Goal: Task Accomplishment & Management: Manage account settings

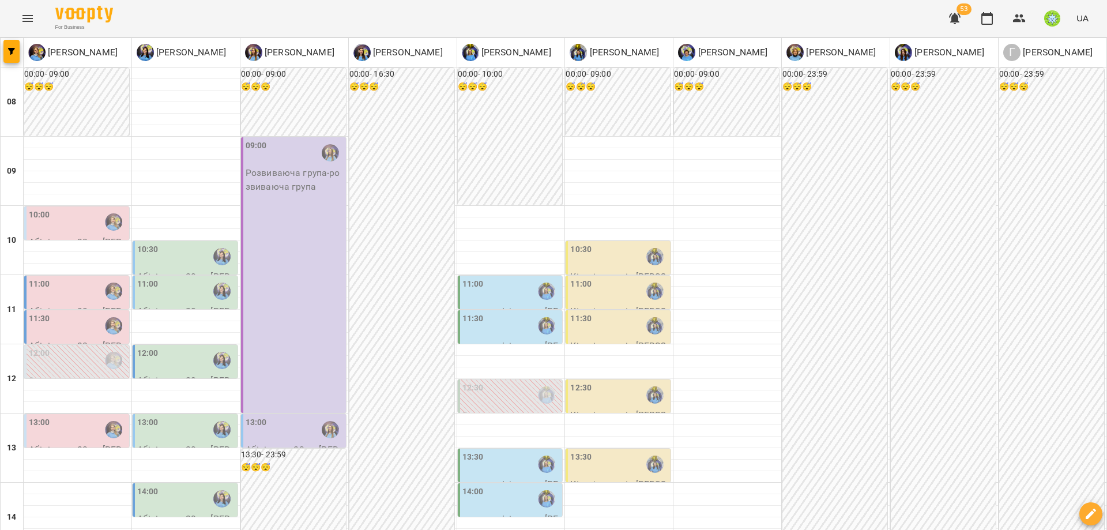
scroll to position [3, 0]
click at [1024, 22] on icon "button" at bounding box center [1019, 19] width 14 height 14
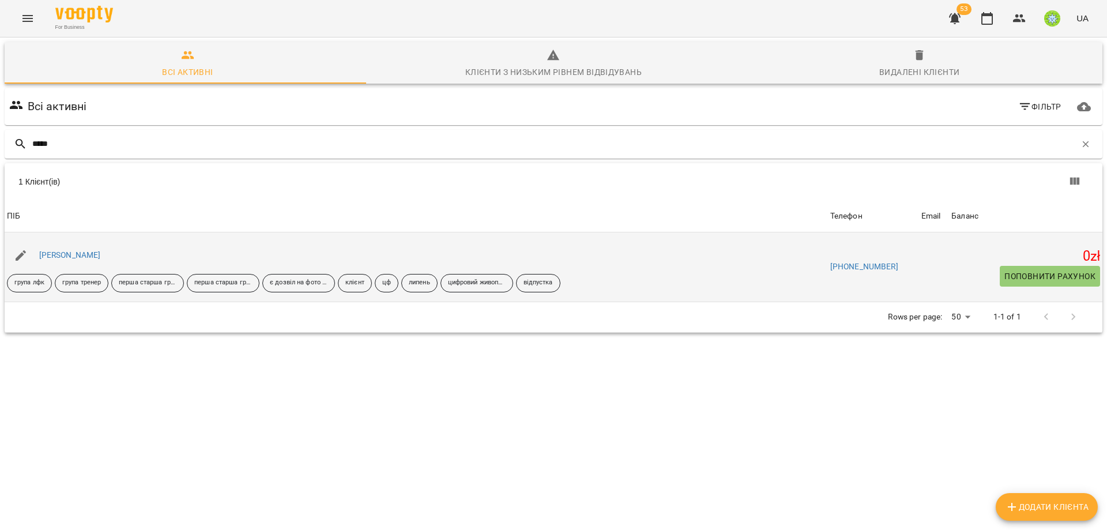
type input "*****"
click at [64, 245] on div "[PERSON_NAME]" at bounding box center [416, 255] width 823 height 32
click at [76, 252] on link "[PERSON_NAME]" at bounding box center [70, 254] width 62 height 9
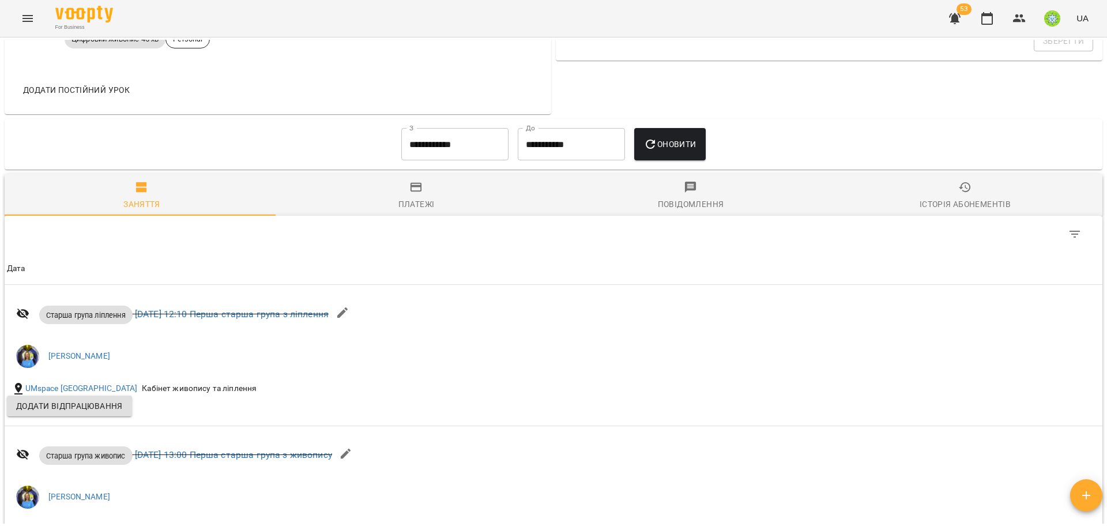
scroll to position [980, 0]
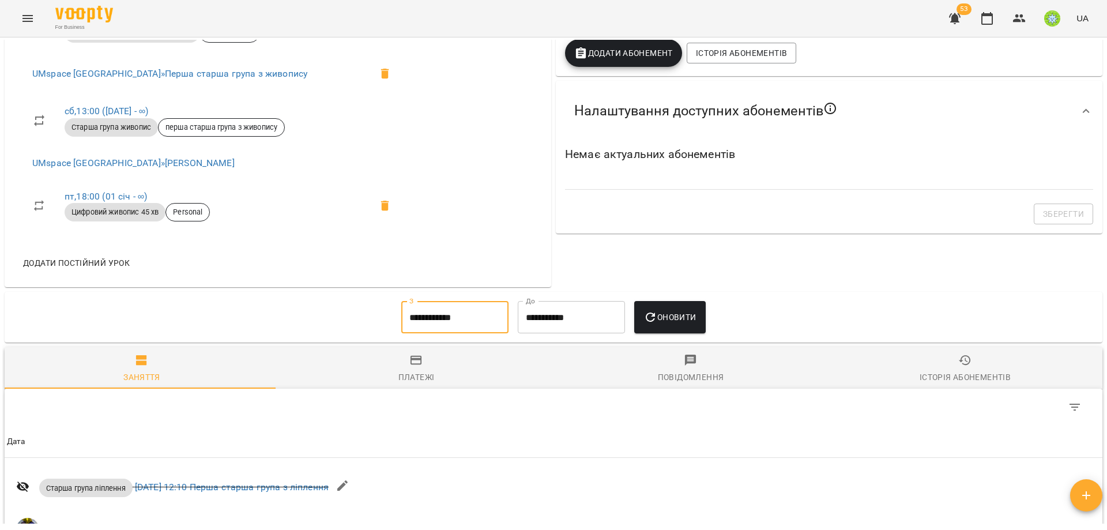
click at [424, 315] on input "**********" at bounding box center [454, 317] width 107 height 32
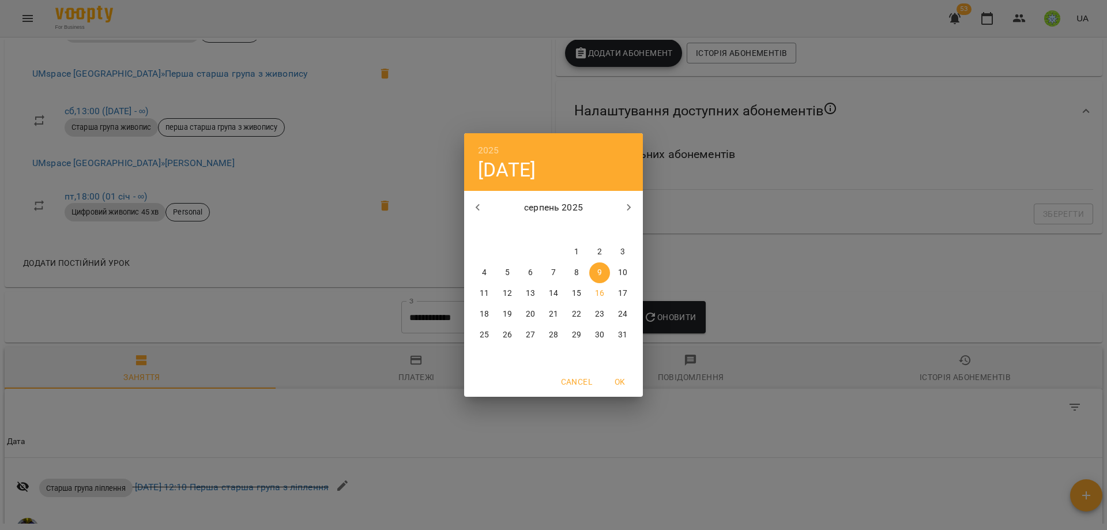
click at [569, 249] on span "1" at bounding box center [576, 252] width 21 height 12
type input "**********"
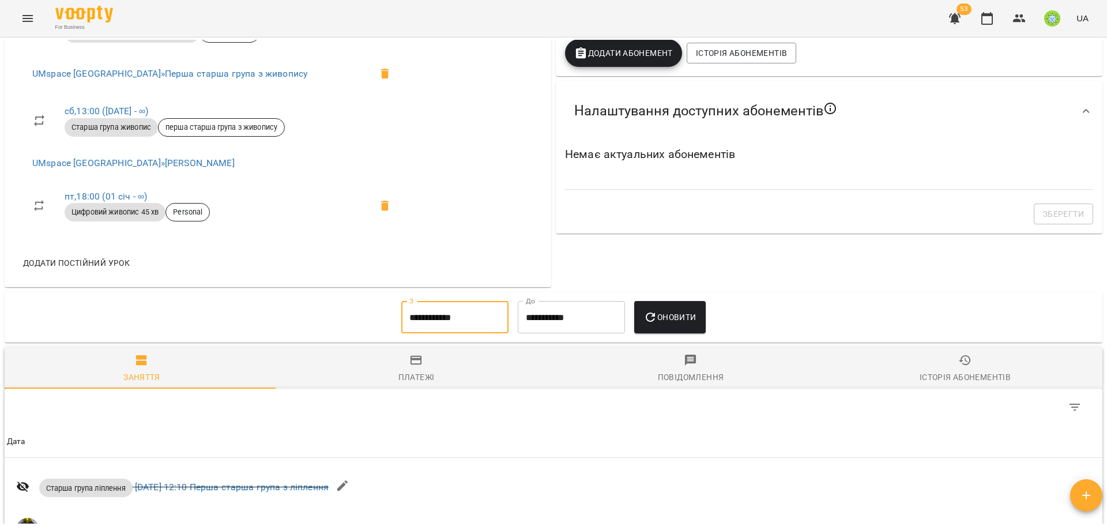
click at [663, 314] on span "Оновити" at bounding box center [669, 317] width 52 height 14
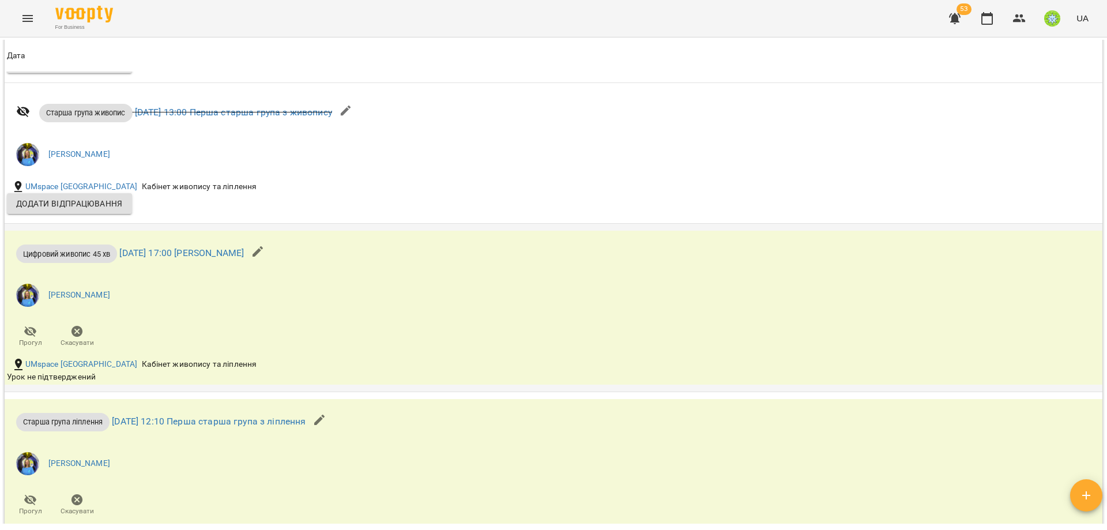
scroll to position [2302, 0]
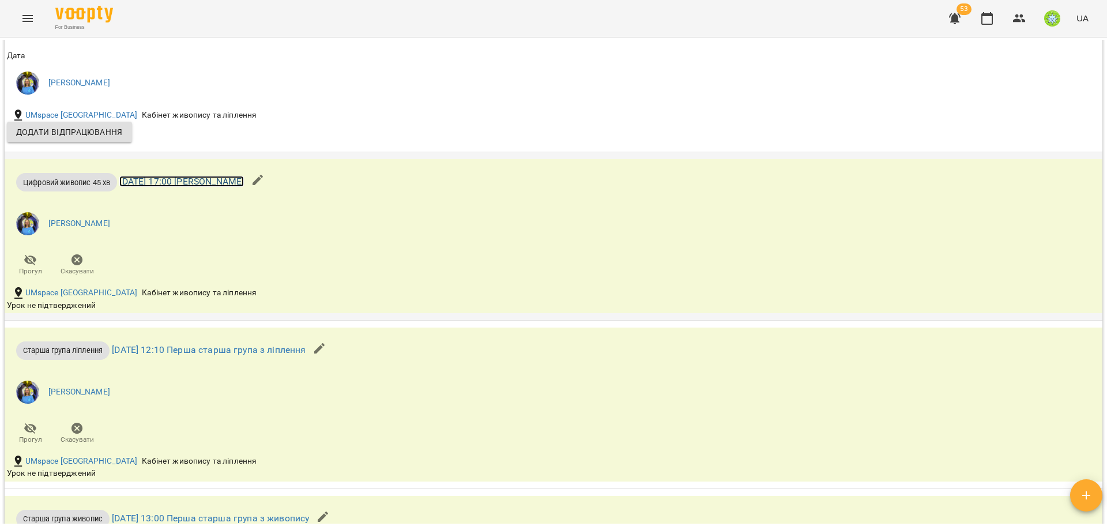
click at [184, 179] on link "чт 14 серп 2025 17:00 Ратушенко Олена" at bounding box center [181, 181] width 124 height 11
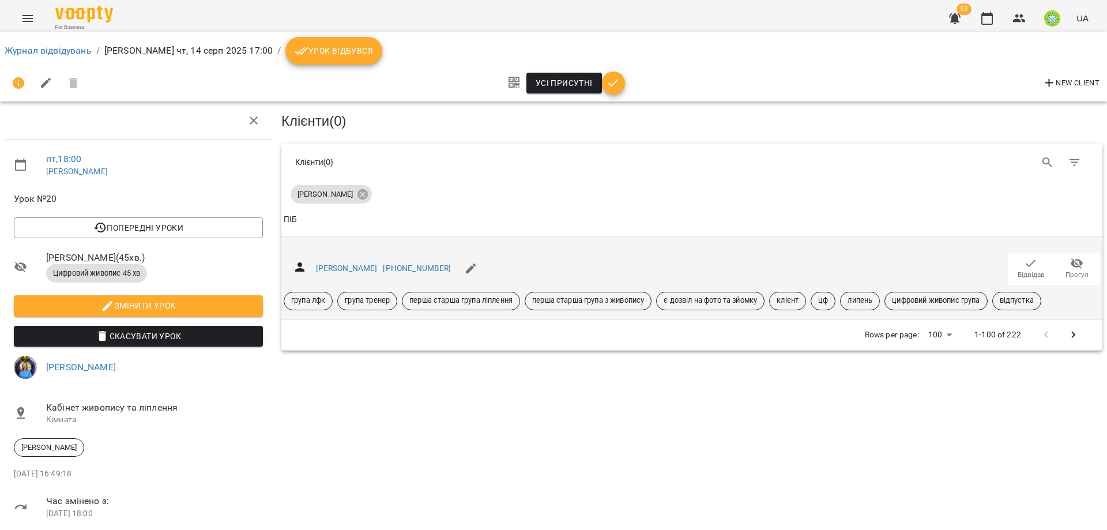
click at [1035, 274] on button "Відвідав" at bounding box center [1030, 268] width 46 height 32
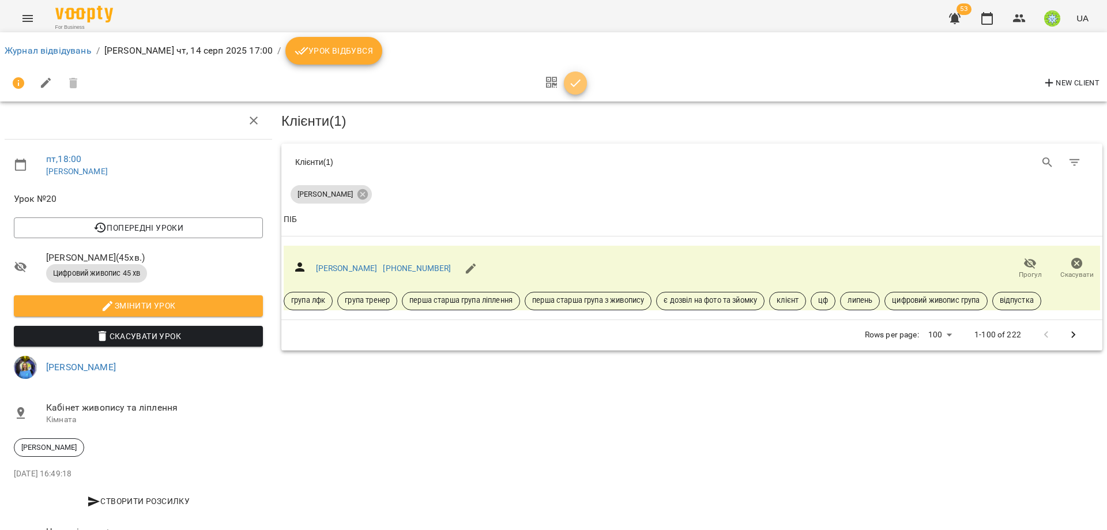
click at [571, 79] on icon "button" at bounding box center [575, 83] width 14 height 14
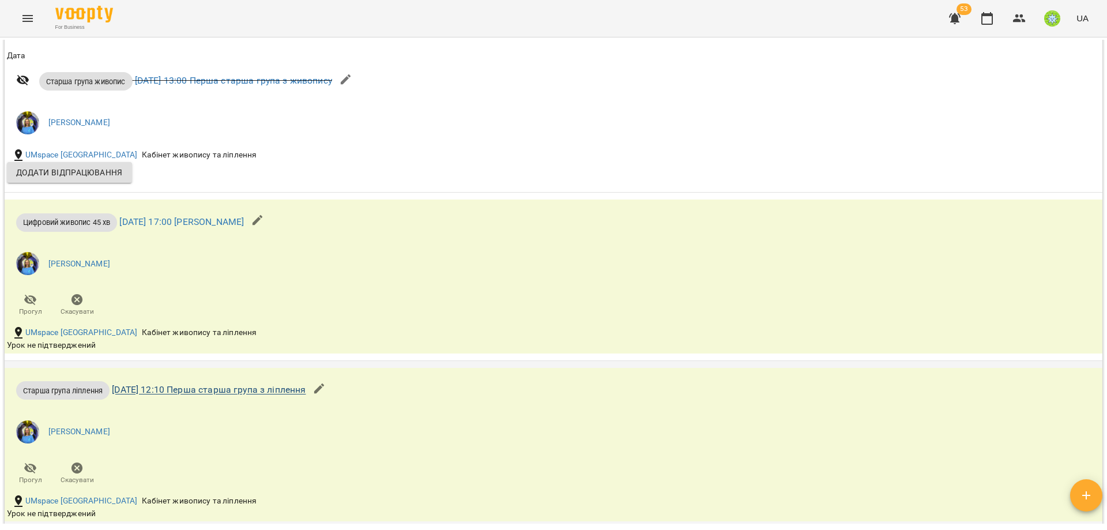
scroll to position [1527, 0]
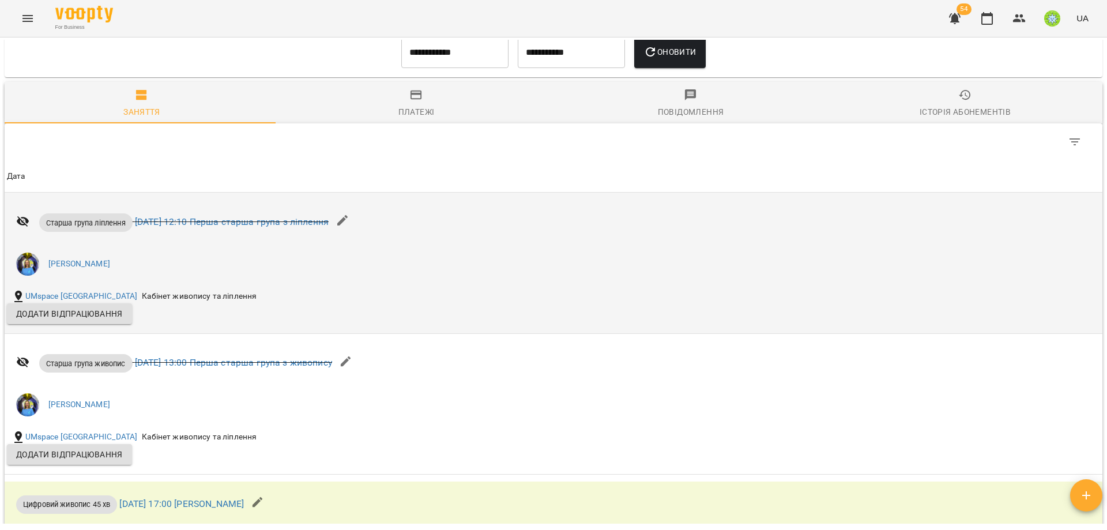
scroll to position [1539, 0]
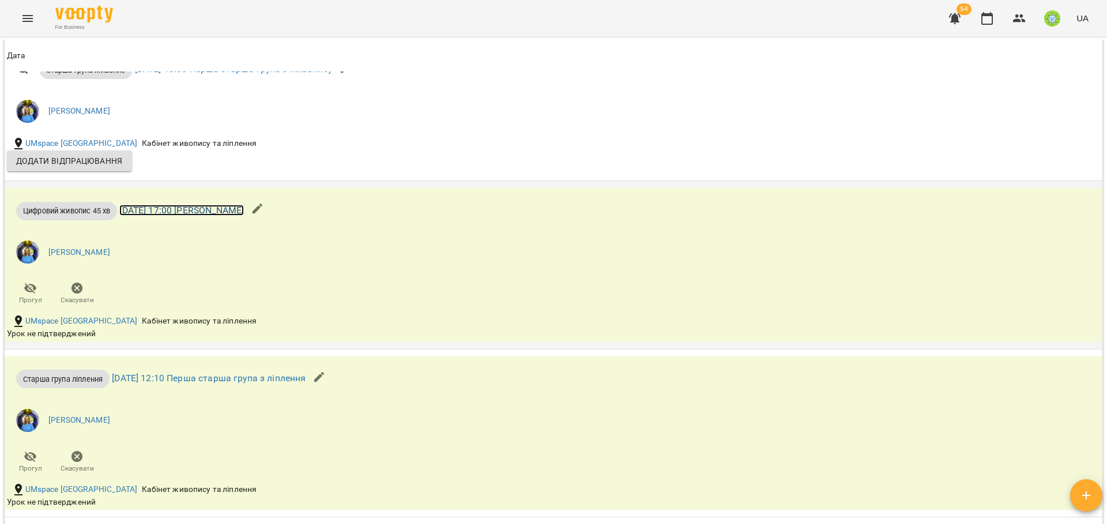
click at [202, 210] on link "чт 14 серп 2025 17:00 Ратушенко Олена" at bounding box center [181, 210] width 124 height 11
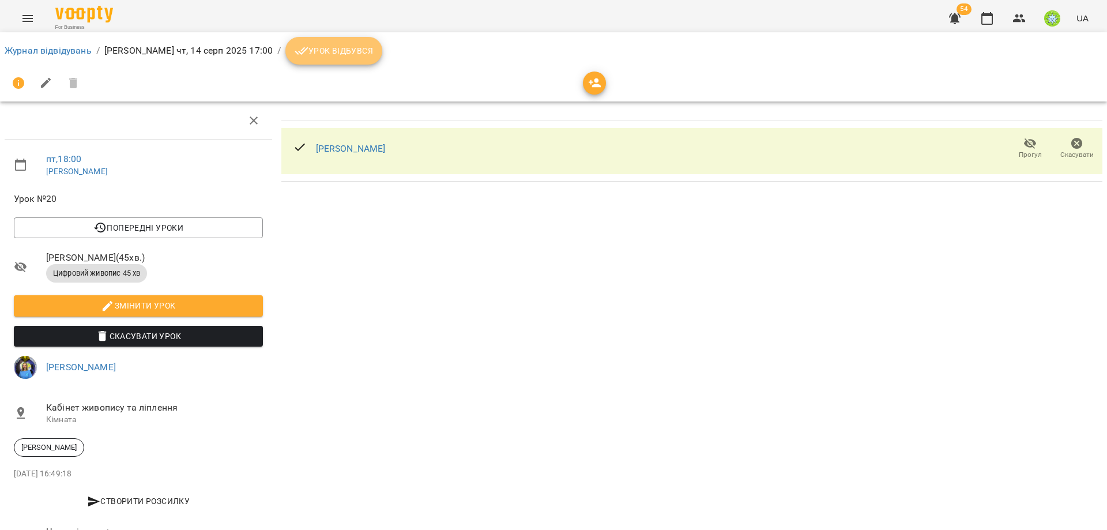
drag, startPoint x: 344, startPoint y: 60, endPoint x: 680, endPoint y: 106, distance: 339.2
click at [344, 59] on button "Урок відбувся" at bounding box center [333, 51] width 97 height 28
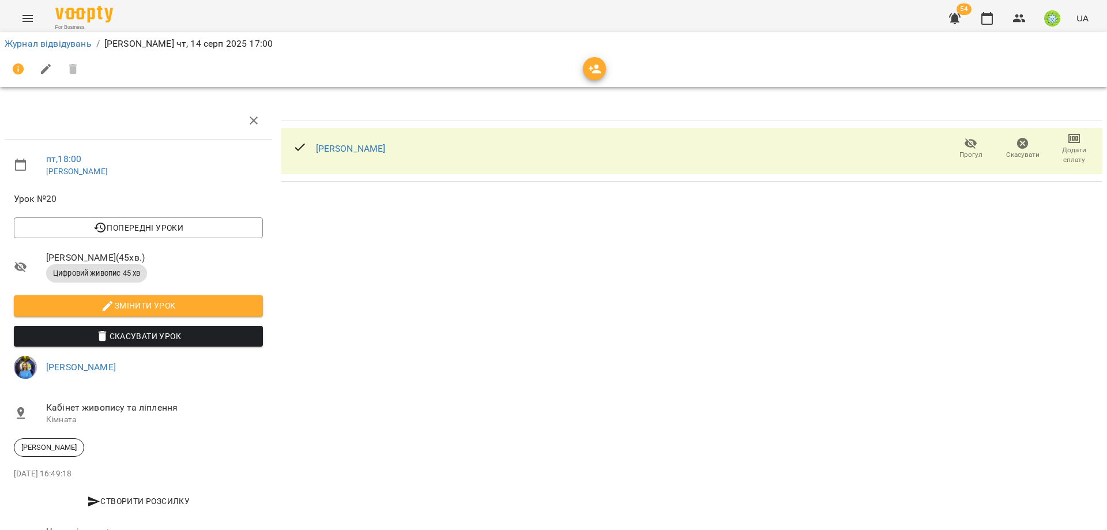
drag, startPoint x: 794, startPoint y: 318, endPoint x: 797, endPoint y: 301, distance: 17.0
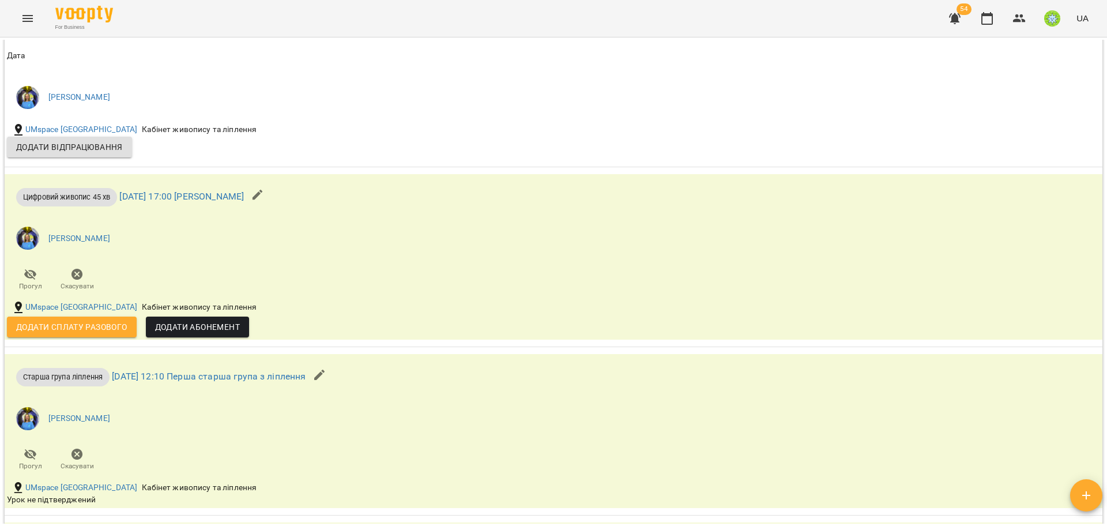
scroll to position [1432, 0]
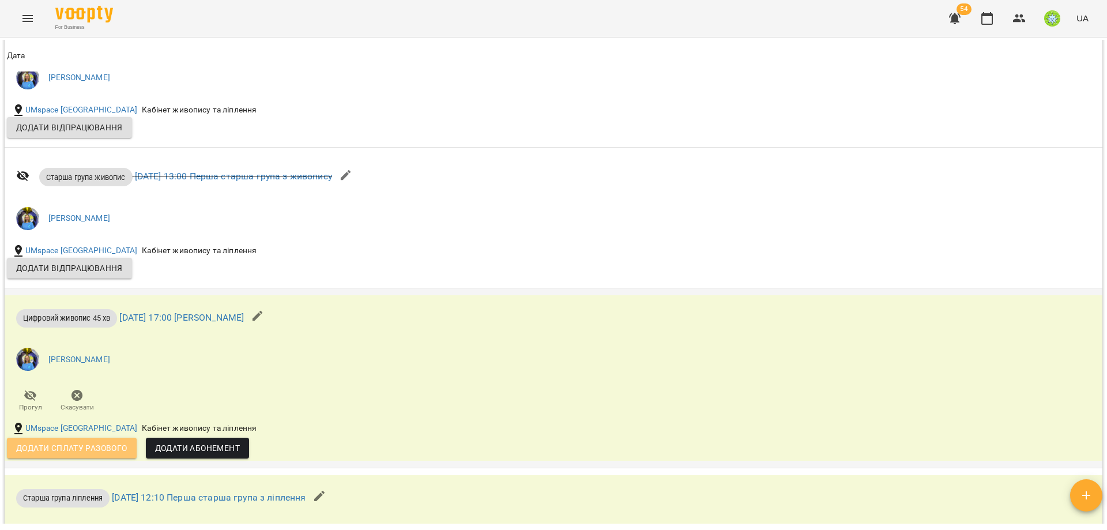
click at [56, 443] on span "Додати сплату разового" at bounding box center [71, 448] width 111 height 14
select select "**********"
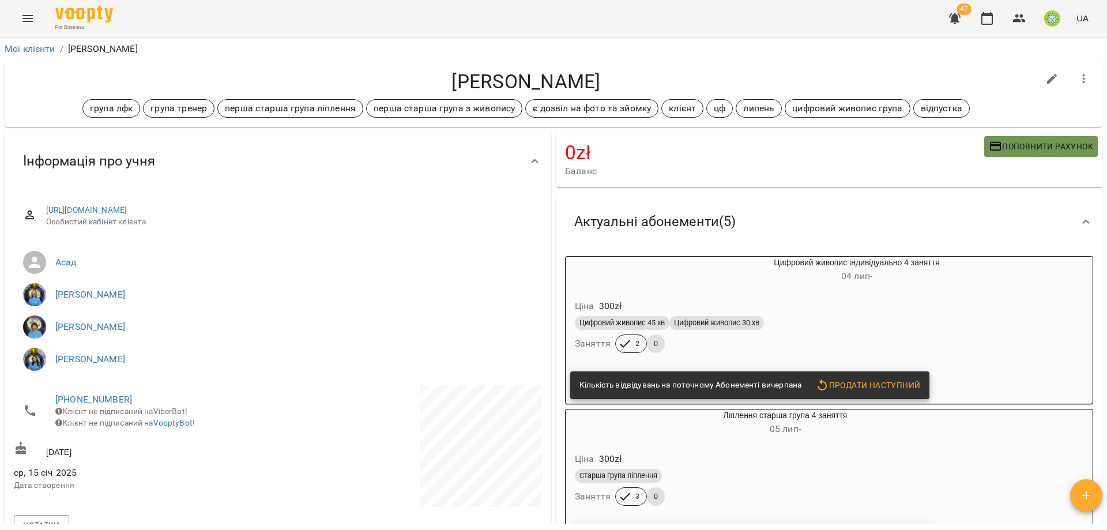
click at [1041, 138] on button "Поповнити рахунок" at bounding box center [1041, 146] width 114 height 21
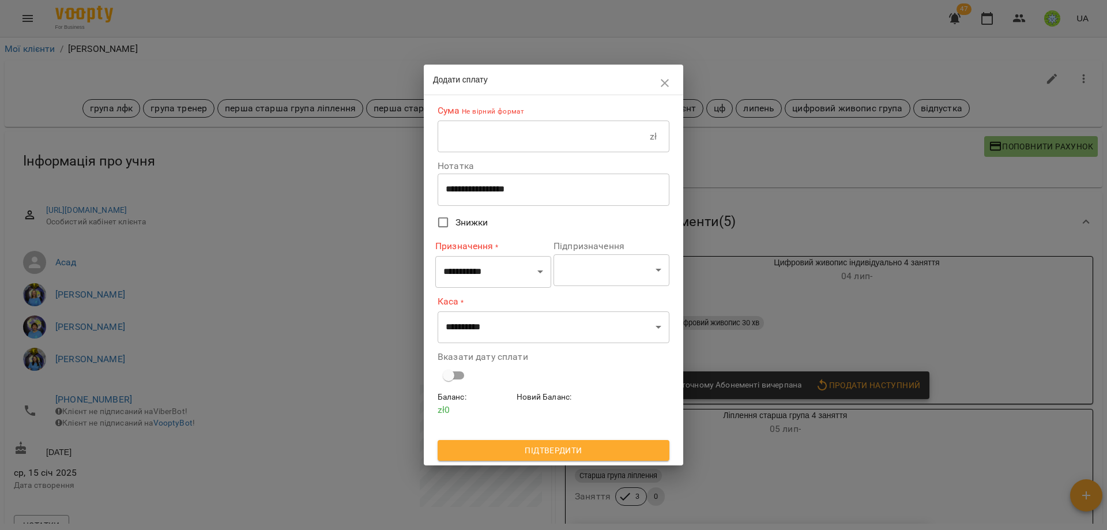
click at [463, 137] on input "text" at bounding box center [543, 136] width 212 height 32
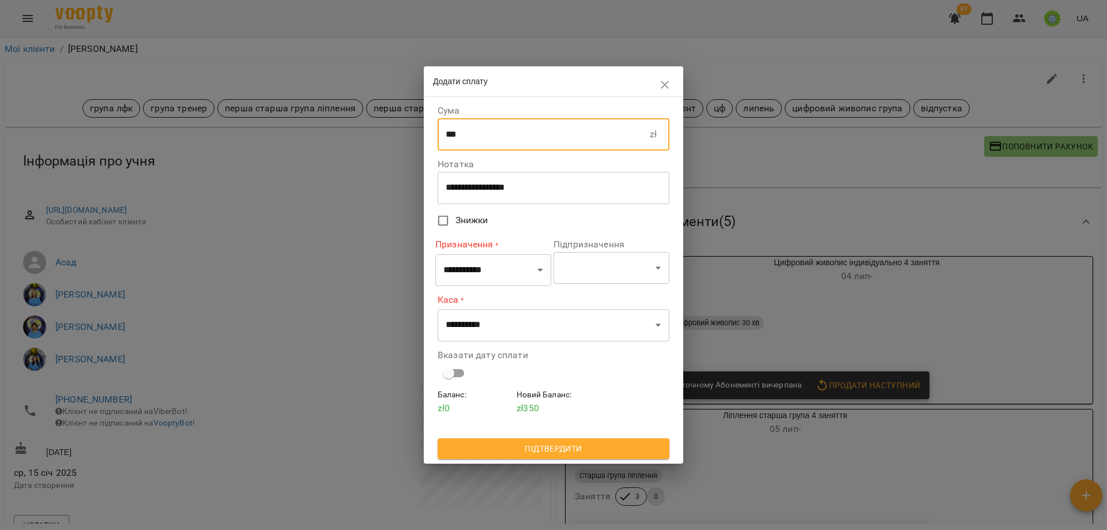
type input "***"
click at [481, 277] on select "**********" at bounding box center [493, 270] width 116 height 32
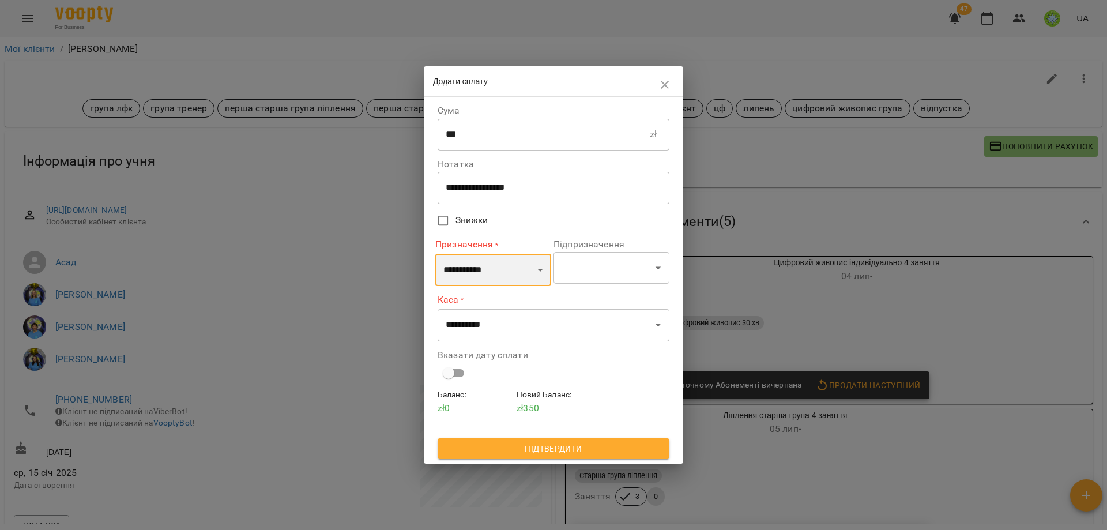
select select "*********"
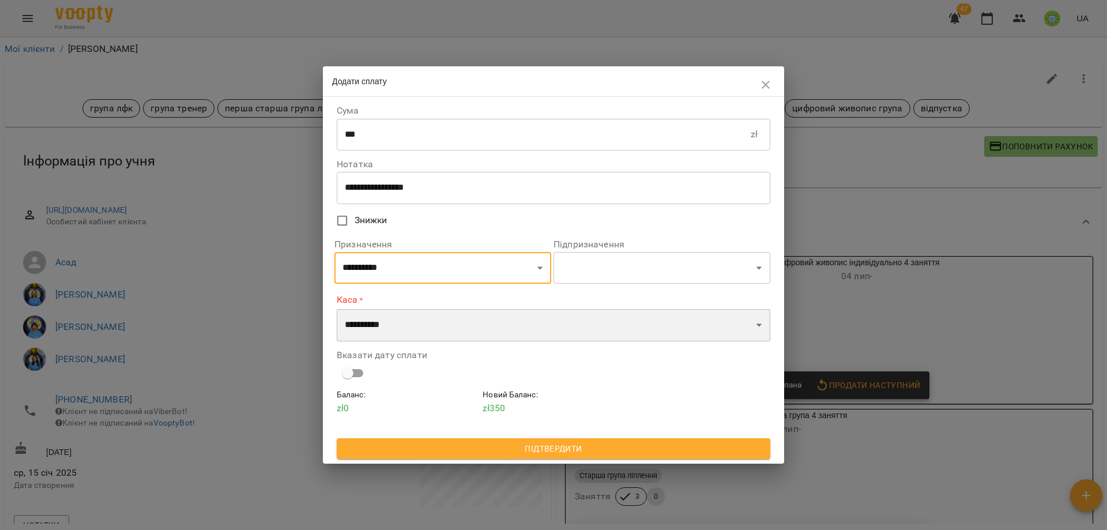
click at [402, 331] on select "**********" at bounding box center [553, 325] width 433 height 32
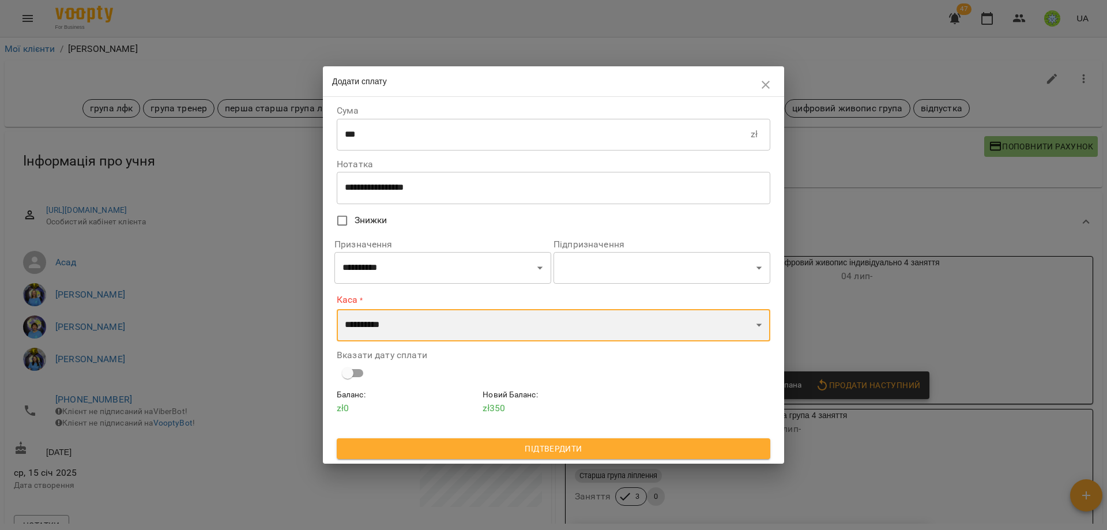
select select "****"
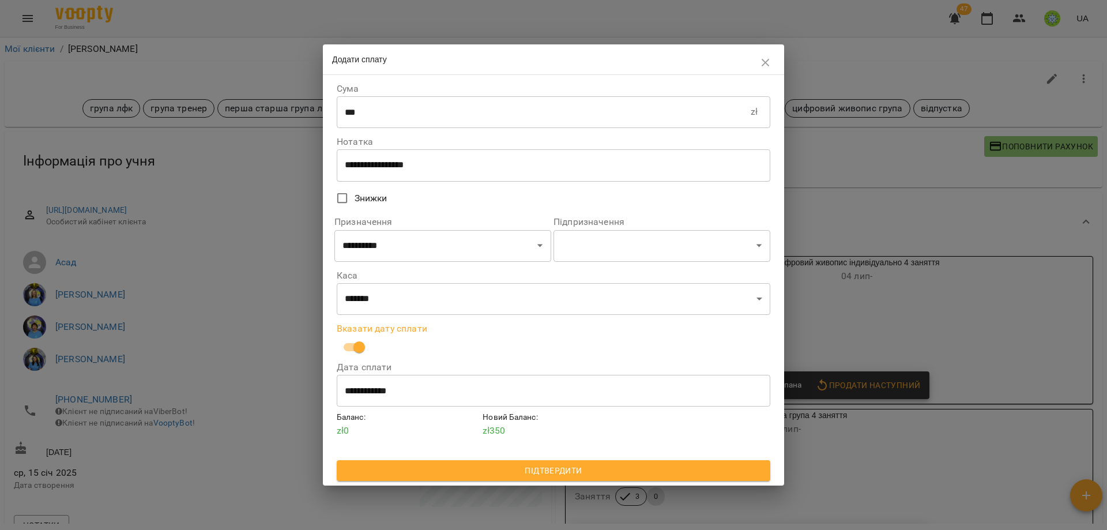
click at [548, 474] on span "Підтвердити" at bounding box center [553, 470] width 415 height 14
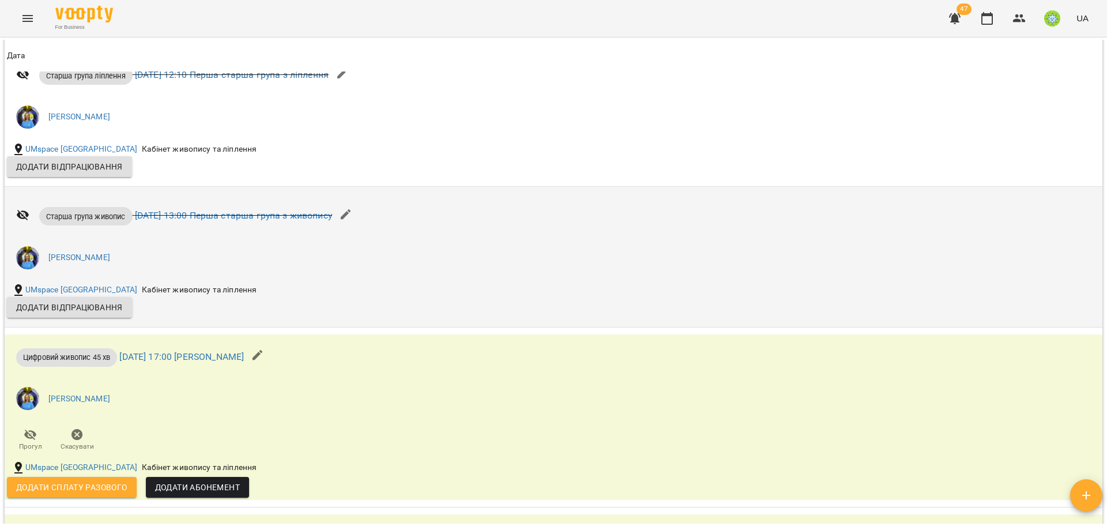
scroll to position [1550, 0]
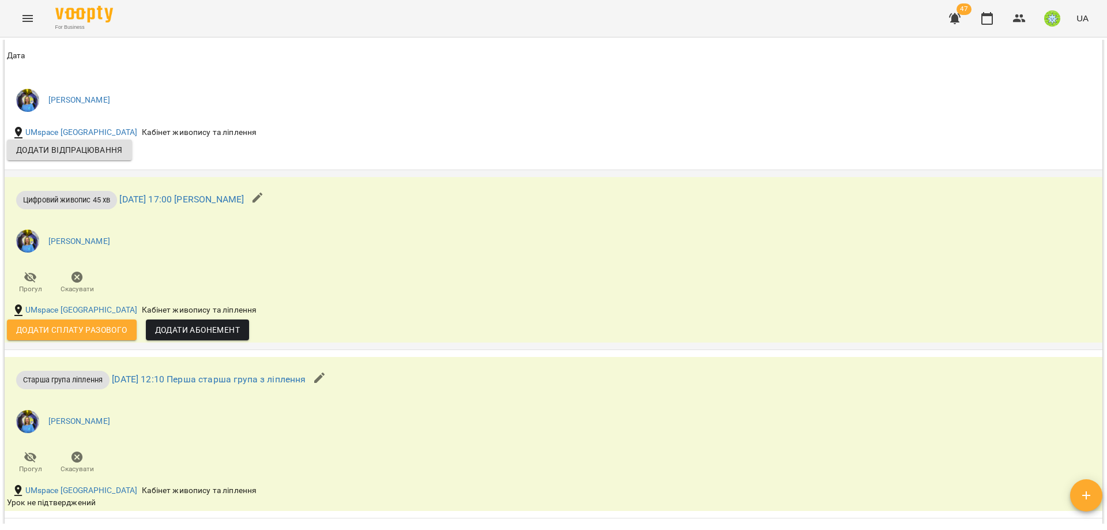
click at [99, 333] on span "Додати сплату разового" at bounding box center [71, 330] width 111 height 14
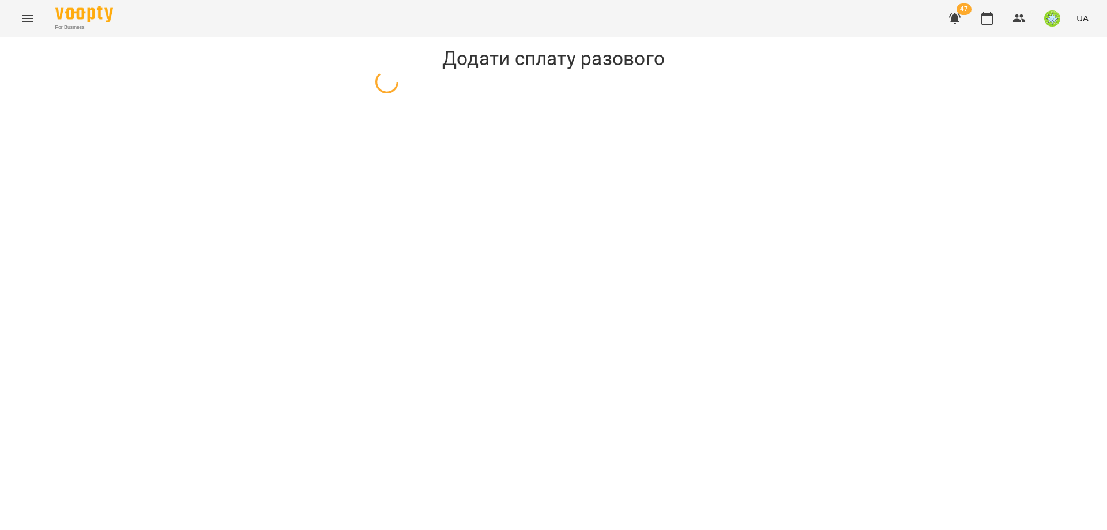
select select "**********"
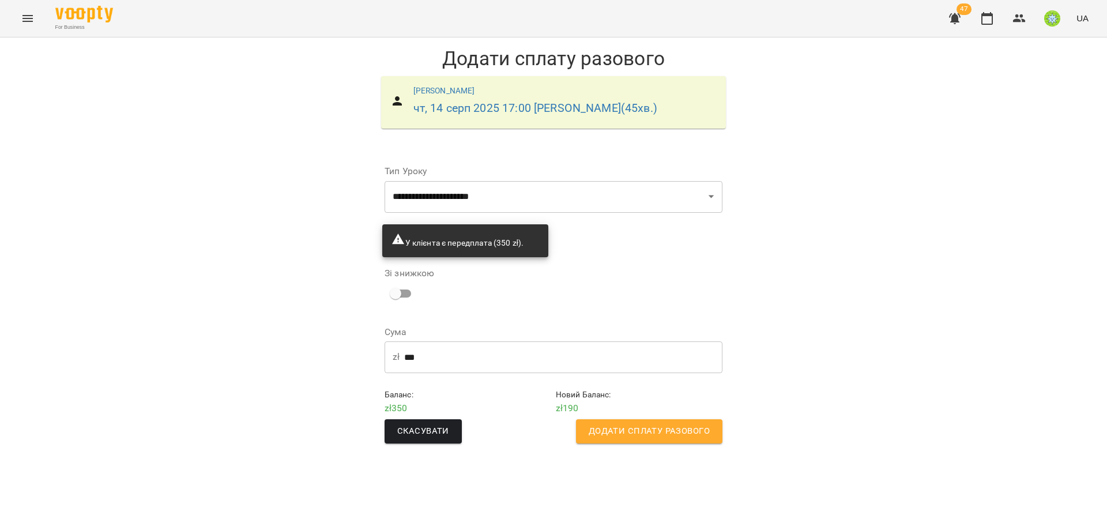
click at [440, 363] on input "***" at bounding box center [563, 357] width 318 height 32
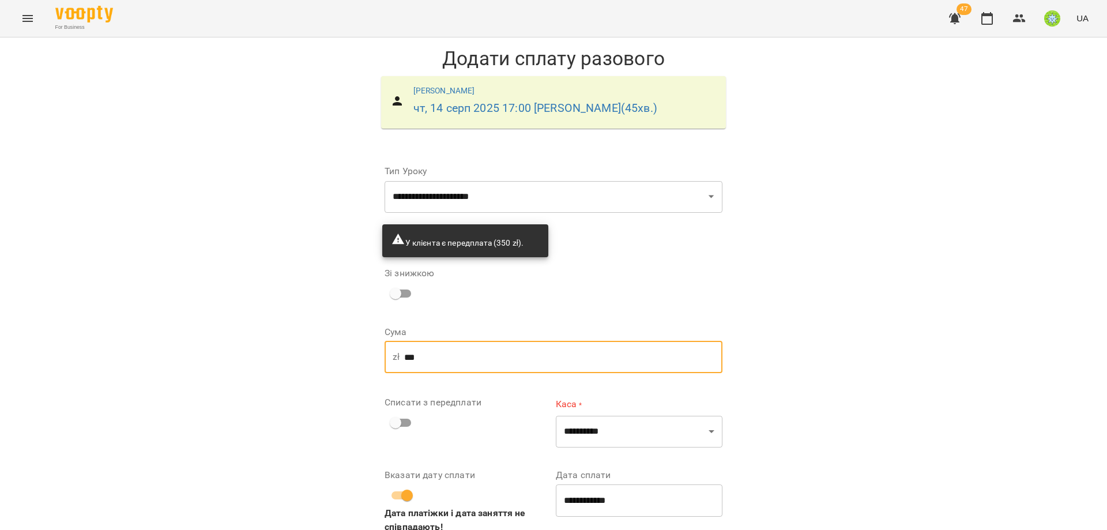
type input "***"
drag, startPoint x: 862, startPoint y: 401, endPoint x: 758, endPoint y: 420, distance: 105.5
click at [856, 402] on div "**********" at bounding box center [553, 313] width 1107 height 552
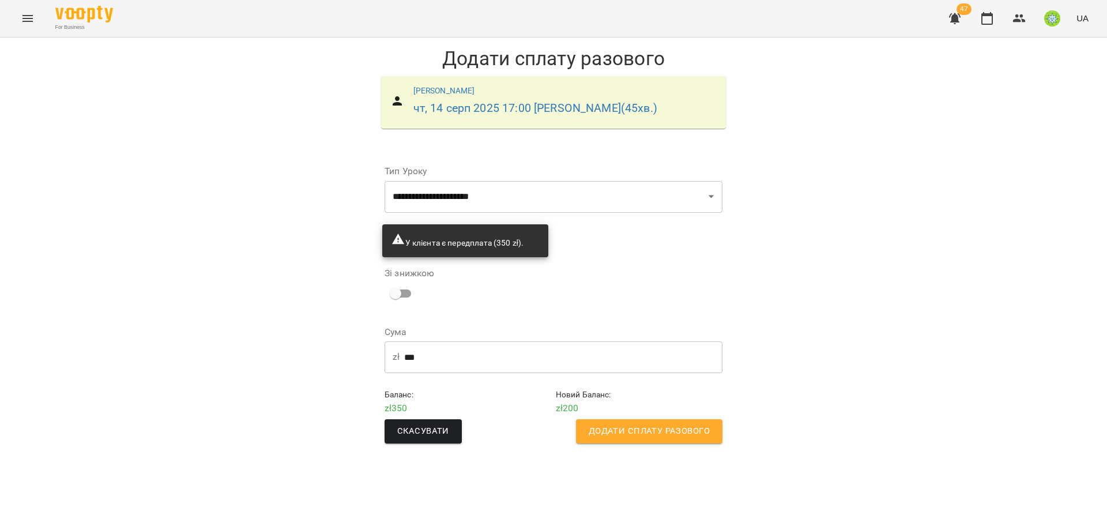
click at [650, 434] on span "Додати сплату разового" at bounding box center [648, 431] width 121 height 15
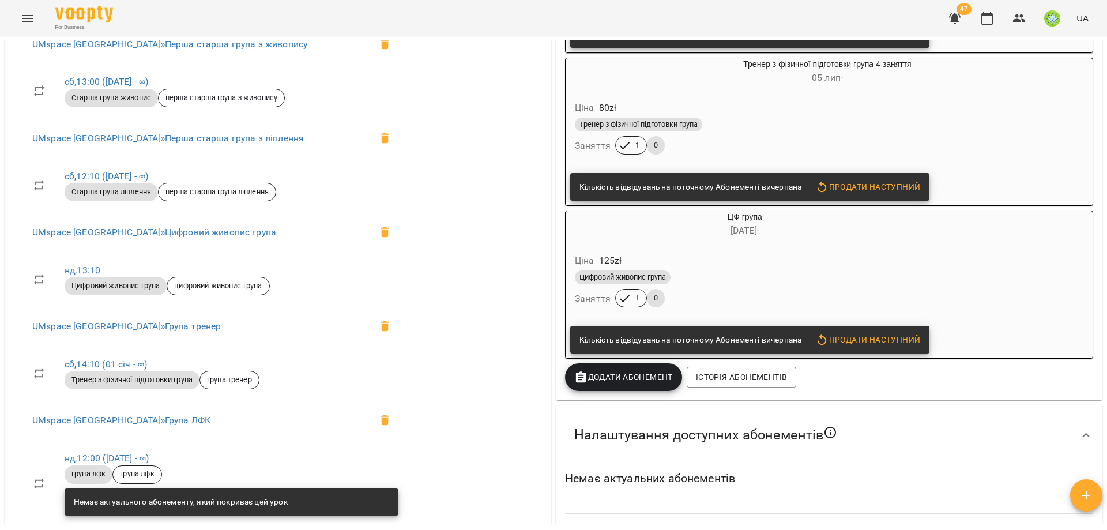
scroll to position [737, 0]
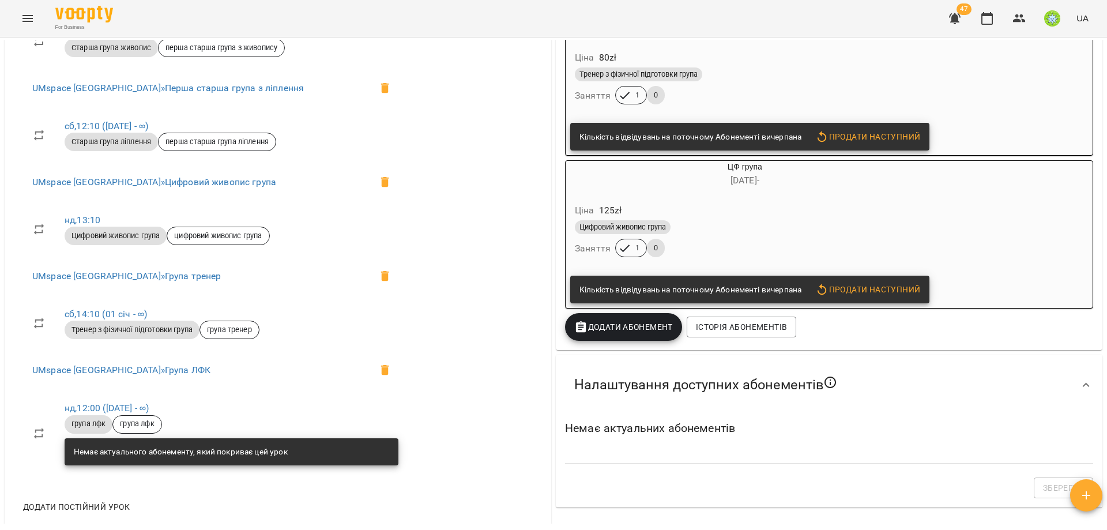
click at [590, 334] on span "Додати Абонемент" at bounding box center [623, 327] width 99 height 14
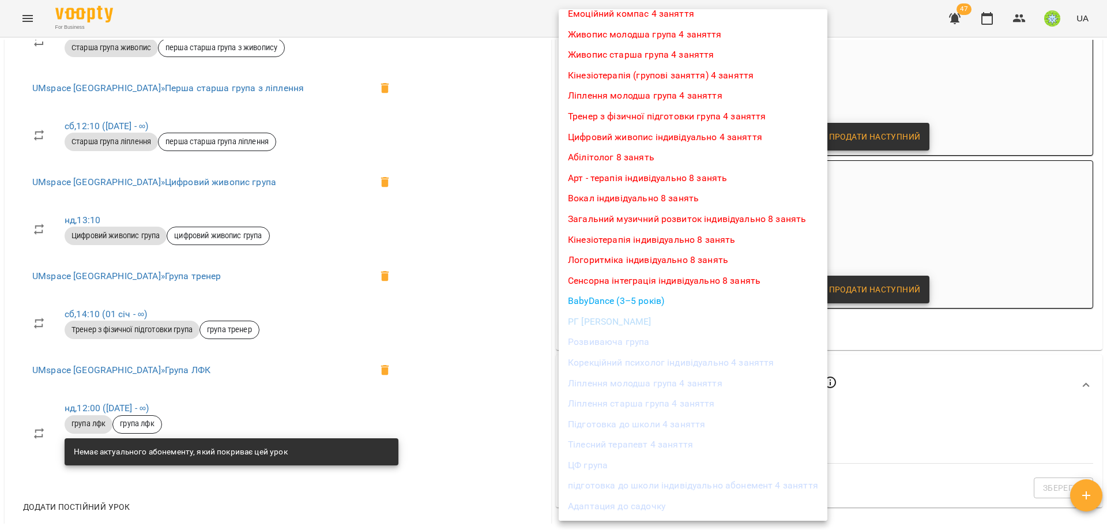
scroll to position [137, 0]
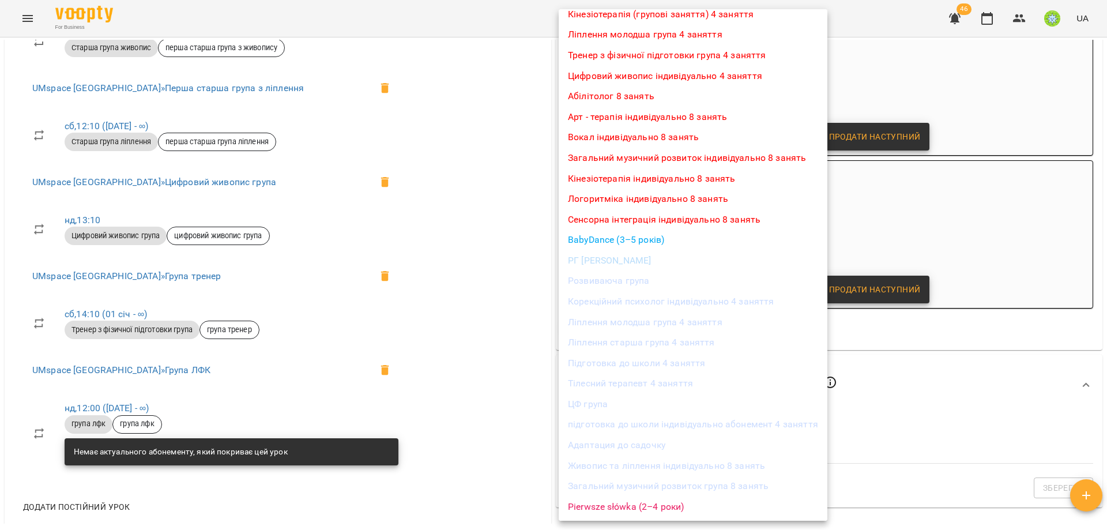
click at [927, 46] on div at bounding box center [553, 265] width 1107 height 530
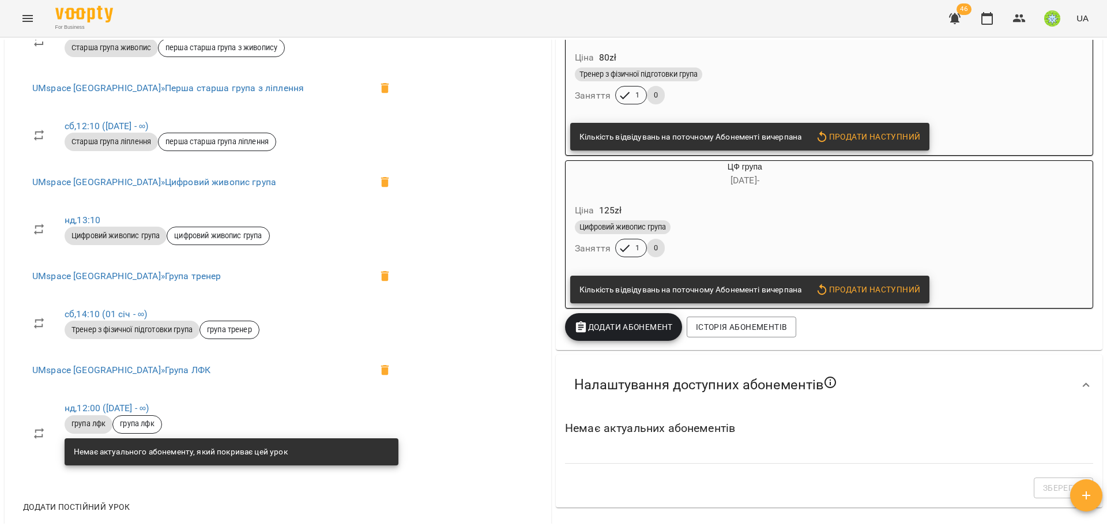
scroll to position [0, 0]
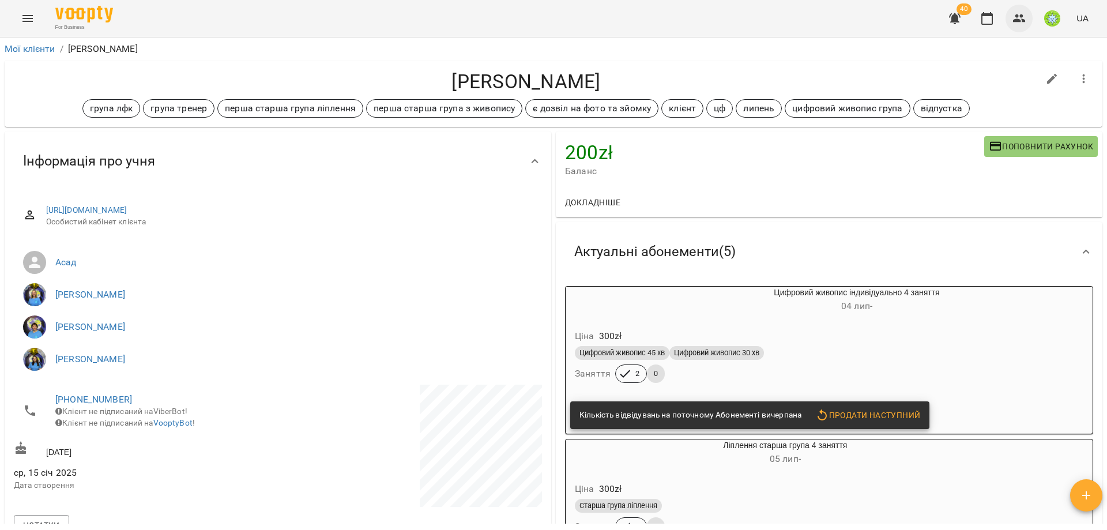
click at [1022, 16] on icon "button" at bounding box center [1019, 18] width 13 height 8
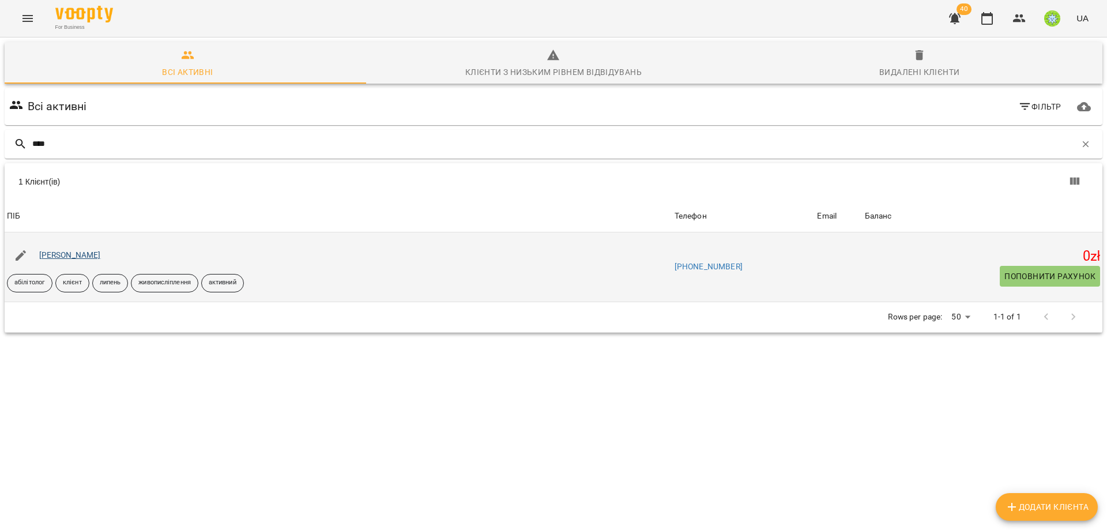
type input "****"
click at [67, 256] on link "[PERSON_NAME]" at bounding box center [70, 254] width 62 height 9
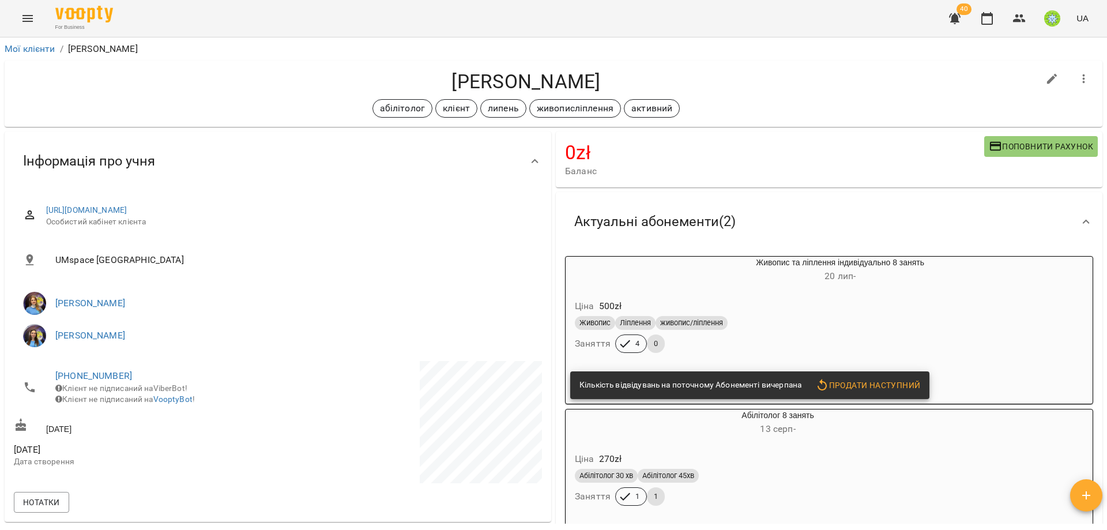
click at [865, 328] on div "Живопис Ліплення живопис/ліплення" at bounding box center [812, 323] width 475 height 14
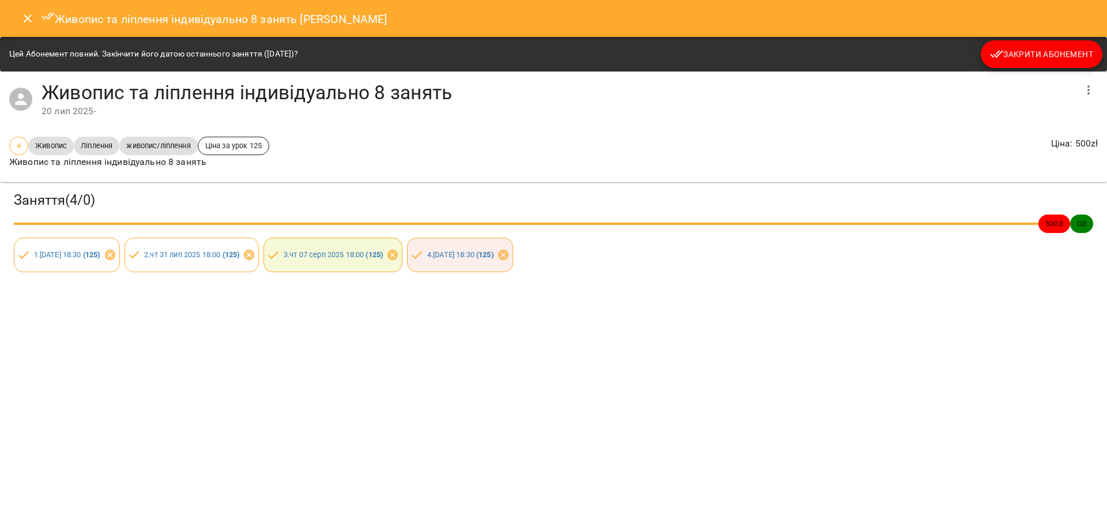
click at [1046, 65] on button "Закрити Абонемент" at bounding box center [1041, 54] width 122 height 28
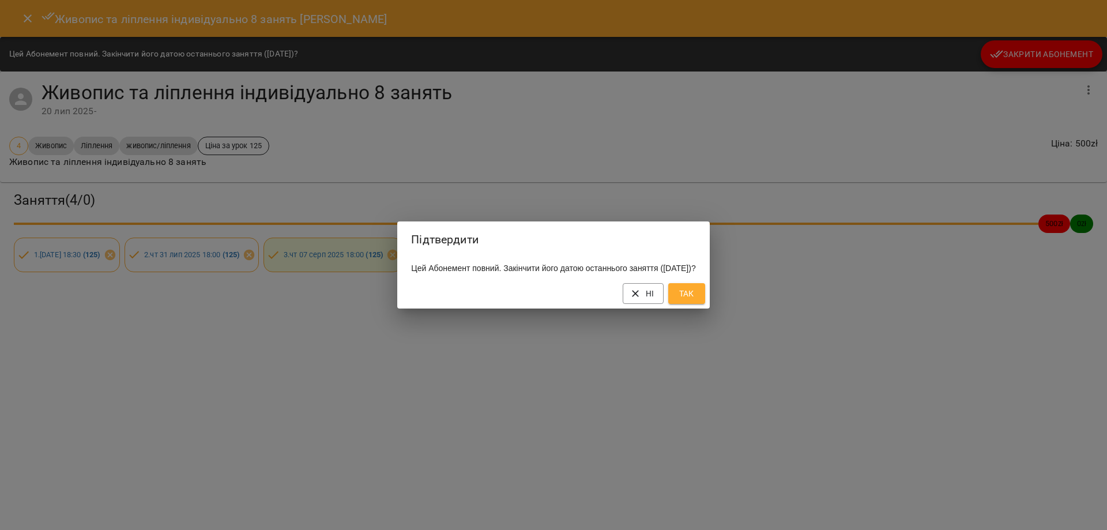
click at [696, 299] on span "Так" at bounding box center [686, 293] width 18 height 14
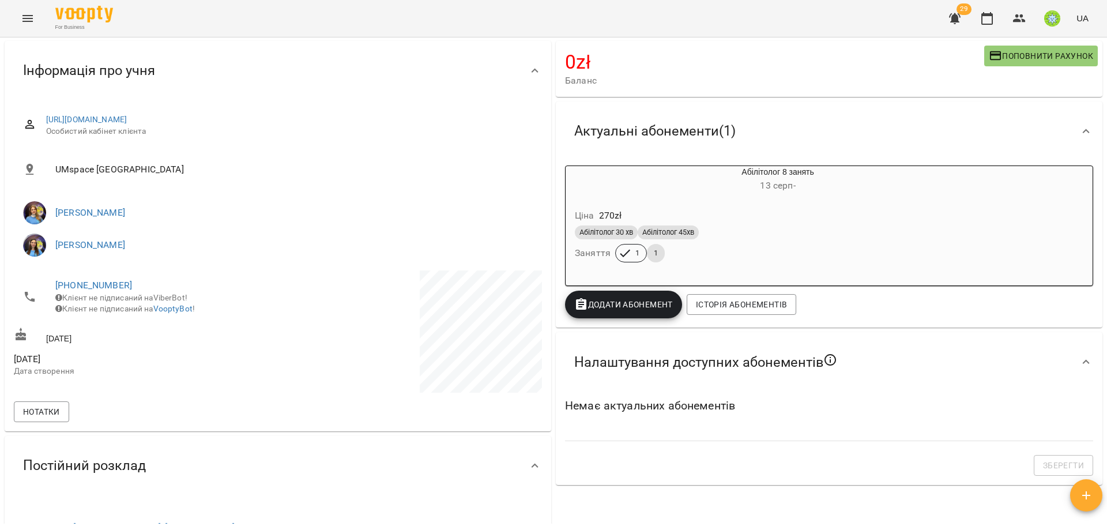
scroll to position [690, 0]
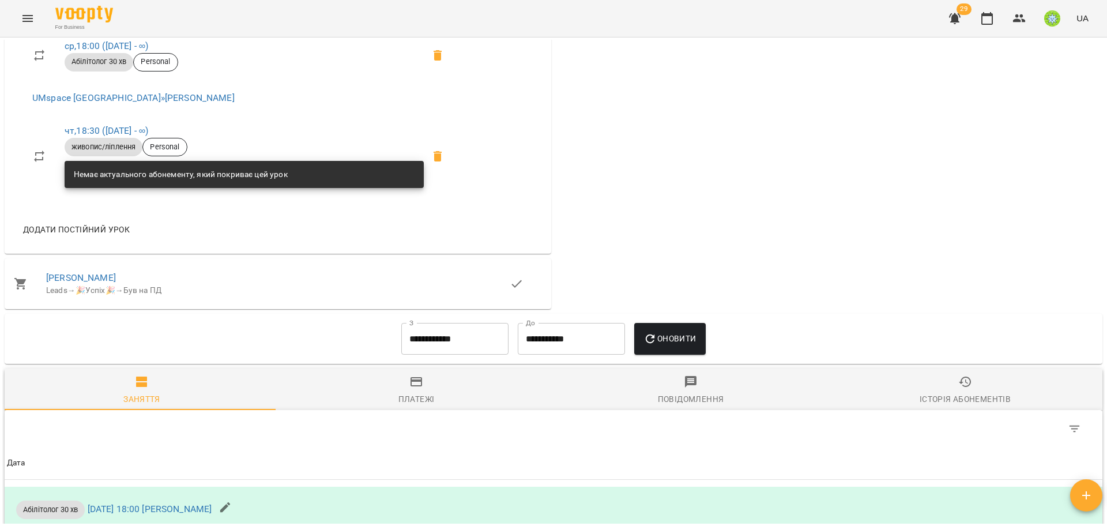
click at [416, 393] on div "Платежі" at bounding box center [416, 399] width 36 height 14
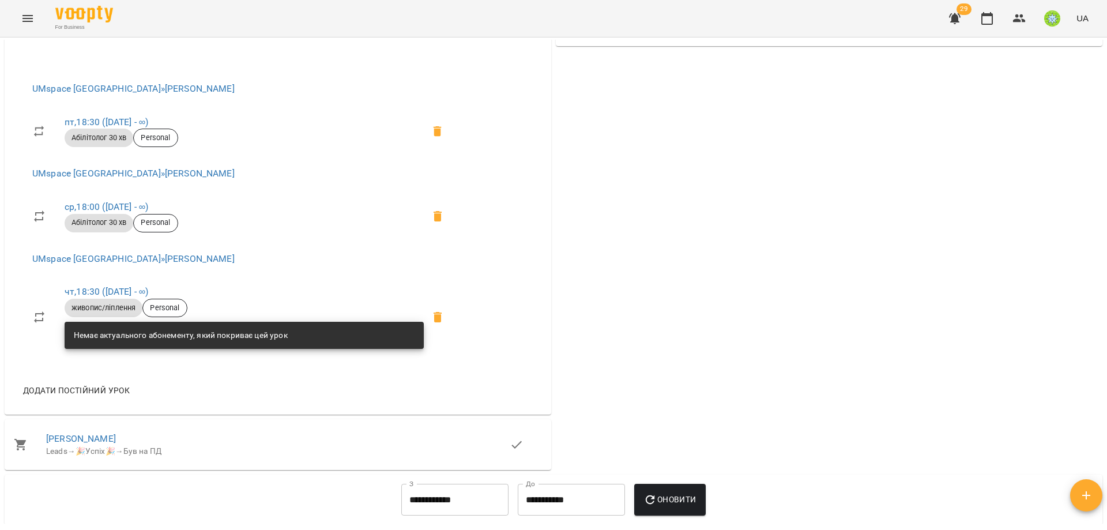
scroll to position [529, 0]
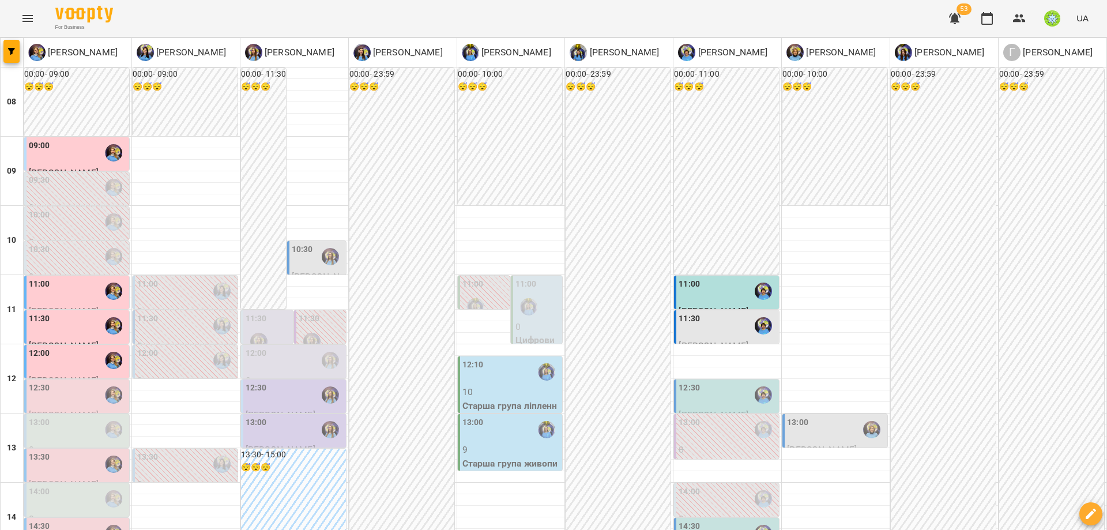
scroll to position [256, 0]
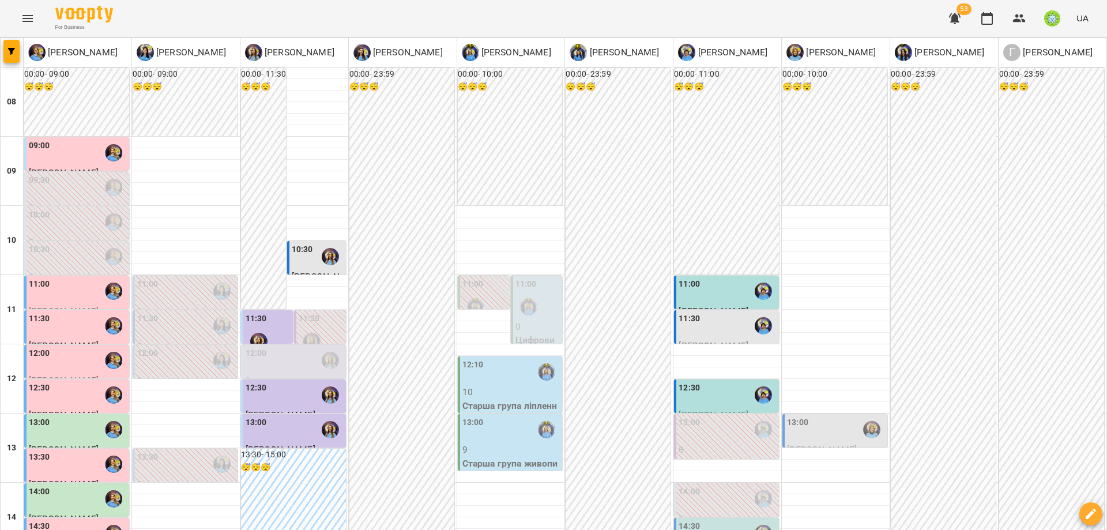
click at [251, 358] on label "12:00" at bounding box center [256, 353] width 21 height 13
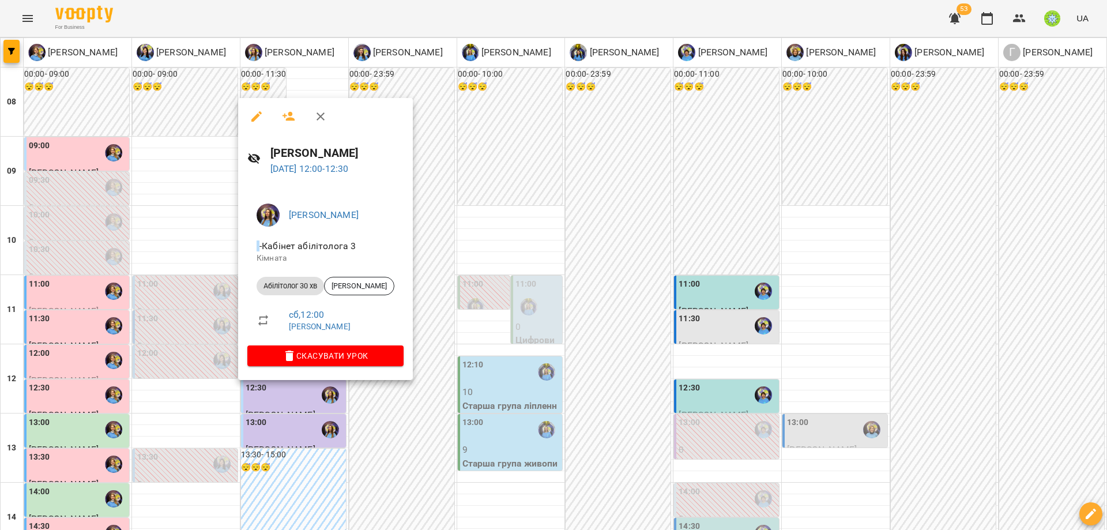
click at [314, 163] on p "[DATE] 12:00 - 12:30" at bounding box center [336, 169] width 133 height 14
click at [314, 165] on link "16 серп 2025 12:00 - 12:30" at bounding box center [309, 168] width 78 height 11
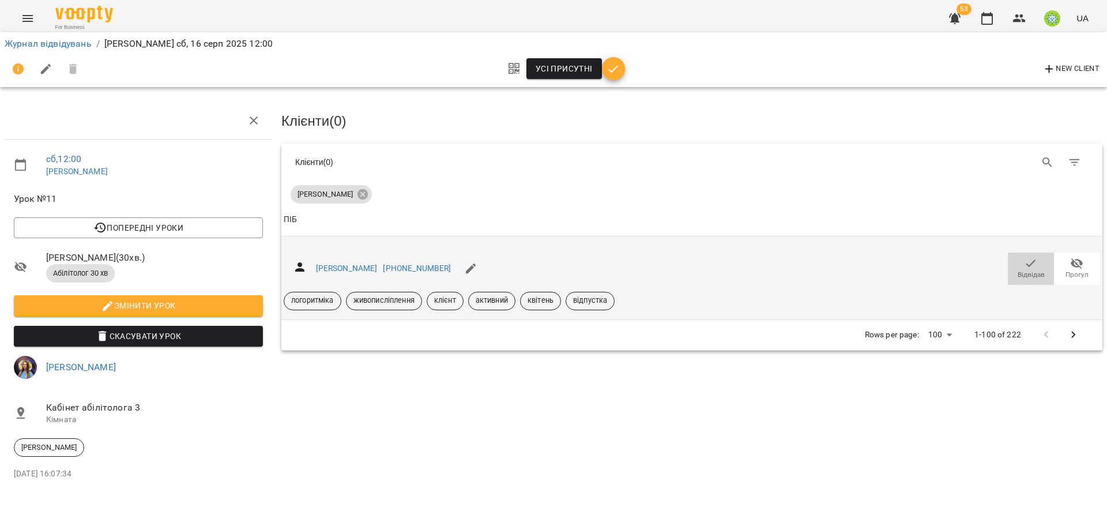
click at [1038, 260] on span "Відвідав" at bounding box center [1030, 267] width 32 height 23
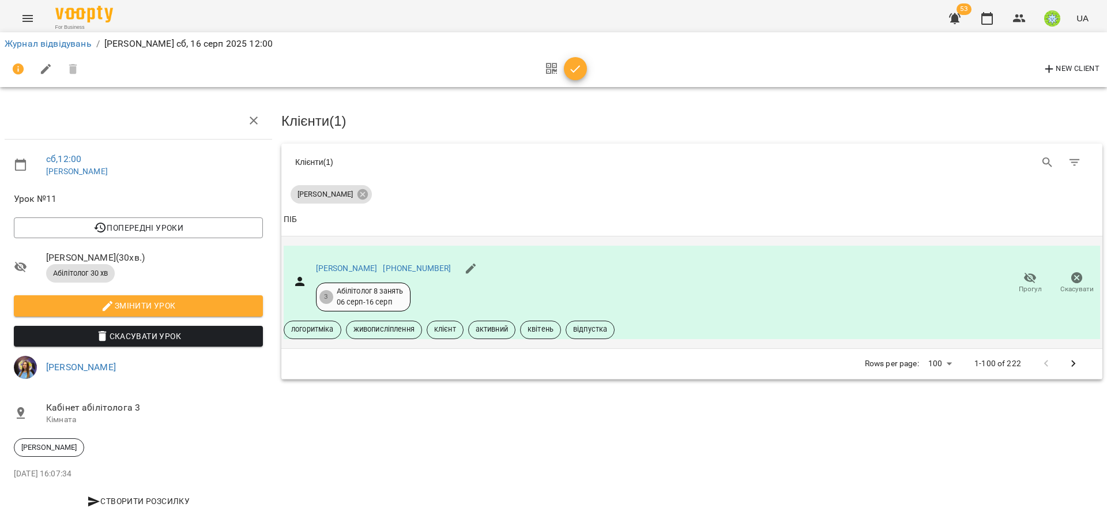
click at [579, 66] on icon "button" at bounding box center [576, 68] width 10 height 7
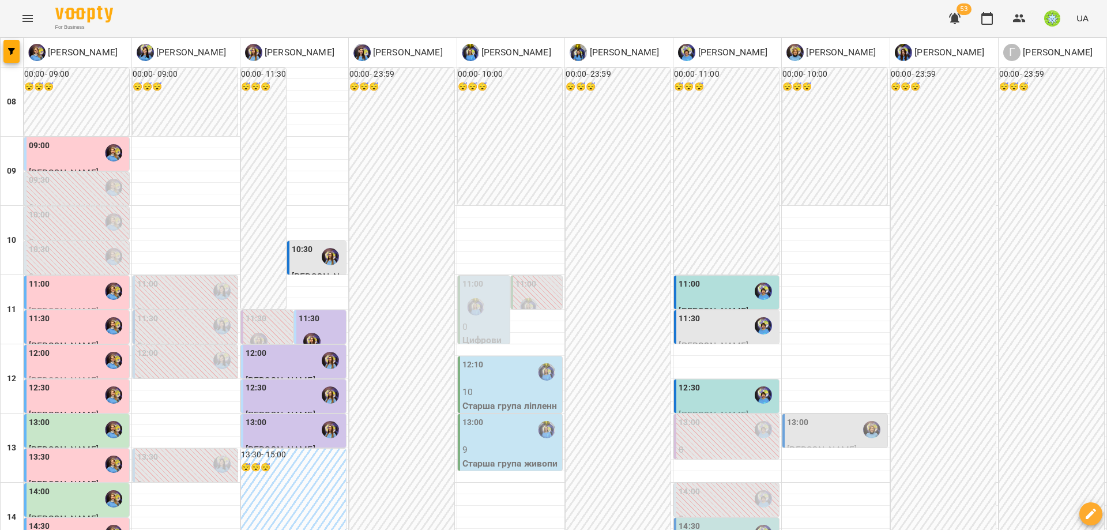
scroll to position [204, 0]
click at [810, 416] on div "13:00" at bounding box center [836, 429] width 98 height 27
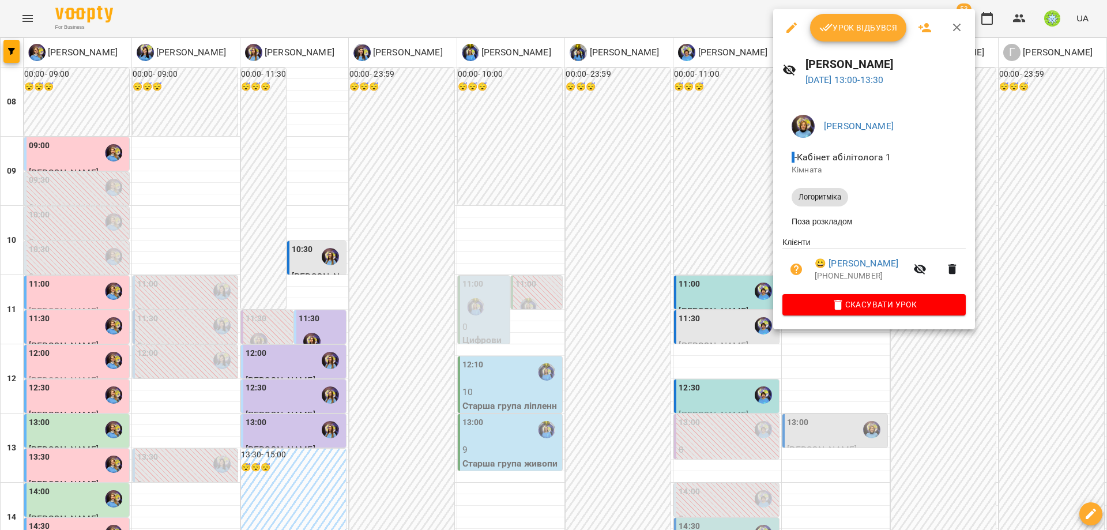
click at [858, 24] on span "Урок відбувся" at bounding box center [858, 28] width 78 height 14
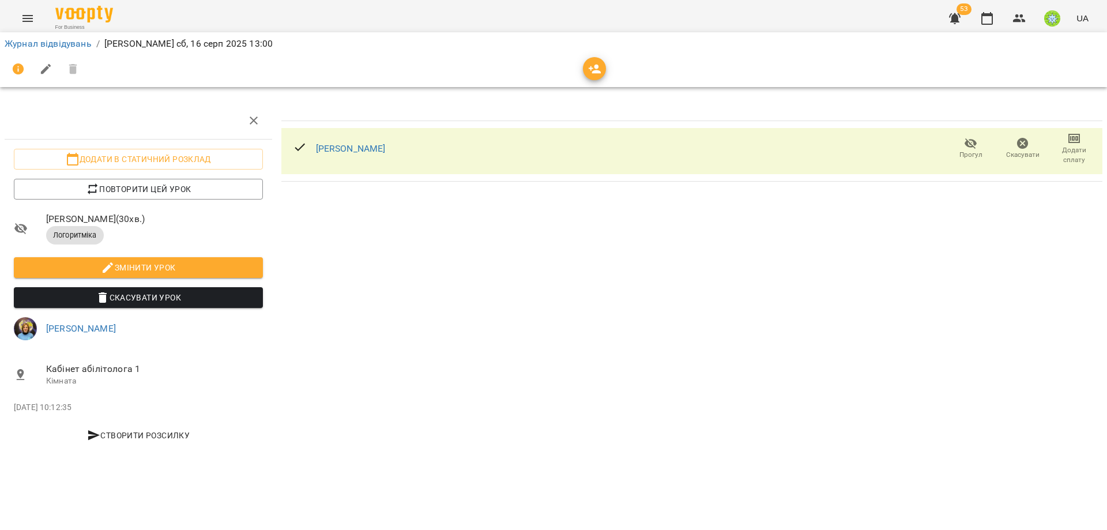
drag, startPoint x: 119, startPoint y: 92, endPoint x: 186, endPoint y: 123, distance: 73.7
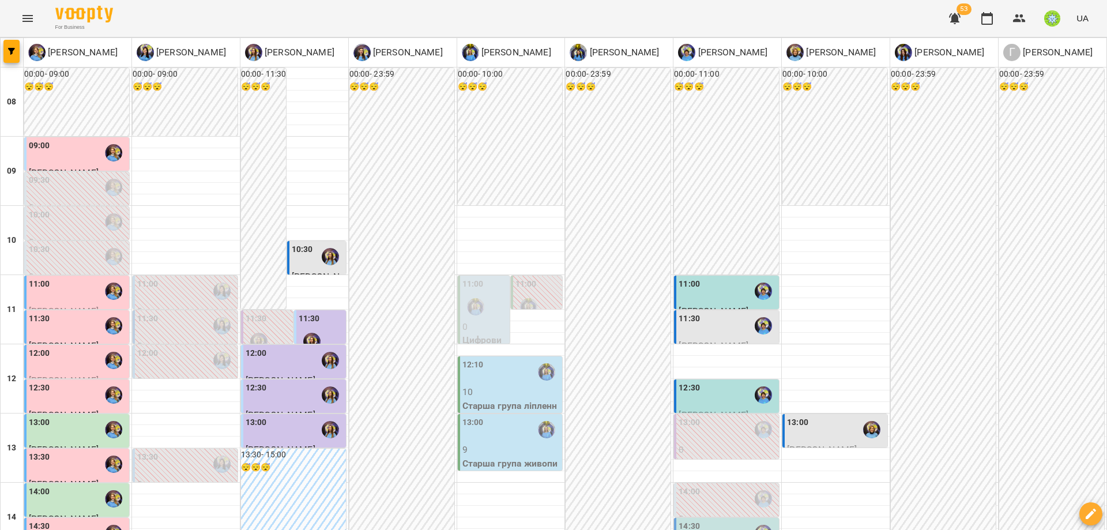
scroll to position [512, 0]
click at [4, 55] on button "button" at bounding box center [11, 51] width 16 height 23
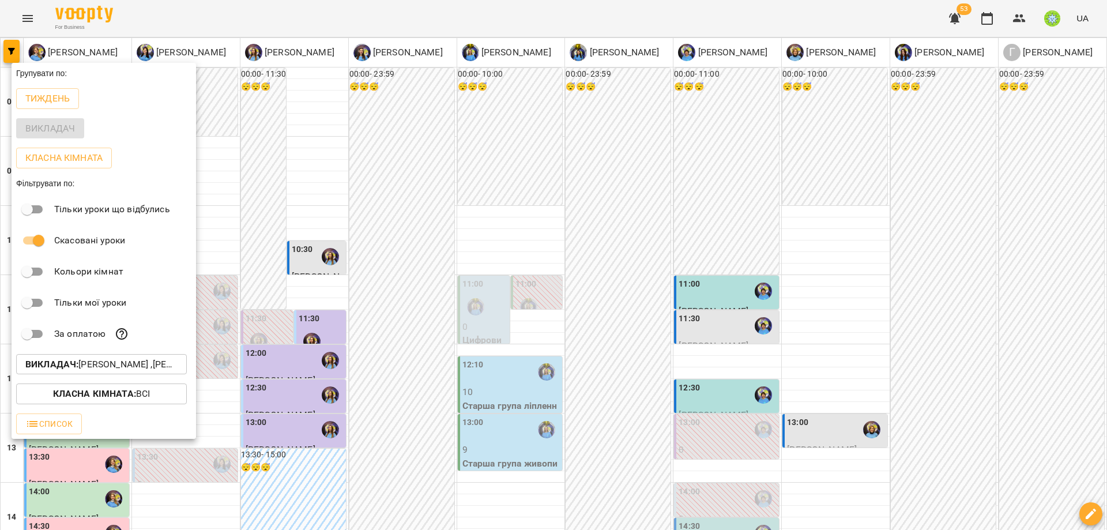
click at [102, 369] on p "Викладач : Ігнатенко Оксана ,Бадун Наталія,Базілєва Катерина,Вахнован Діана,Гор…" at bounding box center [101, 364] width 152 height 14
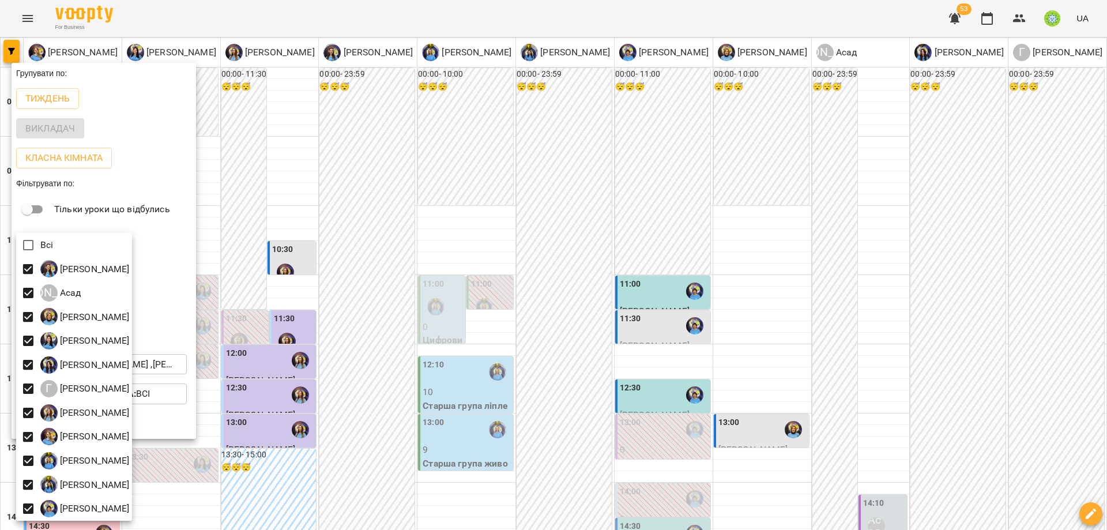
click at [876, 332] on div at bounding box center [553, 265] width 1107 height 530
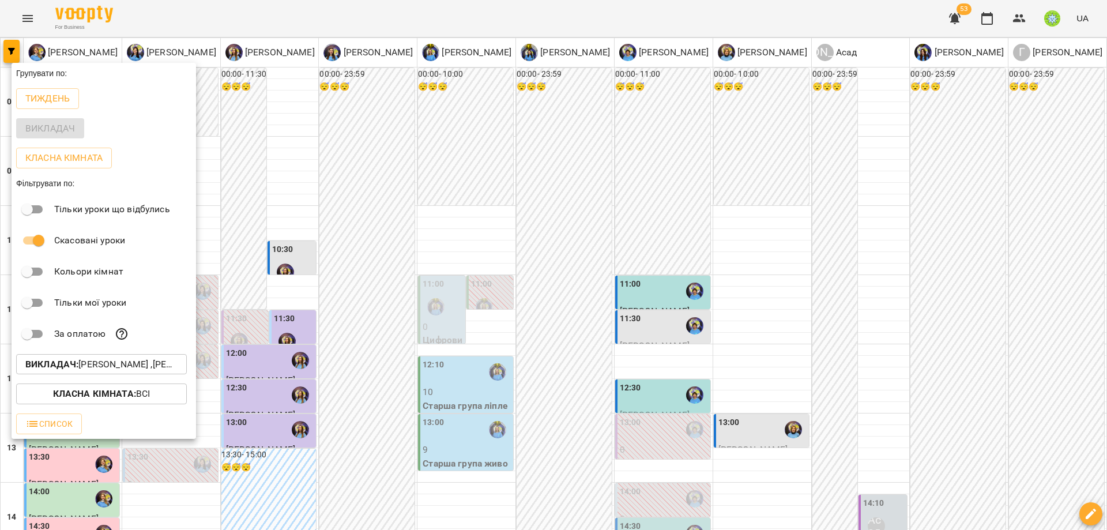
click at [765, 367] on div at bounding box center [553, 265] width 1107 height 530
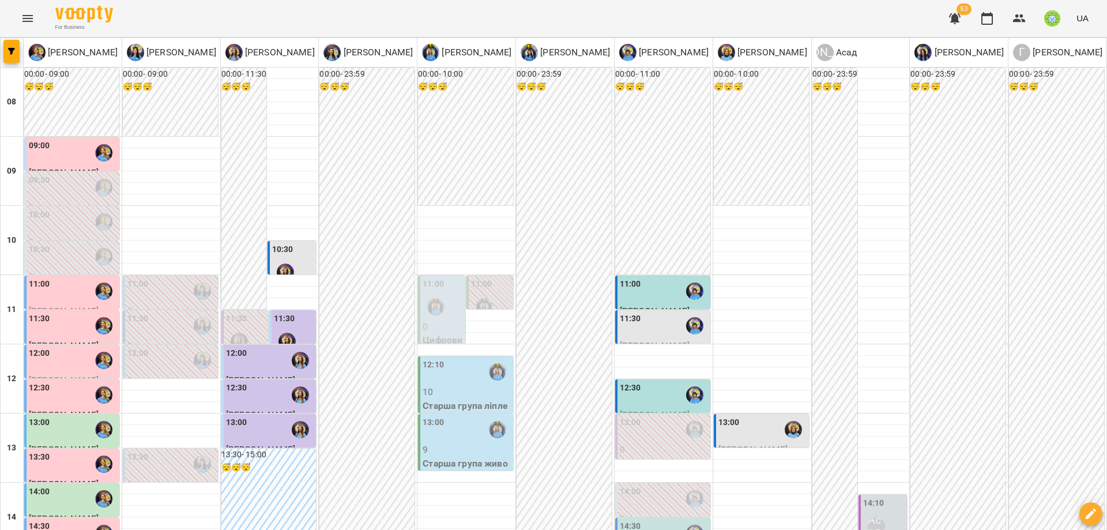
scroll to position [395, 0]
click at [881, 497] on div "14:10 Асад" at bounding box center [884, 518] width 42 height 42
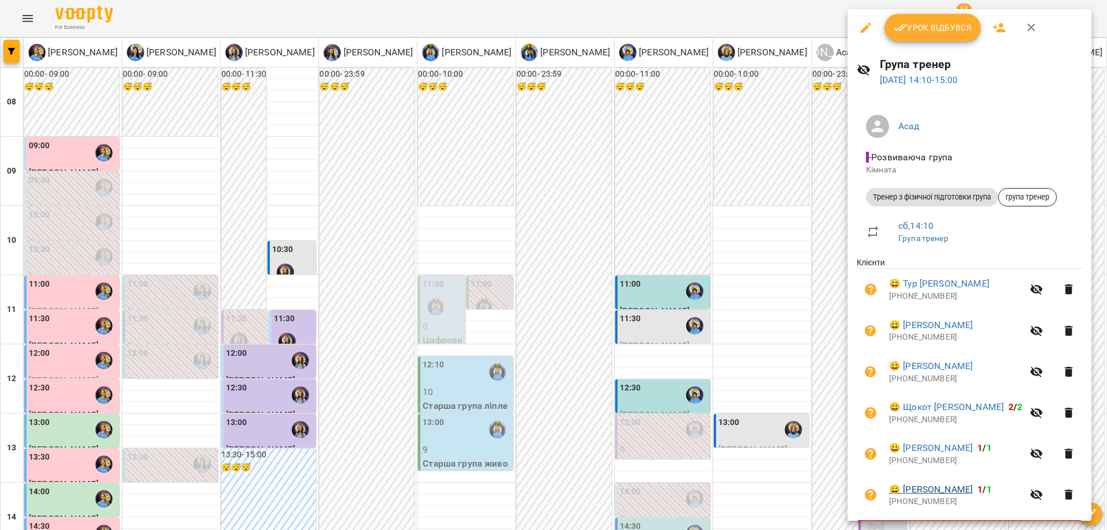
scroll to position [35, 0]
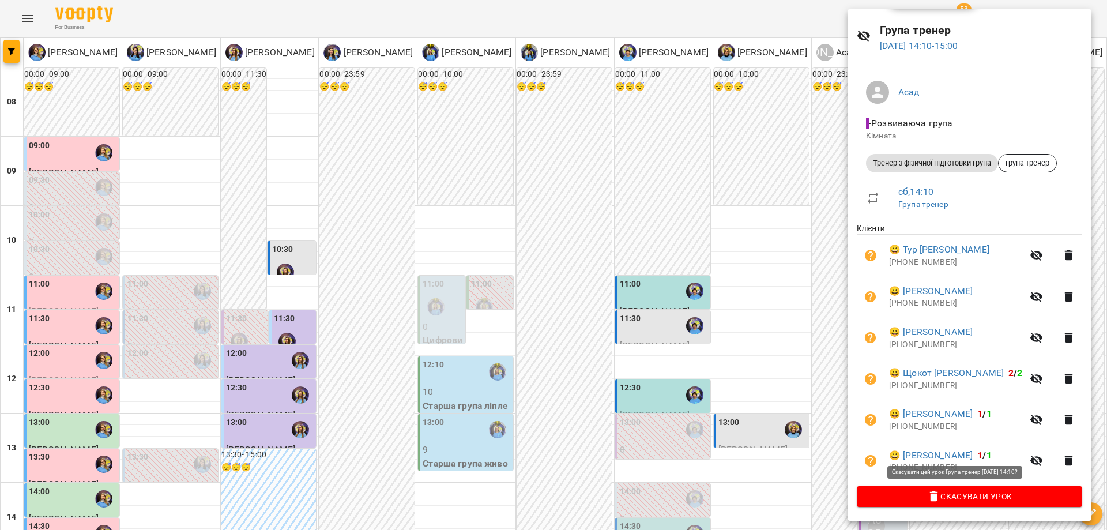
click at [949, 496] on span "Скасувати Урок" at bounding box center [969, 496] width 207 height 14
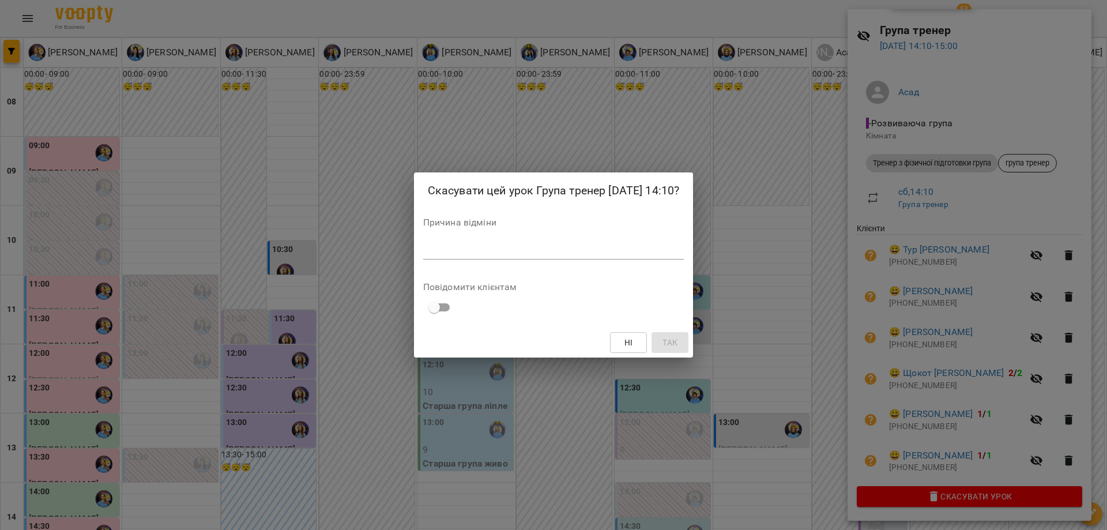
drag, startPoint x: 575, startPoint y: 254, endPoint x: 576, endPoint y: 247, distance: 6.4
click at [576, 248] on div "*" at bounding box center [553, 250] width 261 height 18
click at [575, 252] on textarea at bounding box center [553, 249] width 261 height 11
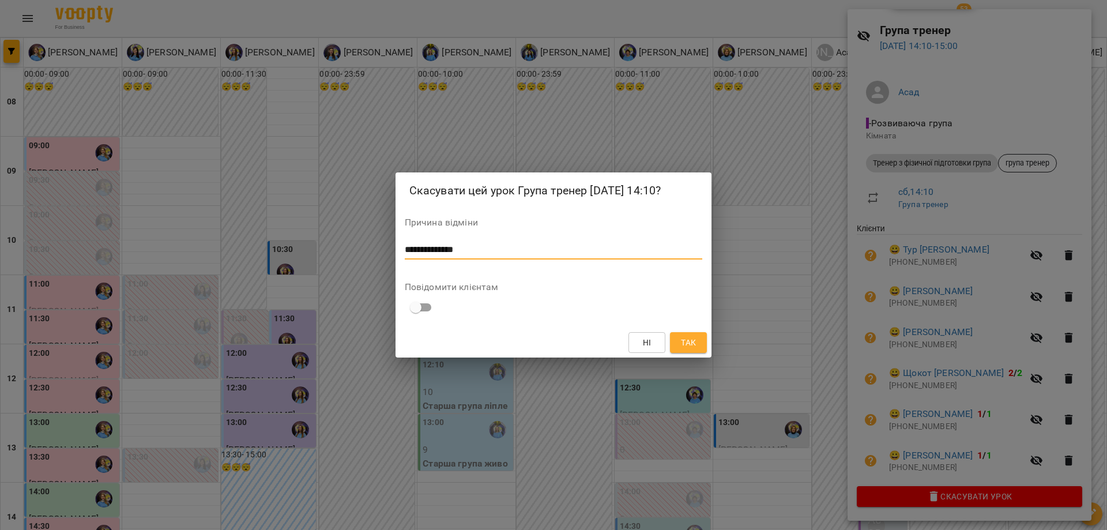
type textarea "**********"
click at [699, 338] on button "Так" at bounding box center [688, 342] width 37 height 21
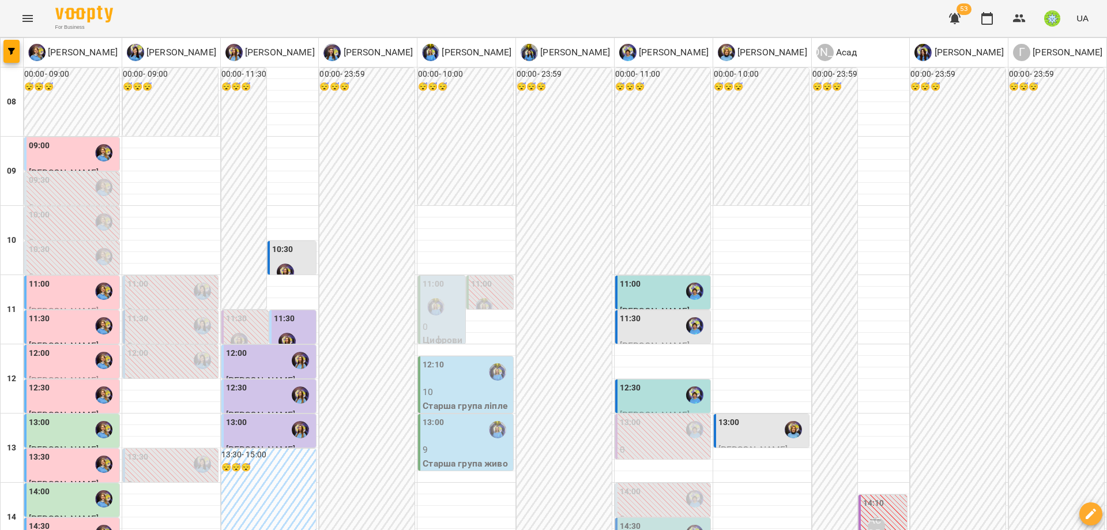
scroll to position [305, 0]
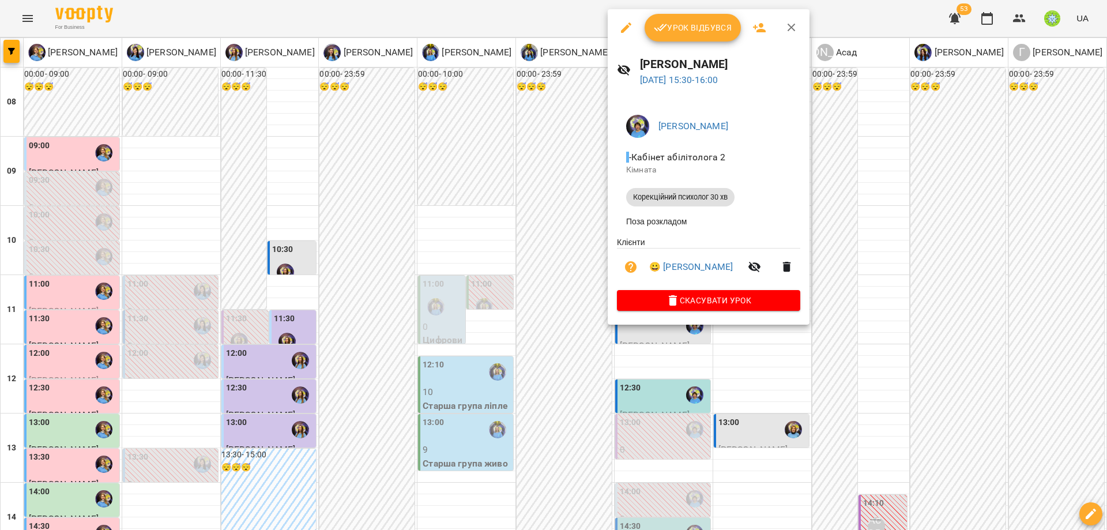
click at [515, 321] on div at bounding box center [553, 265] width 1107 height 530
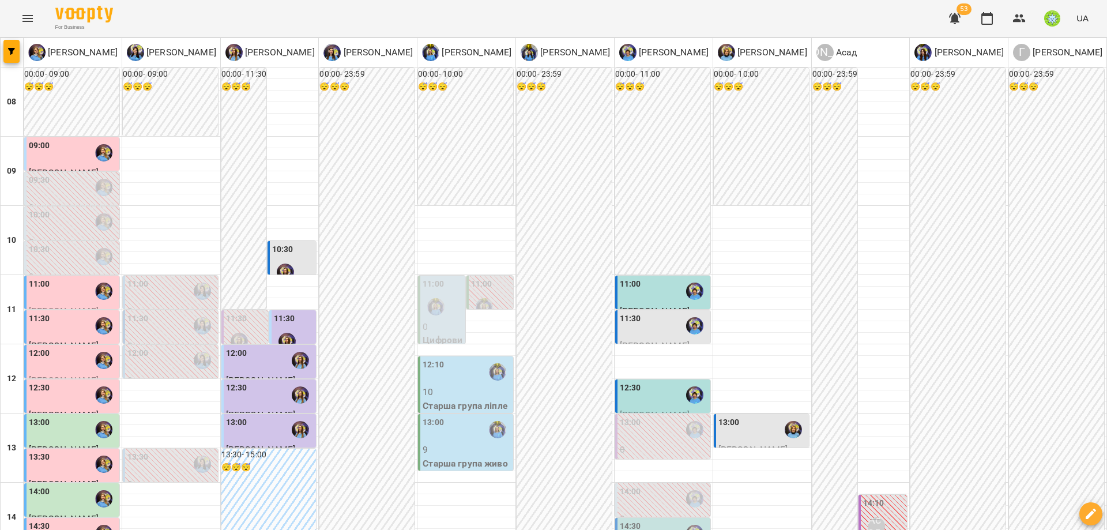
scroll to position [166, 0]
click at [69, 485] on div "14:00" at bounding box center [73, 498] width 88 height 27
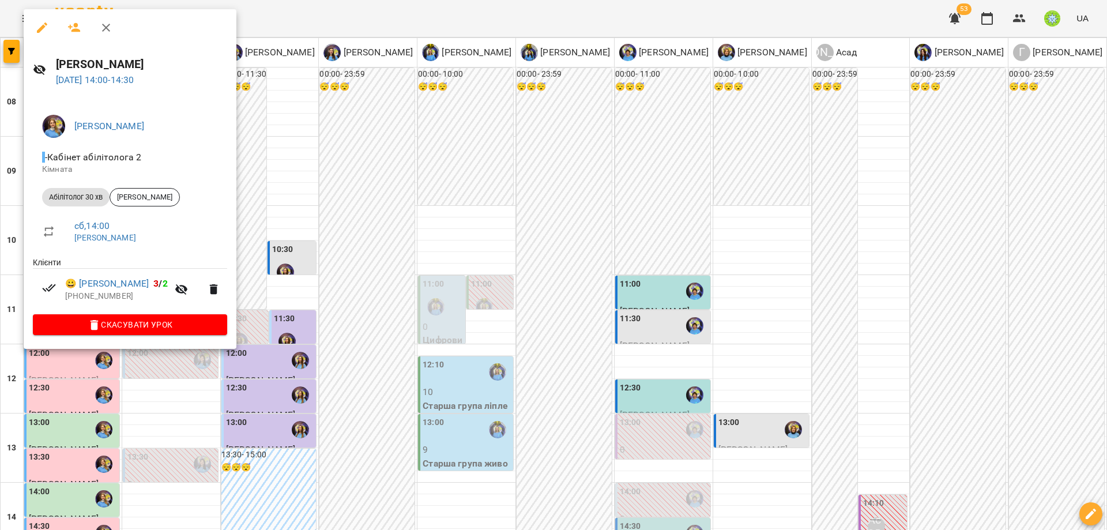
drag, startPoint x: 1065, startPoint y: 452, endPoint x: 1086, endPoint y: 478, distance: 33.7
click at [1066, 452] on div at bounding box center [553, 265] width 1107 height 530
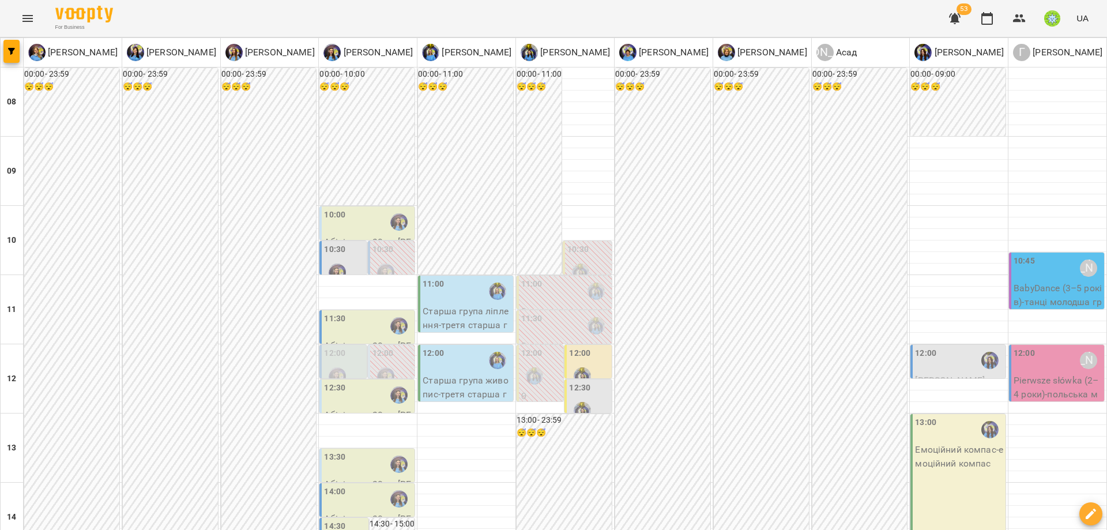
click at [446, 312] on p "Старша група ліплення - третя старша група ліплення" at bounding box center [466, 324] width 88 height 41
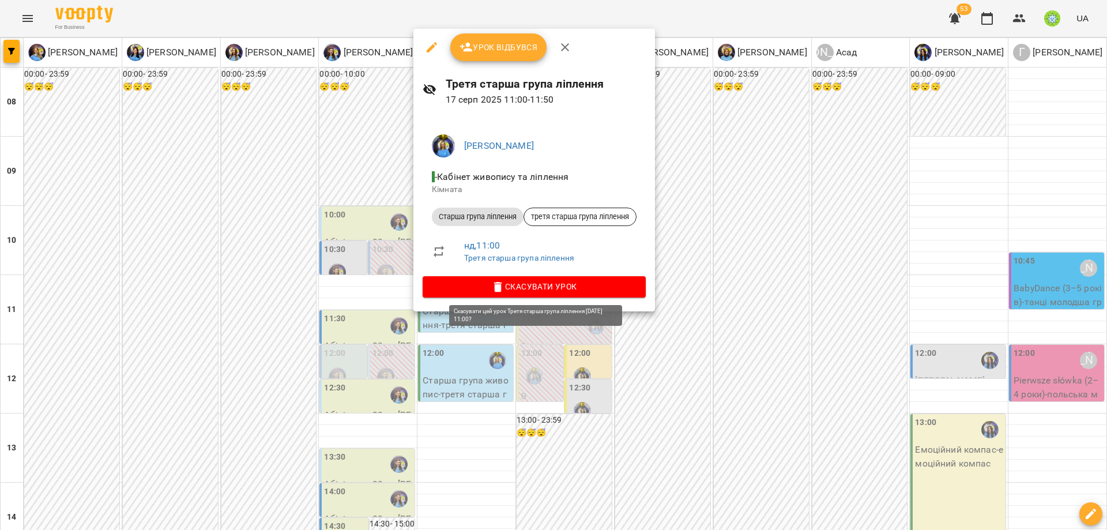
click at [529, 292] on span "Скасувати Урок" at bounding box center [534, 287] width 205 height 14
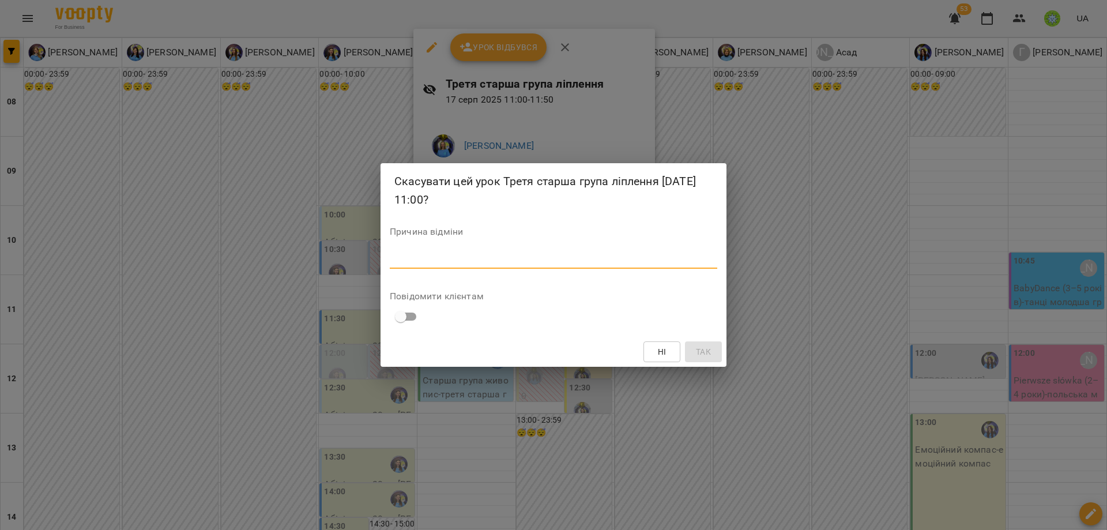
click at [509, 262] on textarea at bounding box center [553, 259] width 327 height 11
type textarea "*******"
click at [688, 351] on button "Так" at bounding box center [703, 351] width 37 height 21
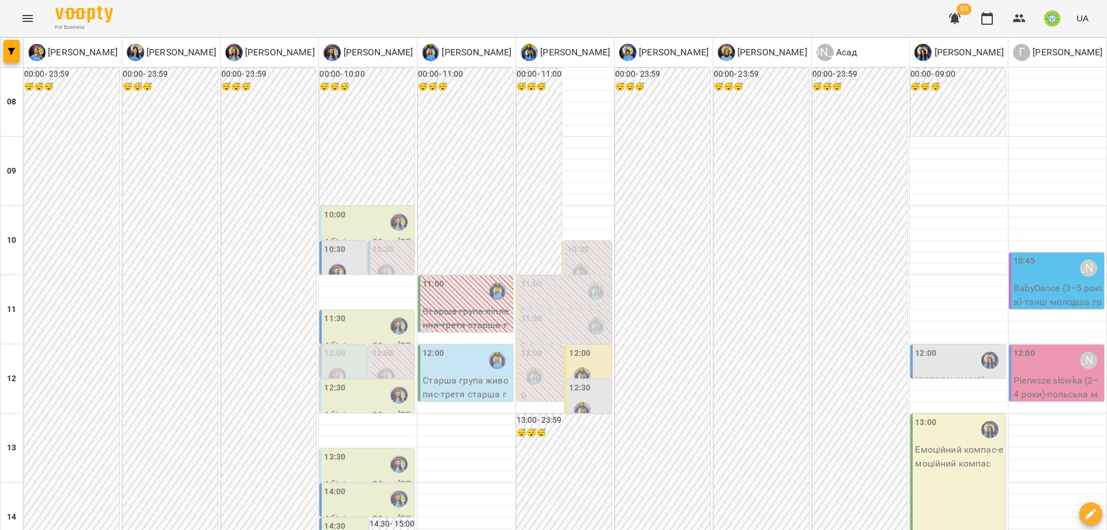
click at [448, 383] on p "Старша група живопис - третя старша група живопис" at bounding box center [466, 393] width 88 height 41
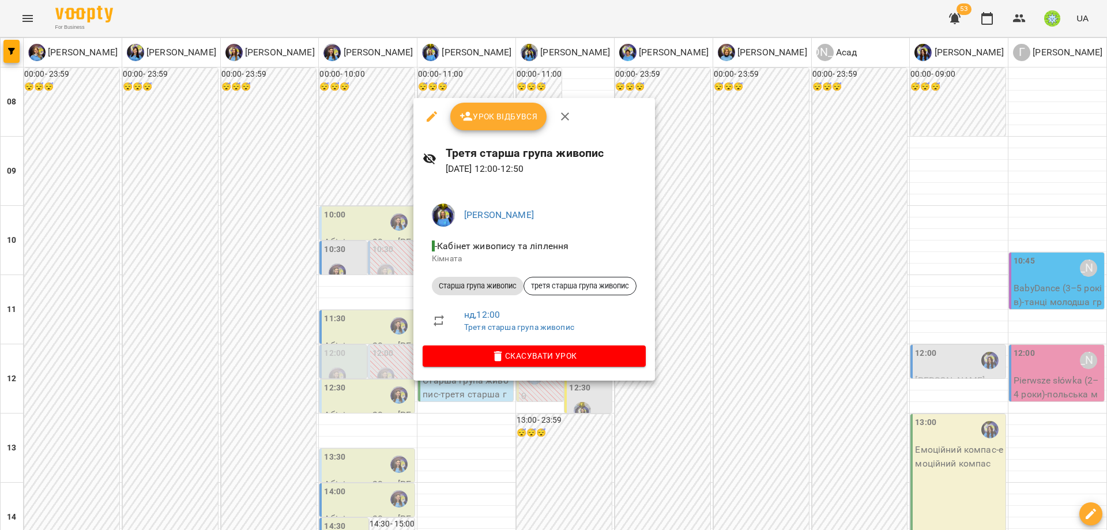
click at [605, 358] on span "Скасувати Урок" at bounding box center [534, 356] width 205 height 14
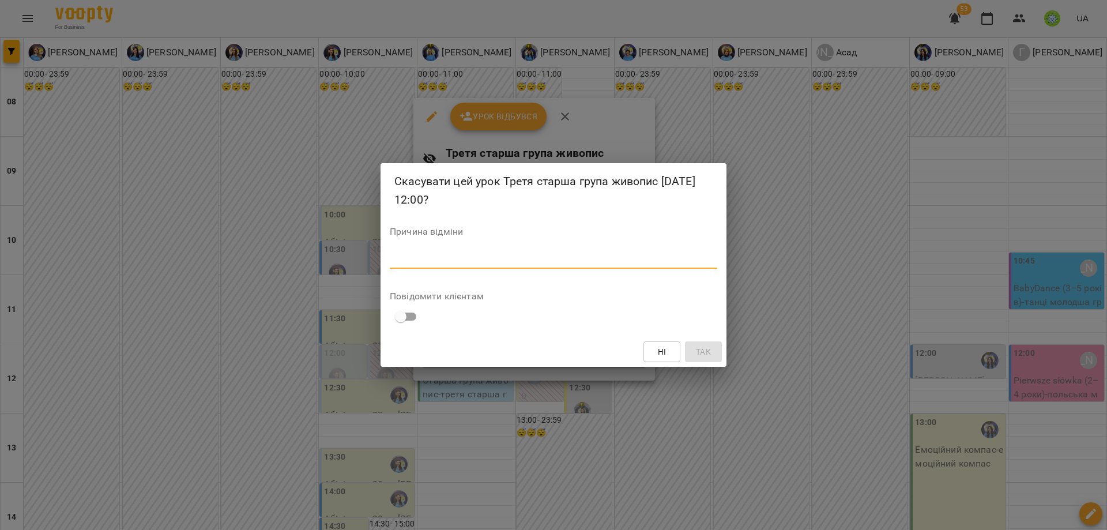
click at [499, 258] on textarea at bounding box center [553, 259] width 327 height 11
type textarea "*******"
click at [720, 356] on button "Так" at bounding box center [703, 351] width 37 height 21
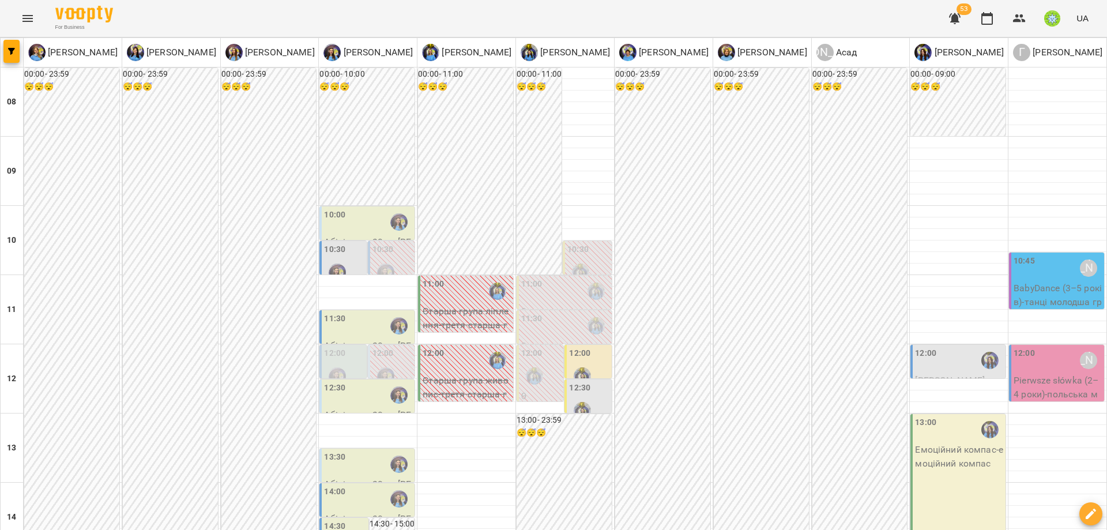
scroll to position [74, 0]
click at [1051, 347] on div "12:00 Городецька Карина" at bounding box center [1057, 360] width 88 height 27
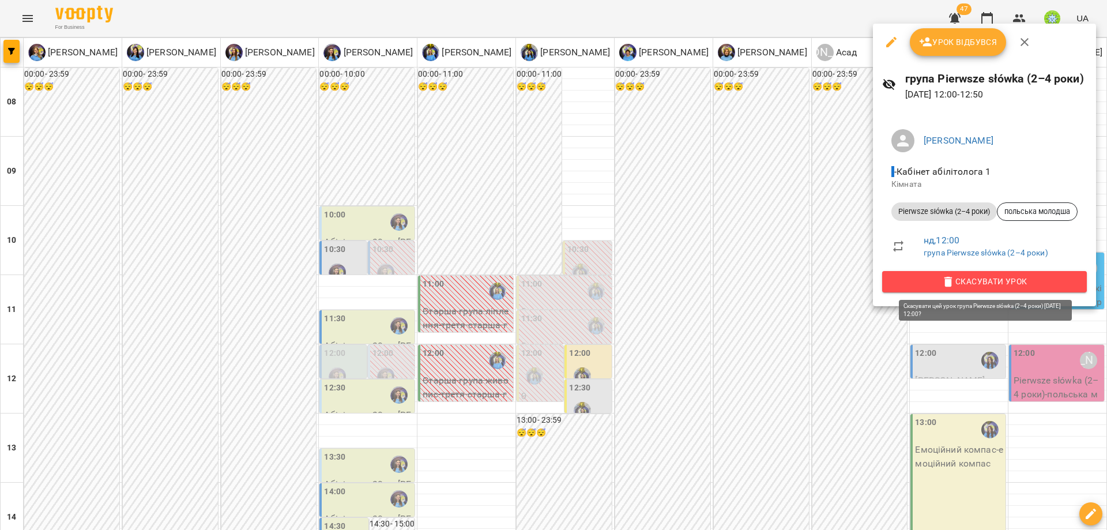
click at [971, 277] on span "Скасувати Урок" at bounding box center [984, 281] width 186 height 14
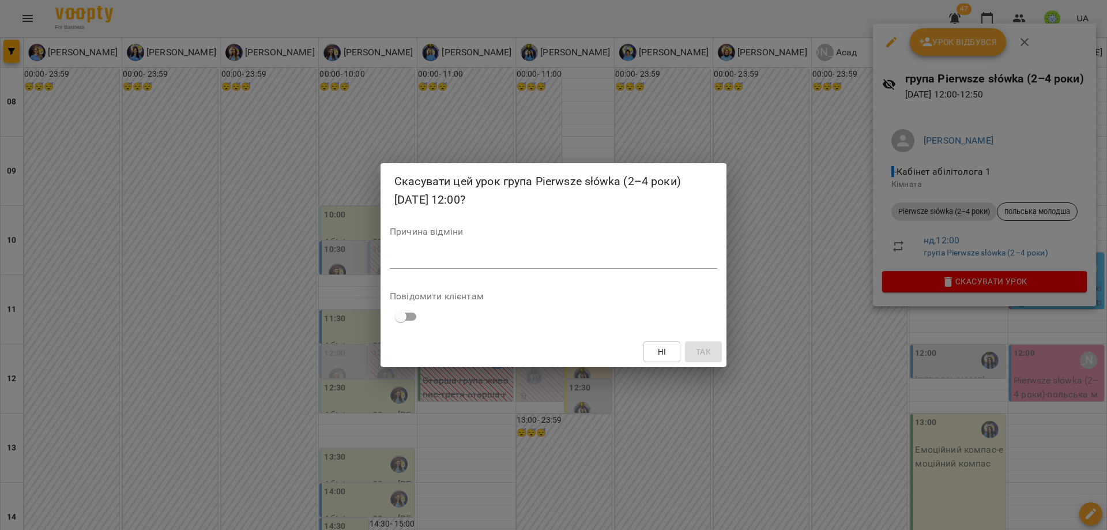
click at [594, 250] on div "*" at bounding box center [553, 259] width 327 height 18
type textarea "*******"
click at [699, 359] on button "Так" at bounding box center [703, 351] width 37 height 21
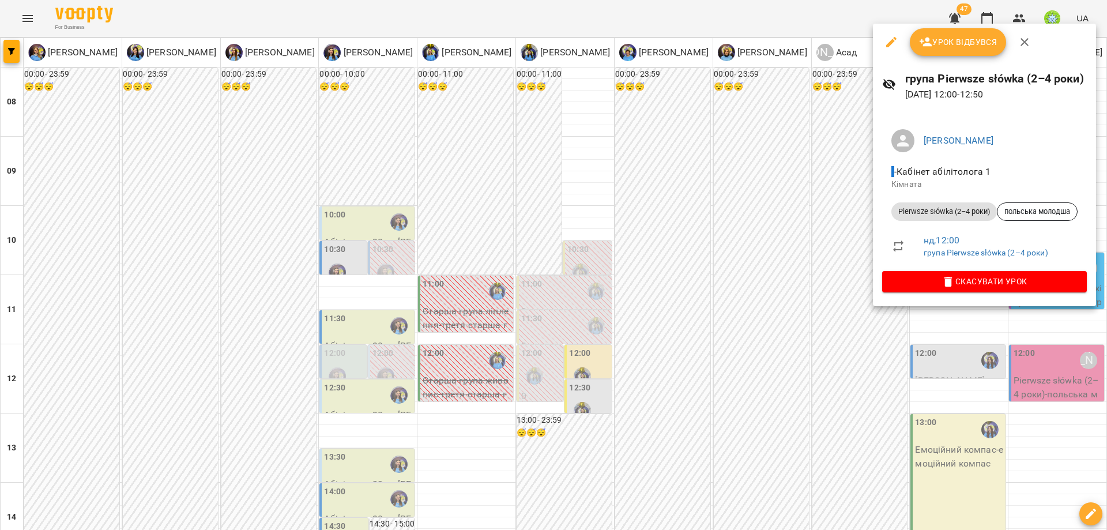
click at [353, 155] on div at bounding box center [553, 265] width 1107 height 530
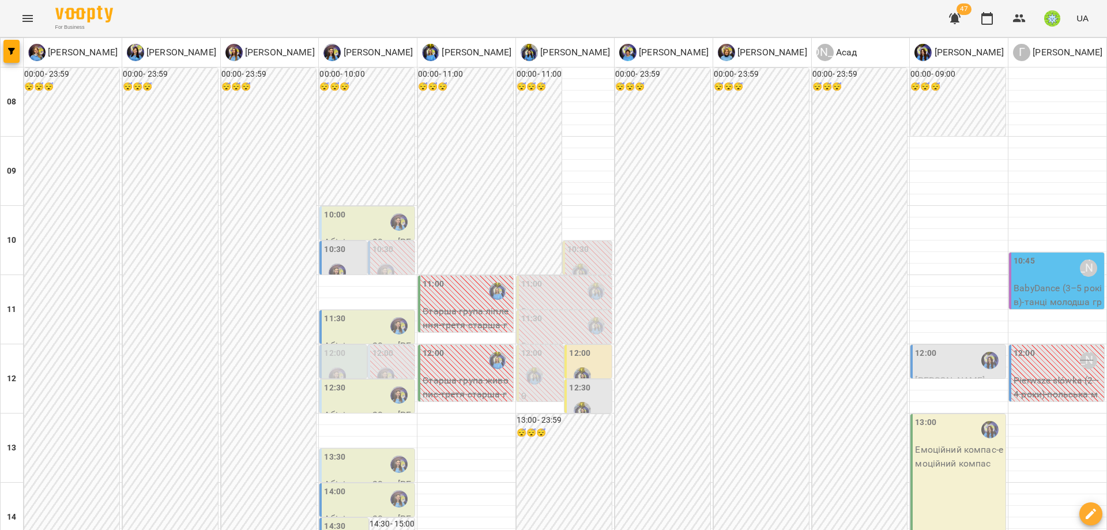
click at [353, 209] on div "10:00" at bounding box center [368, 222] width 88 height 27
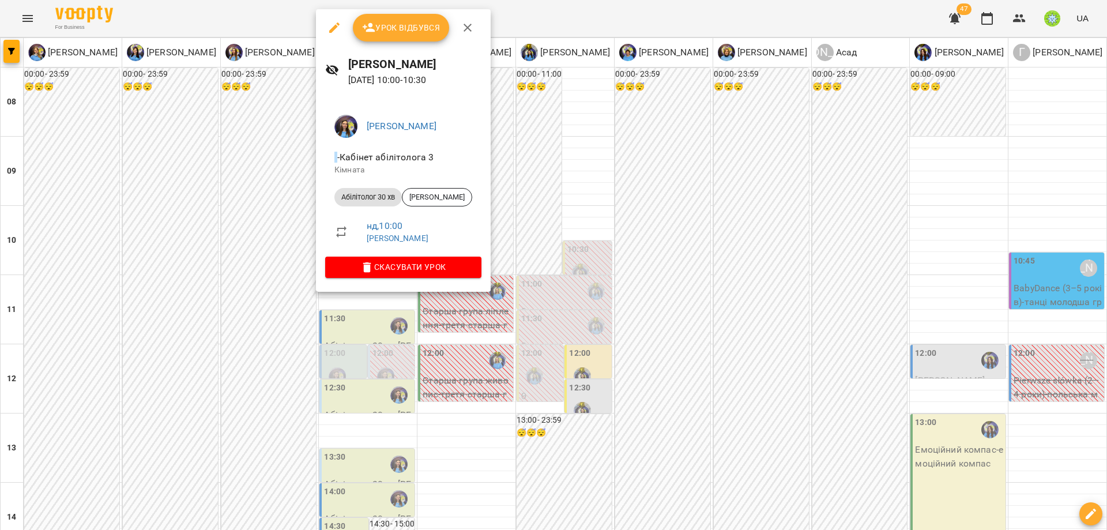
click at [336, 28] on icon "button" at bounding box center [334, 28] width 14 height 14
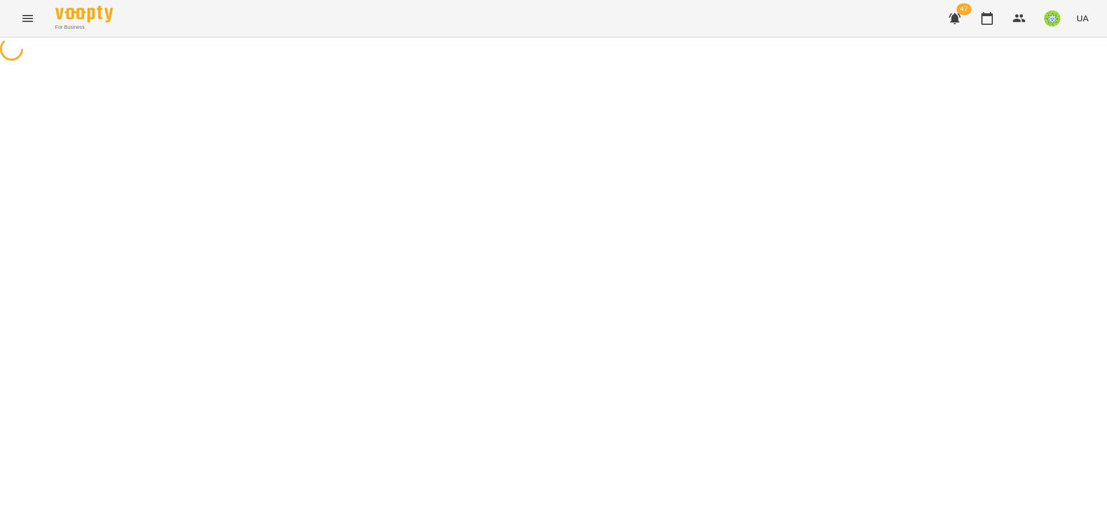
select select "**********"
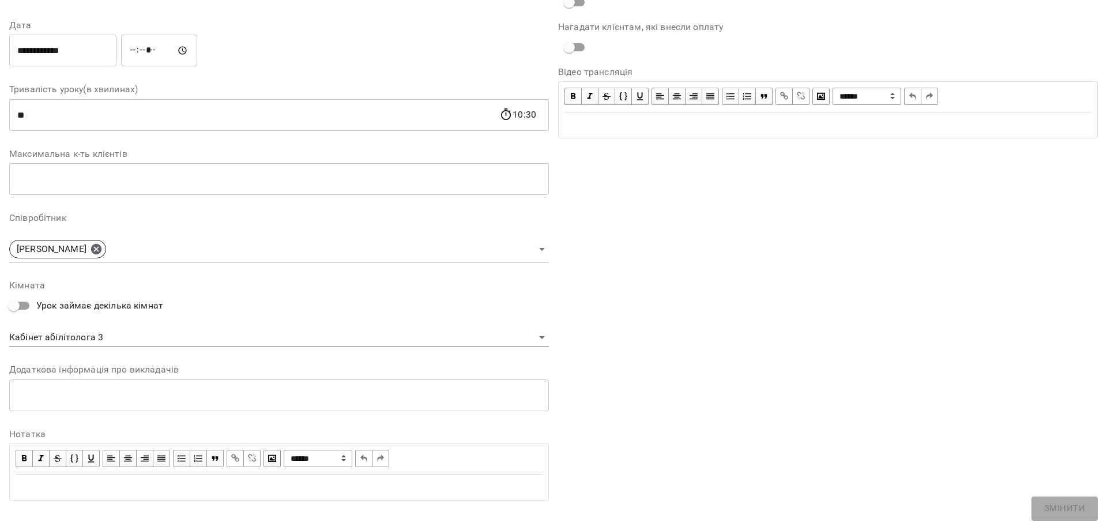
scroll to position [163, 0]
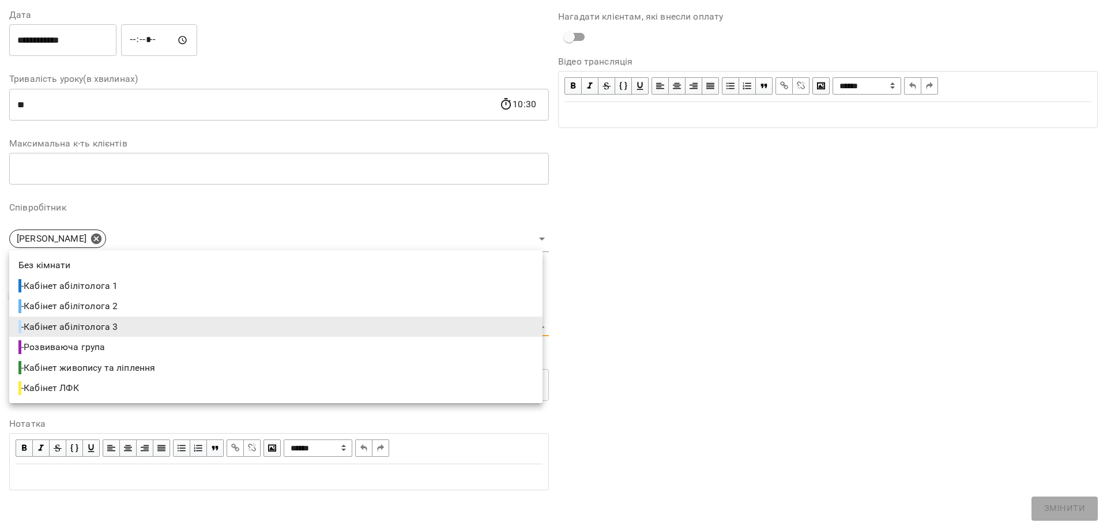
click at [93, 322] on body "For Business 47 UA Журнал відвідувань / Ігнатенко Оксана нд, 17 серп 2025 10:00…" at bounding box center [553, 247] width 1107 height 495
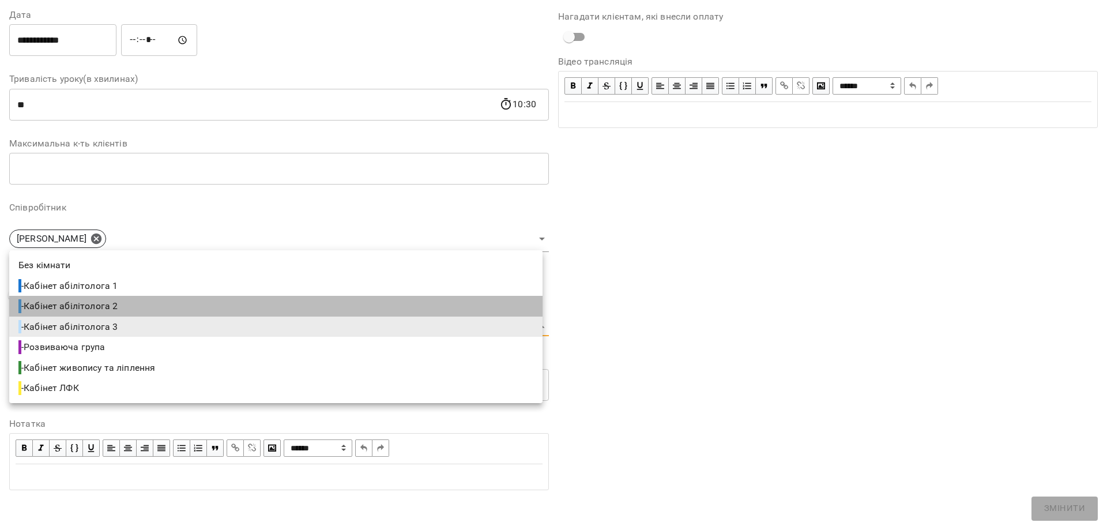
drag, startPoint x: 129, startPoint y: 301, endPoint x: 720, endPoint y: 482, distance: 618.2
click at [129, 301] on li "- Кабінет абілітолога 2" at bounding box center [275, 306] width 533 height 21
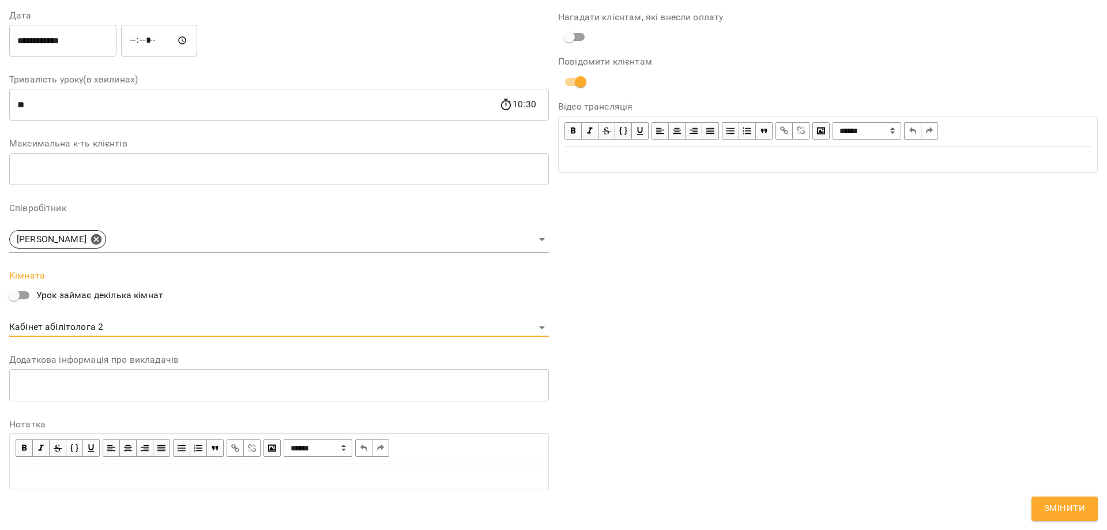
click at [65, 323] on body "For Business 47 UA Журнал відвідувань / Ігнатенко Оксана нд, 17 серп 2025 10:00…" at bounding box center [553, 247] width 1107 height 495
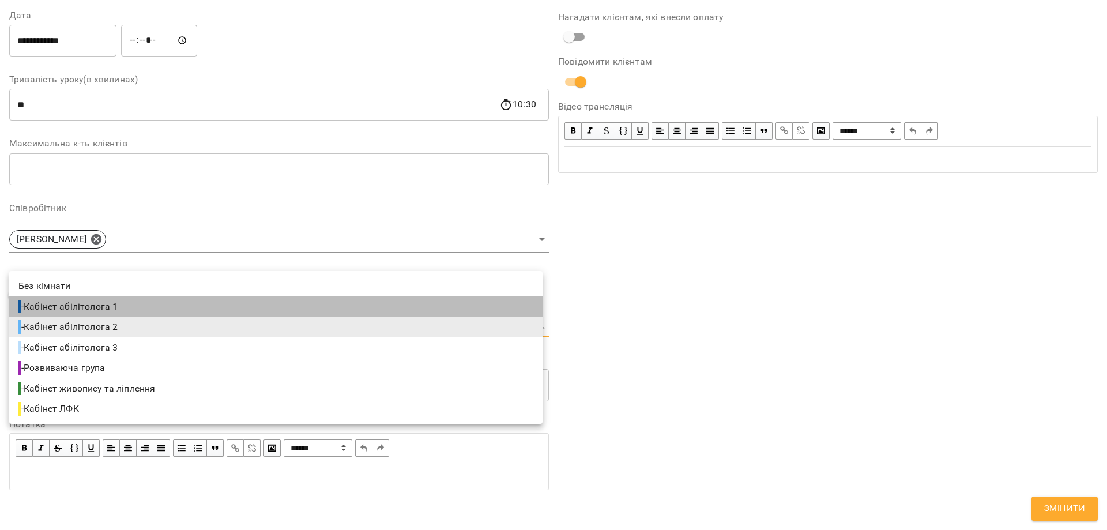
click at [112, 298] on li "- Кабінет абілітолога 1" at bounding box center [275, 306] width 533 height 21
type input "**********"
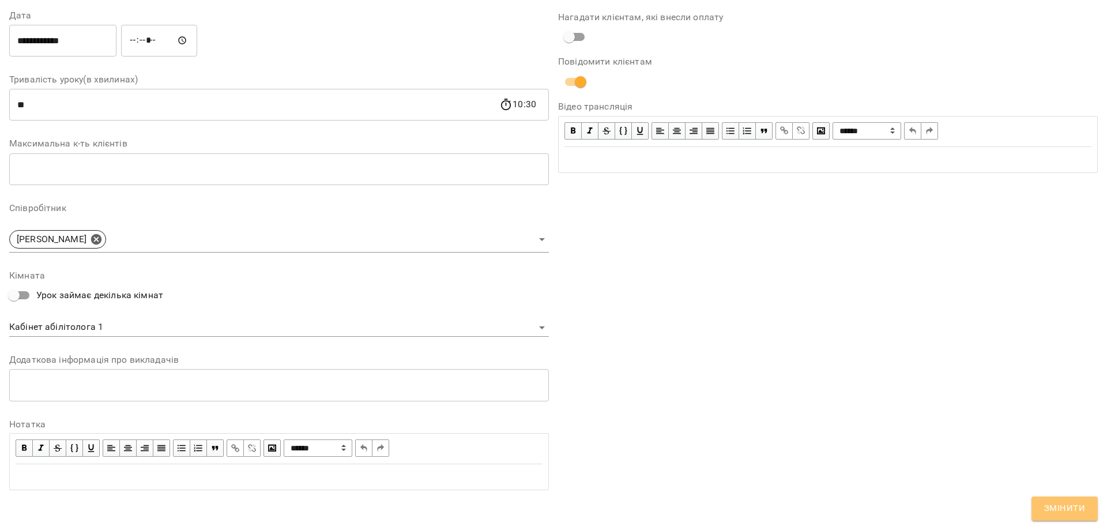
click at [1060, 503] on span "Змінити" at bounding box center [1064, 508] width 41 height 15
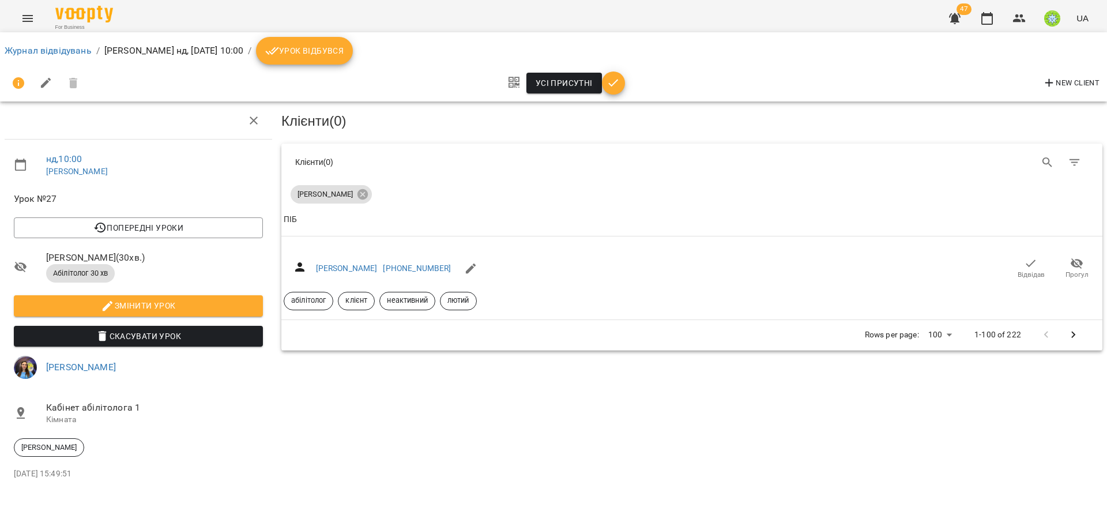
click at [24, 43] on ol "Журнал відвідувань / Ігнатенко Оксана нд, 17 серп 2025 10:00 / Урок відбувся" at bounding box center [553, 51] width 1097 height 28
click at [22, 51] on link "Журнал відвідувань" at bounding box center [48, 50] width 87 height 11
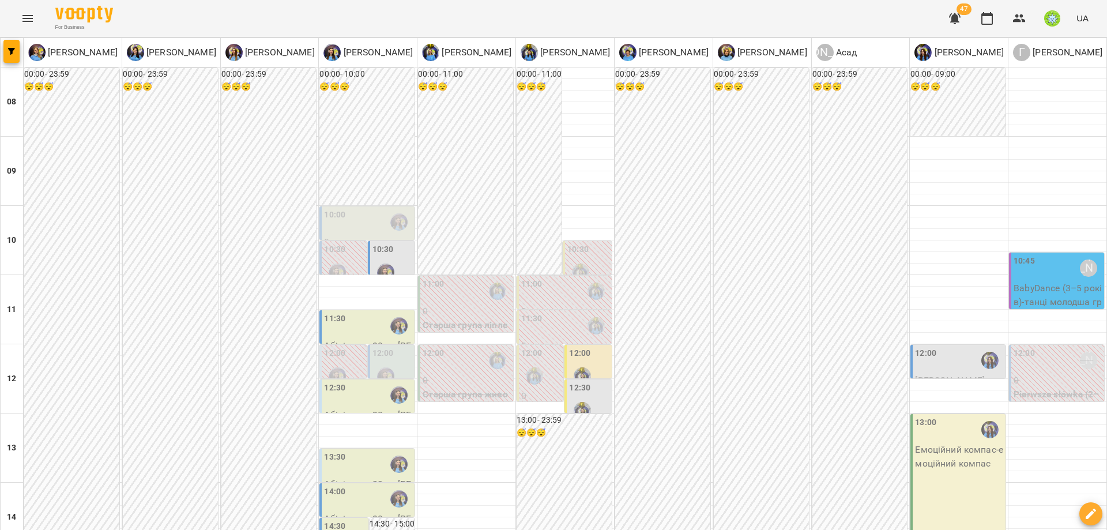
click at [383, 256] on div "10:30" at bounding box center [382, 251] width 21 height 16
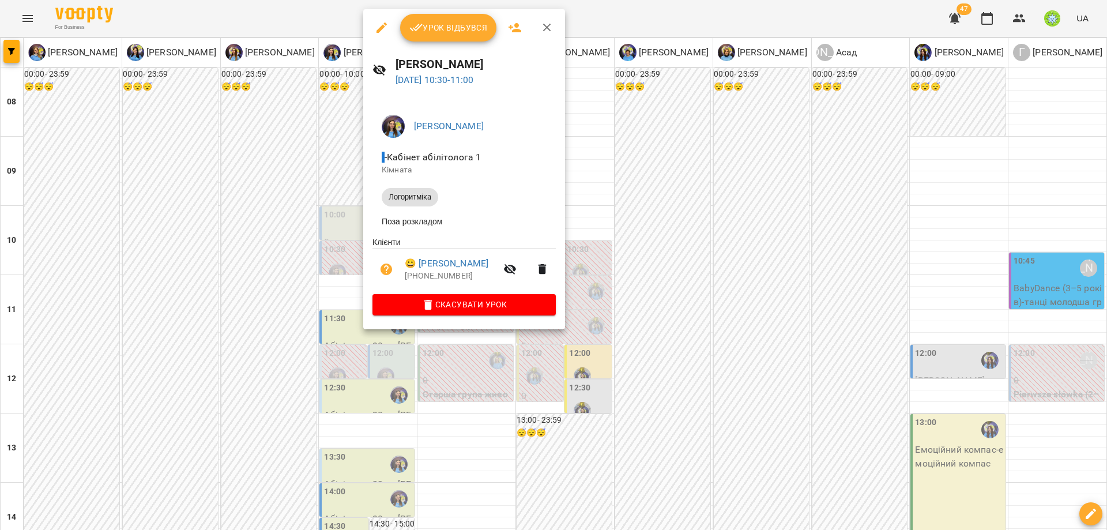
drag, startPoint x: 666, startPoint y: 306, endPoint x: 535, endPoint y: 306, distance: 130.3
click at [663, 306] on div at bounding box center [553, 265] width 1107 height 530
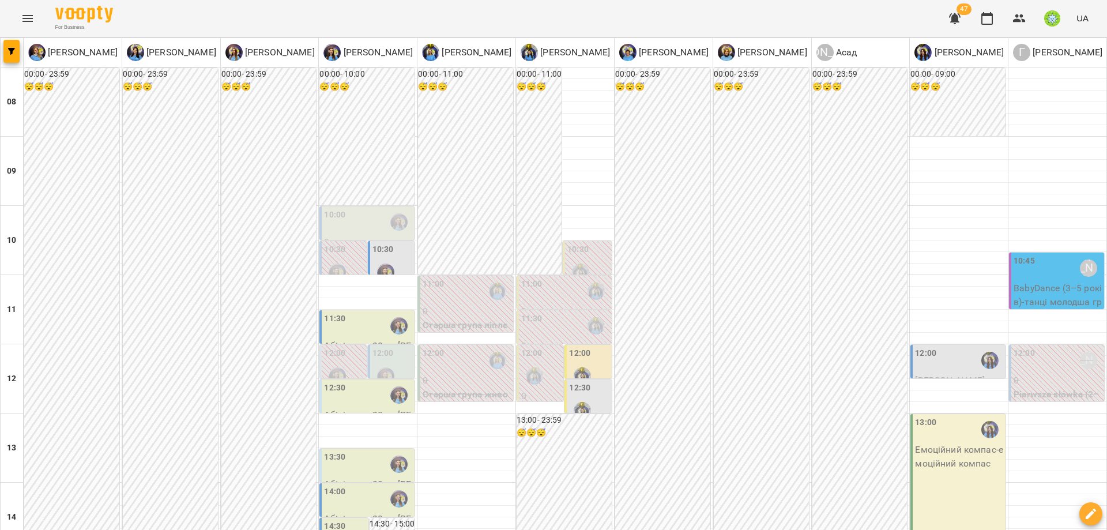
click at [365, 318] on div "11:30" at bounding box center [368, 325] width 88 height 27
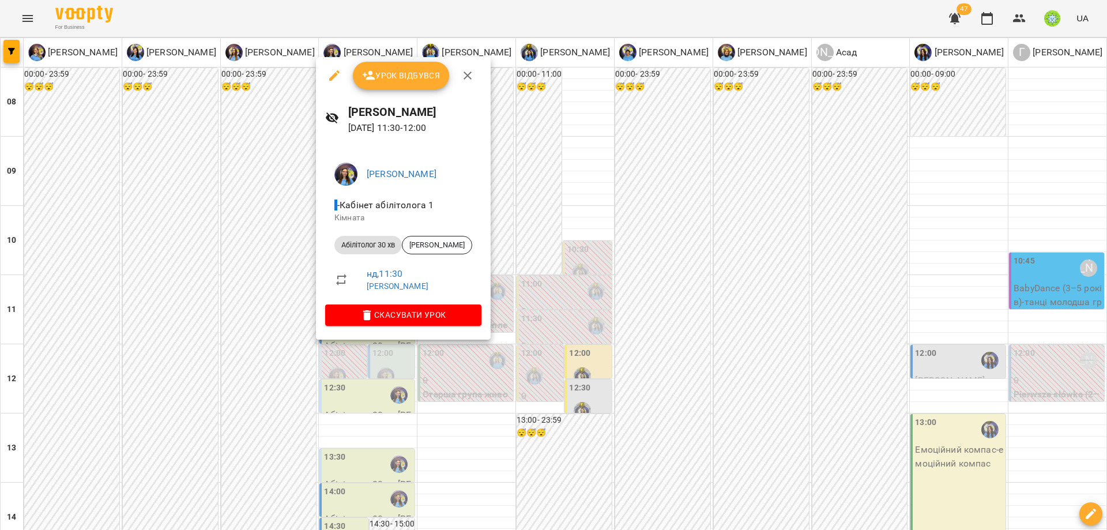
drag, startPoint x: 674, startPoint y: 289, endPoint x: 598, endPoint y: 311, distance: 79.7
click at [671, 289] on div at bounding box center [553, 265] width 1107 height 530
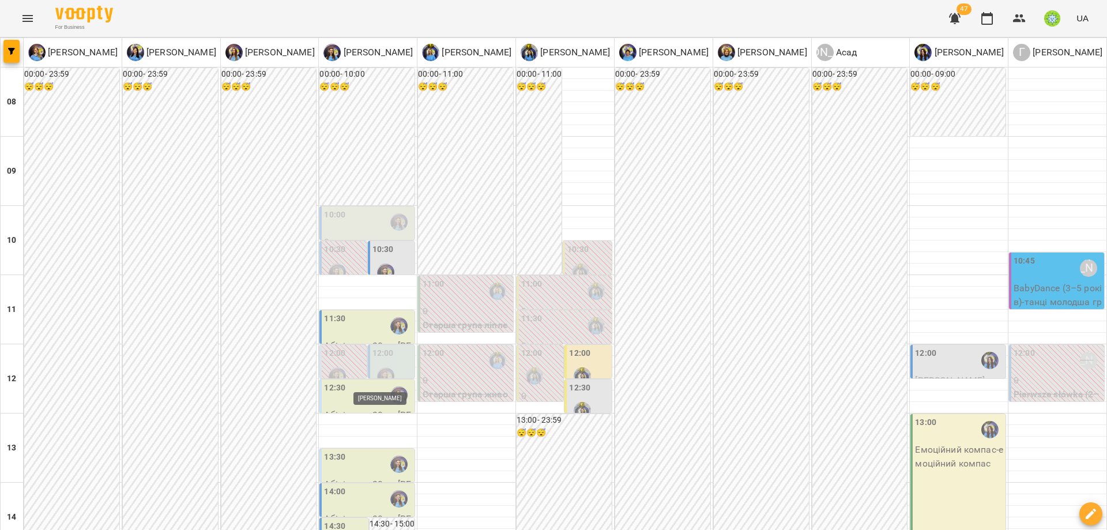
click at [382, 371] on img "Ігнатенко Оксана" at bounding box center [385, 375] width 17 height 17
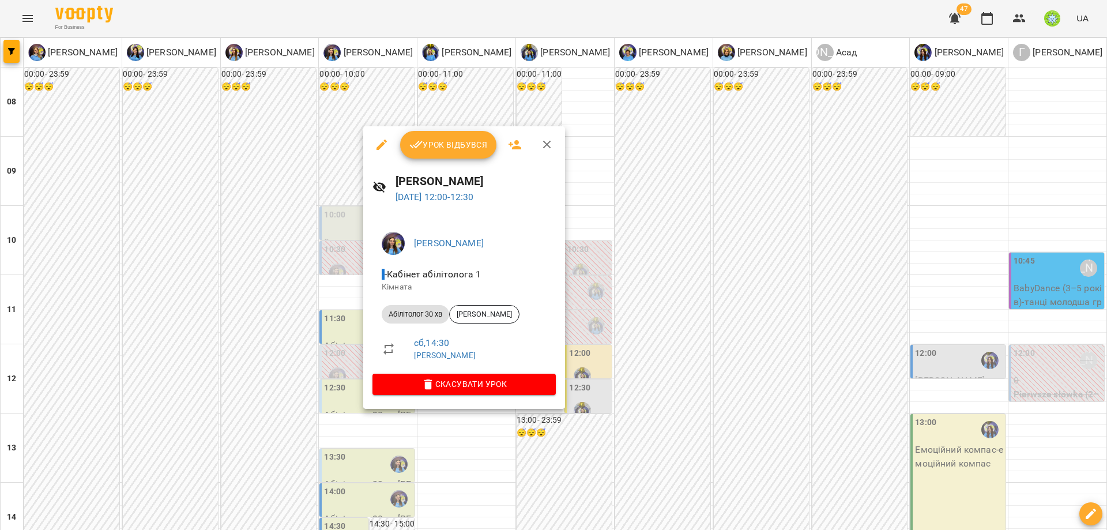
click at [716, 318] on div at bounding box center [553, 265] width 1107 height 530
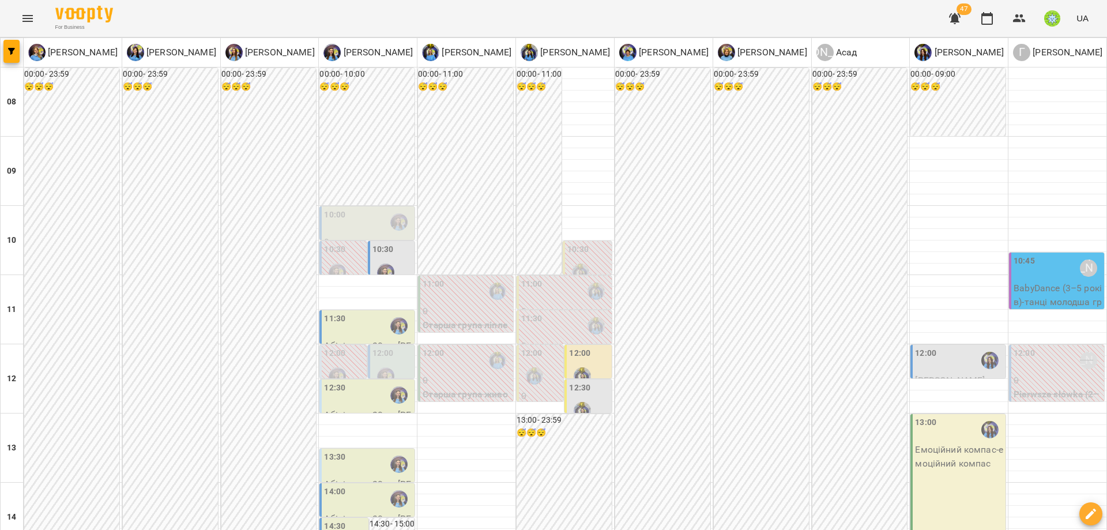
scroll to position [128, 0]
click at [365, 382] on div "12:30" at bounding box center [368, 395] width 88 height 27
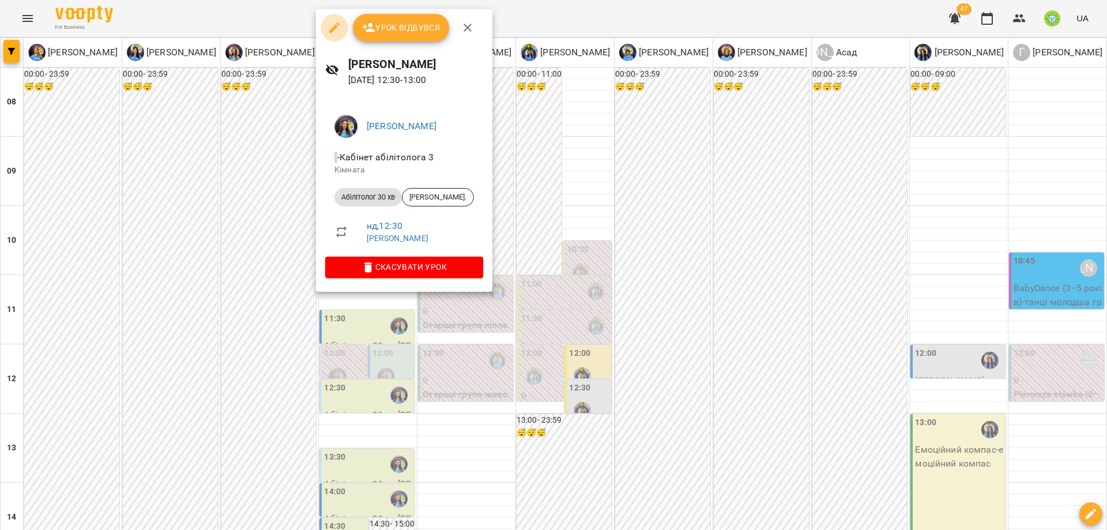
drag, startPoint x: 333, startPoint y: 26, endPoint x: 498, endPoint y: 229, distance: 262.2
click at [333, 27] on icon "button" at bounding box center [334, 28] width 14 height 14
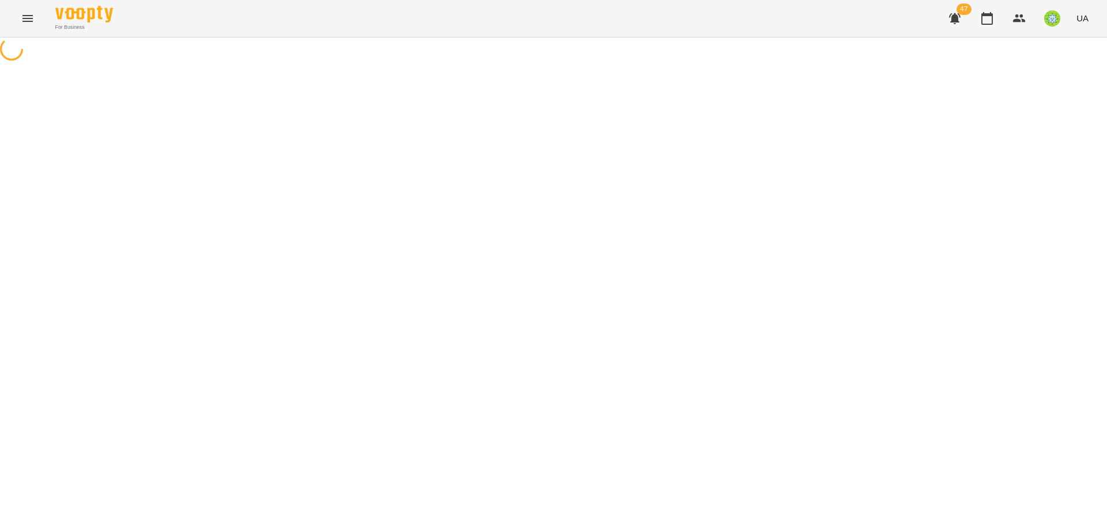
select select "**********"
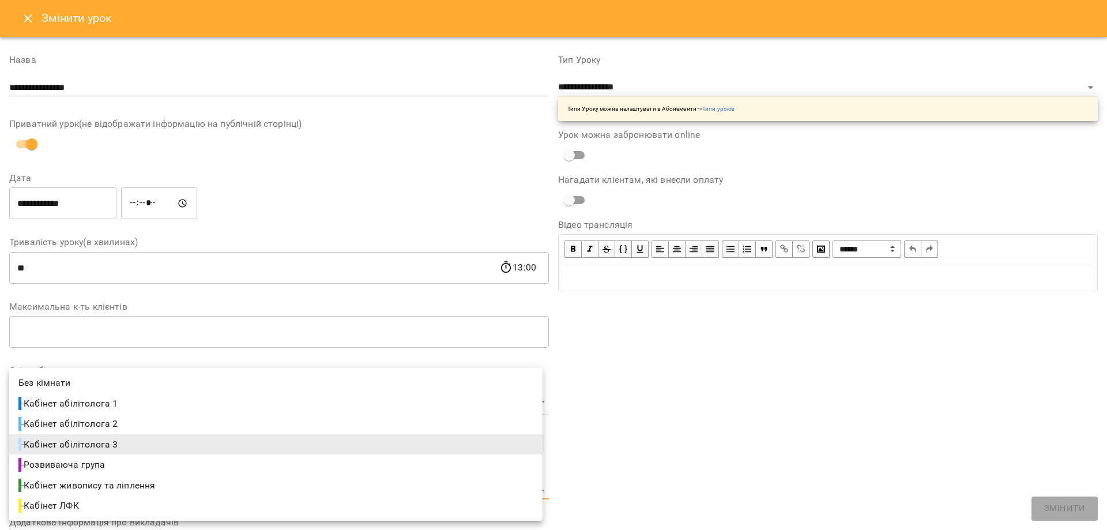
click at [123, 484] on body "For Business 47 UA Журнал відвідувань / Ігнатенко Оксана нд, 17 серп 2025 12:30…" at bounding box center [553, 247] width 1107 height 495
click at [178, 406] on li "- Кабінет абілітолога 1" at bounding box center [275, 403] width 533 height 21
type input "**********"
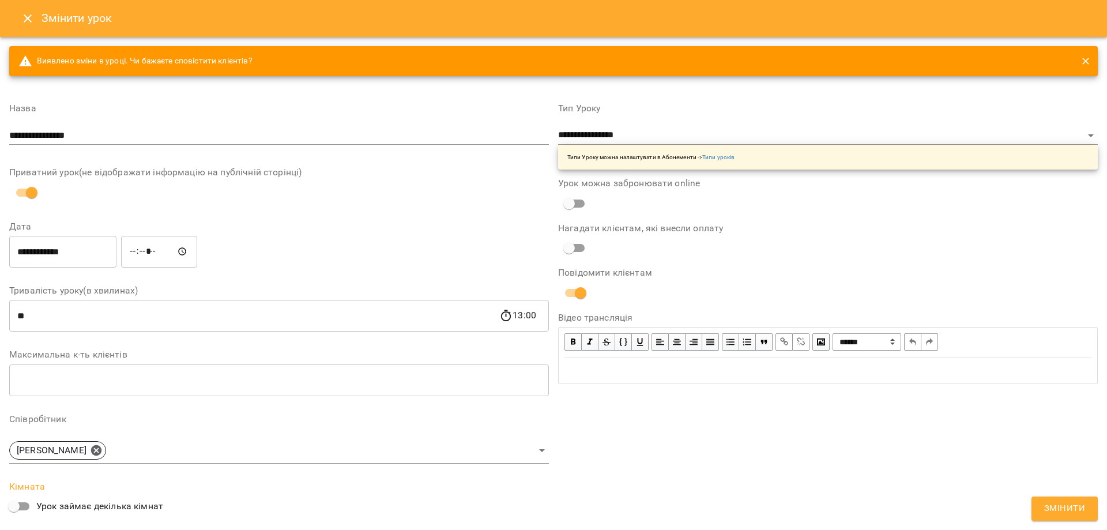
click at [1075, 509] on span "Змінити" at bounding box center [1064, 508] width 41 height 15
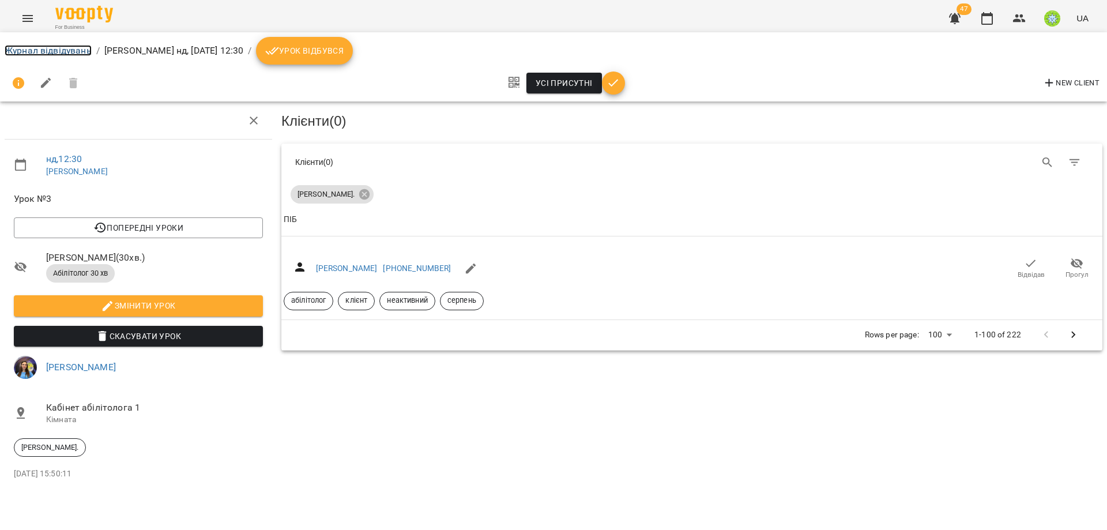
click at [27, 54] on link "Журнал відвідувань" at bounding box center [48, 50] width 87 height 11
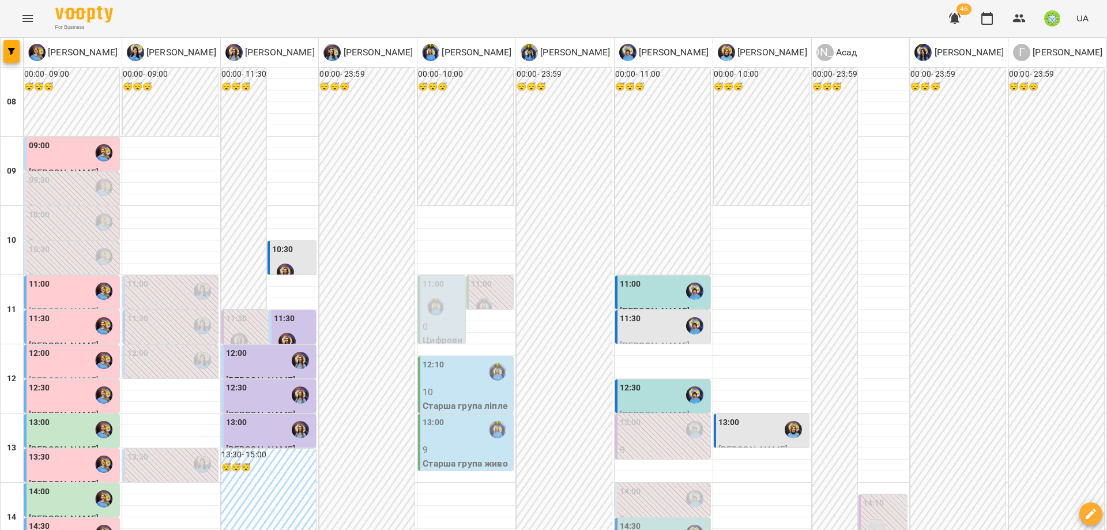
scroll to position [18, 0]
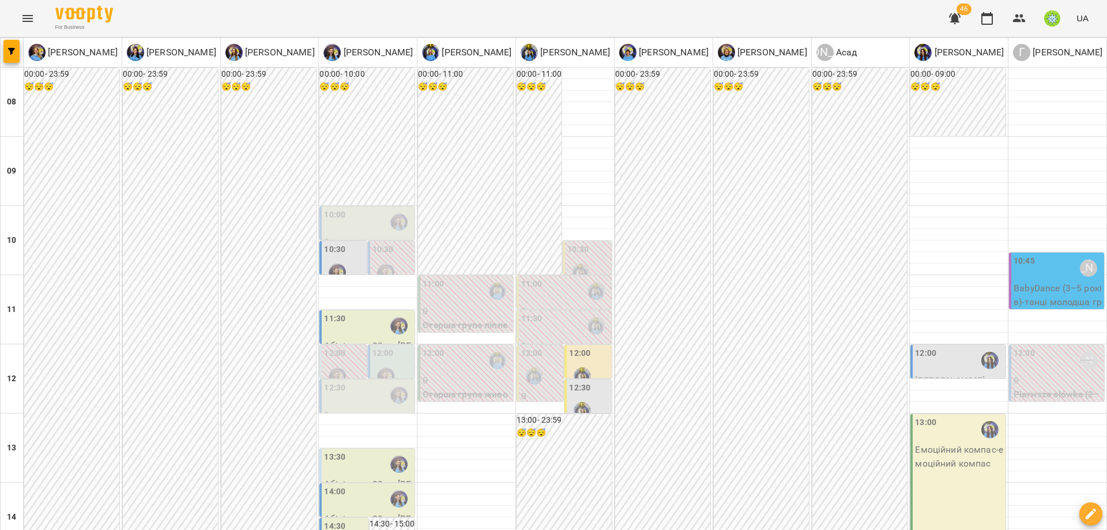
scroll to position [161, 0]
click at [344, 382] on div "12:30" at bounding box center [368, 395] width 88 height 27
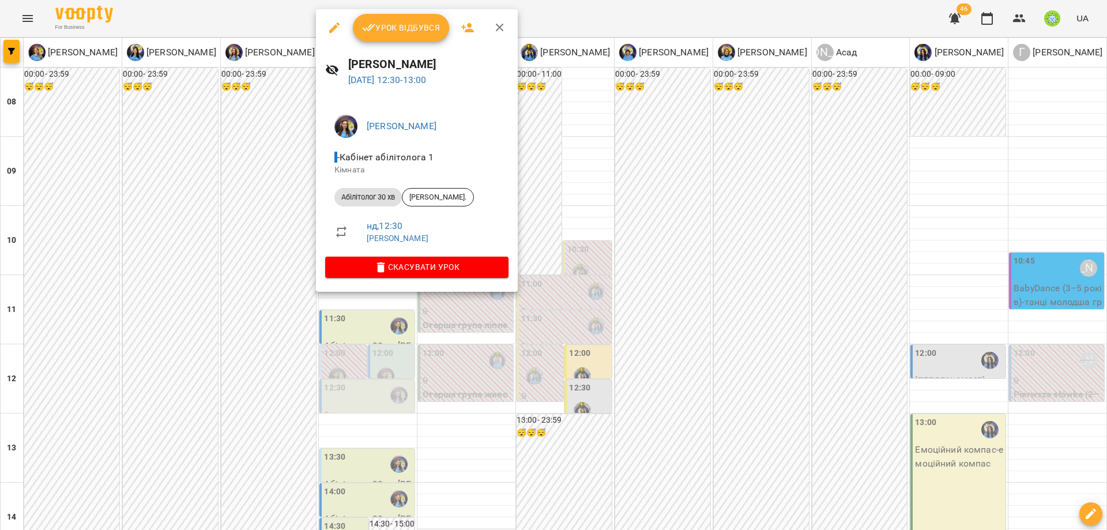
click at [523, 412] on div at bounding box center [553, 265] width 1107 height 530
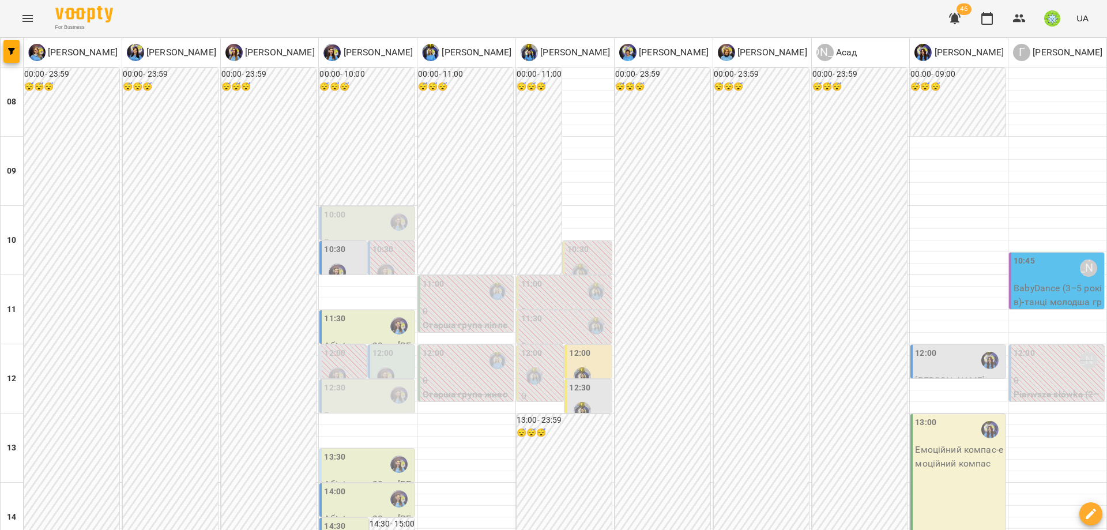
click at [334, 451] on div "13:30" at bounding box center [334, 464] width 21 height 27
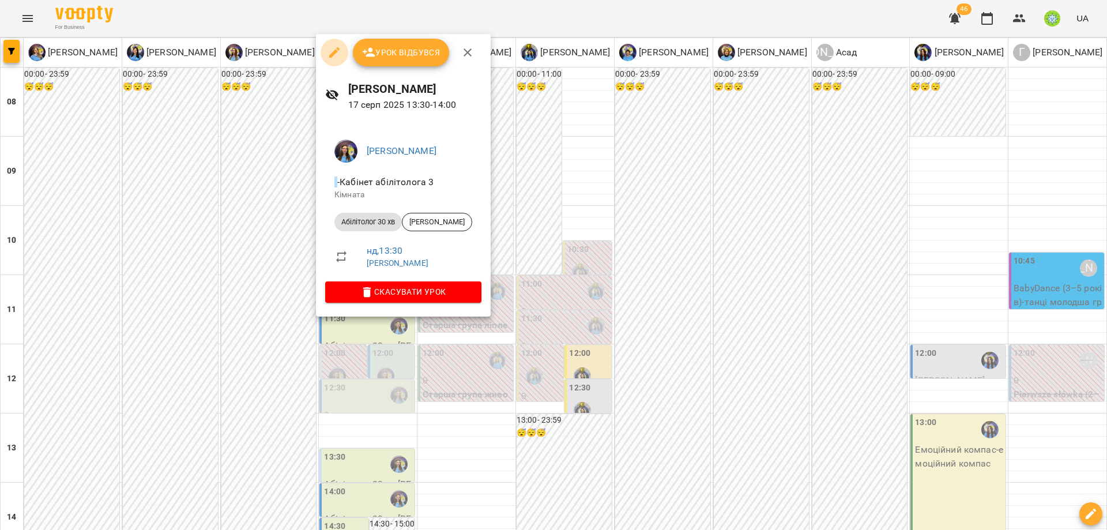
click at [329, 59] on button "button" at bounding box center [334, 53] width 28 height 28
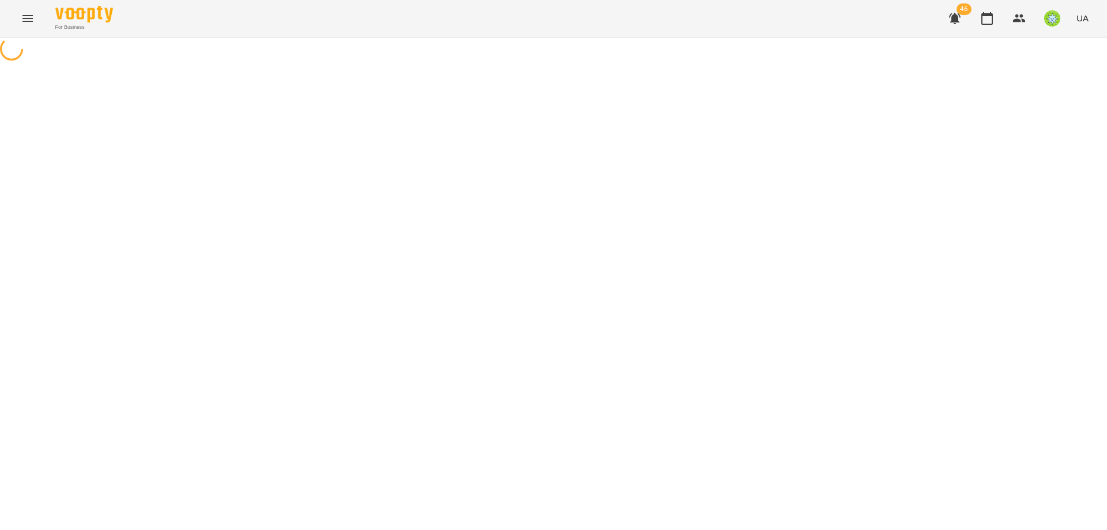
select select "**********"
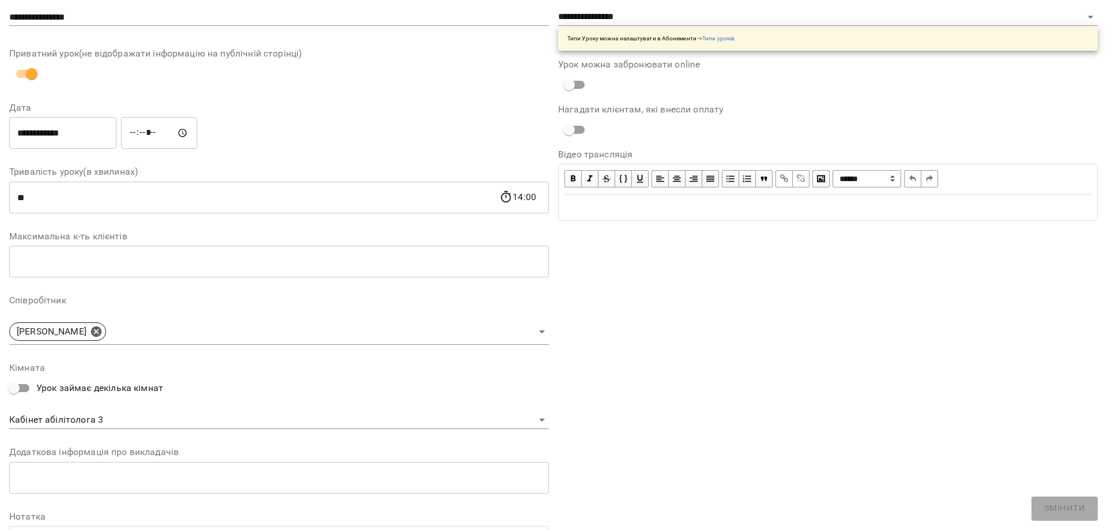
scroll to position [163, 0]
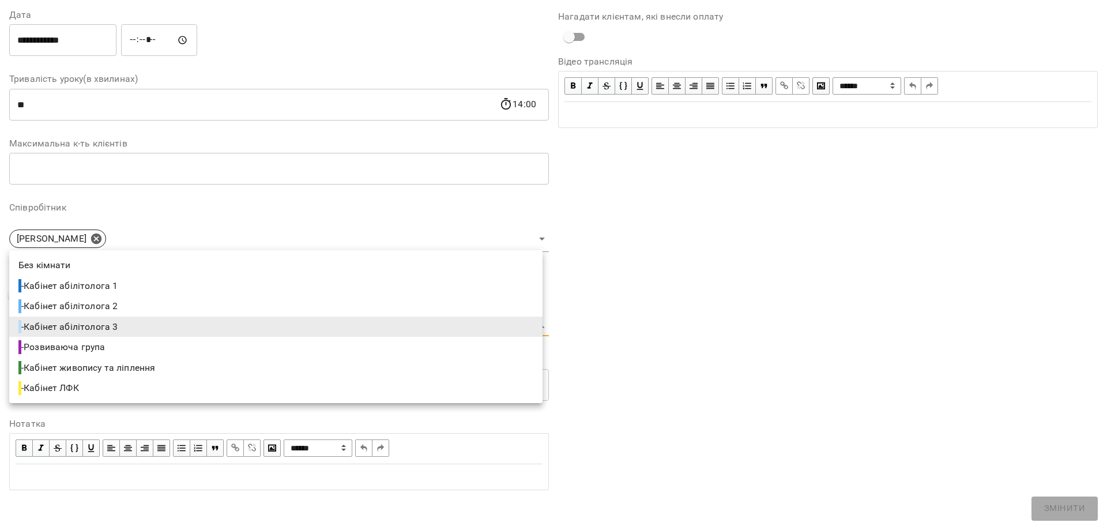
drag, startPoint x: 107, startPoint y: 320, endPoint x: 142, endPoint y: 331, distance: 36.8
click at [107, 320] on body "For Business 46 UA Журнал відвідувань / Ігнатенко Оксана нд, 17 серп 2025 13:30…" at bounding box center [553, 247] width 1107 height 495
click at [141, 286] on li "- Кабінет абілітолога 1" at bounding box center [275, 285] width 533 height 21
type input "**********"
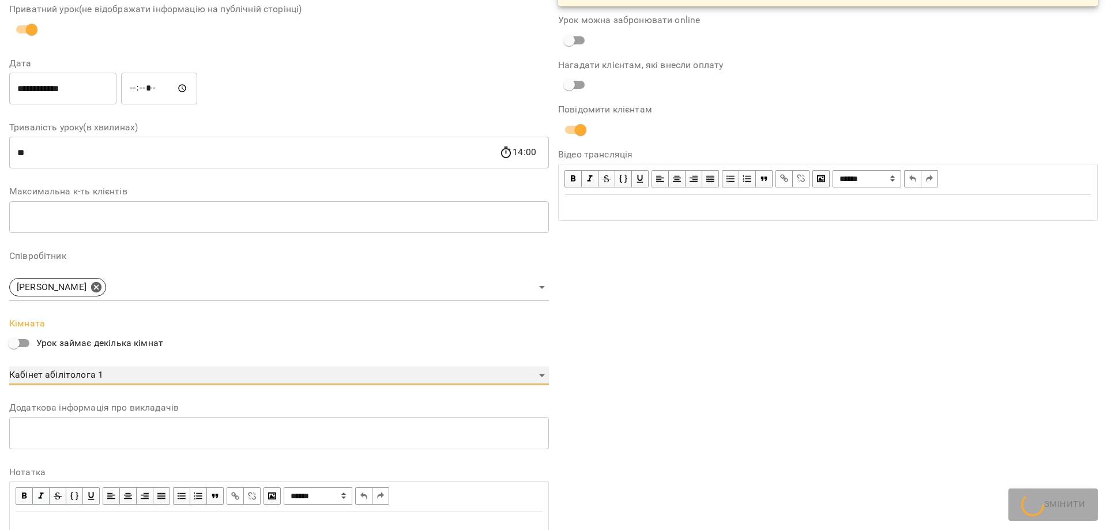
scroll to position [211, 0]
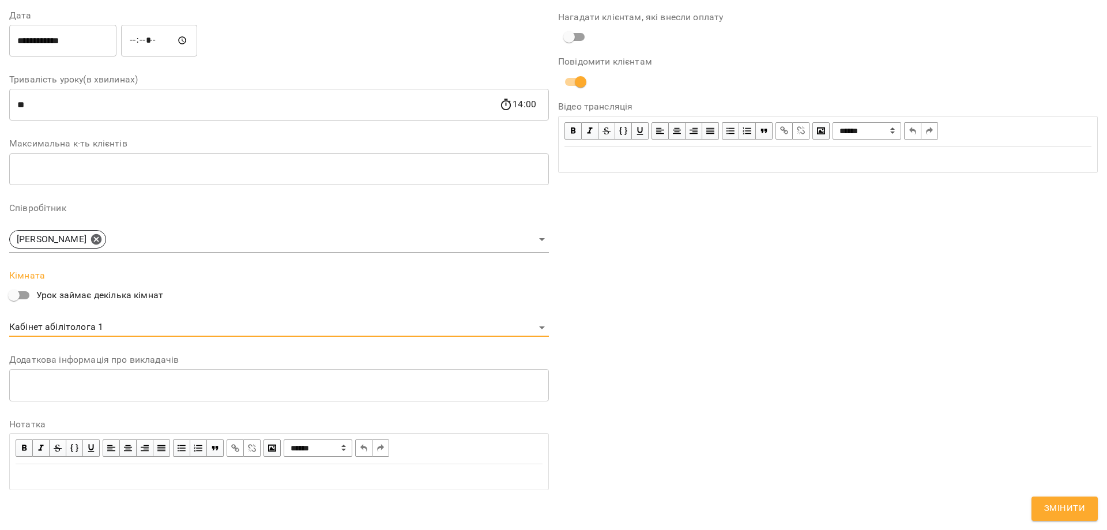
click at [1072, 511] on span "Змінити" at bounding box center [1064, 508] width 41 height 15
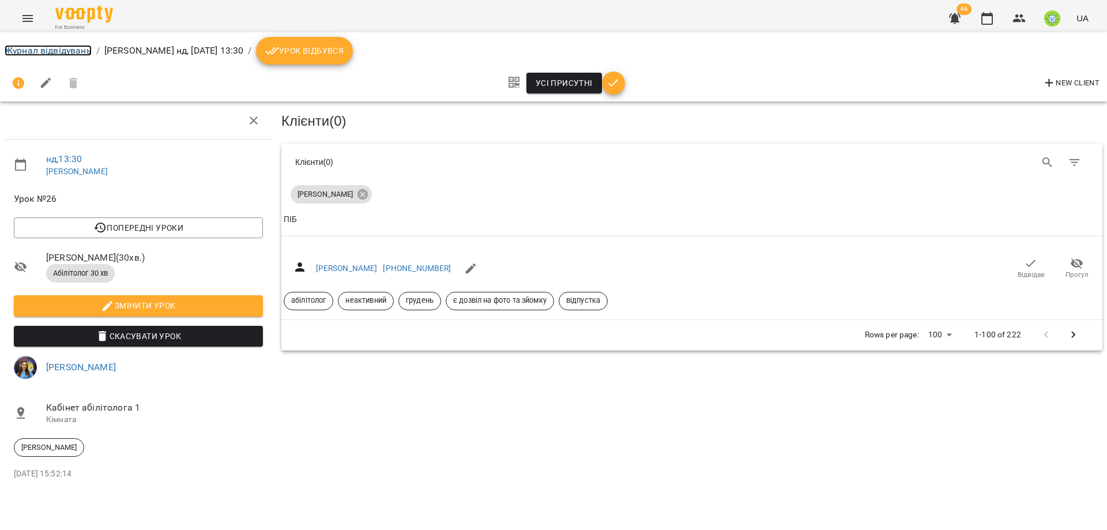
click at [41, 50] on link "Журнал відвідувань" at bounding box center [48, 50] width 87 height 11
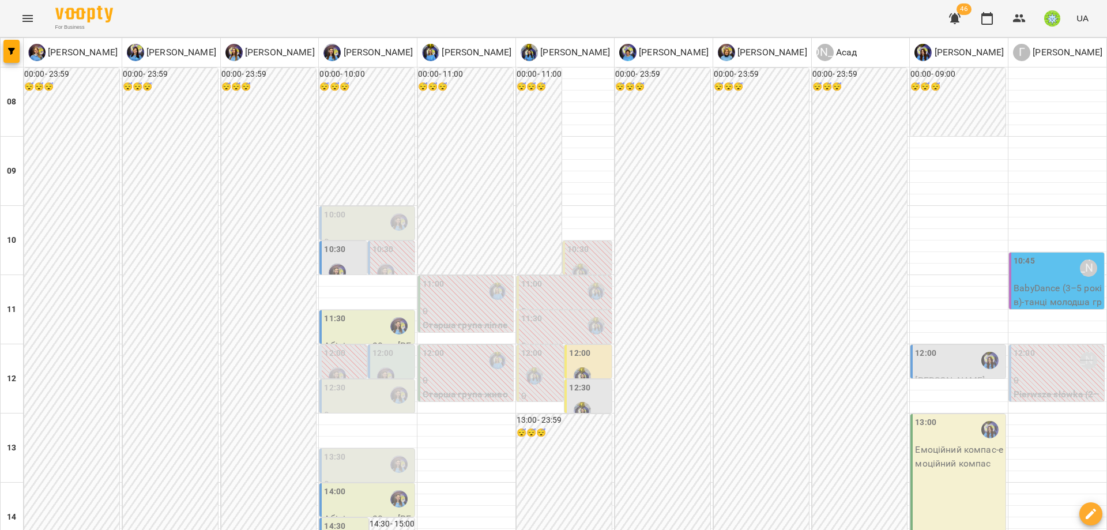
scroll to position [331, 0]
click at [337, 485] on div "14:00" at bounding box center [334, 498] width 21 height 27
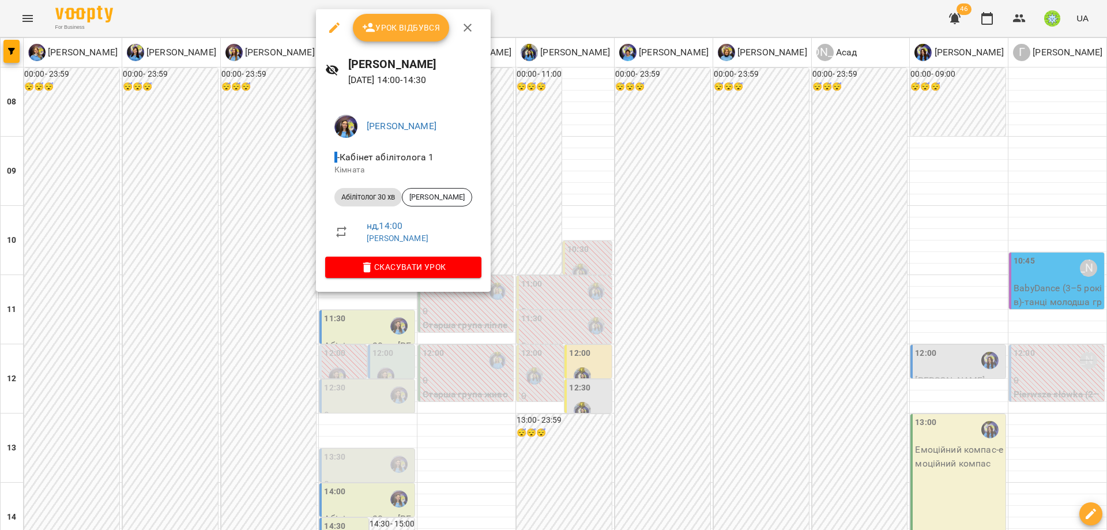
drag, startPoint x: 519, startPoint y: 343, endPoint x: 403, endPoint y: 243, distance: 152.4
click at [518, 343] on div at bounding box center [553, 265] width 1107 height 530
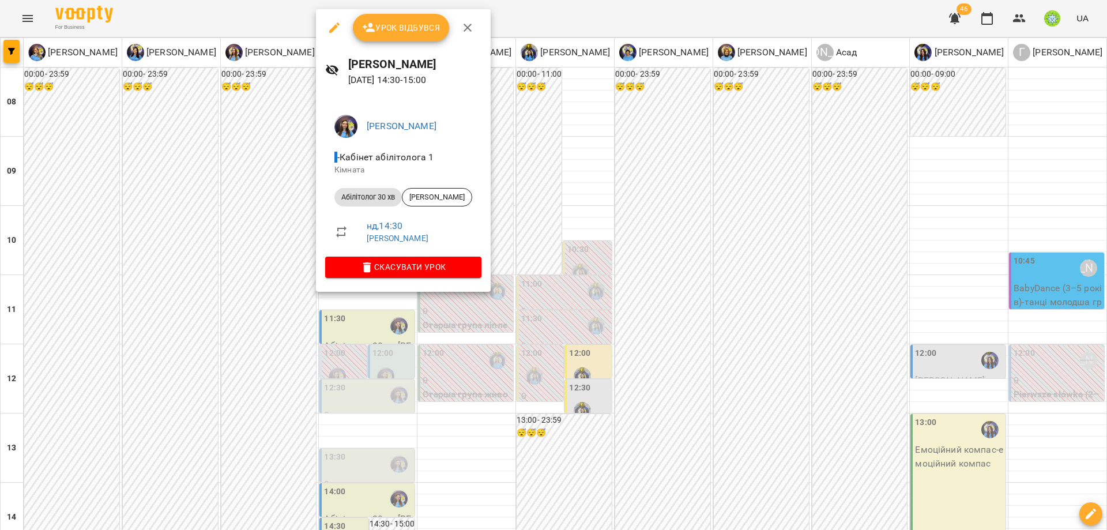
drag, startPoint x: 463, startPoint y: 341, endPoint x: 421, endPoint y: 289, distance: 66.8
click at [463, 341] on div at bounding box center [553, 265] width 1107 height 530
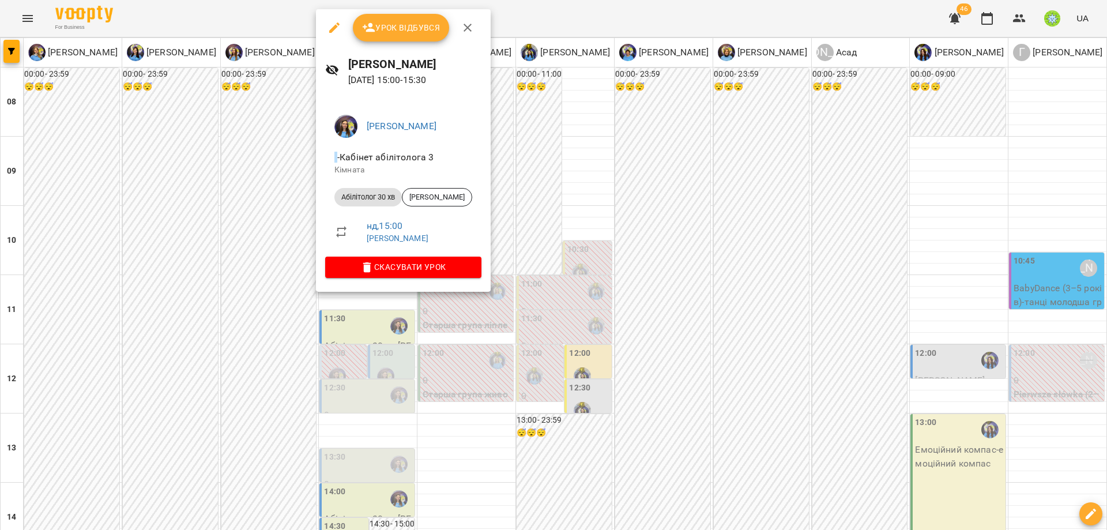
click at [332, 29] on icon "button" at bounding box center [334, 27] width 10 height 10
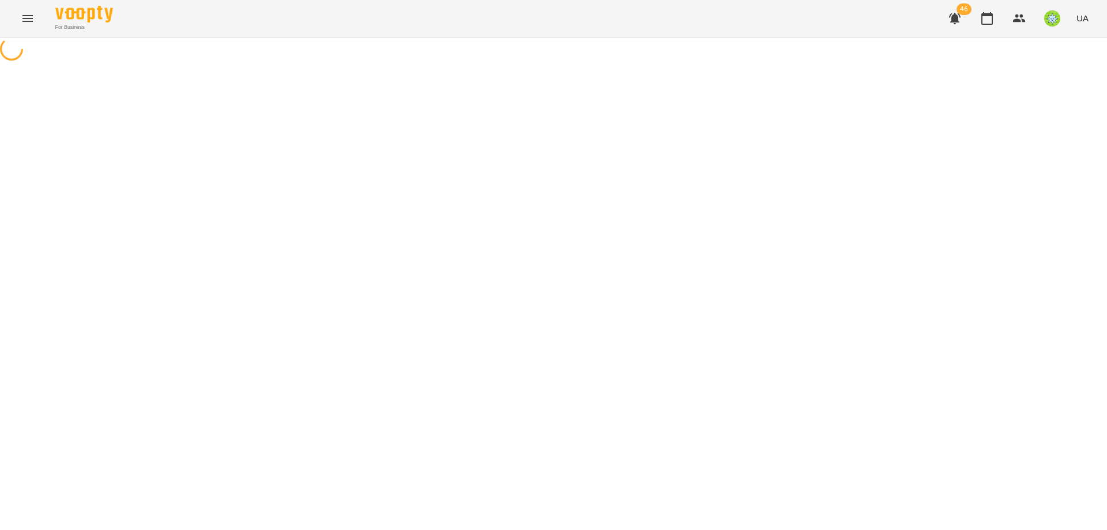
select select "**********"
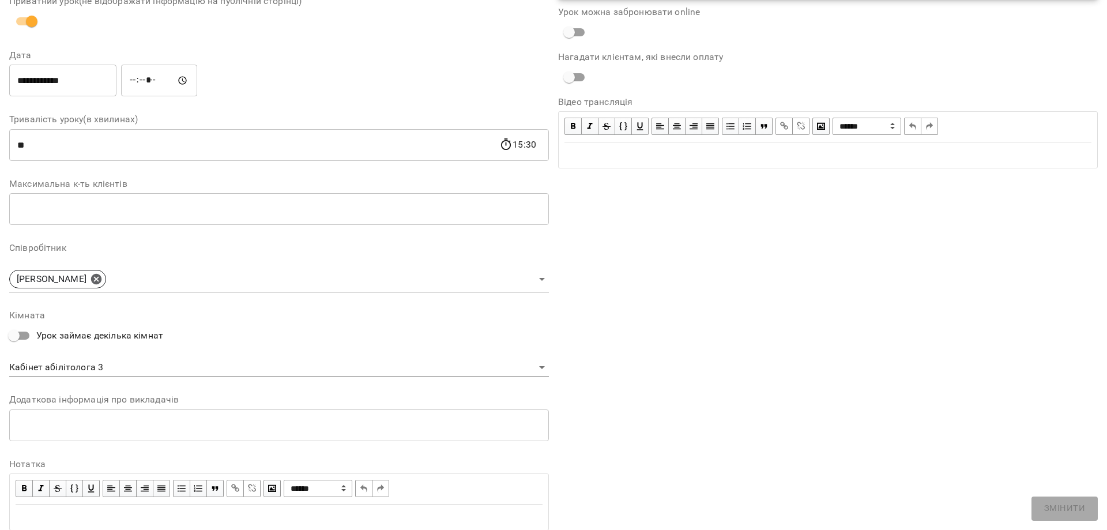
scroll to position [163, 0]
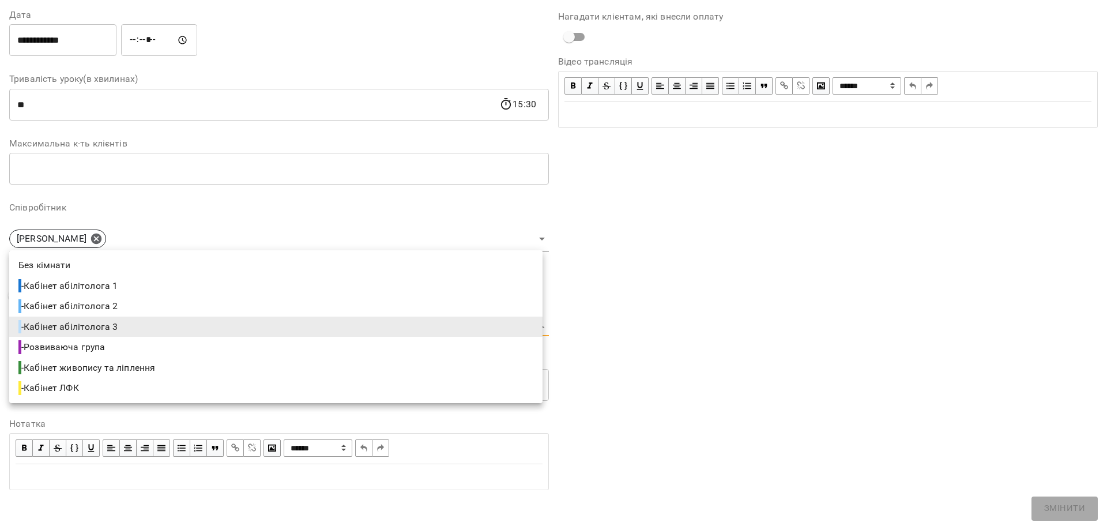
click at [86, 318] on body "For Business 46 UA Журнал відвідувань / Ігнатенко Оксана нд, 17 серп 2025 15:00…" at bounding box center [553, 247] width 1107 height 495
drag, startPoint x: 121, startPoint y: 286, endPoint x: 206, endPoint y: 295, distance: 85.2
click at [120, 286] on span "- Кабінет абілітолога 1" at bounding box center [68, 286] width 101 height 14
type input "**********"
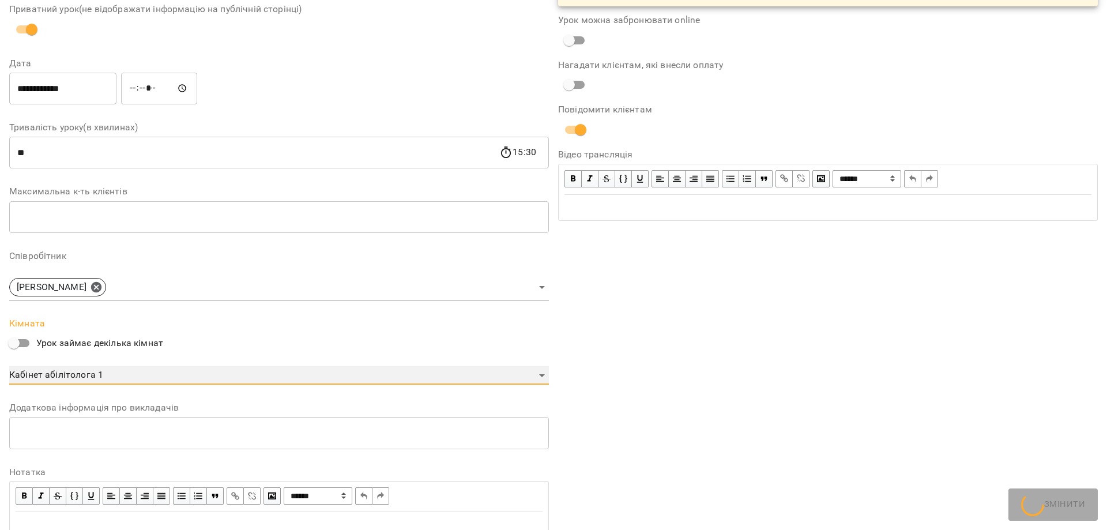
scroll to position [211, 0]
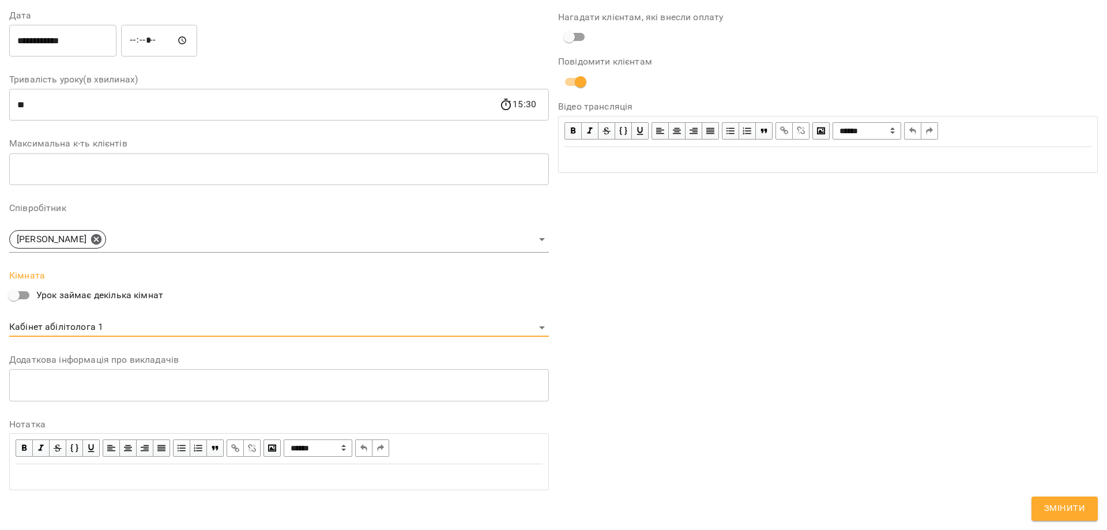
click at [1072, 508] on span "Змінити" at bounding box center [1064, 508] width 41 height 15
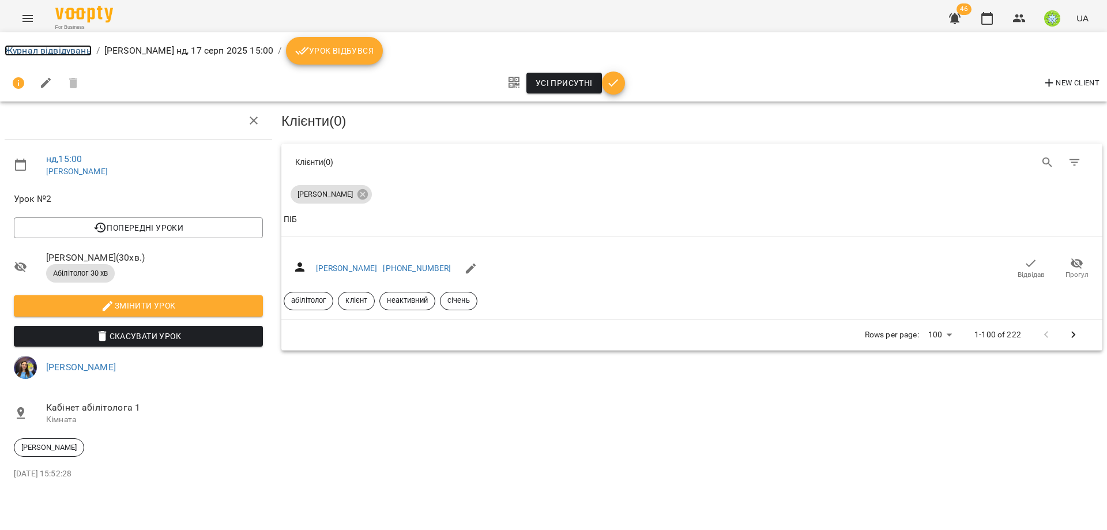
click at [50, 47] on link "Журнал відвідувань" at bounding box center [48, 50] width 87 height 11
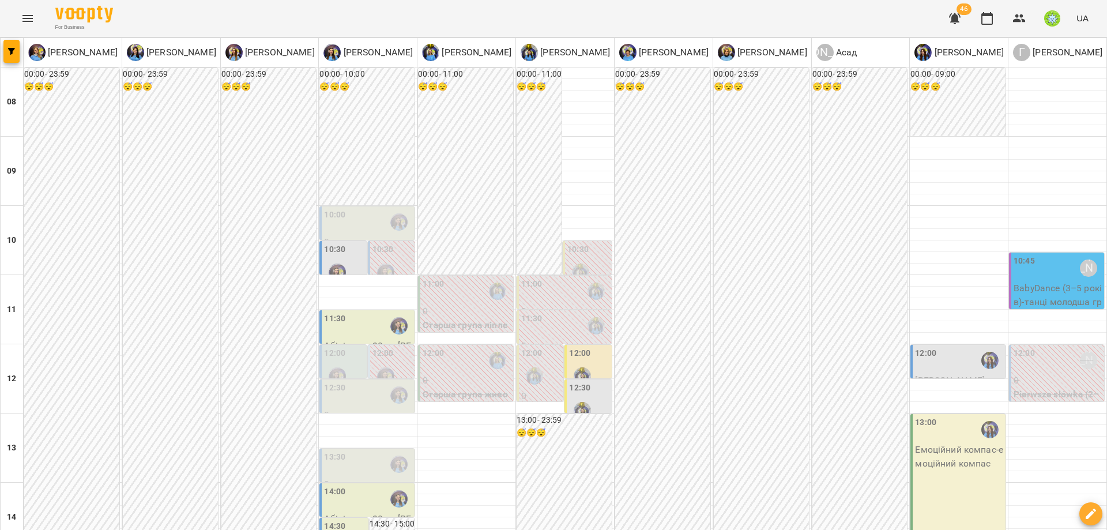
scroll to position [314, 0]
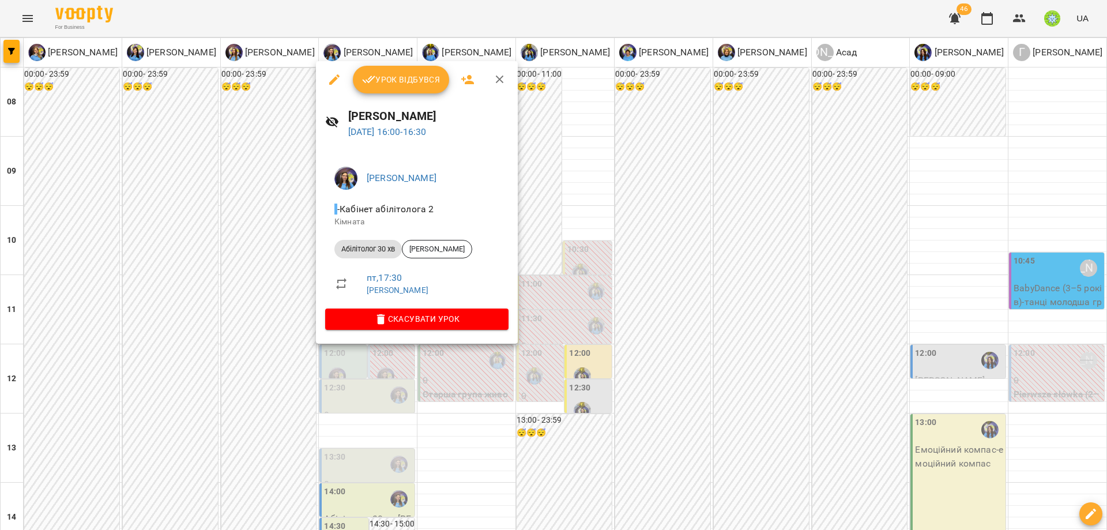
click at [672, 267] on div at bounding box center [553, 265] width 1107 height 530
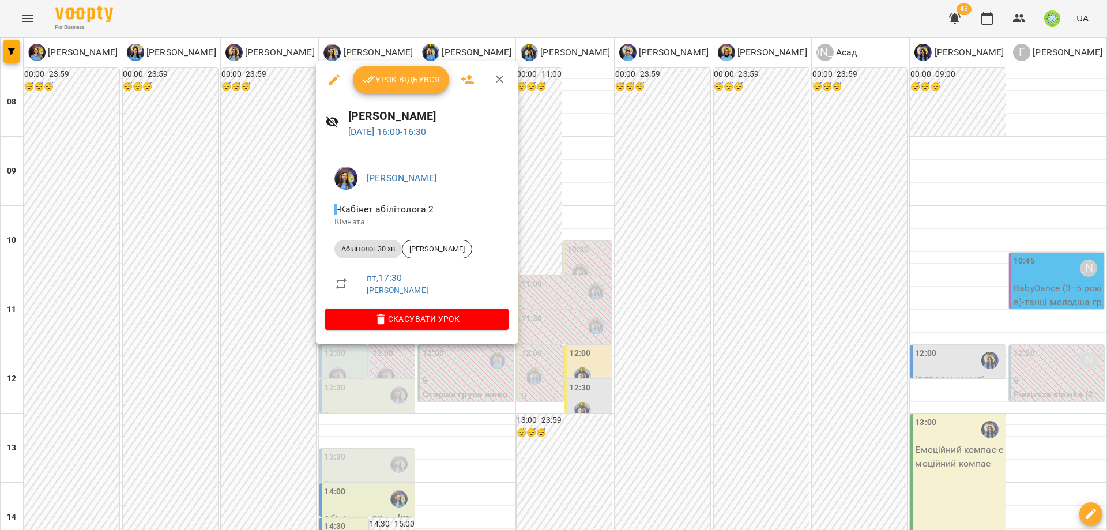
click at [341, 81] on button "button" at bounding box center [334, 80] width 28 height 28
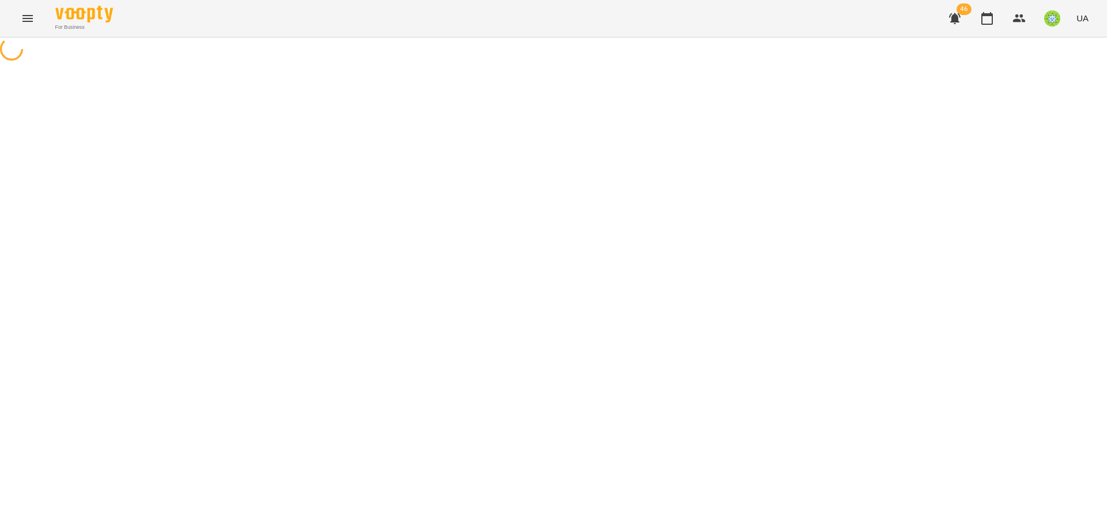
select select "**********"
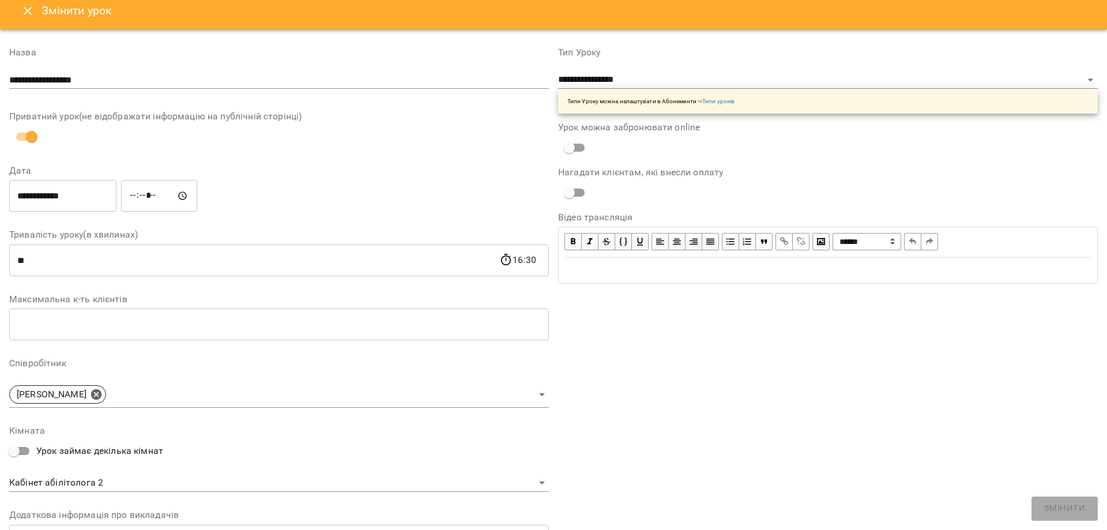
scroll to position [163, 0]
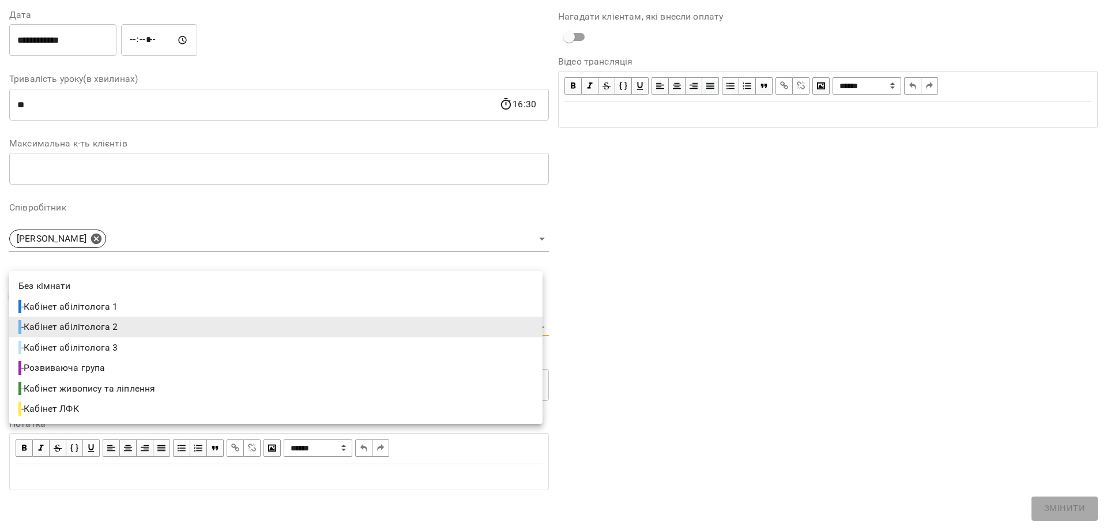
click at [126, 326] on body "For Business 46 UA Журнал відвідувань / Базілєва Катерина нд, 17 серп 2025 16:0…" at bounding box center [553, 268] width 1107 height 537
drag, startPoint x: 157, startPoint y: 305, endPoint x: 538, endPoint y: 375, distance: 387.2
click at [157, 305] on li "- Кабінет абілітолога 1" at bounding box center [275, 306] width 533 height 21
type input "**********"
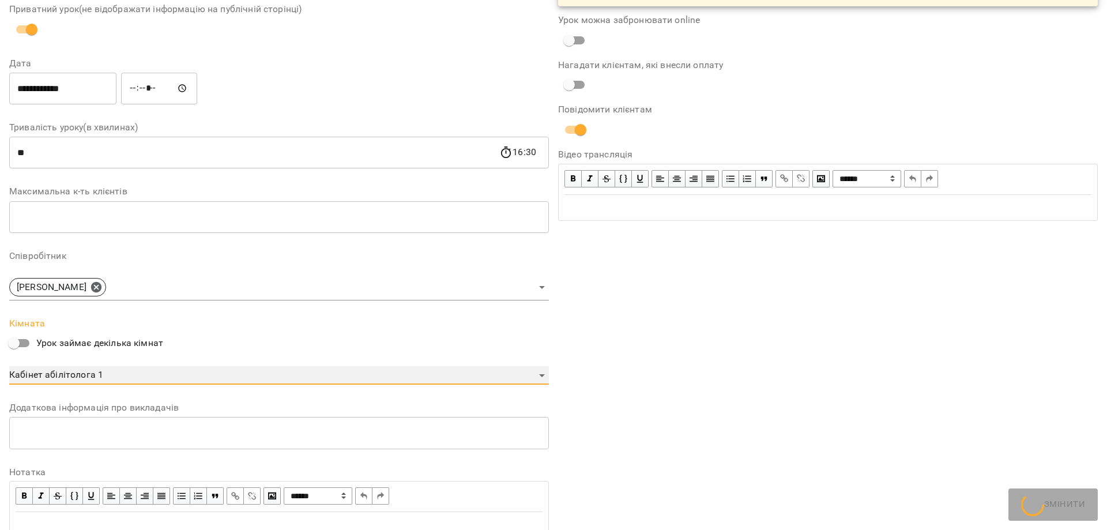
scroll to position [211, 0]
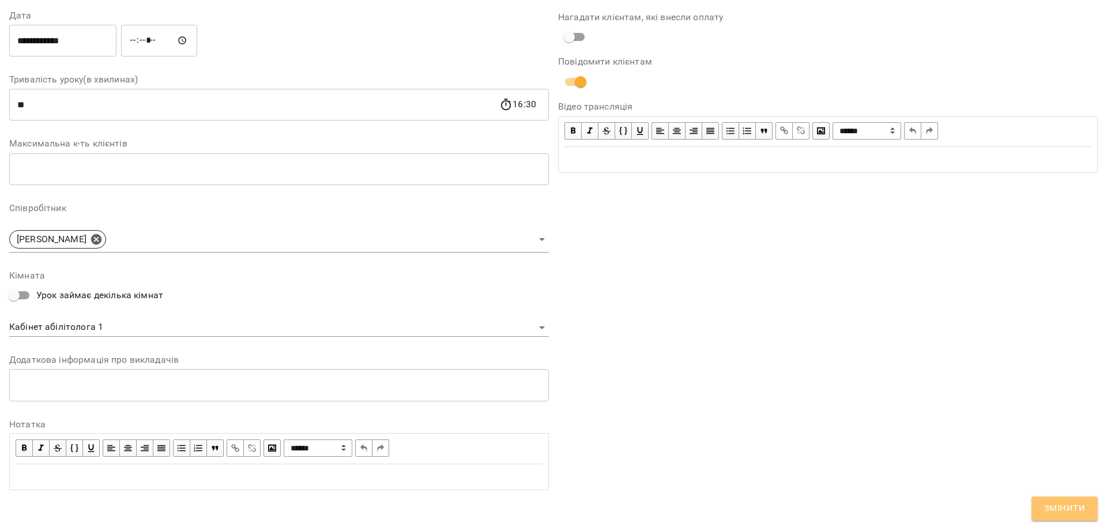
click at [1077, 502] on span "Змінити" at bounding box center [1064, 508] width 41 height 15
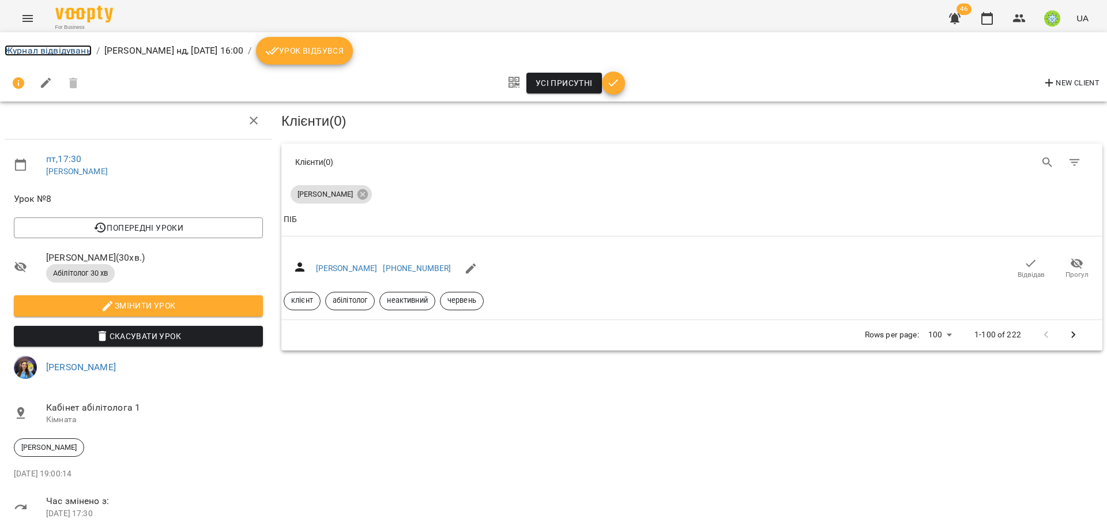
click at [46, 54] on link "Журнал відвідувань" at bounding box center [48, 50] width 87 height 11
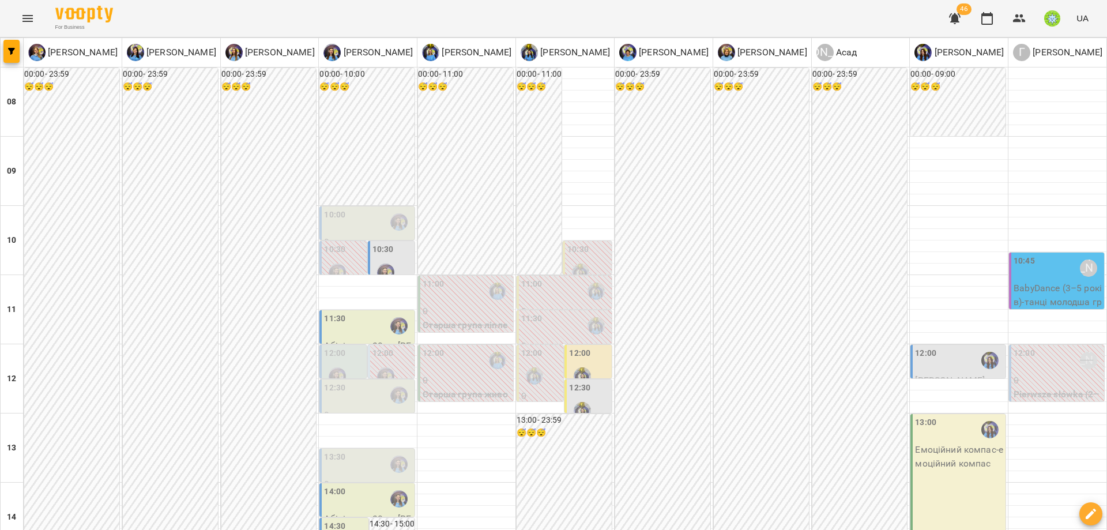
scroll to position [171, 0]
click at [572, 347] on div "12:00" at bounding box center [579, 355] width 21 height 16
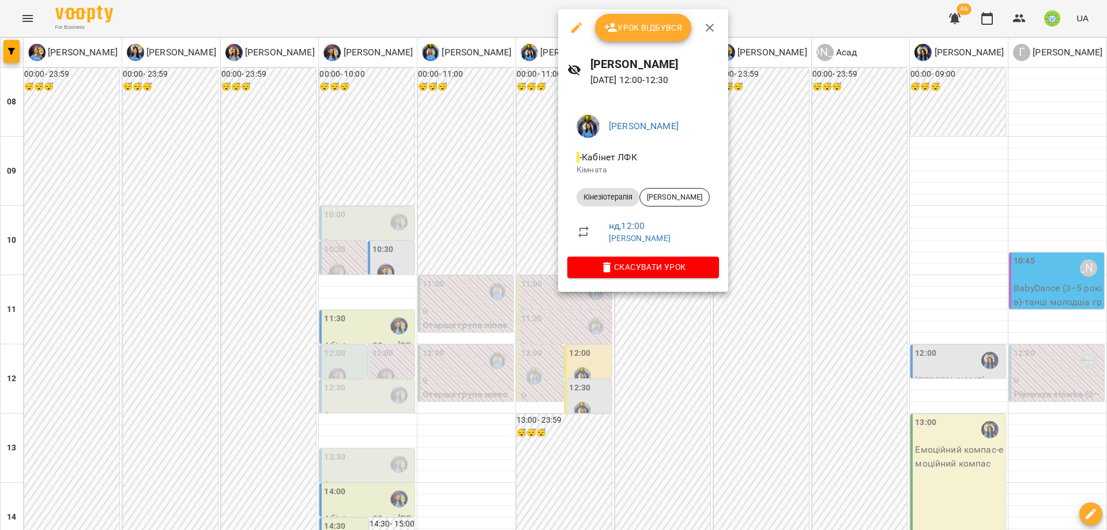
click at [767, 386] on div at bounding box center [553, 265] width 1107 height 530
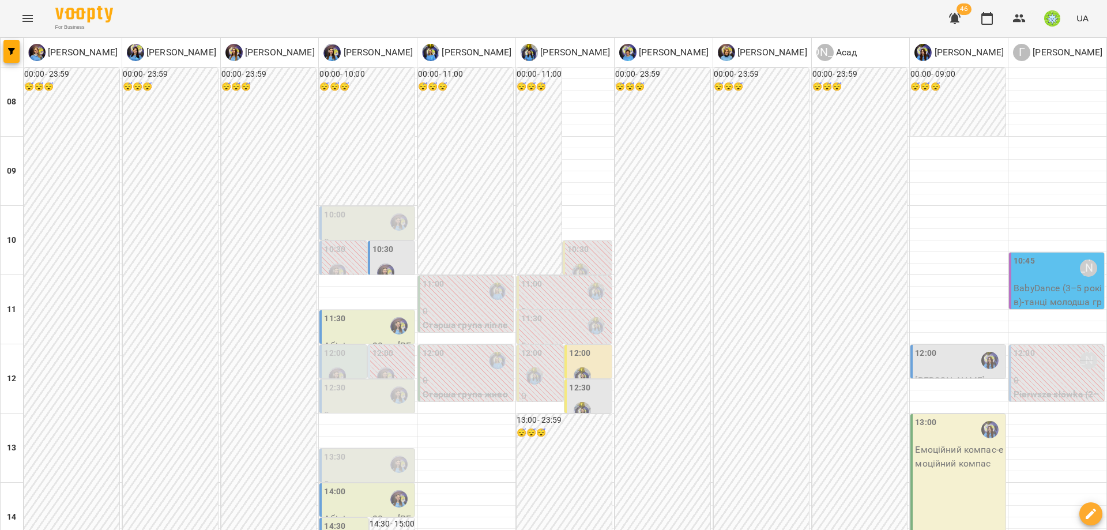
scroll to position [50, 0]
click at [575, 382] on label "12:30" at bounding box center [579, 388] width 21 height 13
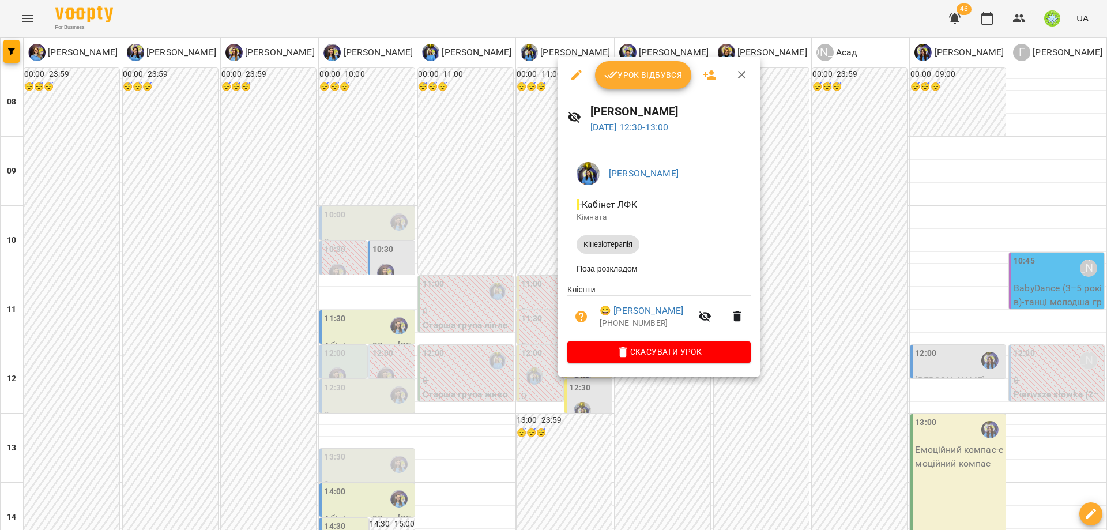
click at [742, 412] on div at bounding box center [553, 265] width 1107 height 530
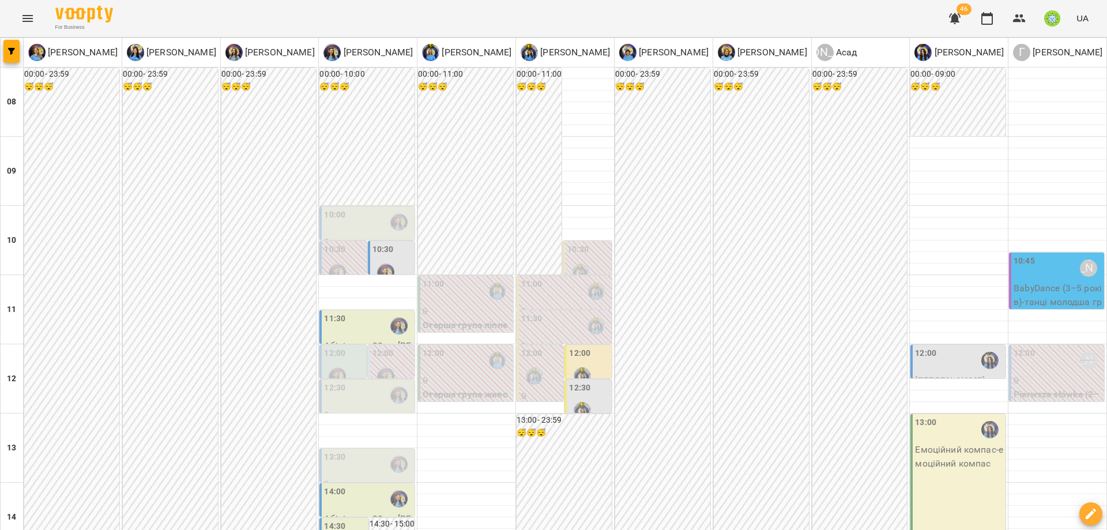
click at [569, 347] on div "12:00" at bounding box center [579, 355] width 21 height 16
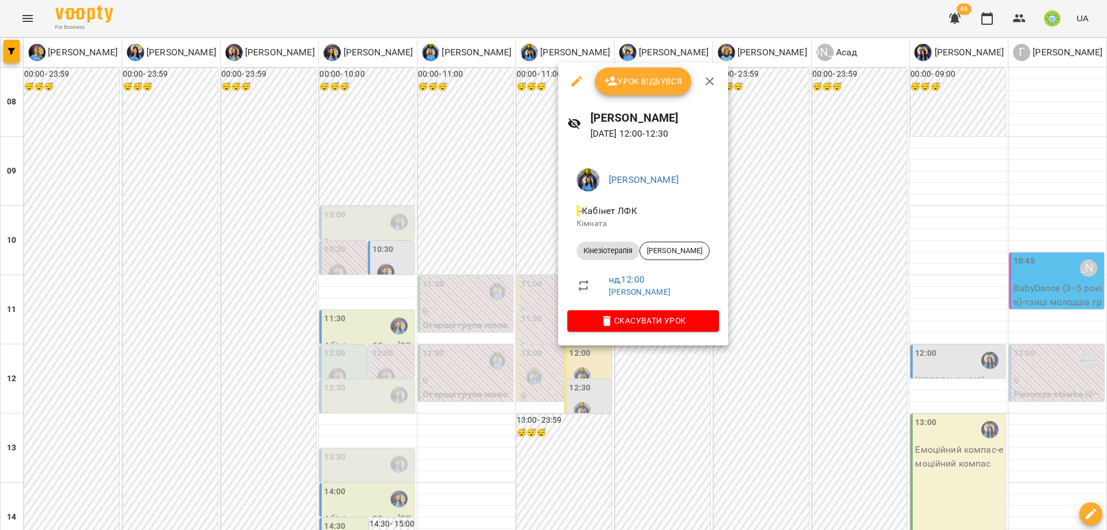
click at [748, 411] on div at bounding box center [553, 265] width 1107 height 530
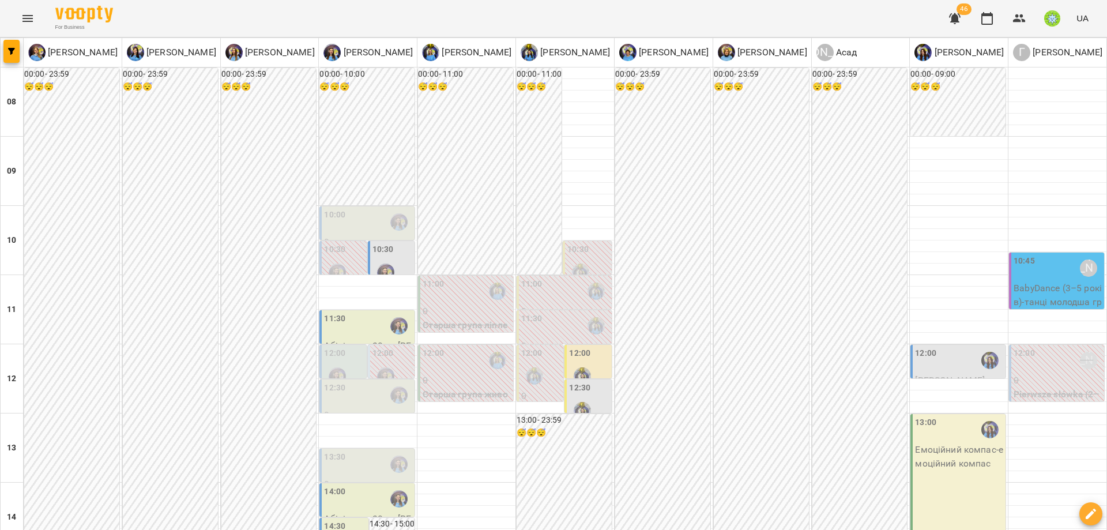
click at [939, 347] on div "12:00" at bounding box center [959, 360] width 88 height 27
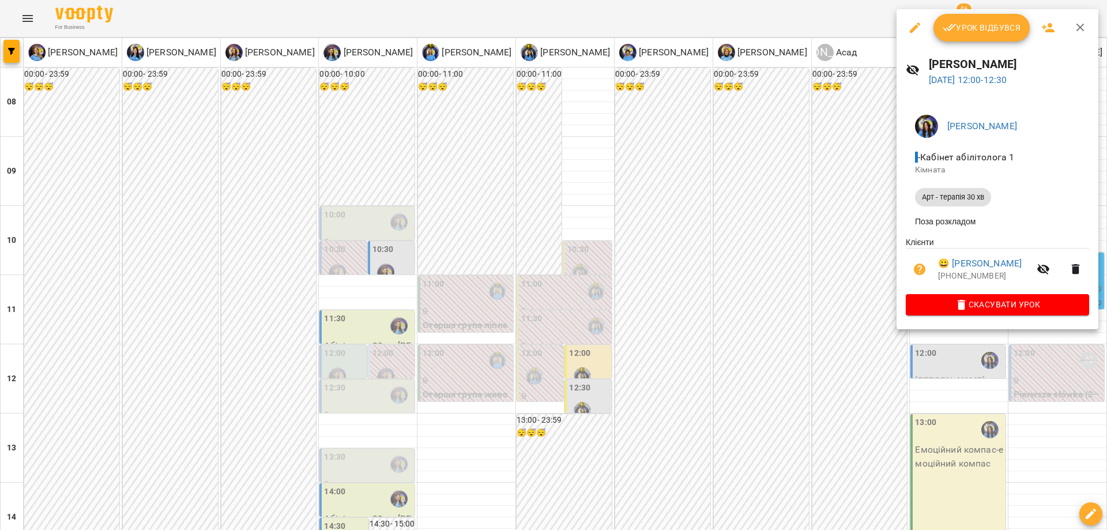
drag, startPoint x: 745, startPoint y: 383, endPoint x: 783, endPoint y: 396, distance: 40.8
click at [745, 383] on div at bounding box center [553, 265] width 1107 height 530
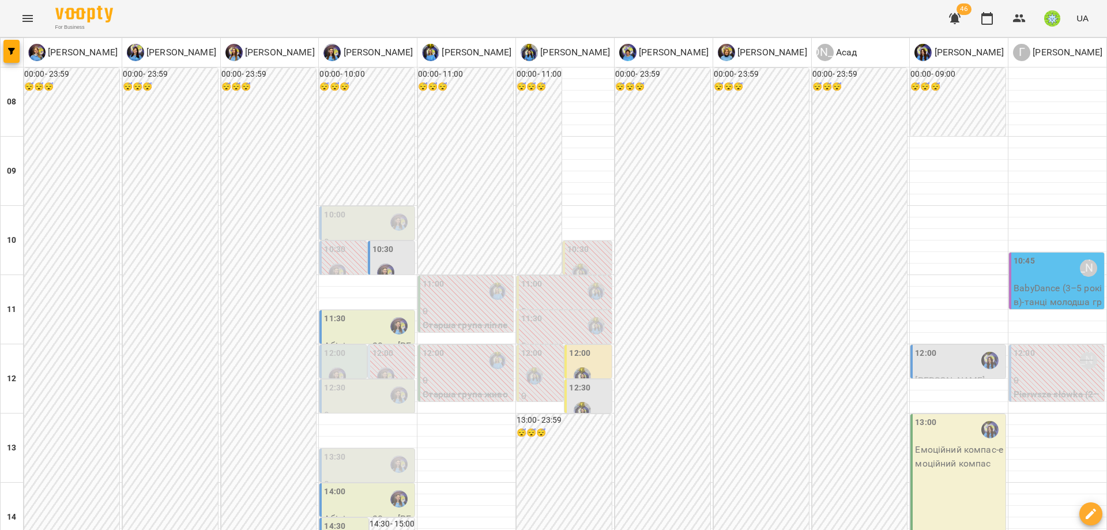
click at [928, 347] on div "12:00" at bounding box center [959, 360] width 88 height 27
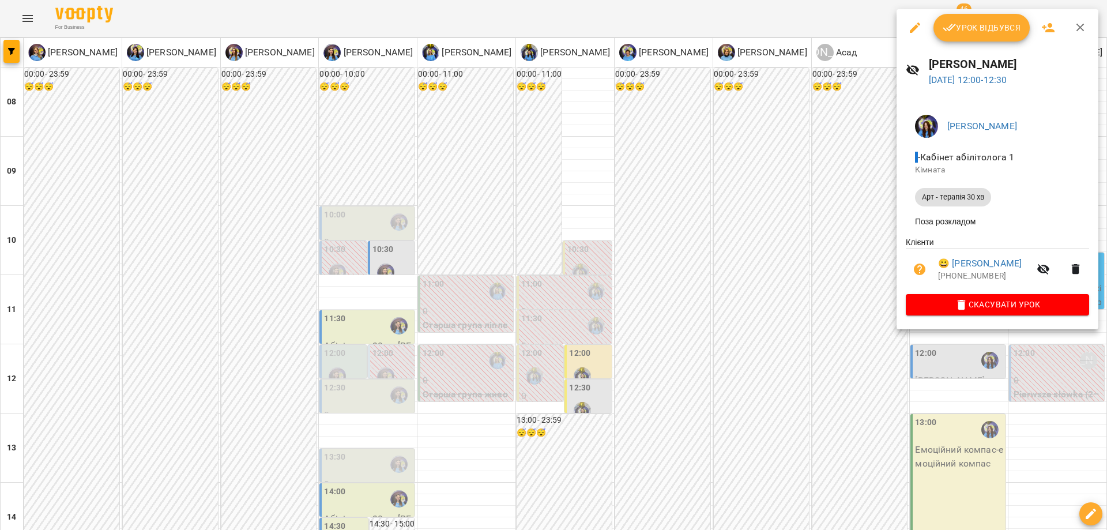
drag, startPoint x: 912, startPoint y: 21, endPoint x: 954, endPoint y: 68, distance: 62.5
click at [913, 22] on icon "button" at bounding box center [915, 28] width 14 height 14
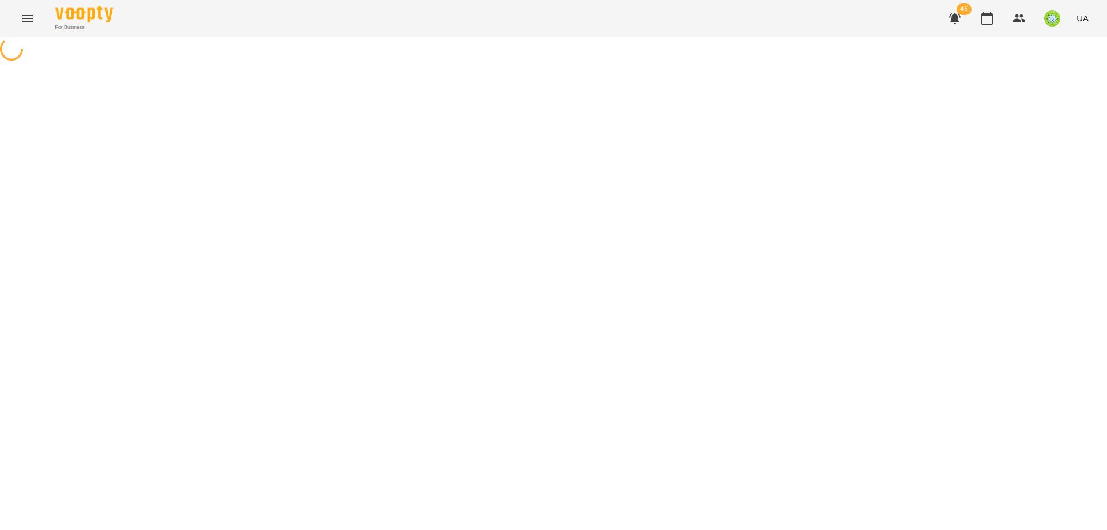
select select "**********"
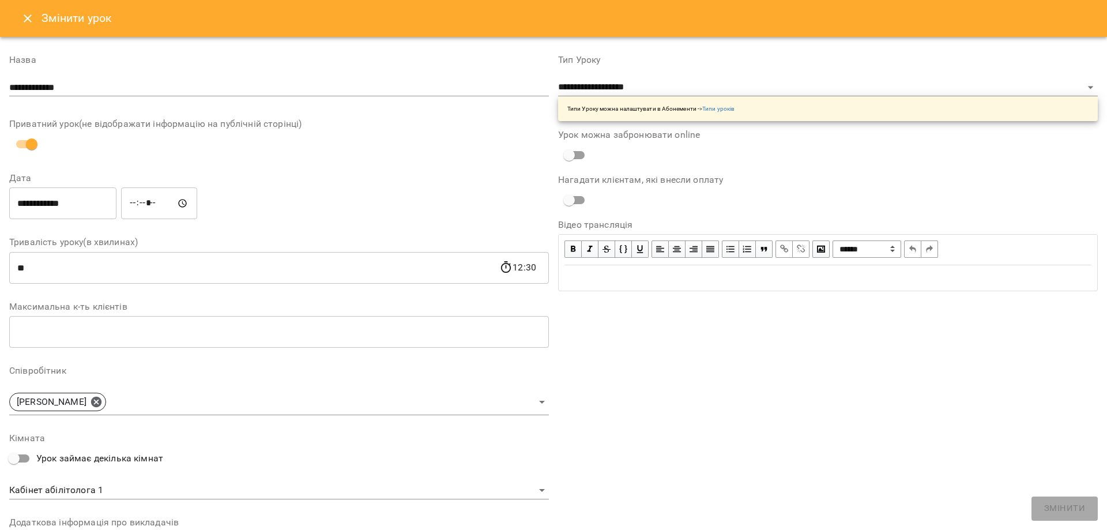
scroll to position [119, 0]
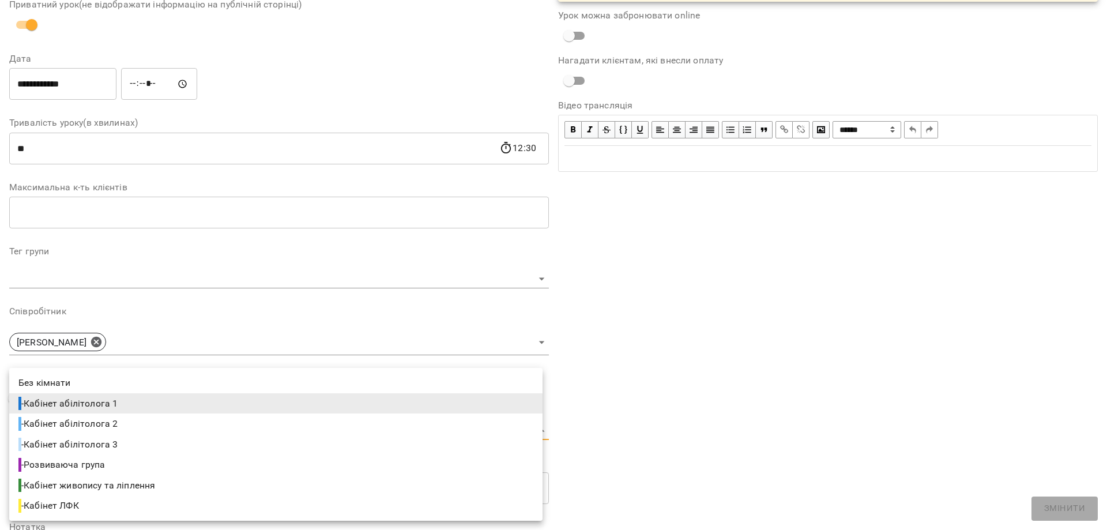
click at [111, 432] on body "**********" at bounding box center [553, 229] width 1107 height 459
click at [115, 458] on li "- Розвиваюча група" at bounding box center [275, 464] width 533 height 21
type input "**********"
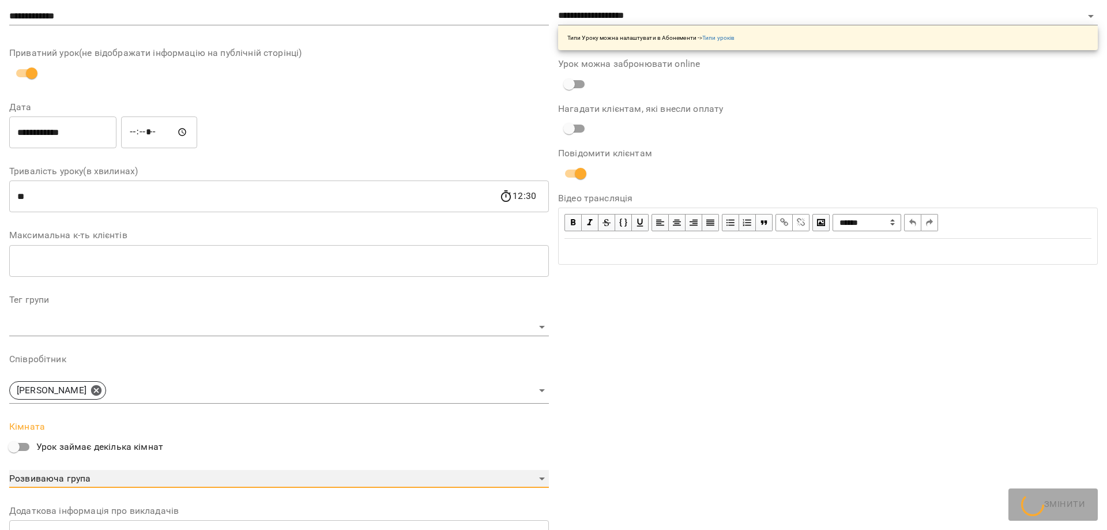
scroll to position [168, 0]
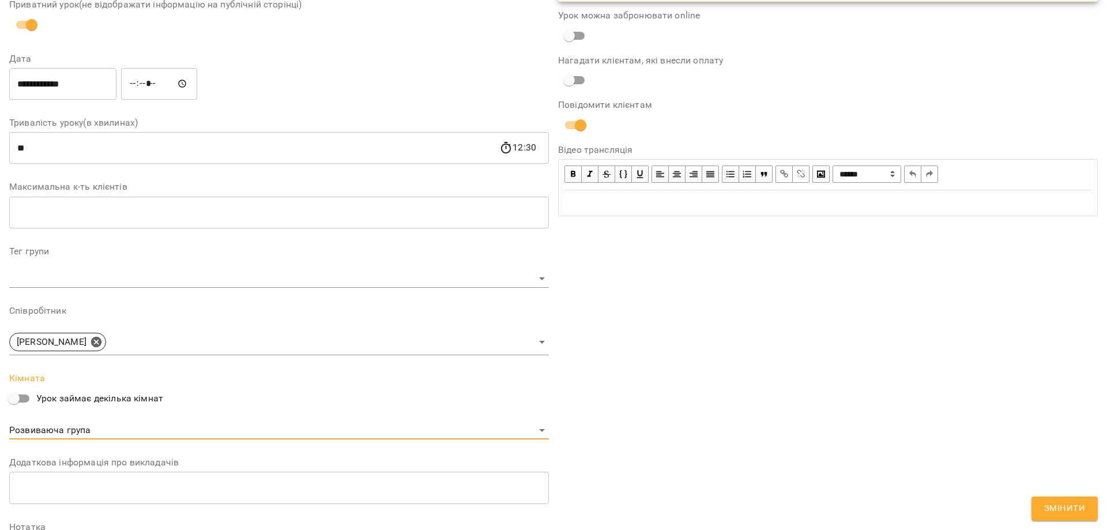
click at [1070, 518] on button "Змінити" at bounding box center [1064, 508] width 66 height 24
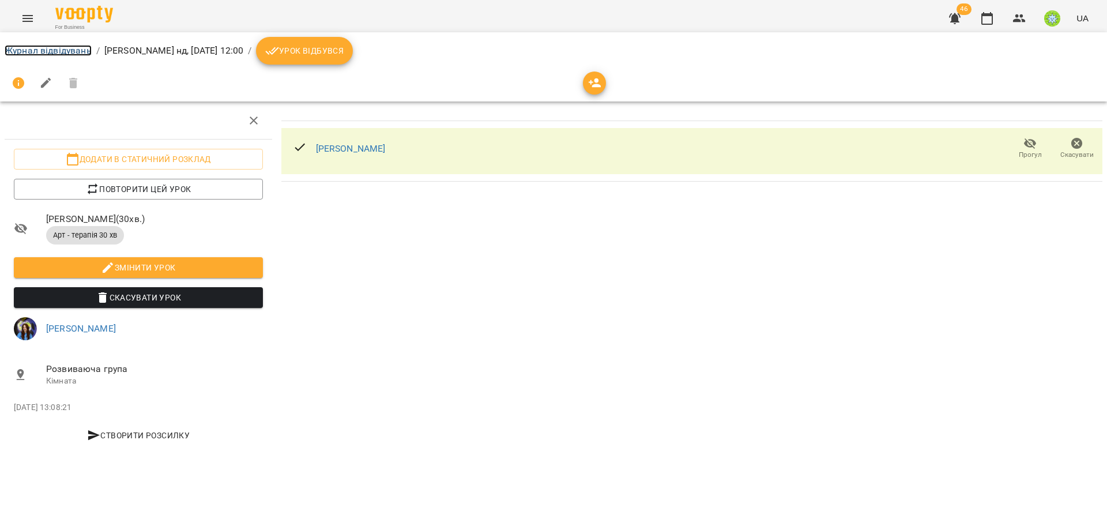
click at [32, 50] on link "Журнал відвідувань" at bounding box center [48, 50] width 87 height 11
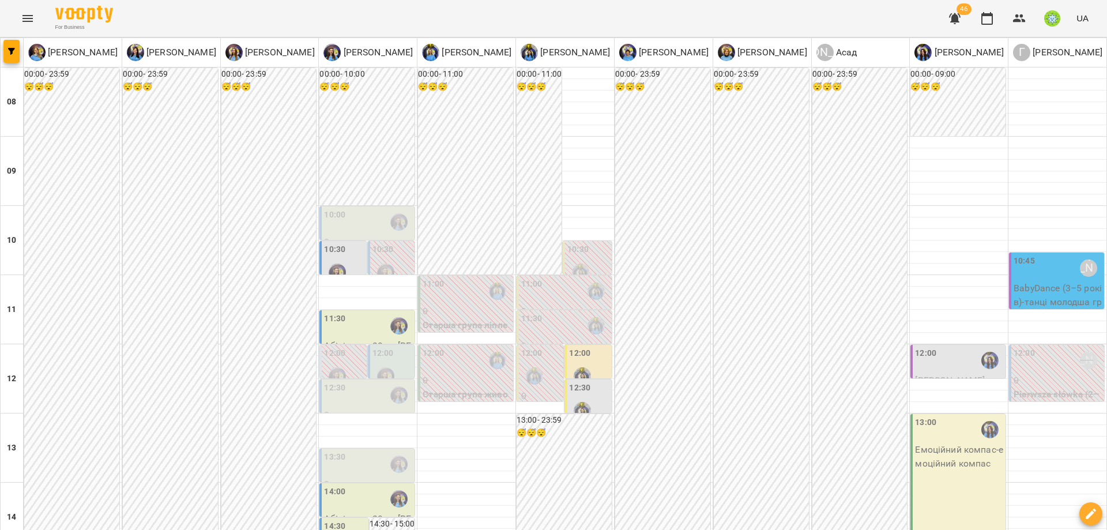
scroll to position [56, 0]
click at [949, 416] on div "13:00" at bounding box center [959, 429] width 88 height 27
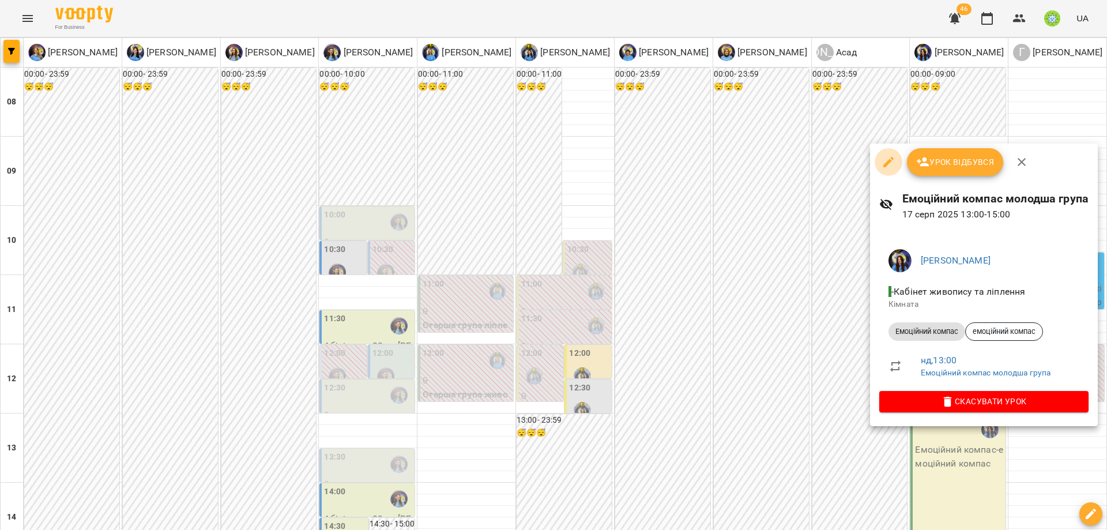
click at [892, 156] on icon "button" at bounding box center [888, 162] width 14 height 14
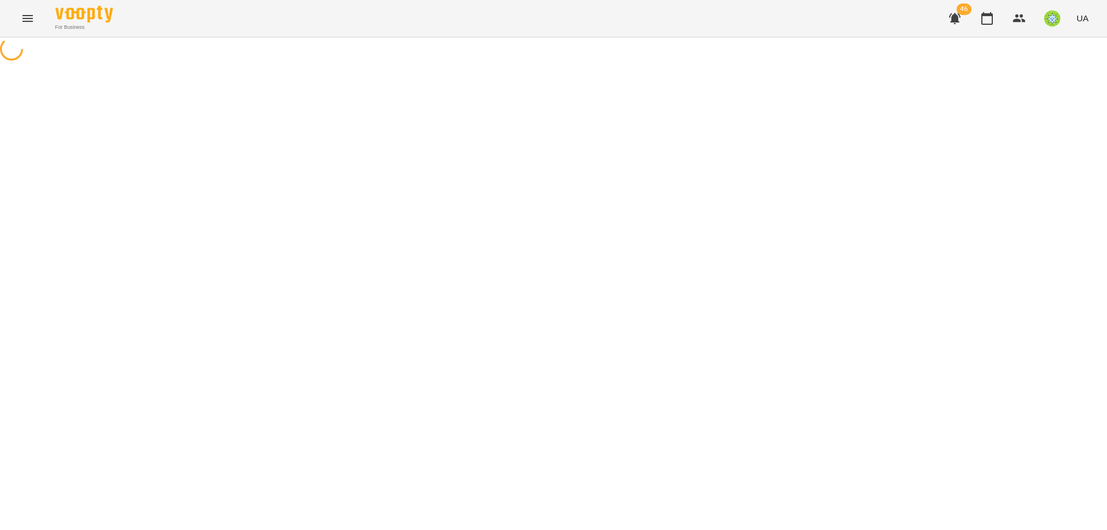
select select "**********"
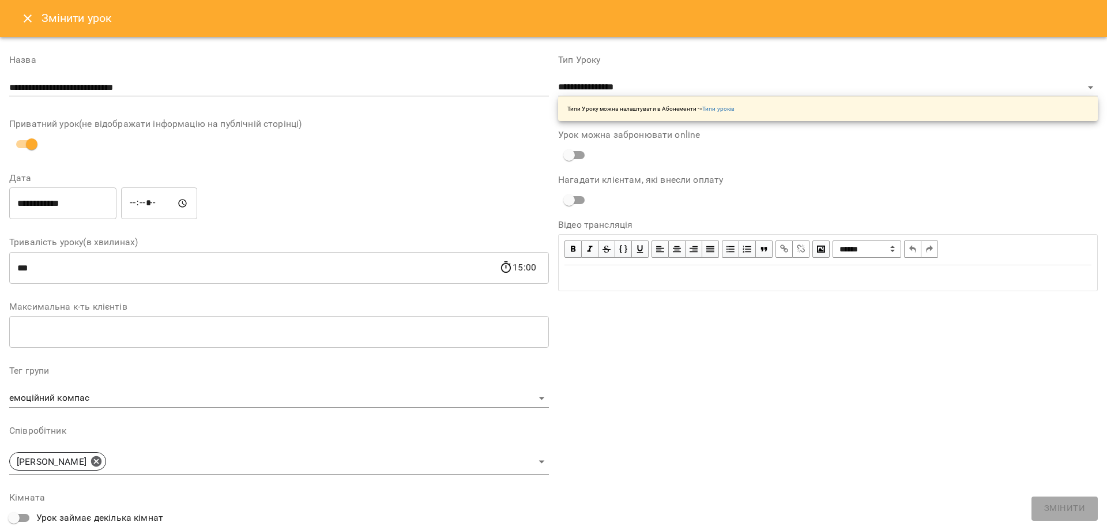
scroll to position [223, 0]
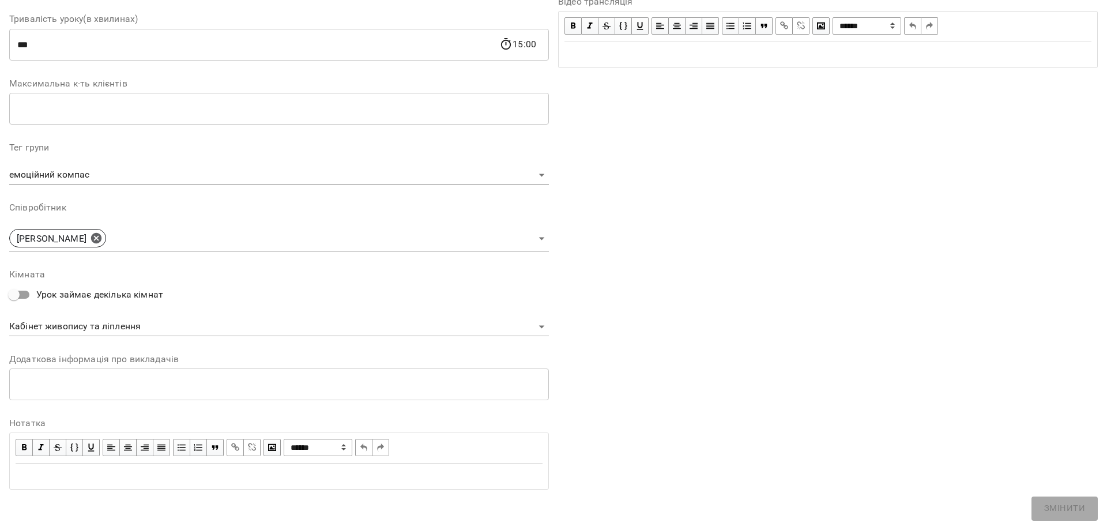
click at [113, 328] on body "For Business 46 UA Журнал відвідувань / Емоційний компас молодша група нд, 17 с…" at bounding box center [553, 344] width 1107 height 688
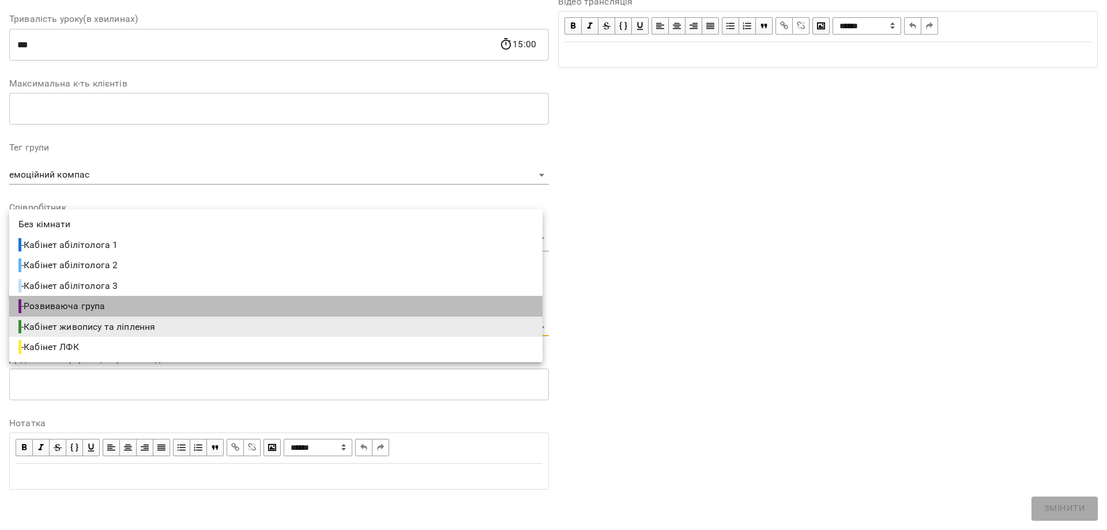
click at [120, 301] on li "- Розвиваюча група" at bounding box center [275, 306] width 533 height 21
type input "**********"
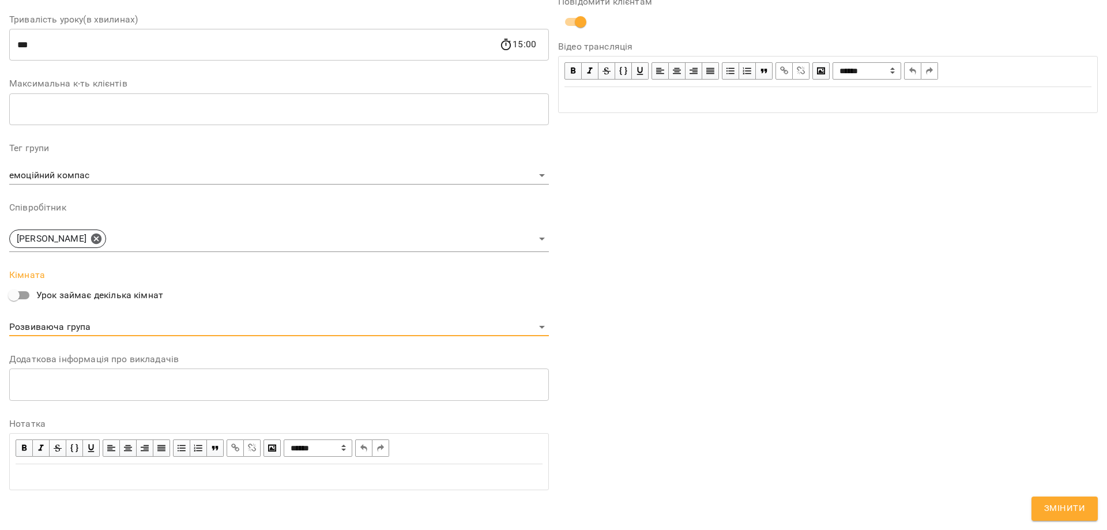
click at [1080, 505] on span "Змінити" at bounding box center [1064, 508] width 41 height 15
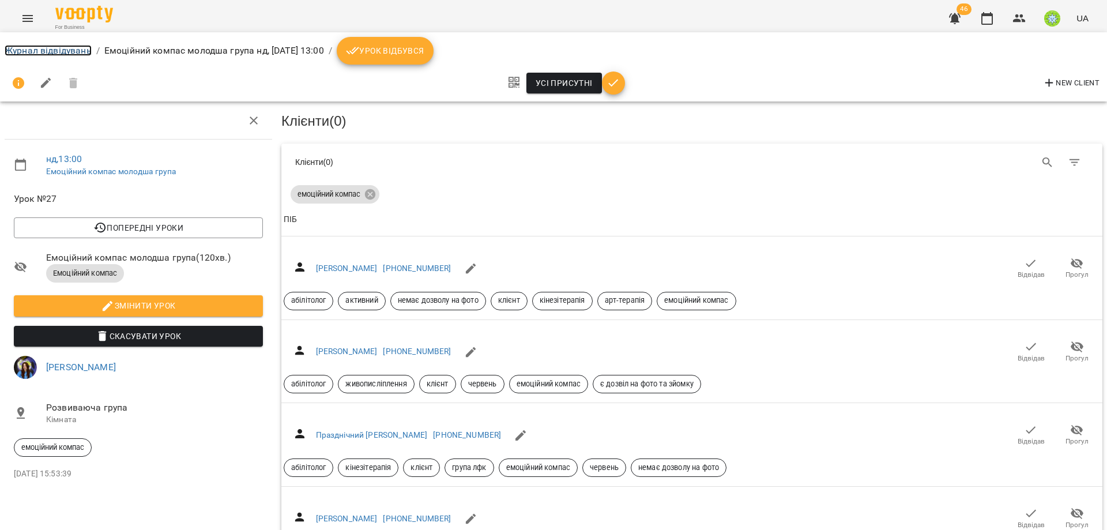
click at [50, 46] on link "Журнал відвідувань" at bounding box center [48, 50] width 87 height 11
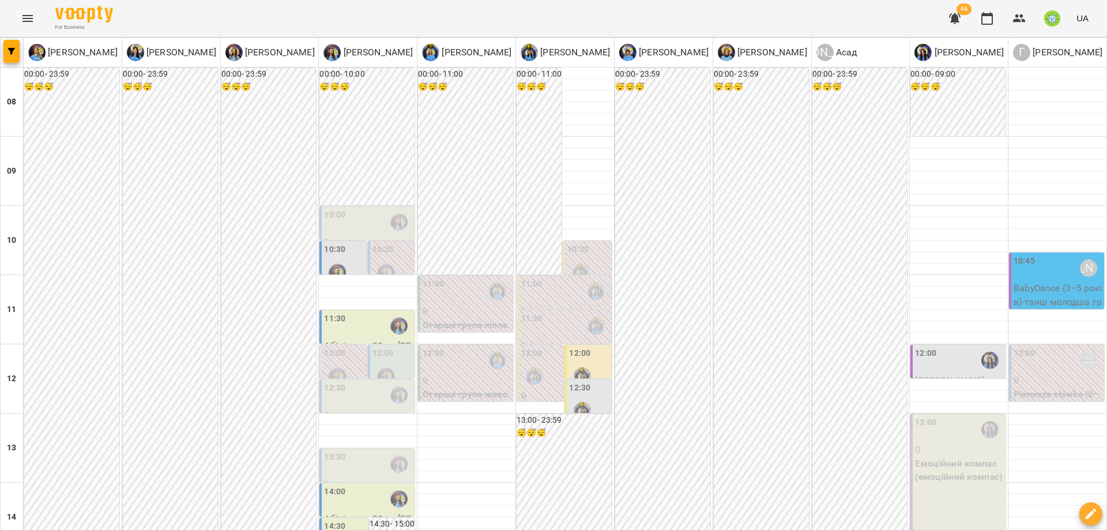
scroll to position [50, 0]
click at [929, 456] on p "Емоційний компас (емоційний компас)" at bounding box center [959, 469] width 88 height 27
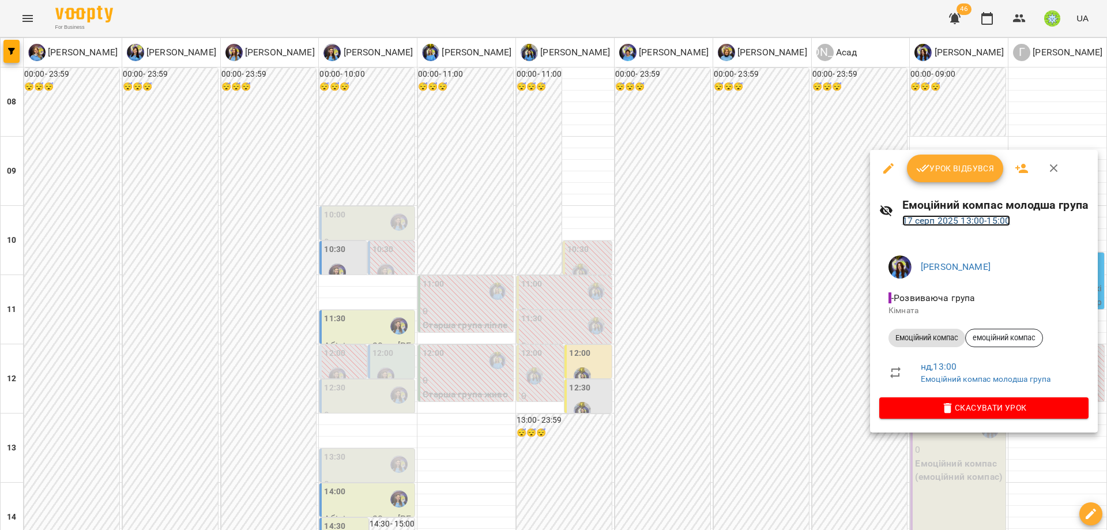
click at [960, 220] on link "17 серп 2025 13:00 - 15:00" at bounding box center [956, 220] width 108 height 11
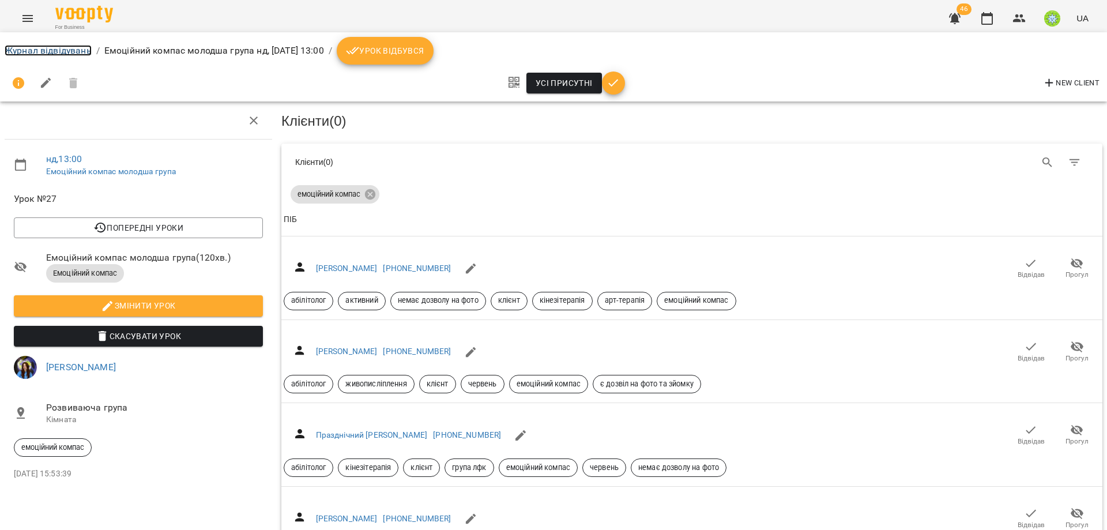
click at [41, 45] on link "Журнал відвідувань" at bounding box center [48, 50] width 87 height 11
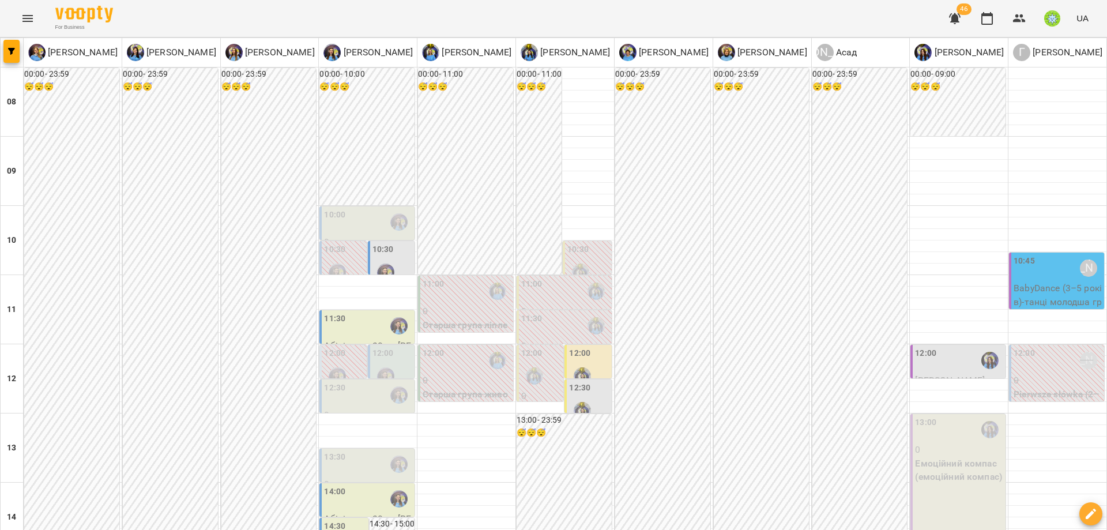
scroll to position [424, 0]
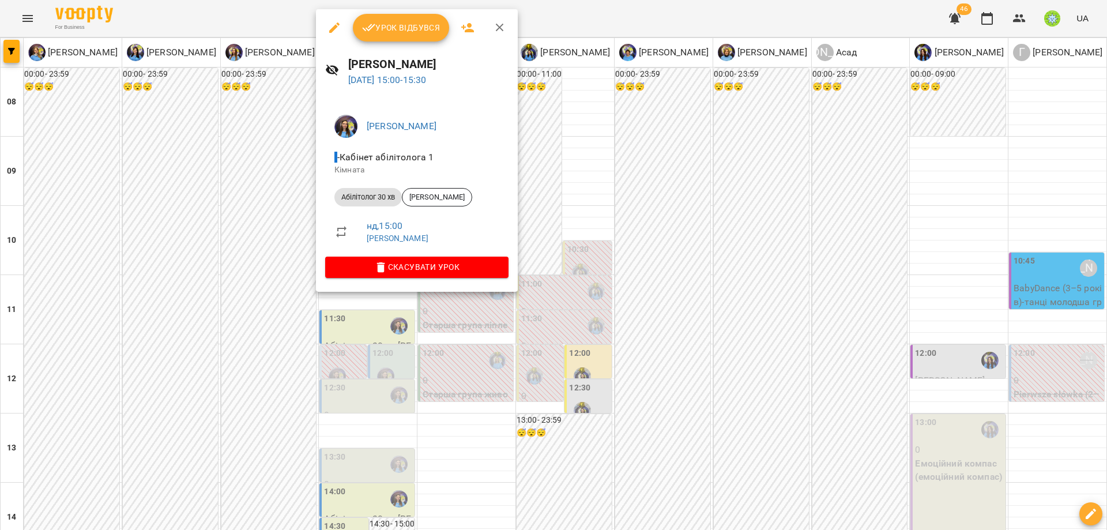
drag, startPoint x: 716, startPoint y: 188, endPoint x: 616, endPoint y: 172, distance: 101.6
click at [714, 189] on div at bounding box center [553, 265] width 1107 height 530
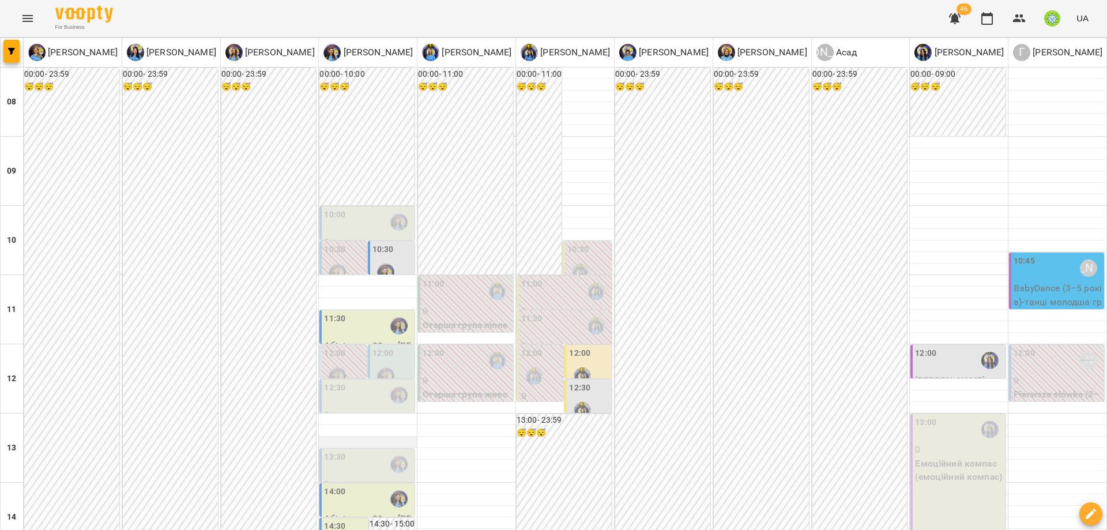
scroll to position [299, 0]
click at [346, 485] on div "14:00" at bounding box center [368, 498] width 88 height 27
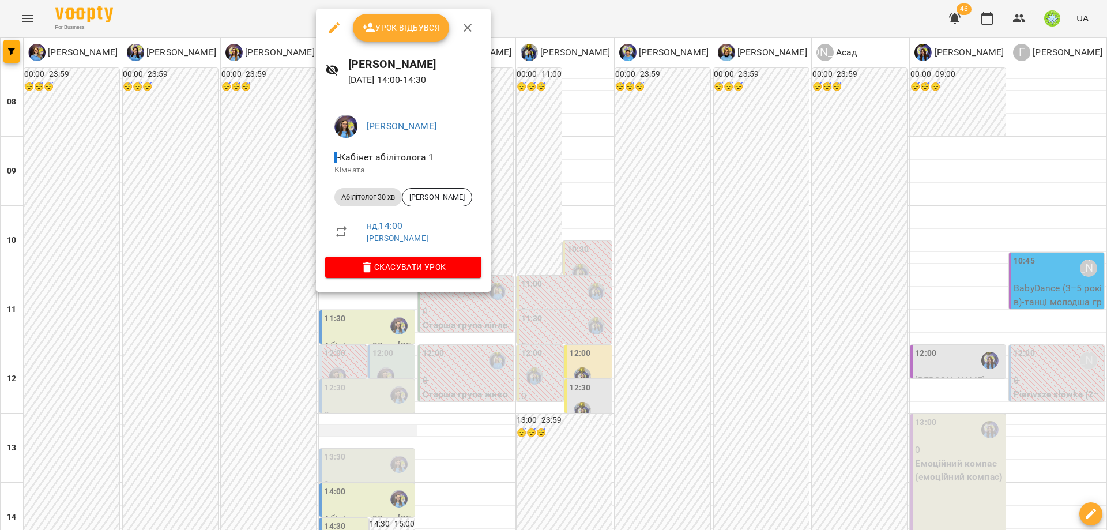
drag, startPoint x: 649, startPoint y: 220, endPoint x: 324, endPoint y: 125, distance: 338.1
click at [648, 220] on div at bounding box center [553, 265] width 1107 height 530
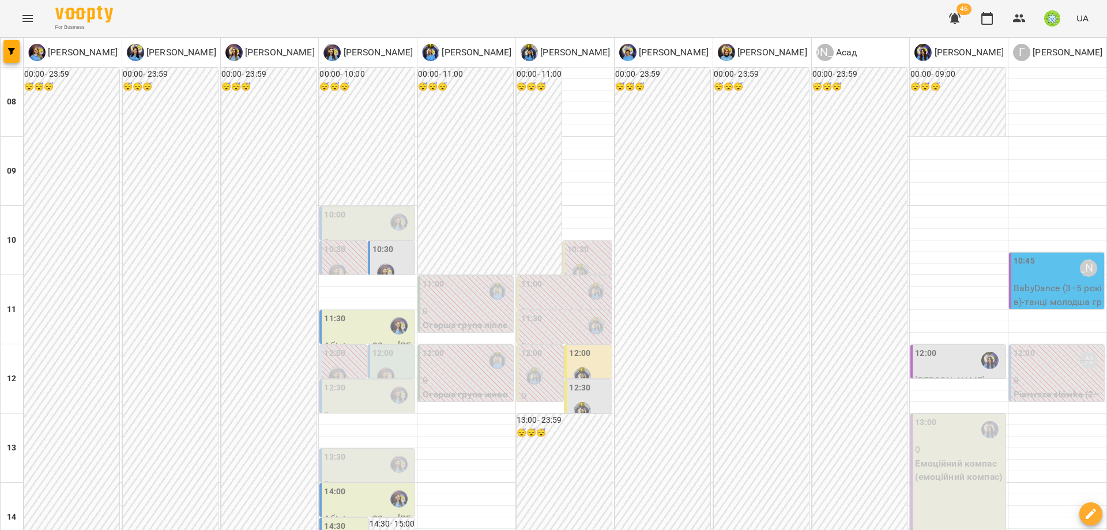
click at [363, 451] on div "13:30" at bounding box center [368, 464] width 88 height 27
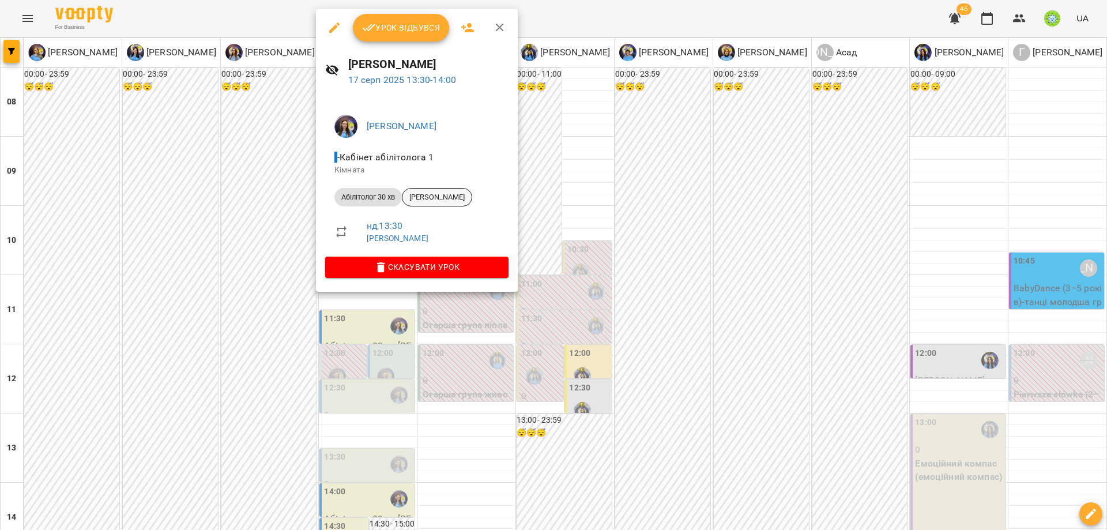
click at [444, 190] on div "Паславська Аліса" at bounding box center [437, 197] width 70 height 18
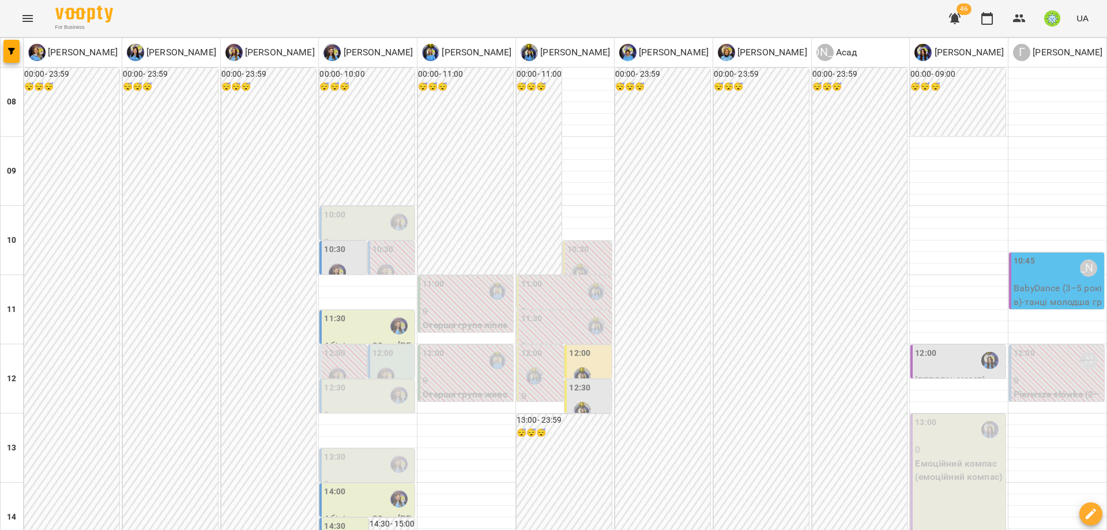
click at [342, 212] on div "10:00" at bounding box center [368, 222] width 88 height 27
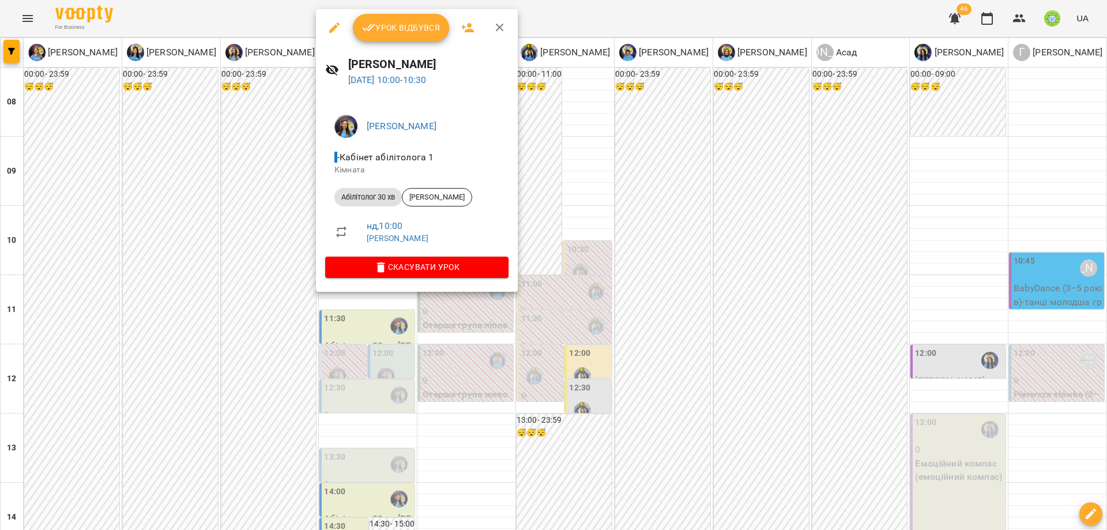
click at [596, 339] on div at bounding box center [553, 265] width 1107 height 530
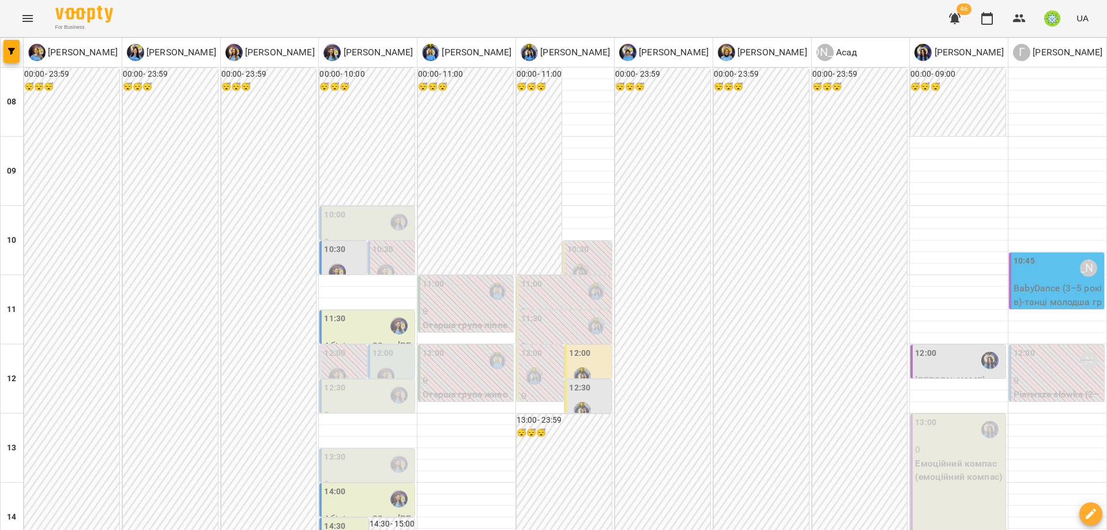
click at [587, 265] on div "10:30" at bounding box center [588, 264] width 42 height 42
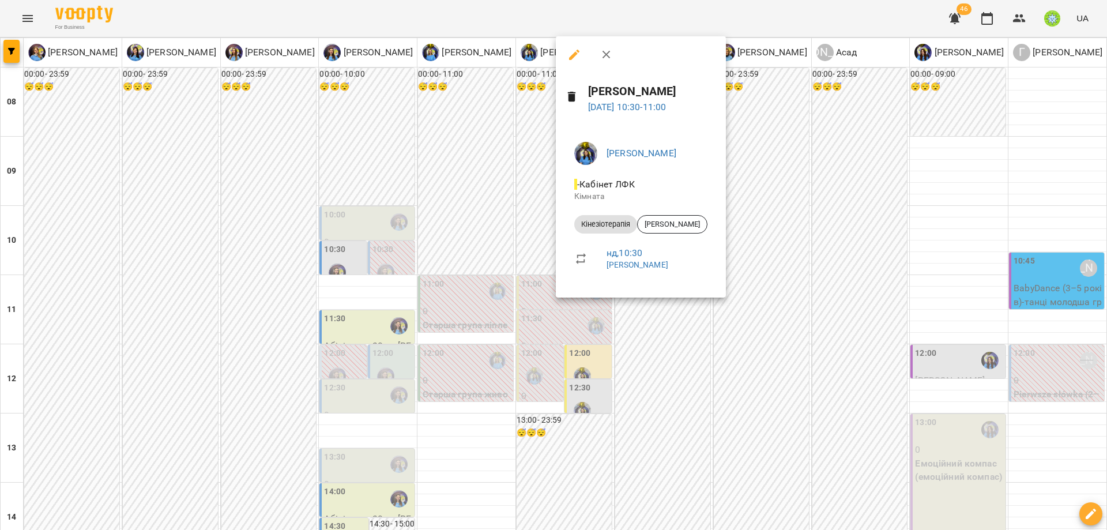
drag, startPoint x: 701, startPoint y: 408, endPoint x: 601, endPoint y: 353, distance: 114.8
click at [701, 408] on div at bounding box center [553, 265] width 1107 height 530
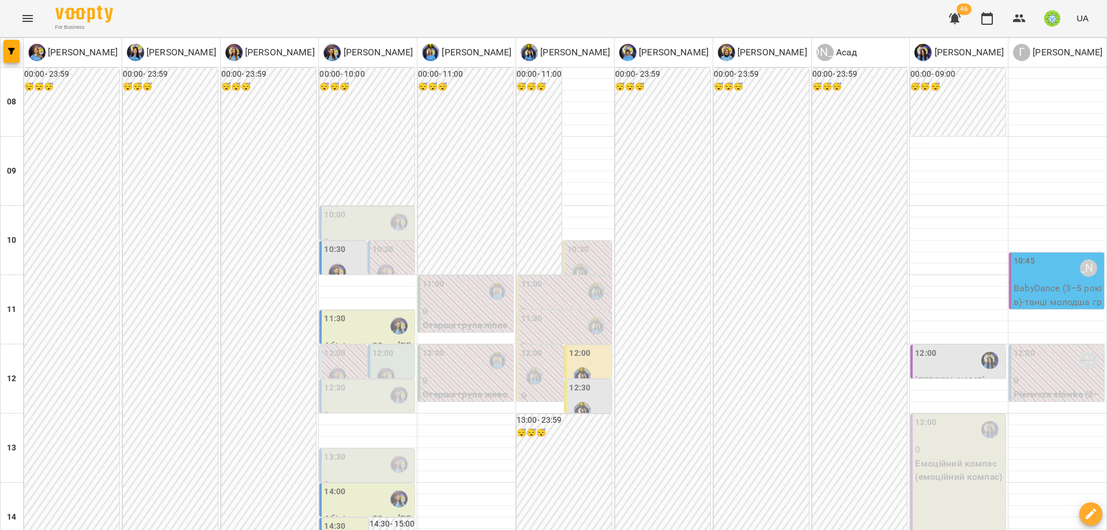
click at [347, 218] on div "10:00" at bounding box center [368, 222] width 88 height 27
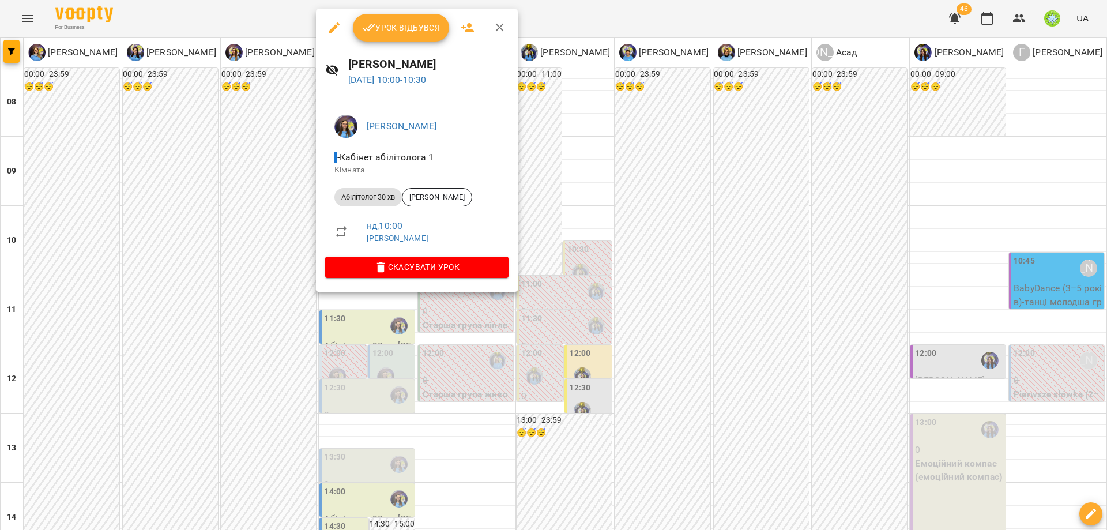
click at [693, 282] on div at bounding box center [553, 265] width 1107 height 530
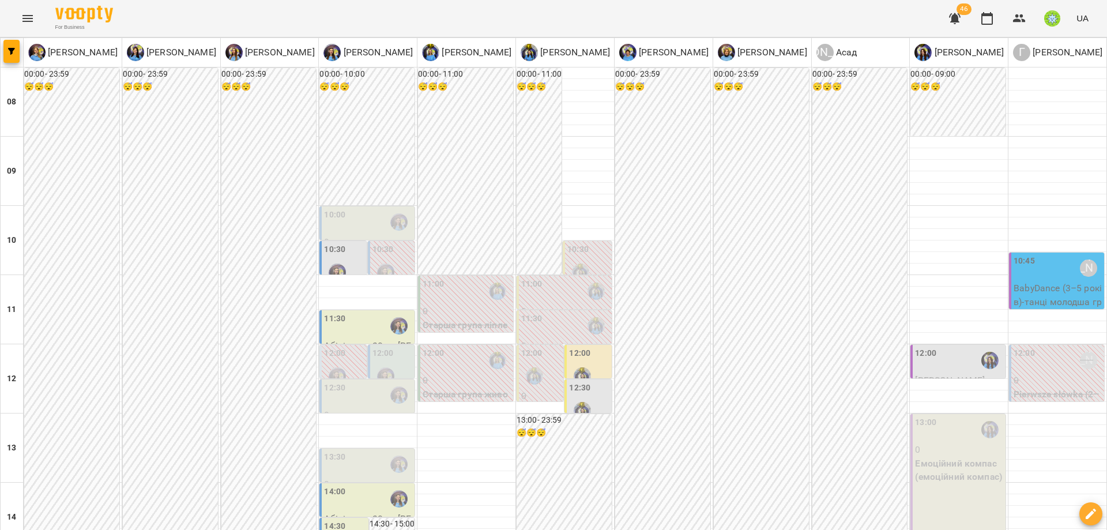
click at [342, 263] on div at bounding box center [337, 272] width 27 height 27
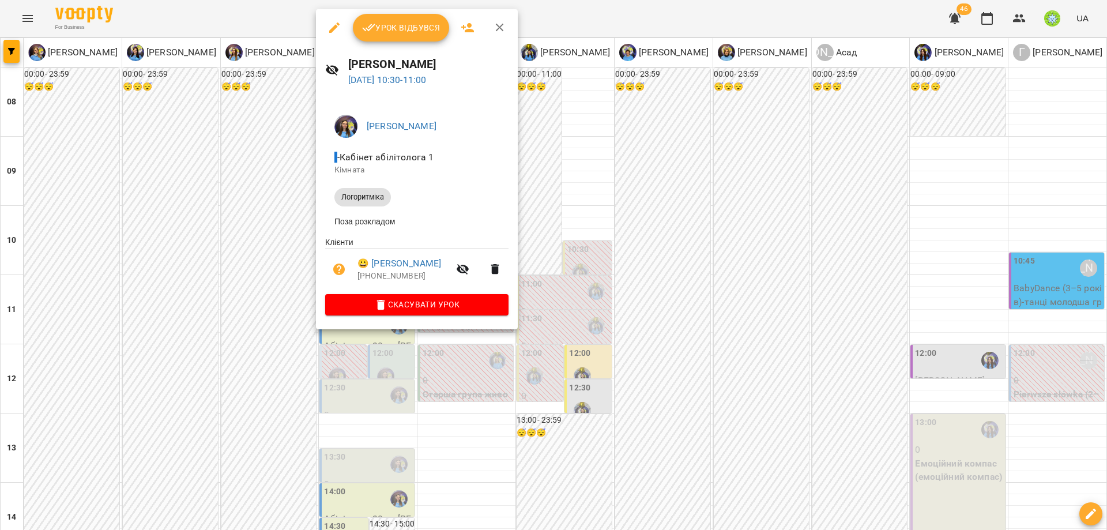
click at [681, 297] on div at bounding box center [553, 265] width 1107 height 530
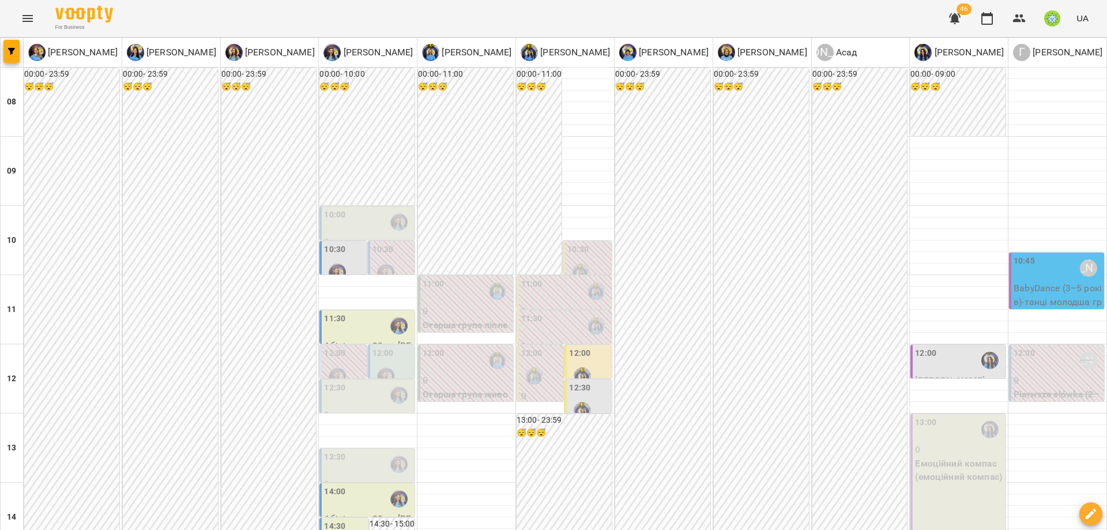
click at [374, 221] on div "10:00" at bounding box center [368, 222] width 88 height 27
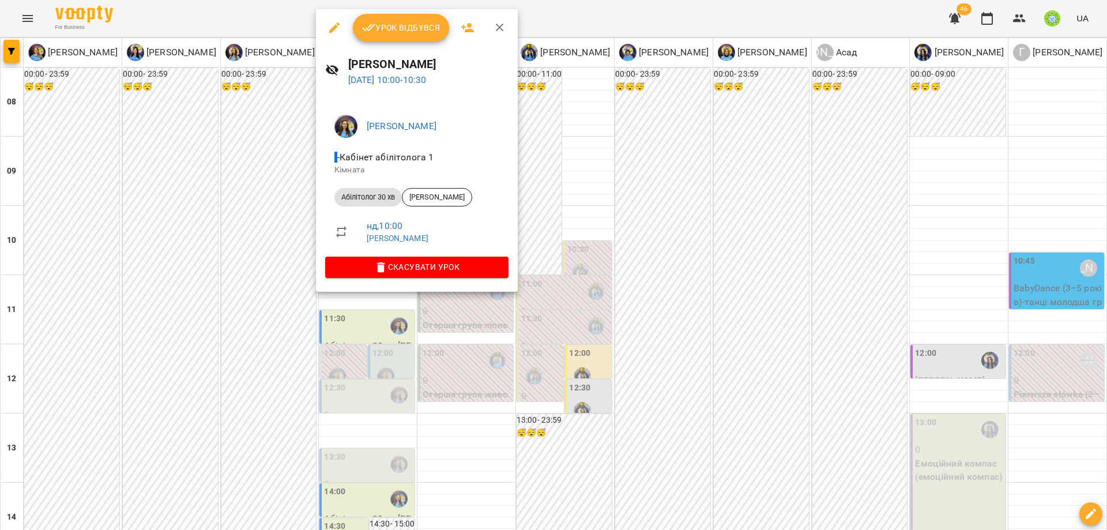
click at [331, 21] on icon "button" at bounding box center [334, 28] width 14 height 14
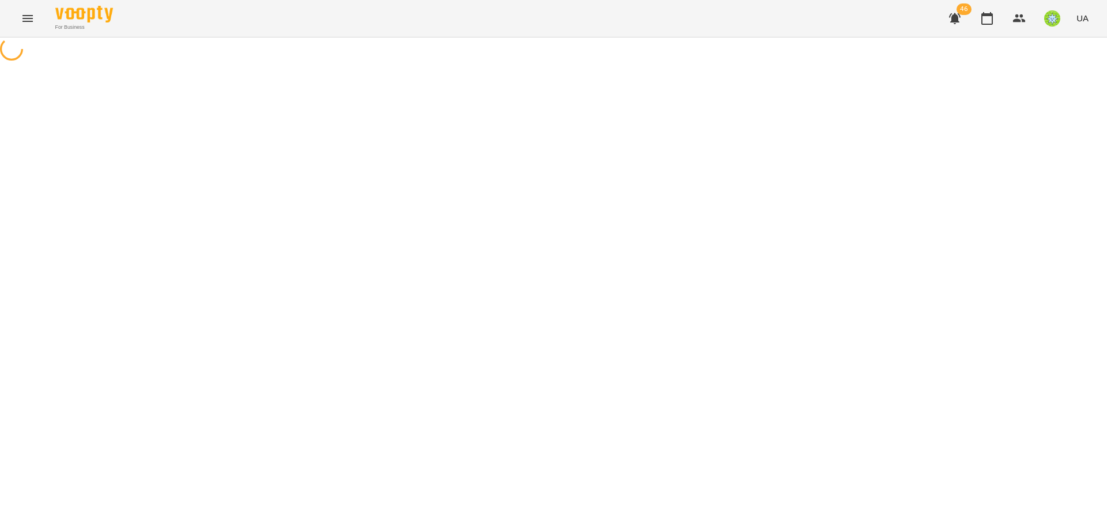
select select "**********"
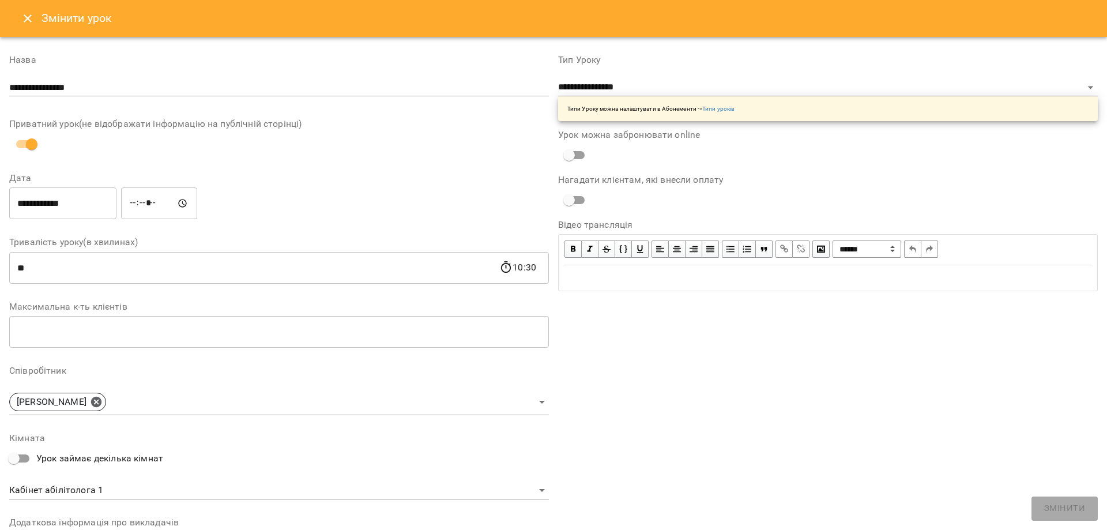
click at [151, 204] on input "*****" at bounding box center [159, 203] width 76 height 32
click at [143, 205] on input "*****" at bounding box center [159, 203] width 76 height 32
click at [139, 205] on input "*****" at bounding box center [159, 203] width 76 height 32
type input "*****"
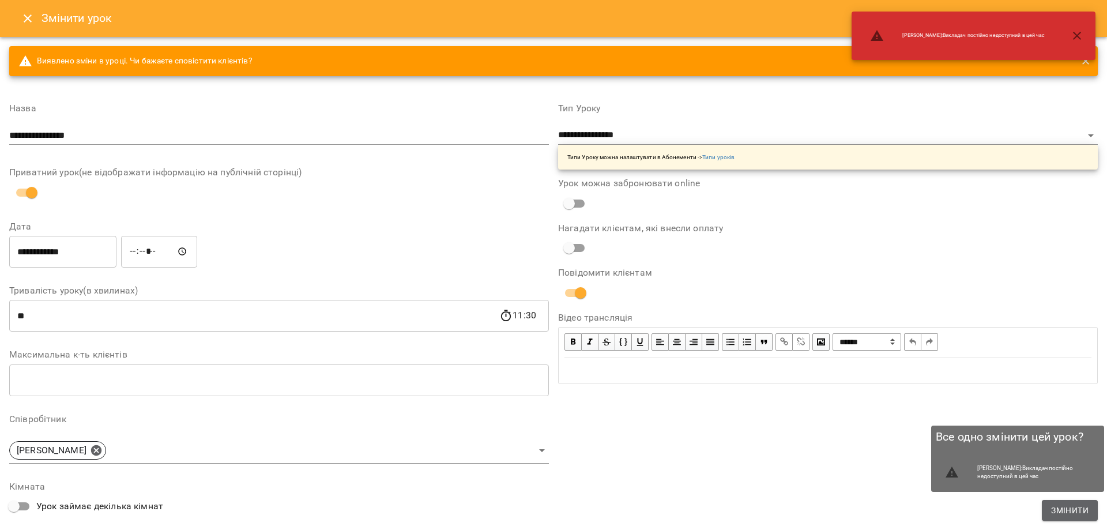
click at [1075, 510] on span "Змінити" at bounding box center [1069, 510] width 37 height 14
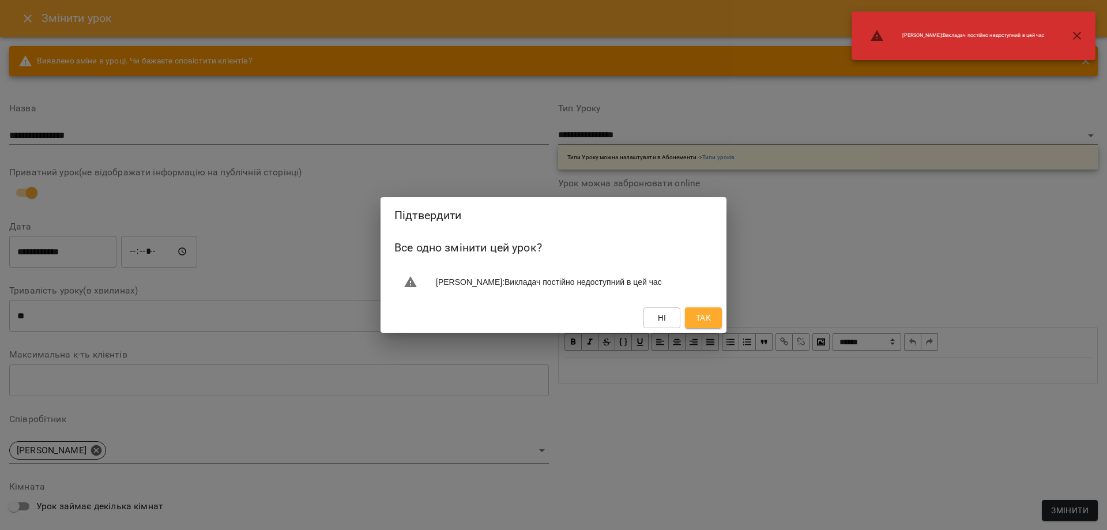
click at [705, 316] on span "Так" at bounding box center [703, 318] width 15 height 14
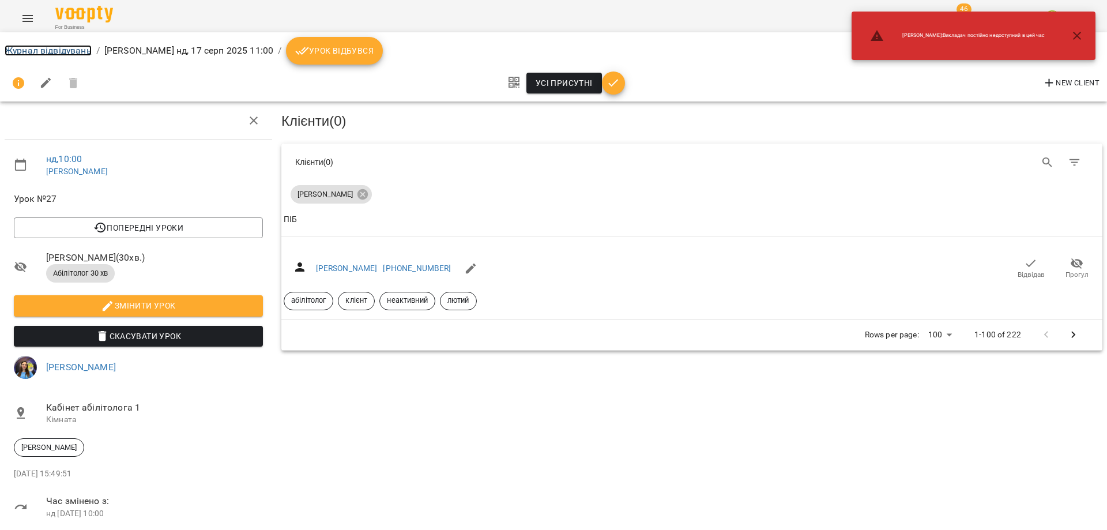
click at [29, 50] on link "Журнал відвідувань" at bounding box center [48, 50] width 87 height 11
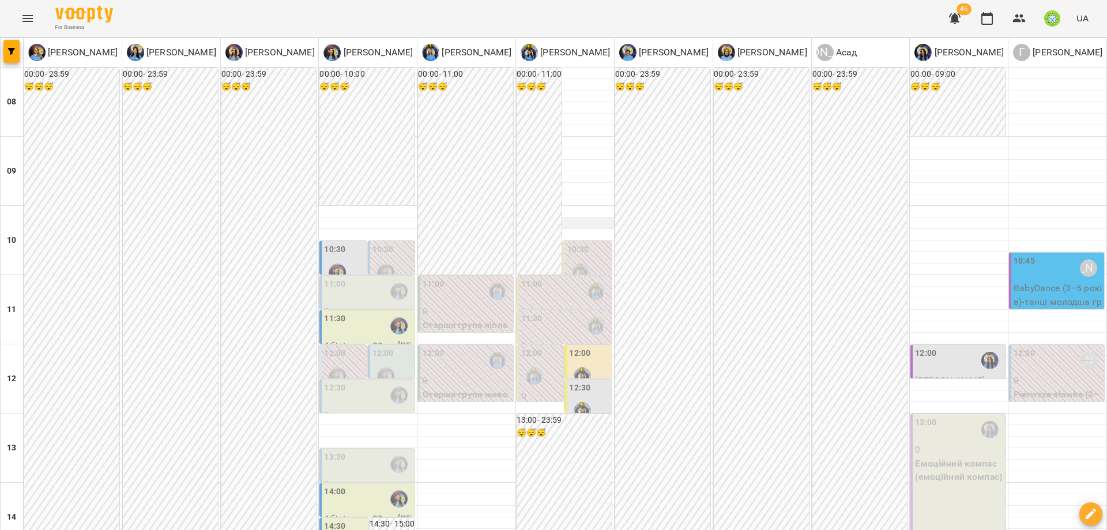
click at [577, 220] on div at bounding box center [565, 223] width 98 height 12
select select
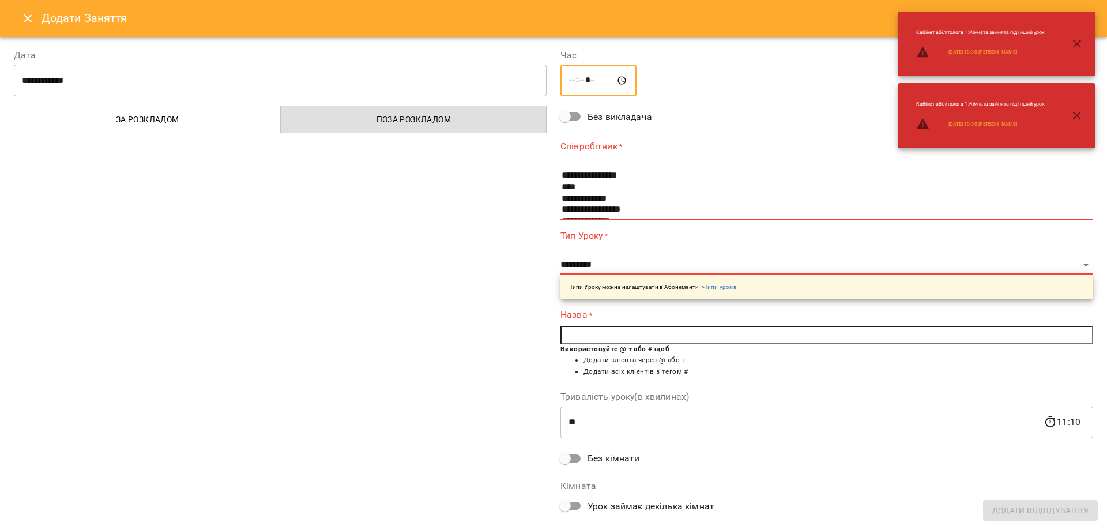
click at [570, 82] on input "*****" at bounding box center [598, 81] width 76 height 32
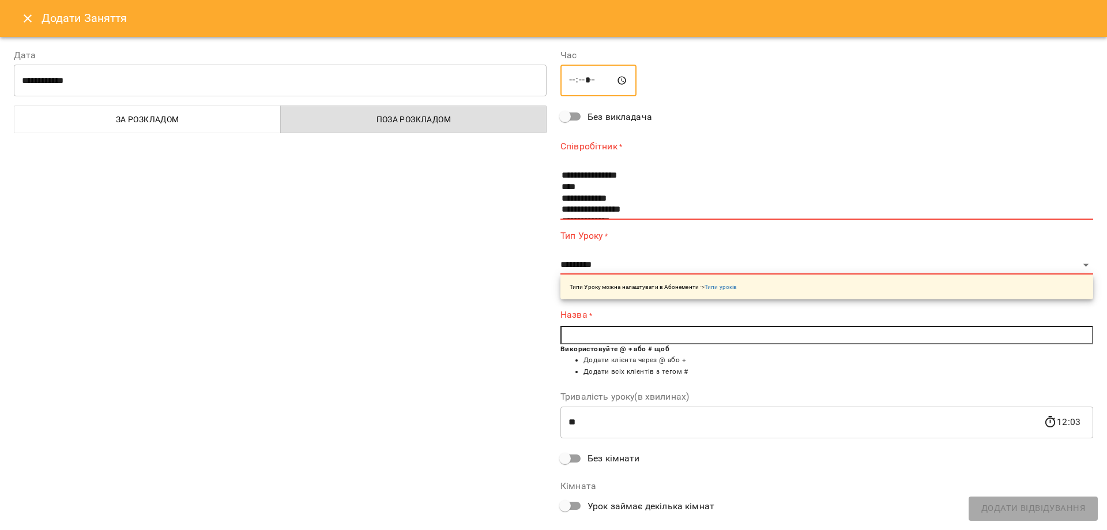
type input "*****"
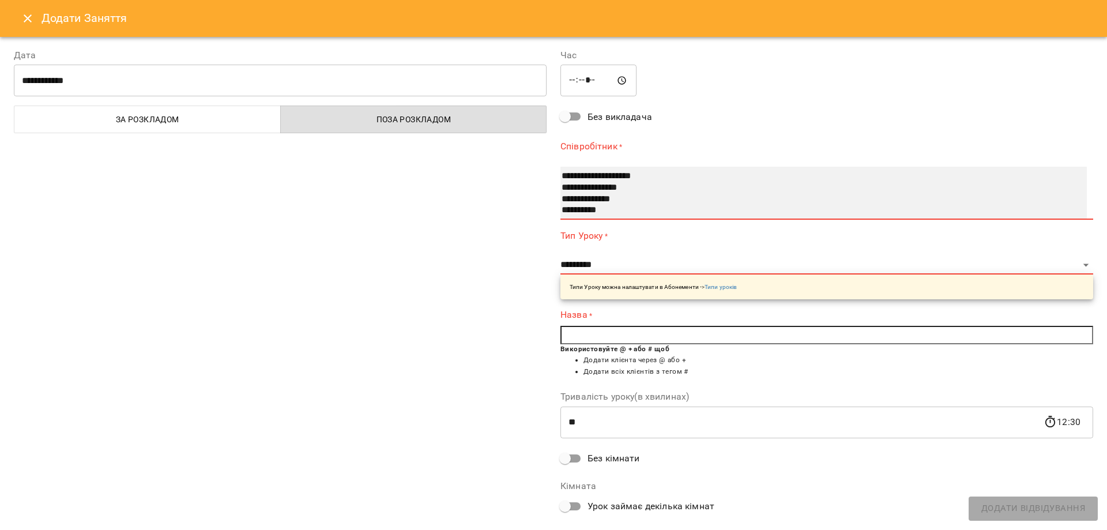
select select "**********"
click at [613, 195] on option "**********" at bounding box center [809, 200] width 499 height 12
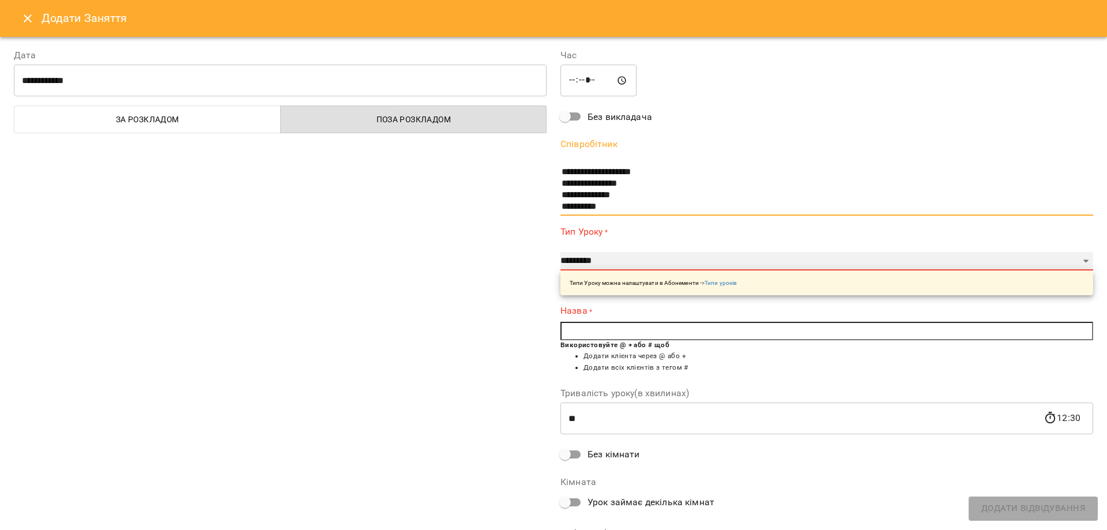
click at [590, 259] on select "**********" at bounding box center [826, 261] width 533 height 18
select select "**********"
type input "**"
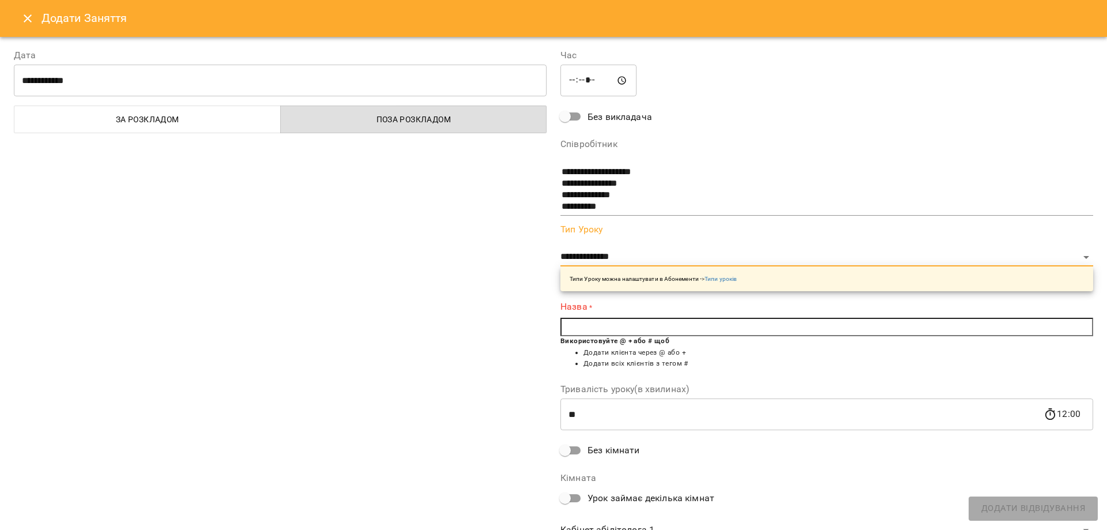
click at [598, 322] on input "text" at bounding box center [826, 327] width 533 height 18
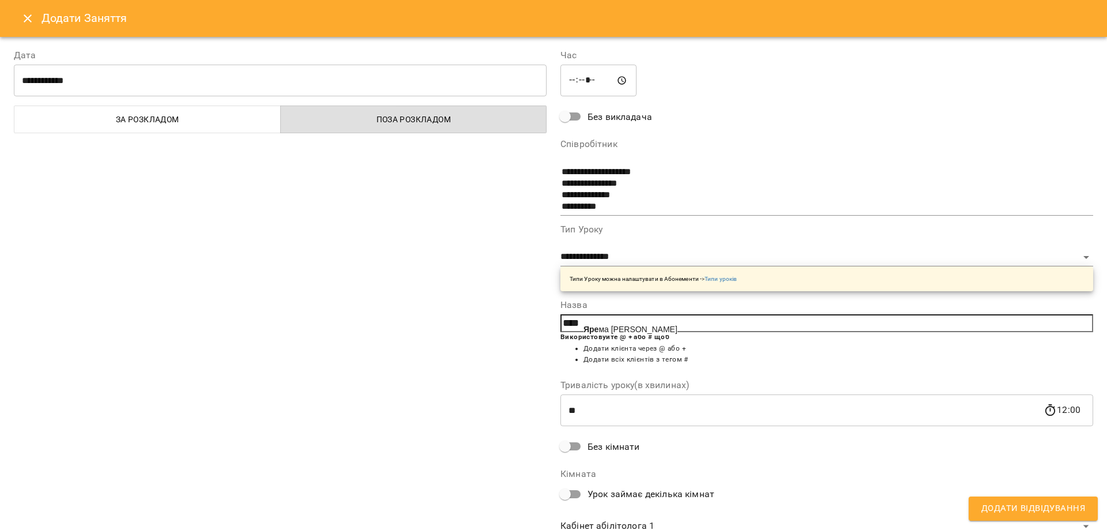
click at [603, 329] on span "Яре ма Денис" at bounding box center [630, 328] width 94 height 9
type input "**********"
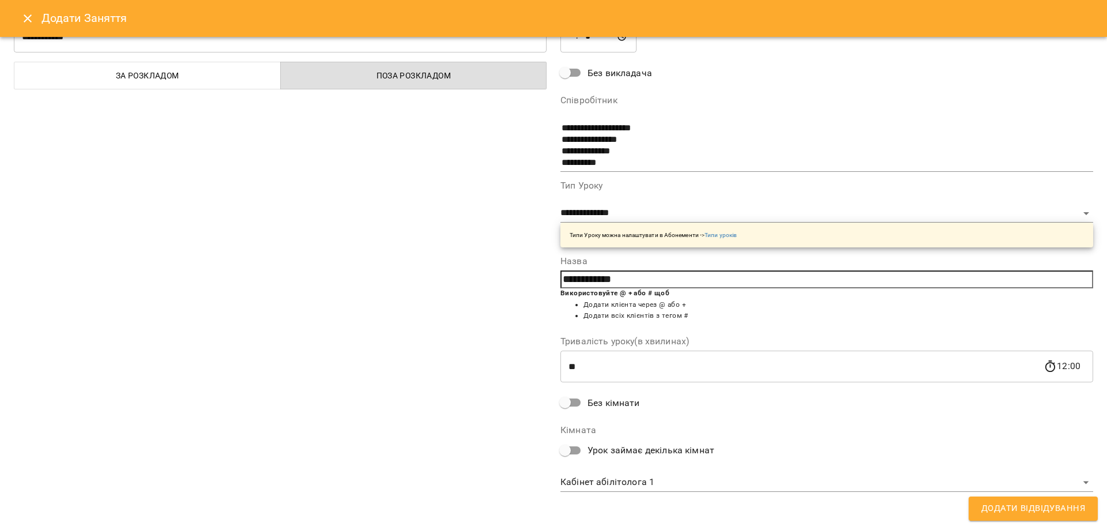
click at [646, 484] on body "For Business 46 UA Позднякова Анастасія Базілєва Катерина Казимирів Тетяна Ігна…" at bounding box center [553, 521] width 1107 height 1043
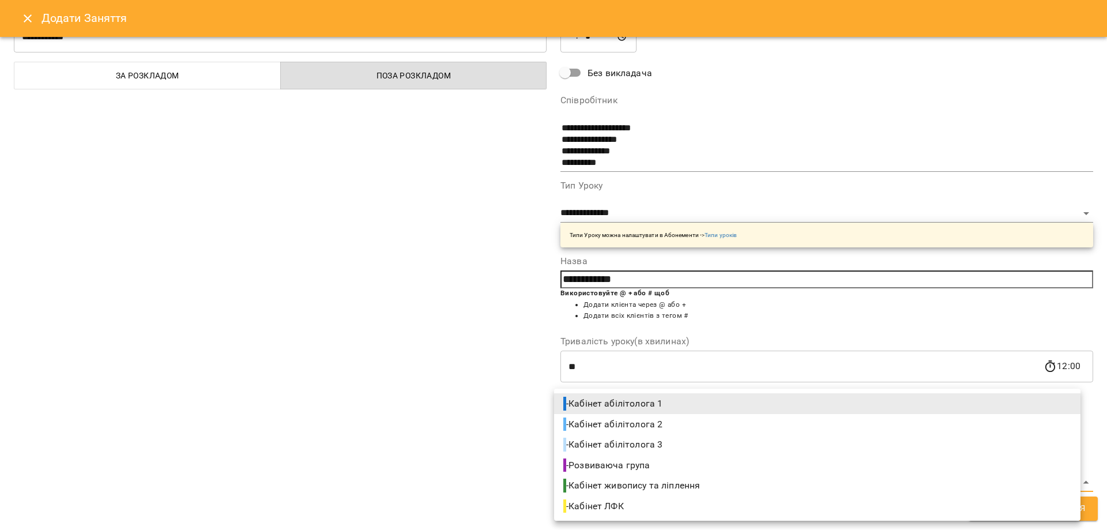
click at [619, 504] on span "- Кабінет ЛФК" at bounding box center [594, 506] width 63 height 14
type input "**********"
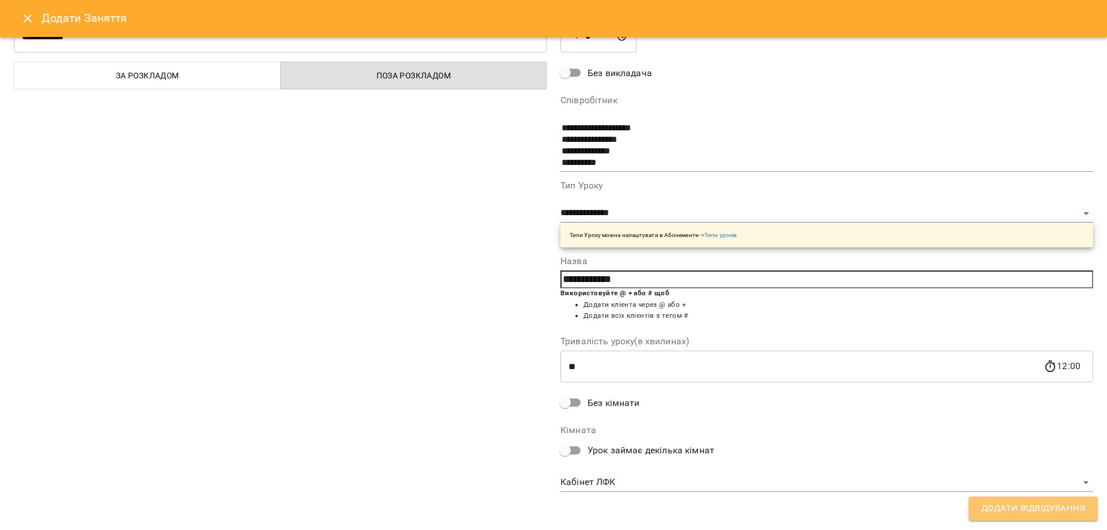
click at [1046, 509] on span "Додати Відвідування" at bounding box center [1033, 508] width 104 height 15
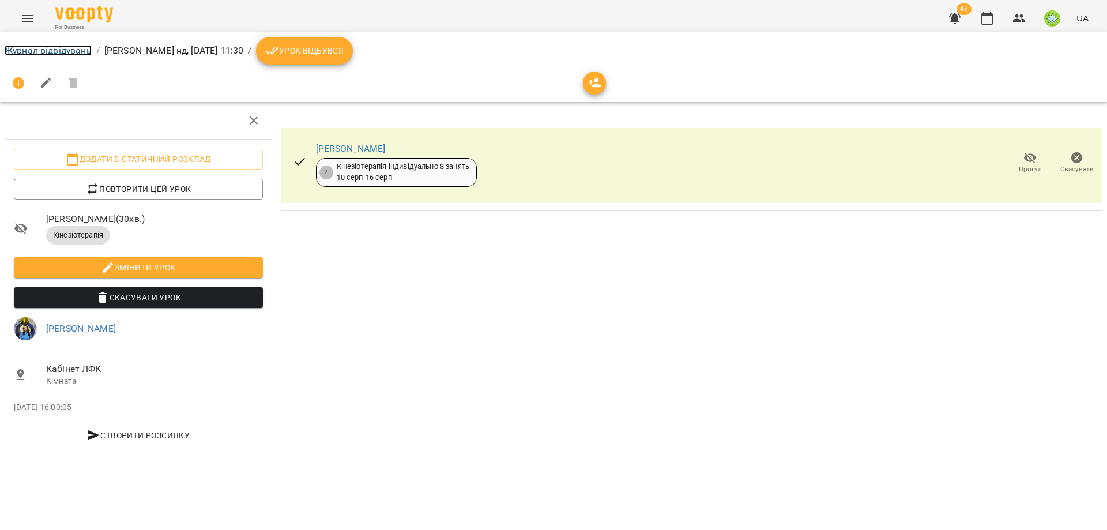
click at [33, 51] on link "Журнал відвідувань" at bounding box center [48, 50] width 87 height 11
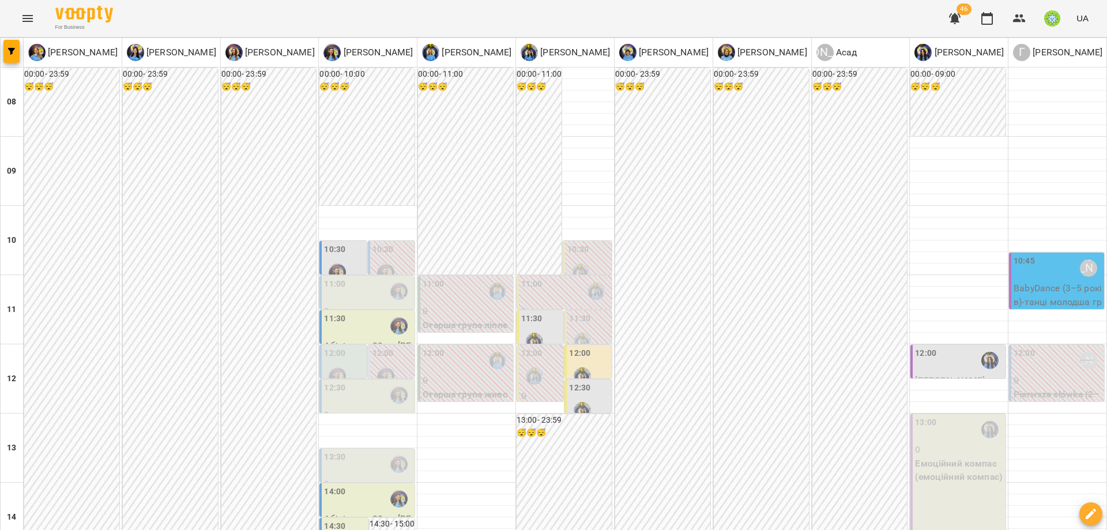
scroll to position [52, 0]
click at [324, 243] on label "10:30" at bounding box center [334, 249] width 21 height 13
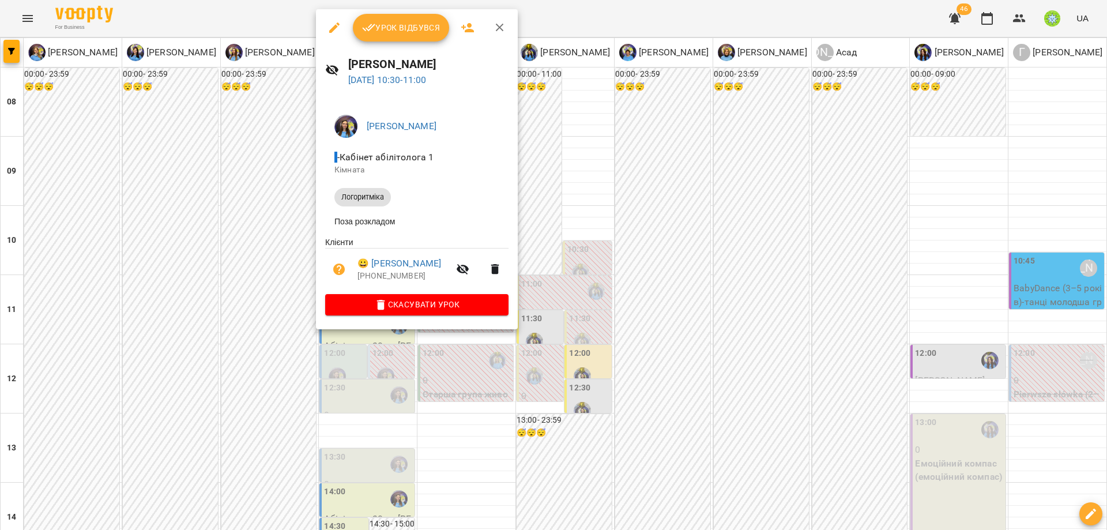
click at [490, 443] on div at bounding box center [553, 265] width 1107 height 530
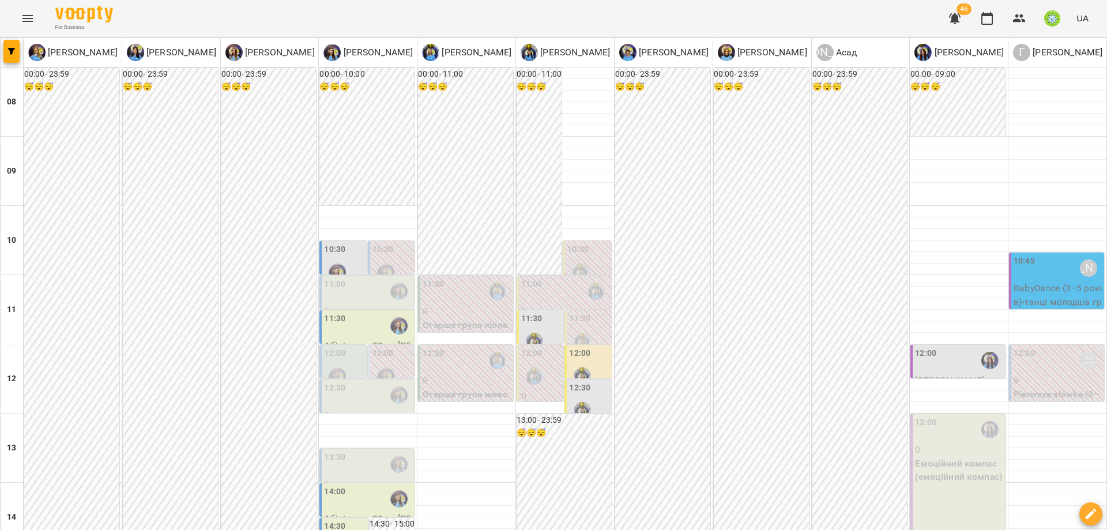
click at [345, 278] on div "11:00" at bounding box center [368, 291] width 88 height 27
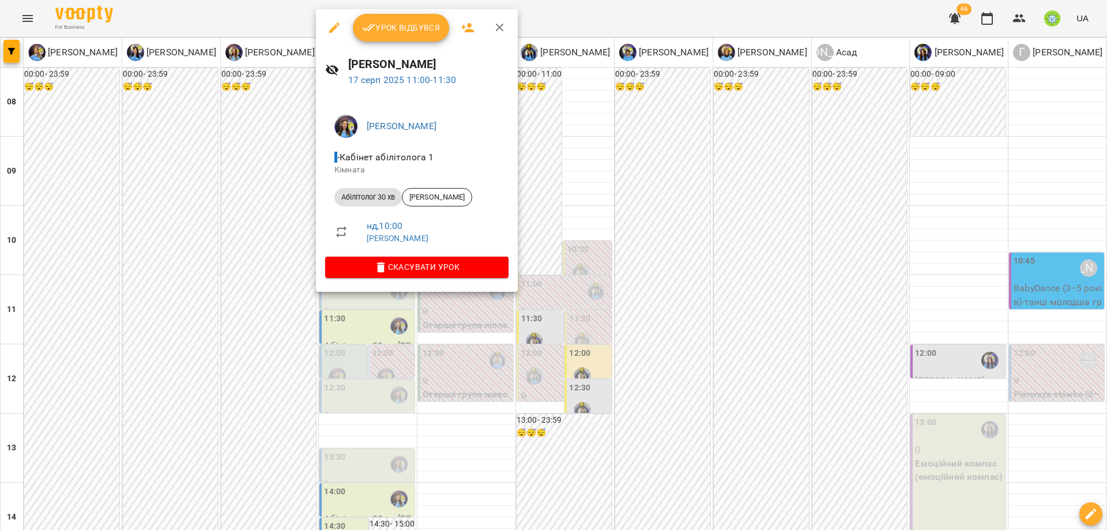
click at [448, 413] on div at bounding box center [553, 265] width 1107 height 530
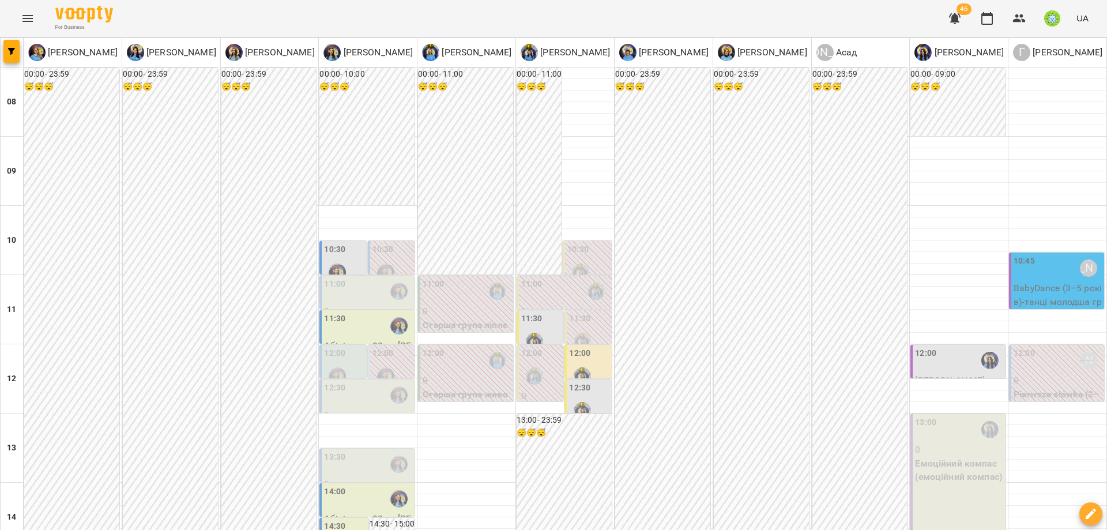
click at [1033, 255] on div "10:45 Городецька Карина" at bounding box center [1057, 268] width 88 height 27
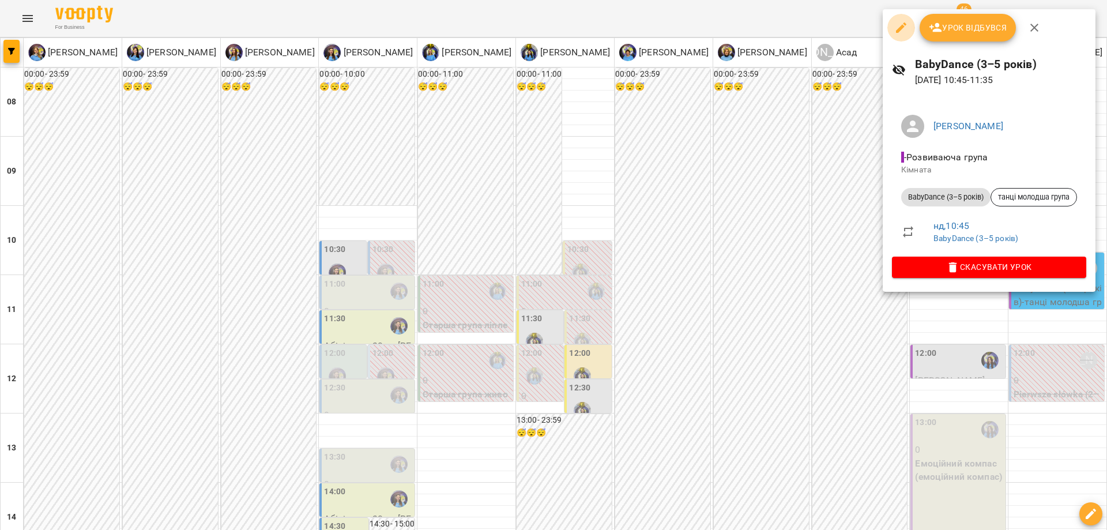
click at [902, 24] on icon "button" at bounding box center [901, 28] width 14 height 14
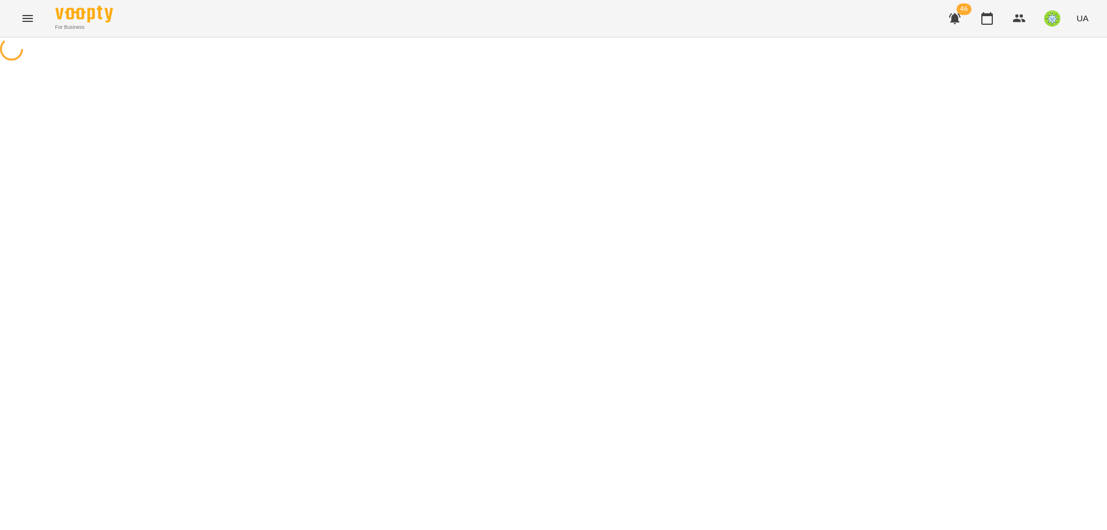
select select "**********"
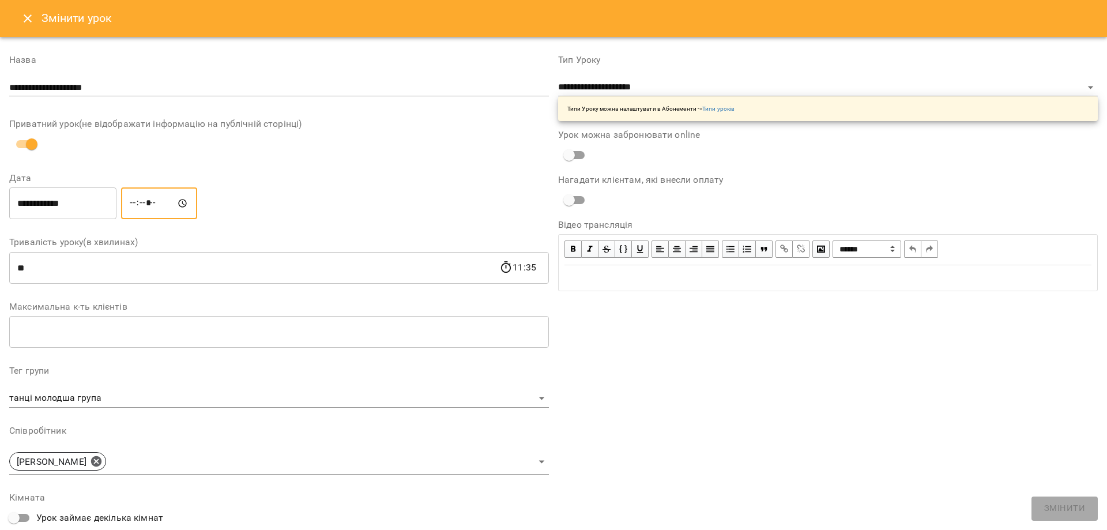
click at [136, 201] on input "*****" at bounding box center [159, 203] width 76 height 32
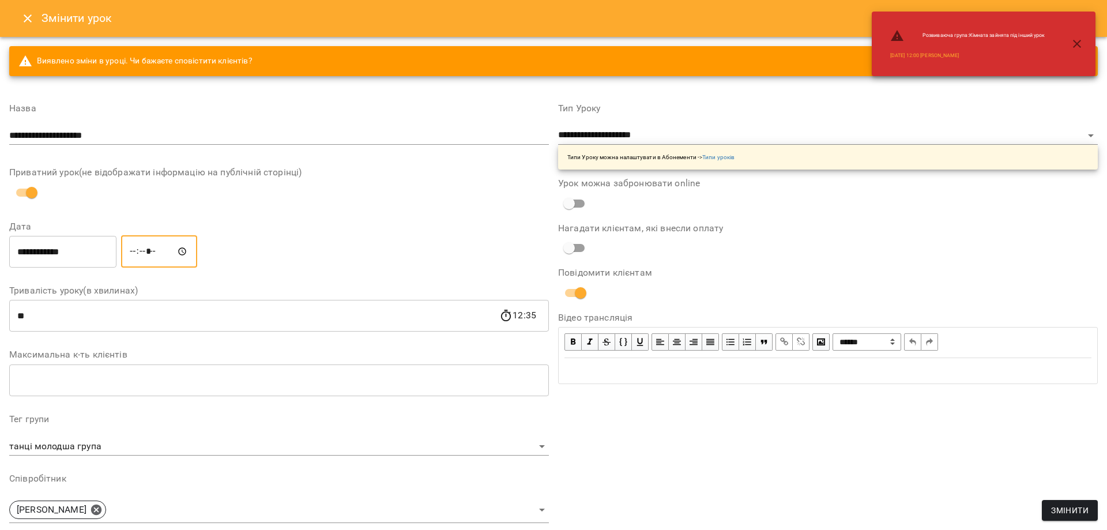
type input "*****"
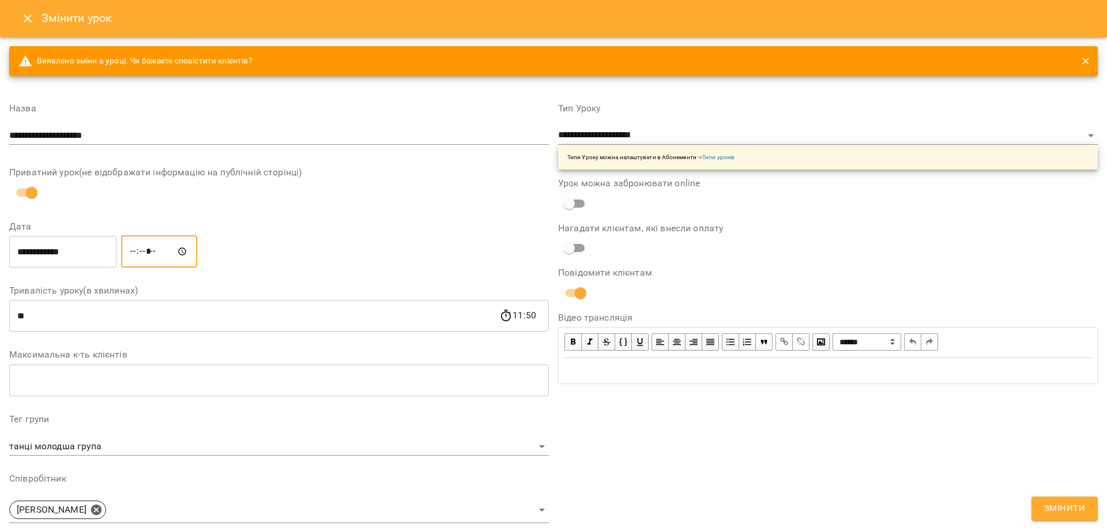
click at [1073, 512] on span "Змінити" at bounding box center [1064, 508] width 41 height 15
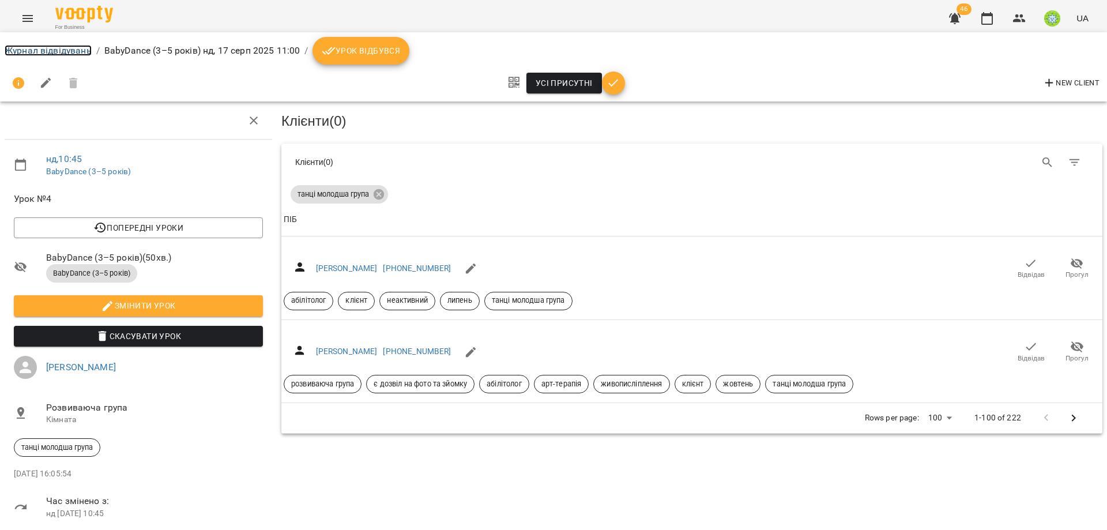
click at [36, 51] on link "Журнал відвідувань" at bounding box center [48, 50] width 87 height 11
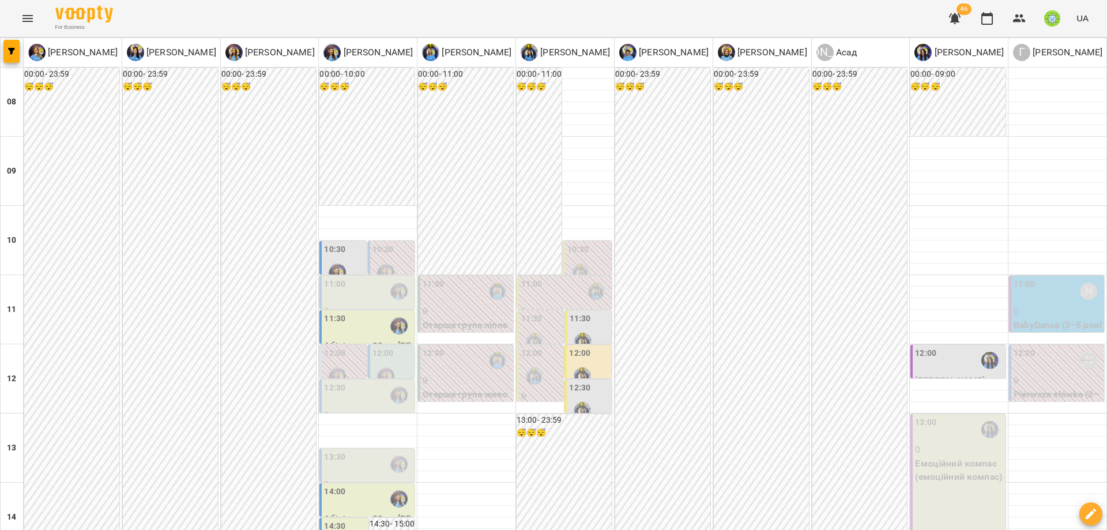
type input "**********"
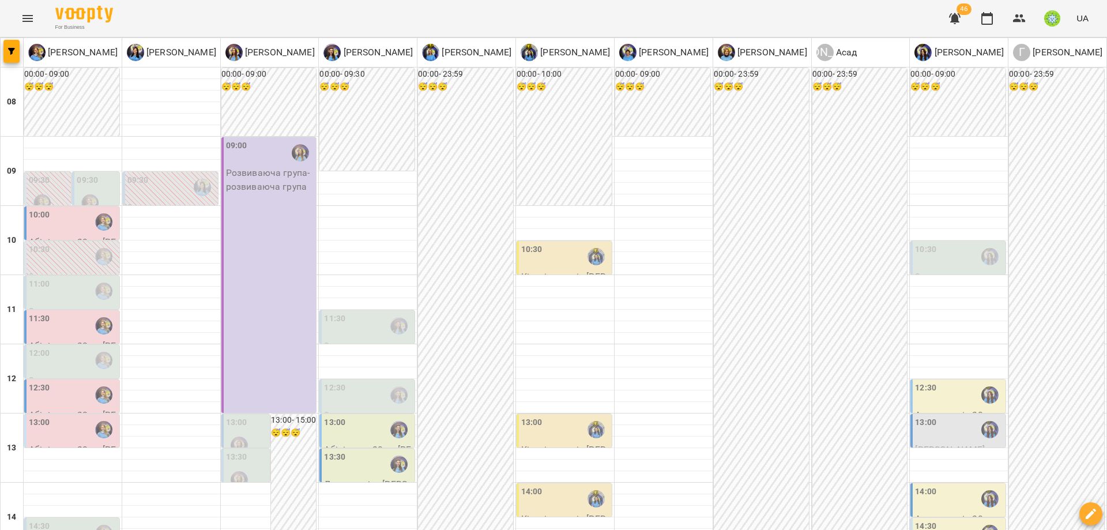
click at [74, 188] on div "09:30 0 Абілітолог 30 хв (Близнюк Кирил)" at bounding box center [95, 236] width 47 height 128
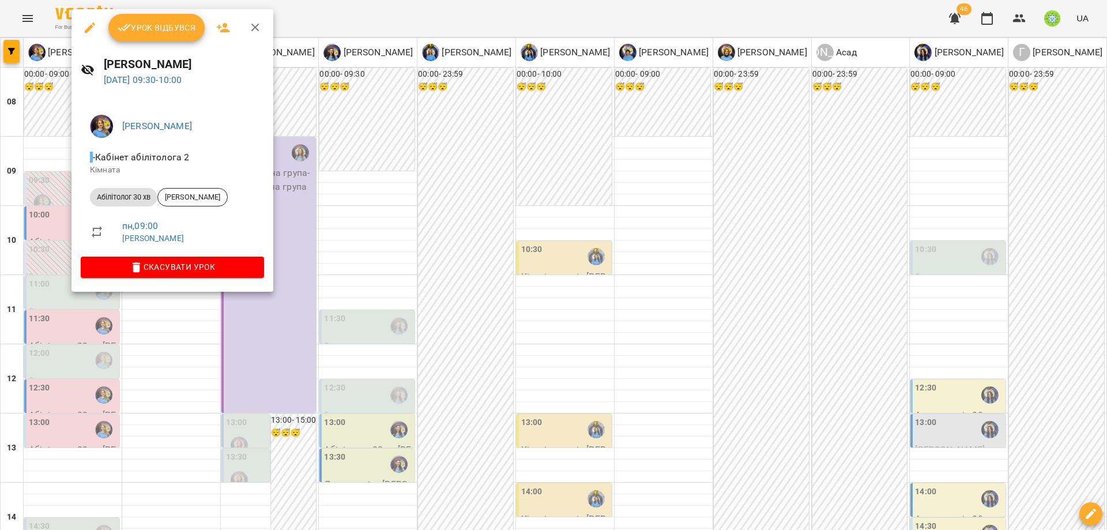
drag, startPoint x: 154, startPoint y: 366, endPoint x: 5, endPoint y: 216, distance: 211.5
click at [154, 365] on div at bounding box center [553, 265] width 1107 height 530
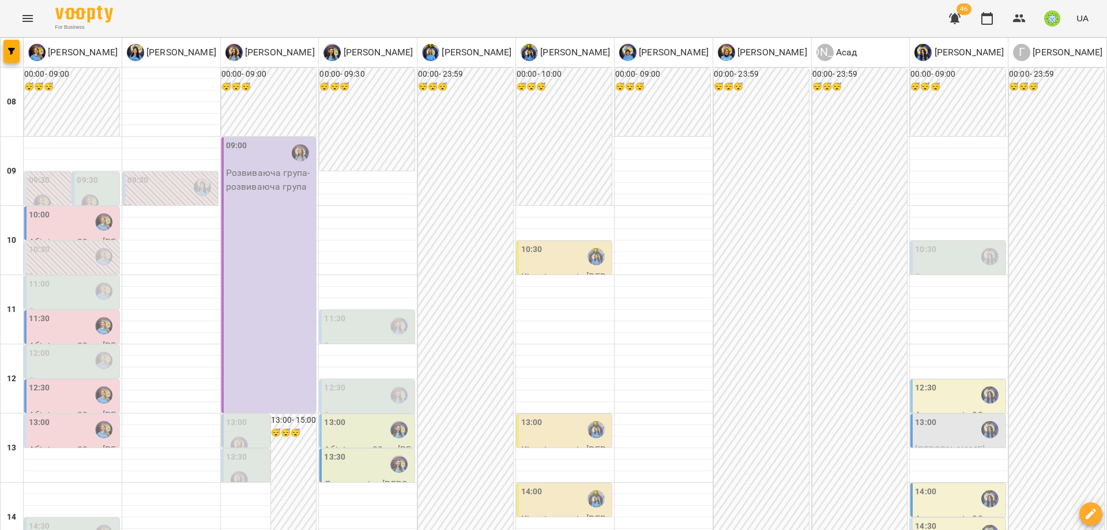
click at [52, 226] on div "10:00" at bounding box center [73, 222] width 88 height 27
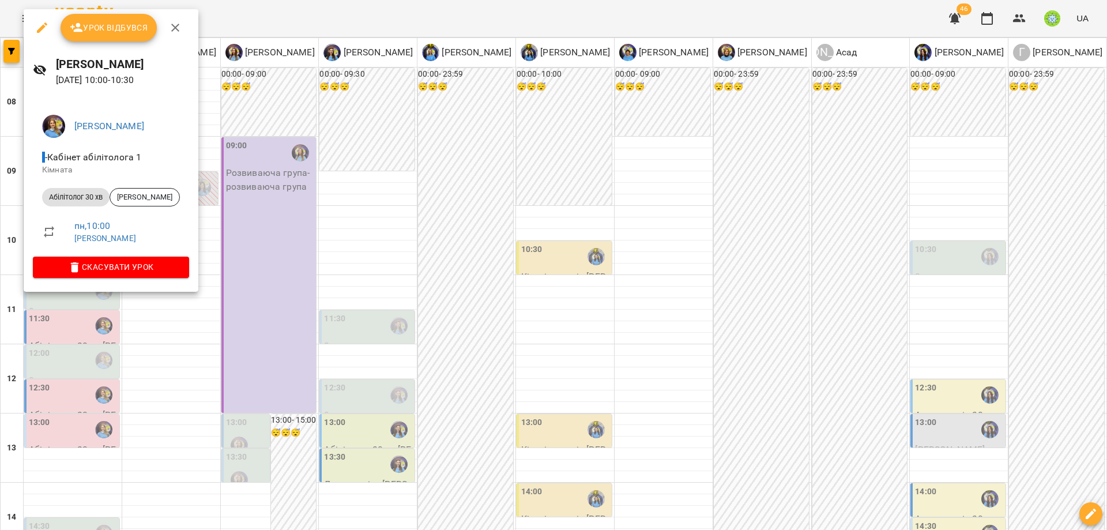
click at [39, 28] on icon "button" at bounding box center [42, 27] width 10 height 10
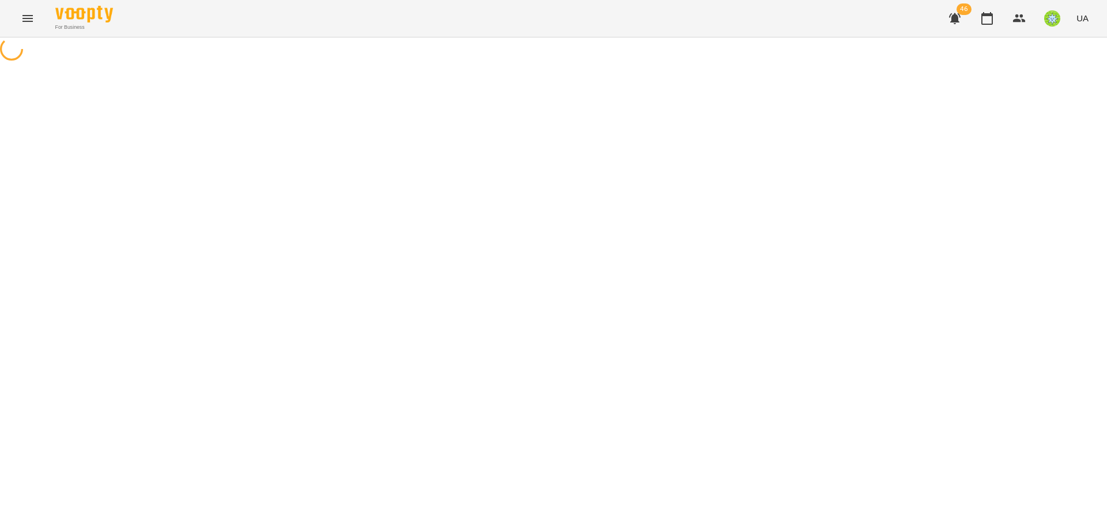
select select "**********"
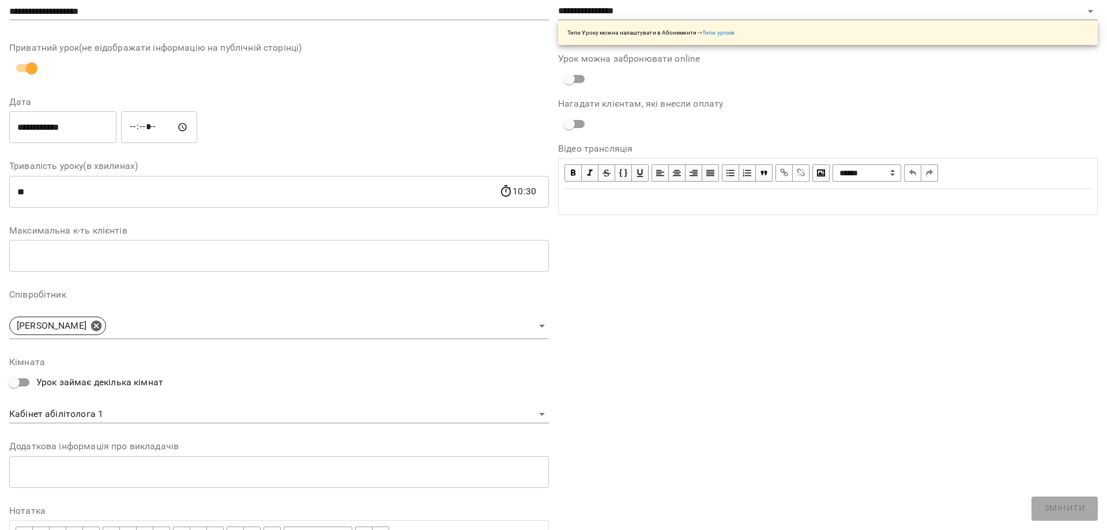
scroll to position [163, 0]
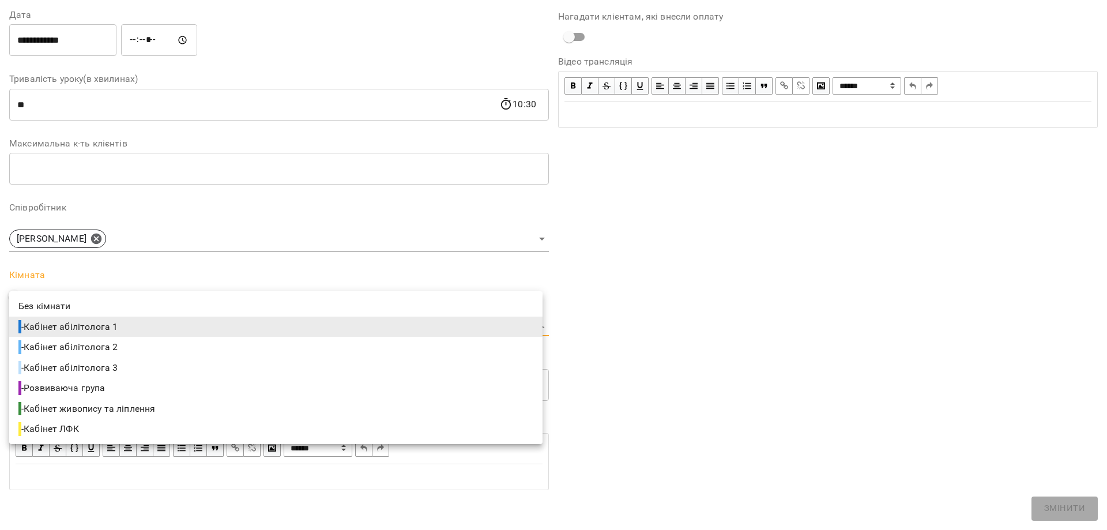
click at [87, 320] on body "For Business 46 UA Журнал відвідувань / Позднякова Анастасія пн, 18 серп 2025 1…" at bounding box center [553, 247] width 1107 height 495
click at [113, 345] on span "- Кабінет абілітолога 2" at bounding box center [68, 347] width 101 height 14
type input "**********"
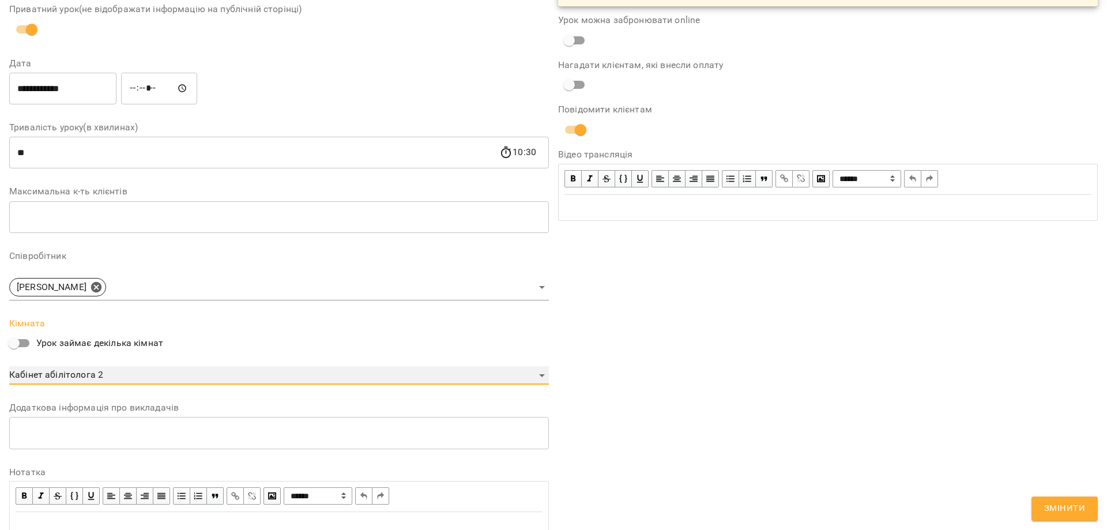
scroll to position [211, 0]
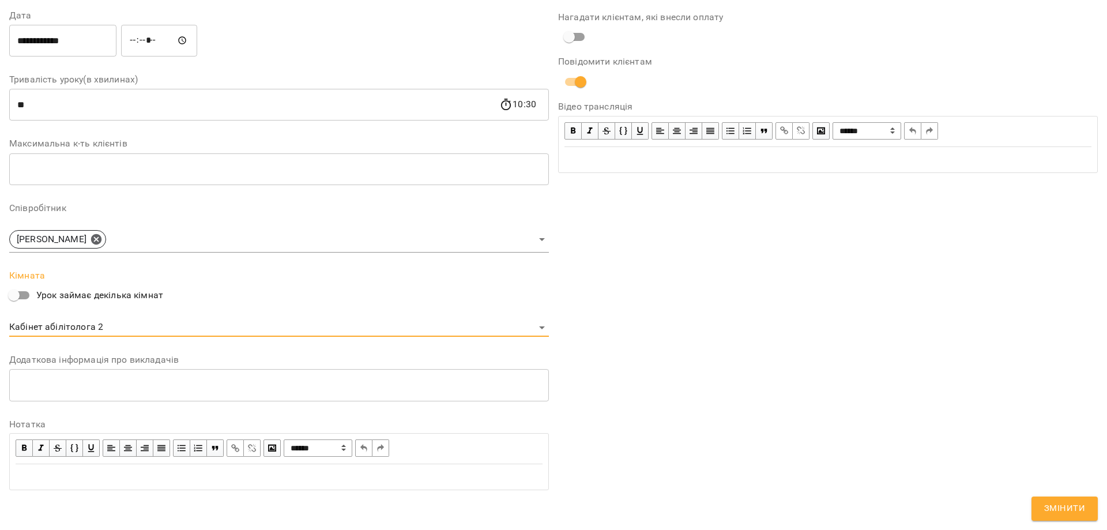
click at [1080, 514] on span "Змінити" at bounding box center [1064, 508] width 41 height 15
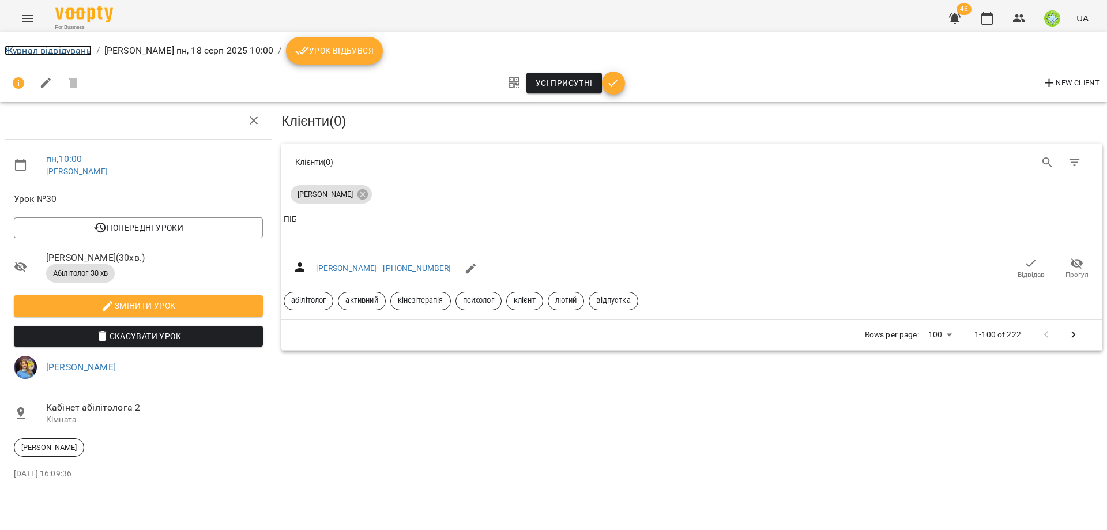
click at [44, 51] on link "Журнал відвідувань" at bounding box center [48, 50] width 87 height 11
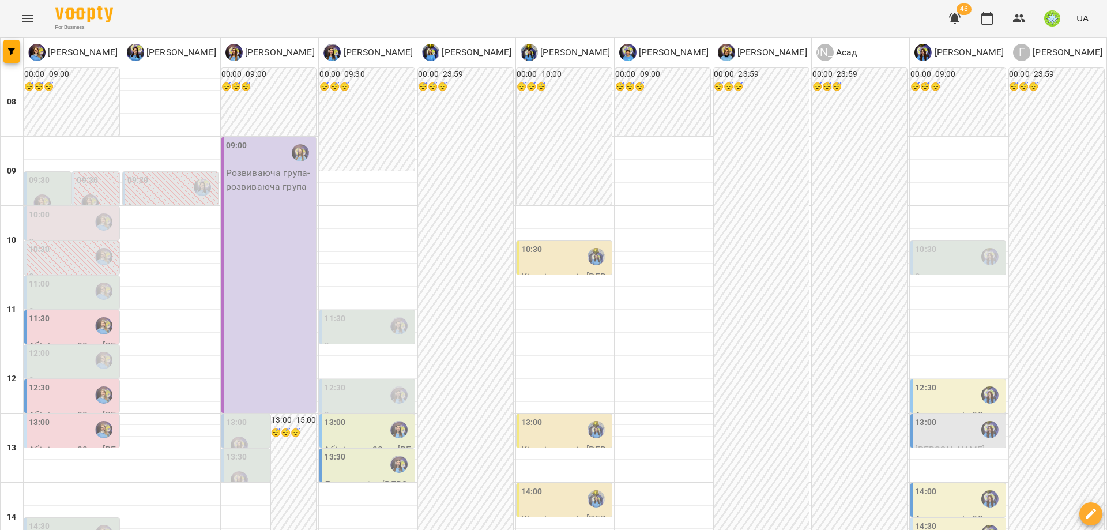
click at [51, 222] on div "10:00" at bounding box center [73, 222] width 88 height 27
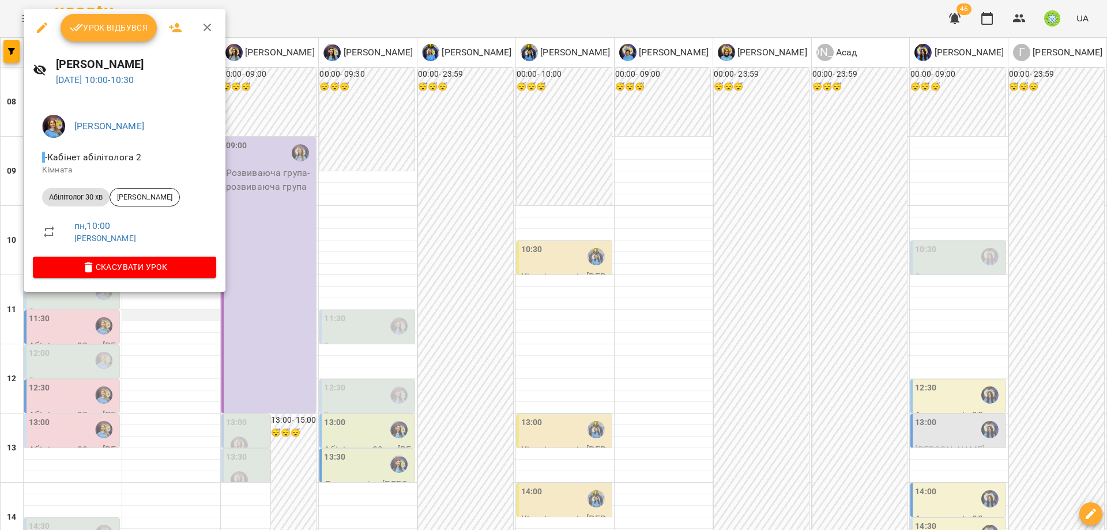
drag, startPoint x: 286, startPoint y: 307, endPoint x: 145, endPoint y: 309, distance: 141.2
click at [284, 307] on div at bounding box center [553, 265] width 1107 height 530
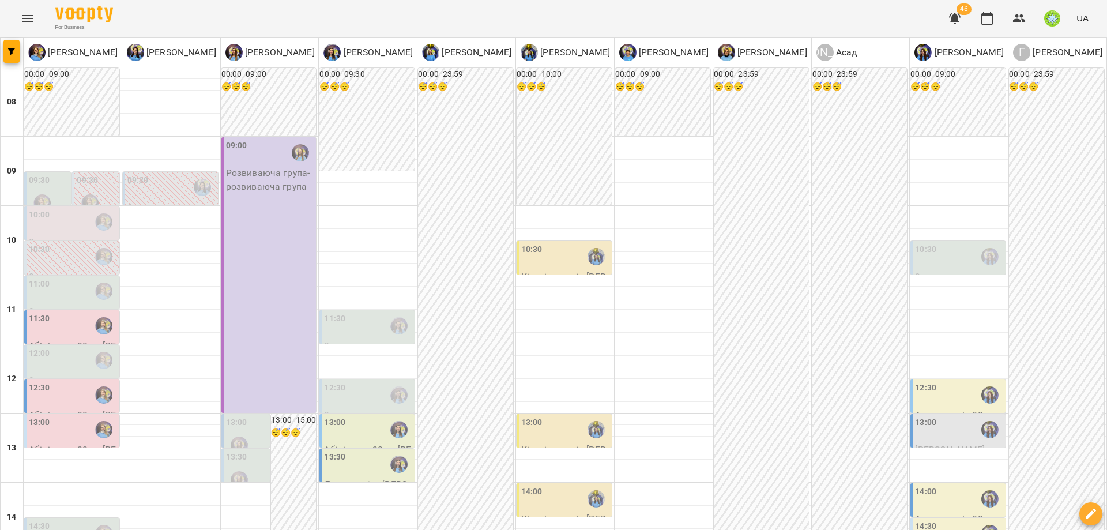
click at [58, 288] on div "11:00" at bounding box center [73, 291] width 88 height 27
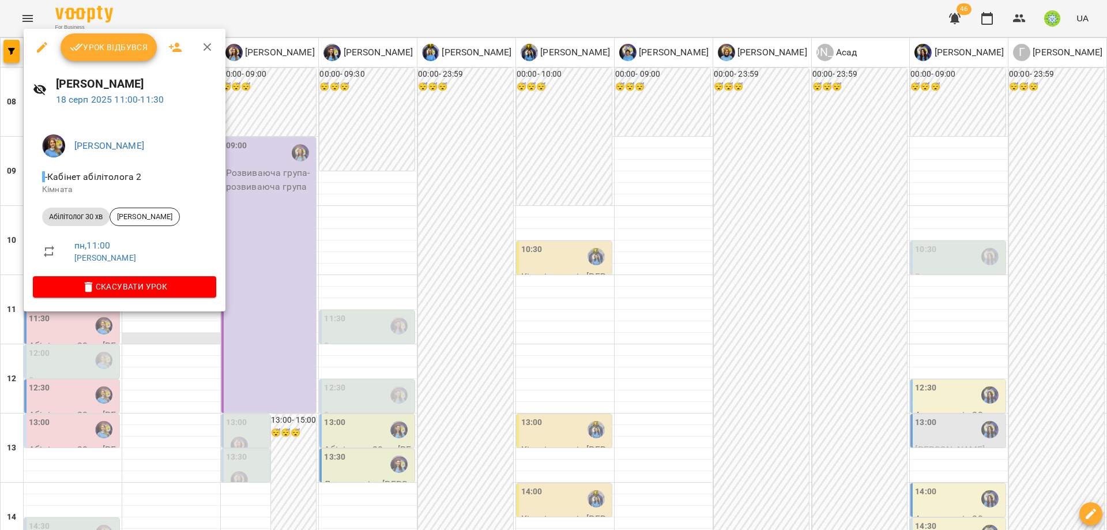
drag, startPoint x: 345, startPoint y: 285, endPoint x: 161, endPoint y: 333, distance: 189.4
click at [341, 284] on div at bounding box center [553, 265] width 1107 height 530
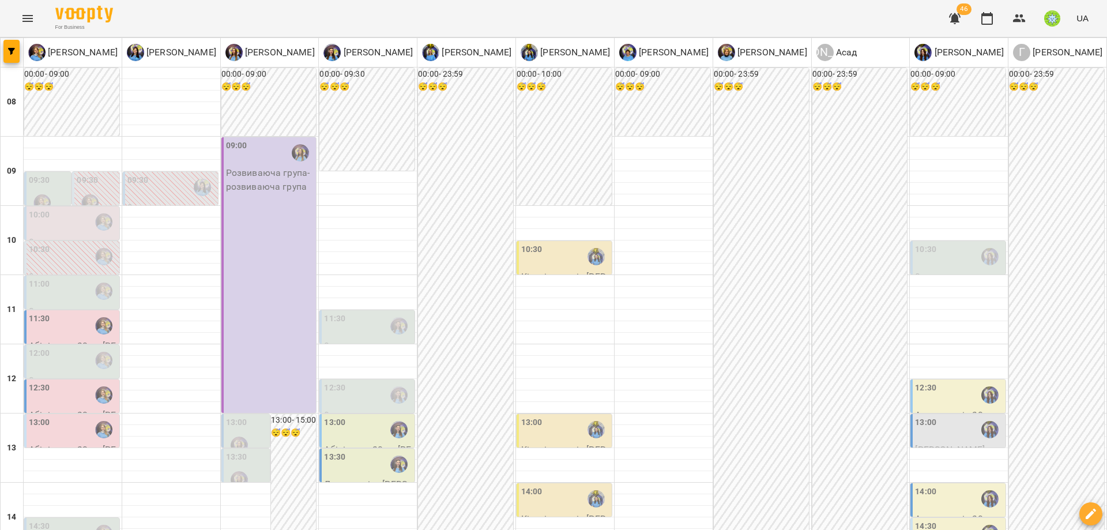
click at [35, 323] on label "11:30" at bounding box center [39, 318] width 21 height 13
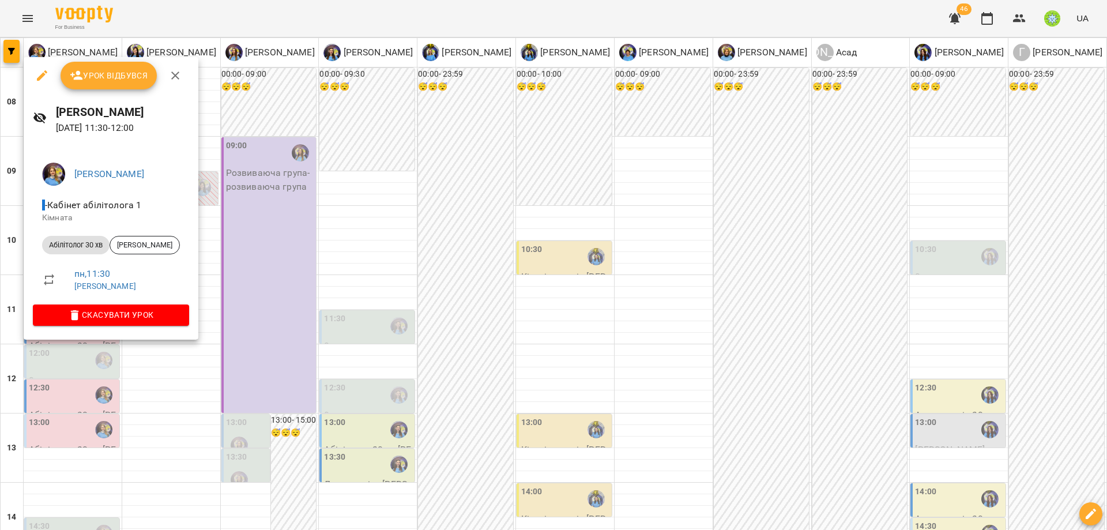
click at [43, 74] on icon "button" at bounding box center [42, 75] width 10 height 10
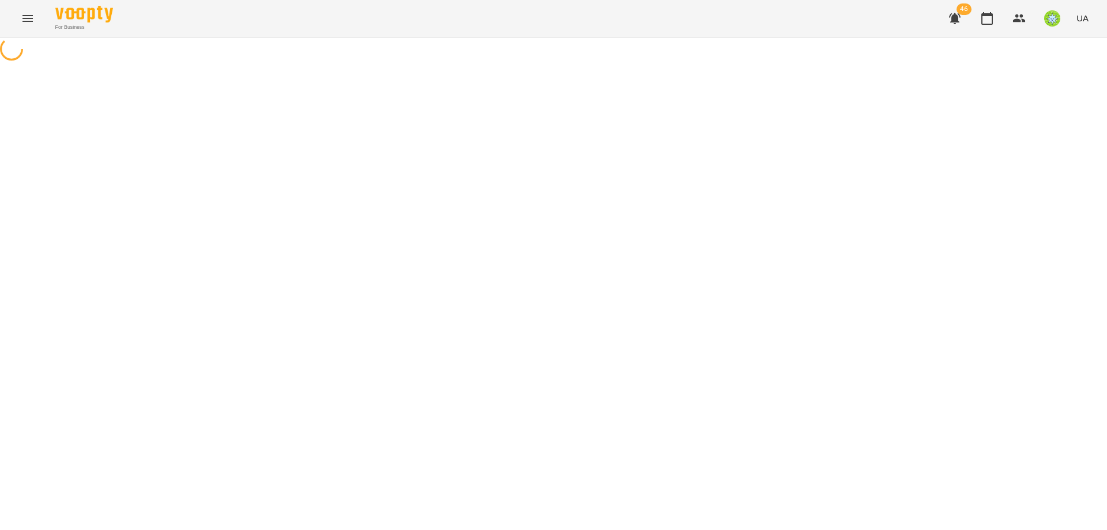
select select "**********"
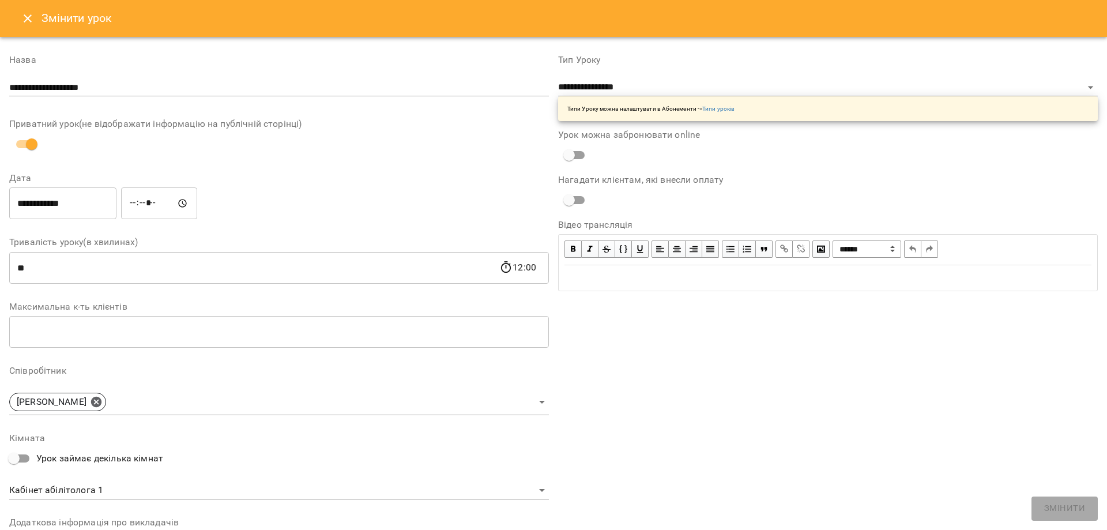
scroll to position [163, 0]
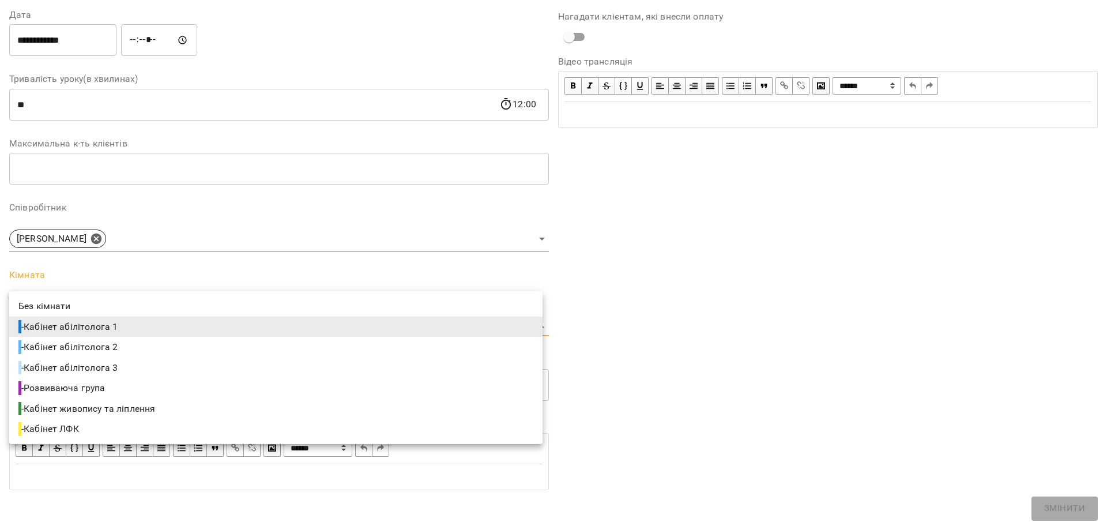
click at [85, 326] on body "For Business 46 UA Журнал відвідувань / Позднякова Анастасія пн, 18 серп 2025 1…" at bounding box center [553, 247] width 1107 height 495
click at [104, 347] on span "- Кабінет абілітолога 2" at bounding box center [68, 347] width 101 height 14
type input "**********"
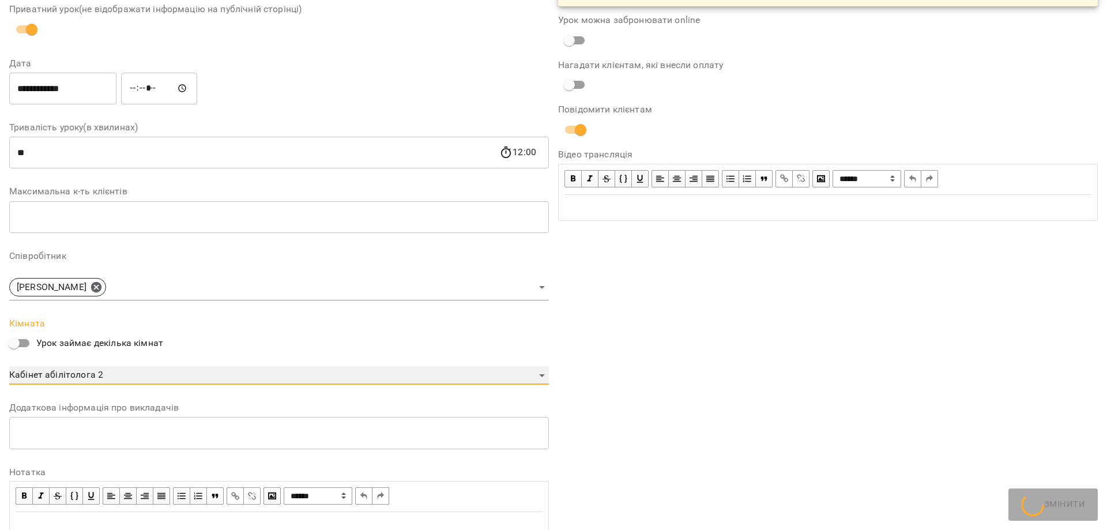
scroll to position [211, 0]
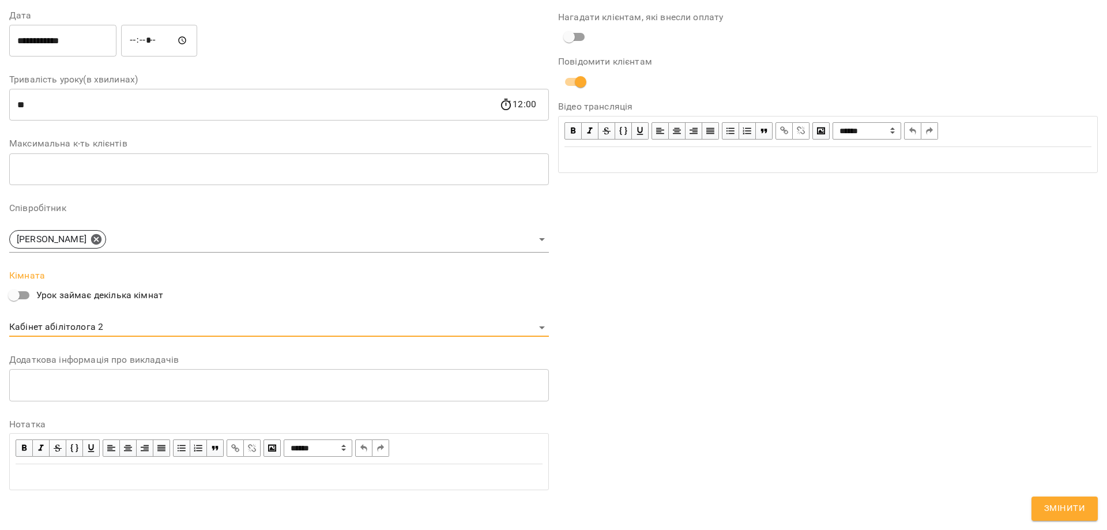
click at [1069, 509] on span "Змінити" at bounding box center [1064, 508] width 41 height 15
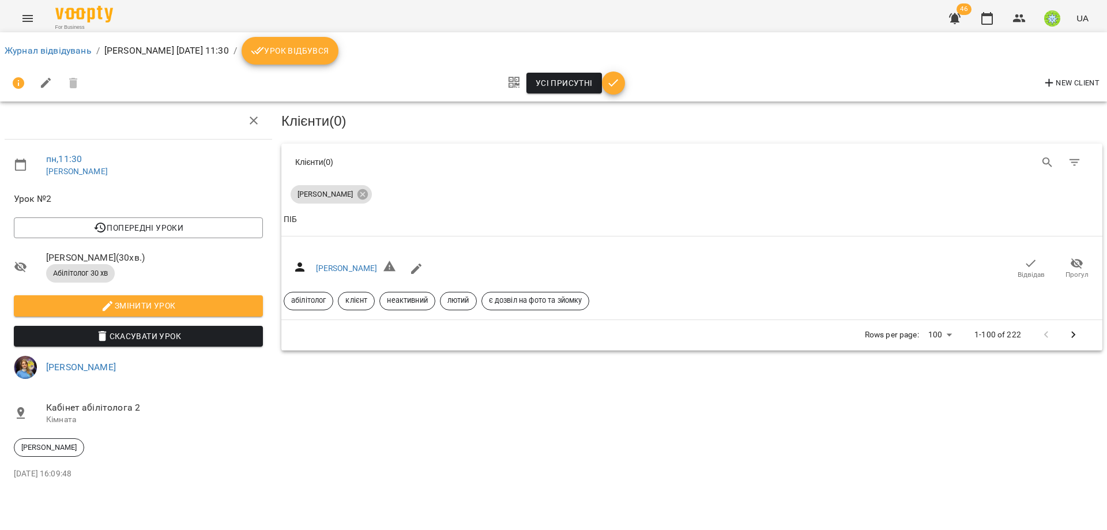
click at [35, 44] on li "Журнал відвідувань" at bounding box center [48, 51] width 87 height 14
click at [37, 55] on link "Журнал відвідувань" at bounding box center [48, 50] width 87 height 11
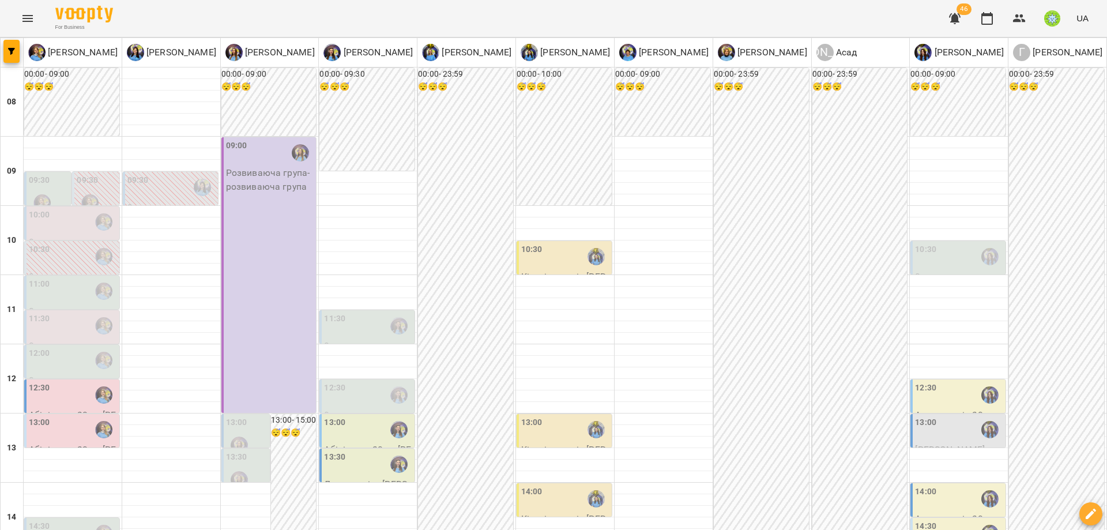
click at [54, 368] on div "12:00" at bounding box center [73, 360] width 88 height 27
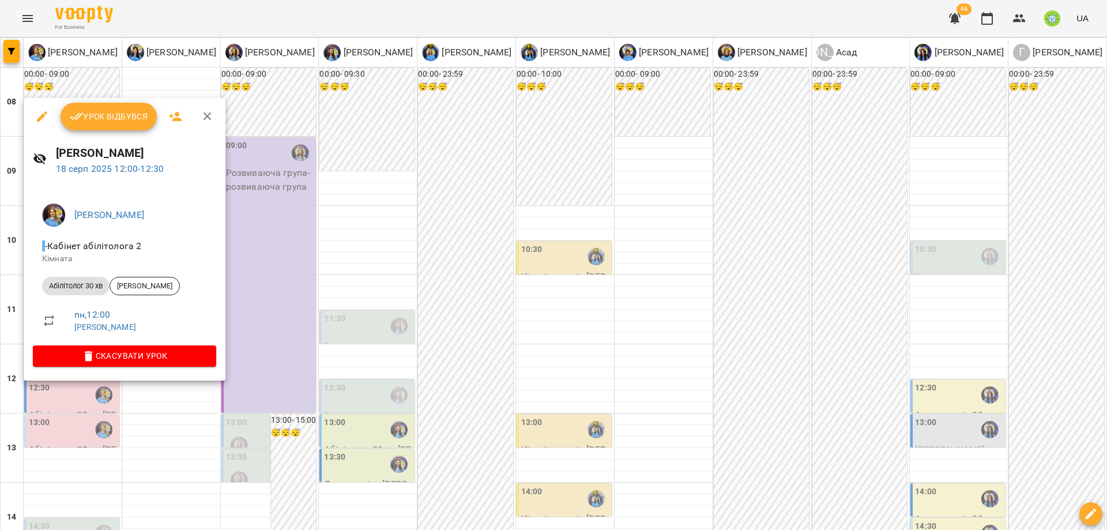
click at [307, 342] on div at bounding box center [553, 265] width 1107 height 530
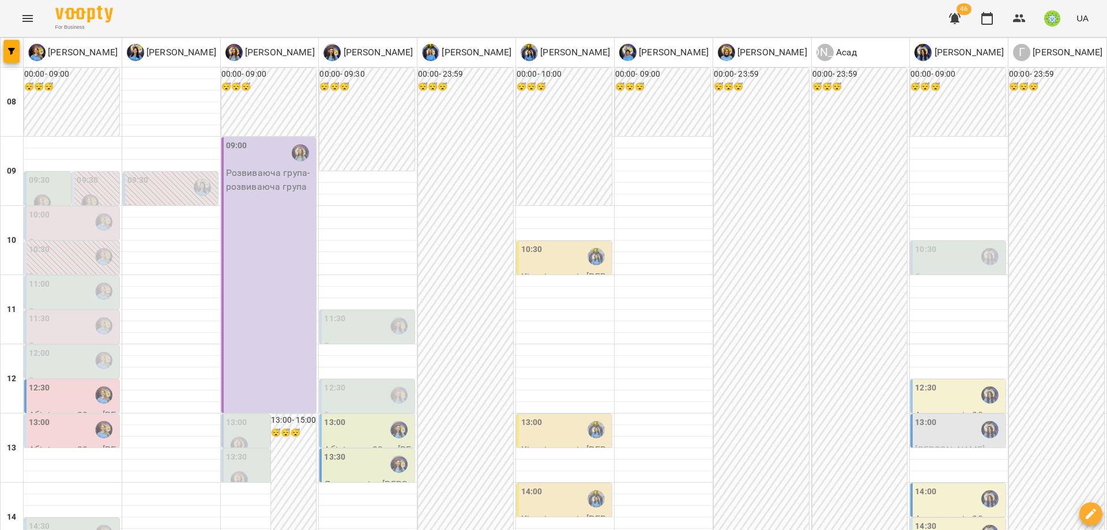
click at [67, 392] on div "12:30" at bounding box center [73, 395] width 88 height 27
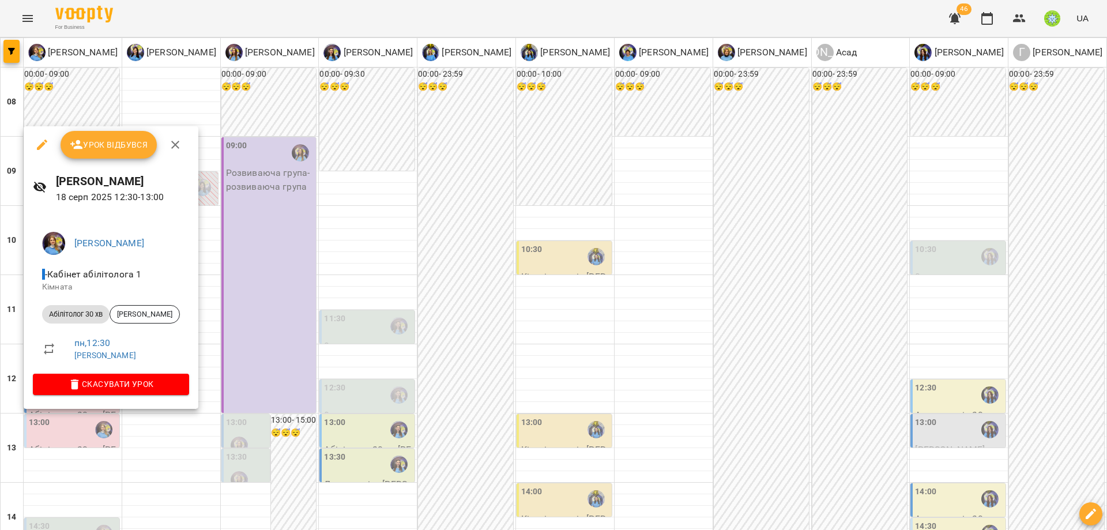
click at [39, 149] on icon "button" at bounding box center [42, 144] width 10 height 10
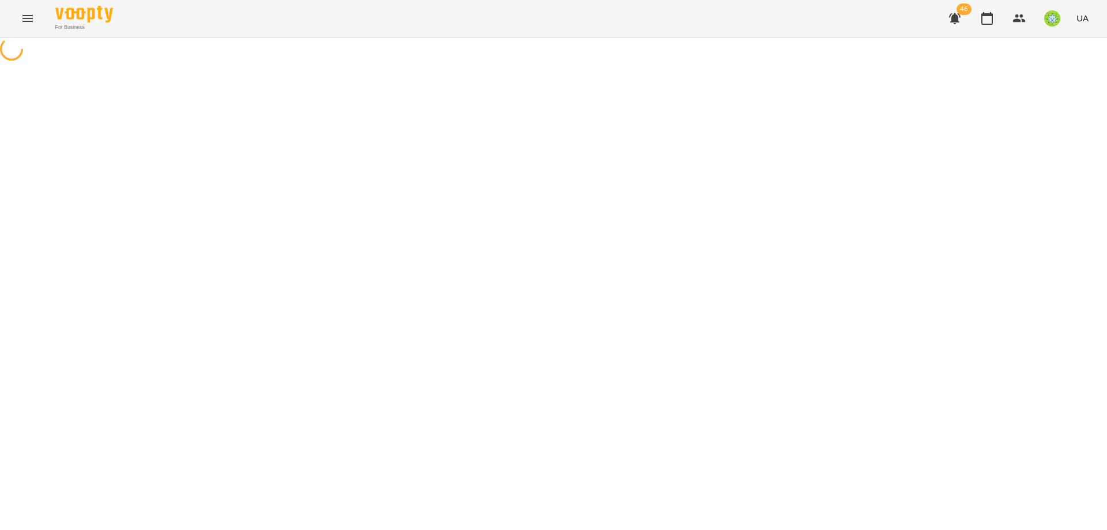
select select "**********"
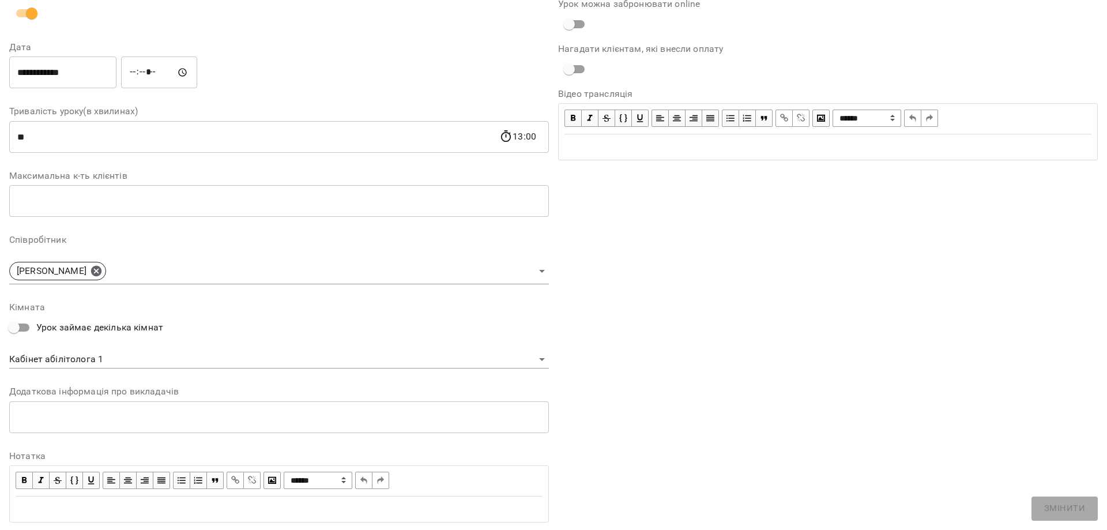
scroll to position [163, 0]
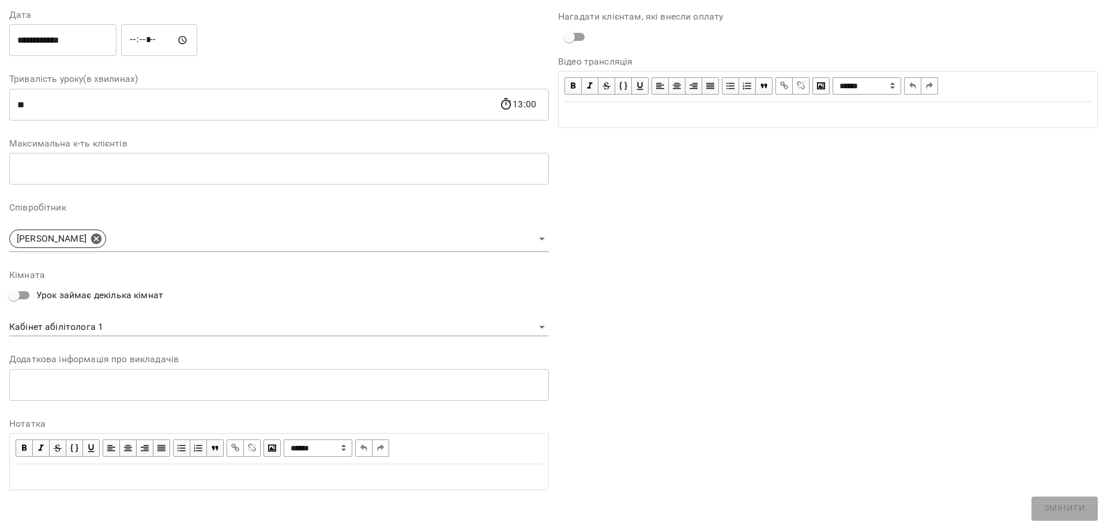
click at [88, 331] on body "For Business 46 UA Журнал відвідувань / Позднякова Анастасія пн, 18 серп 2025 1…" at bounding box center [553, 247] width 1107 height 495
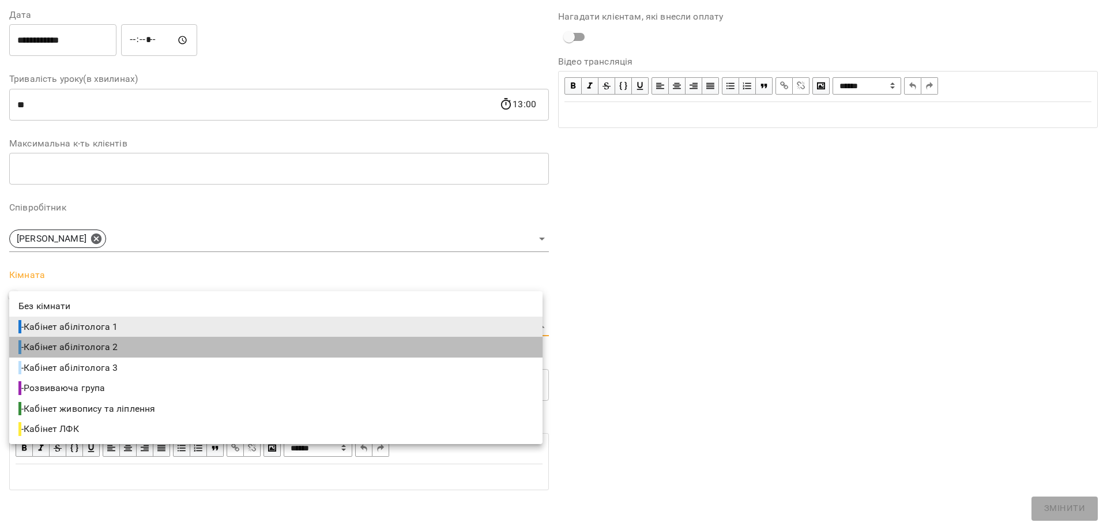
click at [110, 355] on li "- Кабінет абілітолога 2" at bounding box center [275, 347] width 533 height 21
type input "**********"
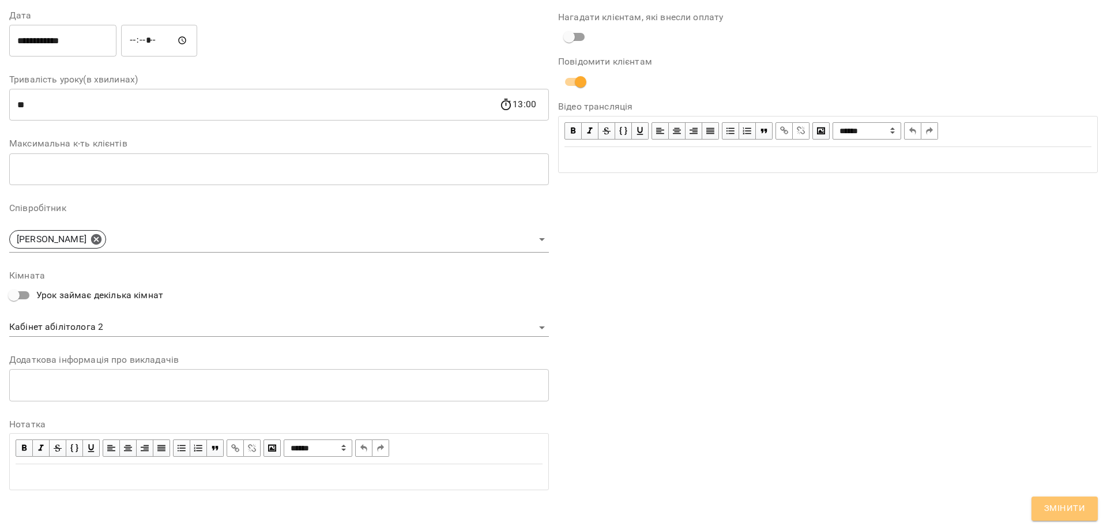
click at [1047, 511] on span "Змінити" at bounding box center [1064, 508] width 41 height 15
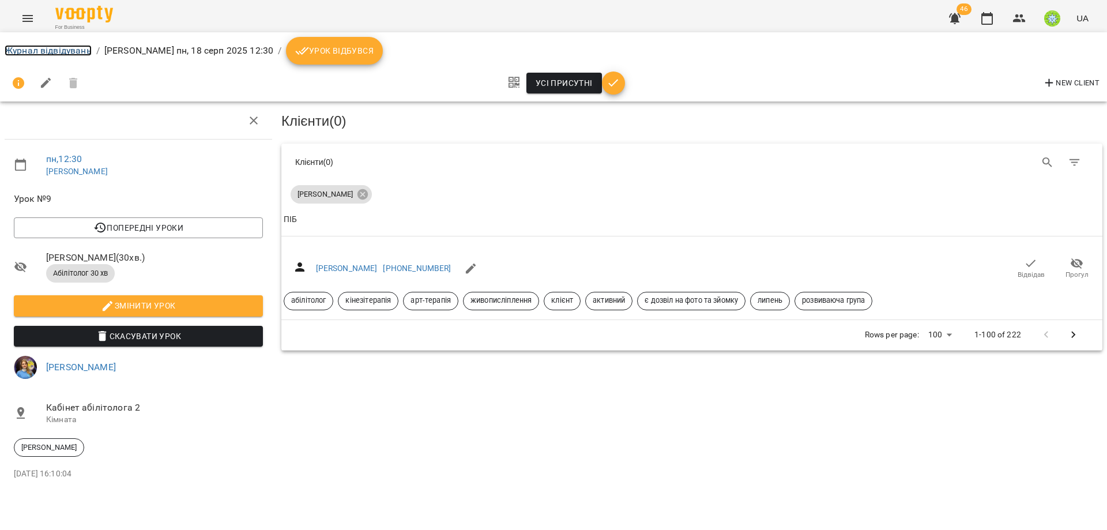
drag, startPoint x: 68, startPoint y: 52, endPoint x: 212, endPoint y: 111, distance: 155.1
click at [68, 52] on link "Журнал відвідувань" at bounding box center [48, 50] width 87 height 11
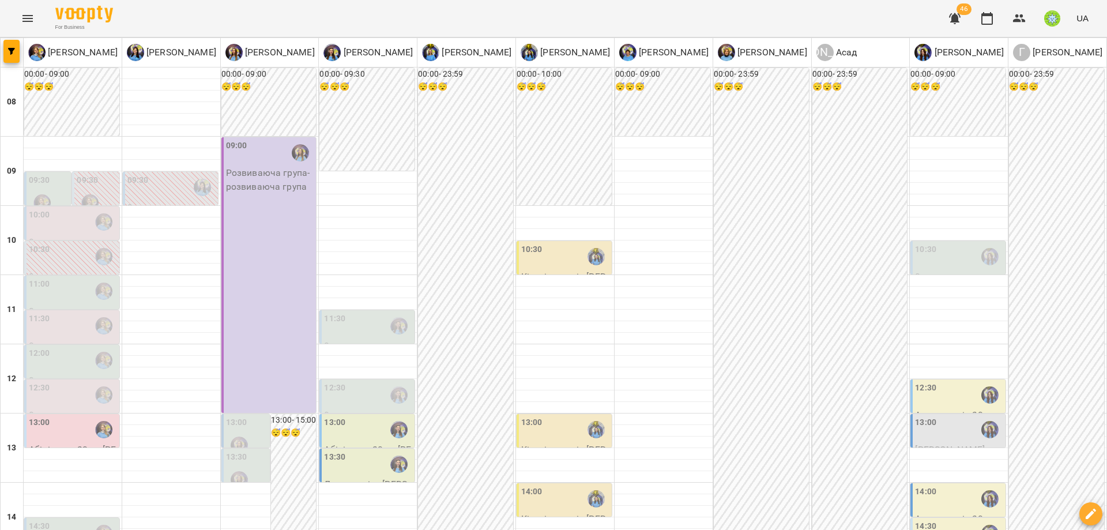
scroll to position [158, 0]
click at [62, 416] on div "13:00" at bounding box center [73, 429] width 88 height 27
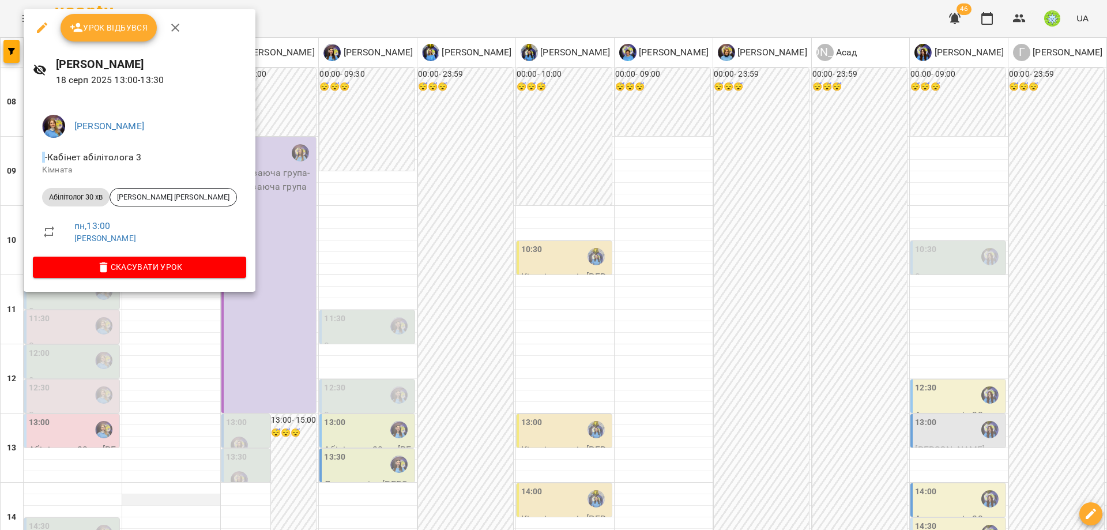
drag, startPoint x: 164, startPoint y: 409, endPoint x: 128, endPoint y: 338, distance: 79.4
click at [161, 402] on div at bounding box center [553, 265] width 1107 height 530
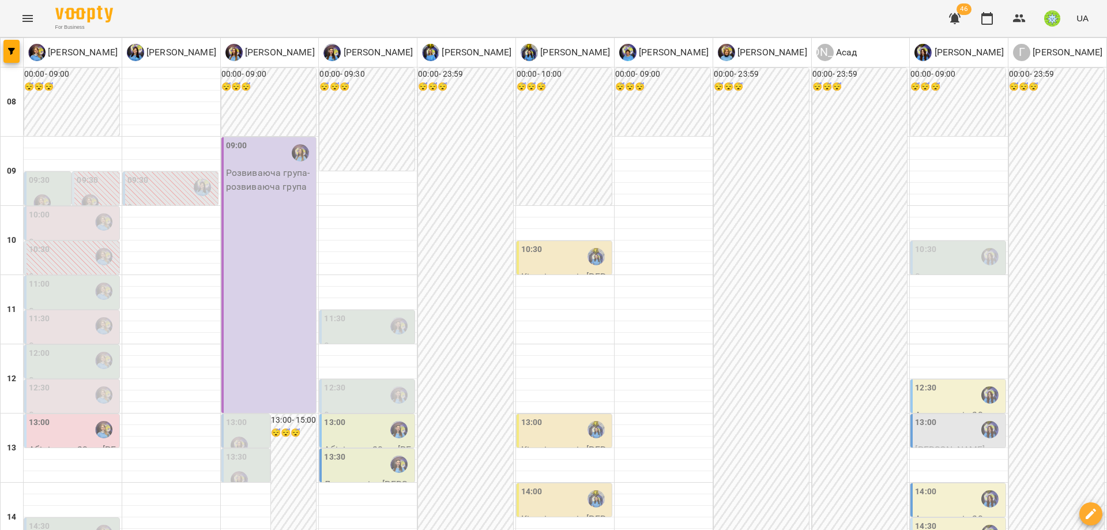
click at [48, 382] on div "12:30" at bounding box center [39, 395] width 21 height 27
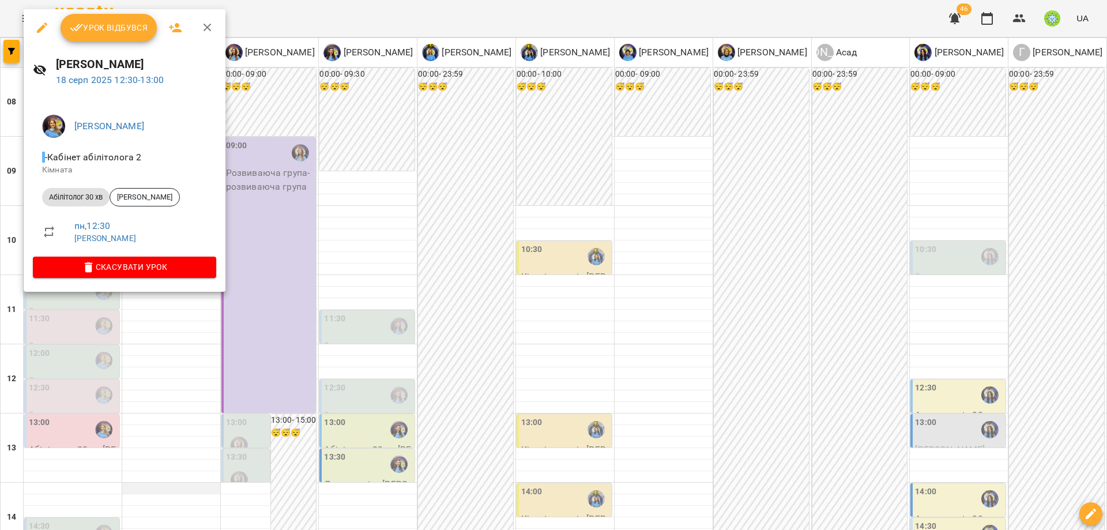
drag, startPoint x: 167, startPoint y: 359, endPoint x: 144, endPoint y: 323, distance: 43.0
click at [167, 358] on div at bounding box center [553, 265] width 1107 height 530
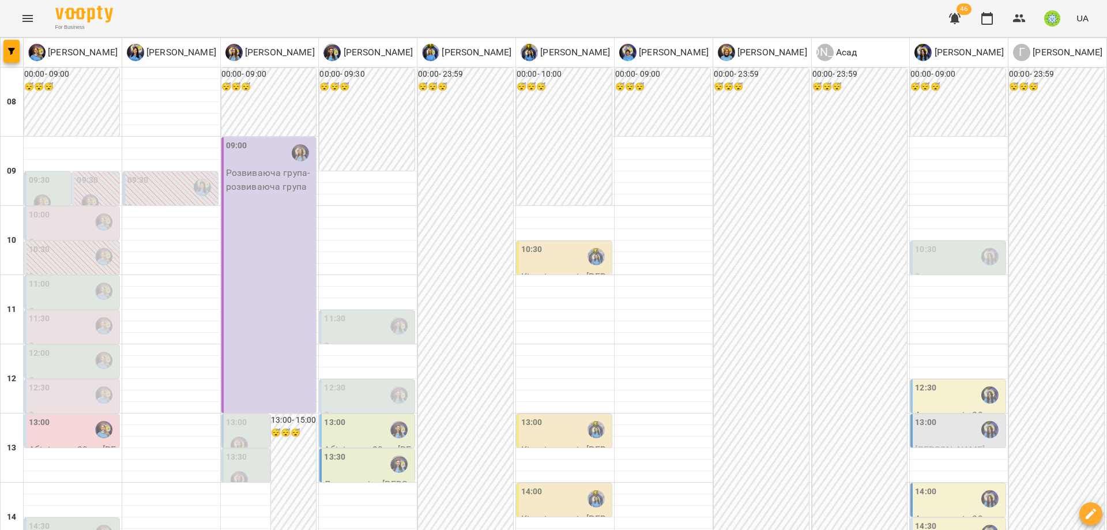
click at [48, 347] on div "12:00" at bounding box center [39, 360] width 21 height 27
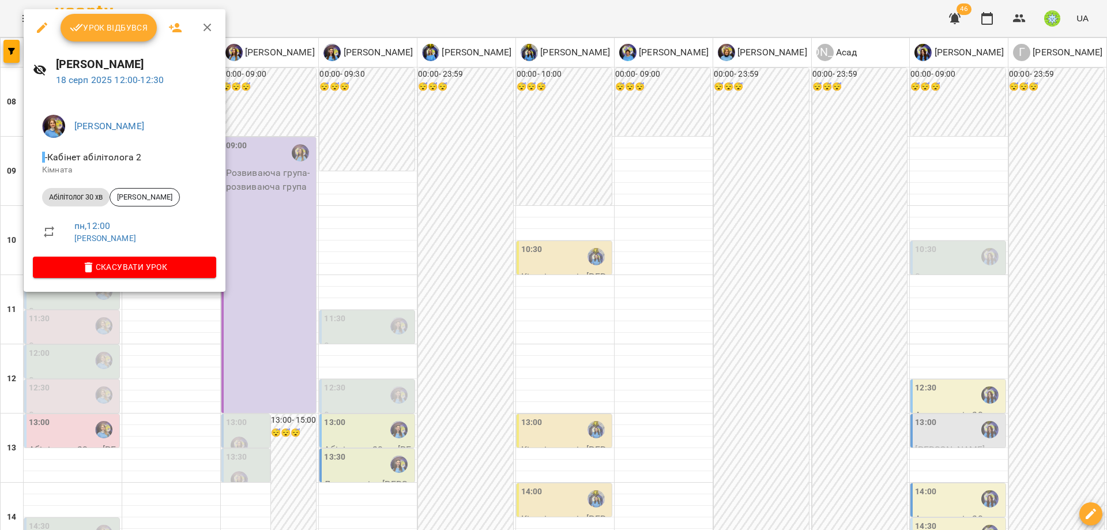
drag, startPoint x: 152, startPoint y: 339, endPoint x: 115, endPoint y: 266, distance: 82.7
click at [152, 336] on div at bounding box center [553, 265] width 1107 height 530
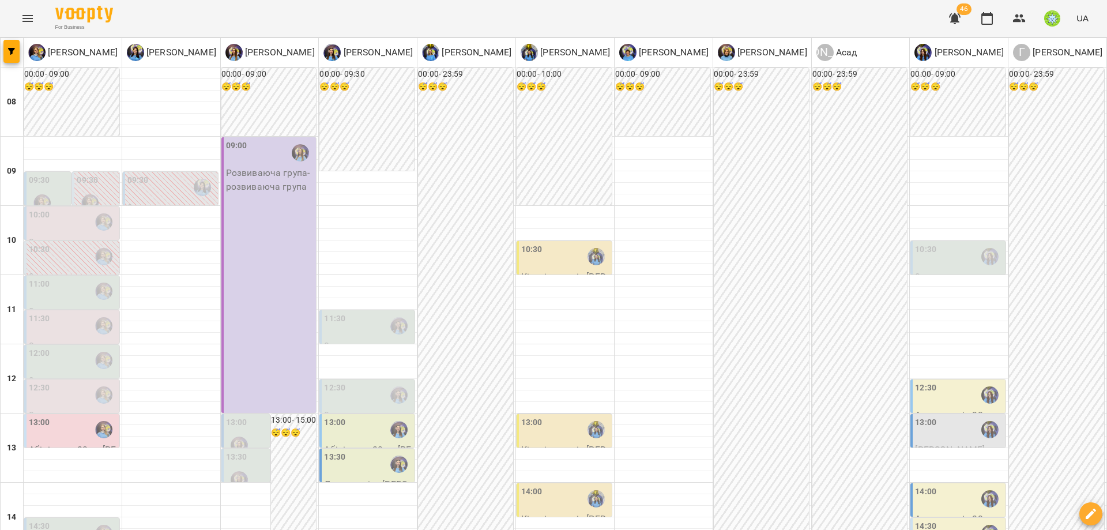
click at [65, 312] on div "11:30" at bounding box center [73, 325] width 88 height 27
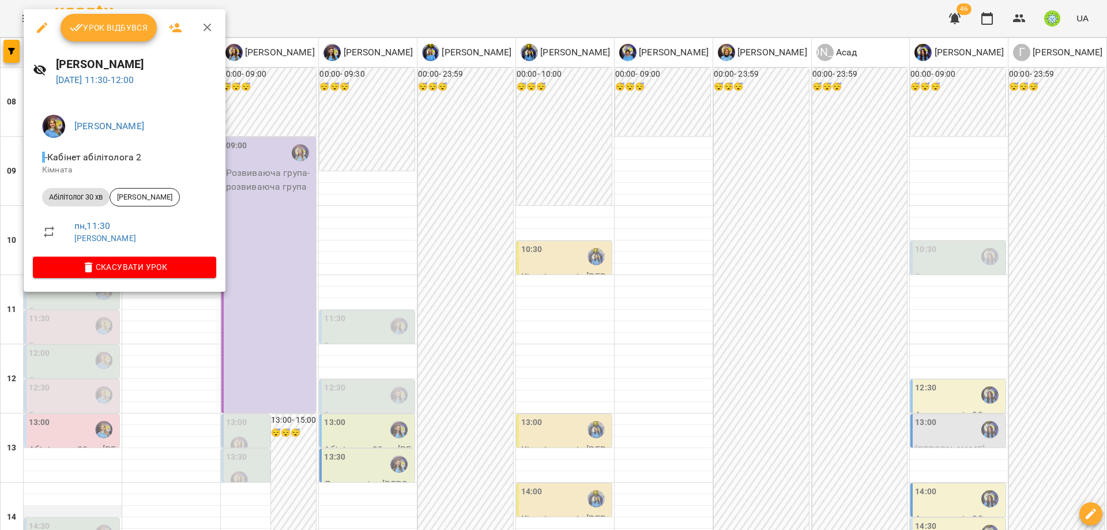
drag, startPoint x: 182, startPoint y: 337, endPoint x: 99, endPoint y: 346, distance: 83.5
click at [178, 335] on div at bounding box center [553, 265] width 1107 height 530
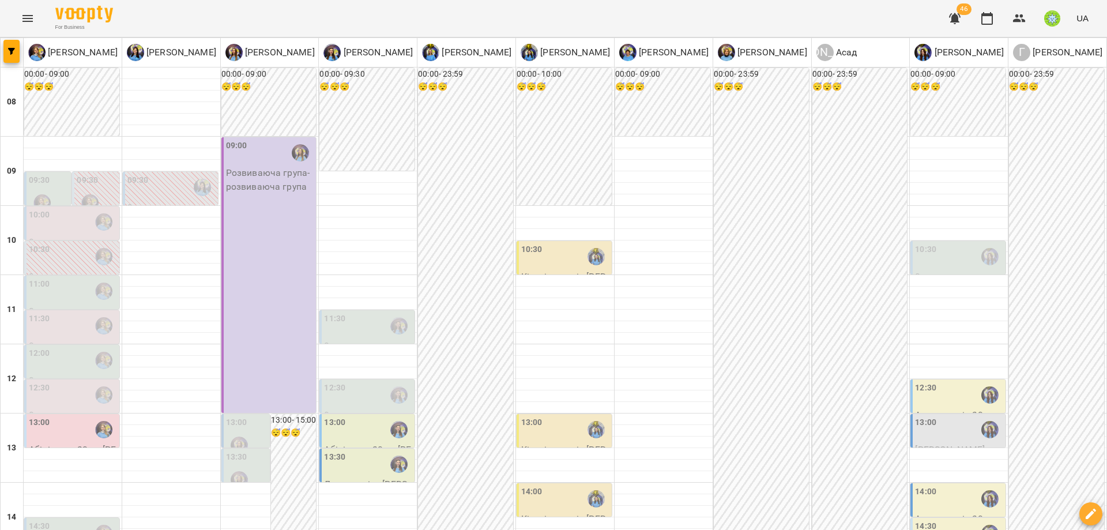
click at [69, 520] on div "14:30" at bounding box center [73, 533] width 88 height 27
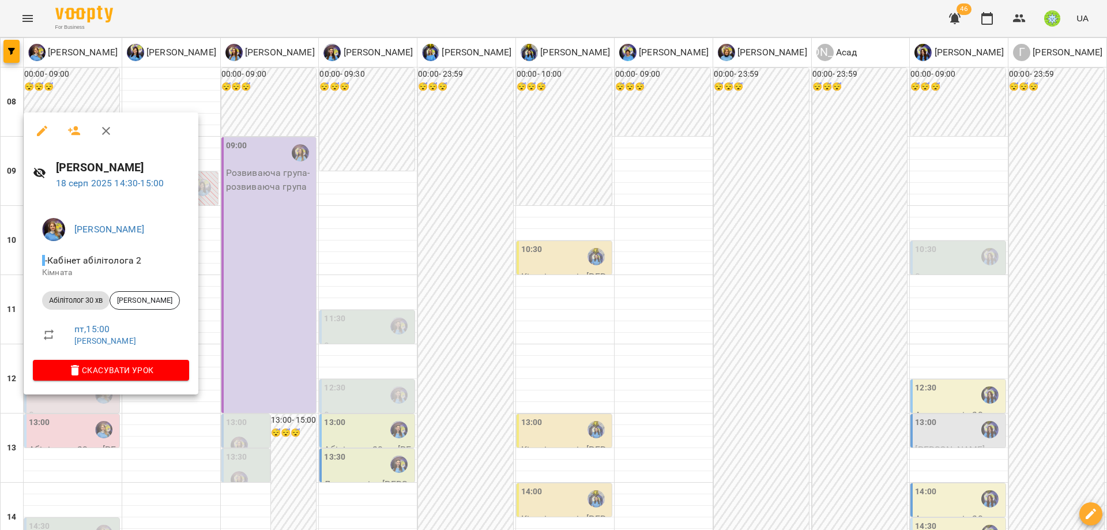
drag, startPoint x: 279, startPoint y: 418, endPoint x: 201, endPoint y: 398, distance: 80.8
click at [277, 417] on div at bounding box center [553, 265] width 1107 height 530
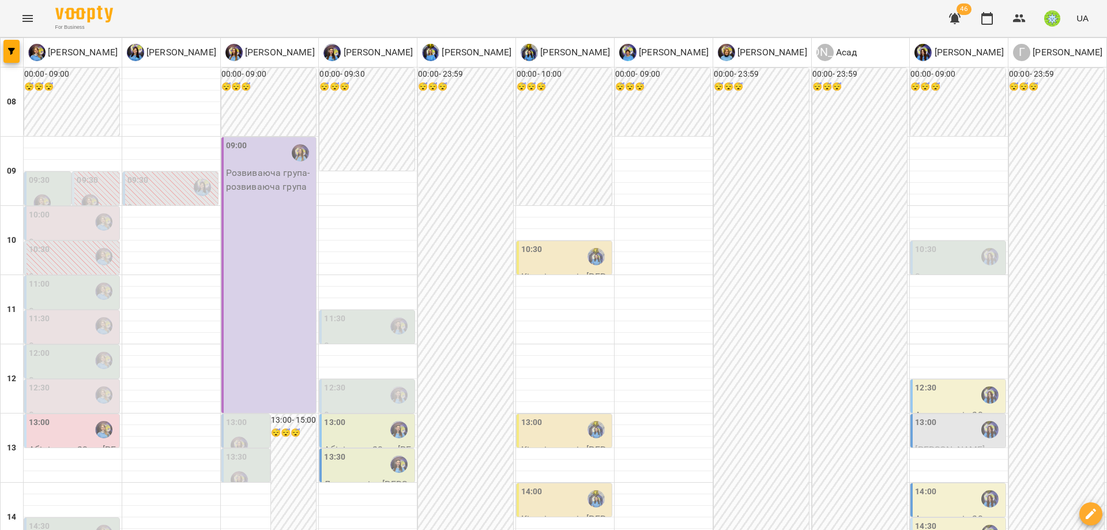
scroll to position [216, 0]
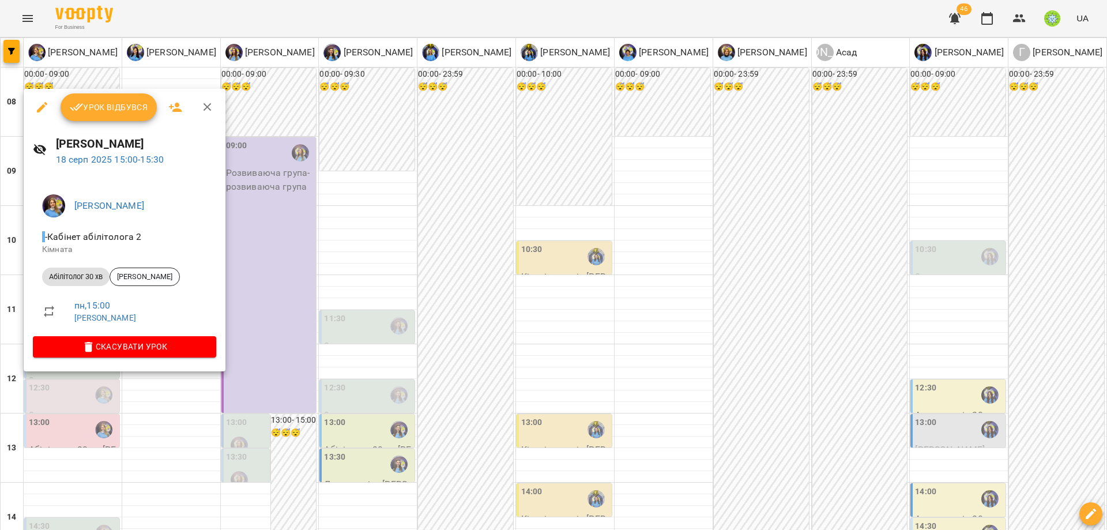
click at [267, 352] on div at bounding box center [553, 265] width 1107 height 530
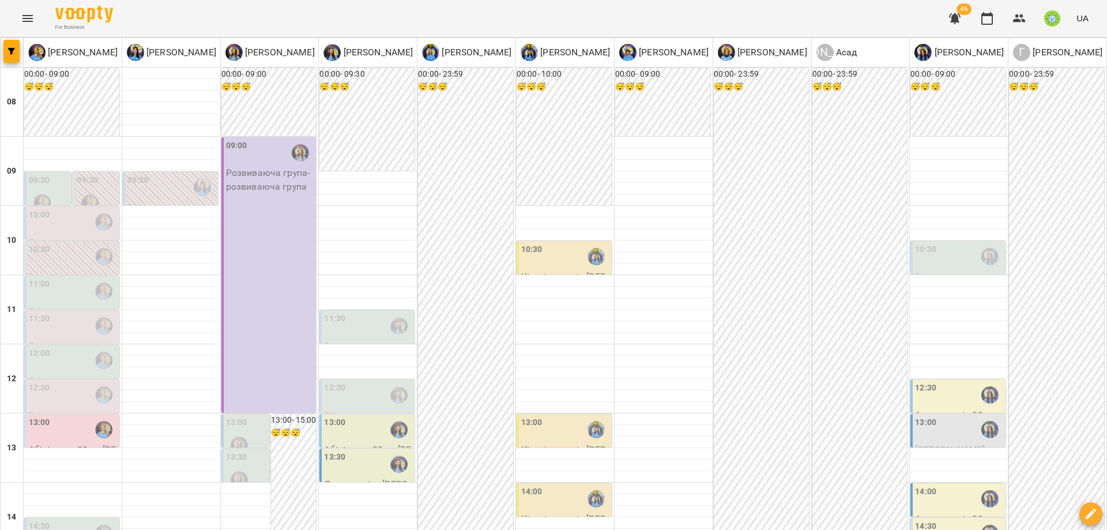
scroll to position [496, 0]
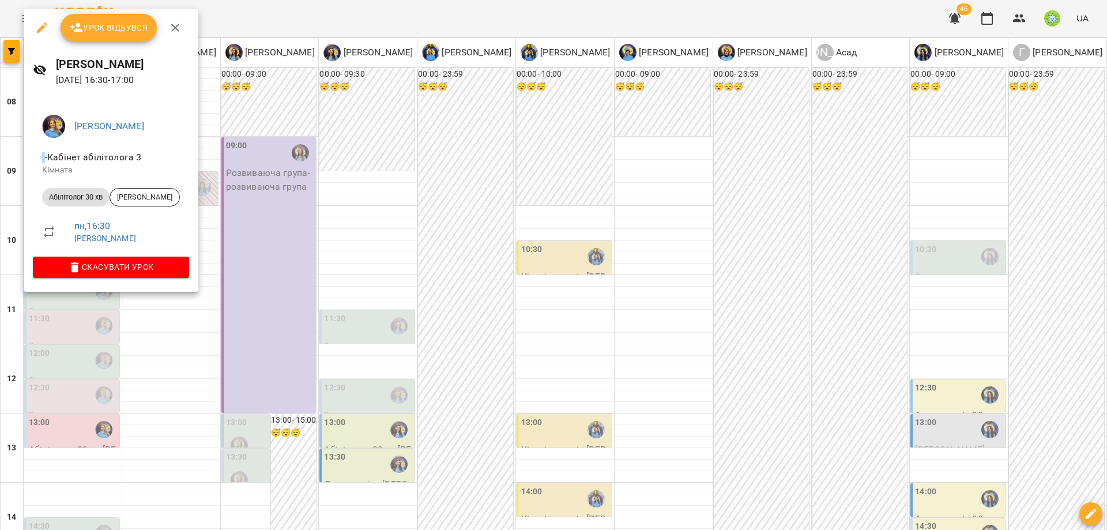
drag, startPoint x: 43, startPoint y: 29, endPoint x: 36, endPoint y: 34, distance: 8.6
click at [42, 29] on icon "button" at bounding box center [42, 28] width 14 height 14
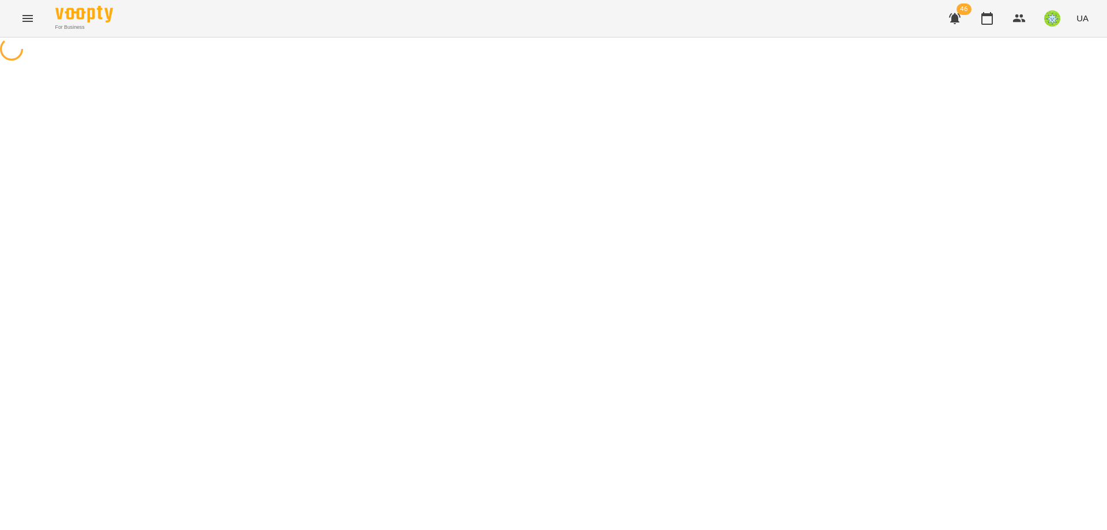
select select "**********"
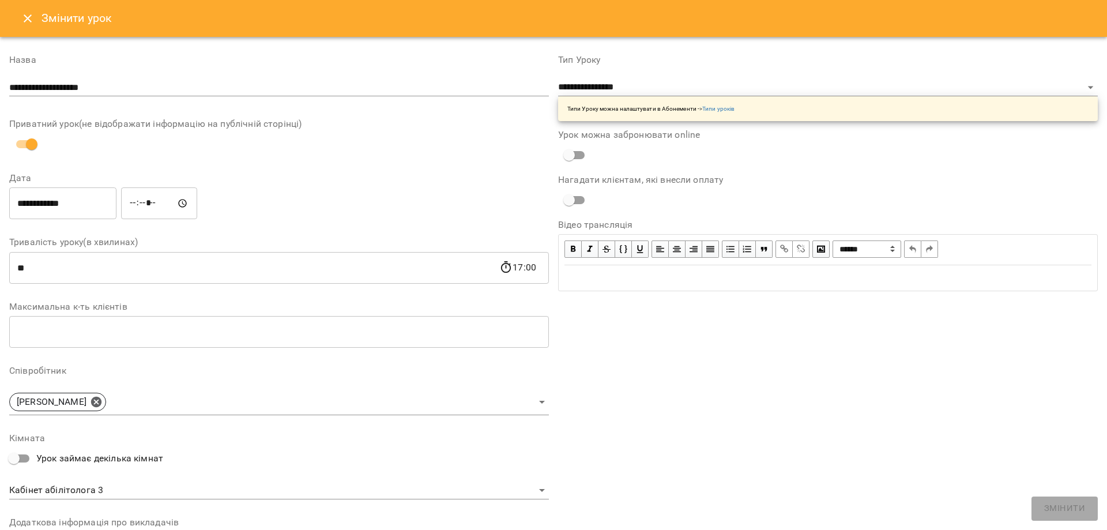
scroll to position [163, 0]
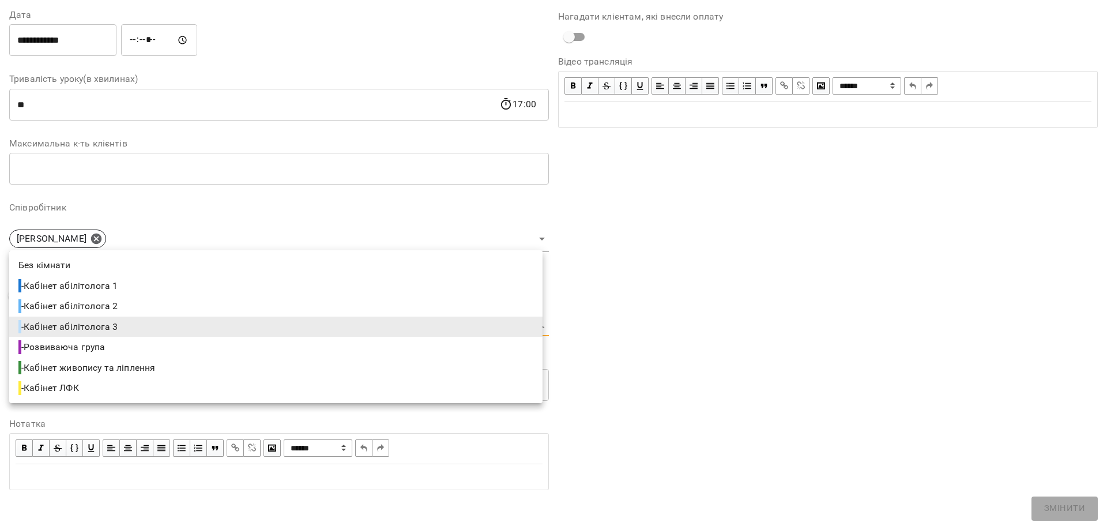
click at [81, 319] on body "For Business 46 UA Журнал відвідувань / Позднякова Анастасія пн, 18 серп 2025 1…" at bounding box center [553, 247] width 1107 height 495
click at [116, 301] on span "- Кабінет абілітолога 2" at bounding box center [68, 306] width 101 height 14
type input "**********"
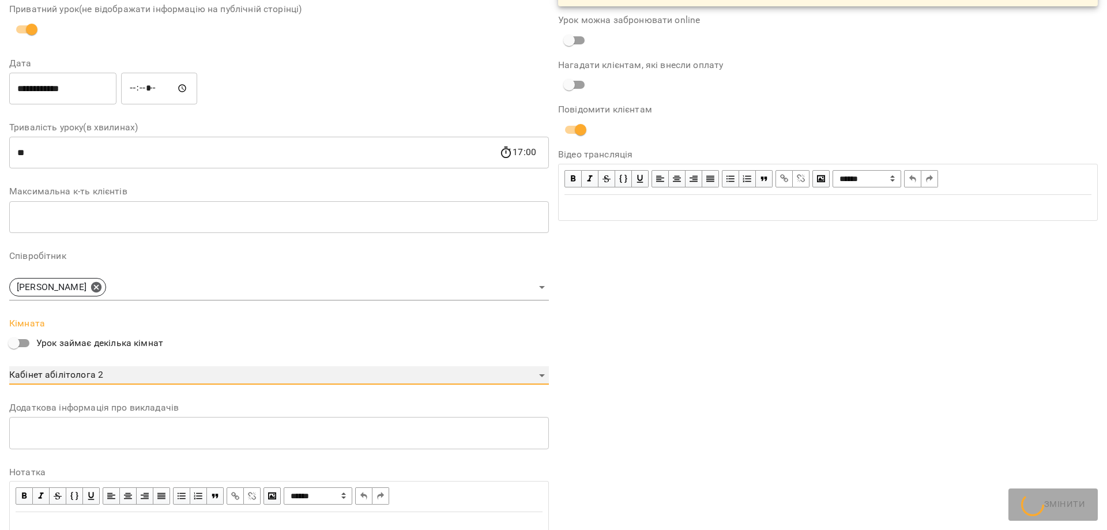
scroll to position [211, 0]
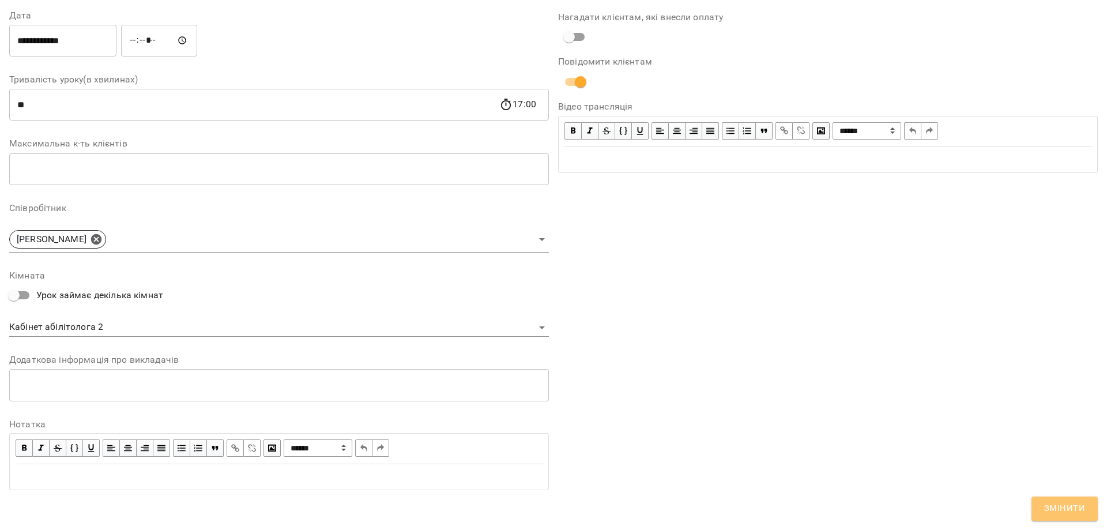
click at [1095, 514] on button "Змінити" at bounding box center [1064, 508] width 66 height 24
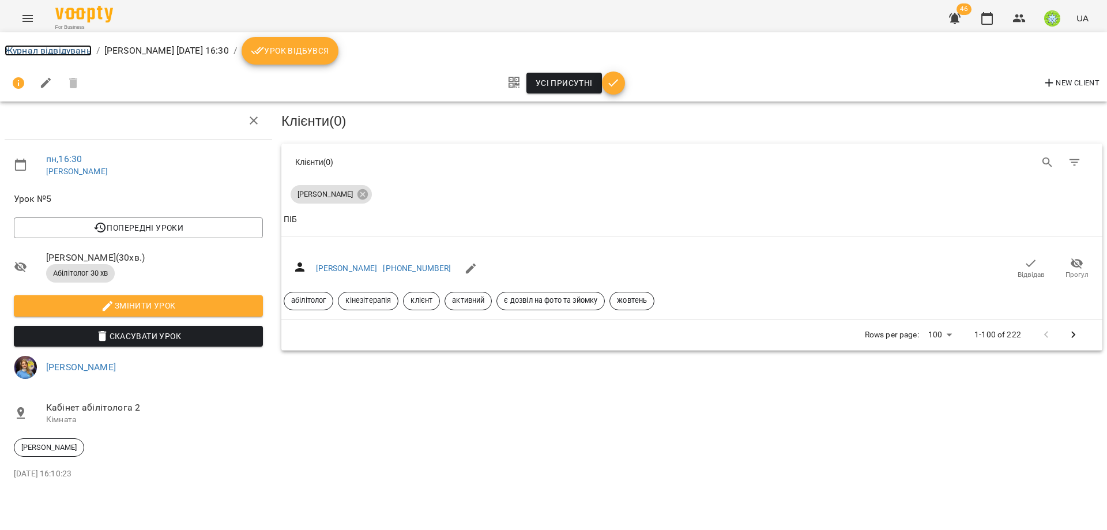
click at [36, 49] on link "Журнал відвідувань" at bounding box center [48, 50] width 87 height 11
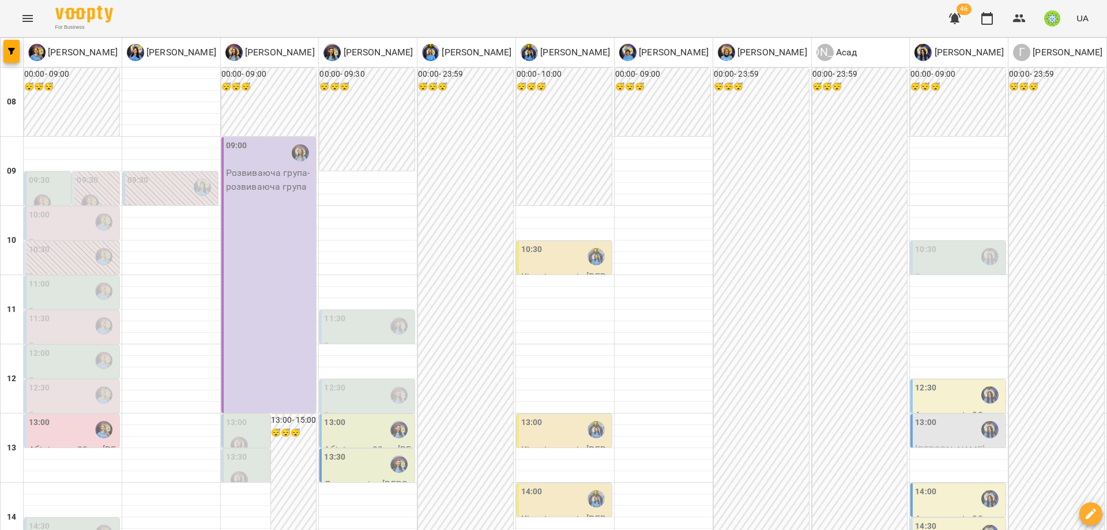
scroll to position [115, 0]
click at [241, 436] on img "Казимирів Тетяна" at bounding box center [239, 444] width 17 height 17
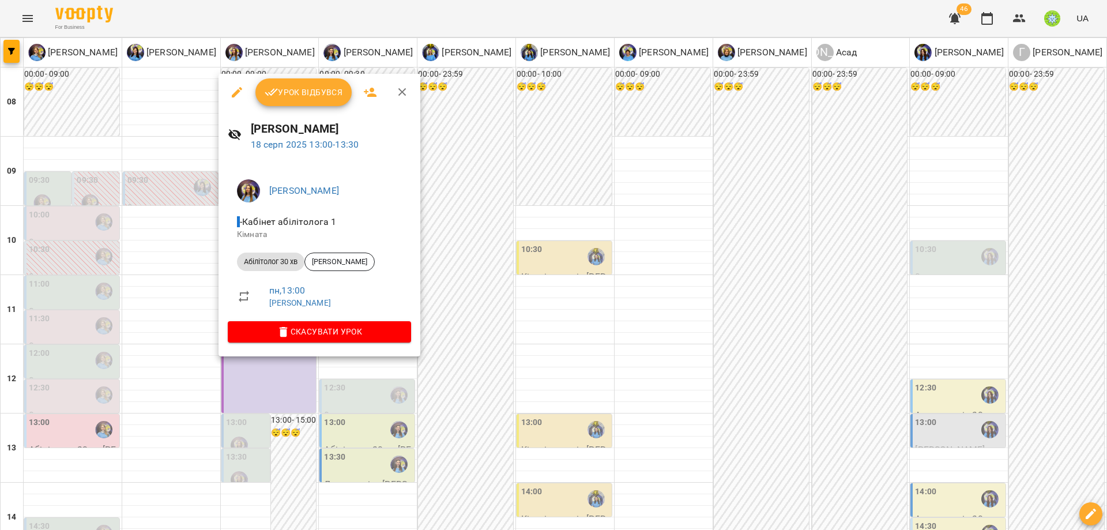
click at [240, 92] on icon "button" at bounding box center [237, 92] width 14 height 14
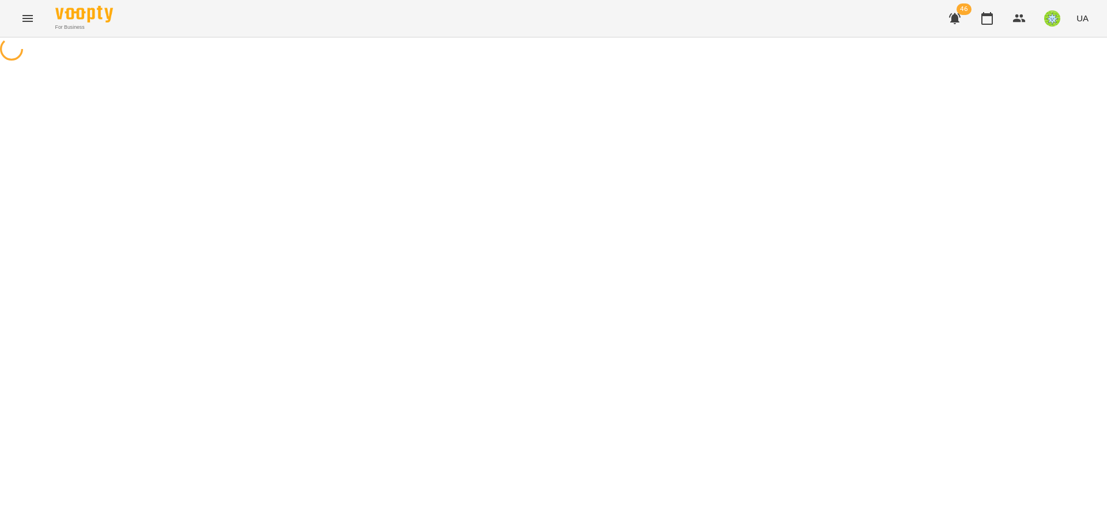
select select "**********"
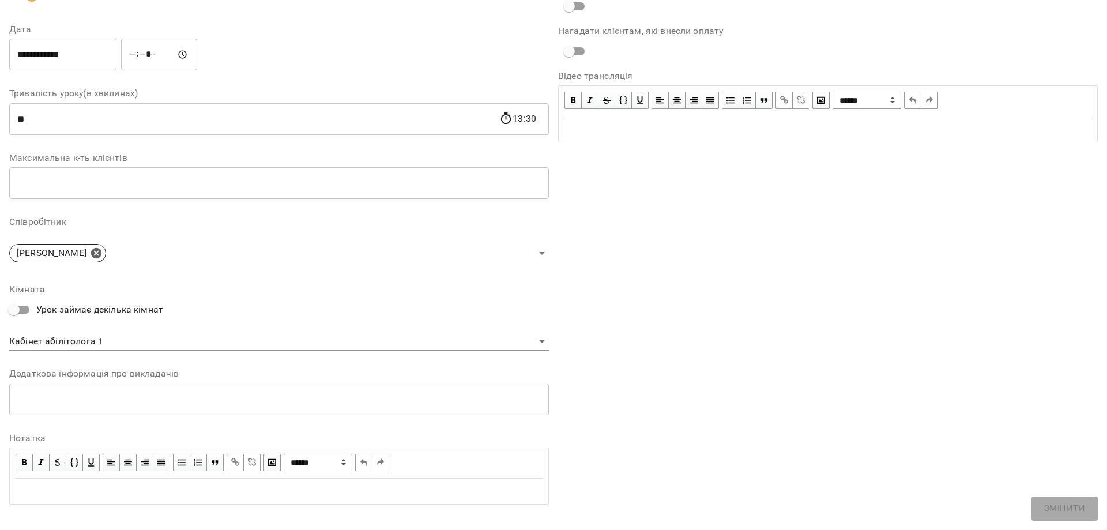
scroll to position [163, 0]
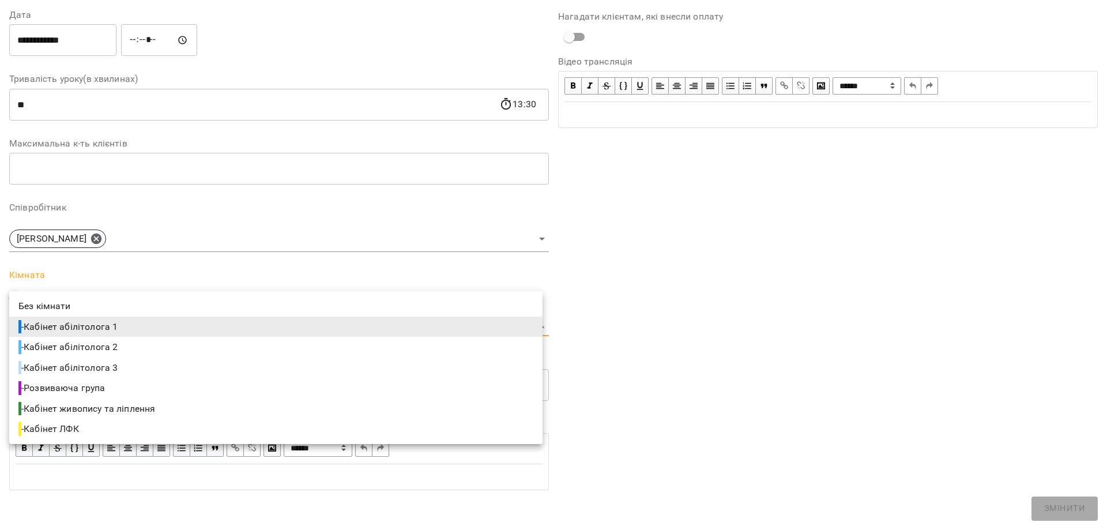
drag, startPoint x: 92, startPoint y: 323, endPoint x: 100, endPoint y: 329, distance: 9.8
click at [93, 323] on body "For Business 46 UA Журнал відвідувань / Базілєва Катерина пн, 18 серп 2025 13:0…" at bounding box center [553, 247] width 1107 height 495
drag, startPoint x: 118, startPoint y: 346, endPoint x: 384, endPoint y: 405, distance: 272.7
click at [118, 346] on span "- Кабінет абілітолога 2" at bounding box center [68, 347] width 101 height 14
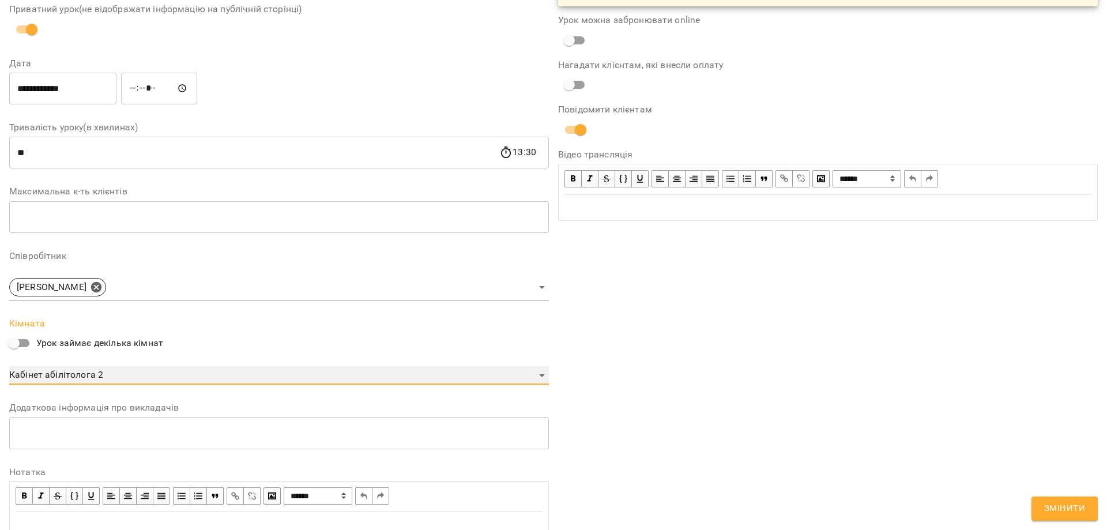
scroll to position [211, 0]
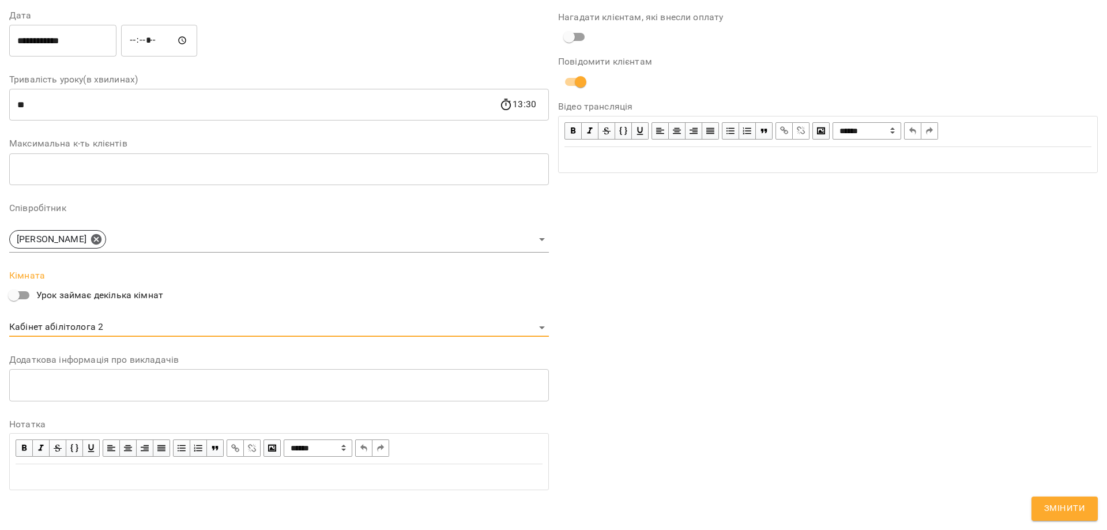
click at [192, 336] on div "**********" at bounding box center [278, 192] width 539 height 616
click at [195, 328] on body "For Business 46 UA Журнал відвідувань / Базілєва Катерина пн, 18 серп 2025 13:0…" at bounding box center [553, 247] width 1107 height 495
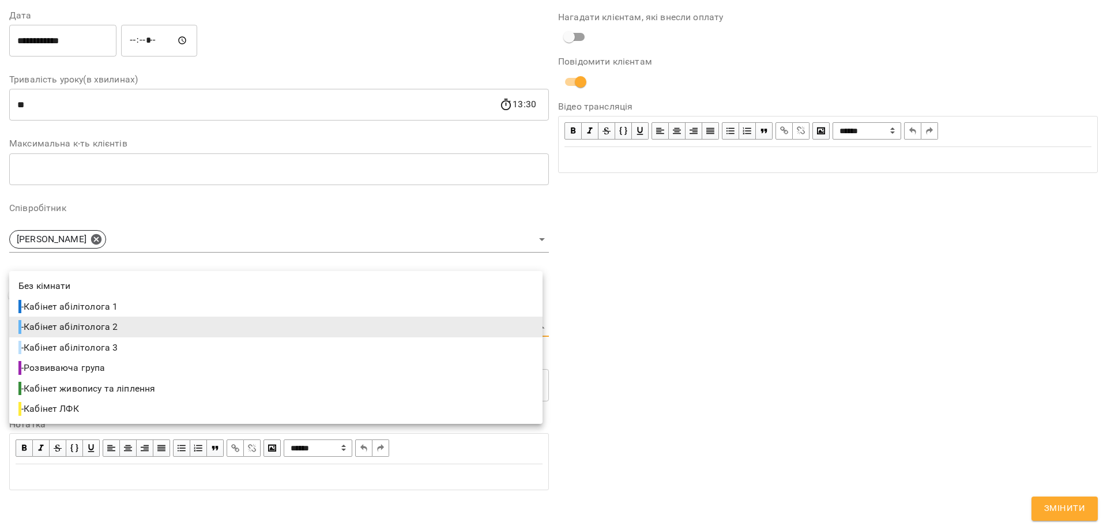
drag, startPoint x: 112, startPoint y: 365, endPoint x: 1070, endPoint y: 391, distance: 958.2
click at [114, 365] on li "- Розвиваюча група" at bounding box center [275, 367] width 533 height 21
type input "**********"
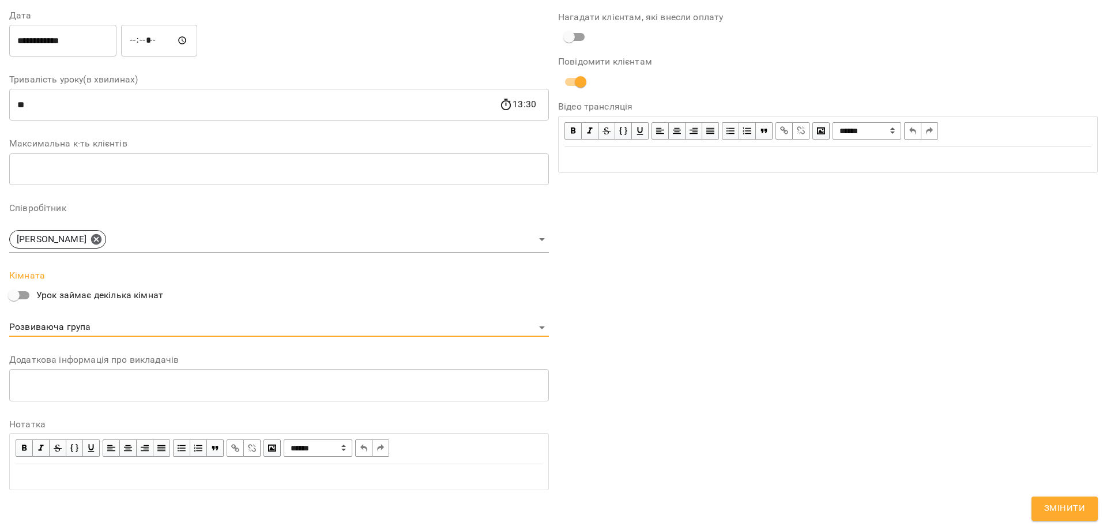
click at [1071, 512] on span "Змінити" at bounding box center [1064, 508] width 41 height 15
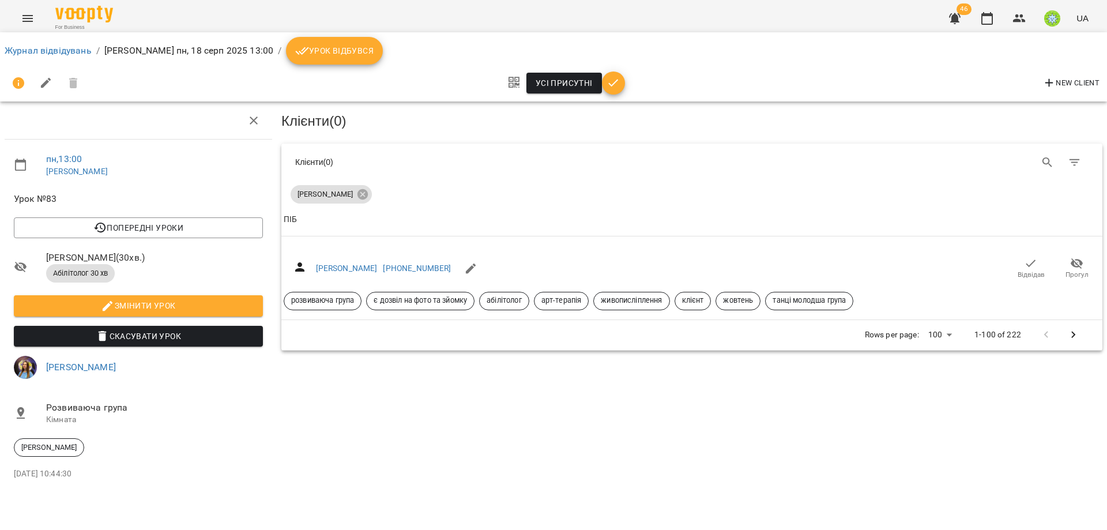
click at [65, 55] on li "Журнал відвідувань" at bounding box center [48, 51] width 87 height 14
click at [65, 50] on link "Журнал відвідувань" at bounding box center [48, 50] width 87 height 11
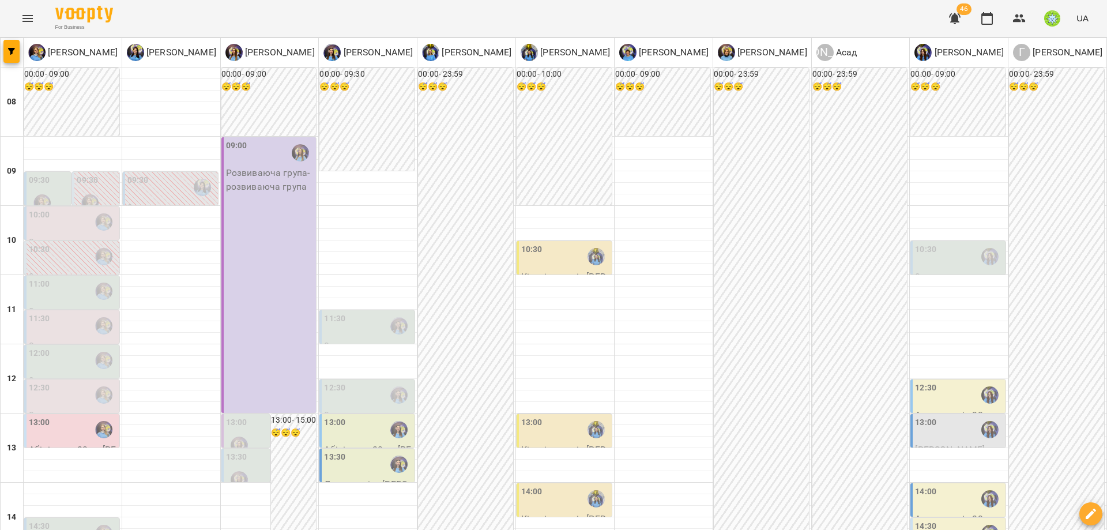
scroll to position [248, 0]
click at [250, 451] on div "13:30" at bounding box center [247, 472] width 42 height 42
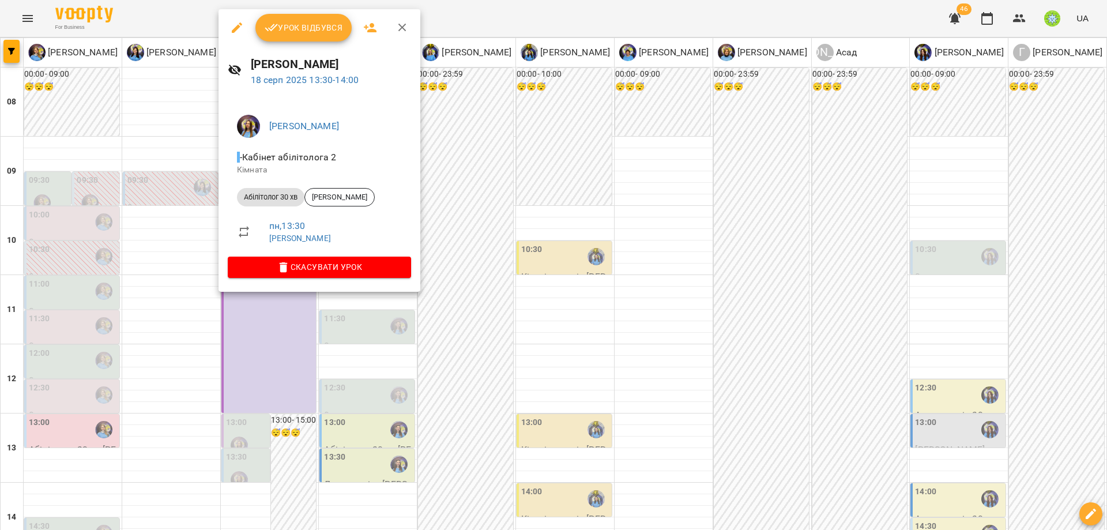
click at [236, 32] on icon "button" at bounding box center [237, 28] width 14 height 14
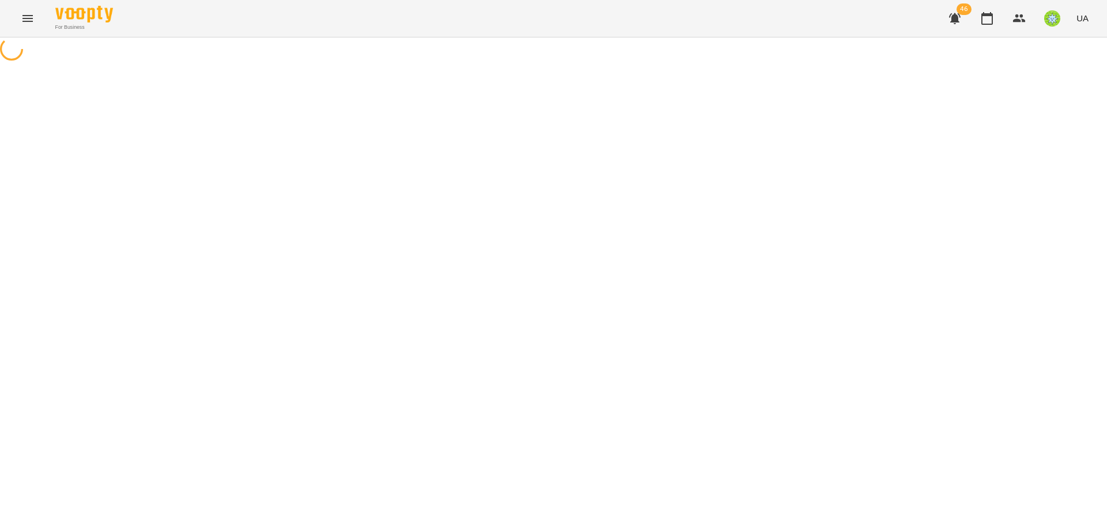
select select "**********"
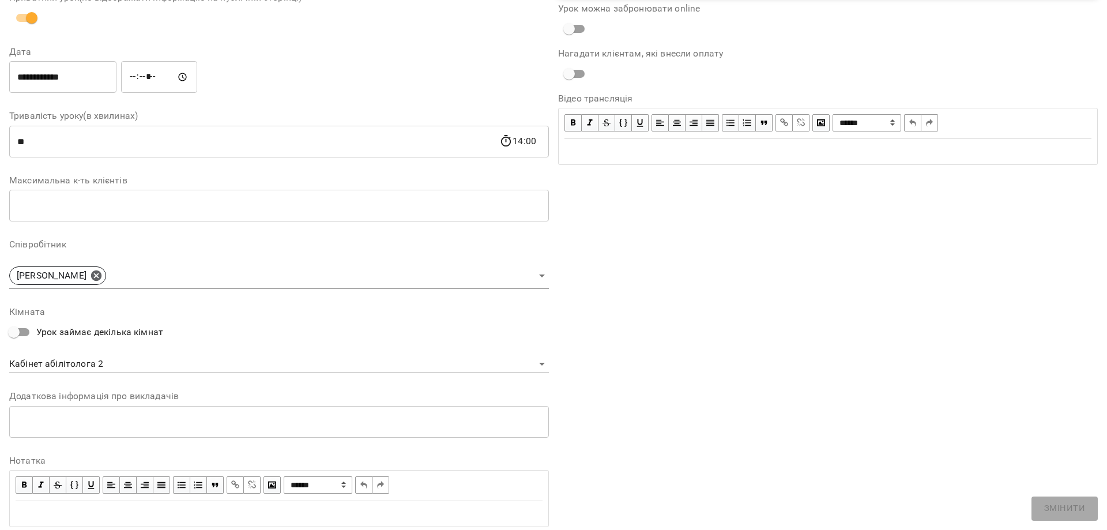
scroll to position [163, 0]
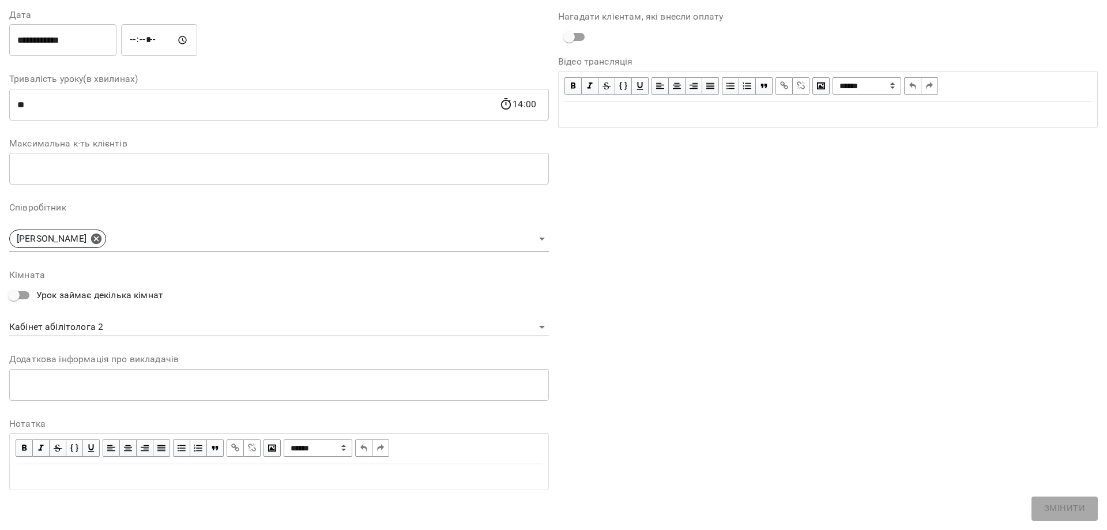
click at [131, 327] on body "For Business 46 UA Журнал відвідувань / Базілєва Катерина пн, 18 серп 2025 13:3…" at bounding box center [553, 247] width 1107 height 495
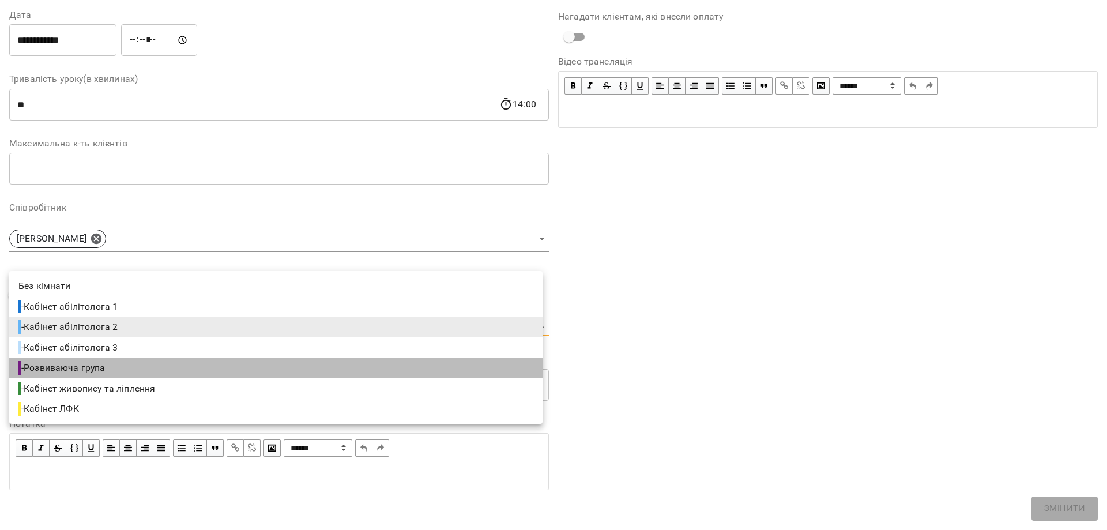
drag, startPoint x: 110, startPoint y: 365, endPoint x: 461, endPoint y: 372, distance: 350.5
click at [108, 364] on span "- Розвиваюча група" at bounding box center [62, 368] width 89 height 14
type input "**********"
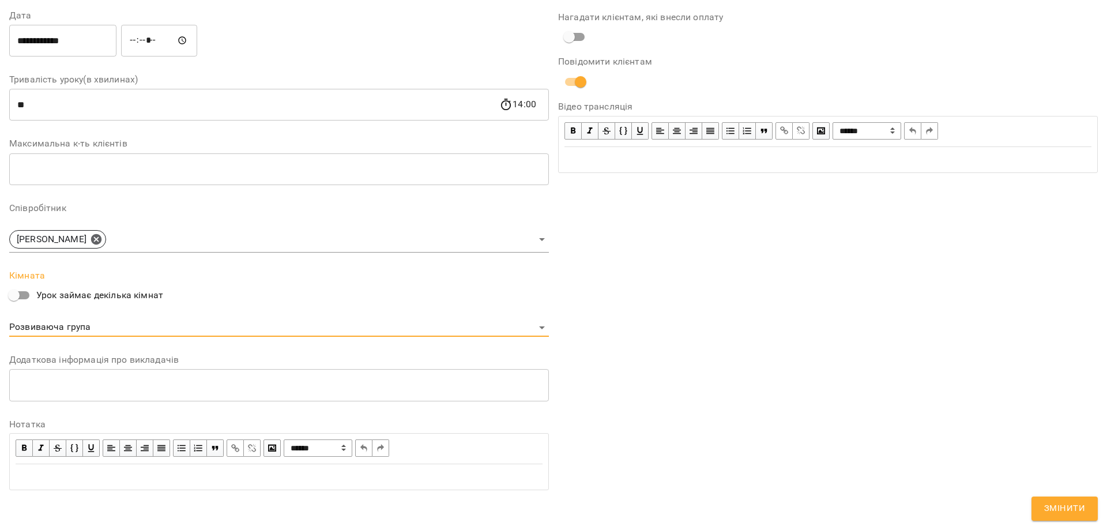
click at [1075, 512] on span "Змінити" at bounding box center [1064, 508] width 41 height 15
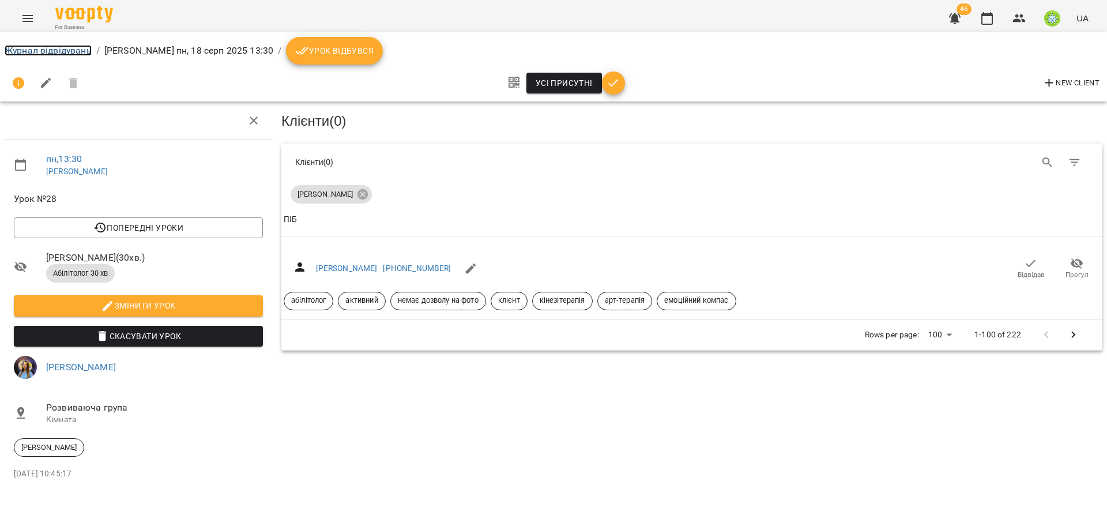
click at [62, 46] on link "Журнал відвідувань" at bounding box center [48, 50] width 87 height 11
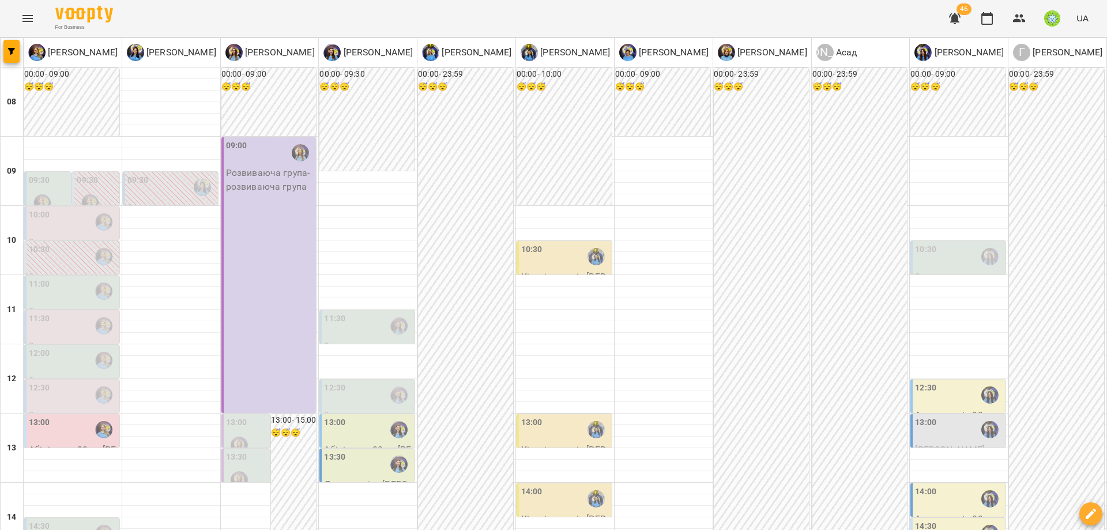
scroll to position [412, 0]
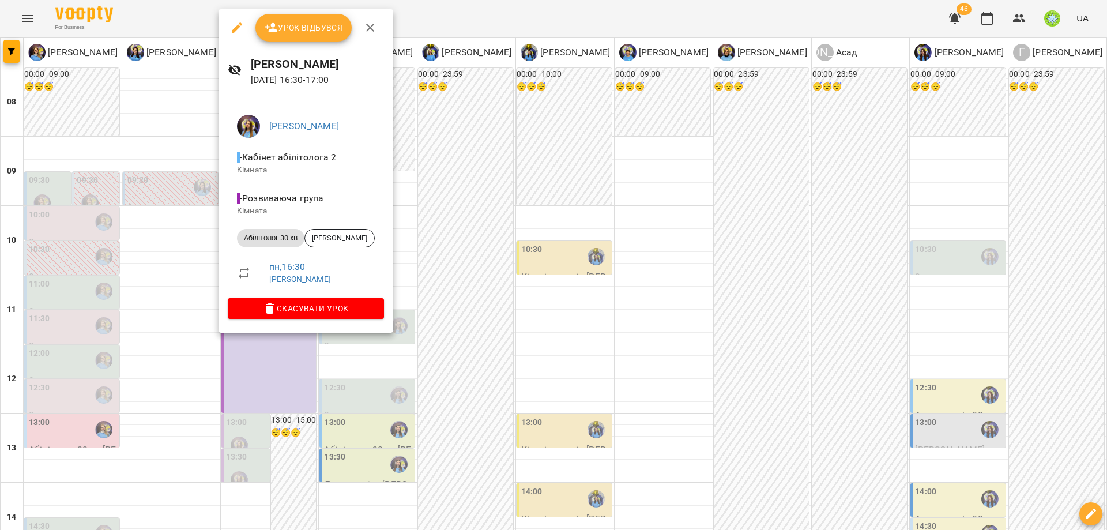
click at [237, 27] on icon "button" at bounding box center [237, 27] width 10 height 10
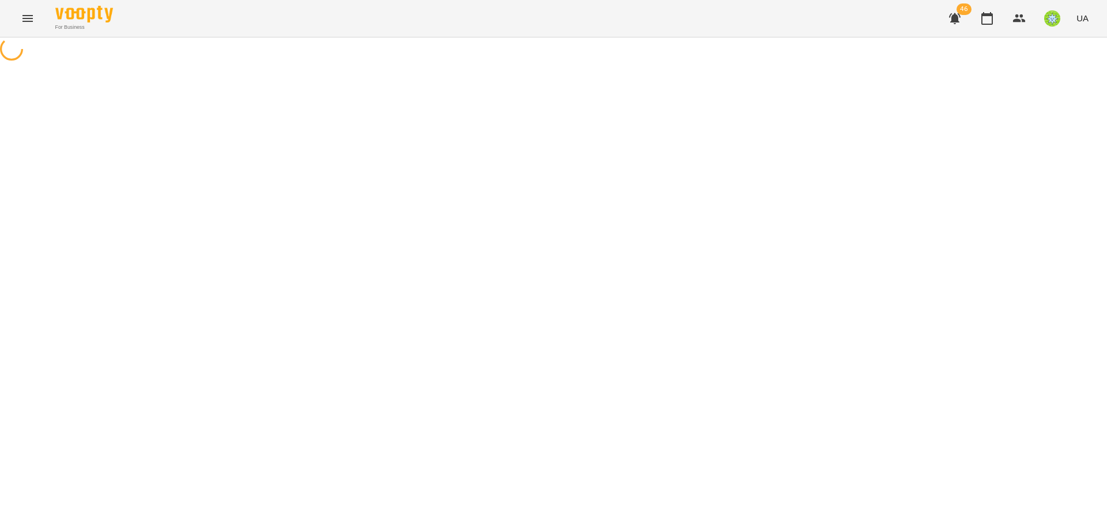
select select "**********"
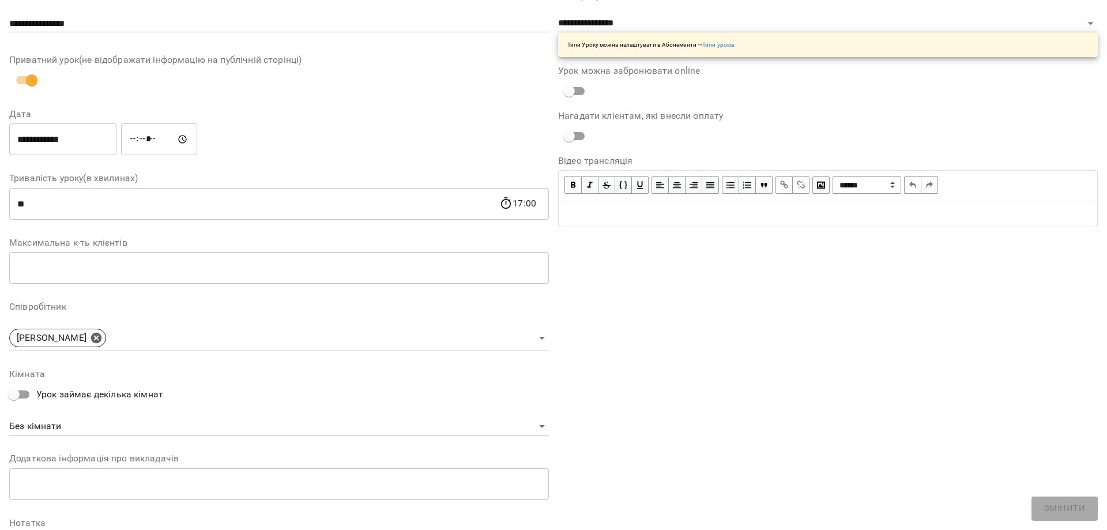
scroll to position [163, 0]
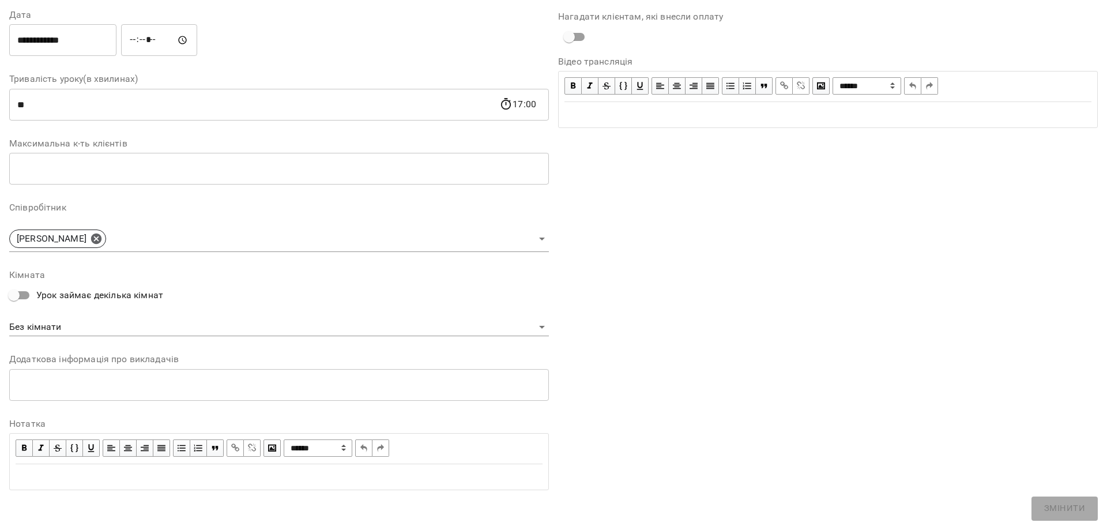
click at [103, 323] on body "For Business 46 UA Журнал відвідувань / Казимирів Тетяна пн, 18 серп 2025 16:30…" at bounding box center [553, 268] width 1107 height 537
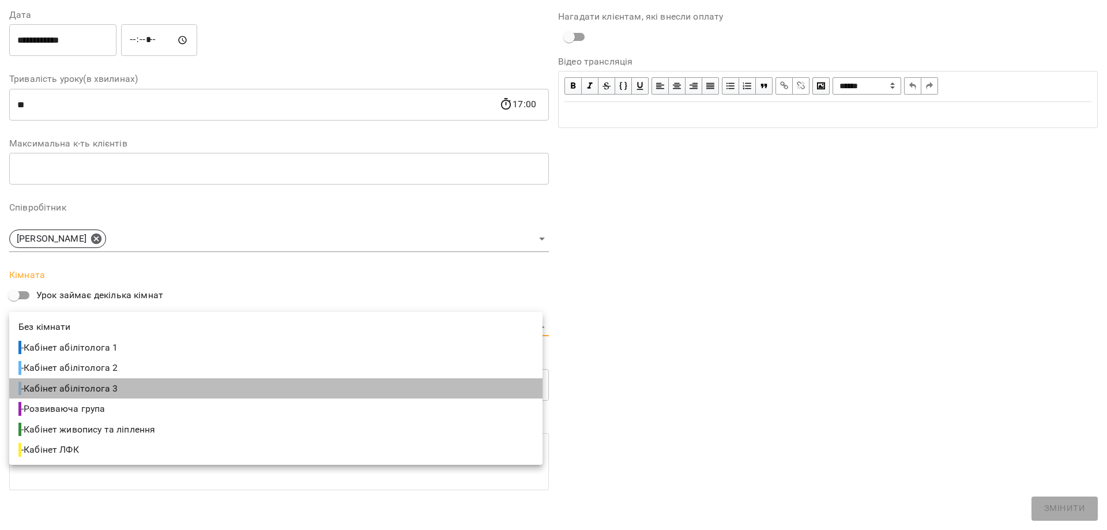
drag, startPoint x: 103, startPoint y: 383, endPoint x: 676, endPoint y: 450, distance: 576.9
click at [103, 383] on span "- Кабінет абілітолога 3" at bounding box center [68, 389] width 101 height 14
type input "**********"
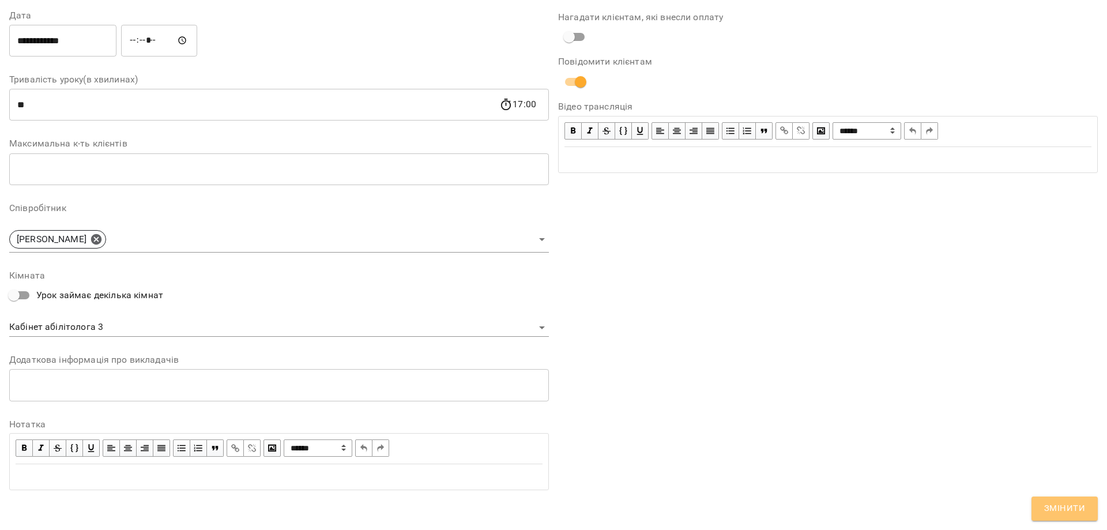
click at [1080, 510] on span "Змінити" at bounding box center [1064, 508] width 41 height 15
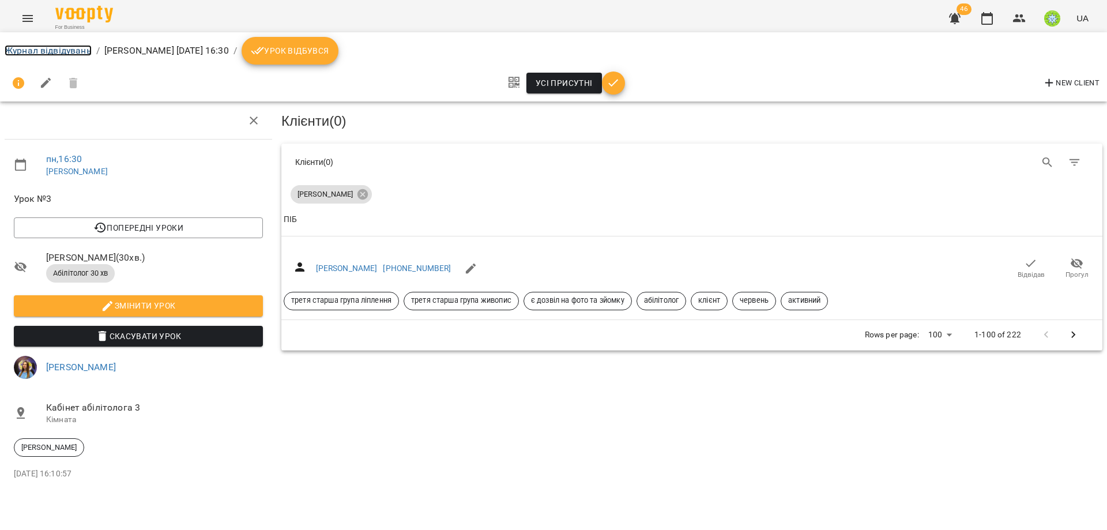
click at [45, 52] on link "Журнал відвідувань" at bounding box center [48, 50] width 87 height 11
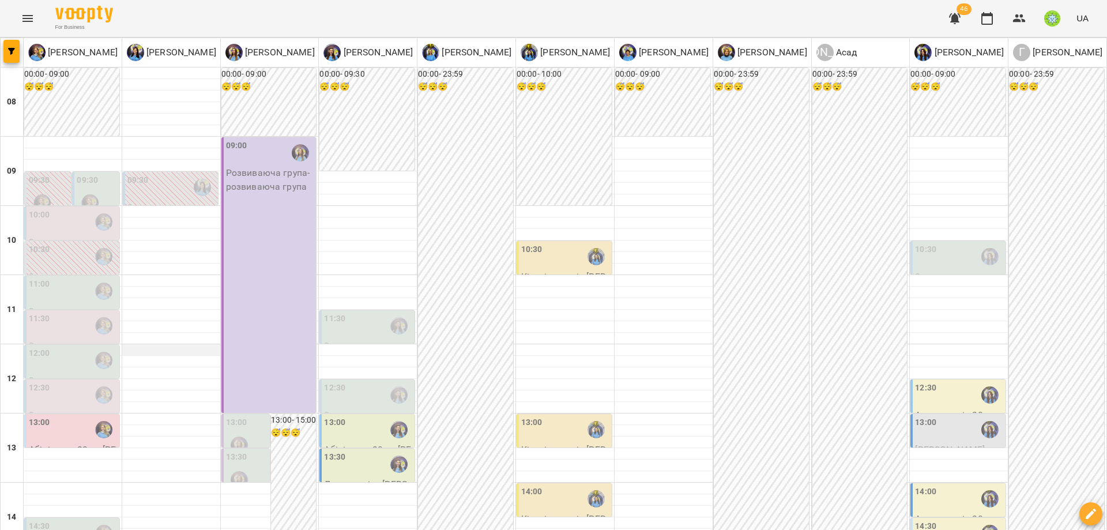
scroll to position [512, 0]
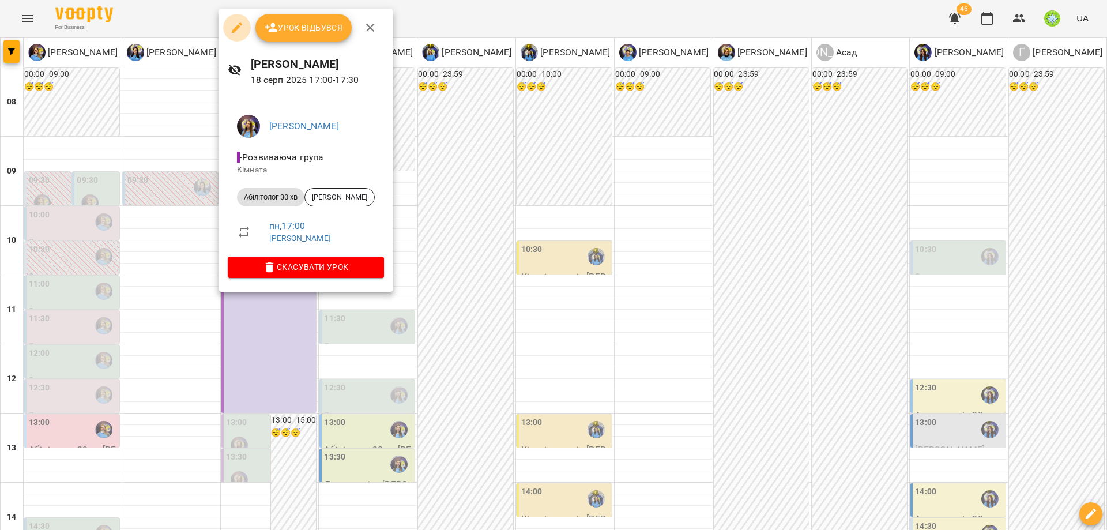
click at [236, 28] on icon "button" at bounding box center [237, 27] width 10 height 10
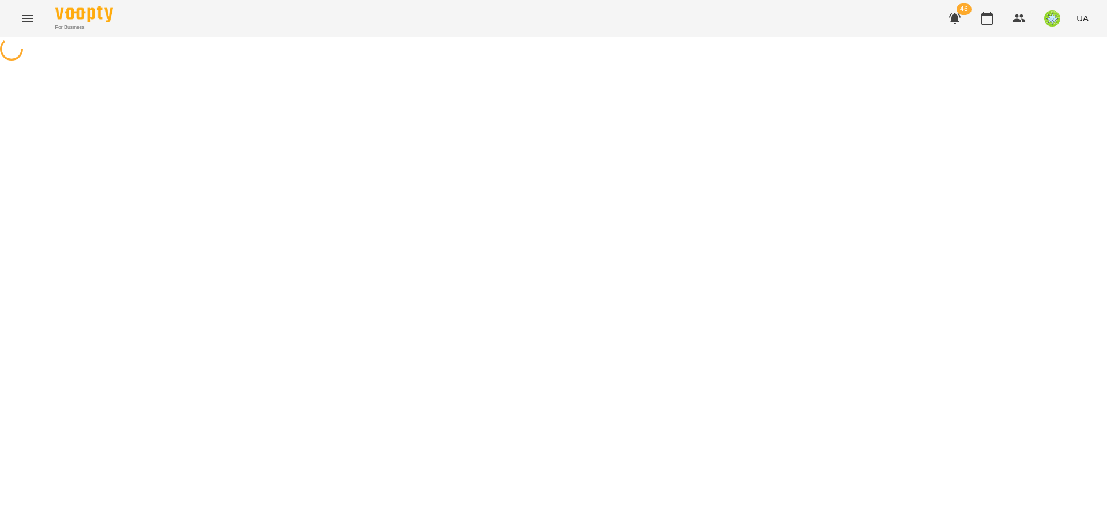
select select "**********"
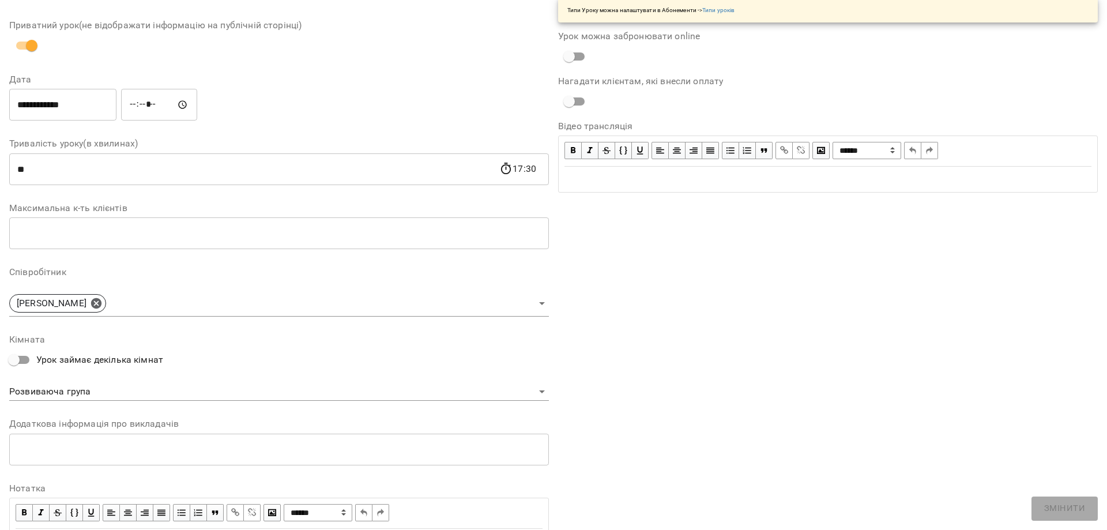
scroll to position [163, 0]
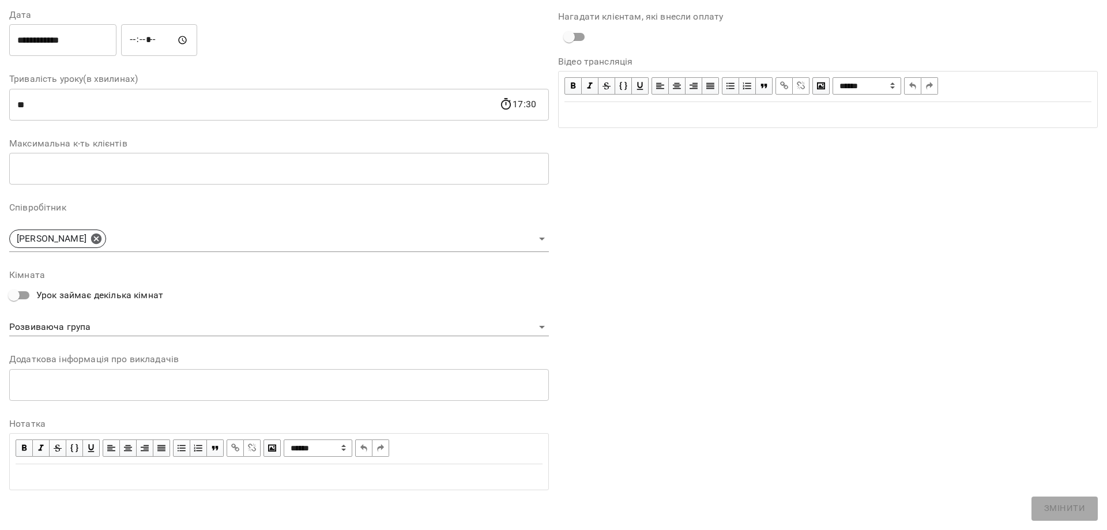
click at [95, 322] on body "For Business 46 UA Журнал відвідувань / Казимирів Тетяна пн, 18 серп 2025 17:00…" at bounding box center [553, 247] width 1107 height 495
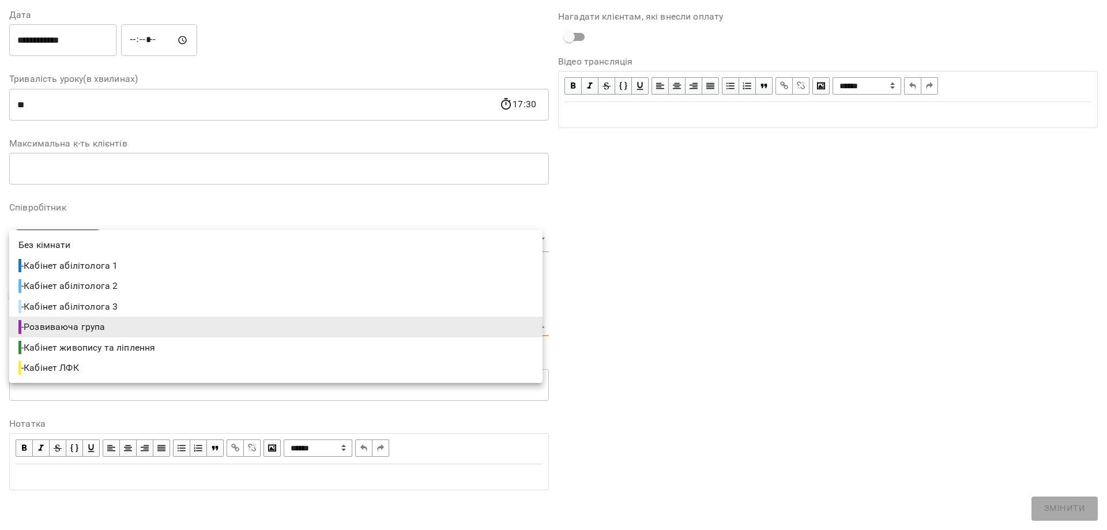
drag, startPoint x: 114, startPoint y: 301, endPoint x: 308, endPoint y: 313, distance: 194.0
click at [115, 300] on span "- Кабінет абілітолога 3" at bounding box center [68, 307] width 101 height 14
type input "**********"
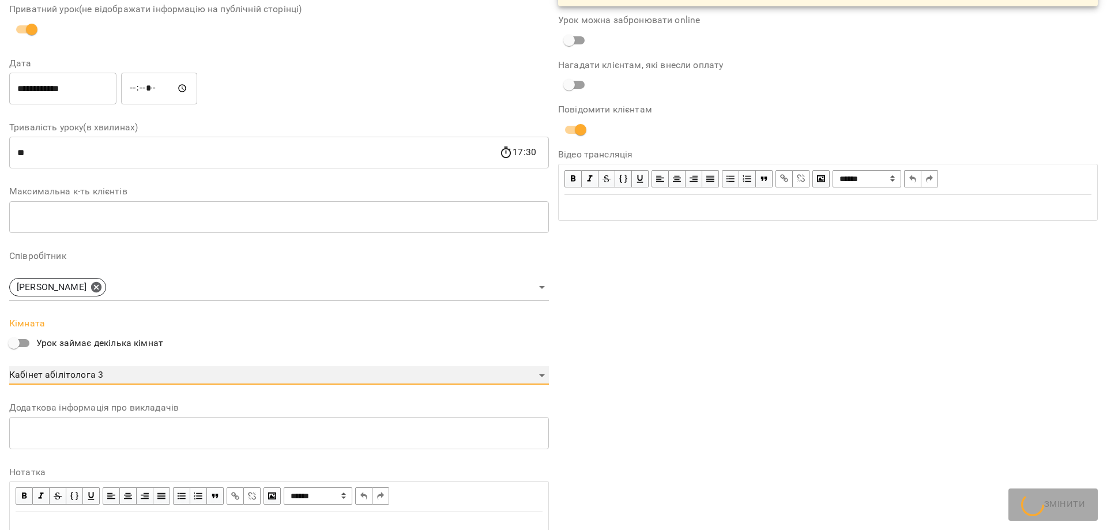
scroll to position [211, 0]
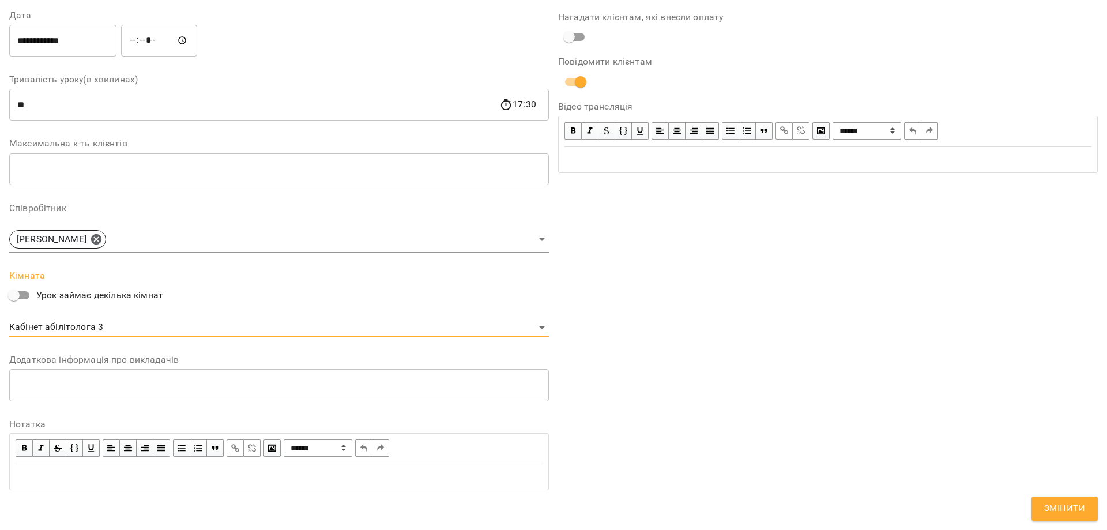
click at [1064, 510] on span "Змінити" at bounding box center [1064, 508] width 41 height 15
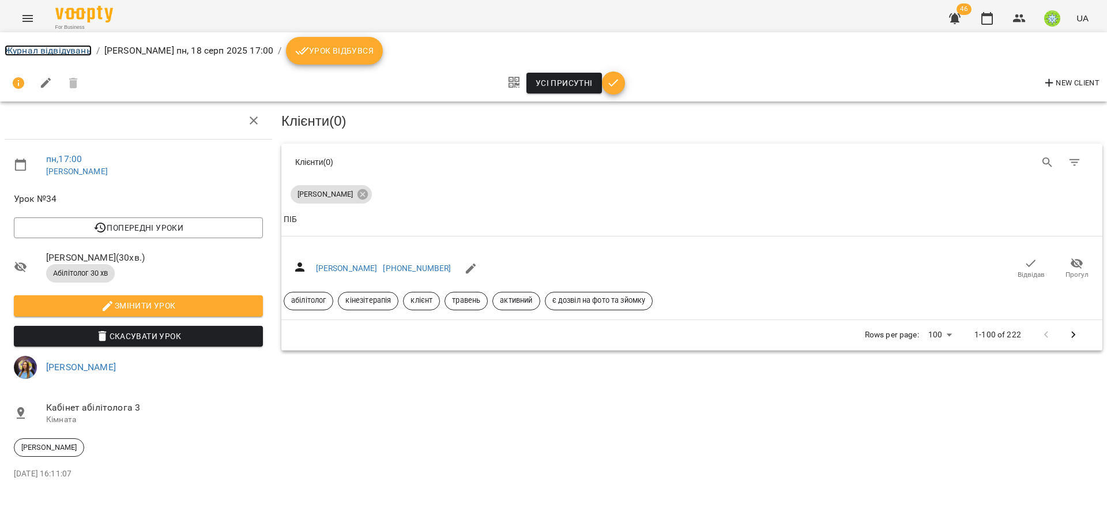
click at [35, 53] on link "Журнал відвідувань" at bounding box center [48, 50] width 87 height 11
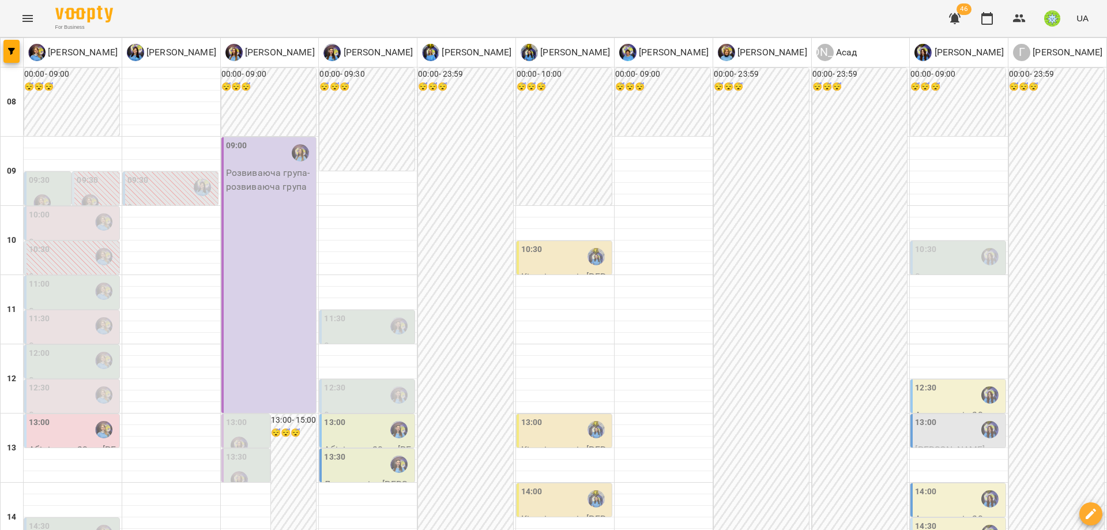
scroll to position [508, 0]
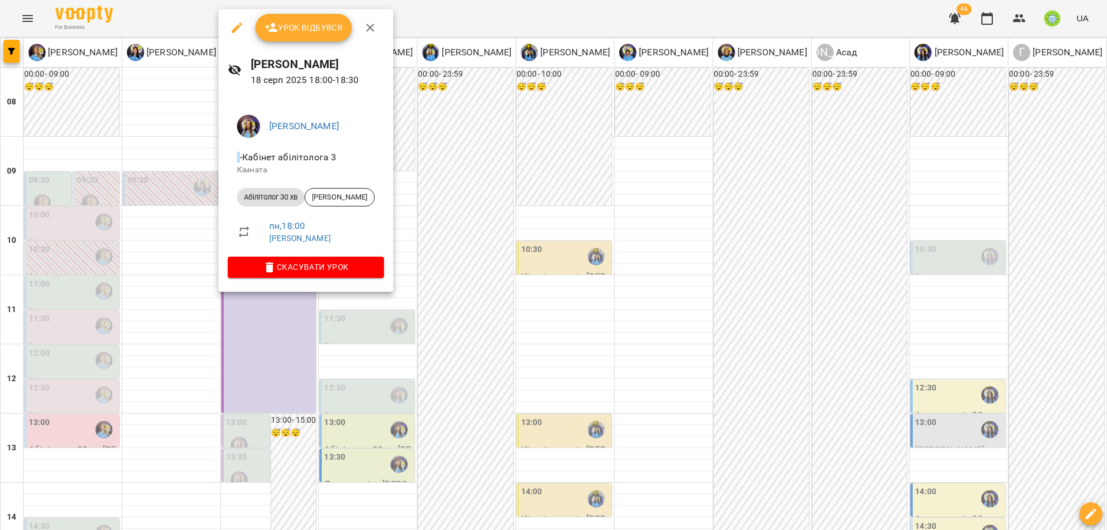
click at [413, 333] on div at bounding box center [553, 265] width 1107 height 530
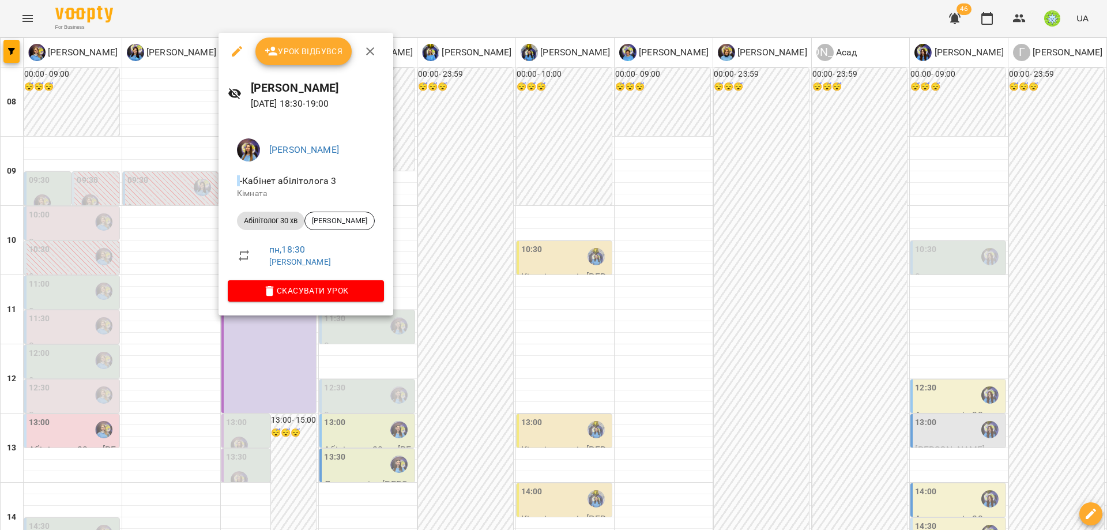
click at [450, 349] on div at bounding box center [553, 265] width 1107 height 530
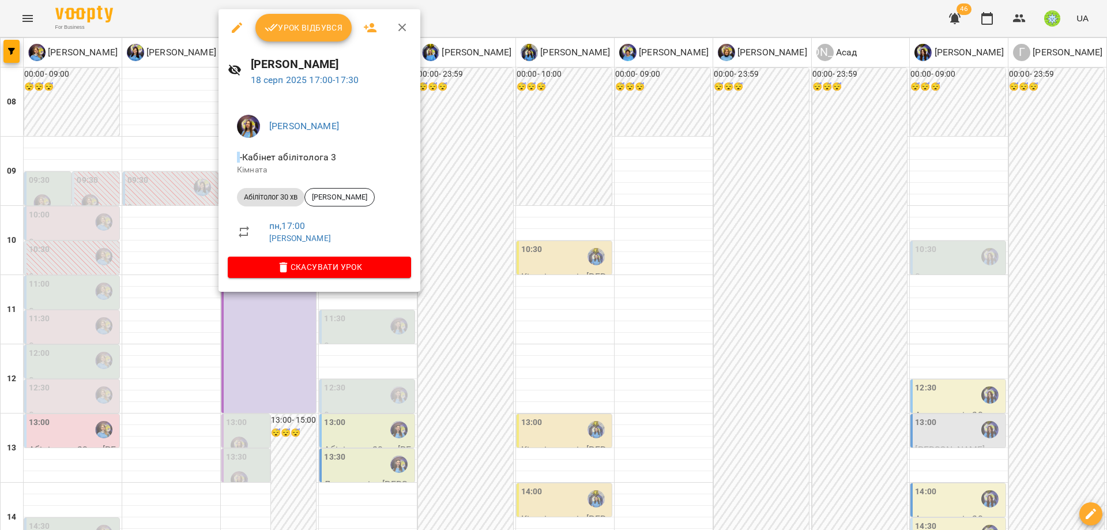
click at [551, 330] on div at bounding box center [553, 265] width 1107 height 530
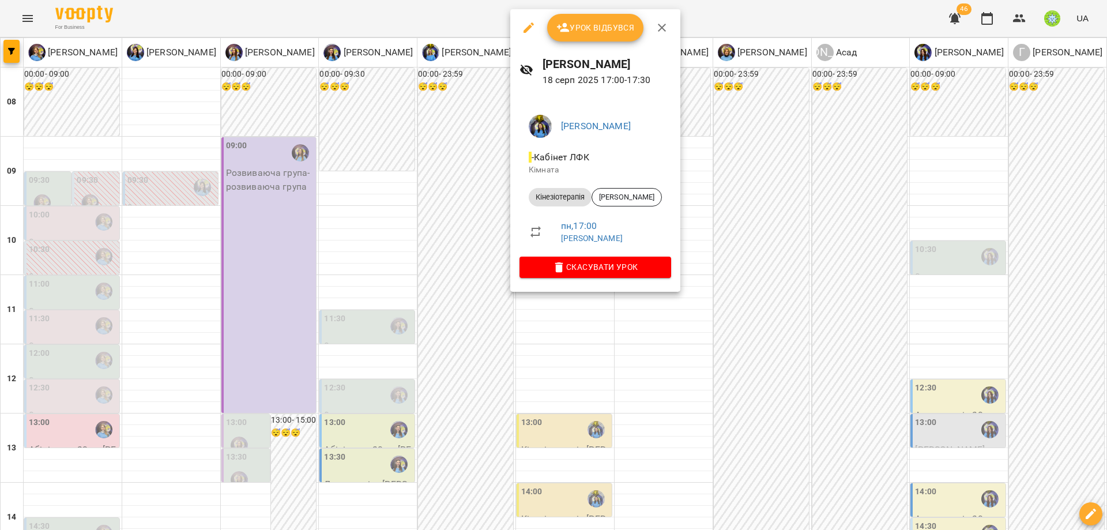
click at [518, 360] on div at bounding box center [553, 265] width 1107 height 530
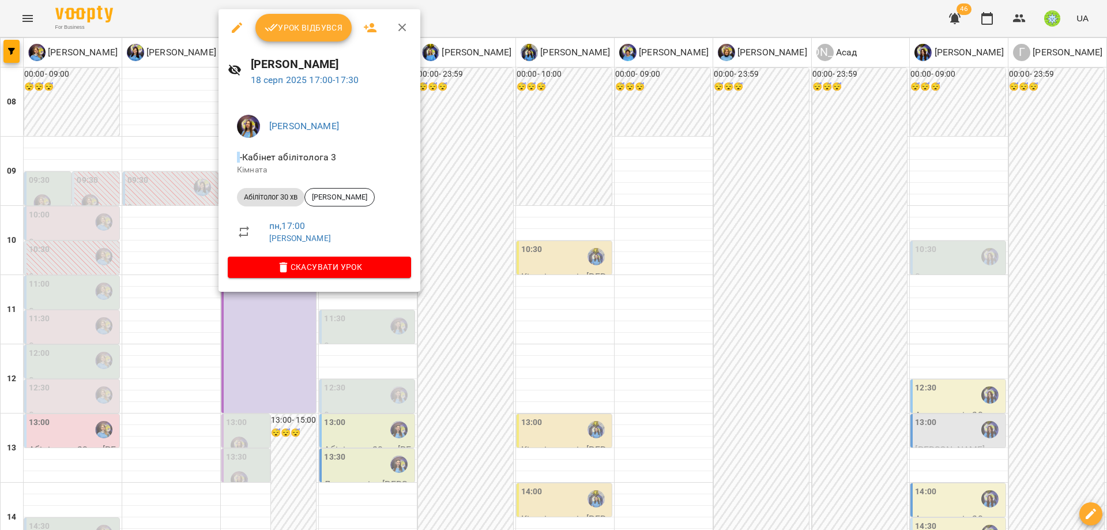
drag, startPoint x: 360, startPoint y: 356, endPoint x: 374, endPoint y: 330, distance: 30.2
click at [360, 354] on div at bounding box center [553, 265] width 1107 height 530
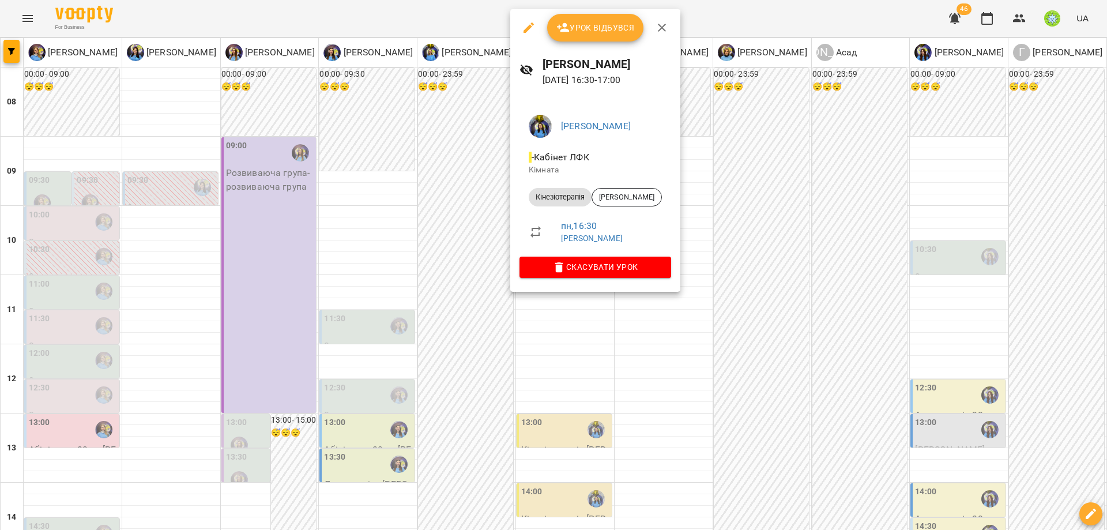
drag, startPoint x: 478, startPoint y: 350, endPoint x: 473, endPoint y: 342, distance: 9.1
click at [478, 350] on div at bounding box center [553, 265] width 1107 height 530
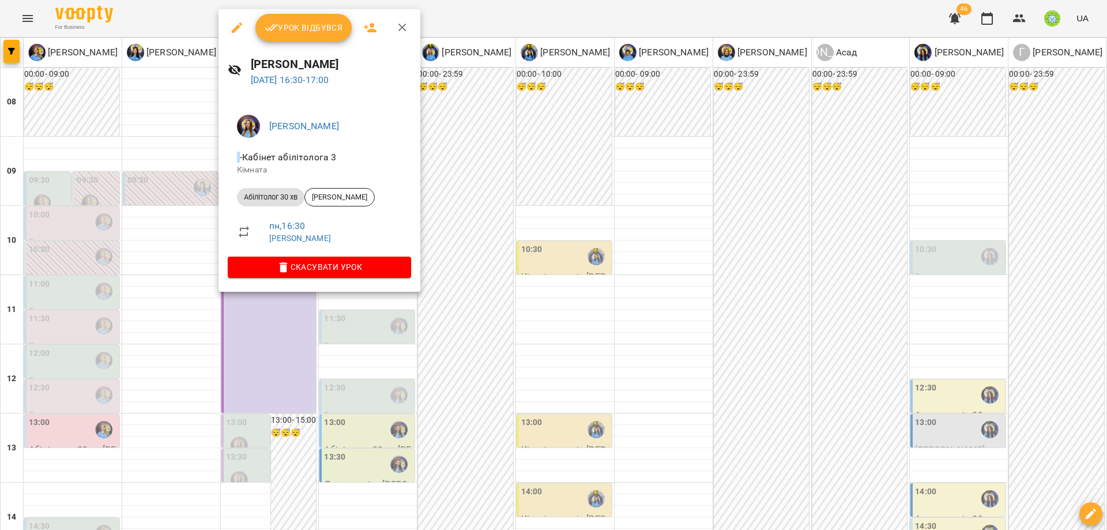
click at [383, 331] on div at bounding box center [553, 265] width 1107 height 530
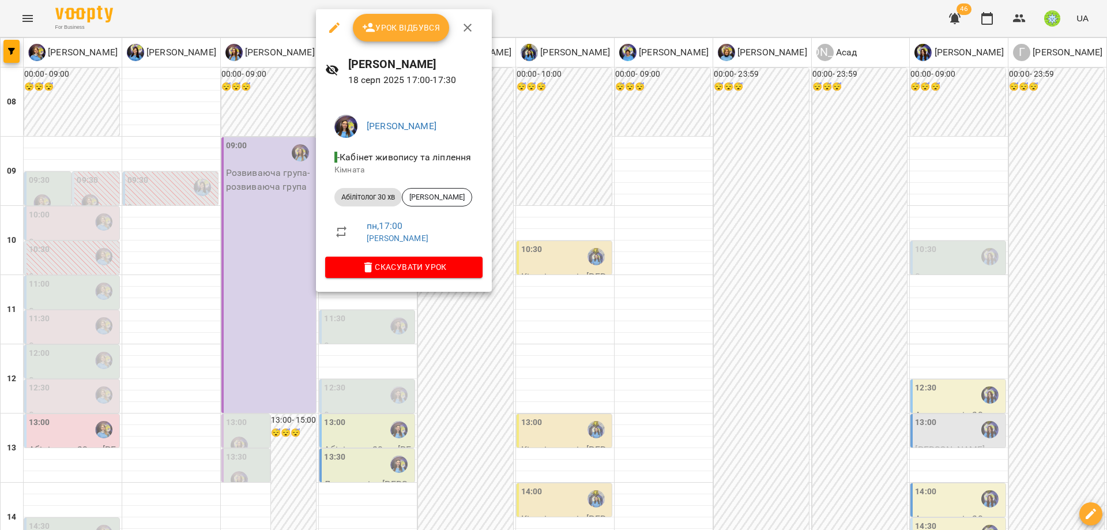
click at [565, 225] on div at bounding box center [553, 265] width 1107 height 530
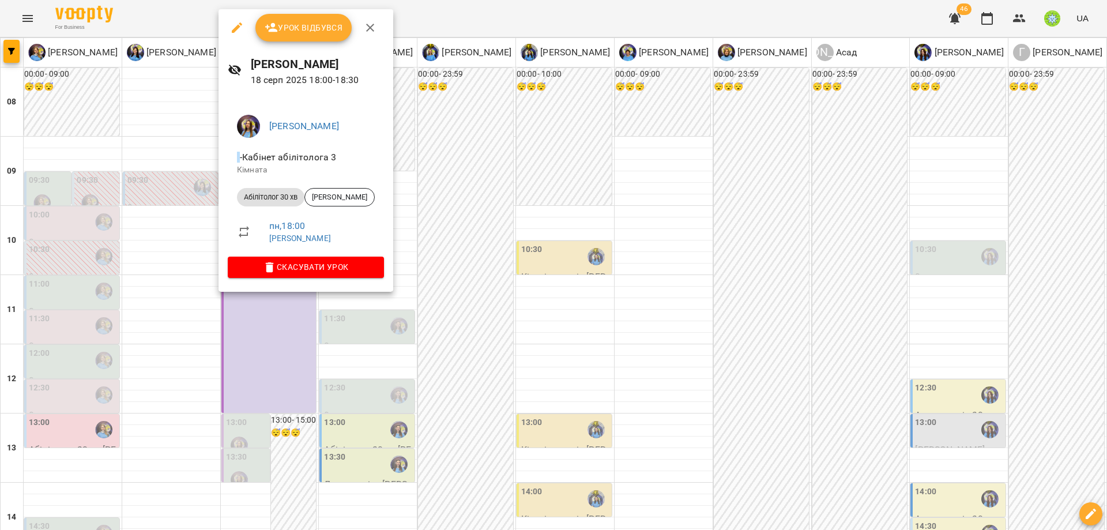
drag, startPoint x: 473, startPoint y: 299, endPoint x: 480, endPoint y: 303, distance: 8.5
click at [476, 301] on div at bounding box center [553, 265] width 1107 height 530
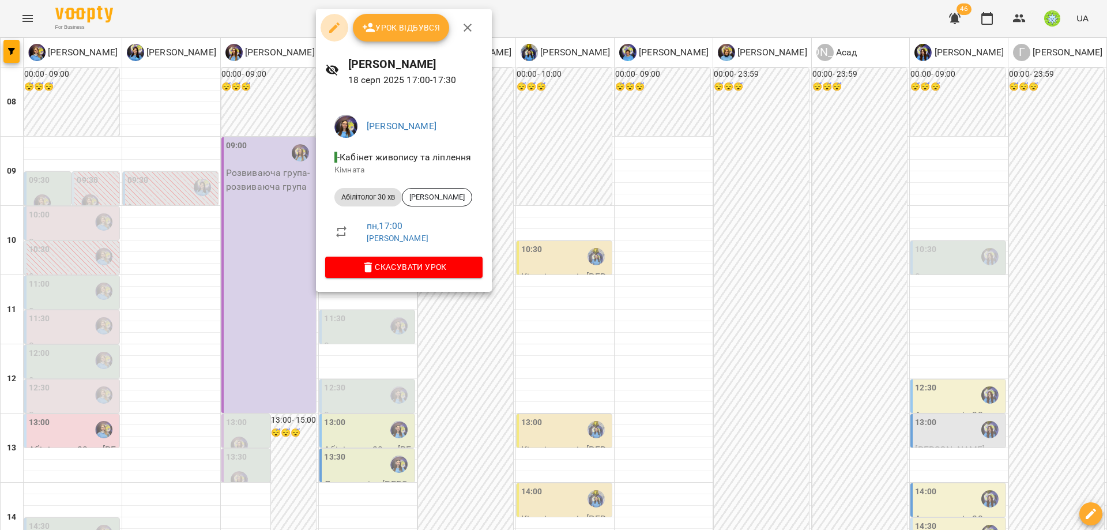
click at [335, 27] on icon "button" at bounding box center [334, 27] width 10 height 10
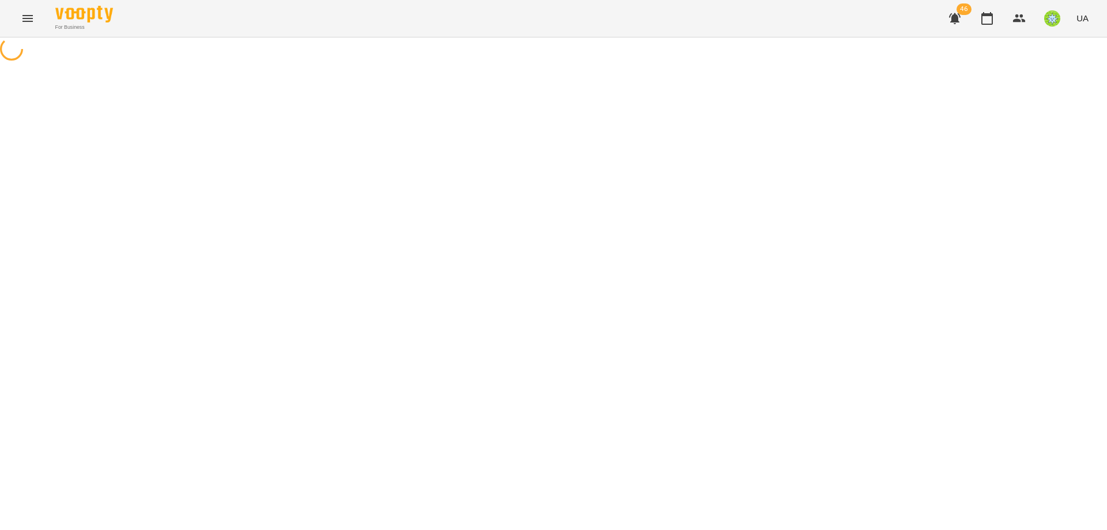
select select "**********"
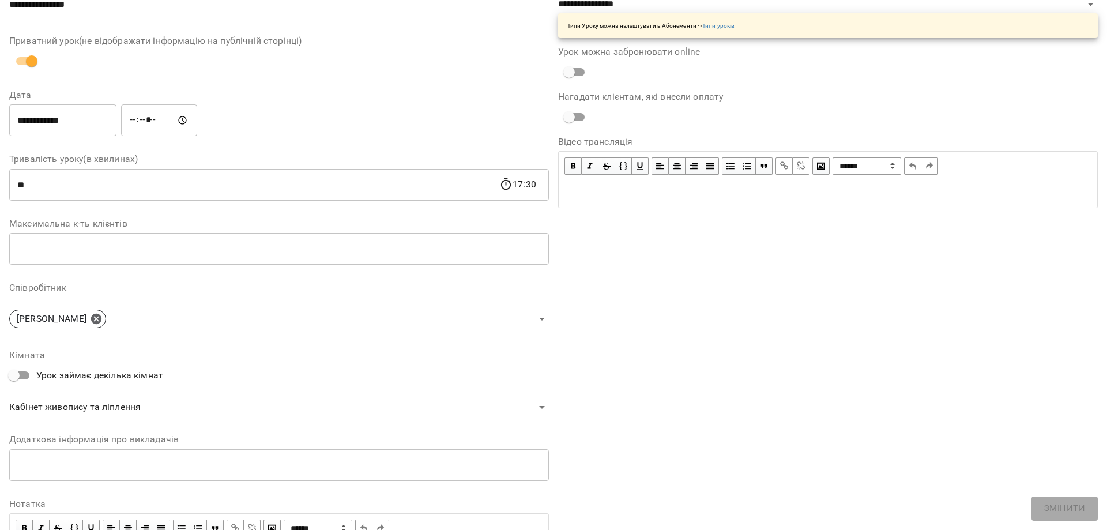
scroll to position [136, 0]
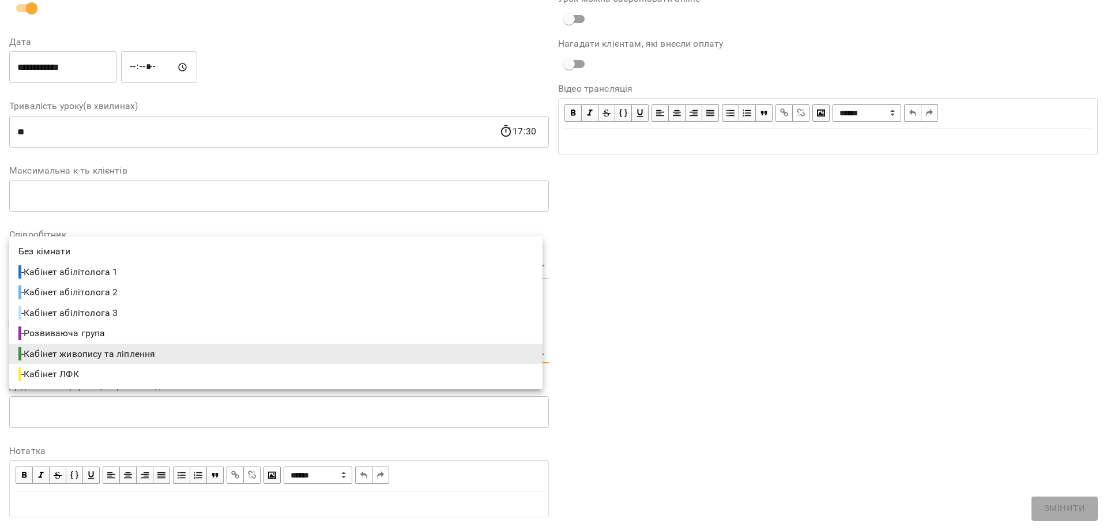
click at [115, 349] on body "For Business 46 UA Журнал відвідувань / Ігнатенко Оксана пн, 18 серп 2025 17:00…" at bounding box center [553, 247] width 1107 height 495
drag, startPoint x: 124, startPoint y: 267, endPoint x: 786, endPoint y: 422, distance: 679.0
click at [125, 267] on li "- Кабінет абілітолога 1" at bounding box center [275, 272] width 533 height 21
type input "**********"
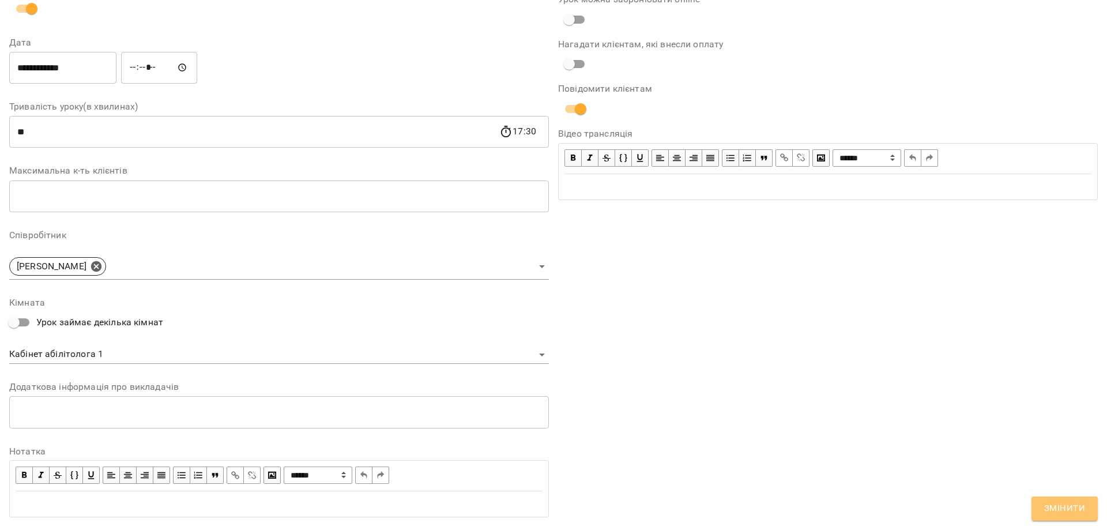
click at [1073, 512] on span "Змінити" at bounding box center [1064, 508] width 41 height 15
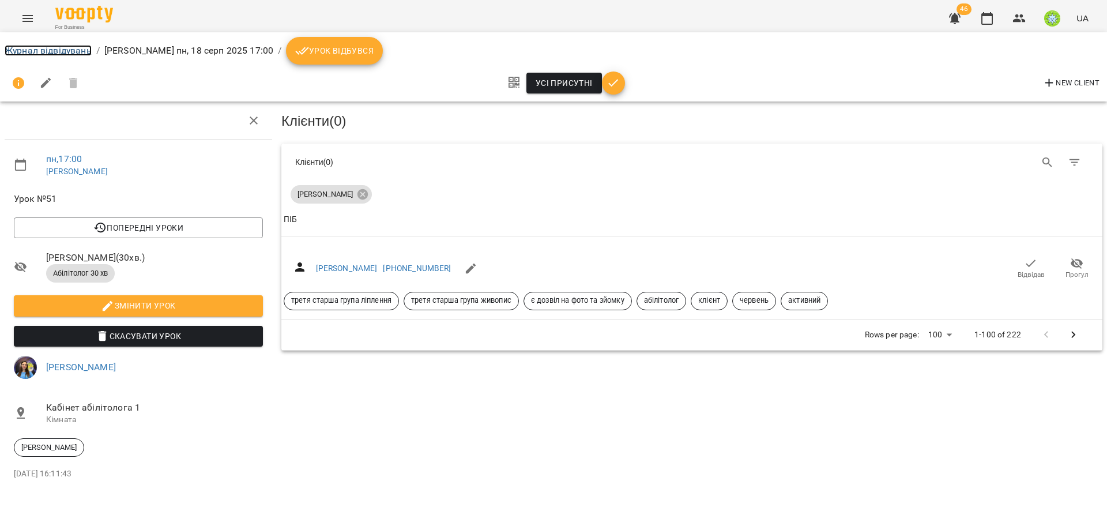
drag, startPoint x: 29, startPoint y: 51, endPoint x: 227, endPoint y: 151, distance: 221.7
click at [29, 51] on link "Журнал відвідувань" at bounding box center [48, 50] width 87 height 11
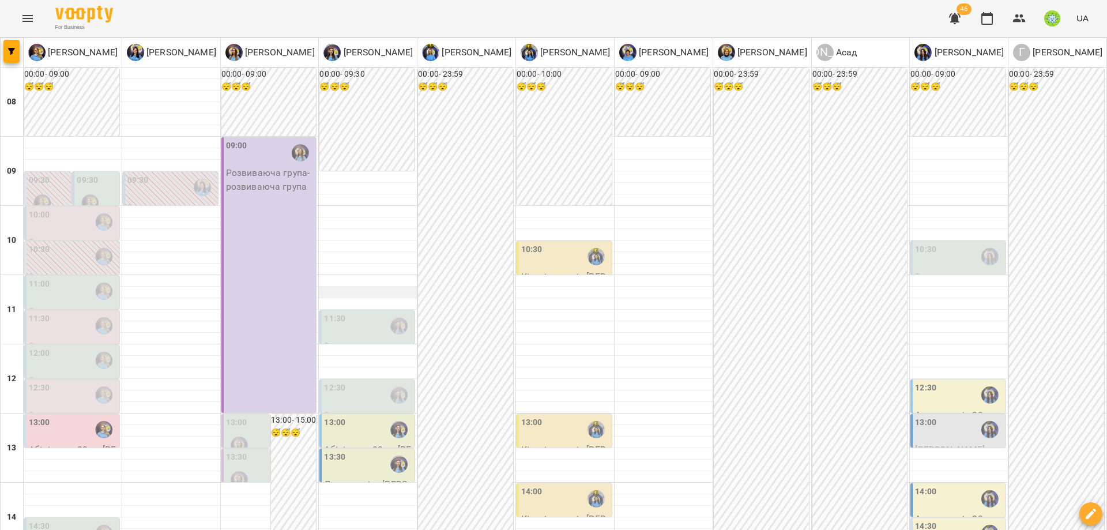
scroll to position [25, 0]
click at [356, 312] on div "11:30" at bounding box center [368, 325] width 88 height 27
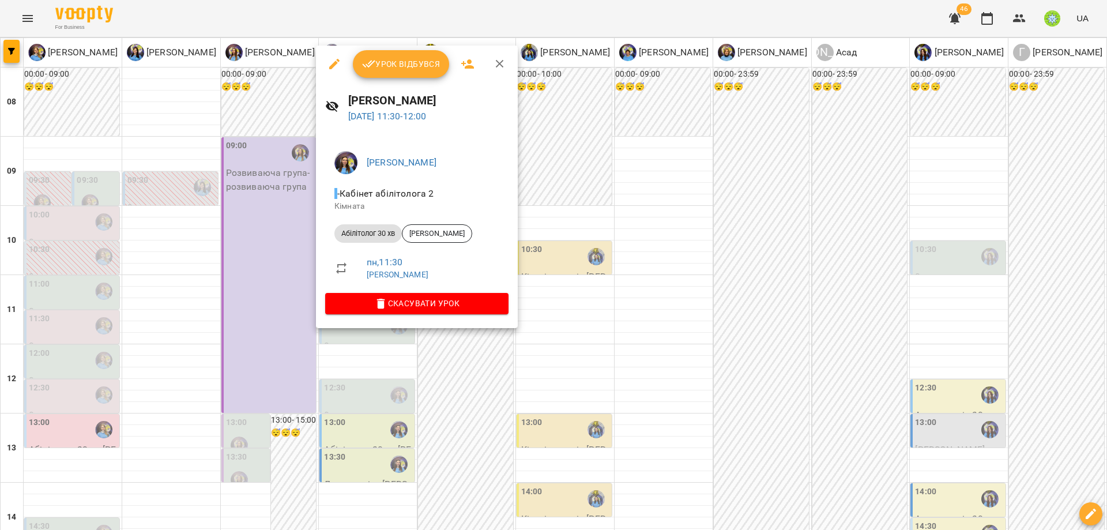
click at [327, 61] on button "button" at bounding box center [334, 64] width 28 height 28
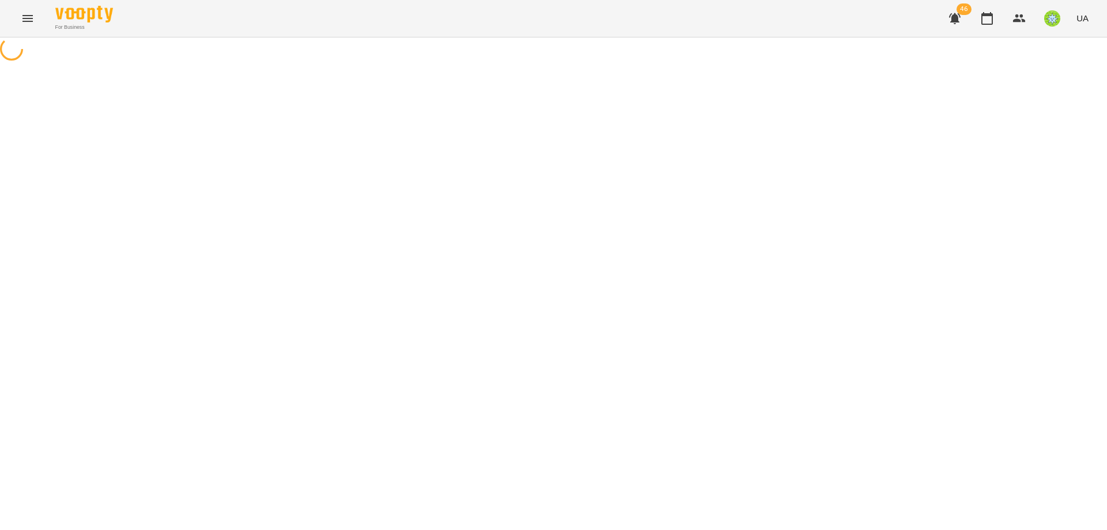
select select "**********"
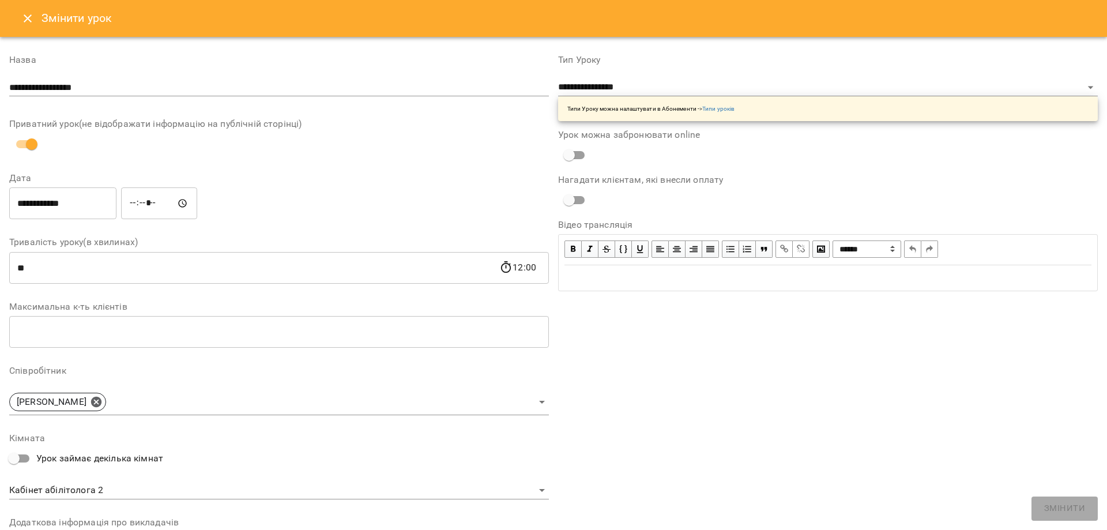
scroll to position [163, 0]
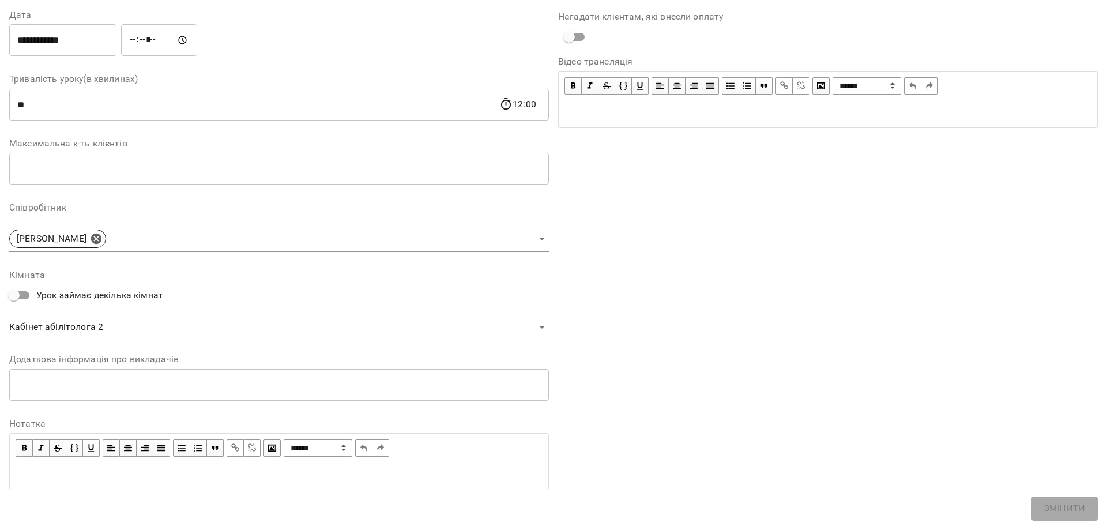
click at [106, 330] on body "For Business 46 UA Журнал відвідувань / Базілєва Катерина пн, 18 серп 2025 11:3…" at bounding box center [553, 247] width 1107 height 495
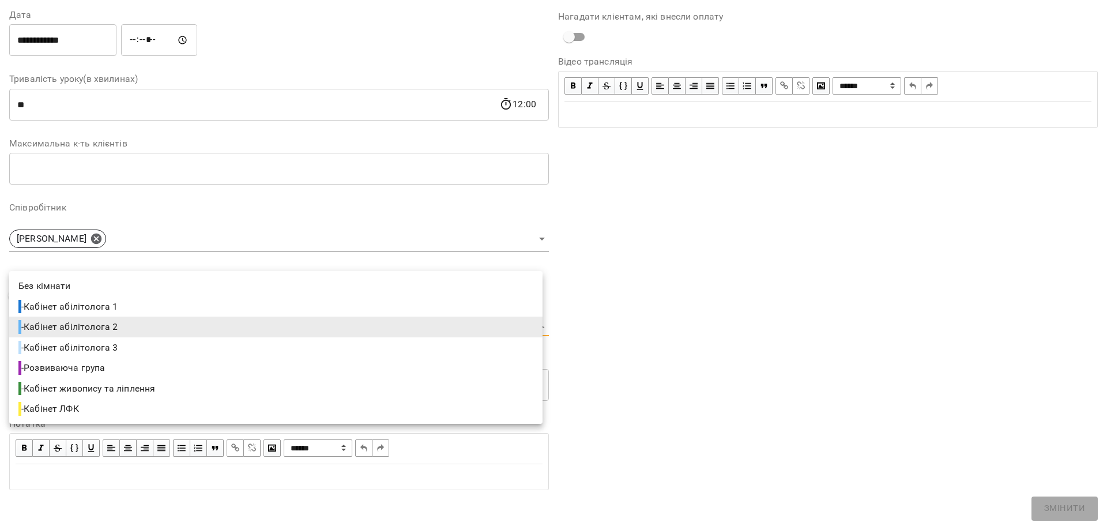
click at [141, 346] on li "- Кабінет абілітолога 3" at bounding box center [275, 347] width 533 height 21
type input "**********"
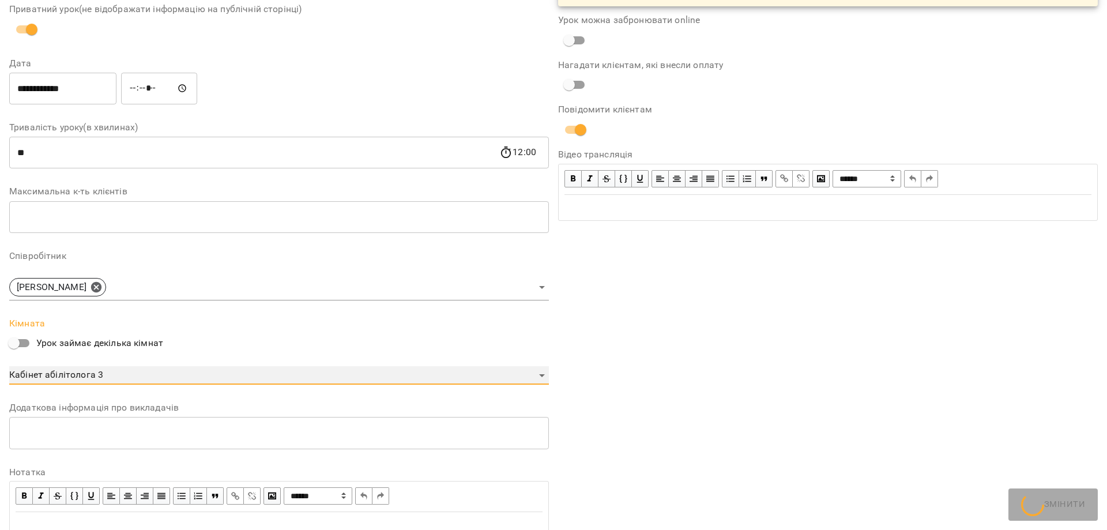
scroll to position [211, 0]
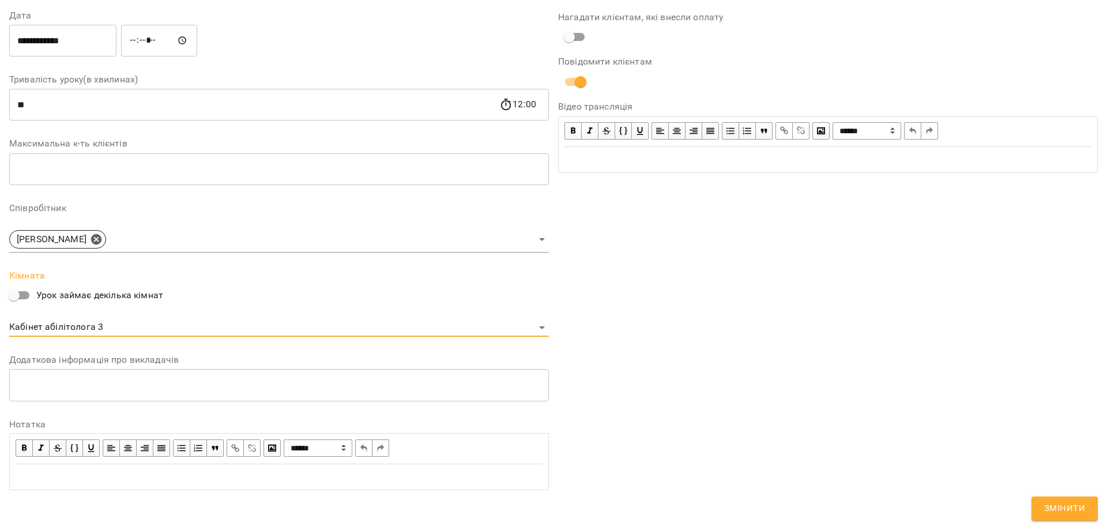
drag, startPoint x: 1076, startPoint y: 504, endPoint x: 1040, endPoint y: 482, distance: 42.7
click at [1075, 505] on span "Змінити" at bounding box center [1064, 508] width 41 height 15
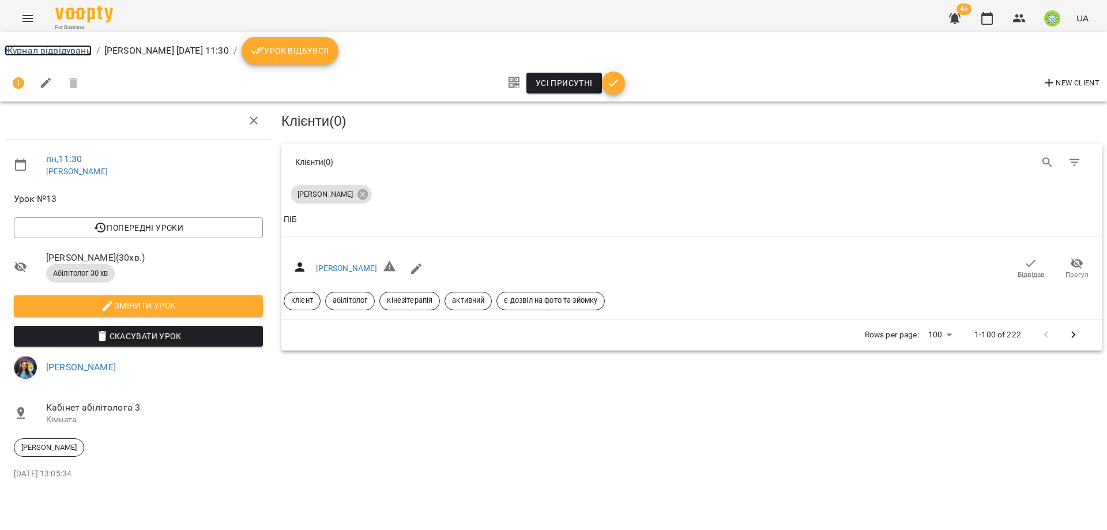
click at [46, 46] on link "Журнал відвідувань" at bounding box center [48, 50] width 87 height 11
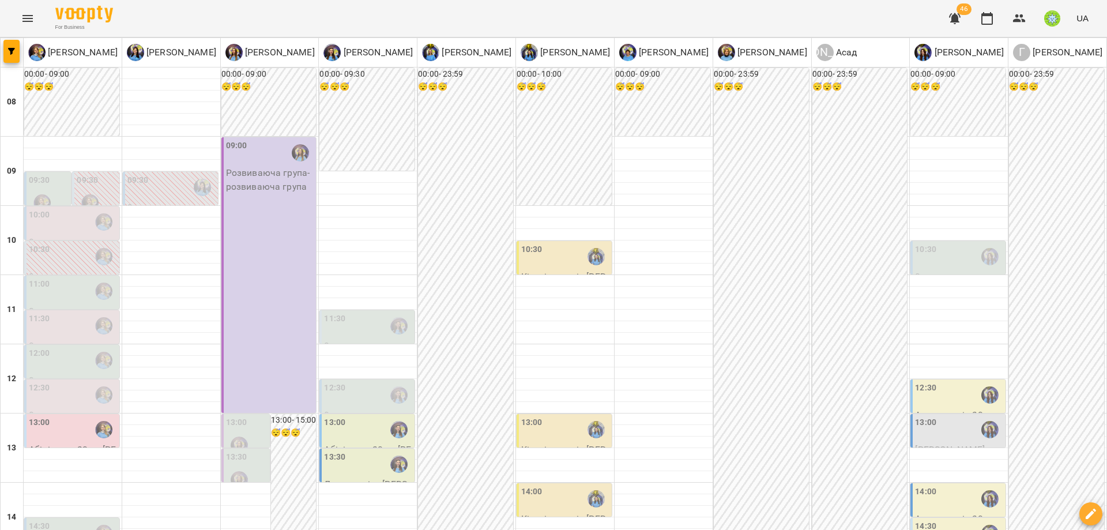
scroll to position [93, 0]
click at [358, 382] on div "12:30" at bounding box center [368, 395] width 88 height 27
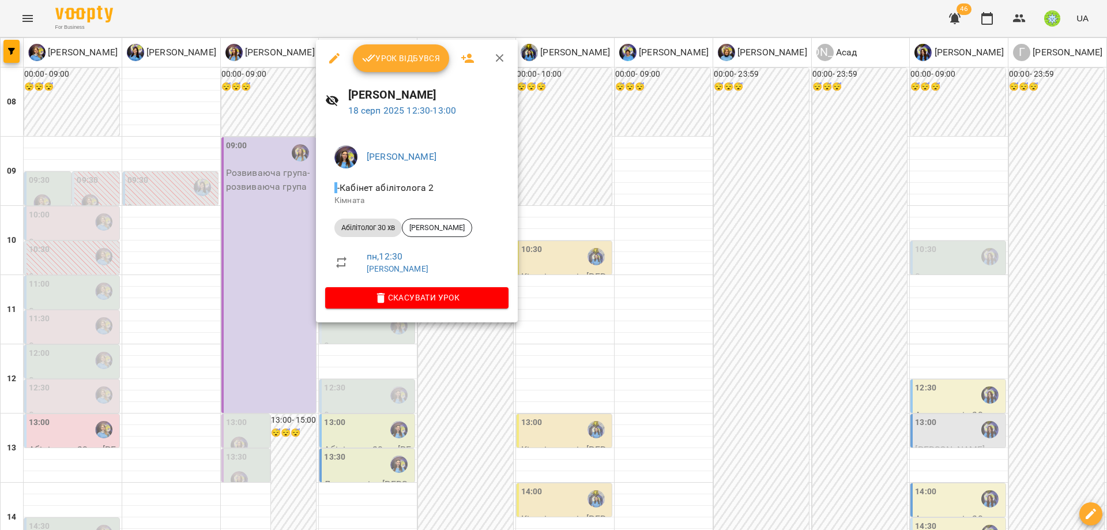
click at [334, 56] on icon "button" at bounding box center [334, 58] width 10 height 10
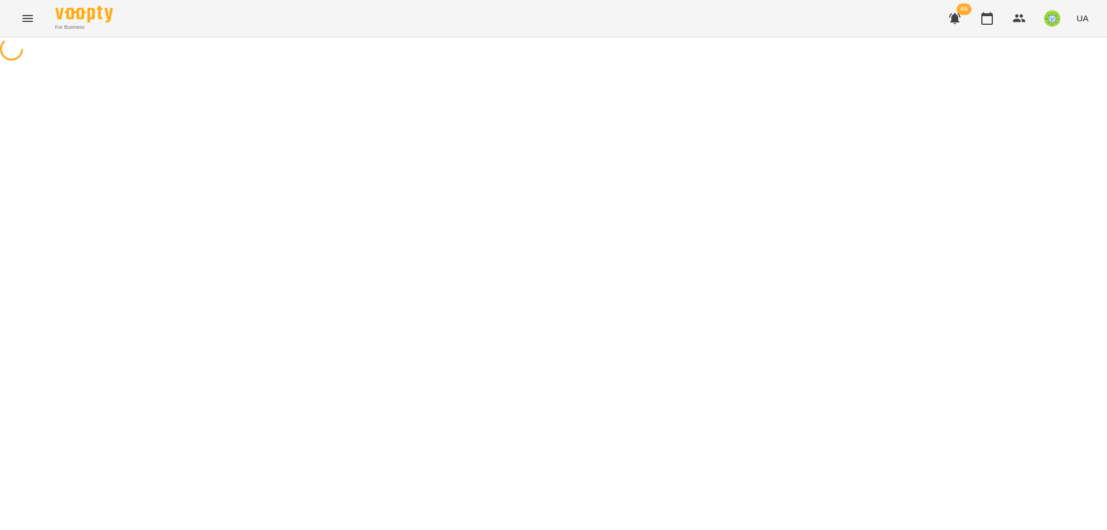
select select "**********"
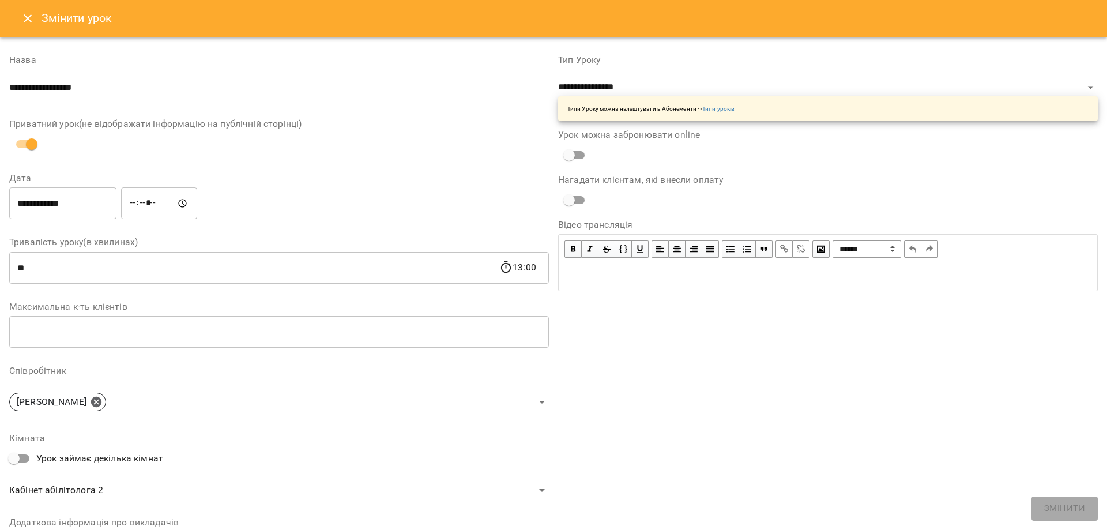
scroll to position [163, 0]
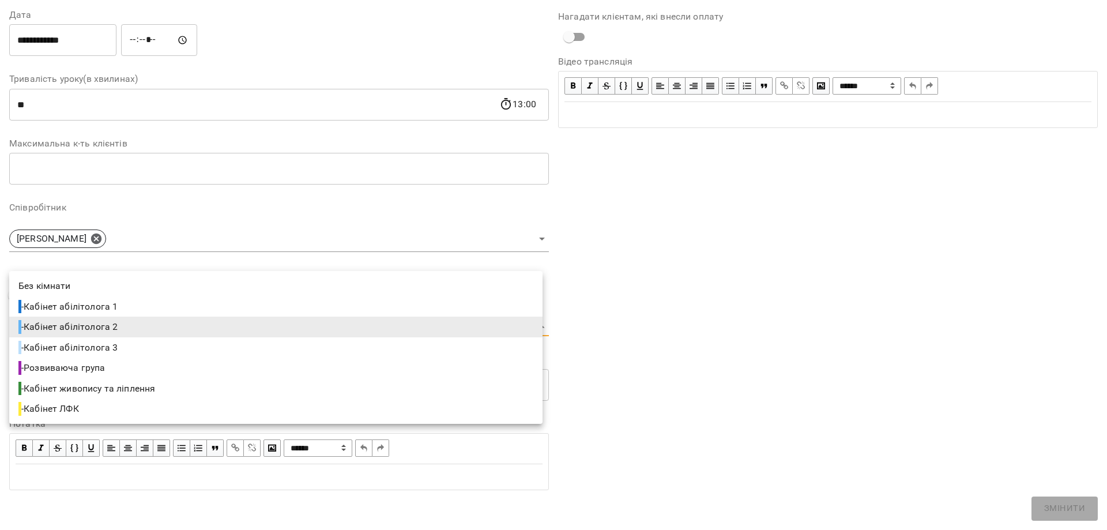
click at [88, 326] on body "For Business 46 UA Журнал відвідувань / Базілєва Катерина пн, 18 серп 2025 12:3…" at bounding box center [553, 247] width 1107 height 495
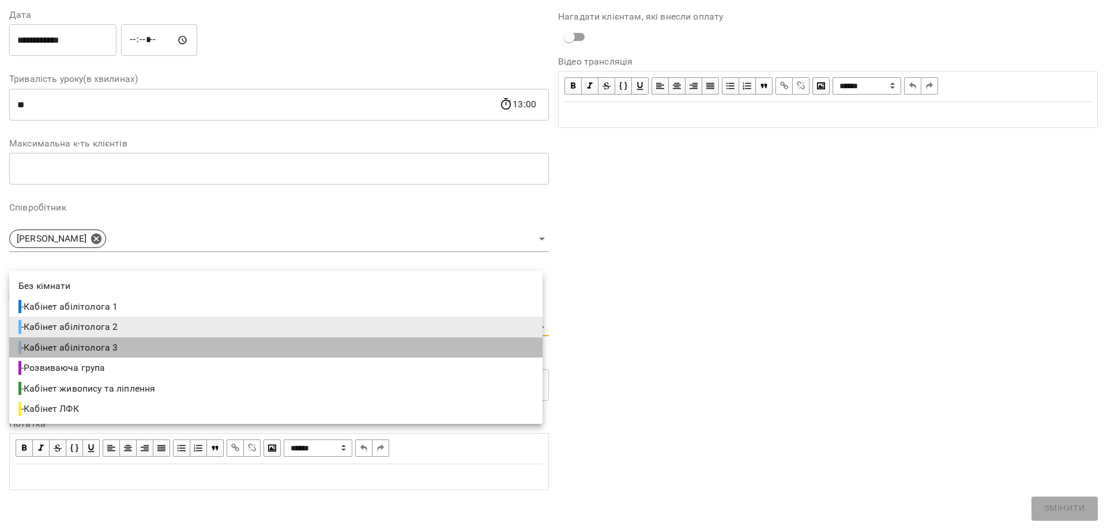
drag, startPoint x: 146, startPoint y: 345, endPoint x: 828, endPoint y: 440, distance: 688.4
click at [146, 344] on li "- Кабінет абілітолога 3" at bounding box center [275, 347] width 533 height 21
type input "**********"
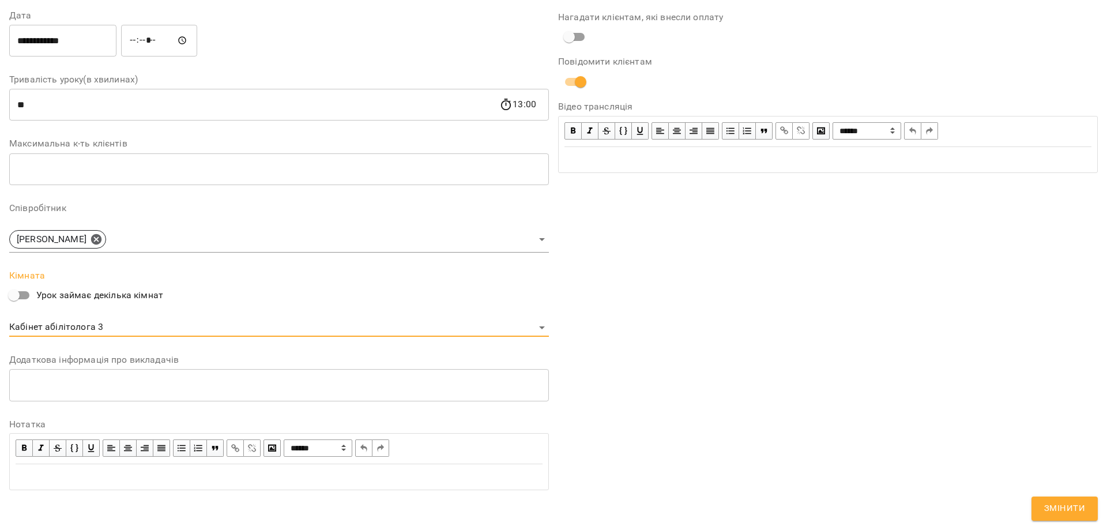
drag, startPoint x: 1061, startPoint y: 508, endPoint x: 922, endPoint y: 356, distance: 205.6
click at [1061, 507] on span "Змінити" at bounding box center [1064, 508] width 41 height 15
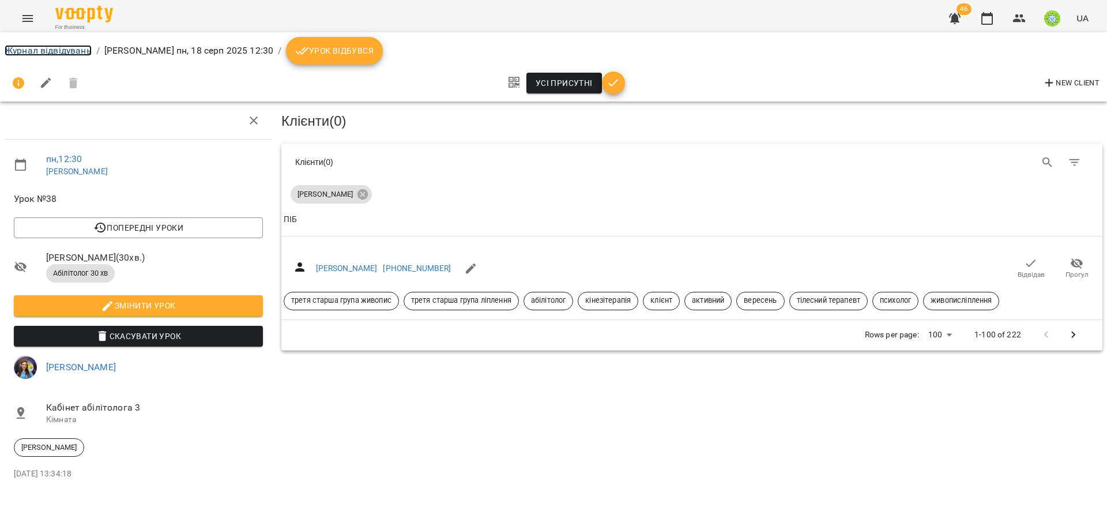
click at [35, 47] on link "Журнал відвідувань" at bounding box center [48, 50] width 87 height 11
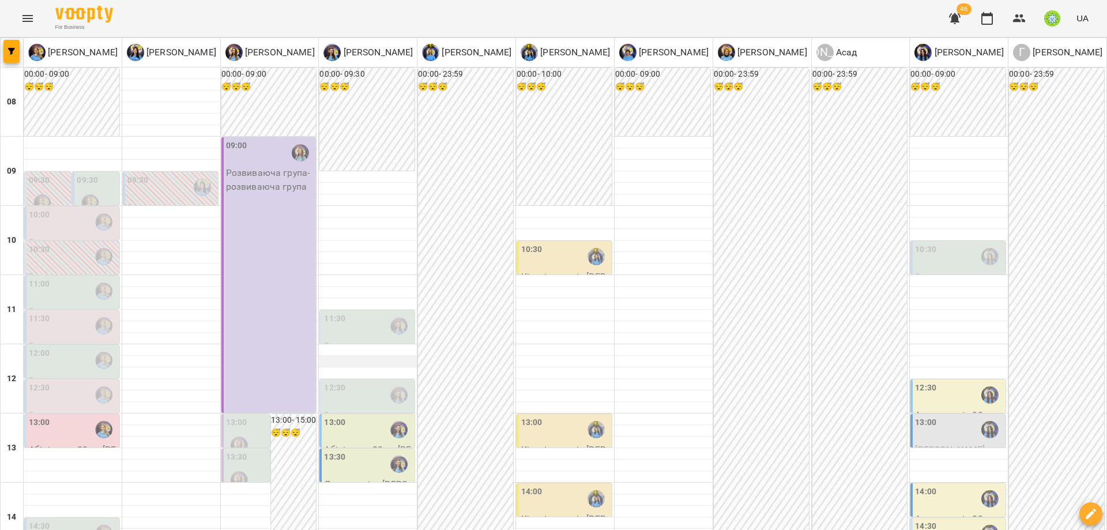
scroll to position [56, 0]
click at [351, 416] on div "13:00" at bounding box center [368, 429] width 88 height 27
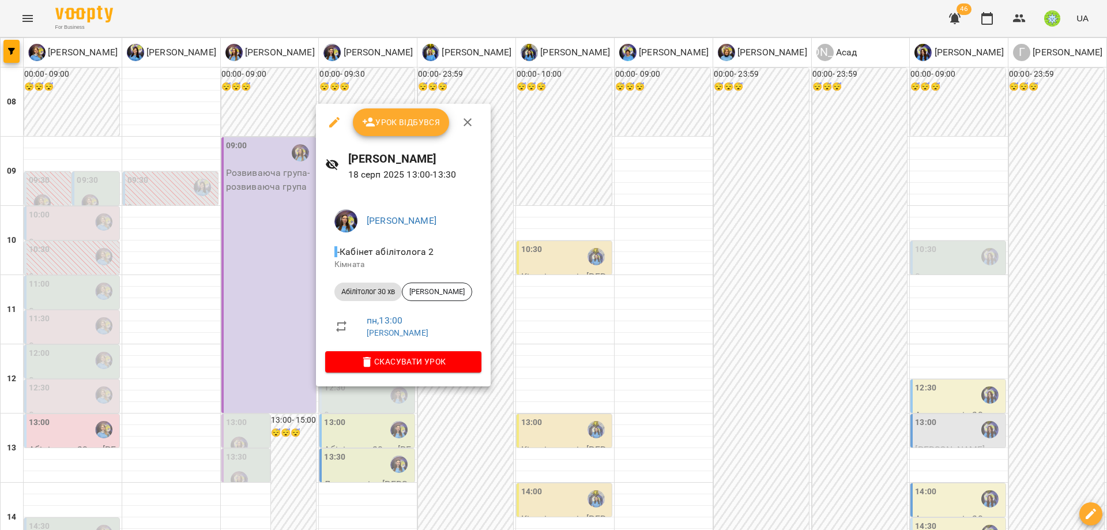
click at [330, 115] on button "button" at bounding box center [334, 122] width 28 height 28
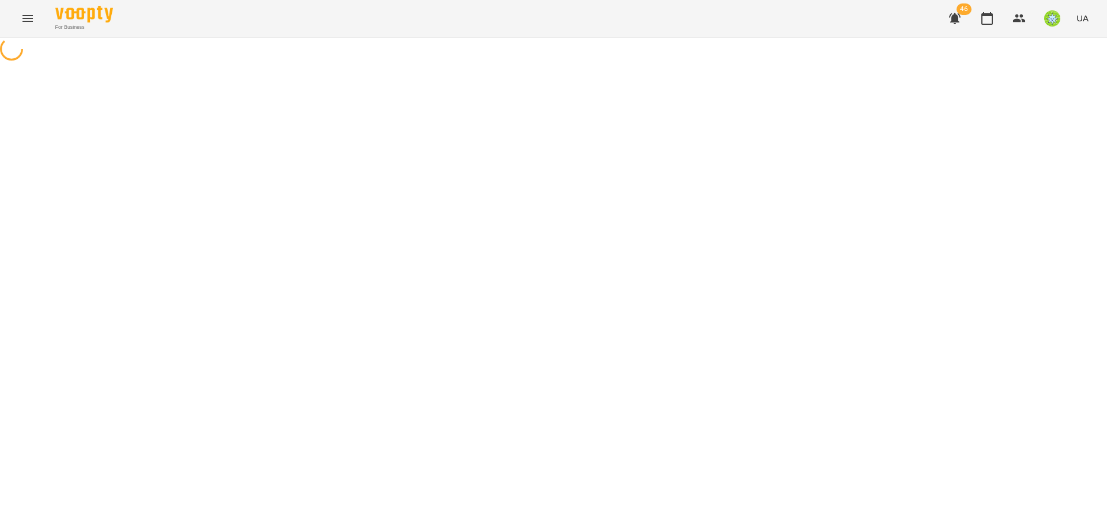
select select "**********"
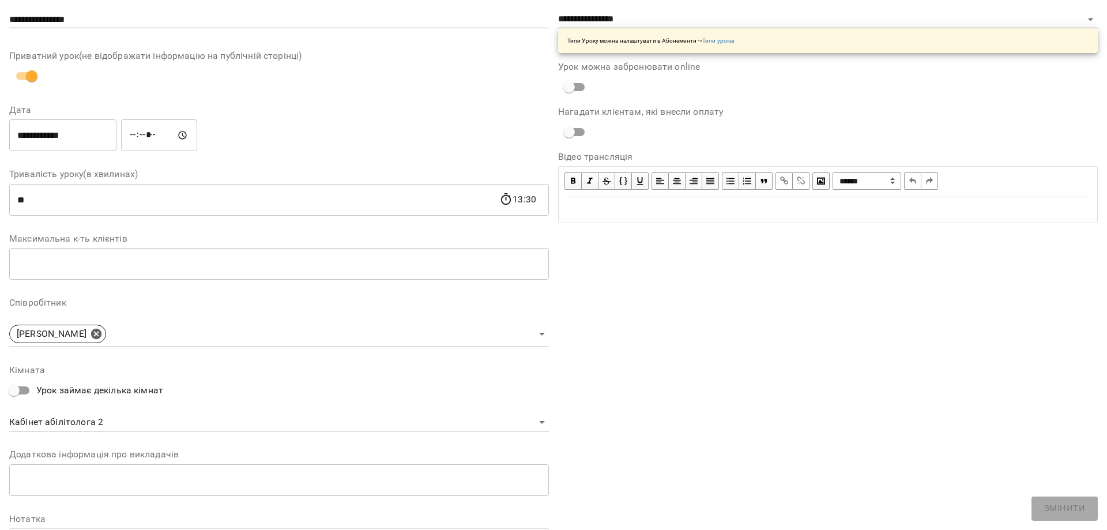
scroll to position [163, 0]
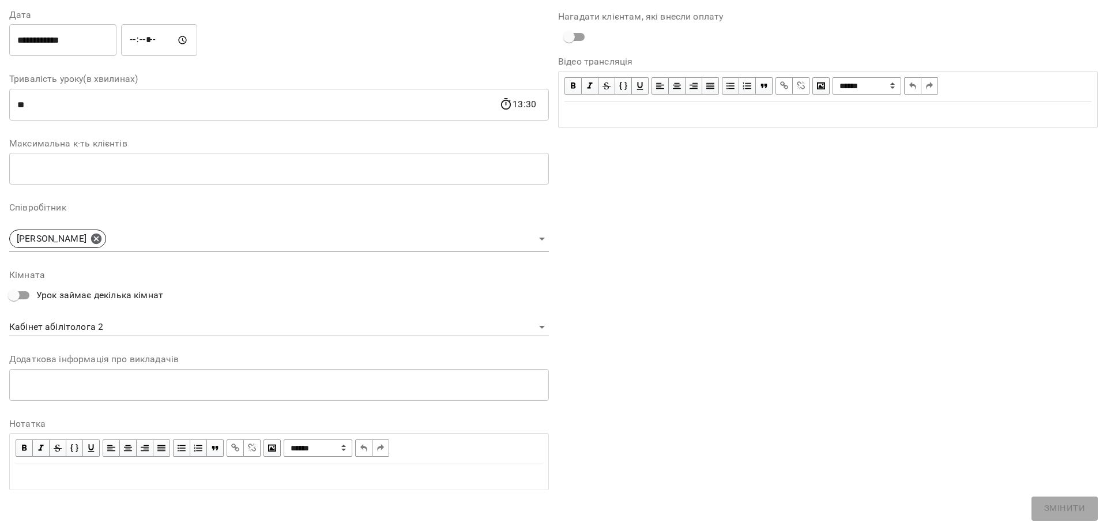
drag, startPoint x: 100, startPoint y: 312, endPoint x: 101, endPoint y: 322, distance: 9.8
click at [100, 313] on div "**********" at bounding box center [278, 303] width 539 height 66
click at [101, 325] on body "For Business 46 UA Журнал відвідувань / Ігнатенко Оксана пн, 18 серп 2025 13:00…" at bounding box center [553, 247] width 1107 height 495
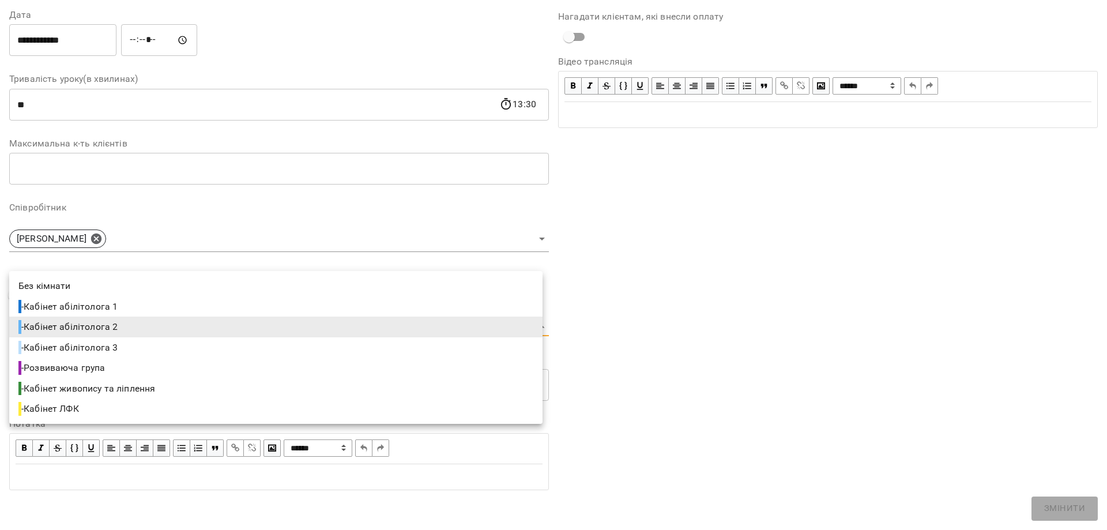
drag, startPoint x: 137, startPoint y: 352, endPoint x: 144, endPoint y: 346, distance: 9.0
click at [136, 352] on li "- Кабінет абілітолога 3" at bounding box center [275, 347] width 533 height 21
type input "**********"
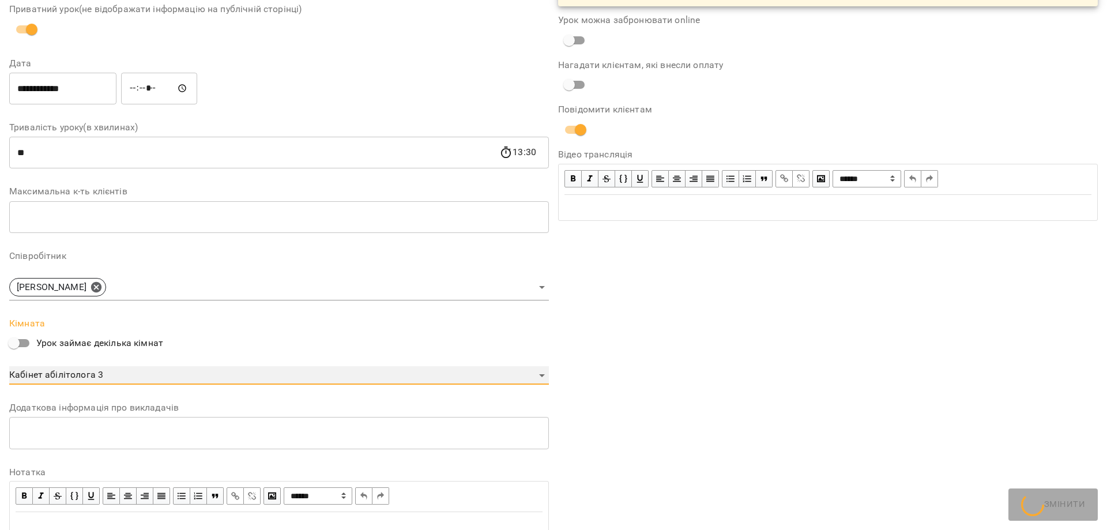
scroll to position [211, 0]
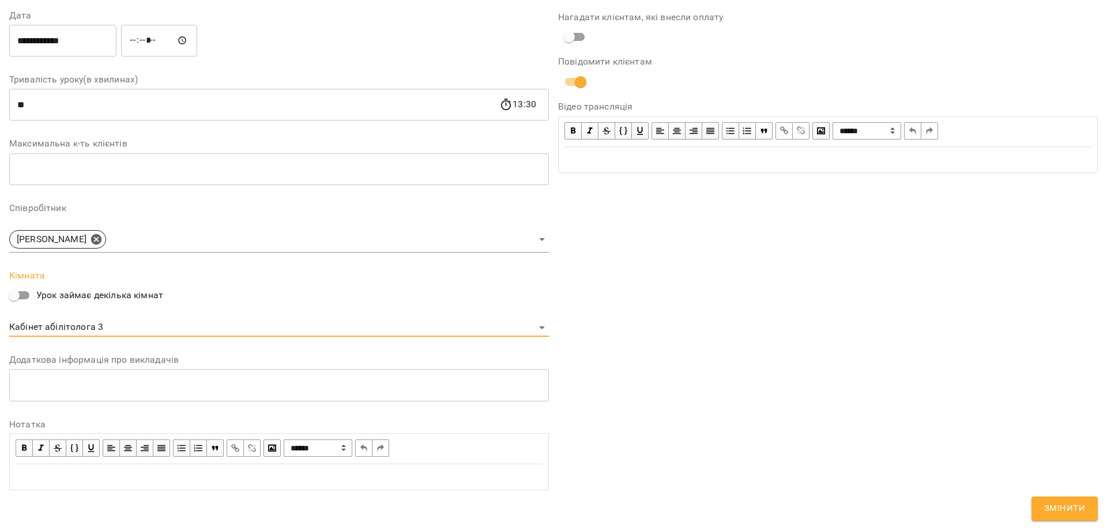
click at [1073, 501] on span "Змінити" at bounding box center [1064, 508] width 41 height 15
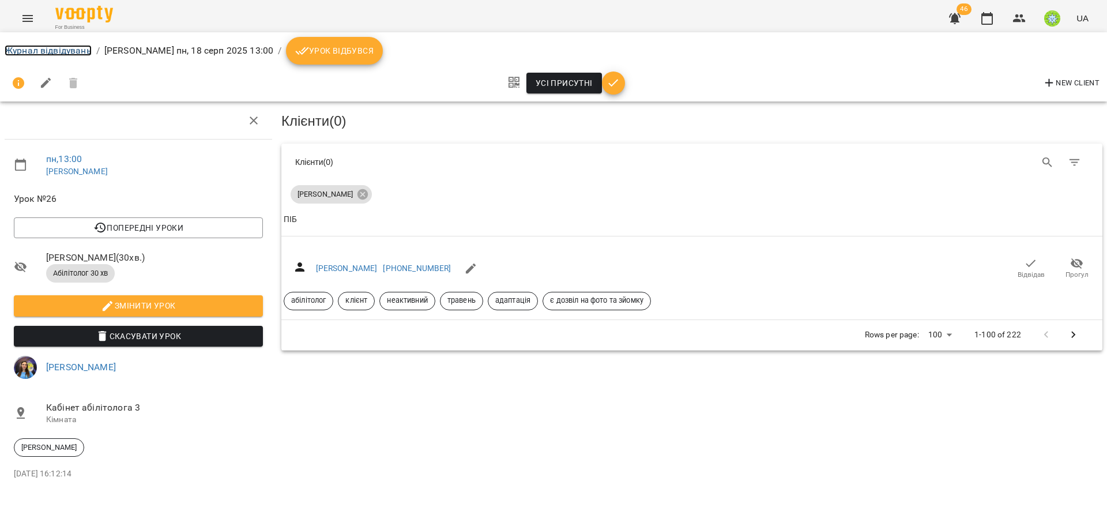
click at [50, 48] on link "Журнал відвідувань" at bounding box center [48, 50] width 87 height 11
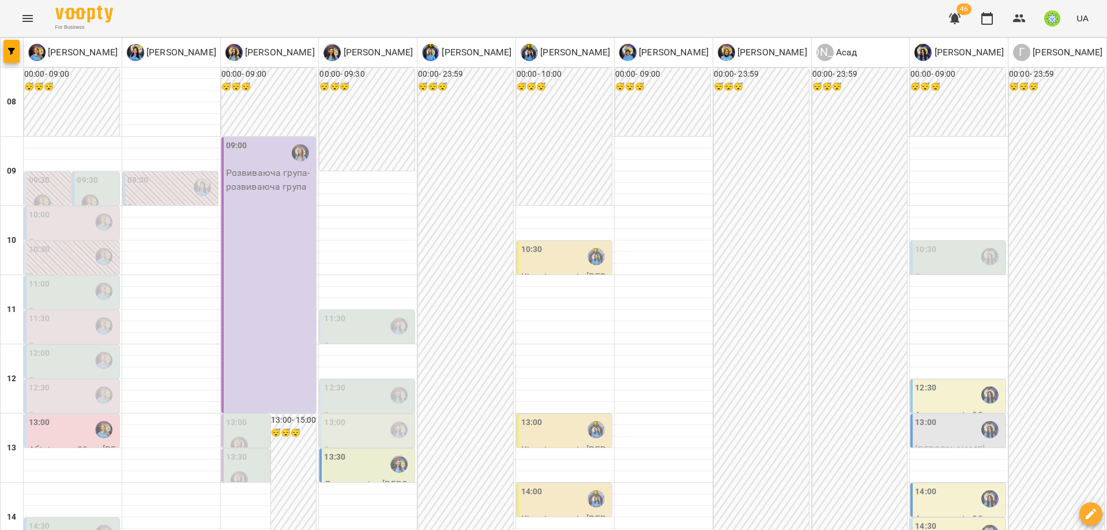
scroll to position [290, 0]
click at [325, 451] on label "13:30" at bounding box center [334, 457] width 21 height 13
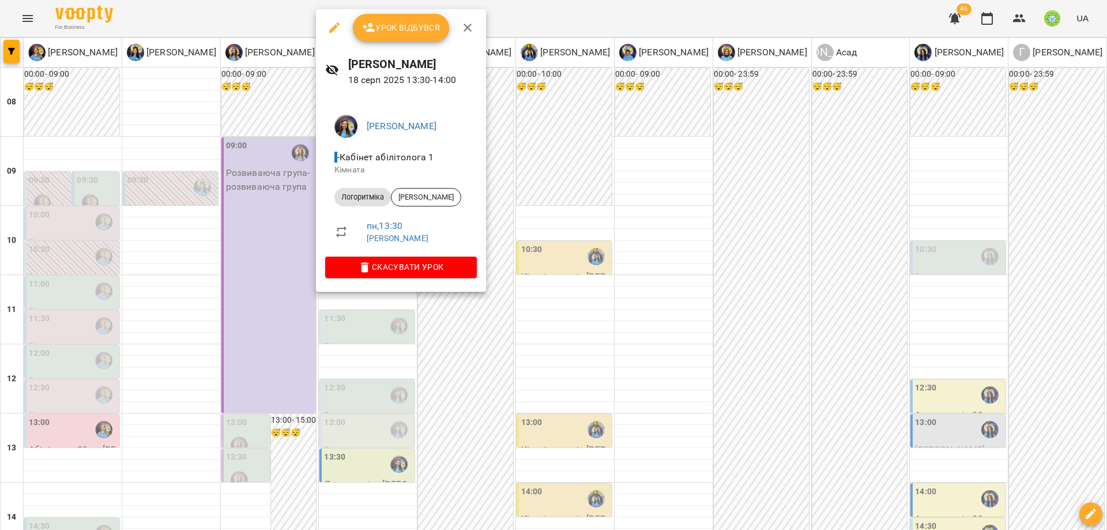
click at [338, 24] on icon "button" at bounding box center [334, 27] width 10 height 10
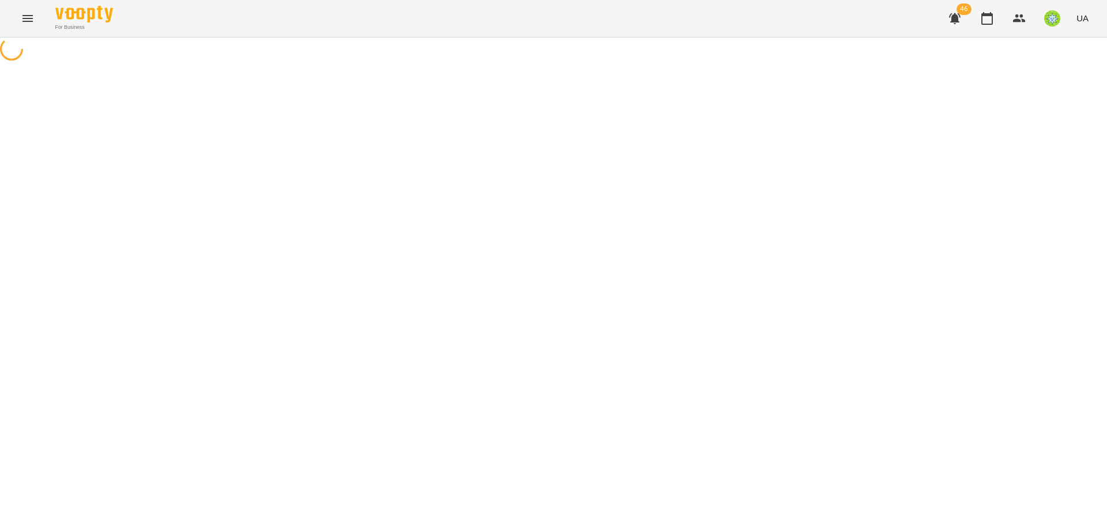
select select "**********"
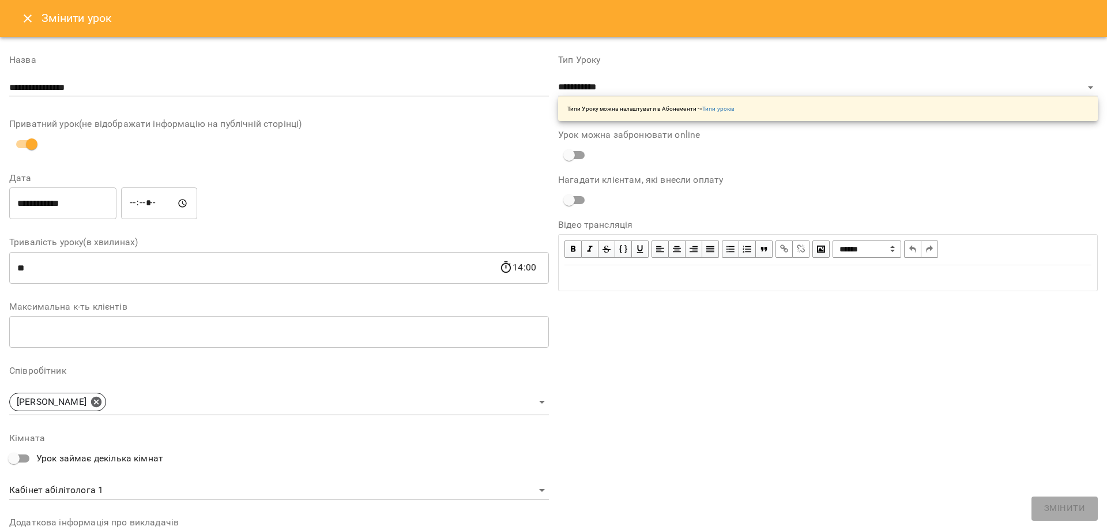
drag, startPoint x: 22, startPoint y: 16, endPoint x: 392, endPoint y: 171, distance: 401.2
click at [22, 16] on icon "Close" at bounding box center [28, 19] width 14 height 14
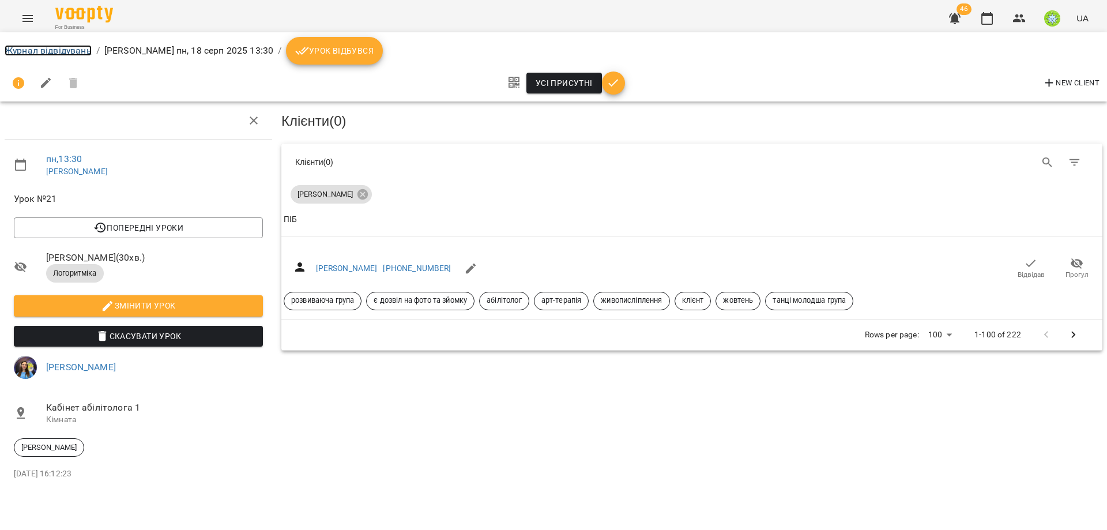
click at [62, 50] on link "Журнал відвідувань" at bounding box center [48, 50] width 87 height 11
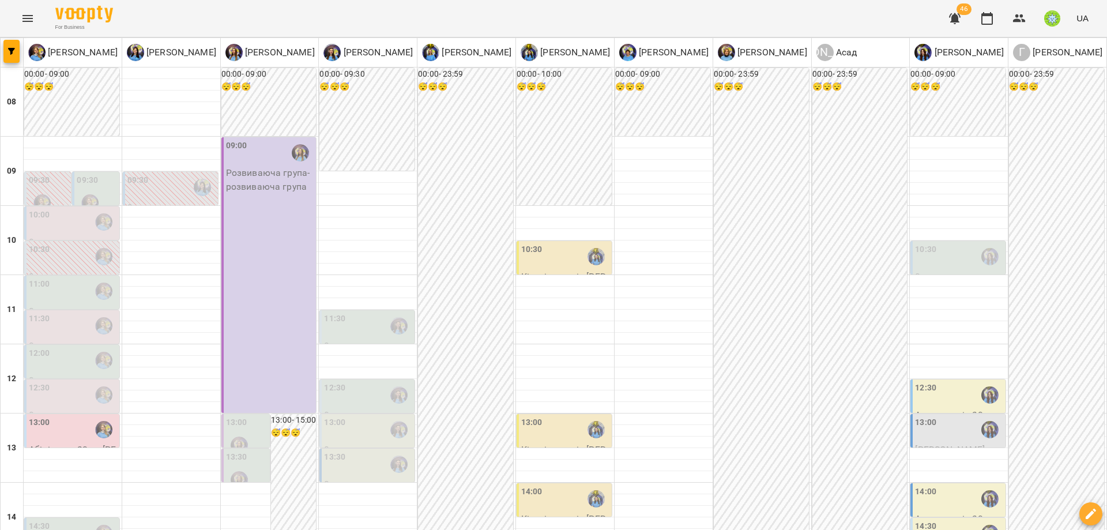
scroll to position [103, 0]
click at [327, 312] on label "11:30" at bounding box center [334, 318] width 21 height 13
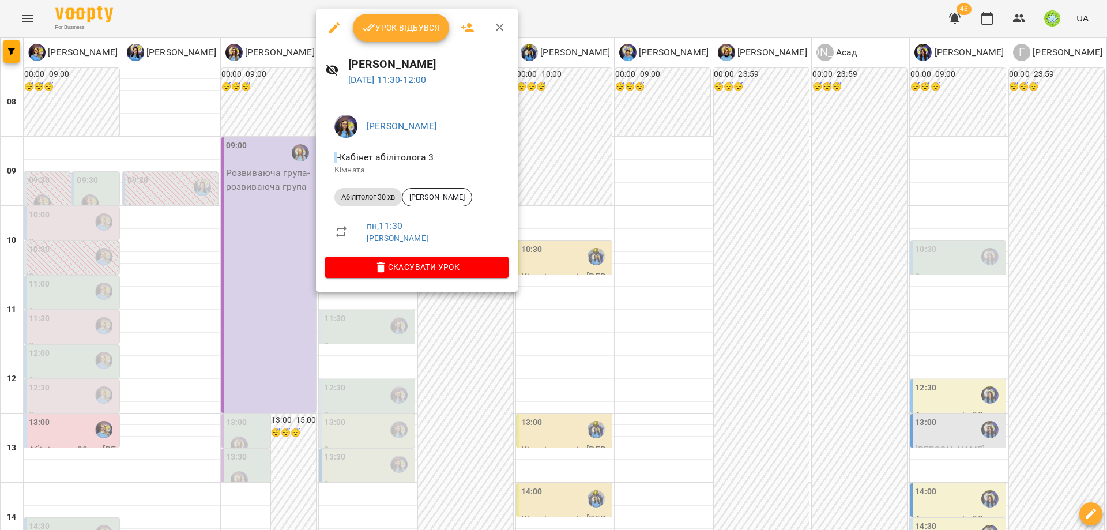
click at [335, 22] on icon "button" at bounding box center [334, 28] width 14 height 14
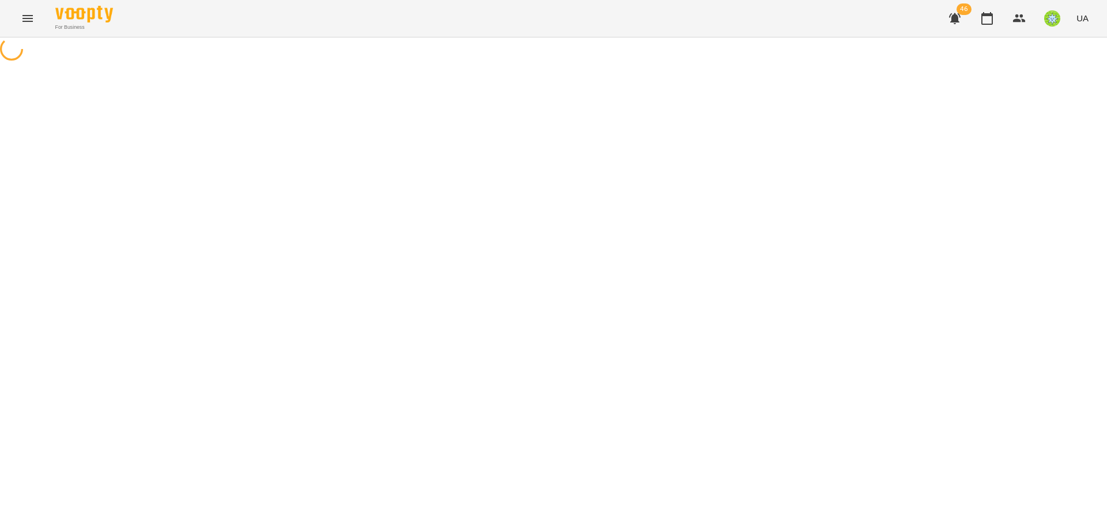
select select "**********"
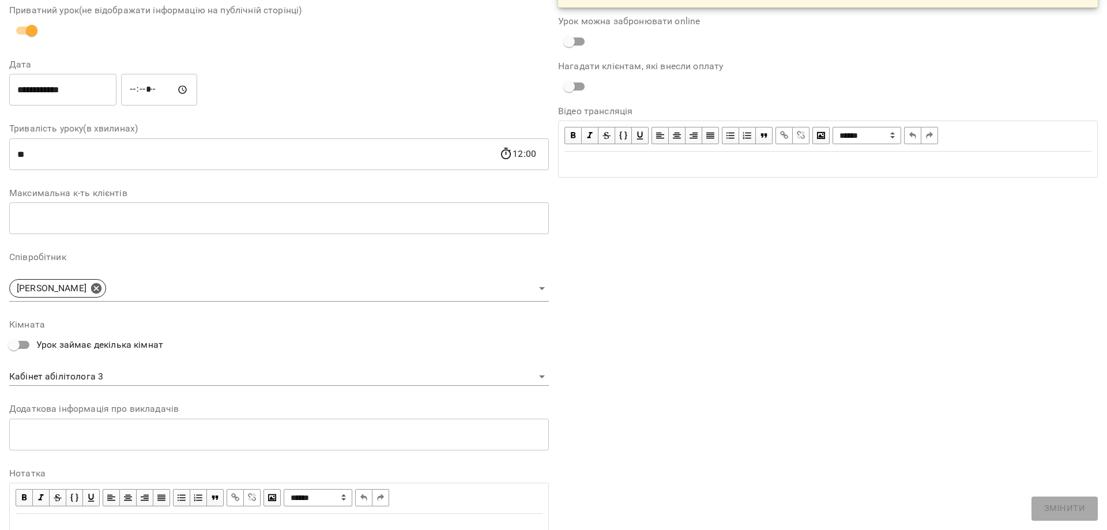
scroll to position [163, 0]
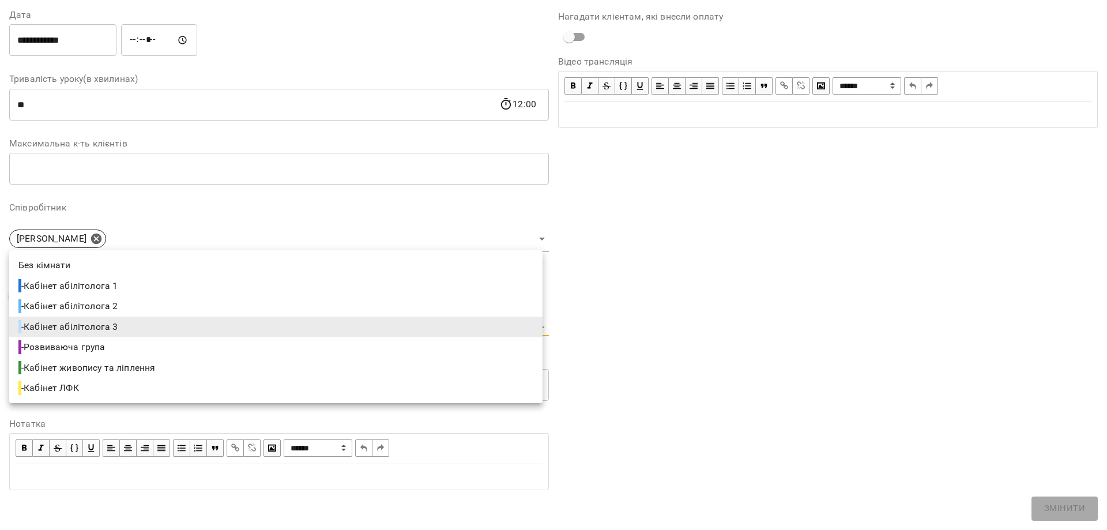
click at [135, 323] on body "For Business 46 UA Журнал відвідувань / Базілєва Катерина пн, 18 серп 2025 11:3…" at bounding box center [553, 247] width 1107 height 495
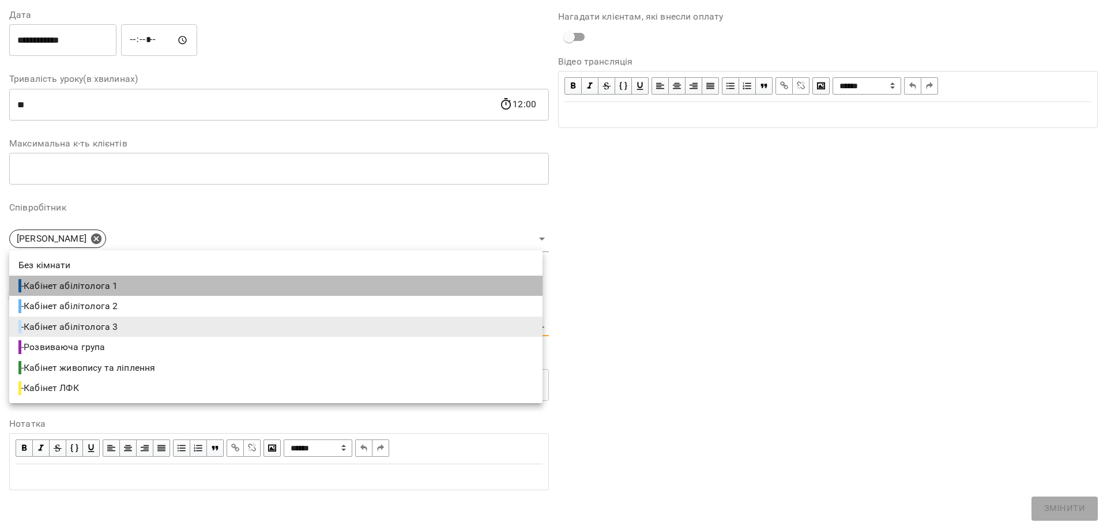
click at [142, 286] on li "- Кабінет абілітолога 1" at bounding box center [275, 285] width 533 height 21
type input "**********"
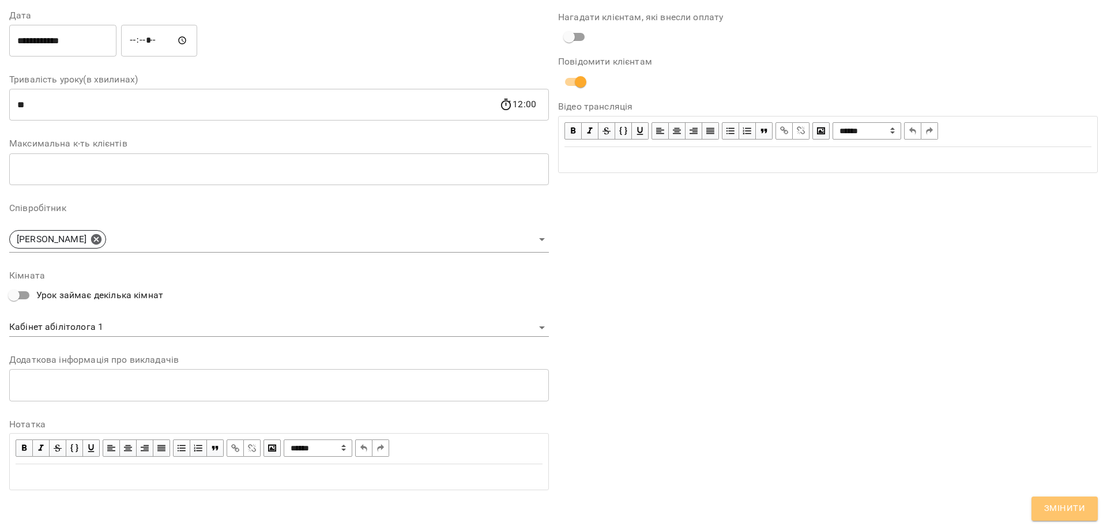
click at [1070, 508] on span "Змінити" at bounding box center [1064, 508] width 41 height 15
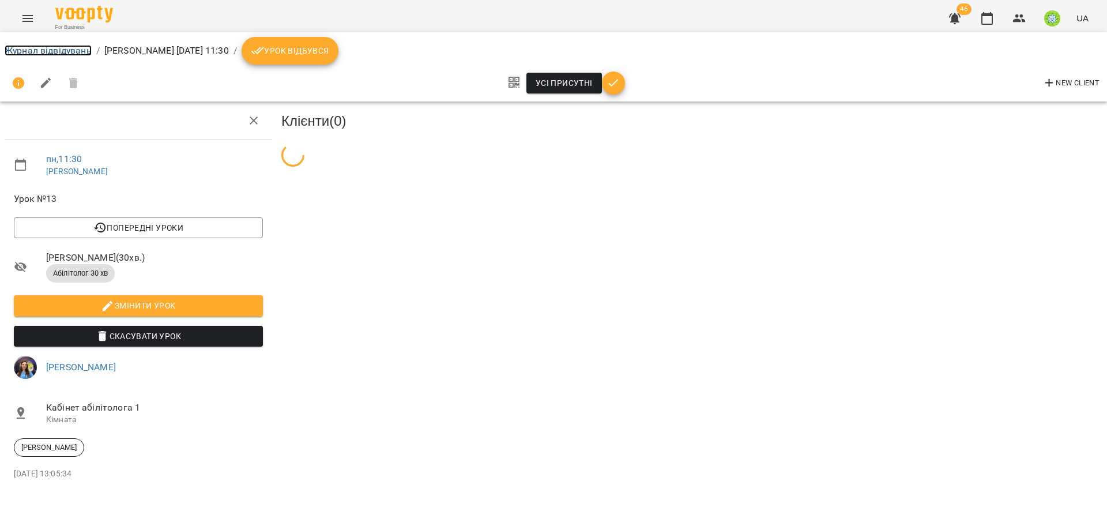
click at [35, 53] on link "Журнал відвідувань" at bounding box center [48, 50] width 87 height 11
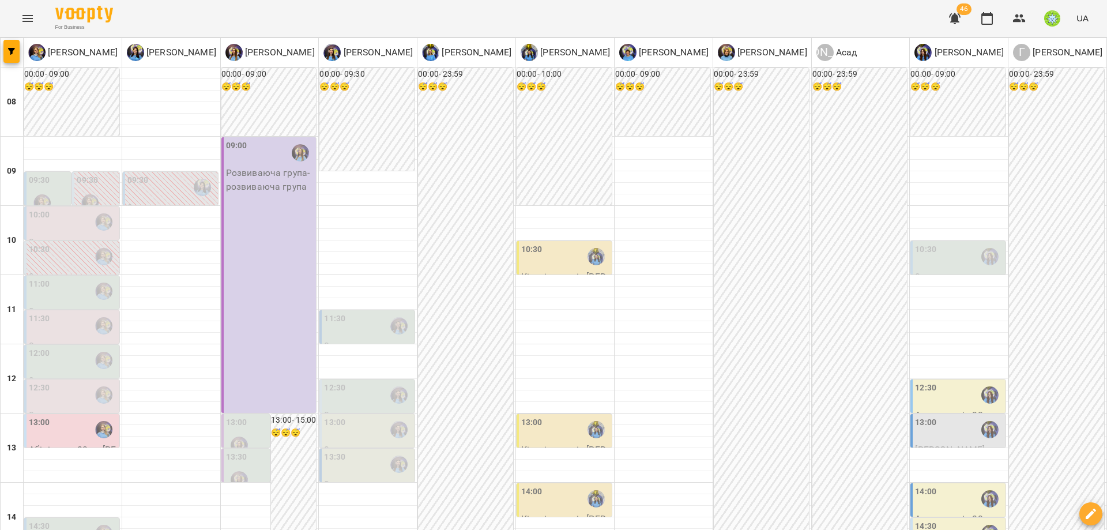
scroll to position [145, 0]
click at [333, 382] on div "12:30" at bounding box center [334, 395] width 21 height 27
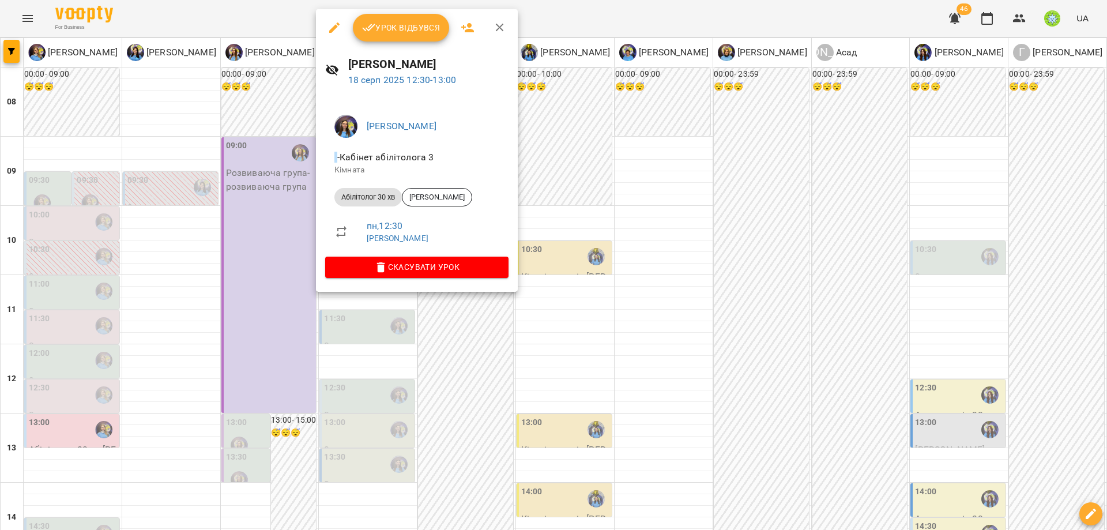
click at [335, 25] on icon "button" at bounding box center [334, 27] width 10 height 10
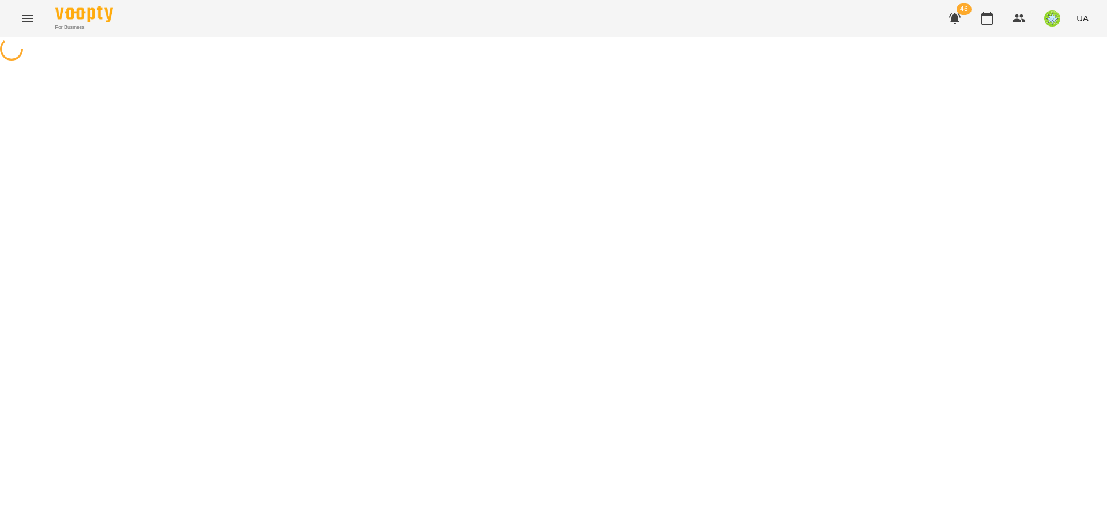
select select "**********"
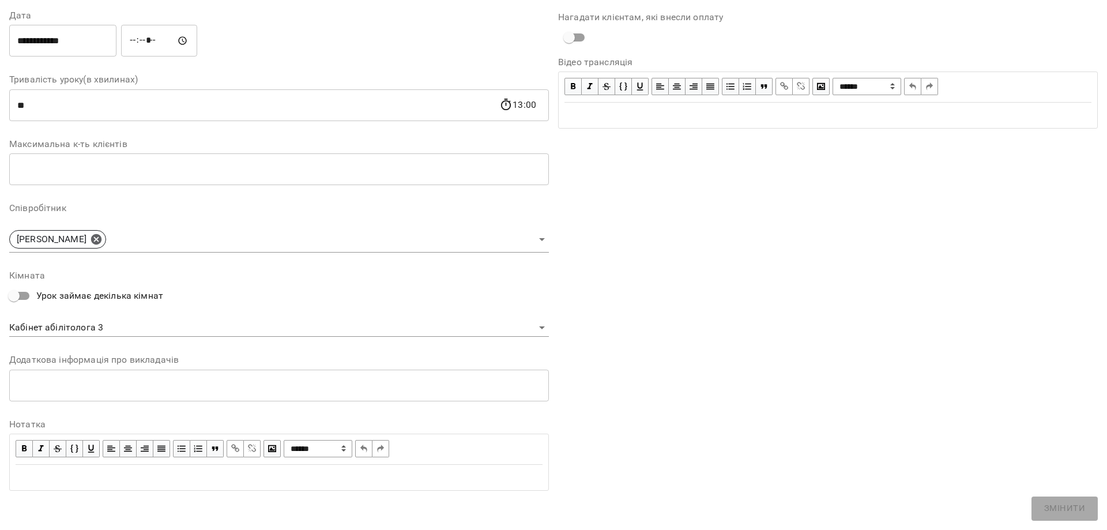
scroll to position [163, 0]
click at [77, 326] on body "For Business 46 UA Журнал відвідувань / Базілєва Катерина пн, 18 серп 2025 12:3…" at bounding box center [553, 247] width 1107 height 495
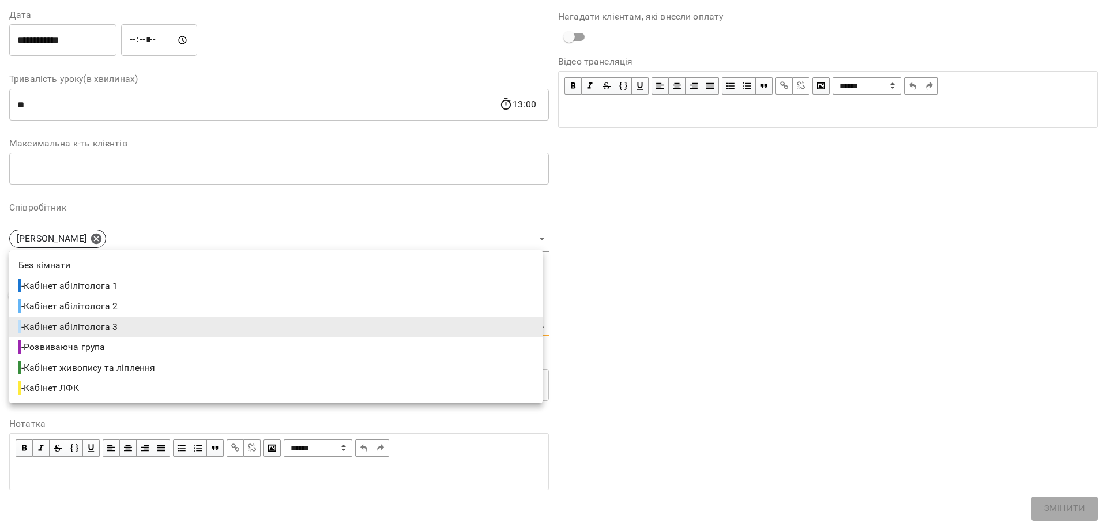
click at [125, 285] on li "- Кабінет абілітолога 1" at bounding box center [275, 285] width 533 height 21
type input "**********"
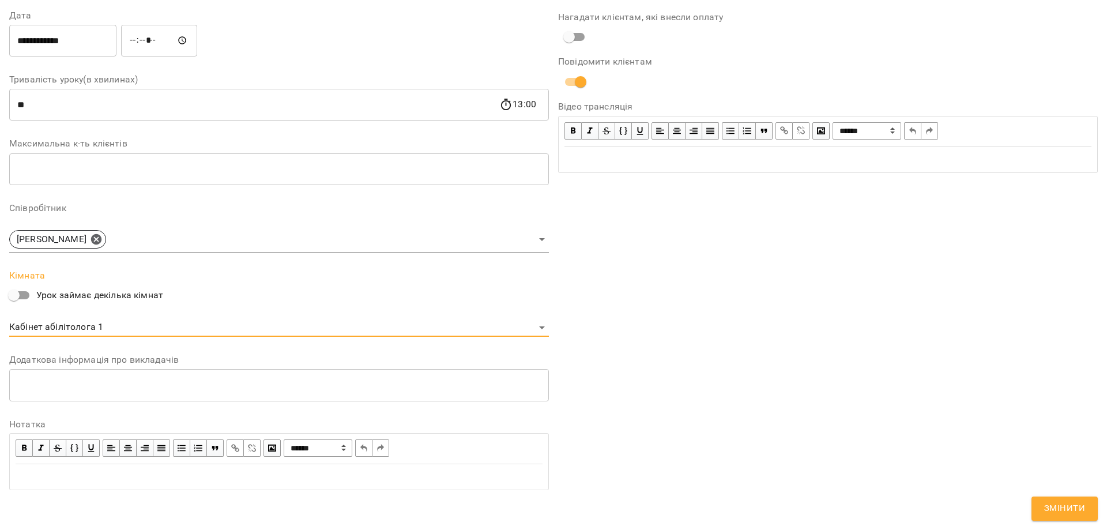
click at [1058, 507] on span "Змінити" at bounding box center [1064, 508] width 41 height 15
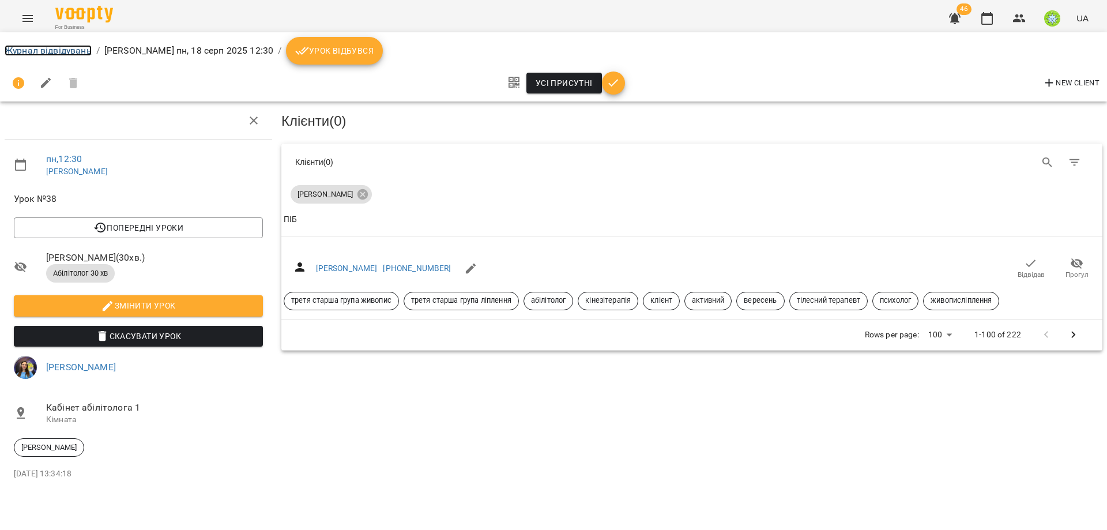
drag, startPoint x: 71, startPoint y: 47, endPoint x: 103, endPoint y: 53, distance: 31.8
click at [71, 47] on link "Журнал відвідувань" at bounding box center [48, 50] width 87 height 11
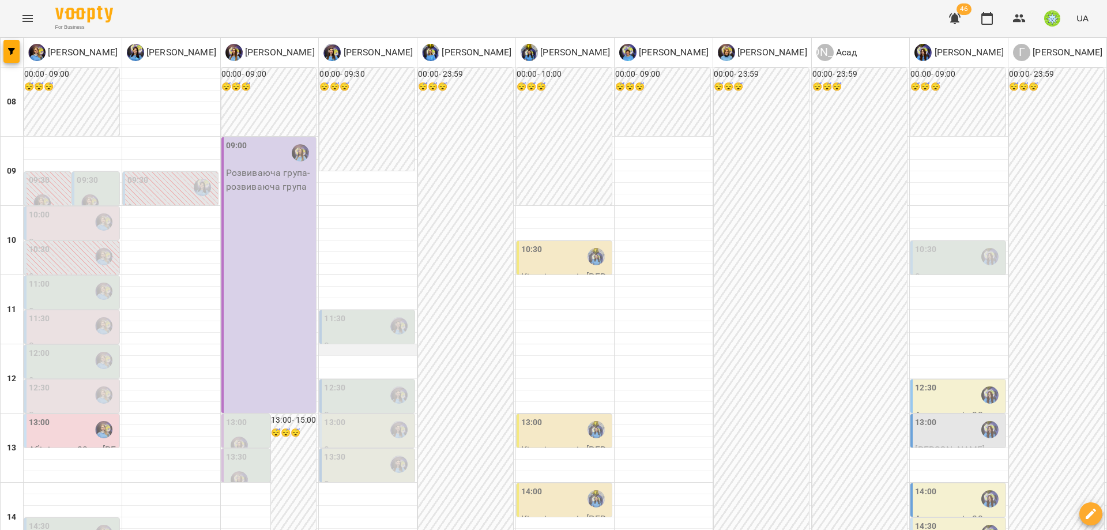
scroll to position [269, 0]
click at [344, 416] on div "13:00" at bounding box center [368, 429] width 88 height 27
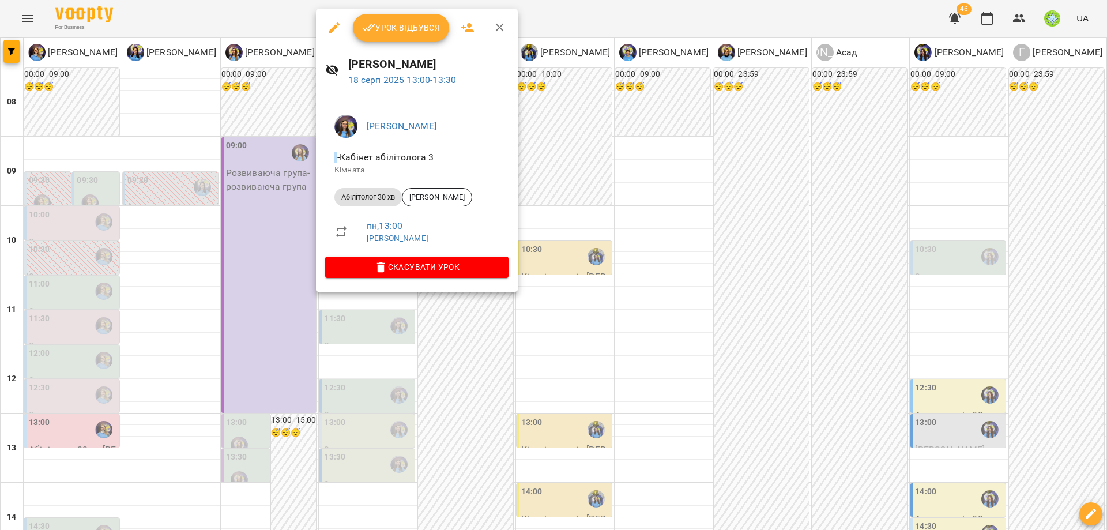
click at [334, 32] on icon "button" at bounding box center [334, 28] width 14 height 14
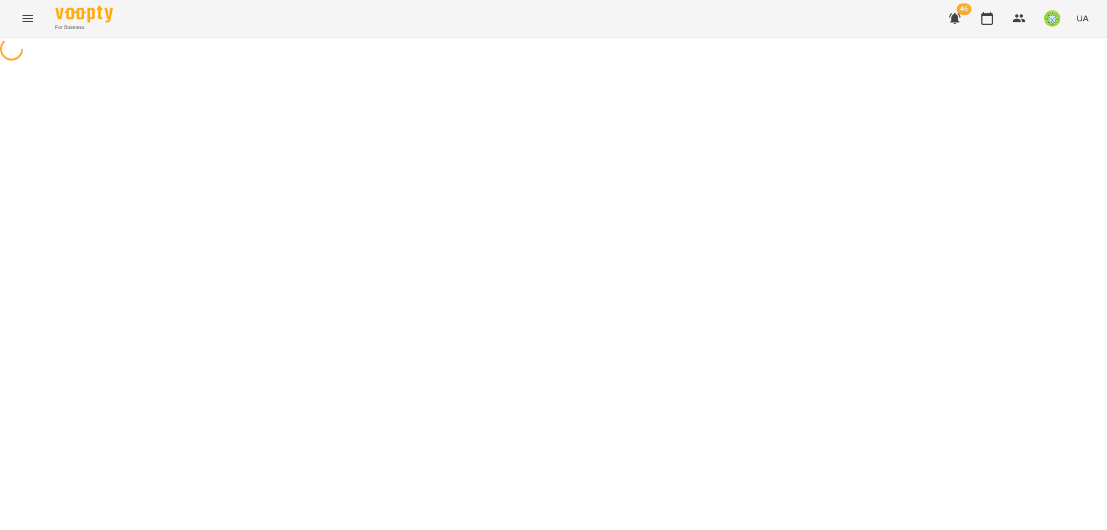
select select "**********"
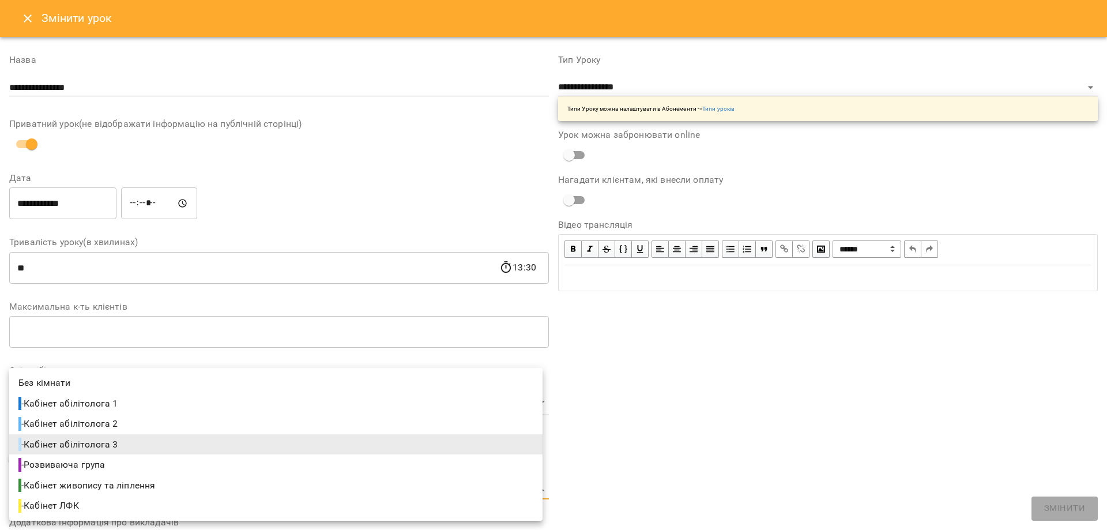
click at [92, 491] on body "For Business 46 UA Журнал відвідувань / Ігнатенко Оксана пн, 18 серп 2025 13:00…" at bounding box center [553, 247] width 1107 height 495
drag, startPoint x: 127, startPoint y: 403, endPoint x: 741, endPoint y: 528, distance: 626.4
click at [127, 403] on li "- Кабінет абілітолога 1" at bounding box center [275, 403] width 533 height 21
type input "**********"
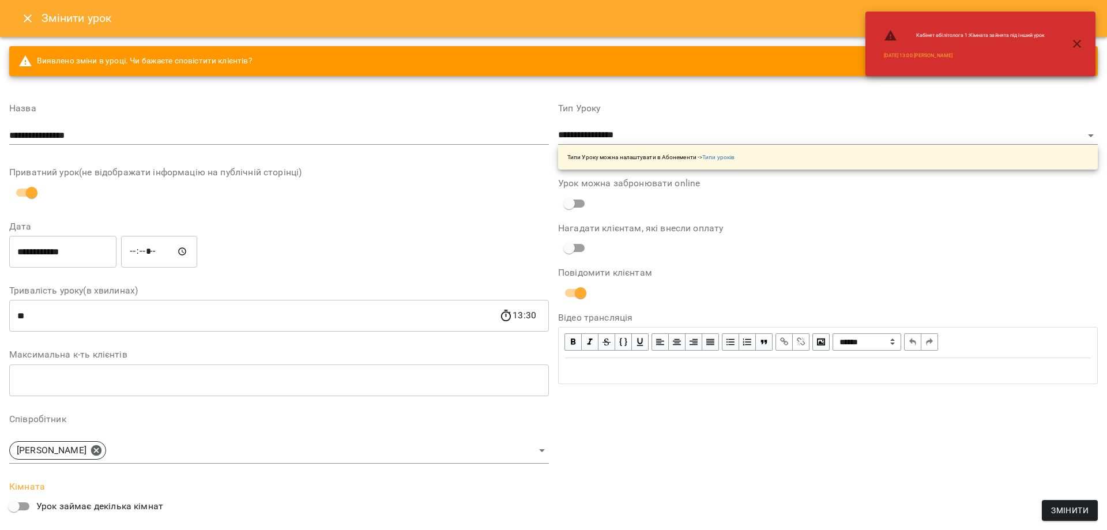
click at [1076, 502] on button "Змінити" at bounding box center [1069, 510] width 56 height 21
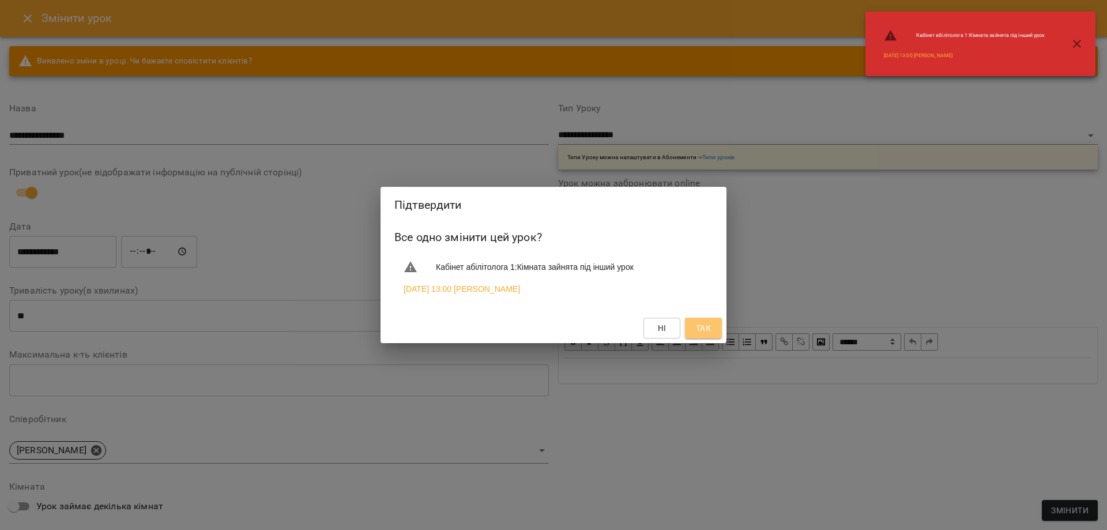
click at [703, 319] on button "Так" at bounding box center [703, 328] width 37 height 21
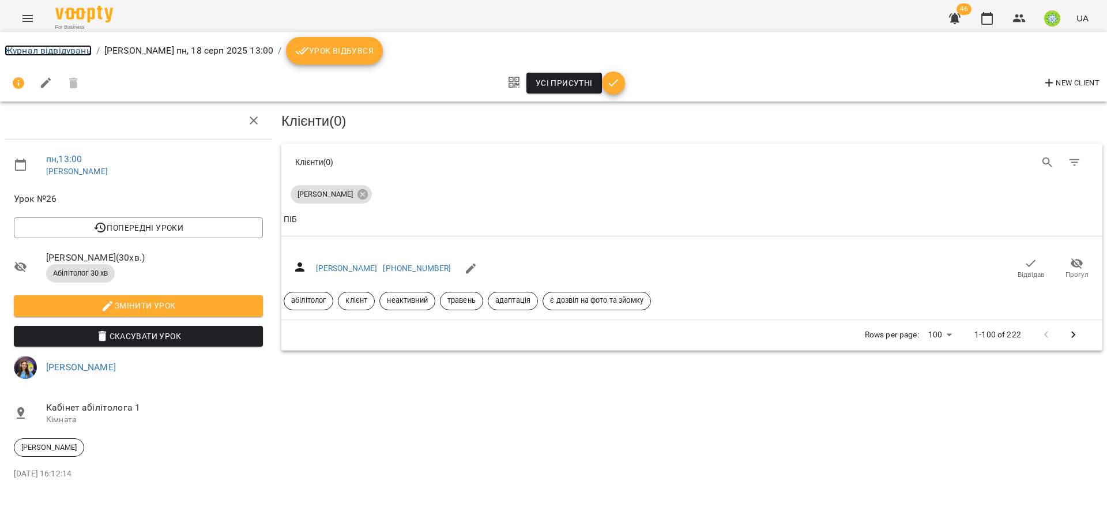
click at [45, 50] on link "Журнал відвідувань" at bounding box center [48, 50] width 87 height 11
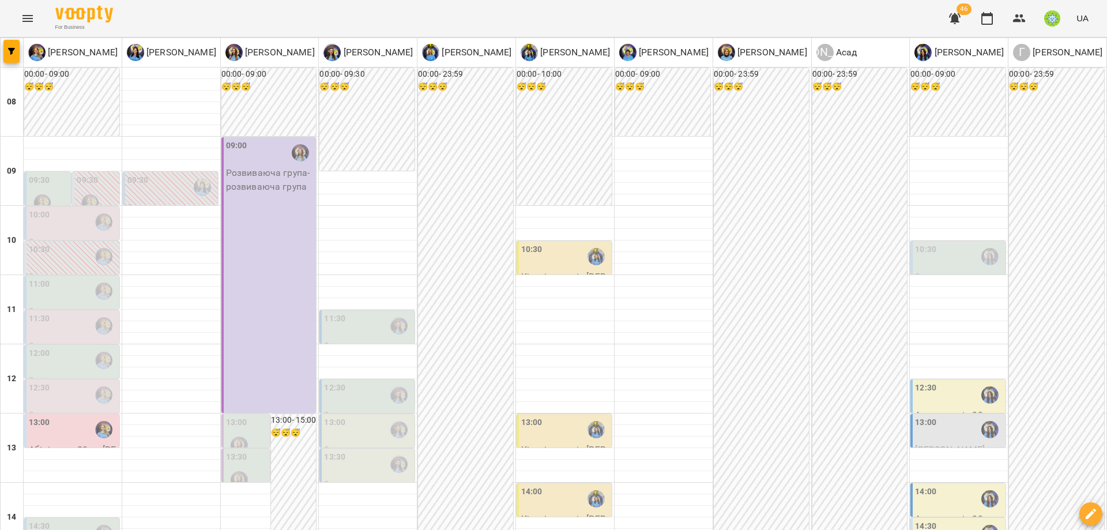
scroll to position [158, 0]
click at [345, 416] on div "13:00" at bounding box center [368, 429] width 88 height 27
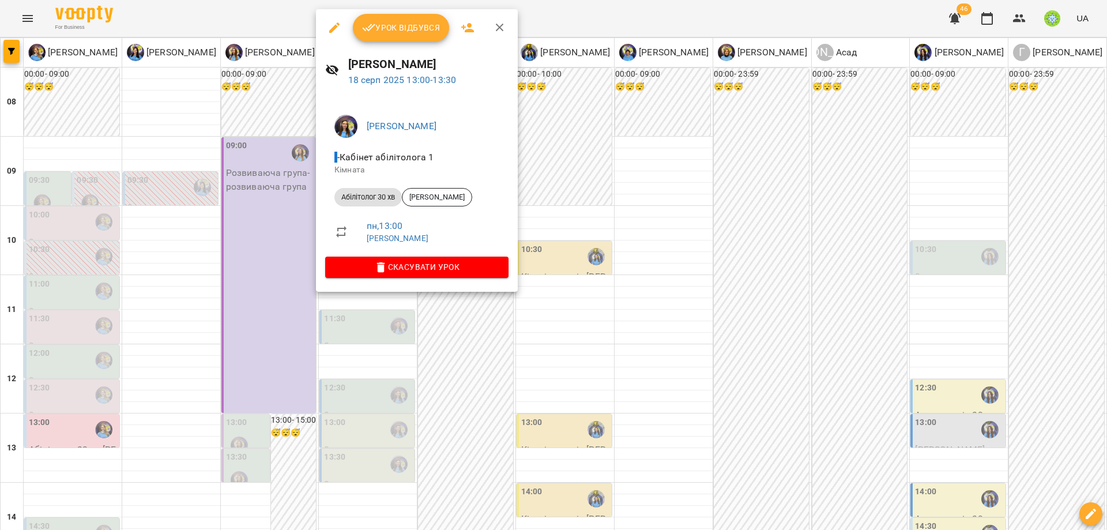
click at [359, 403] on div at bounding box center [553, 265] width 1107 height 530
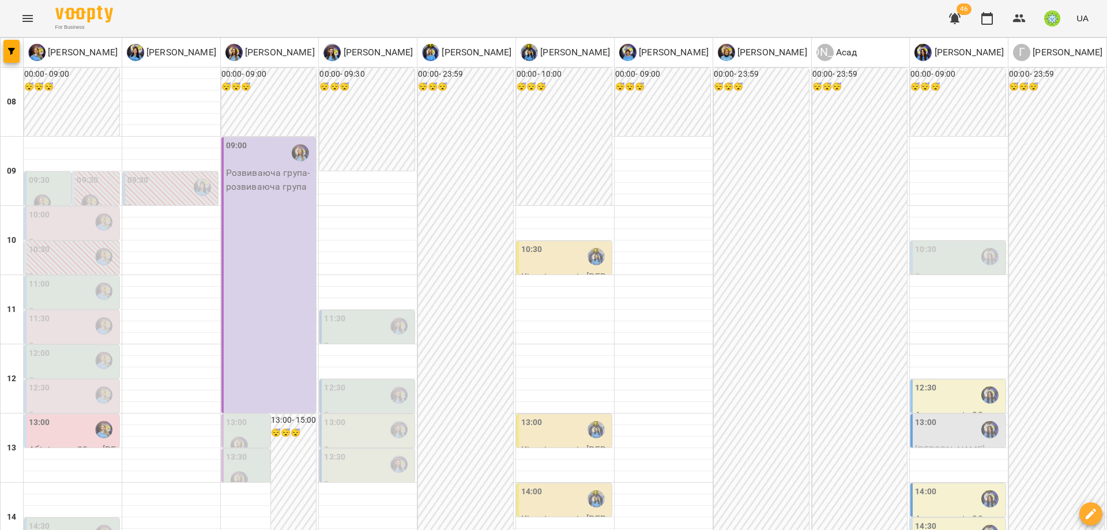
click at [354, 451] on div "13:30" at bounding box center [368, 464] width 88 height 27
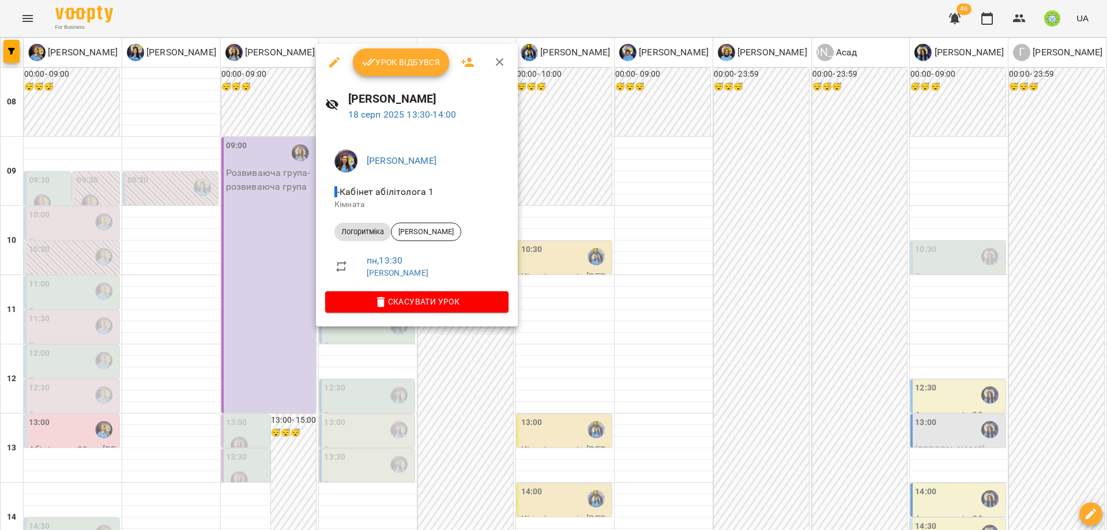
click at [370, 401] on div at bounding box center [553, 265] width 1107 height 530
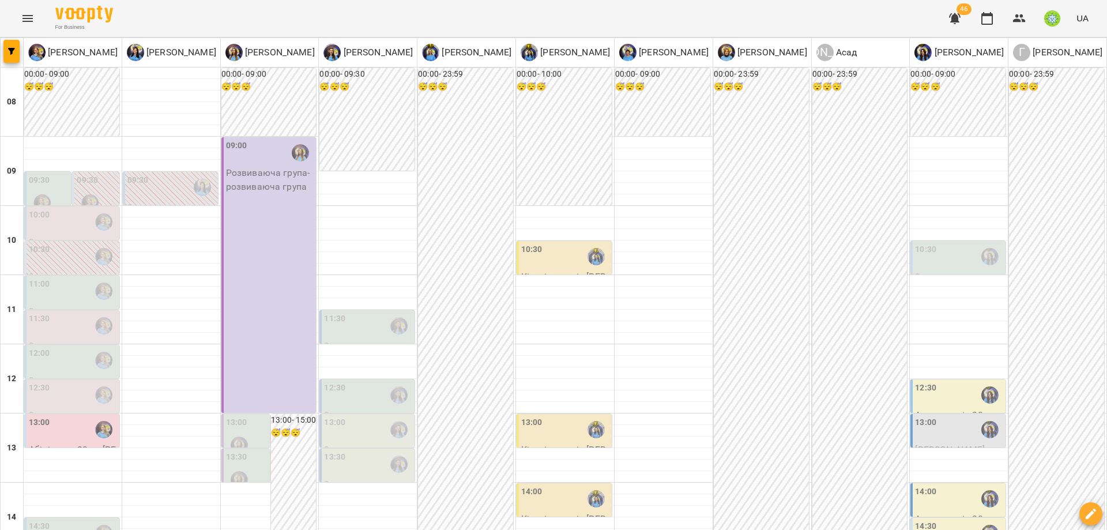
scroll to position [469, 0]
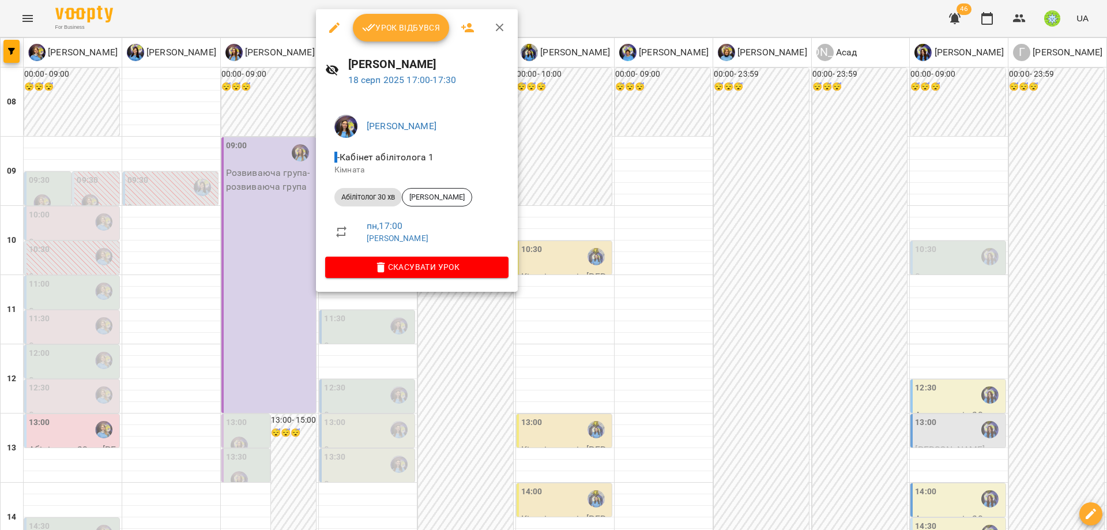
click at [389, 351] on div at bounding box center [553, 265] width 1107 height 530
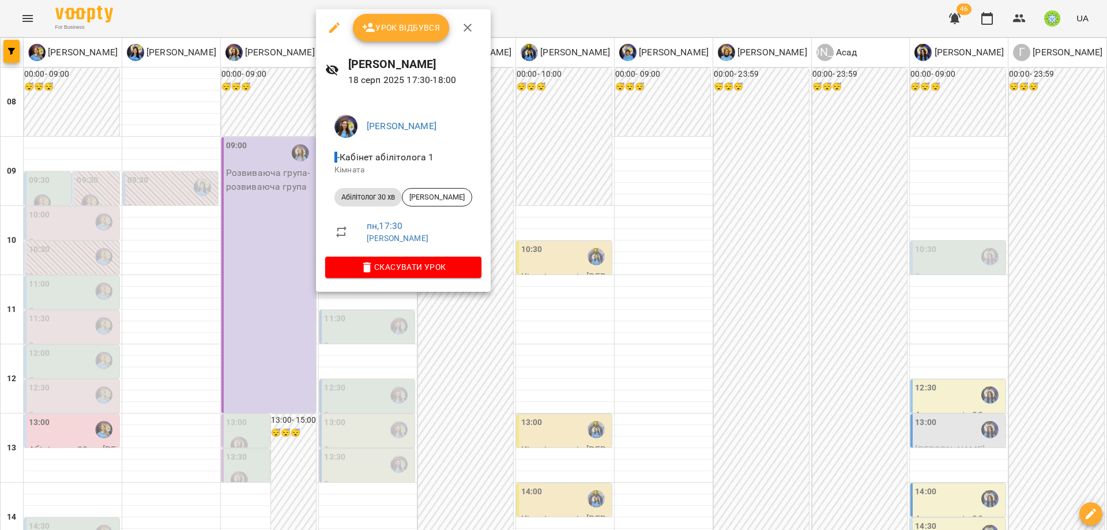
click at [388, 327] on div at bounding box center [553, 265] width 1107 height 530
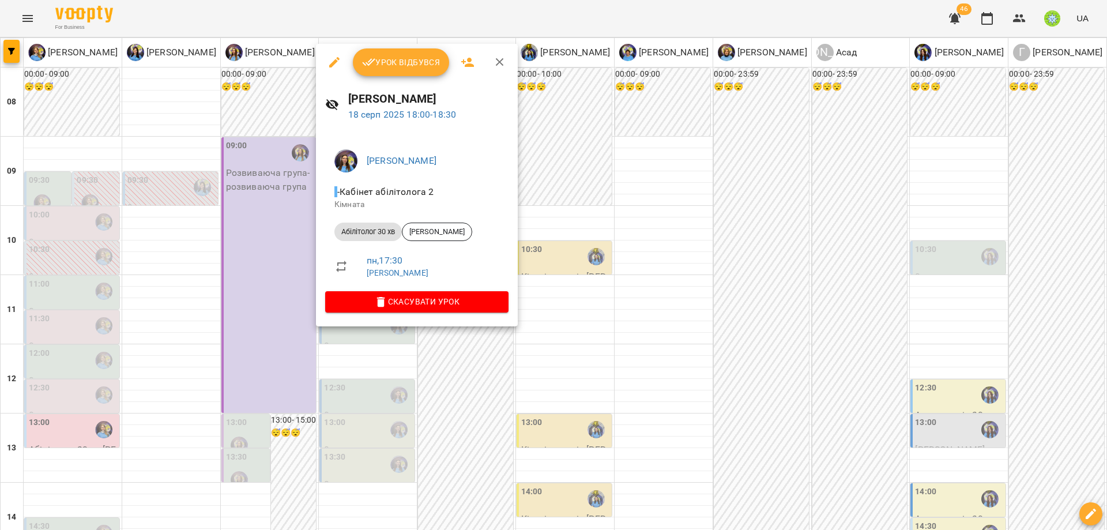
click at [331, 66] on icon "button" at bounding box center [334, 62] width 10 height 10
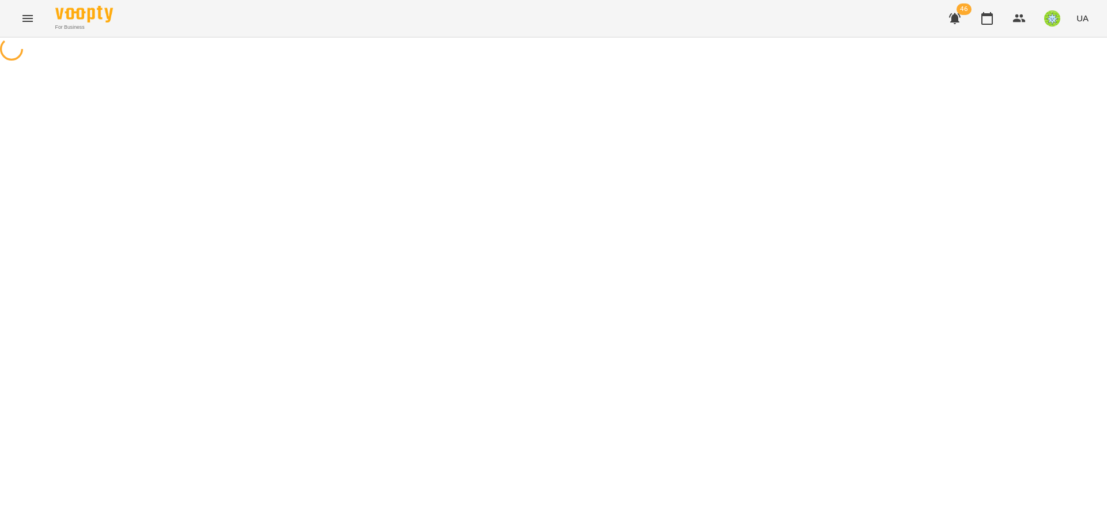
select select "**********"
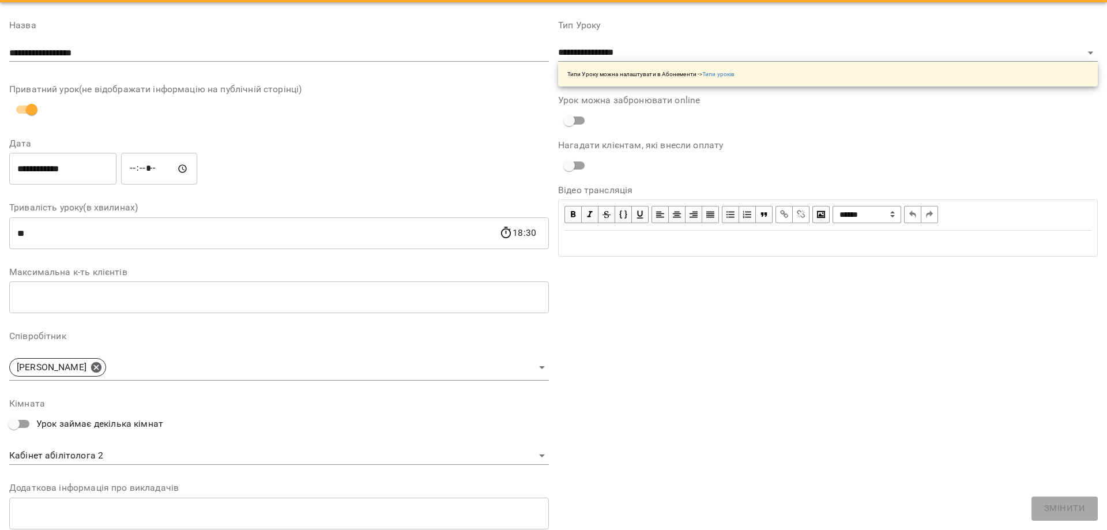
scroll to position [163, 0]
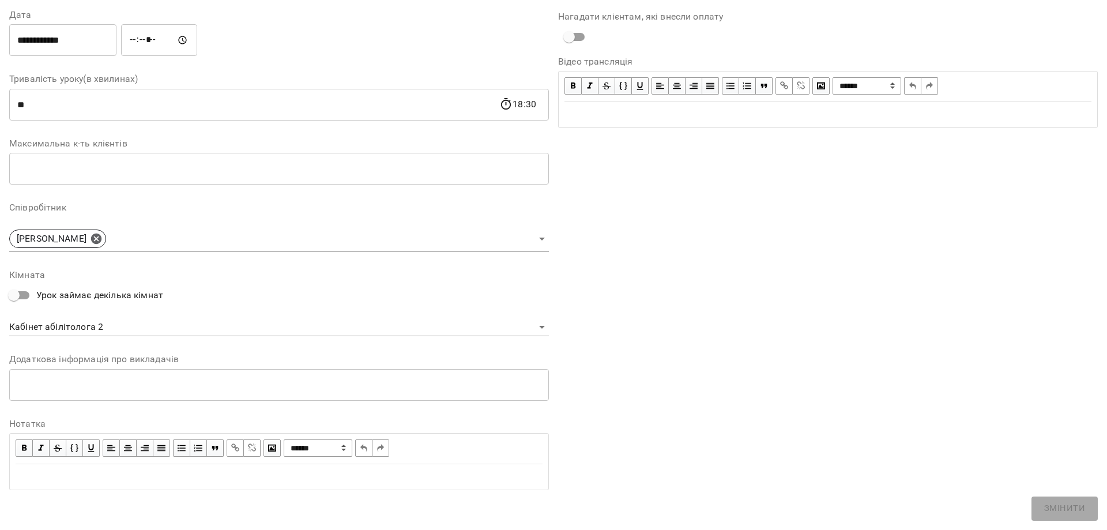
click at [128, 330] on body "For Business 46 UA Журнал відвідувань / Базілєва Катерина пн, 18 серп 2025 18:0…" at bounding box center [553, 268] width 1107 height 537
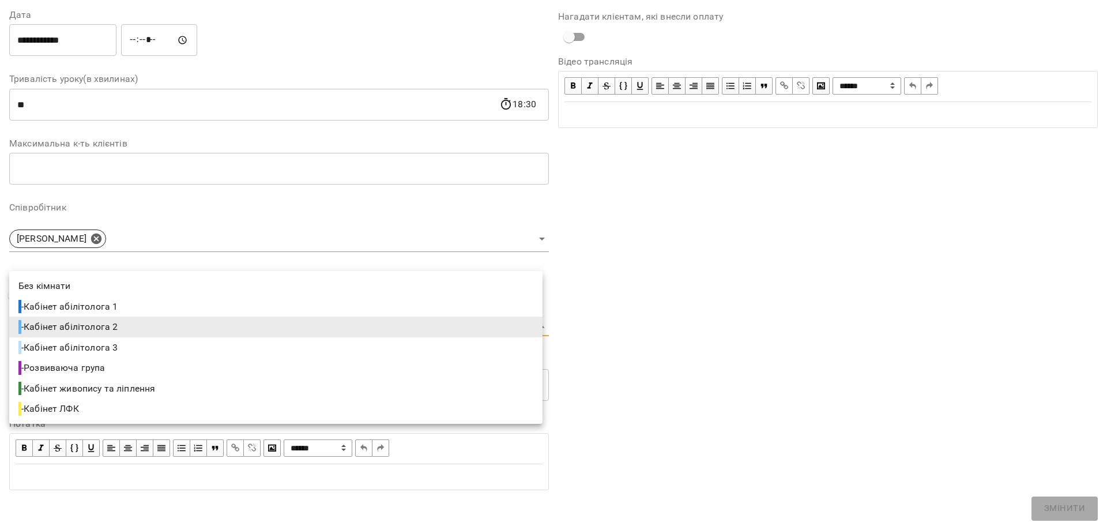
click at [137, 304] on li "- Кабінет абілітолога 1" at bounding box center [275, 306] width 533 height 21
type input "**********"
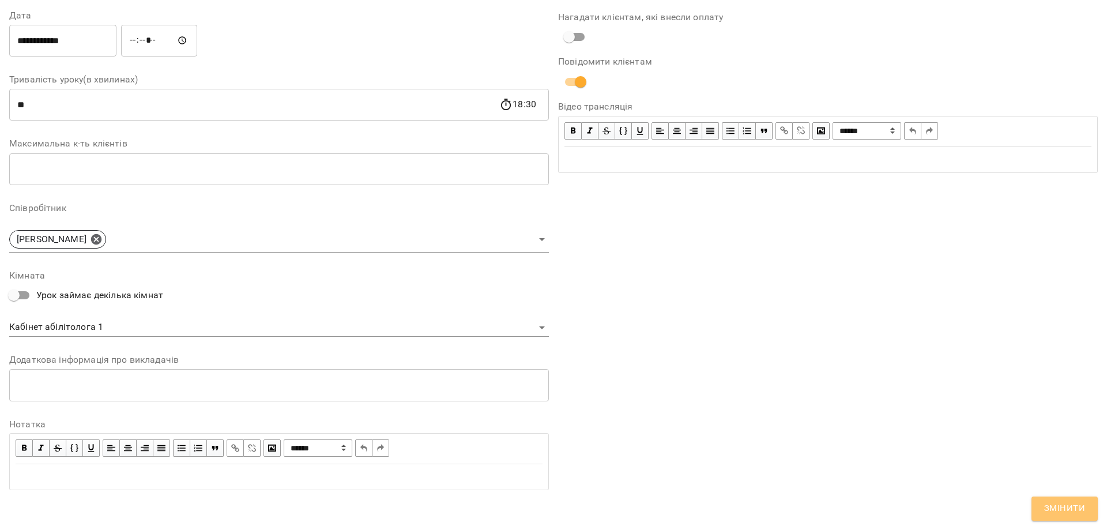
click at [1090, 515] on button "Змінити" at bounding box center [1064, 508] width 66 height 24
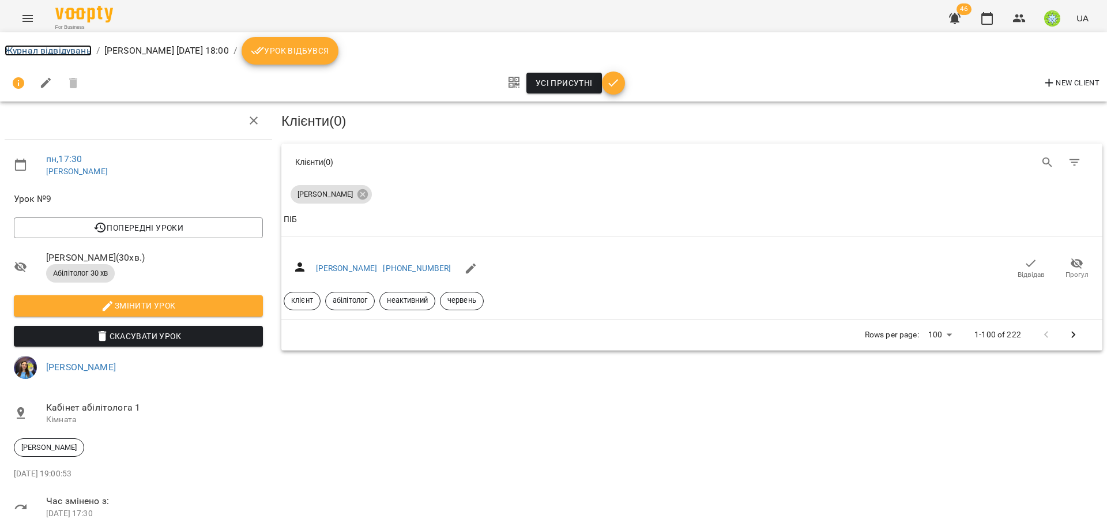
click at [41, 55] on link "Журнал відвідувань" at bounding box center [48, 50] width 87 height 11
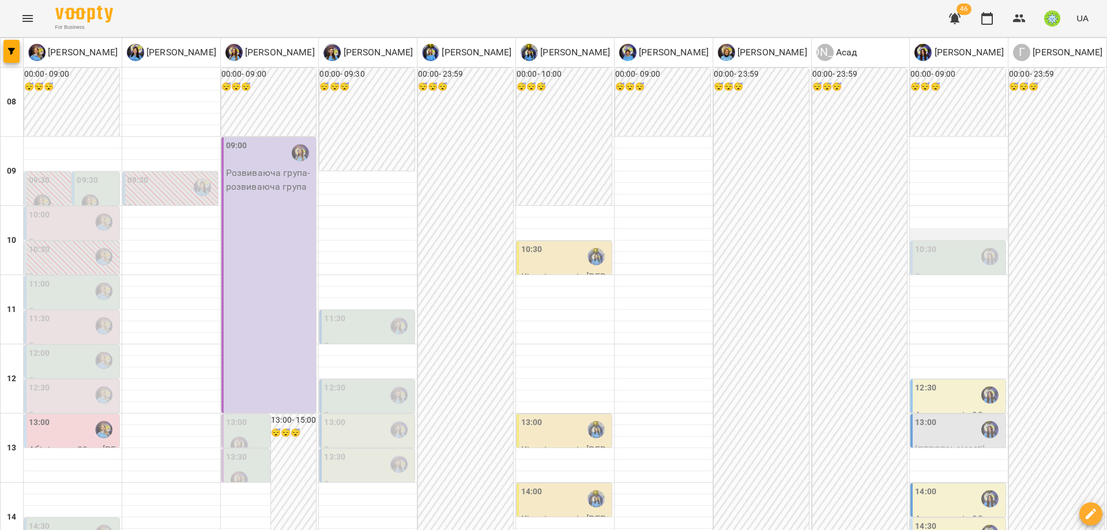
click at [923, 236] on div at bounding box center [958, 235] width 98 height 12
select select
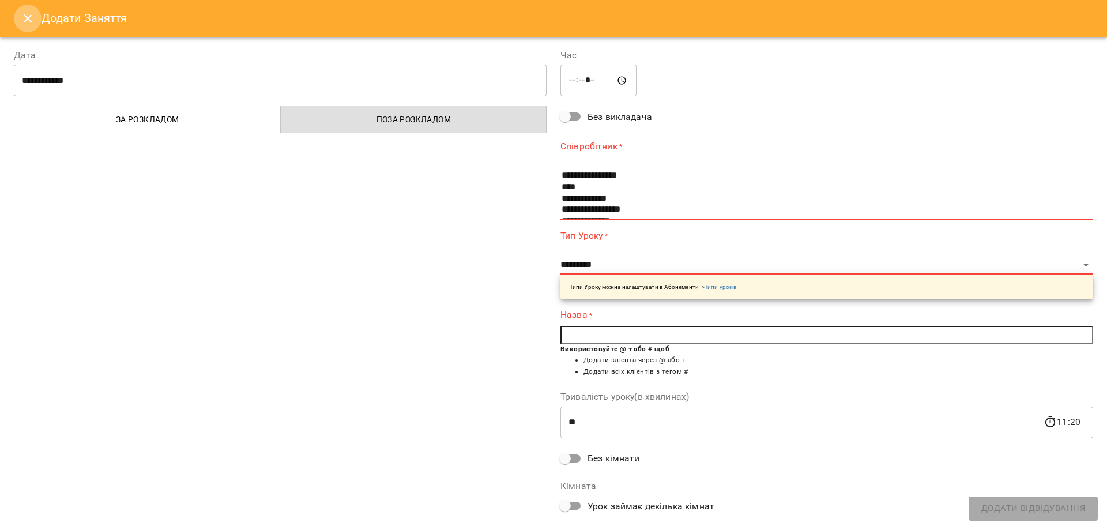
drag, startPoint x: 20, startPoint y: 19, endPoint x: 197, endPoint y: 81, distance: 187.6
click at [20, 19] on button "Close" at bounding box center [28, 19] width 28 height 28
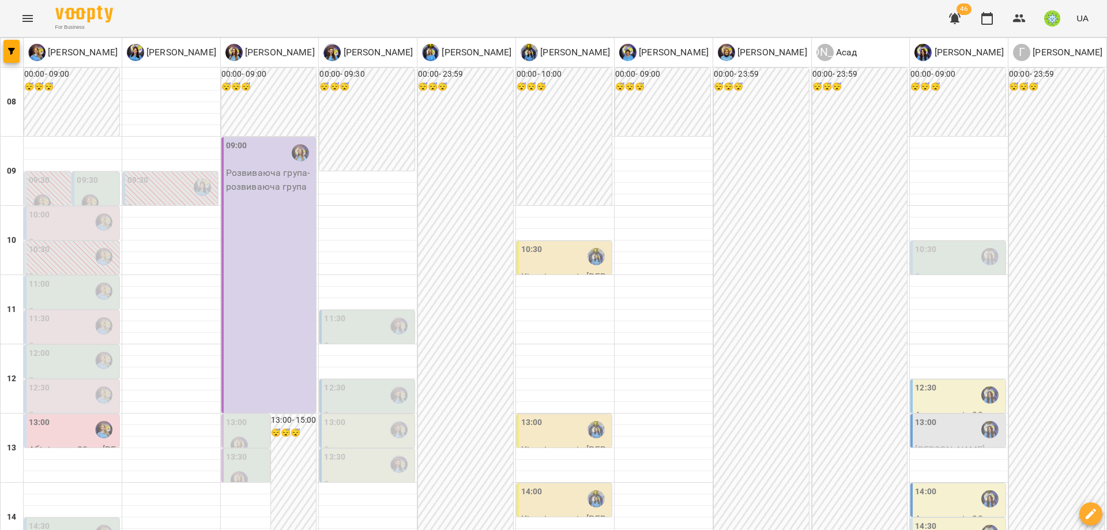
click at [933, 258] on div "10:30" at bounding box center [959, 256] width 88 height 27
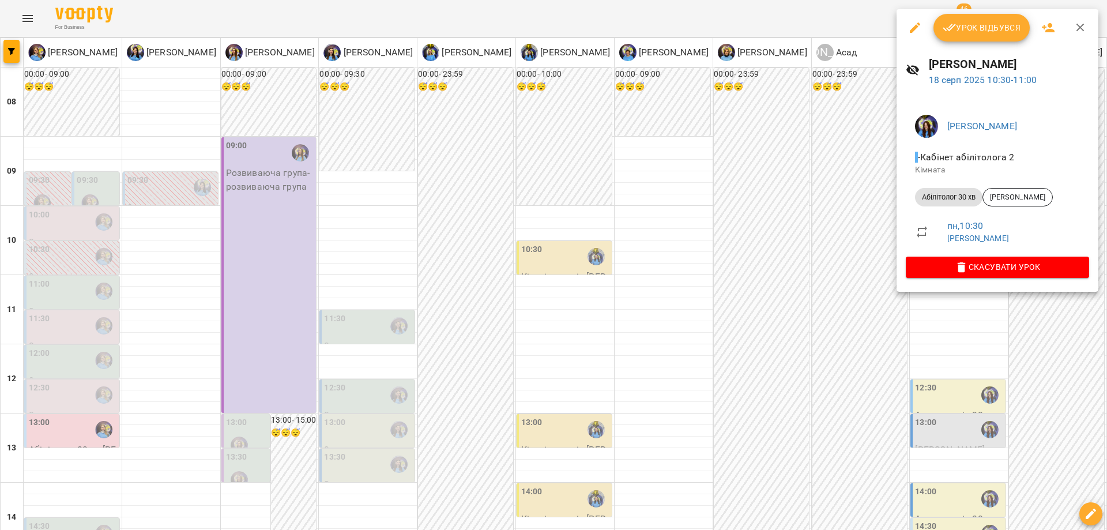
click at [912, 28] on icon "button" at bounding box center [915, 28] width 14 height 14
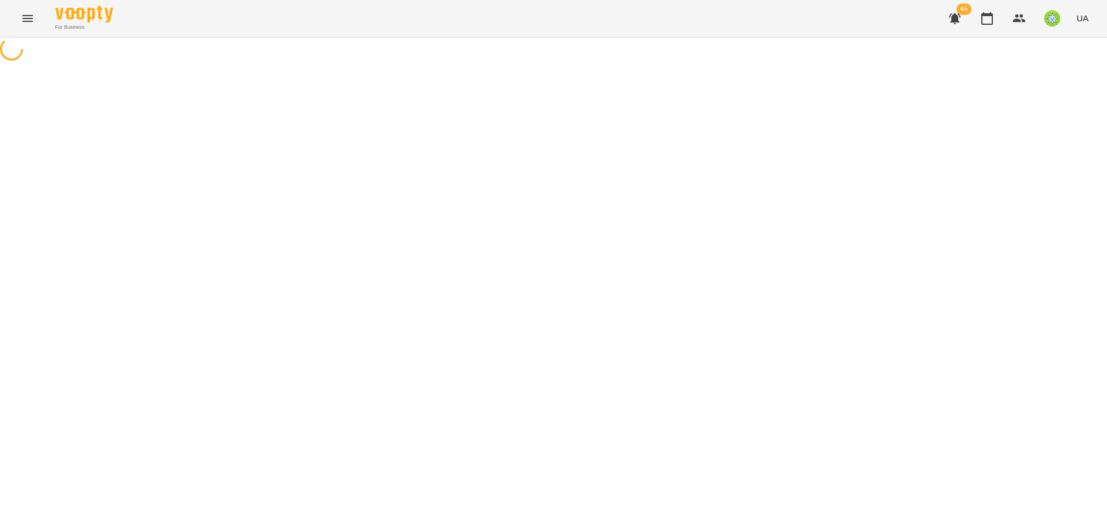
select select "**********"
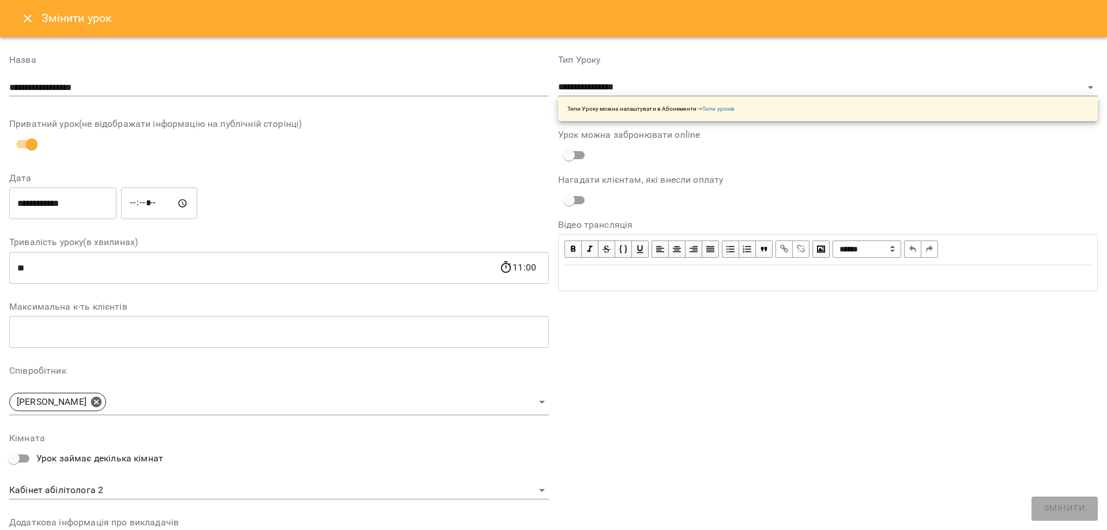
scroll to position [163, 0]
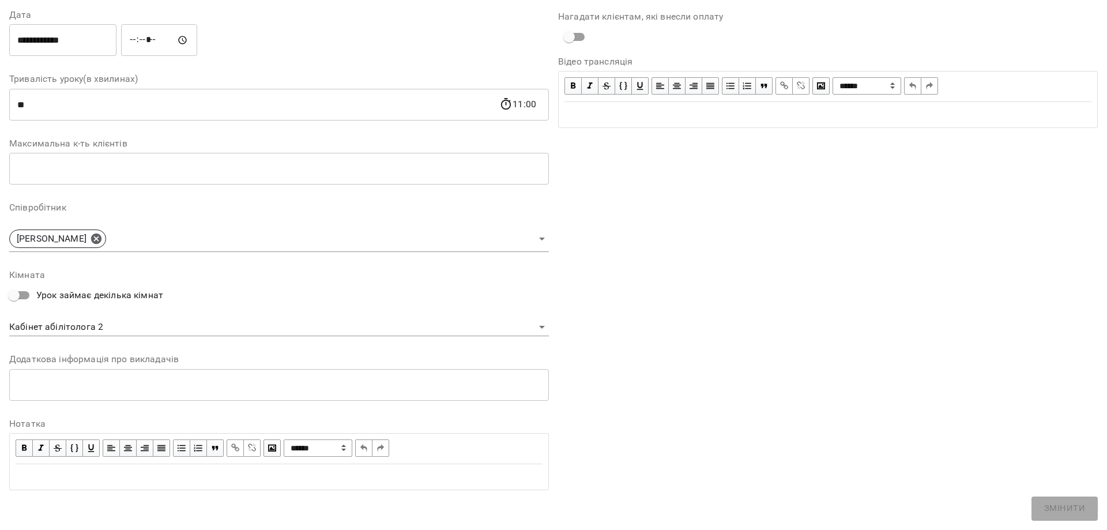
click at [110, 323] on body "For Business 46 UA Журнал відвідувань / Базілєва Катерина пн, 18 серп 2025 10:3…" at bounding box center [553, 247] width 1107 height 495
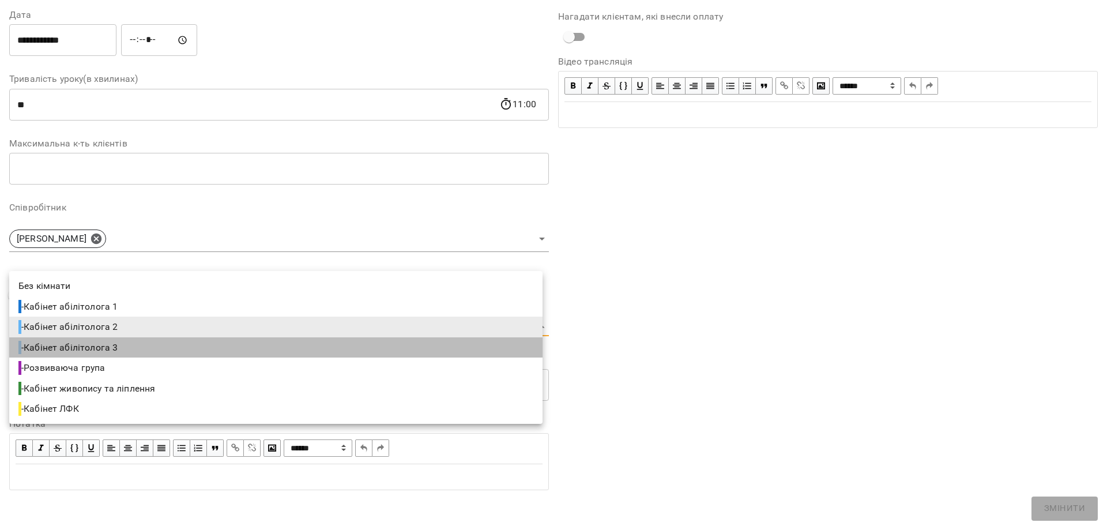
click at [140, 343] on li "- Кабінет абілітолога 3" at bounding box center [275, 347] width 533 height 21
type input "**********"
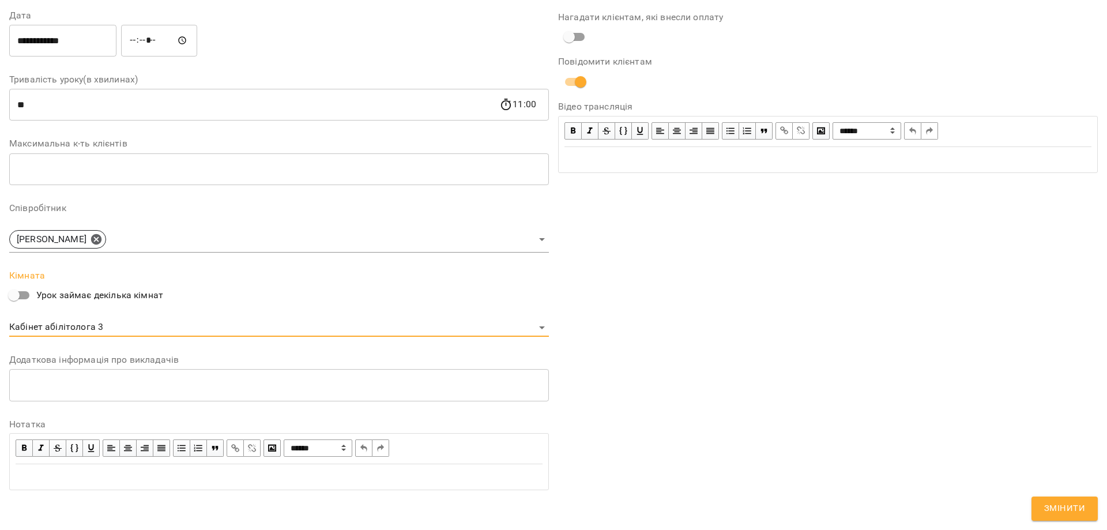
click at [1083, 512] on span "Змінити" at bounding box center [1064, 508] width 41 height 15
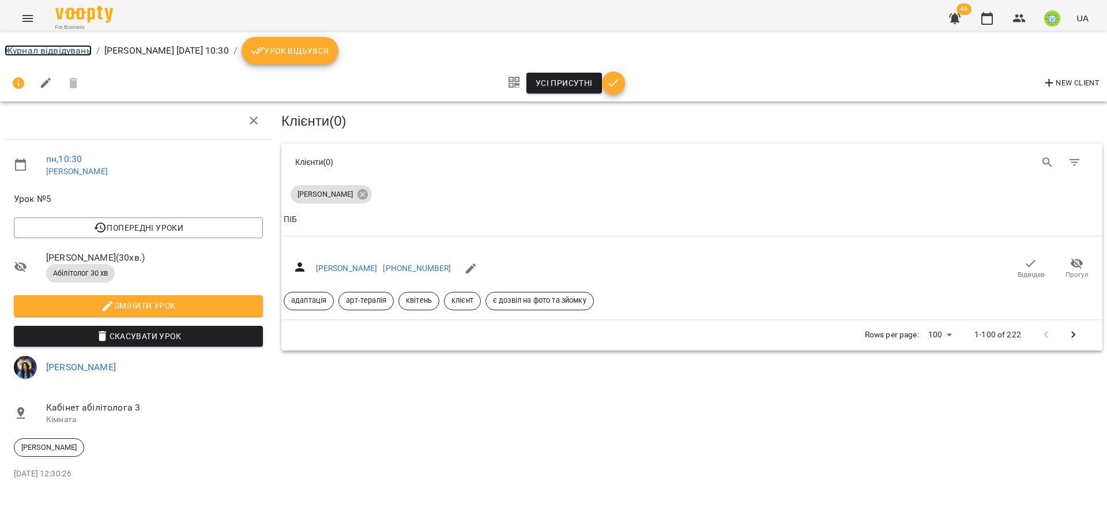
click at [23, 52] on link "Журнал відвідувань" at bounding box center [48, 50] width 87 height 11
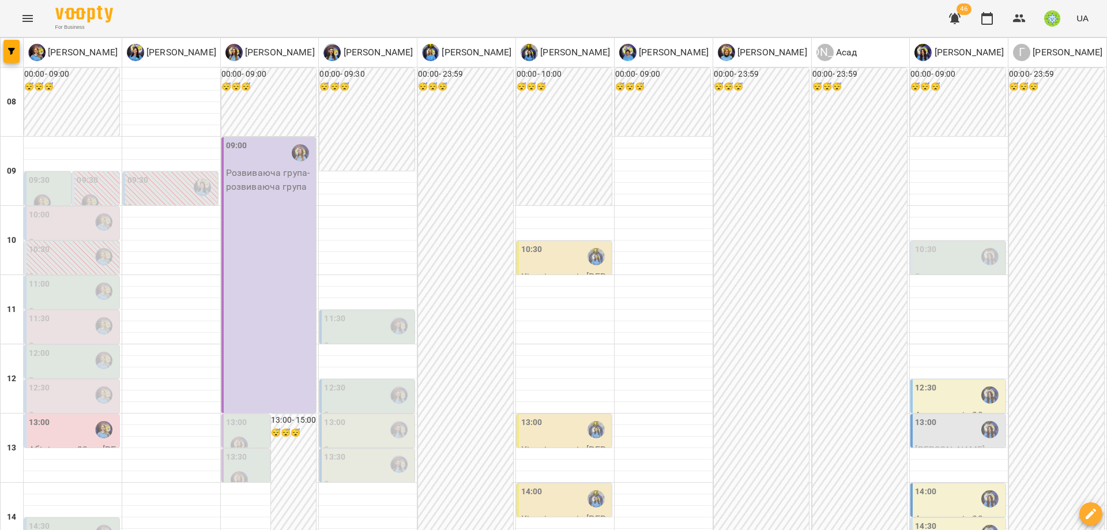
scroll to position [76, 0]
click at [936, 382] on div "12:30" at bounding box center [959, 395] width 88 height 27
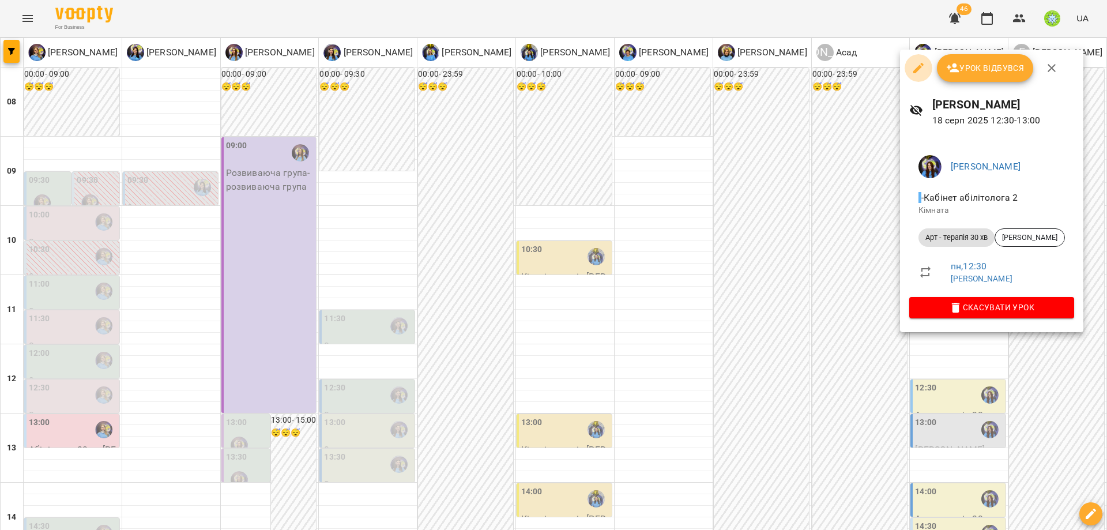
click at [914, 70] on icon "button" at bounding box center [918, 68] width 10 height 10
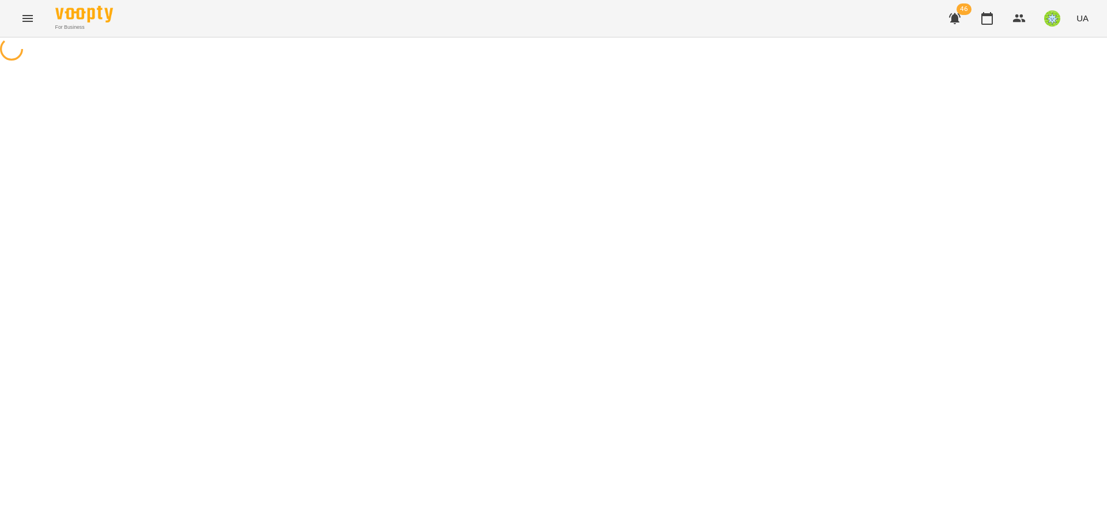
select select "**********"
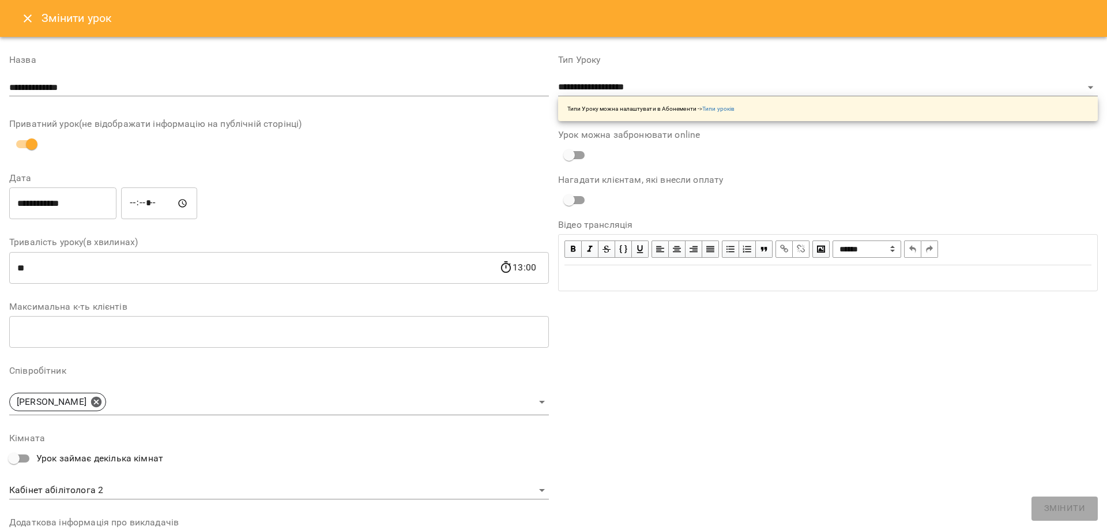
click at [75, 489] on body "For Business 46 UA Журнал відвідувань / Вахнован Діана пн, 18 серп 2025 12:30 /…" at bounding box center [553, 247] width 1107 height 495
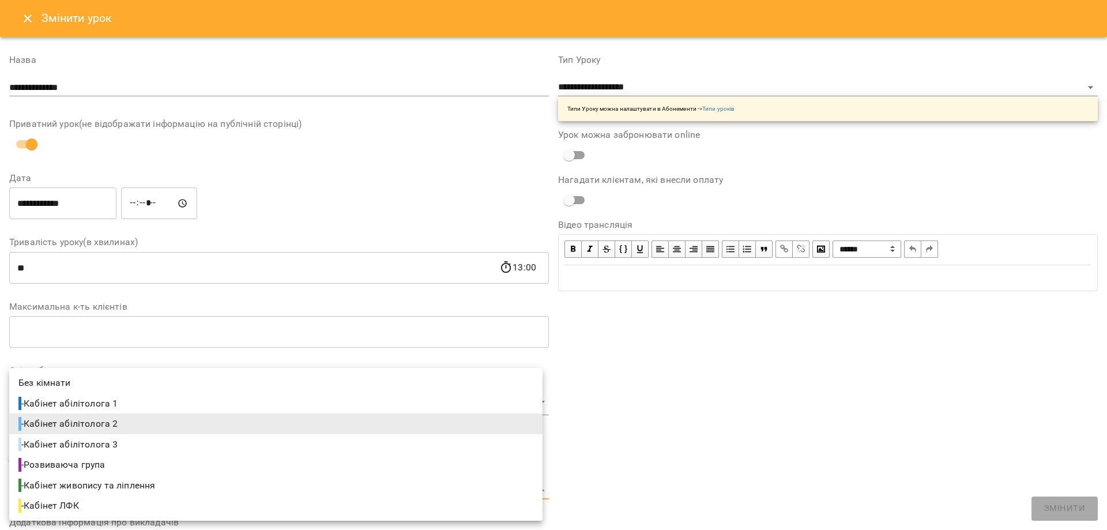
click at [130, 437] on li "- Кабінет абілітолога 3" at bounding box center [275, 444] width 533 height 21
type input "**********"
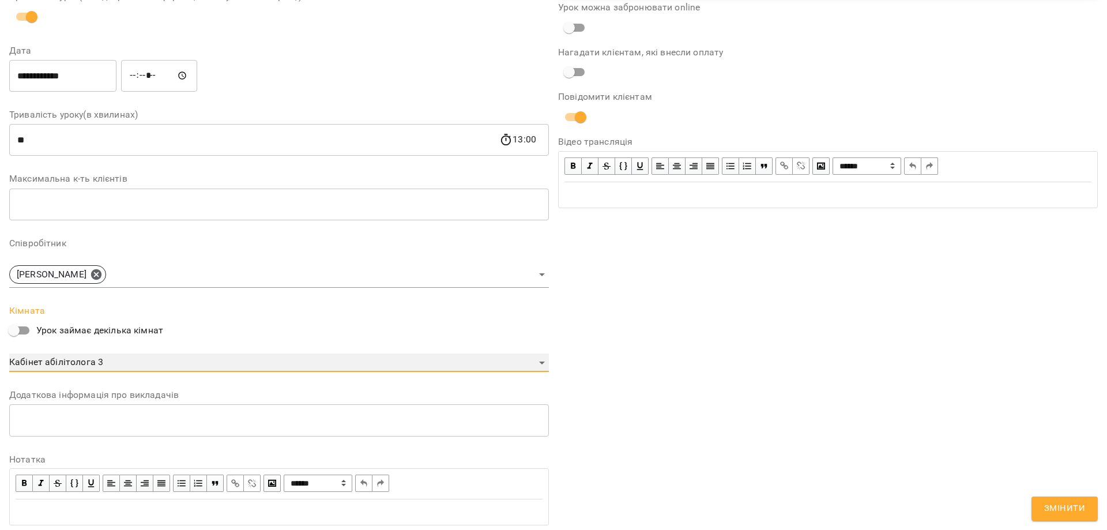
scroll to position [211, 0]
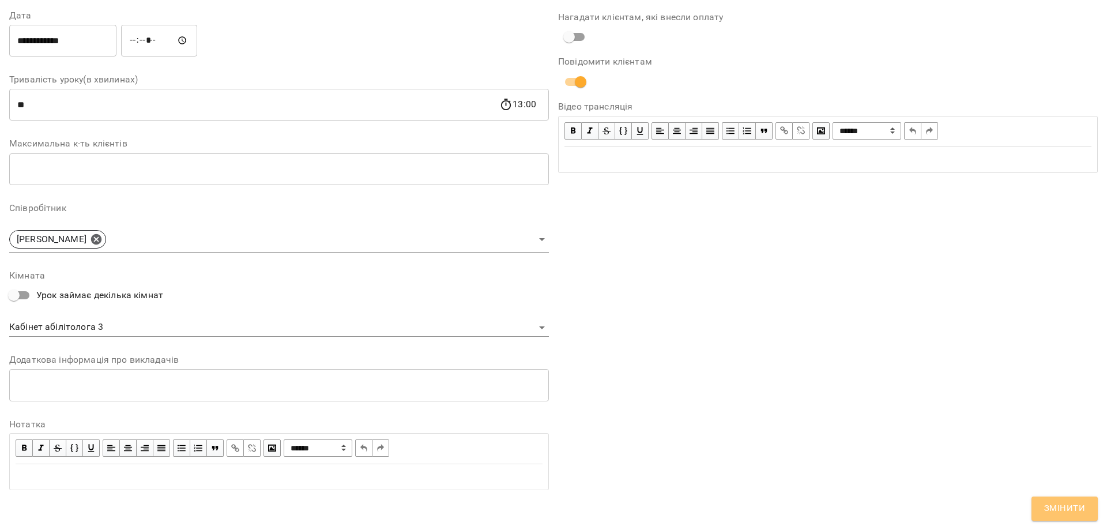
click at [1084, 513] on span "Змінити" at bounding box center [1064, 508] width 41 height 15
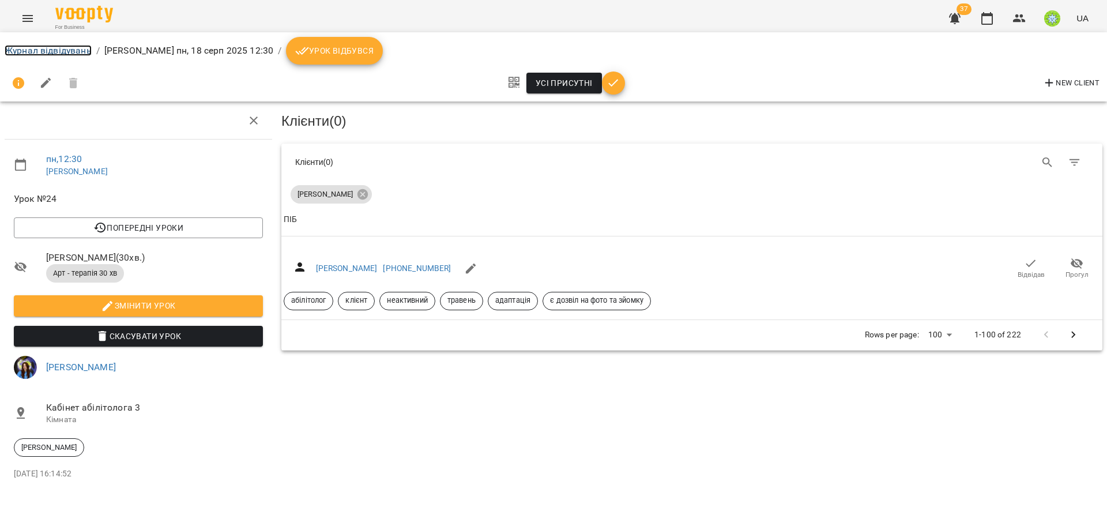
click at [33, 49] on link "Журнал відвідувань" at bounding box center [48, 50] width 87 height 11
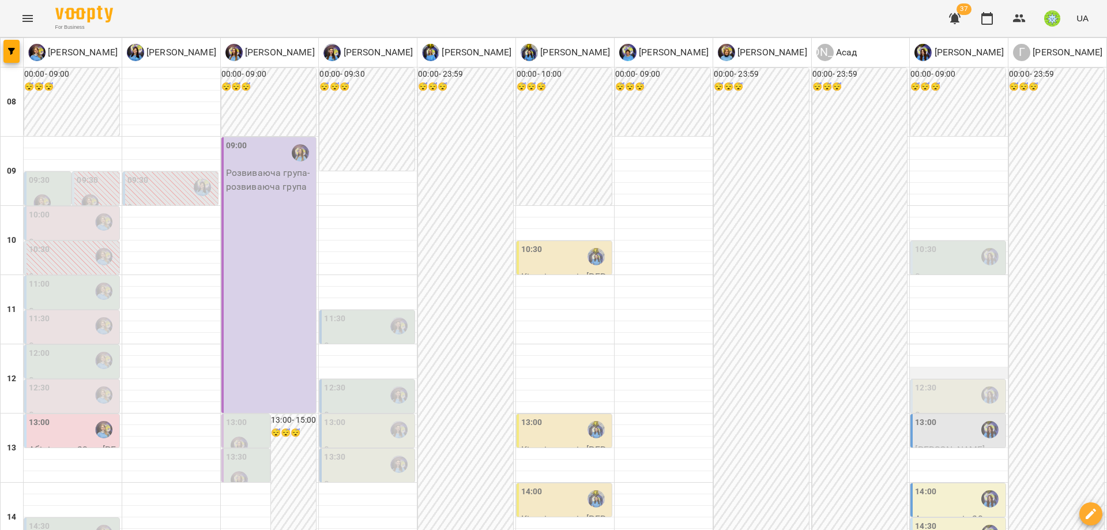
scroll to position [289, 0]
click at [915, 416] on div "13:00" at bounding box center [925, 429] width 21 height 27
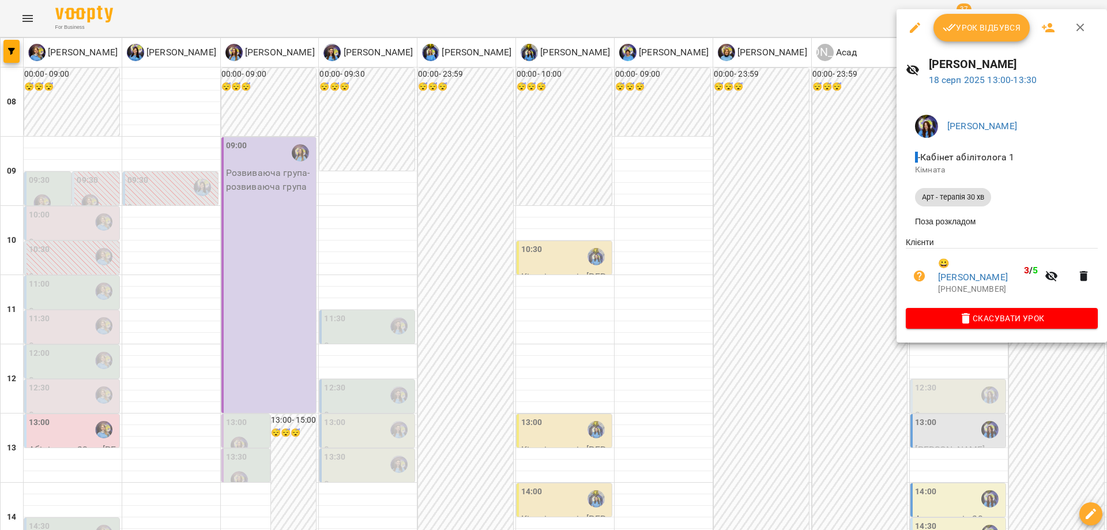
click at [913, 24] on icon "button" at bounding box center [915, 28] width 14 height 14
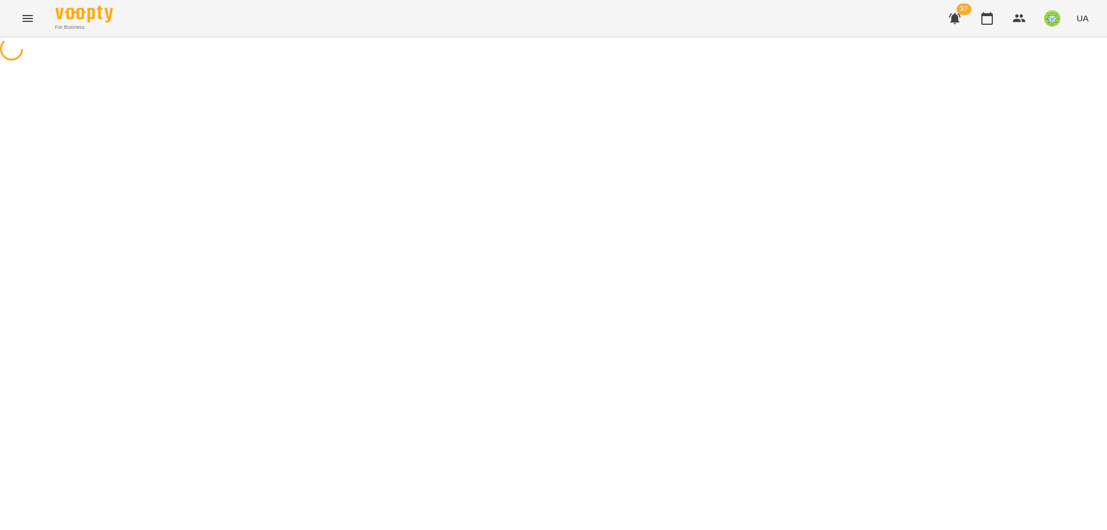
select select "**********"
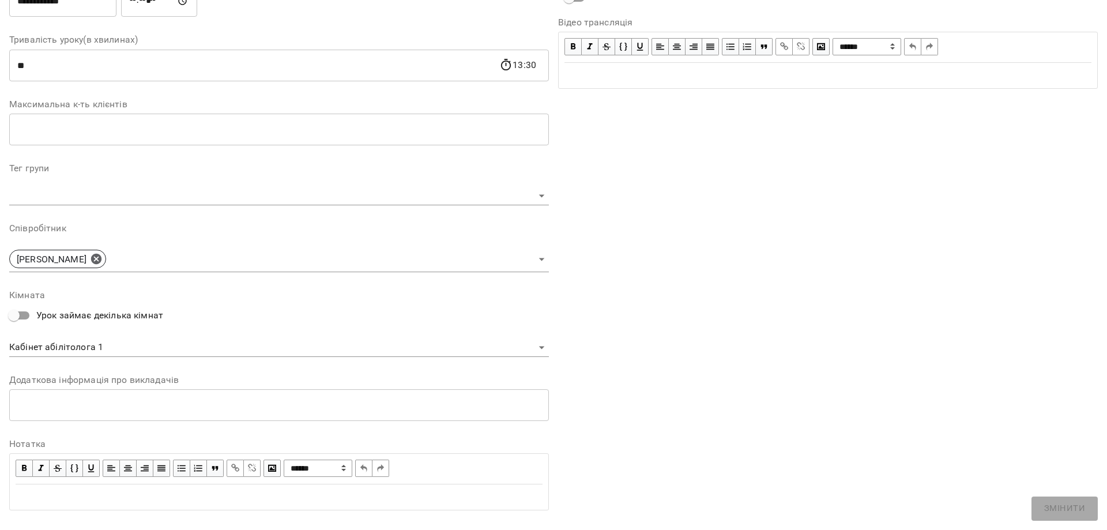
scroll to position [208, 0]
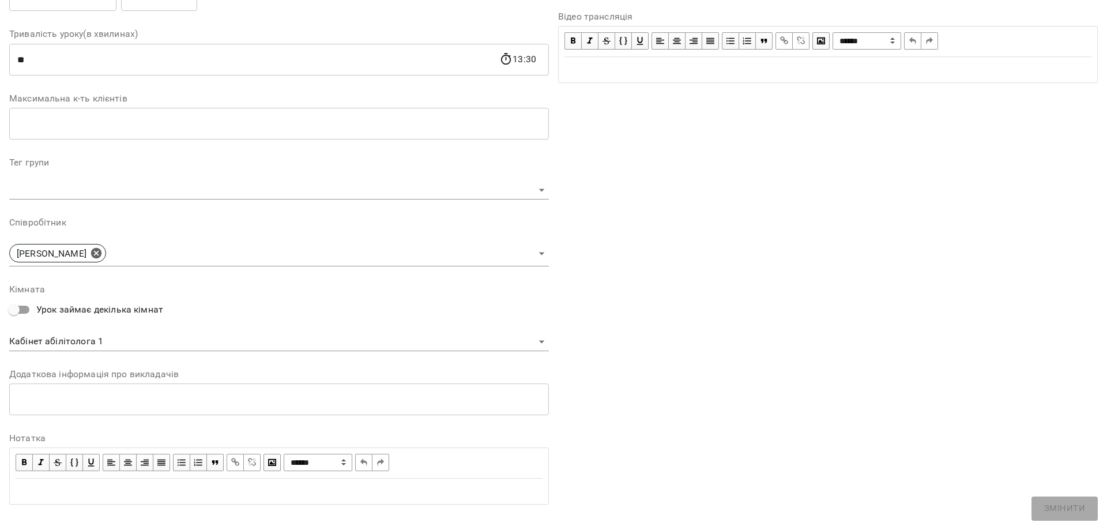
click at [107, 338] on body "**********" at bounding box center [553, 229] width 1107 height 459
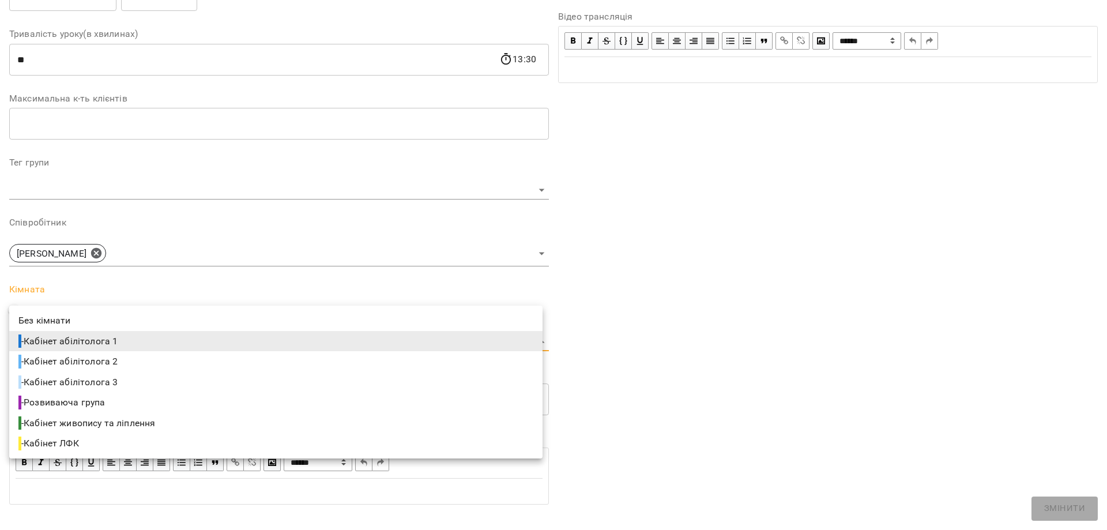
click at [115, 383] on span "- Кабінет абілітолога 3" at bounding box center [68, 382] width 101 height 14
type input "**********"
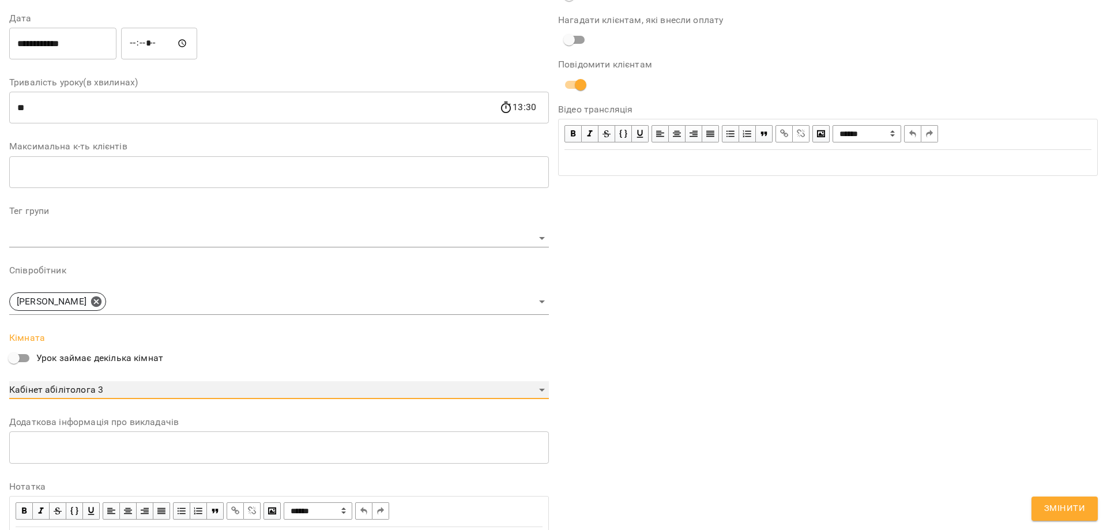
scroll to position [256, 0]
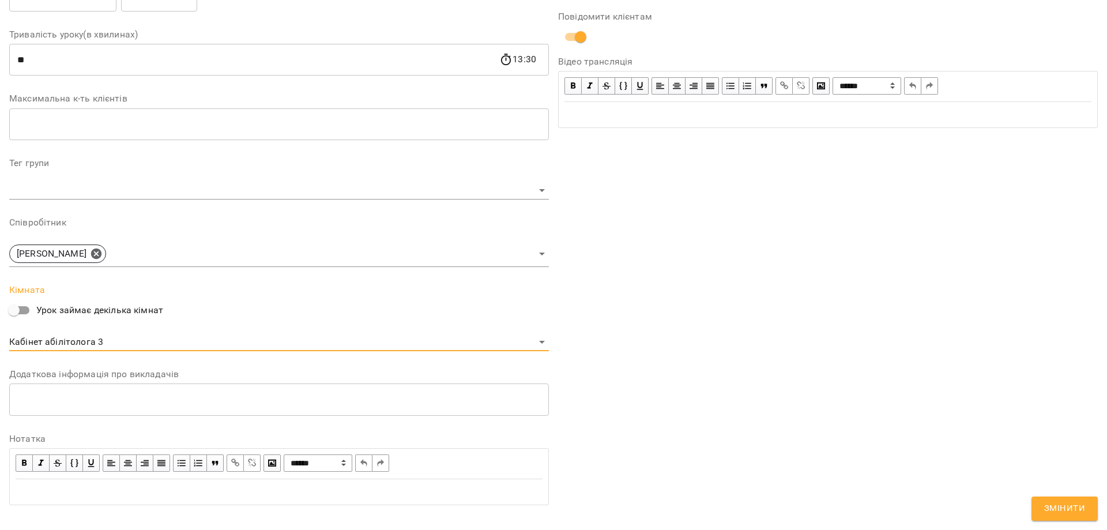
click at [1063, 502] on span "Змінити" at bounding box center [1064, 508] width 41 height 15
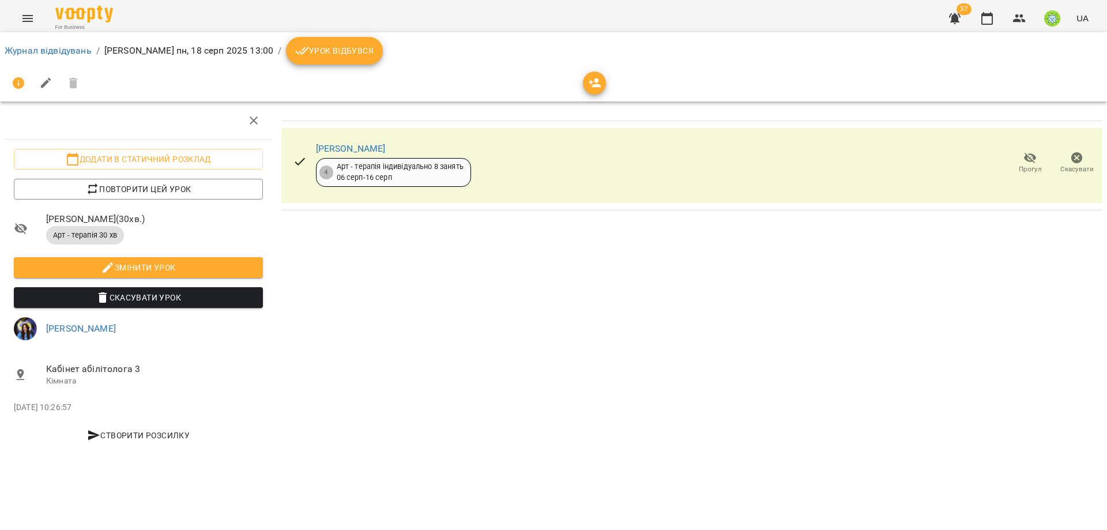
click at [21, 44] on li "Журнал відвідувань" at bounding box center [48, 51] width 87 height 14
click at [20, 50] on link "Журнал відвідувань" at bounding box center [48, 50] width 87 height 11
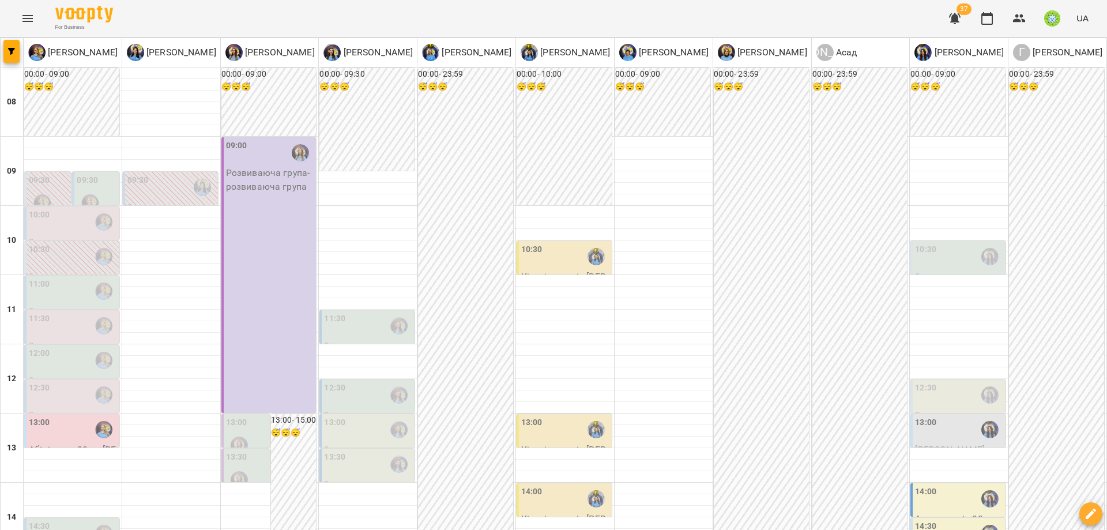
scroll to position [308, 0]
click at [943, 485] on div "14:00" at bounding box center [959, 498] width 88 height 27
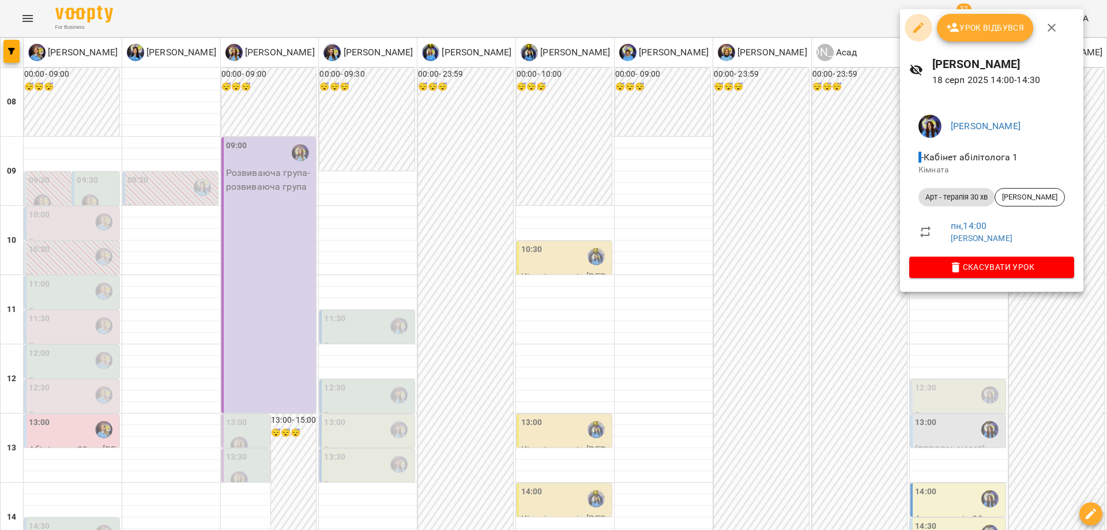
click at [916, 26] on icon "button" at bounding box center [918, 28] width 14 height 14
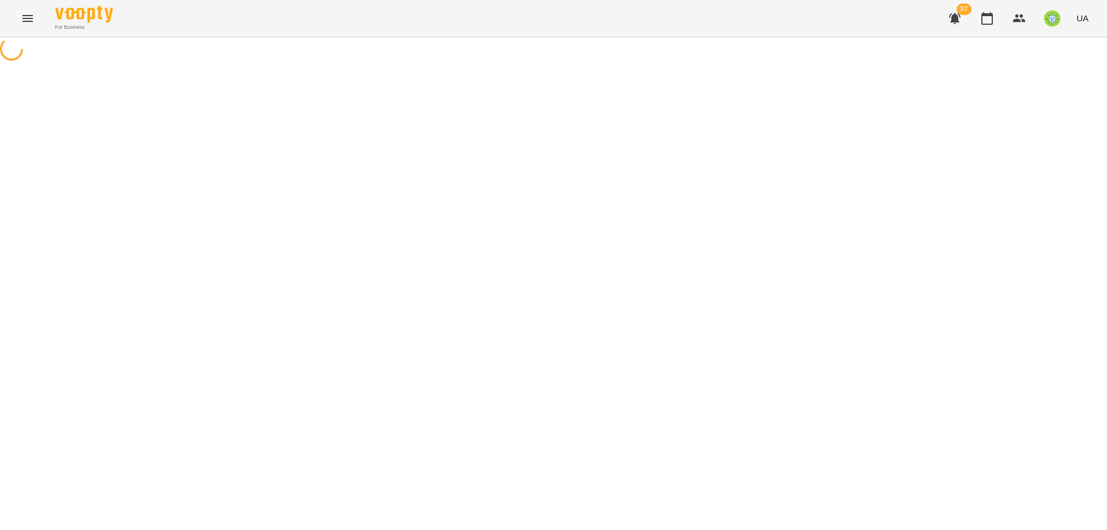
select select "**********"
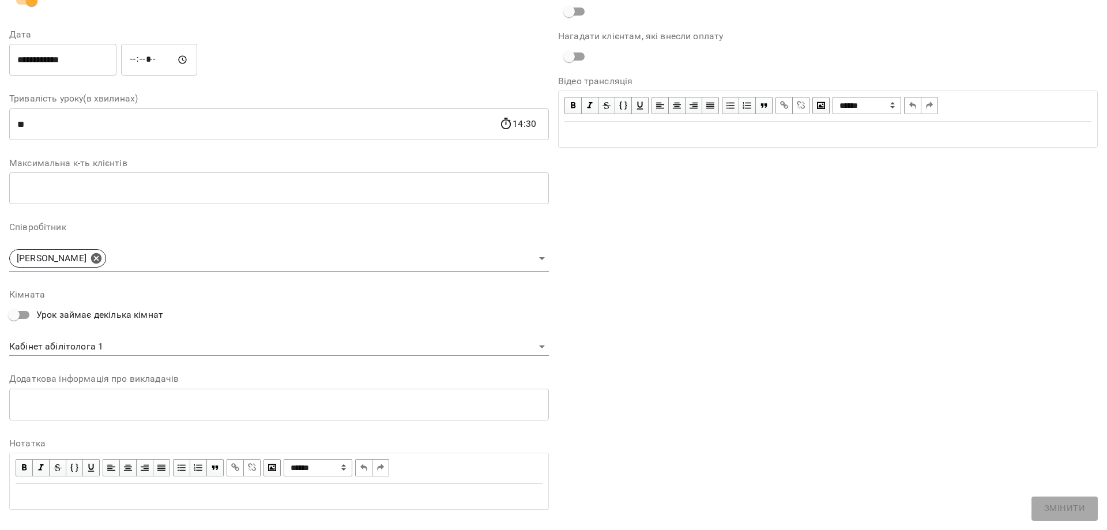
scroll to position [163, 0]
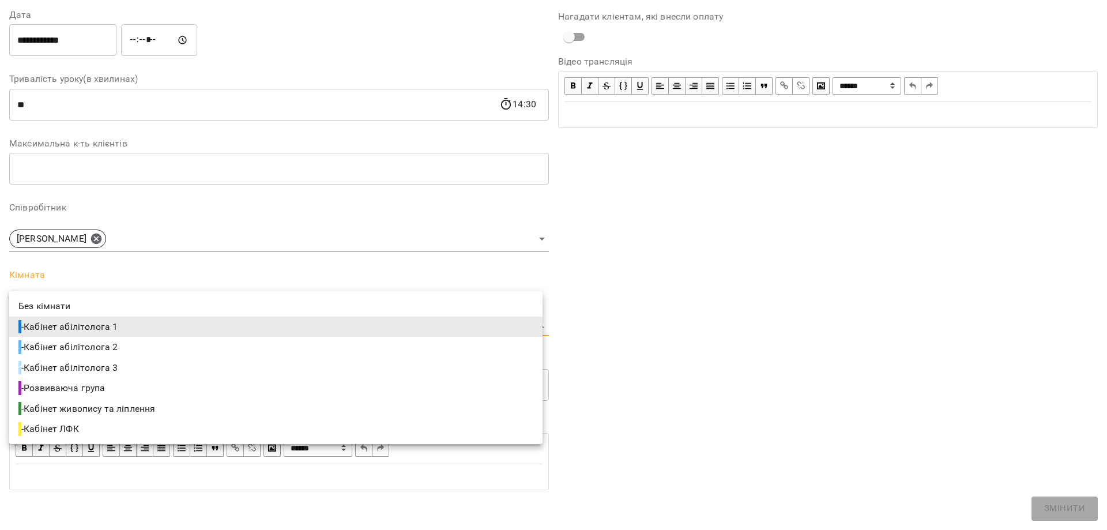
click at [78, 322] on body "For Business 37 UA Журнал відвідувань / Вахнован Діана пн, 18 серп 2025 14:00 /…" at bounding box center [553, 247] width 1107 height 495
click at [145, 371] on li "- Кабінет абілітолога 3" at bounding box center [275, 367] width 533 height 21
type input "**********"
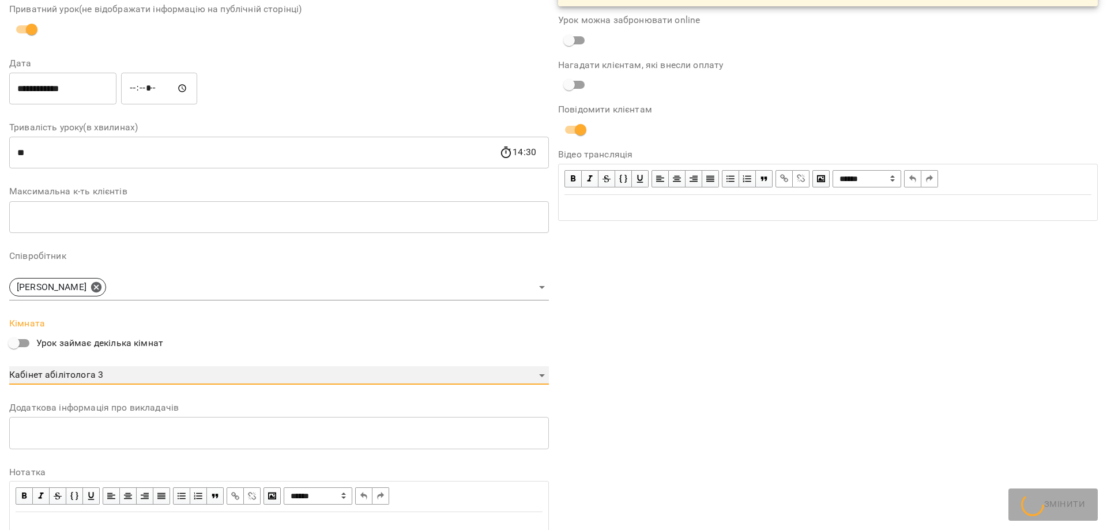
scroll to position [211, 0]
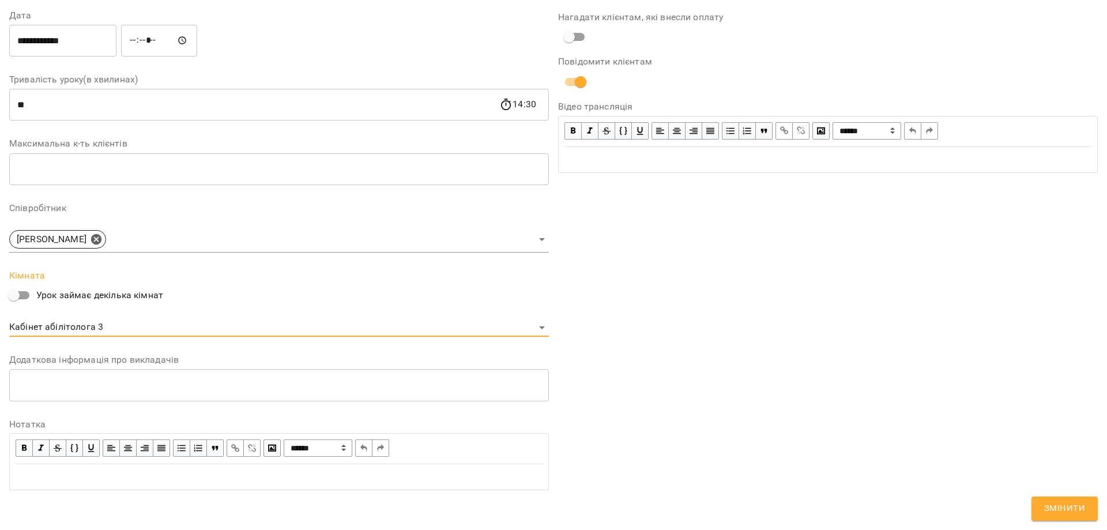
click at [1078, 514] on span "Змінити" at bounding box center [1064, 508] width 41 height 15
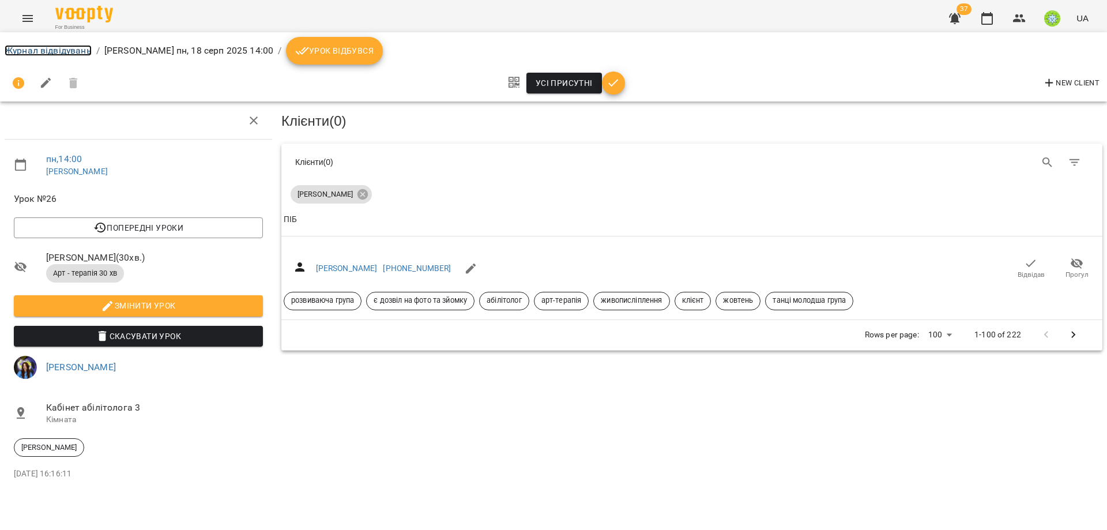
click at [35, 47] on link "Журнал відвідувань" at bounding box center [48, 50] width 87 height 11
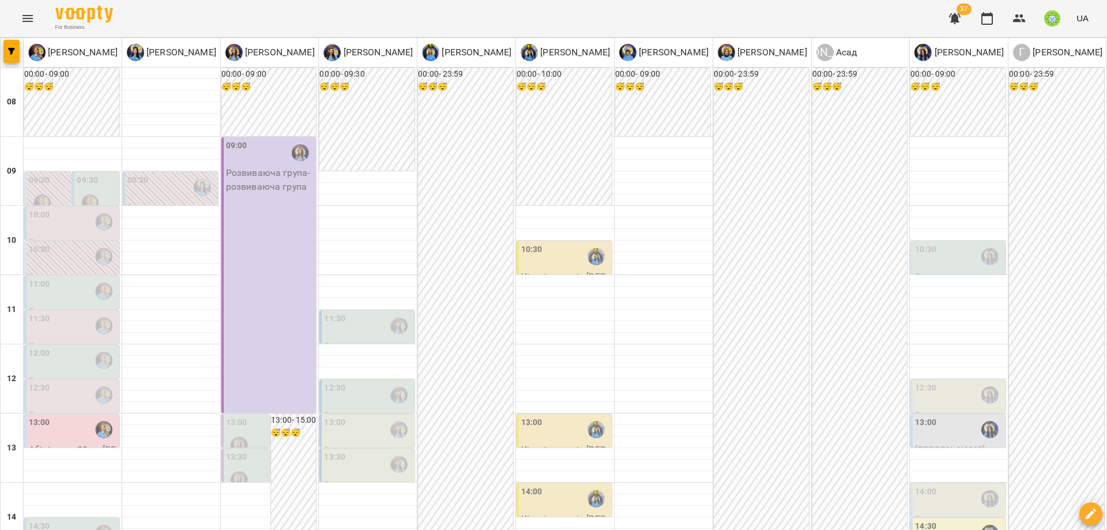
scroll to position [319, 0]
click at [922, 485] on div "14:00" at bounding box center [925, 498] width 21 height 27
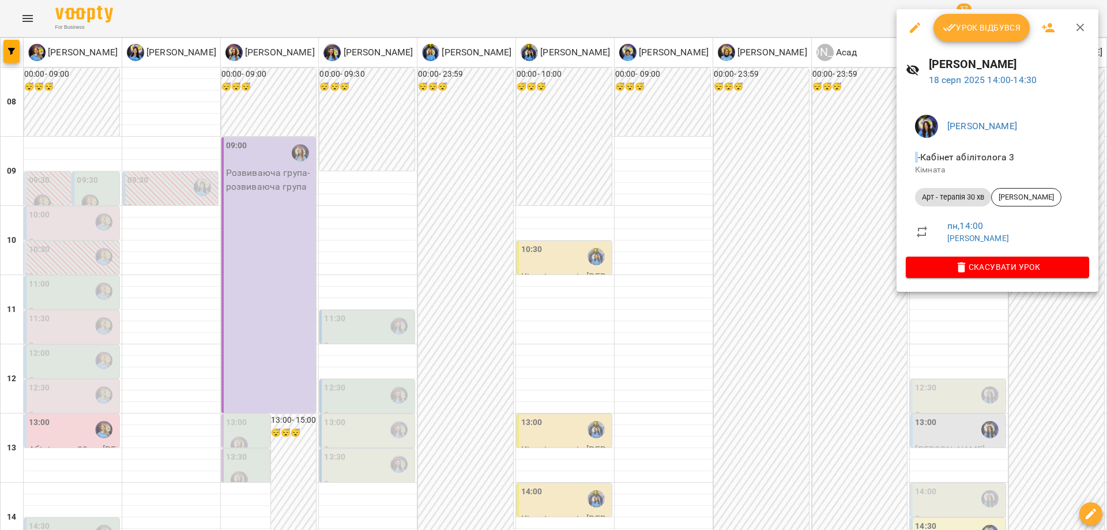
click at [759, 407] on div at bounding box center [553, 265] width 1107 height 530
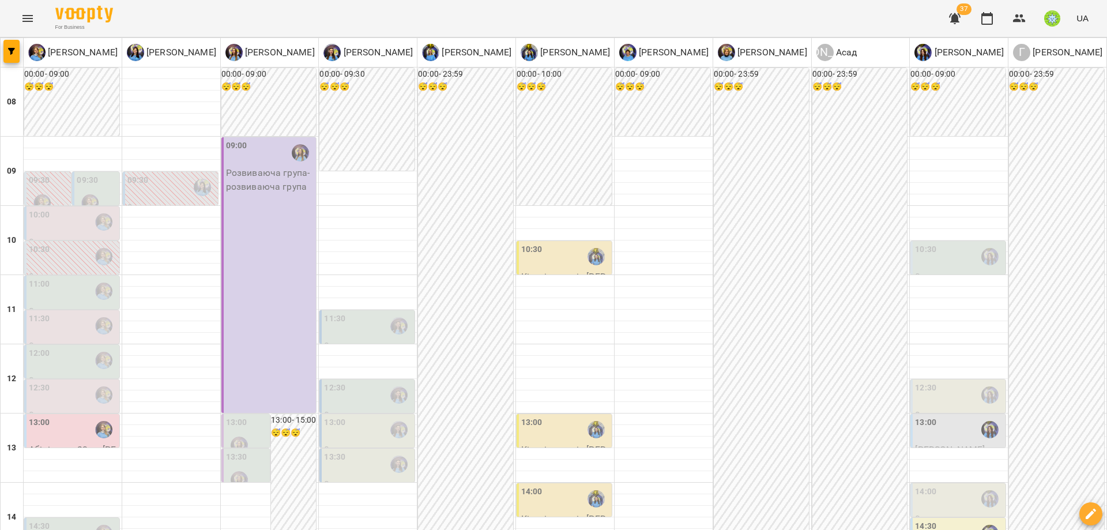
click at [931, 520] on div "14:30" at bounding box center [959, 533] width 88 height 27
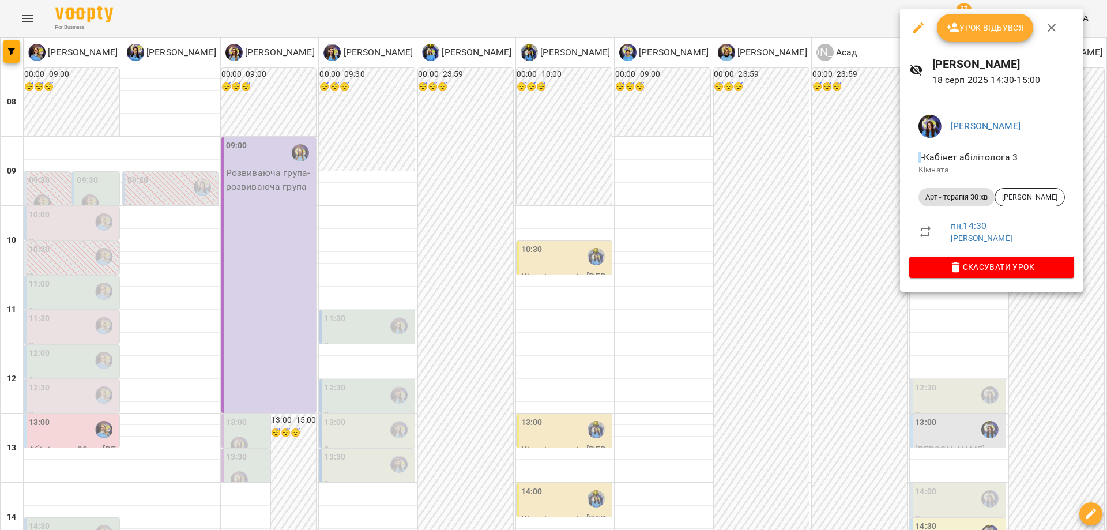
click at [741, 358] on div at bounding box center [553, 265] width 1107 height 530
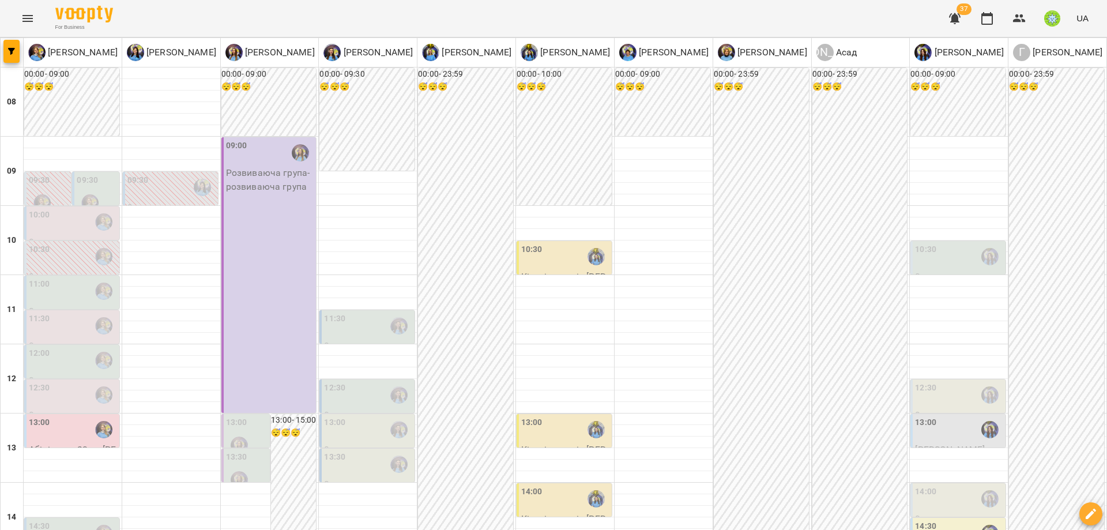
scroll to position [231, 0]
type input "**********"
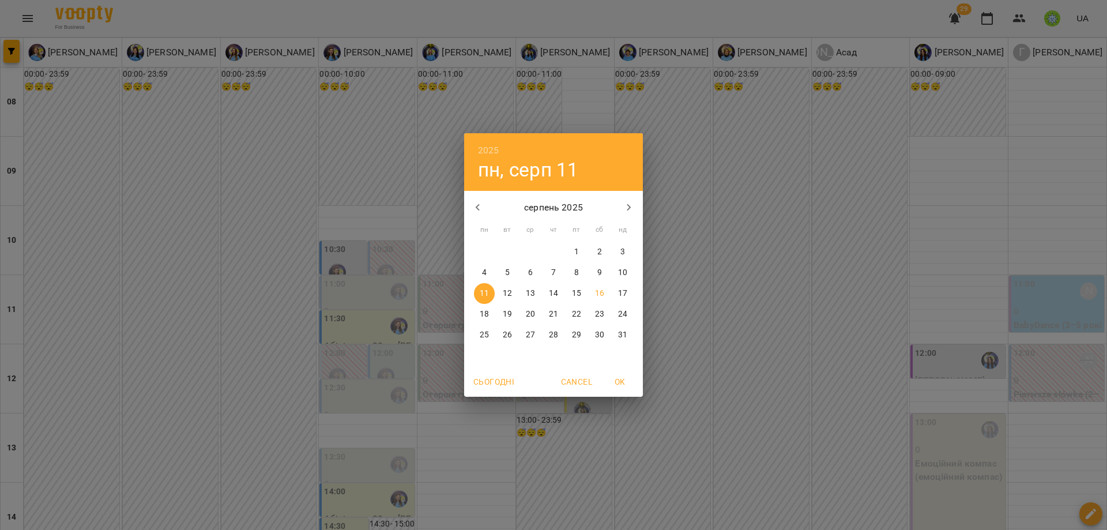
drag, startPoint x: 277, startPoint y: 182, endPoint x: 207, endPoint y: 5, distance: 190.4
click at [266, 160] on div "2025 пн, серп 11 серпень 2025 пн вт ср чт пт сб нд 28 29 30 31 1 2 3 4 5 6 7 8 …" at bounding box center [553, 265] width 1107 height 530
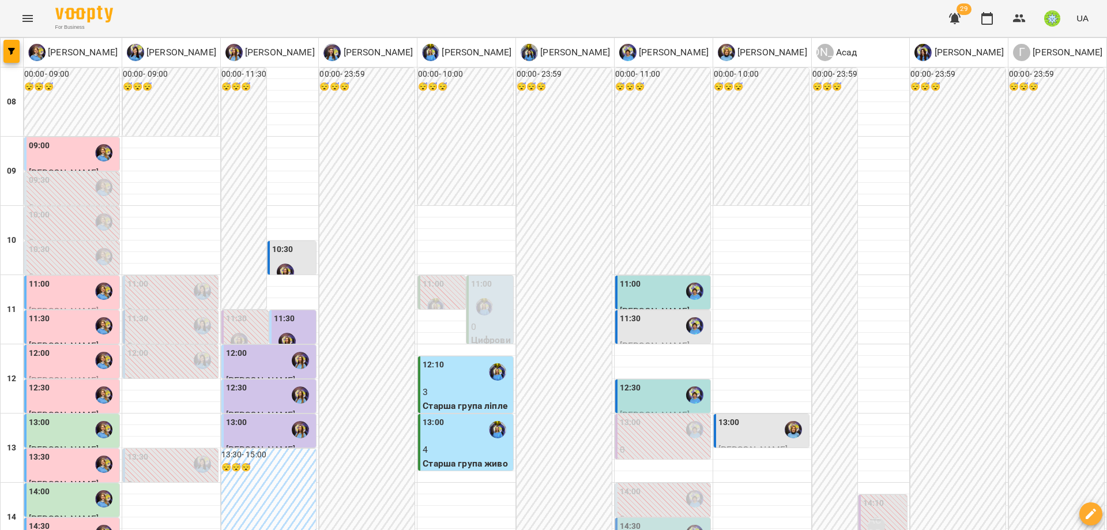
scroll to position [139, 0]
drag, startPoint x: 497, startPoint y: 469, endPoint x: 553, endPoint y: 457, distance: 57.2
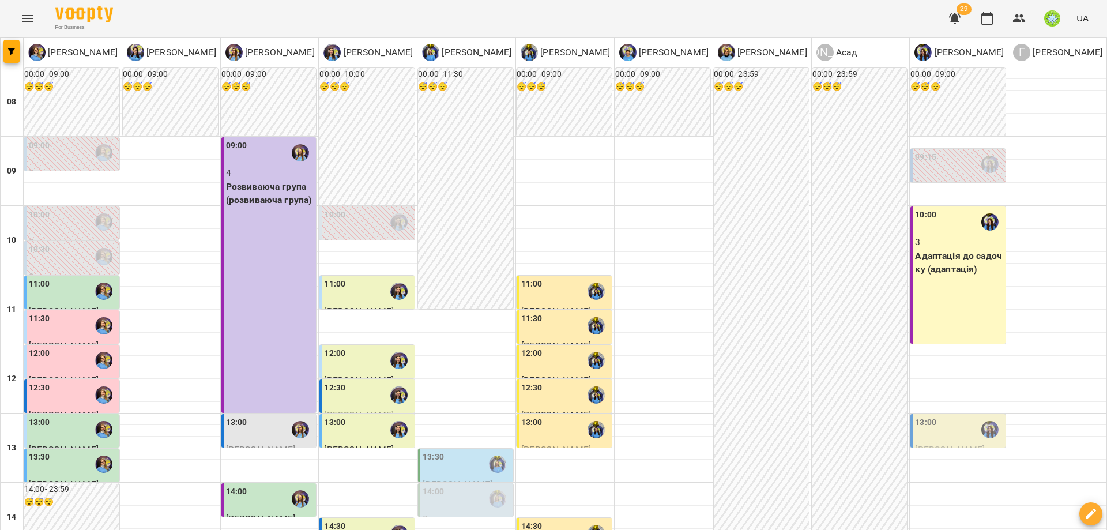
scroll to position [280, 0]
click at [459, 235] on div "00:00 - 11:30 😴😴😴 13:30 Масюк Ольга живопис/ліплення 14:00 0 живопис/ліплення (…" at bounding box center [466, 516] width 99 height 899
click at [445, 485] on div "14:00" at bounding box center [466, 498] width 88 height 27
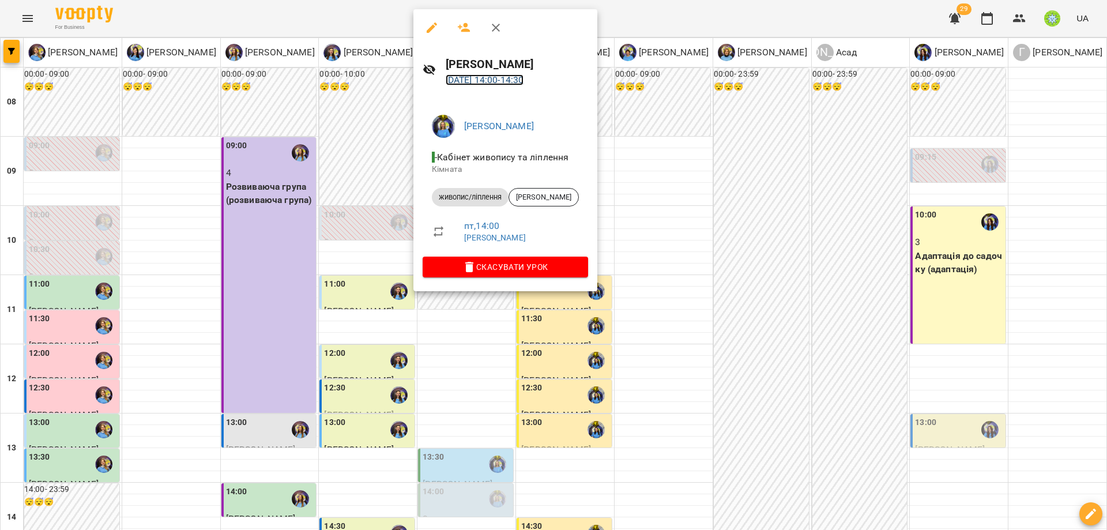
click at [467, 83] on link "14 серп 2025 14:00 - 14:30" at bounding box center [485, 79] width 78 height 11
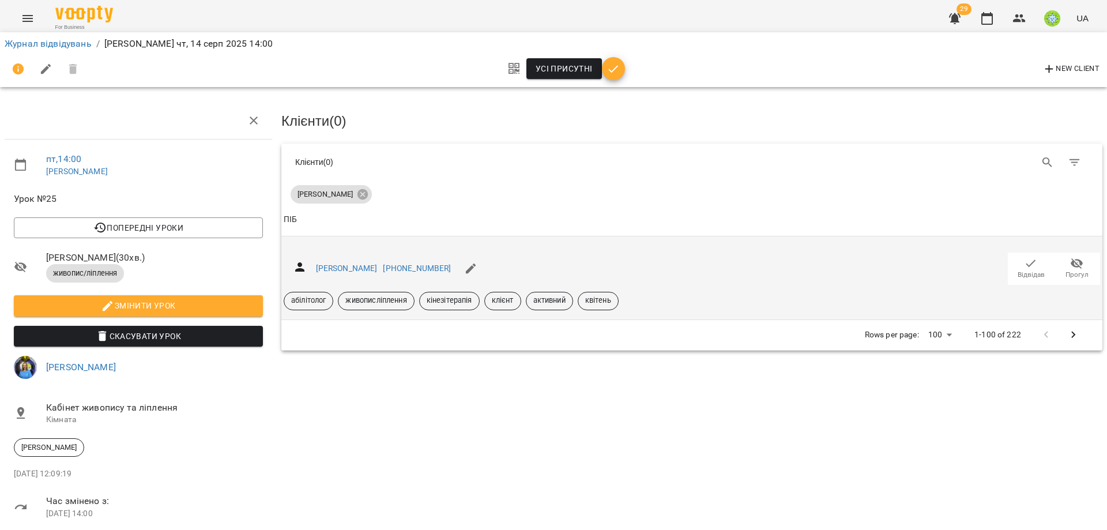
click at [1014, 278] on button "Відвідав" at bounding box center [1030, 268] width 46 height 32
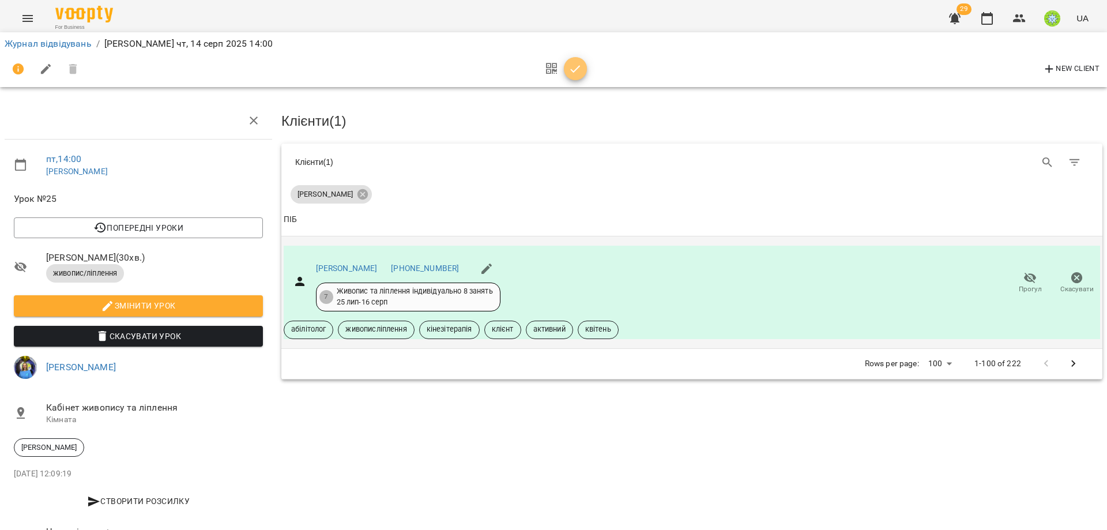
click at [571, 73] on icon "button" at bounding box center [575, 69] width 14 height 14
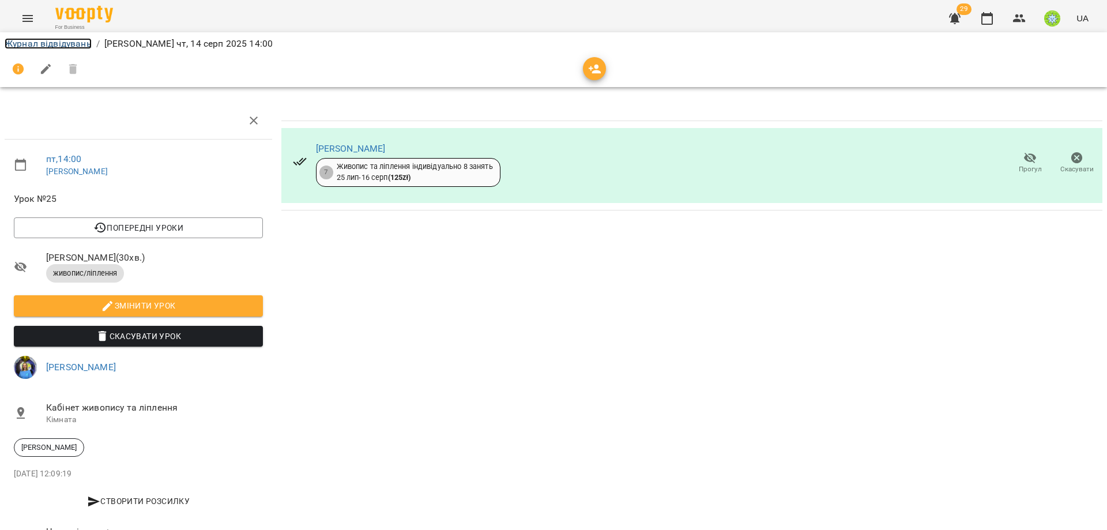
click at [62, 46] on link "Журнал відвідувань" at bounding box center [48, 43] width 87 height 11
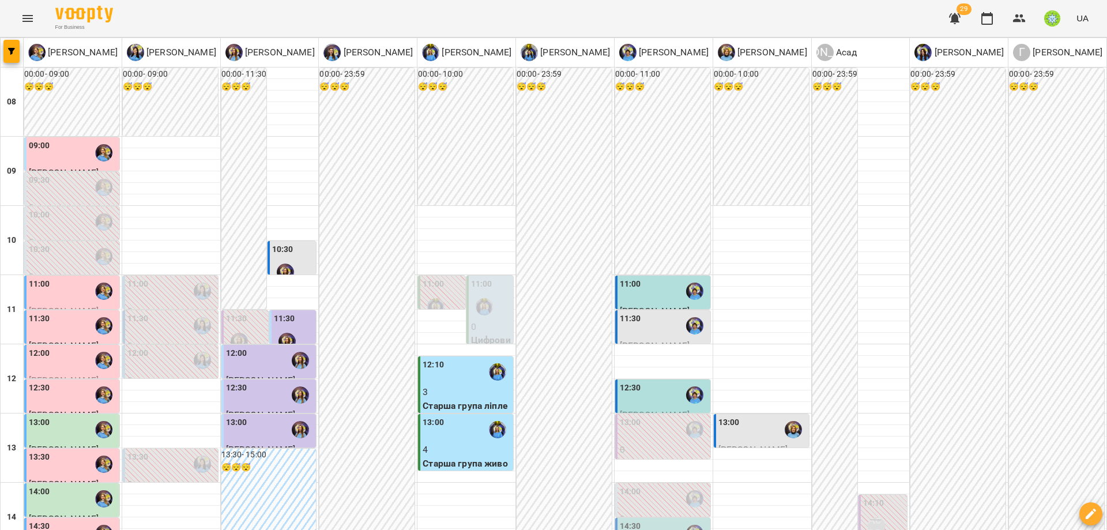
click at [490, 288] on div "11:00" at bounding box center [491, 299] width 40 height 42
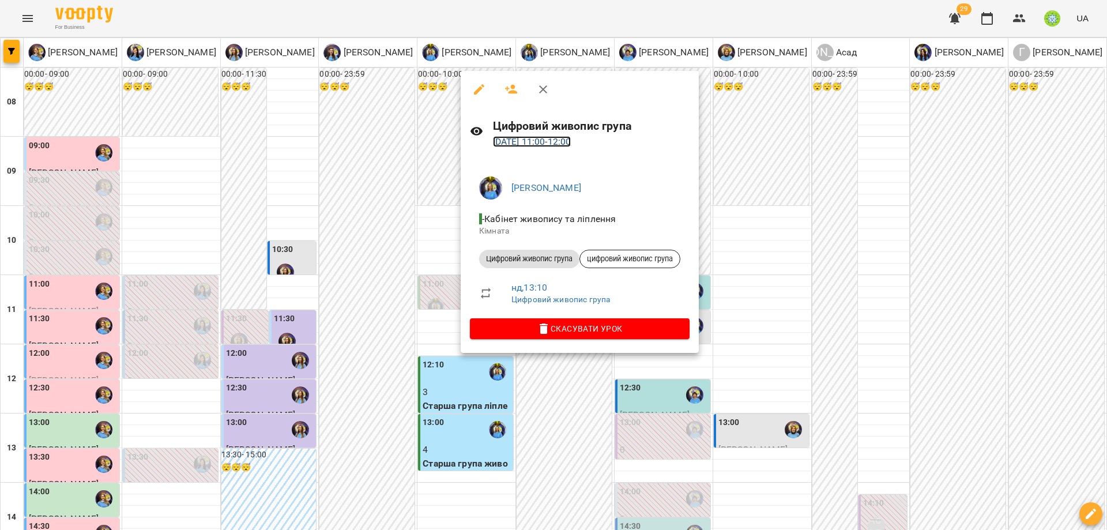
click at [571, 145] on link "16 серп 2025 11:00 - 12:00" at bounding box center [532, 141] width 78 height 11
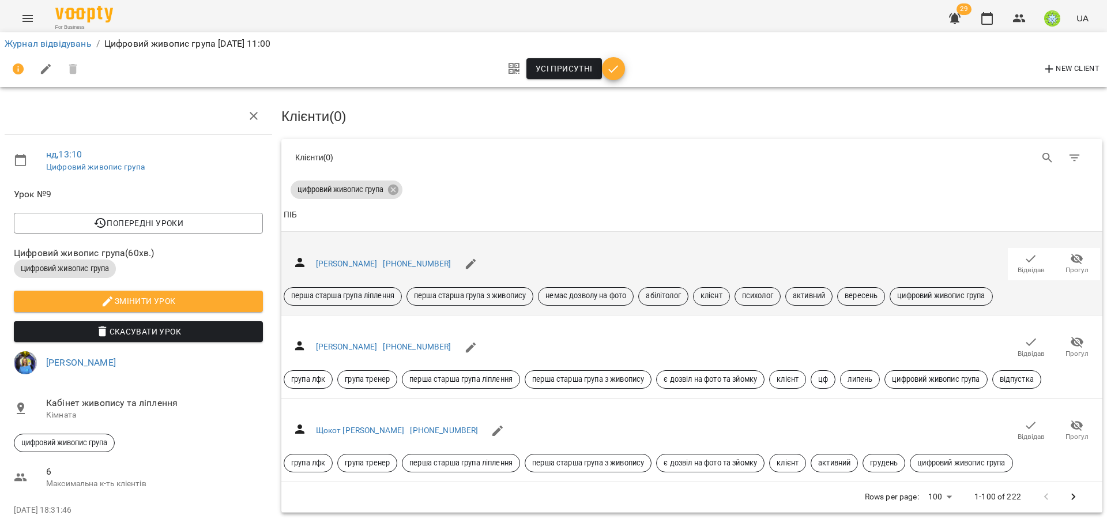
scroll to position [64, 0]
click at [1028, 252] on span "Відвідав" at bounding box center [1030, 263] width 32 height 23
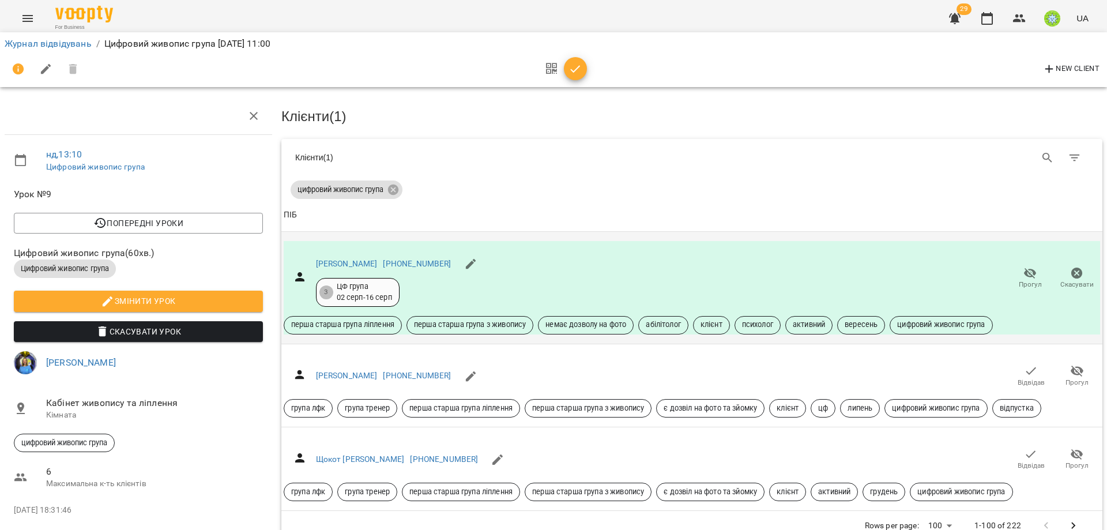
click at [569, 68] on icon "button" at bounding box center [575, 69] width 14 height 14
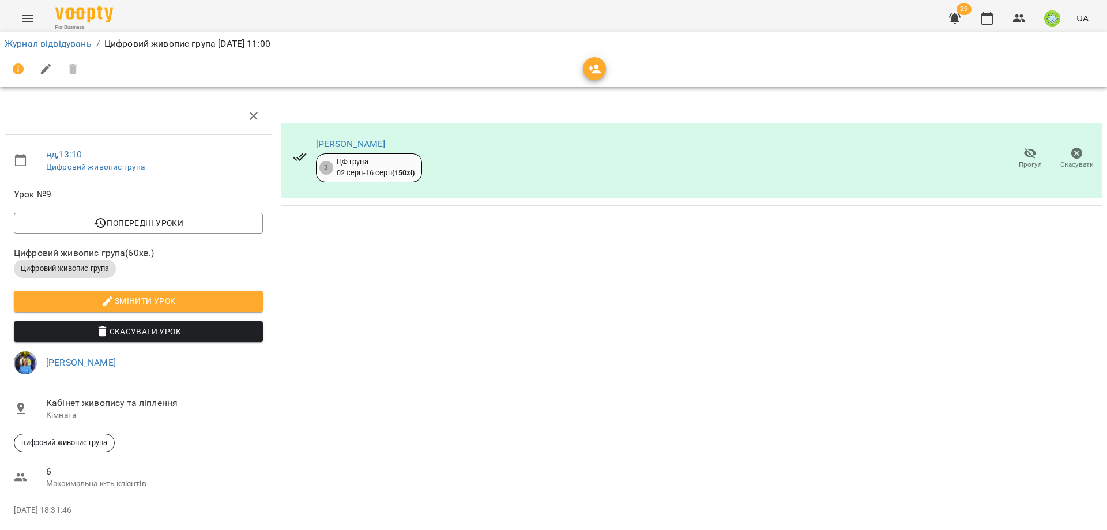
scroll to position [0, 0]
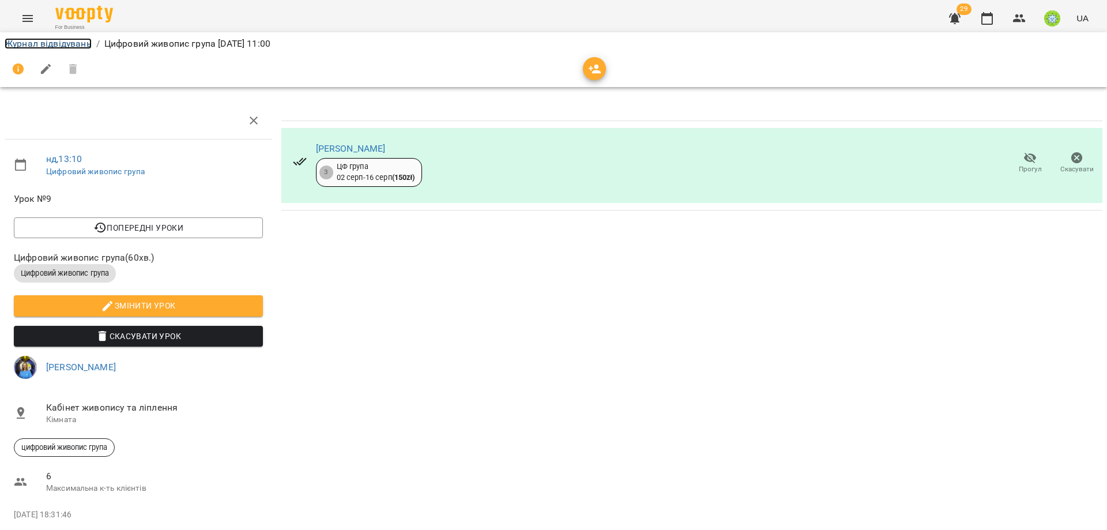
click at [47, 45] on link "Журнал відвідувань" at bounding box center [48, 43] width 87 height 11
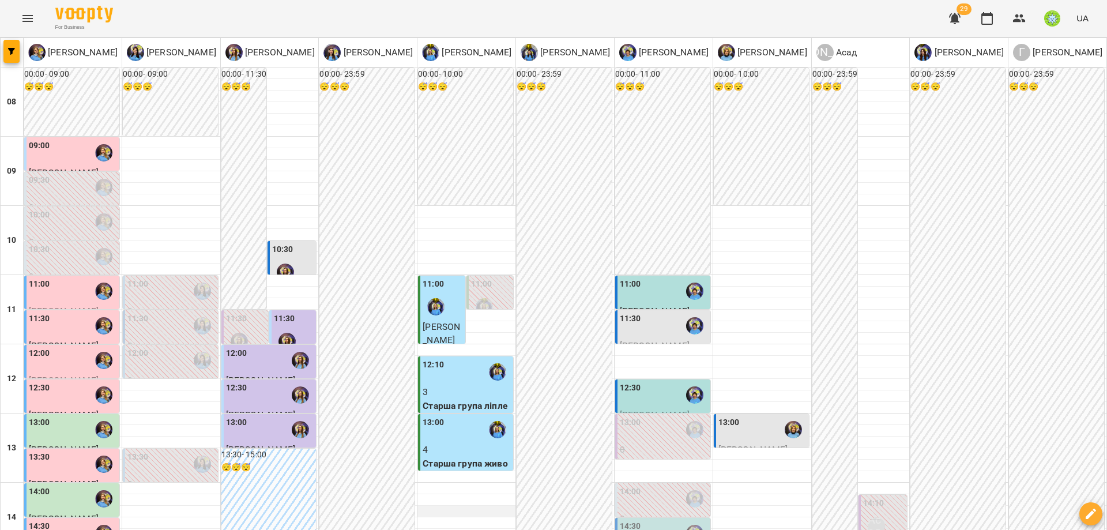
scroll to position [229, 0]
click at [441, 358] on div "12:10" at bounding box center [466, 371] width 88 height 27
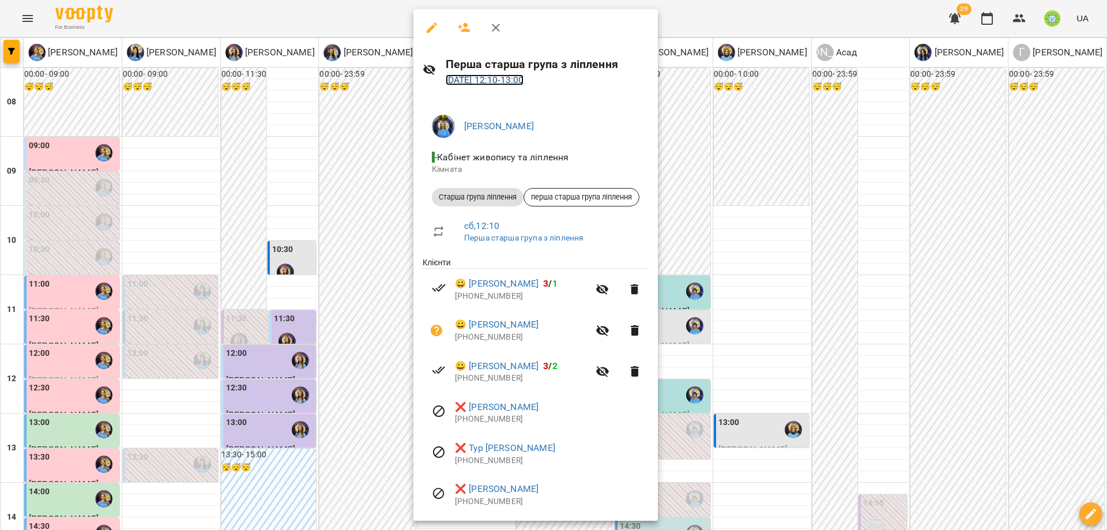
click at [486, 74] on link "16 серп 2025 12:10 - 13:00" at bounding box center [485, 79] width 78 height 11
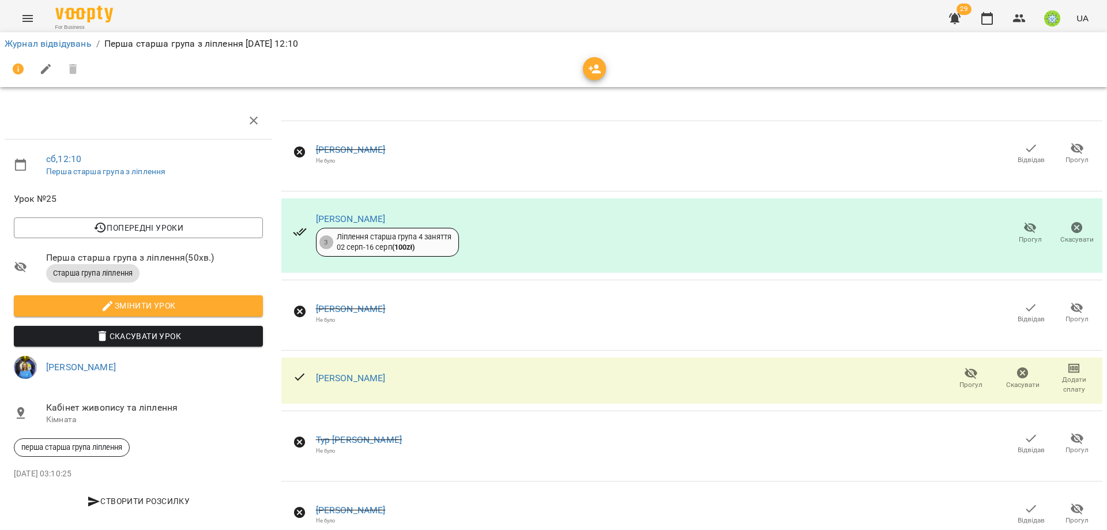
click at [590, 67] on icon "button" at bounding box center [594, 69] width 13 height 9
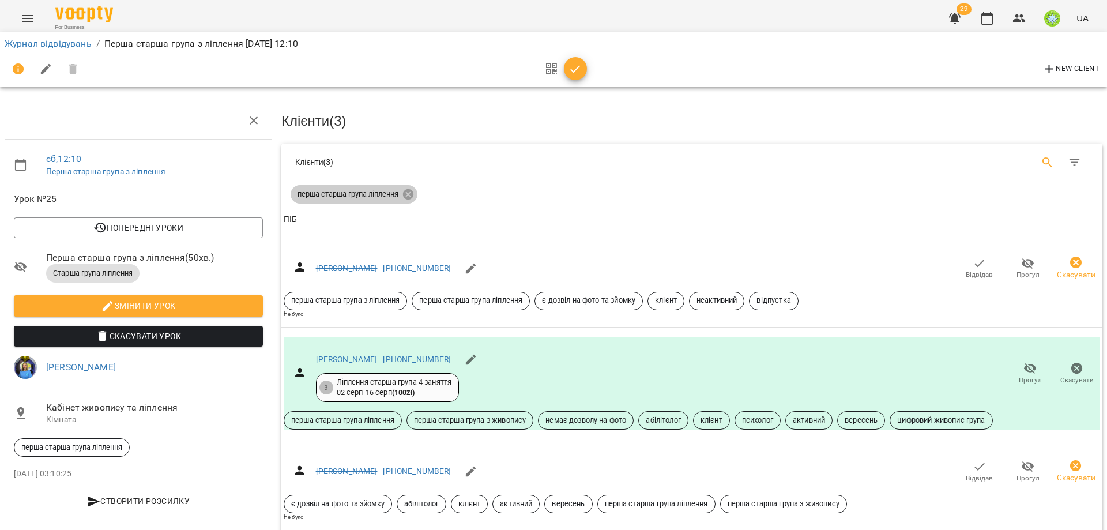
click at [405, 194] on icon at bounding box center [408, 194] width 13 height 13
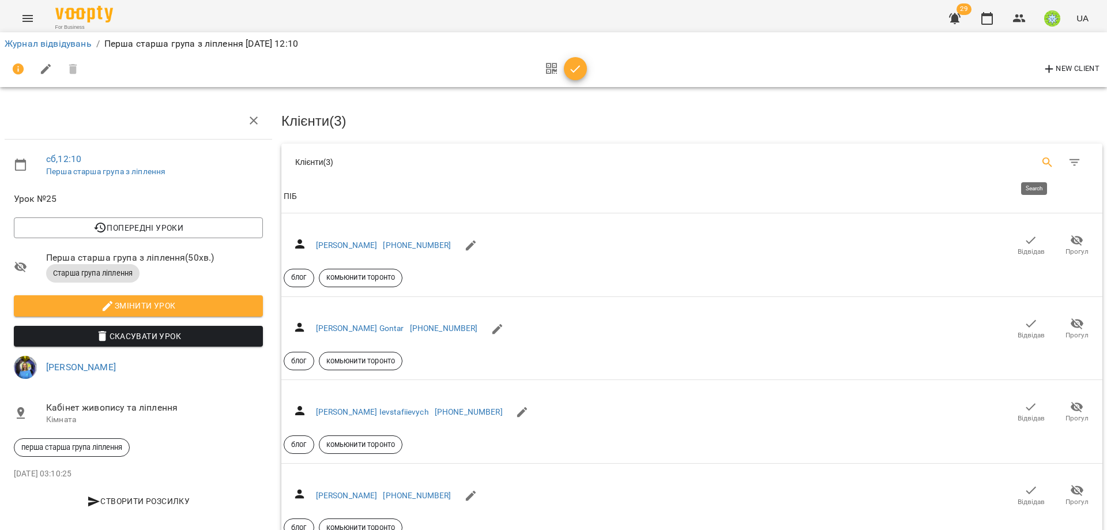
click at [1040, 160] on icon "Search" at bounding box center [1047, 163] width 14 height 14
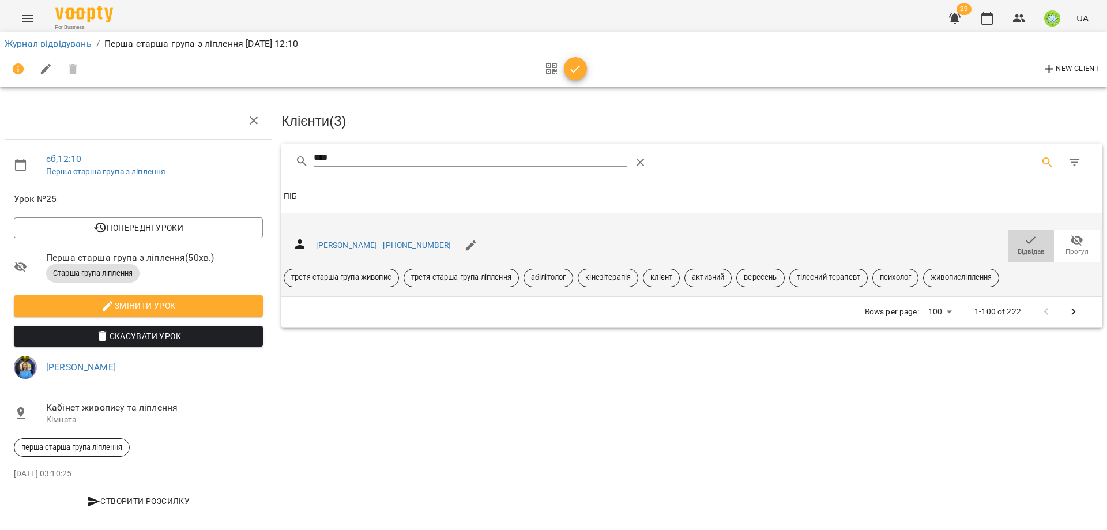
click at [1020, 247] on span "Відвідав" at bounding box center [1030, 252] width 27 height 10
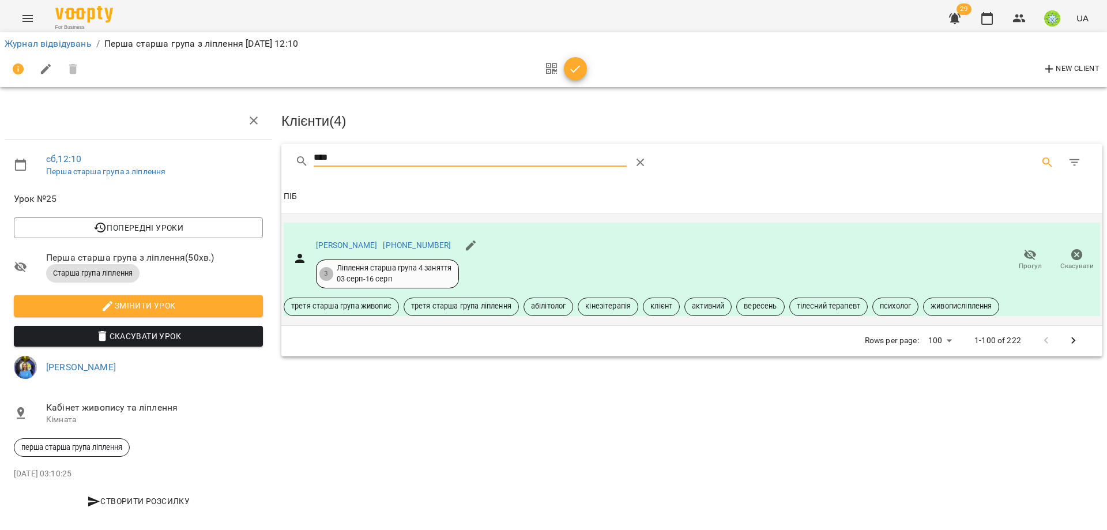
click at [552, 156] on input "****" at bounding box center [471, 158] width 314 height 18
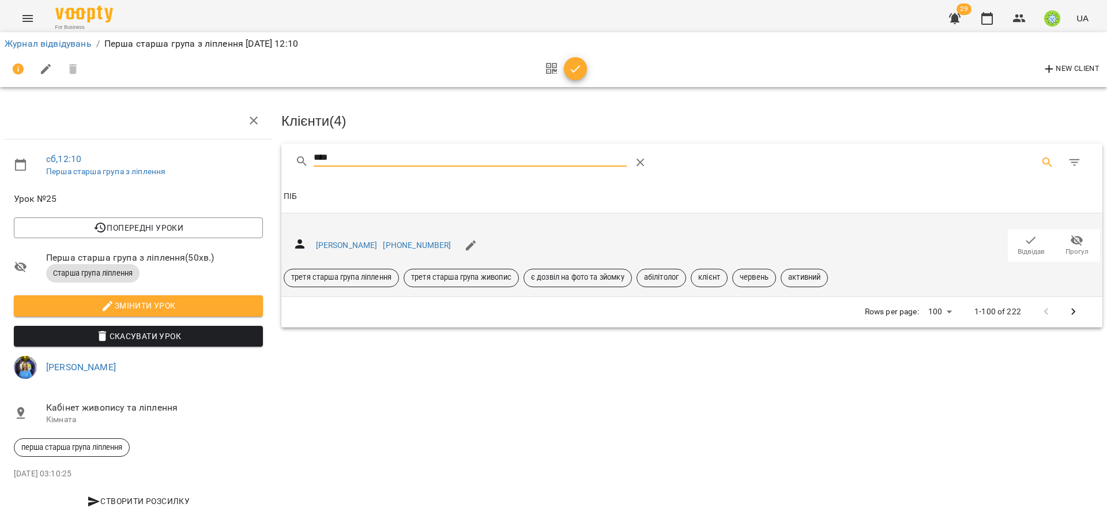
type input "****"
click at [1029, 249] on span "Відвідав" at bounding box center [1030, 252] width 27 height 10
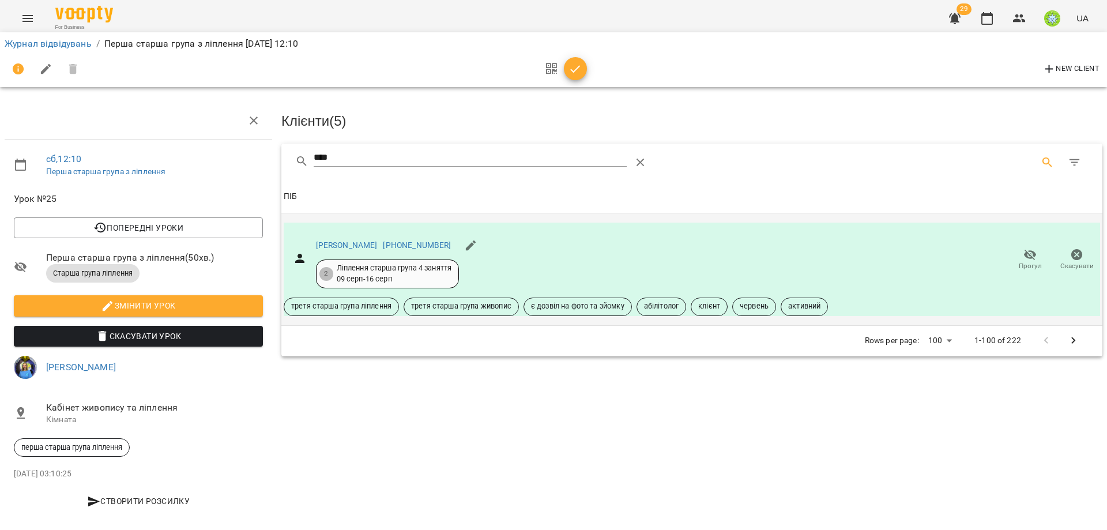
click at [586, 67] on div "New Client" at bounding box center [553, 69] width 1097 height 28
click at [579, 70] on icon "button" at bounding box center [575, 69] width 14 height 14
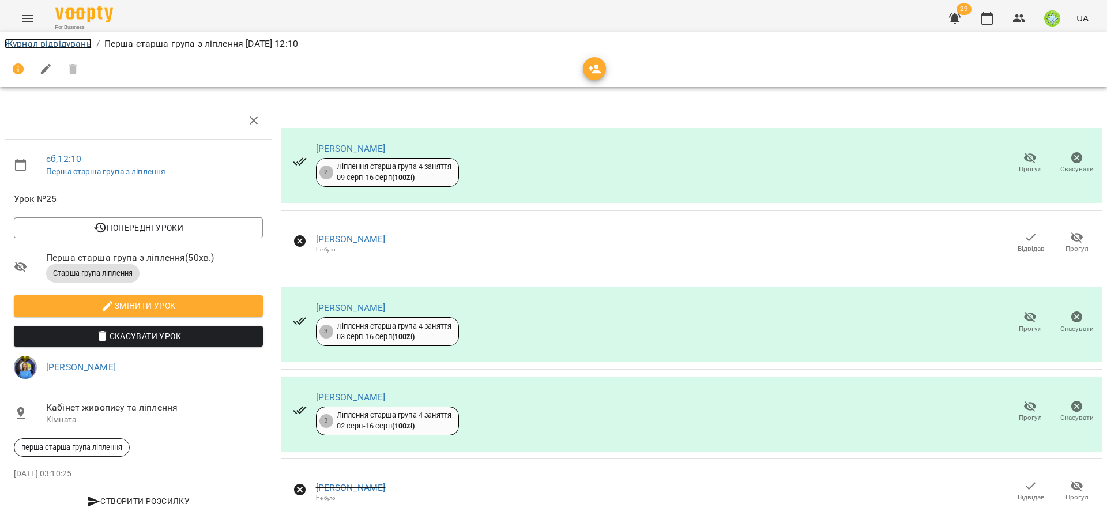
drag, startPoint x: 67, startPoint y: 42, endPoint x: 100, endPoint y: 43, distance: 33.4
click at [67, 42] on link "Журнал відвідувань" at bounding box center [48, 43] width 87 height 11
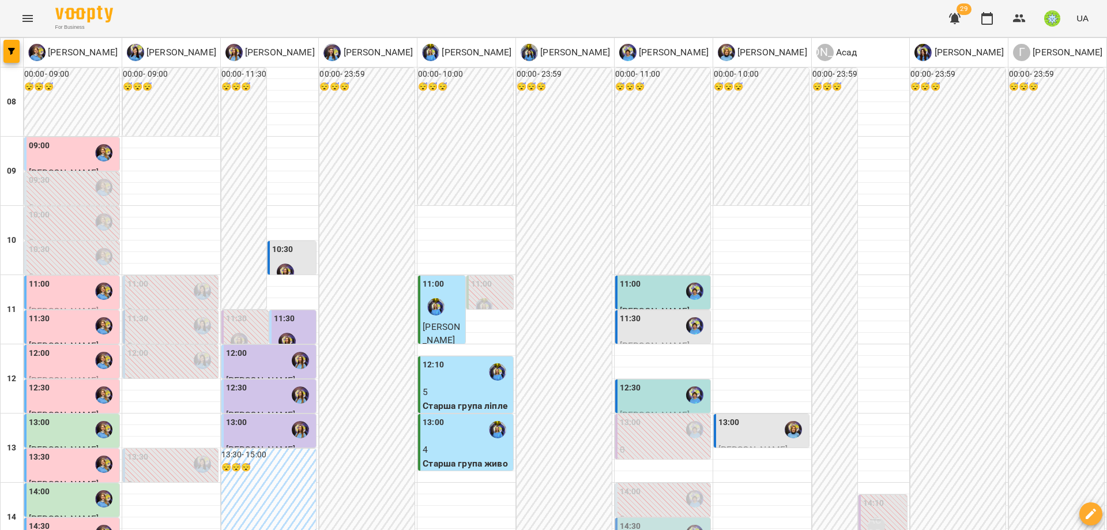
scroll to position [270, 0]
click at [452, 416] on div "13:00" at bounding box center [466, 429] width 88 height 27
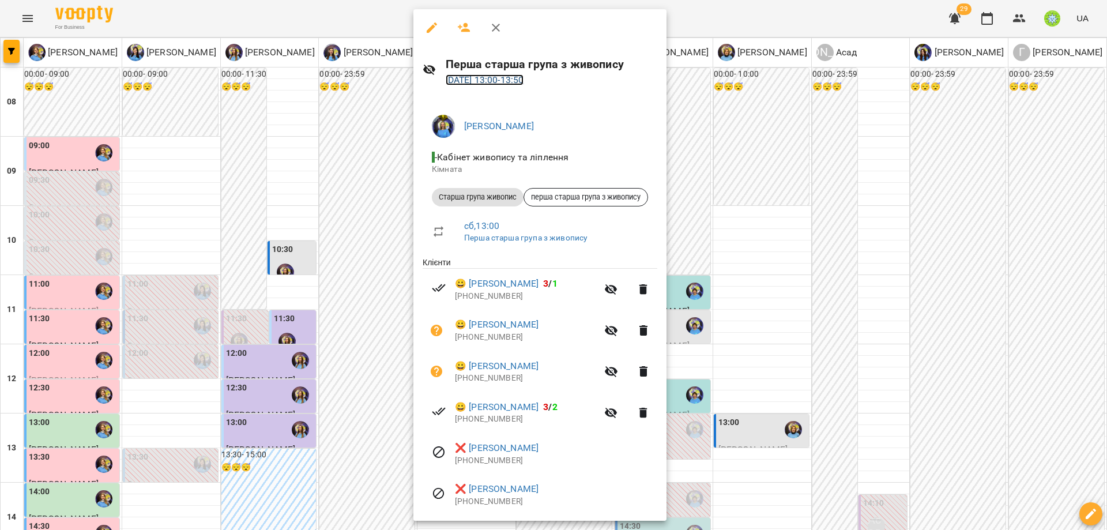
click at [506, 83] on link "16 серп 2025 13:00 - 13:50" at bounding box center [485, 79] width 78 height 11
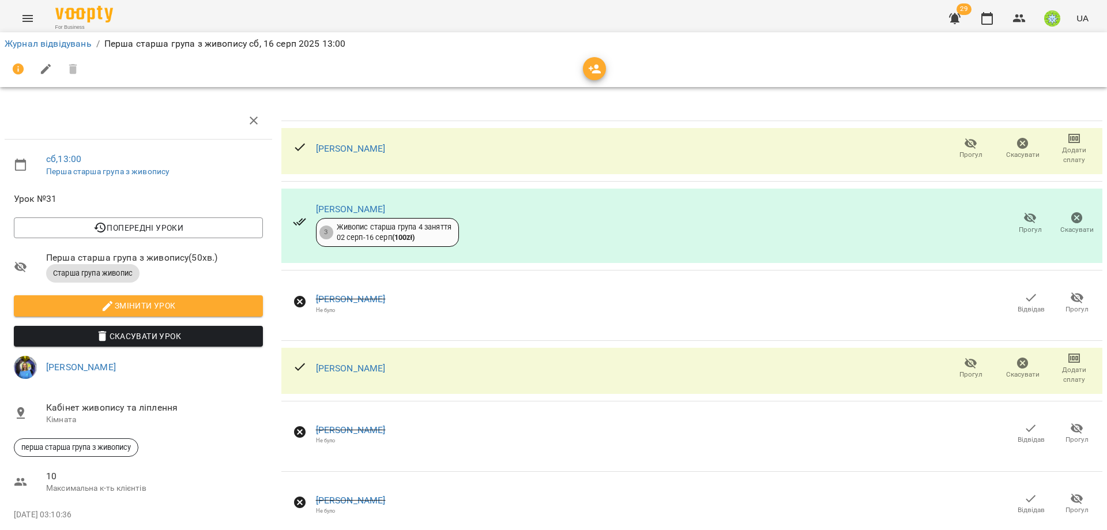
drag, startPoint x: 594, startPoint y: 71, endPoint x: 607, endPoint y: 73, distance: 12.9
click at [594, 71] on icon "button" at bounding box center [594, 69] width 13 height 9
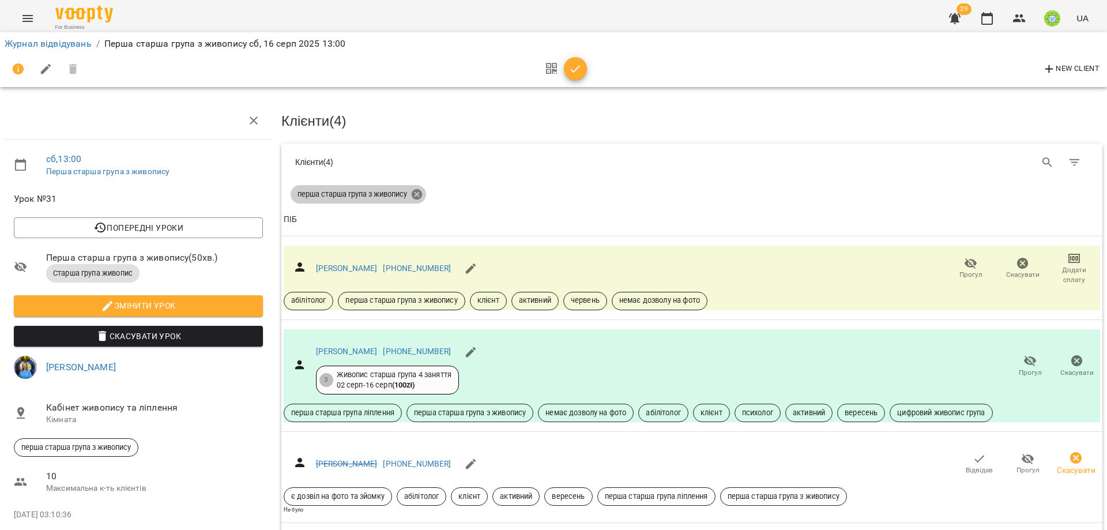
drag, startPoint x: 411, startPoint y: 193, endPoint x: 471, endPoint y: 201, distance: 61.1
click at [412, 193] on icon at bounding box center [417, 194] width 10 height 10
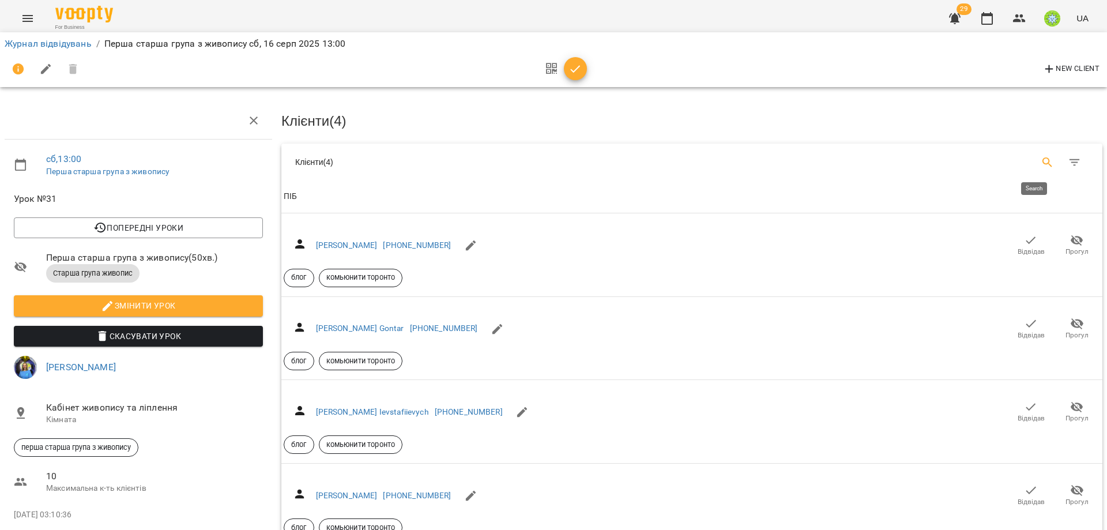
click at [1040, 163] on icon "Search" at bounding box center [1047, 163] width 14 height 14
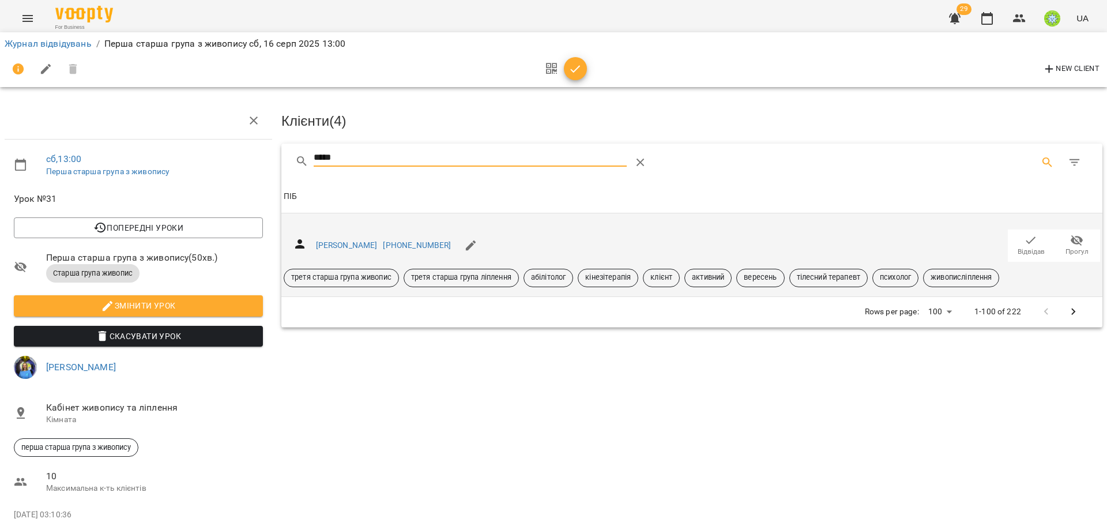
click at [1015, 259] on div "Ковтун Давид +48666546596 Відвідав Прогул третя старша група живопис третя стар…" at bounding box center [692, 254] width 816 height 65
click at [1017, 247] on span "Відвідав" at bounding box center [1030, 252] width 27 height 10
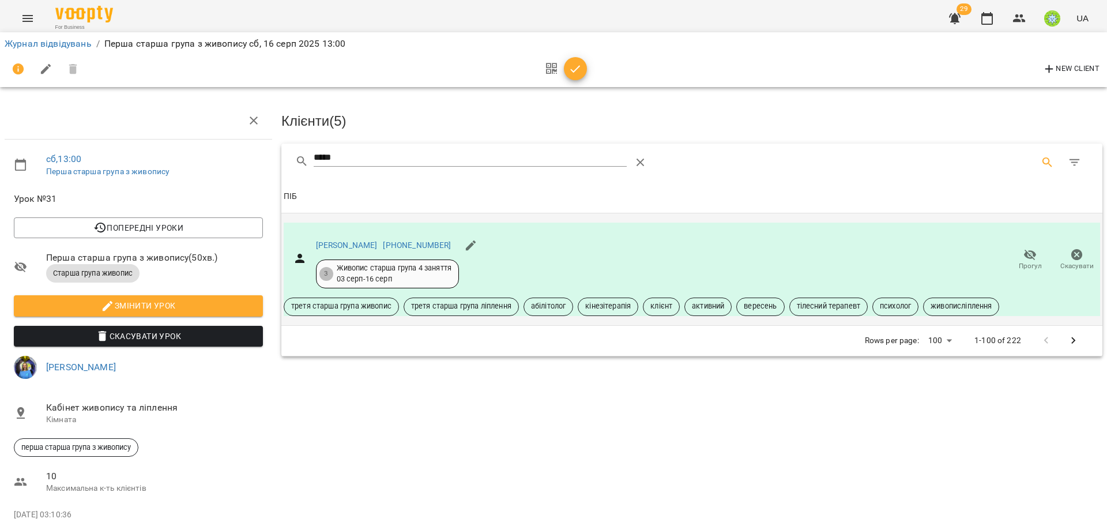
click at [349, 160] on input "*****" at bounding box center [471, 158] width 314 height 18
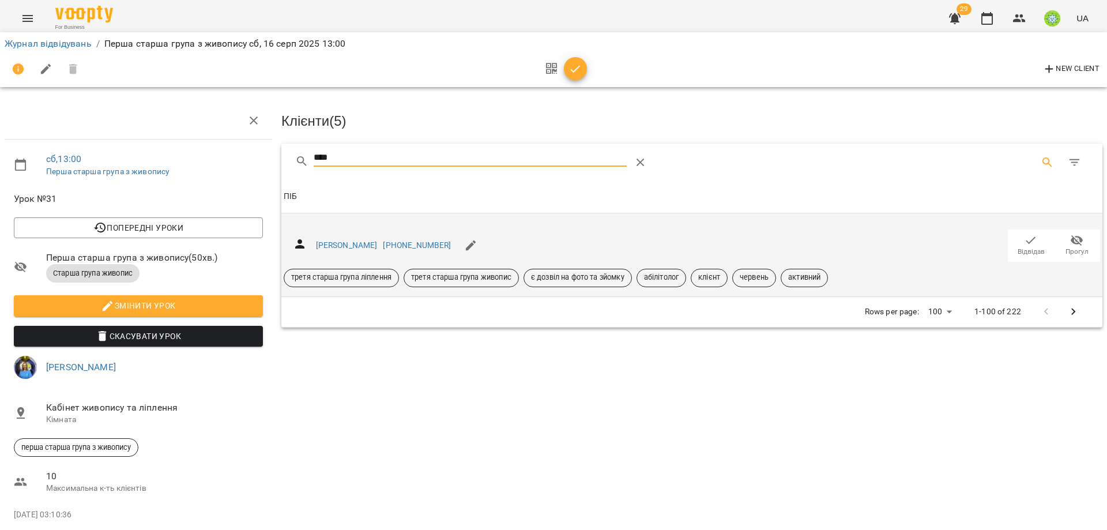
type input "****"
click at [1024, 242] on icon "button" at bounding box center [1031, 240] width 14 height 14
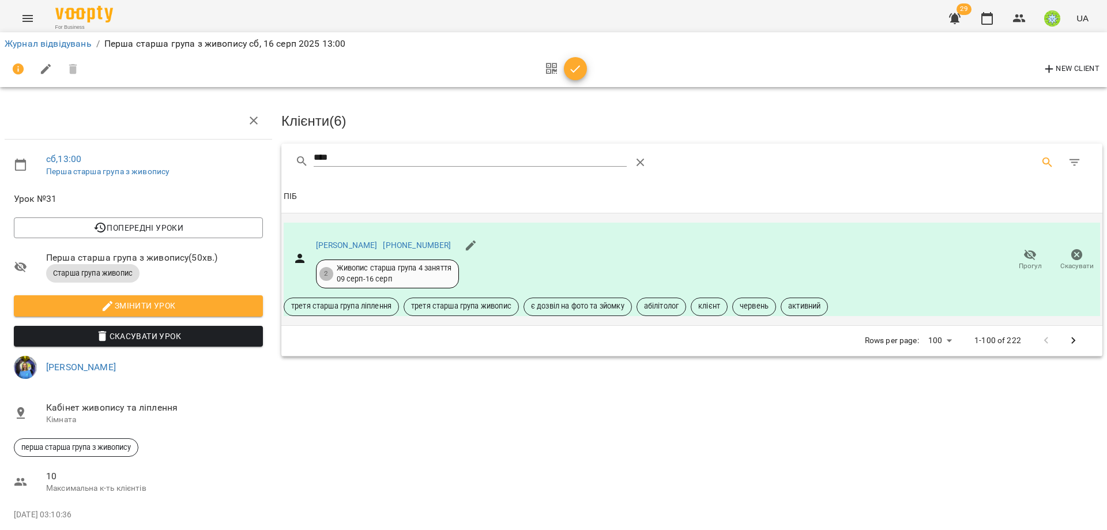
click at [567, 67] on span "button" at bounding box center [575, 69] width 23 height 14
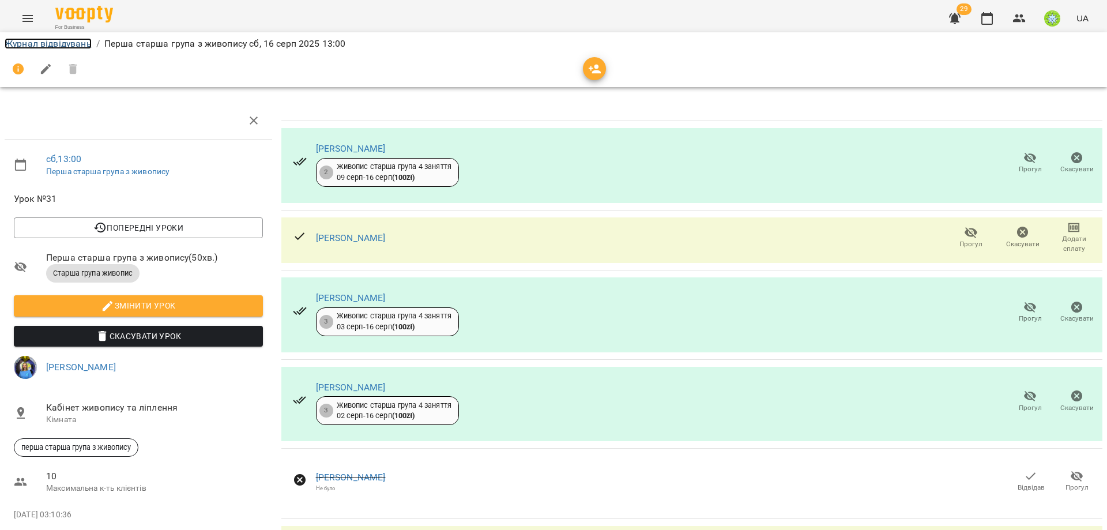
click at [52, 43] on link "Журнал відвідувань" at bounding box center [48, 43] width 87 height 11
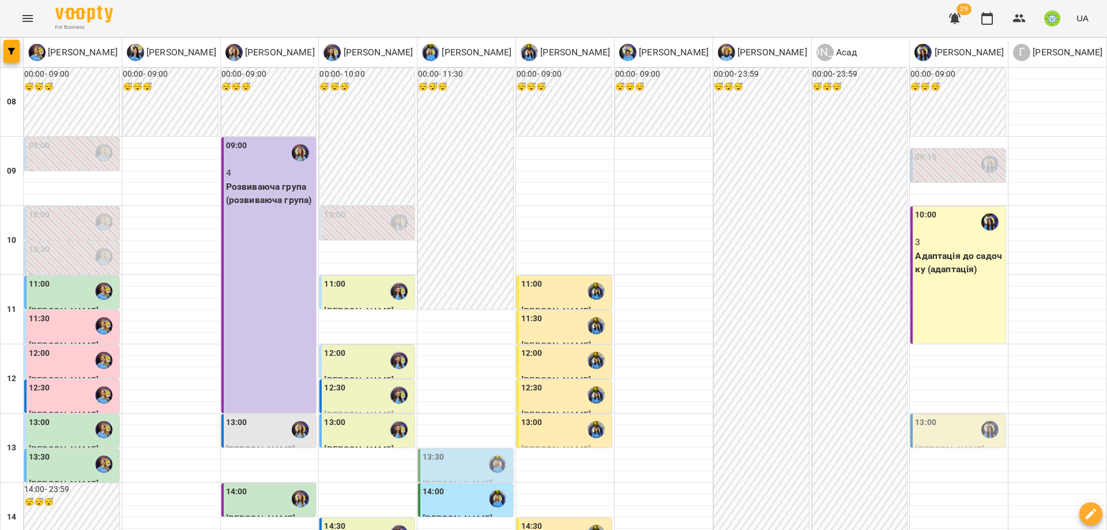
click at [974, 291] on div "10:00 3 Адаптація до садочку (адаптація)" at bounding box center [957, 274] width 95 height 137
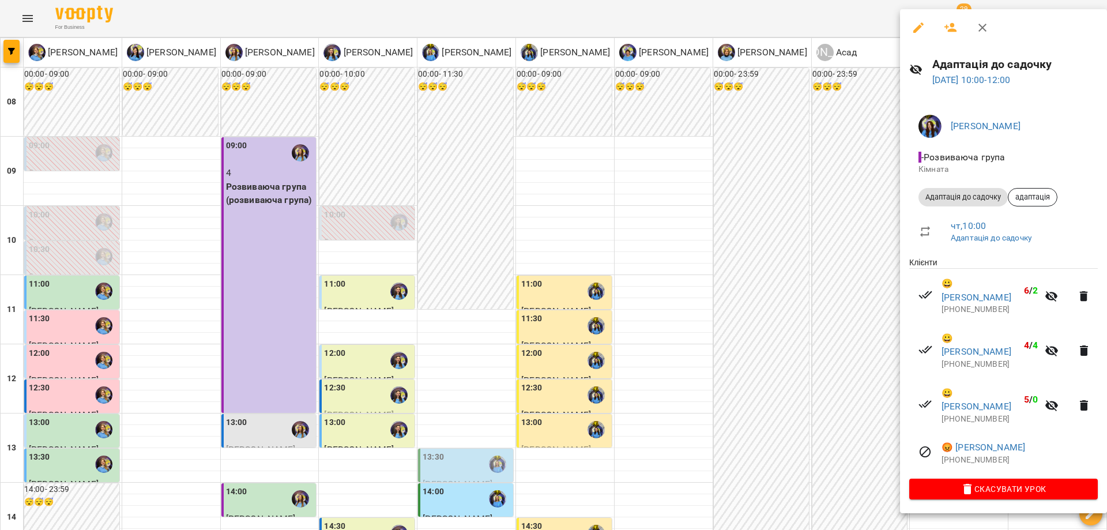
drag, startPoint x: 743, startPoint y: 299, endPoint x: 768, endPoint y: 322, distance: 34.3
click at [743, 299] on div at bounding box center [553, 265] width 1107 height 530
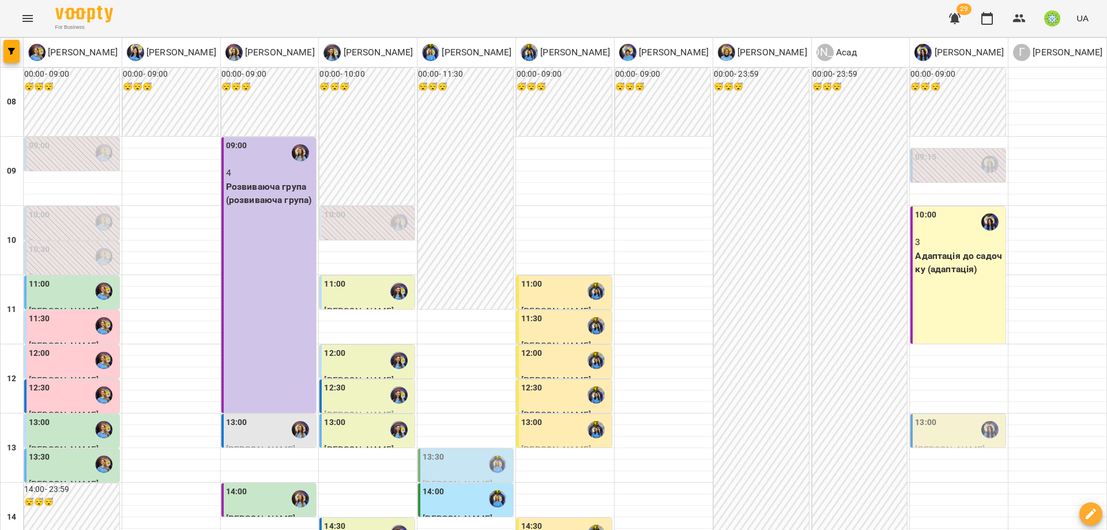
drag, startPoint x: 1089, startPoint y: 473, endPoint x: 1106, endPoint y: 473, distance: 16.7
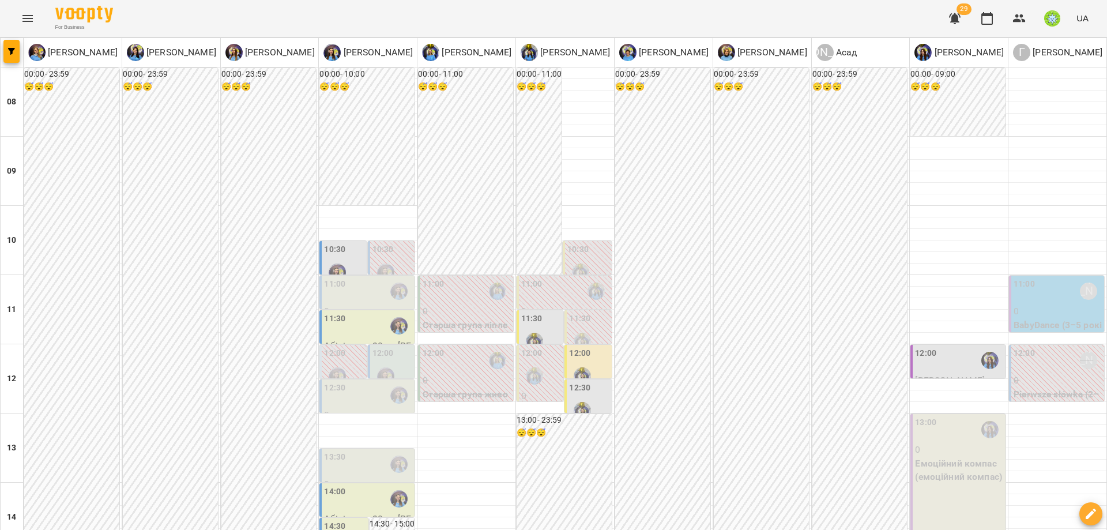
scroll to position [29, 0]
click at [521, 312] on label "11:30" at bounding box center [531, 318] width 21 height 13
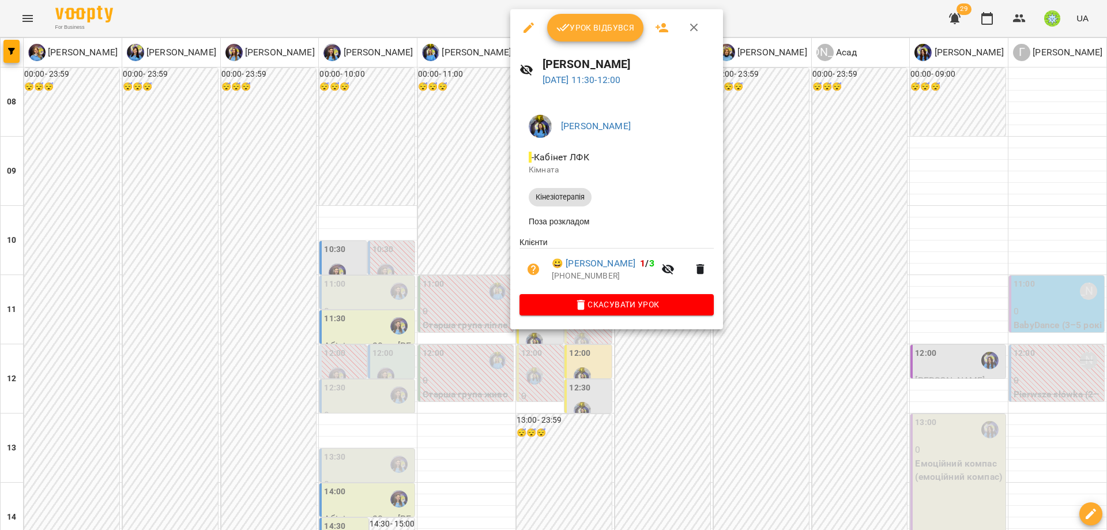
click at [745, 372] on div at bounding box center [553, 265] width 1107 height 530
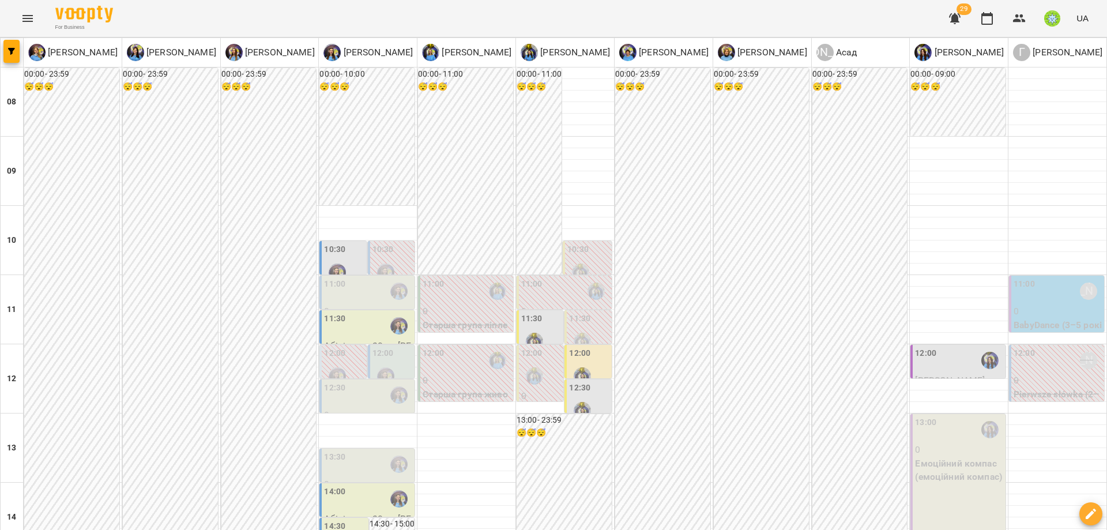
click at [569, 347] on div "12:00" at bounding box center [579, 355] width 21 height 16
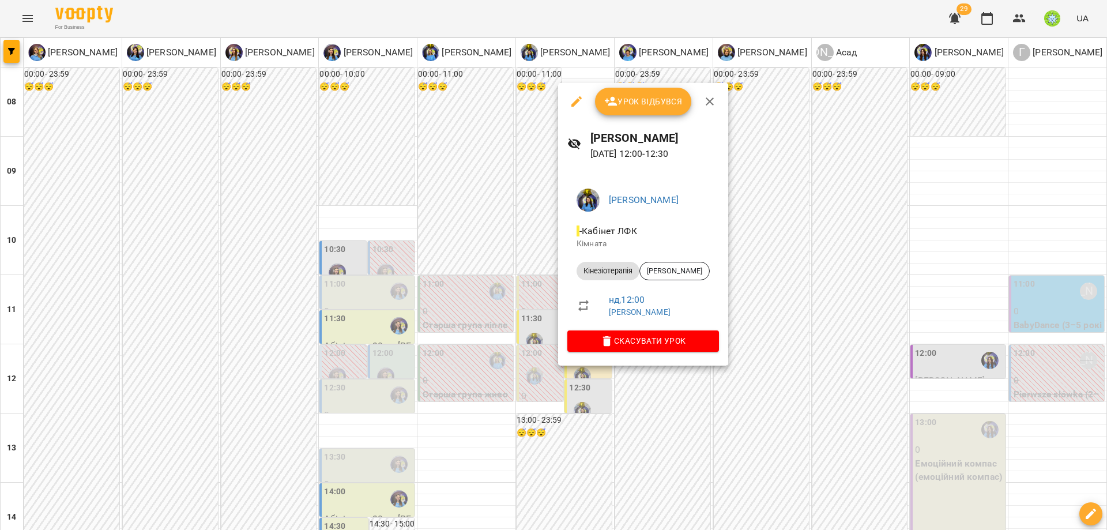
click at [790, 383] on div at bounding box center [553, 265] width 1107 height 530
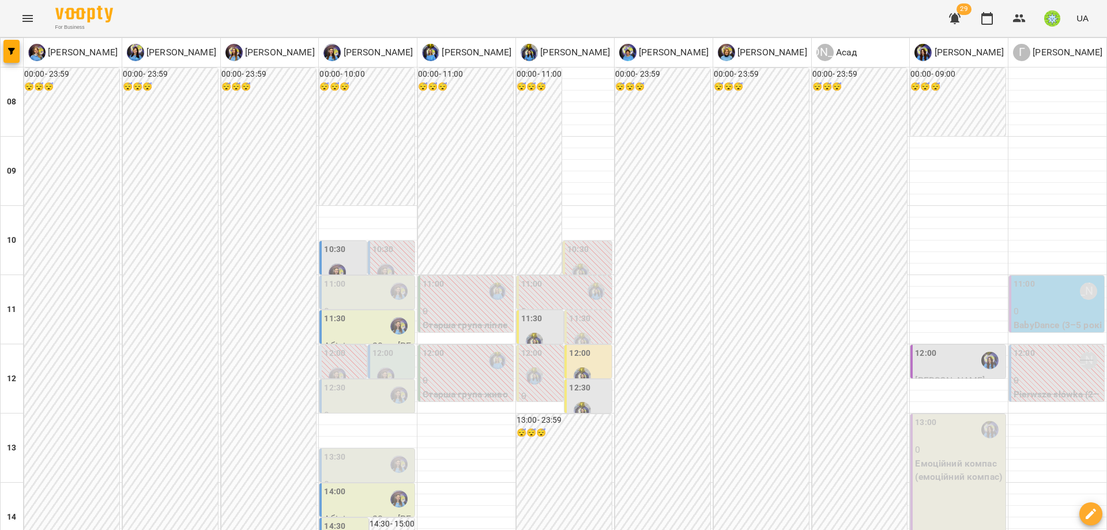
click at [575, 397] on div at bounding box center [582, 410] width 27 height 27
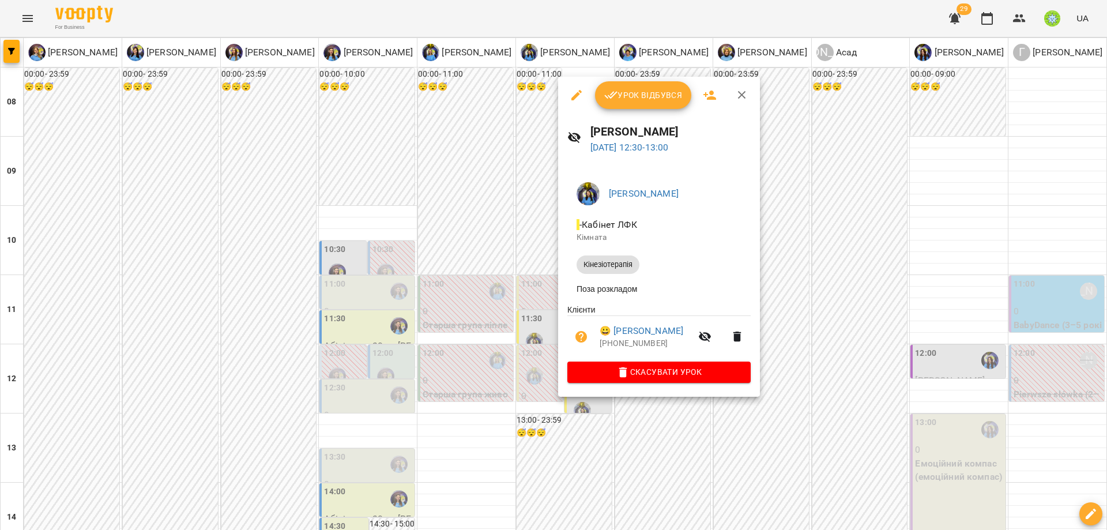
drag, startPoint x: 792, startPoint y: 394, endPoint x: 692, endPoint y: 365, distance: 104.7
click at [790, 393] on div at bounding box center [553, 265] width 1107 height 530
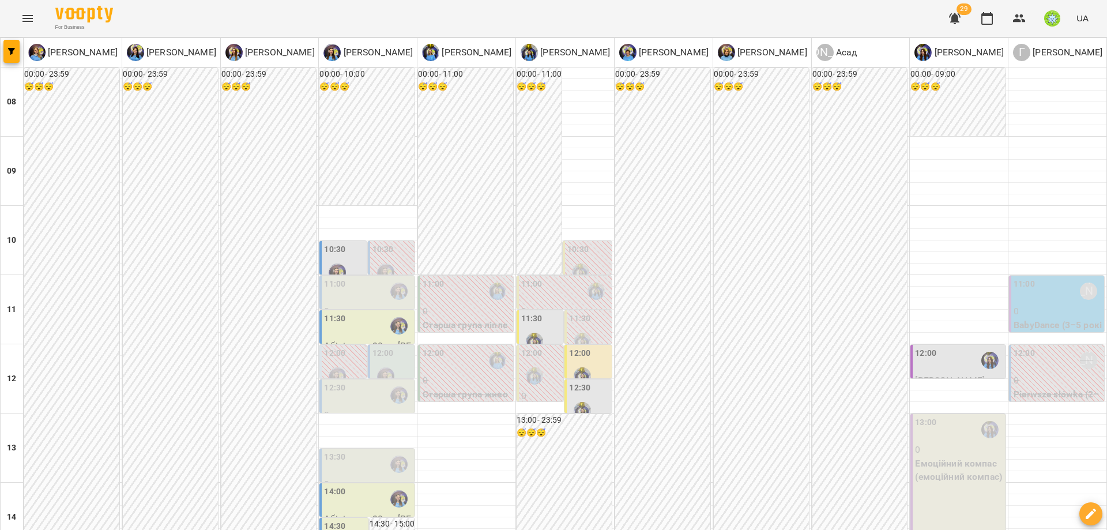
click at [334, 259] on div at bounding box center [337, 272] width 27 height 27
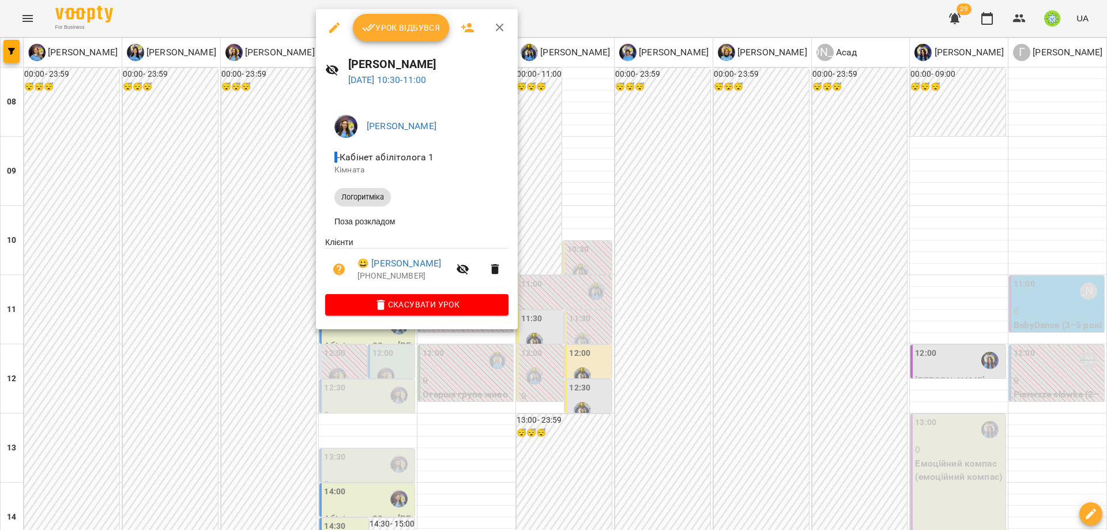
click at [742, 277] on div at bounding box center [553, 265] width 1107 height 530
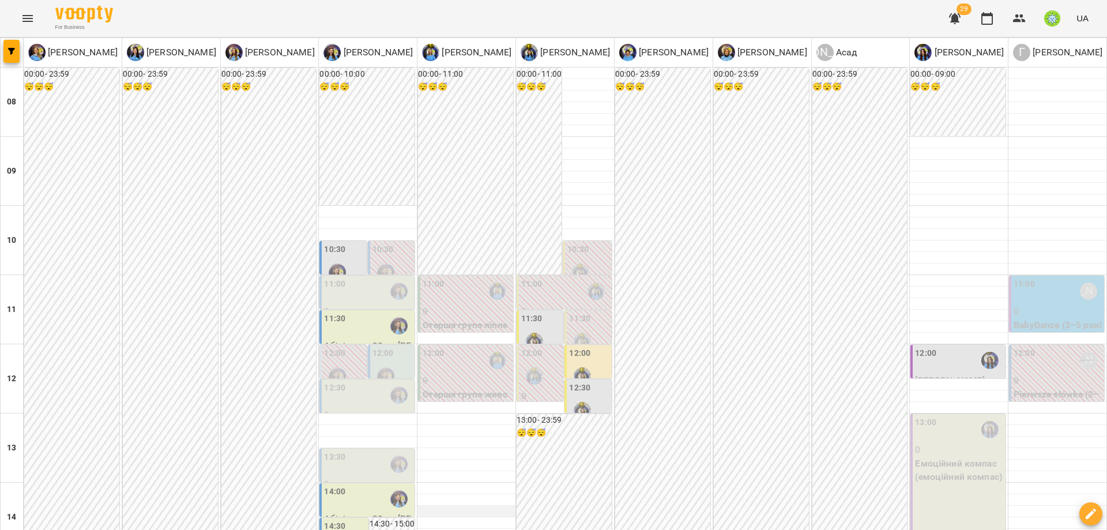
scroll to position [168, 0]
click at [529, 328] on div at bounding box center [534, 341] width 27 height 27
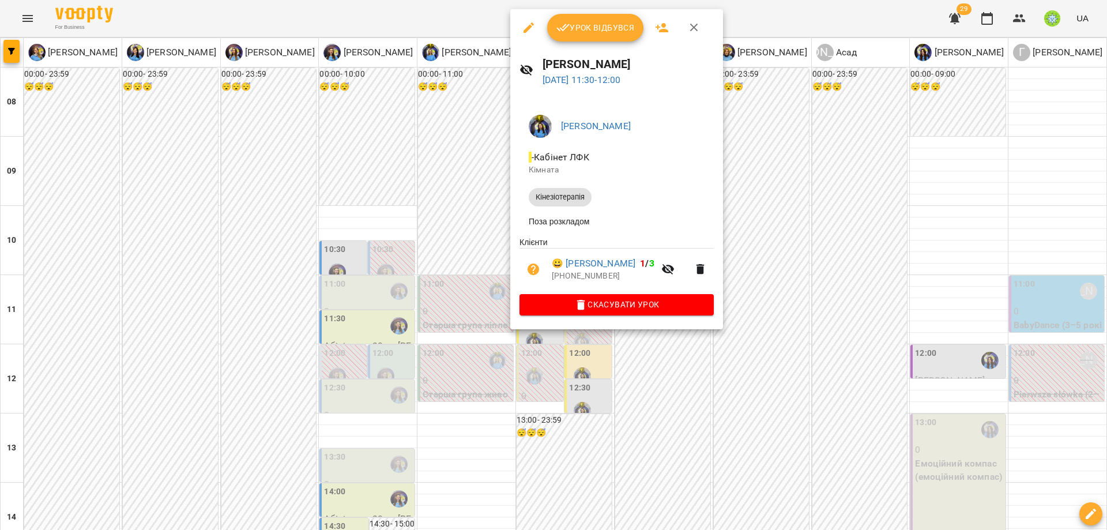
click at [792, 259] on div at bounding box center [553, 265] width 1107 height 530
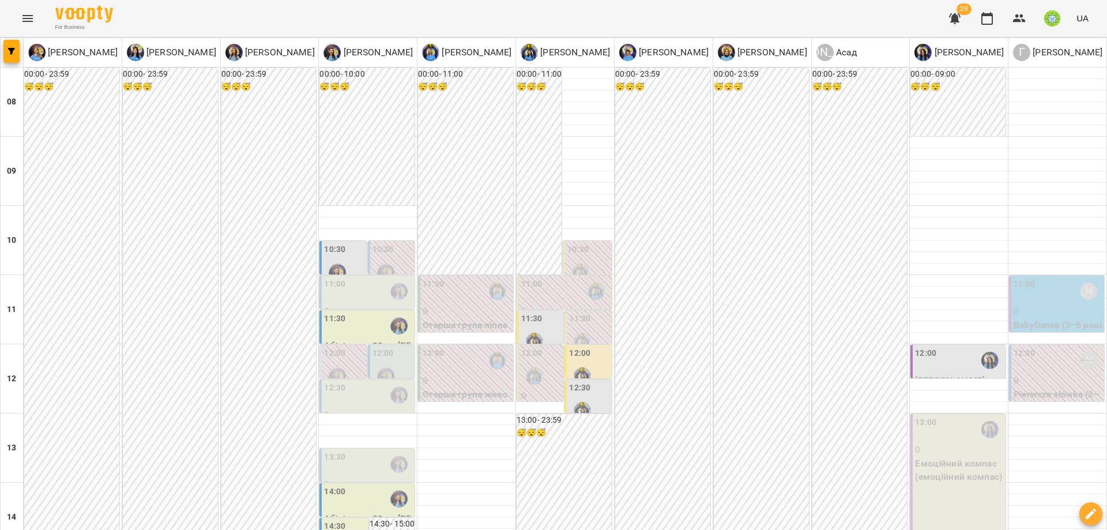
click at [583, 347] on div "12:00" at bounding box center [589, 368] width 40 height 42
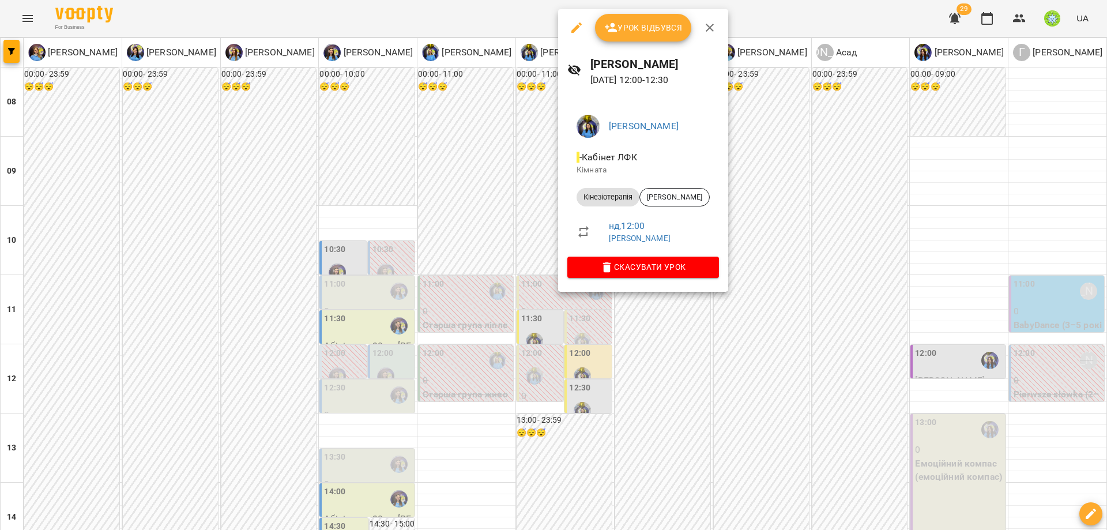
drag, startPoint x: 790, startPoint y: 254, endPoint x: 712, endPoint y: 255, distance: 77.8
click at [787, 250] on div at bounding box center [553, 265] width 1107 height 530
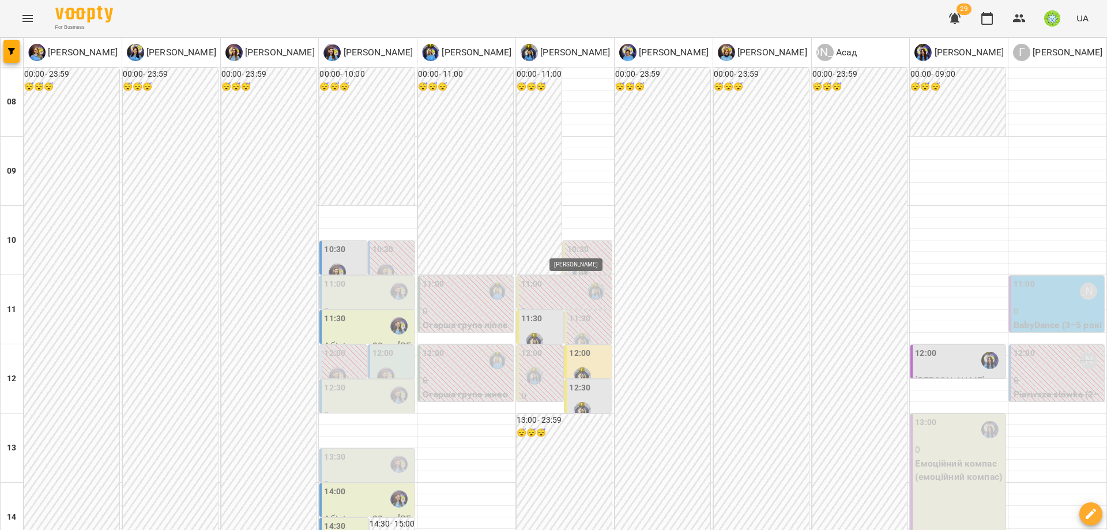
click at [575, 402] on img "Свириденко Аня" at bounding box center [581, 410] width 17 height 17
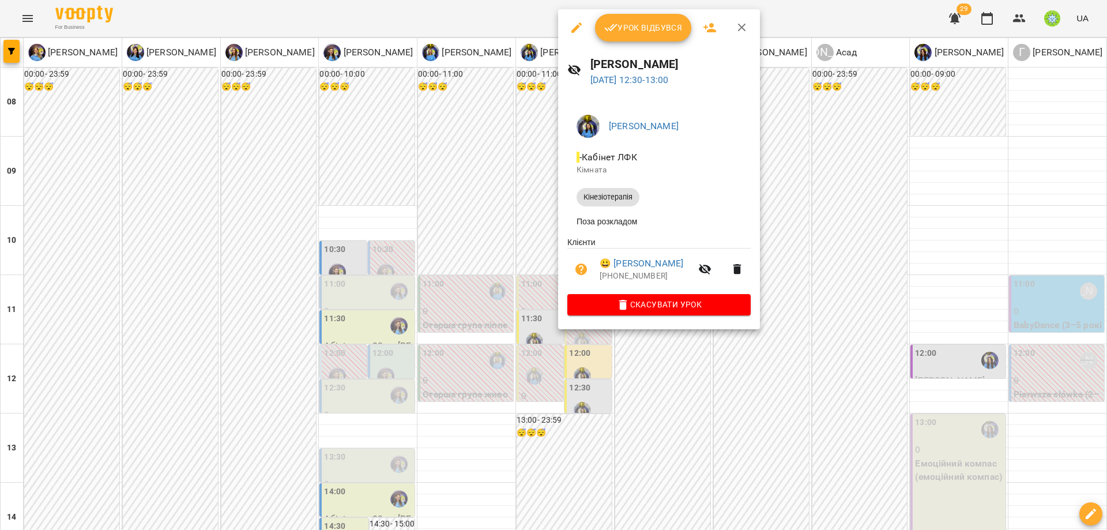
drag, startPoint x: 818, startPoint y: 258, endPoint x: 820, endPoint y: 248, distance: 9.9
click at [819, 253] on div at bounding box center [553, 265] width 1107 height 530
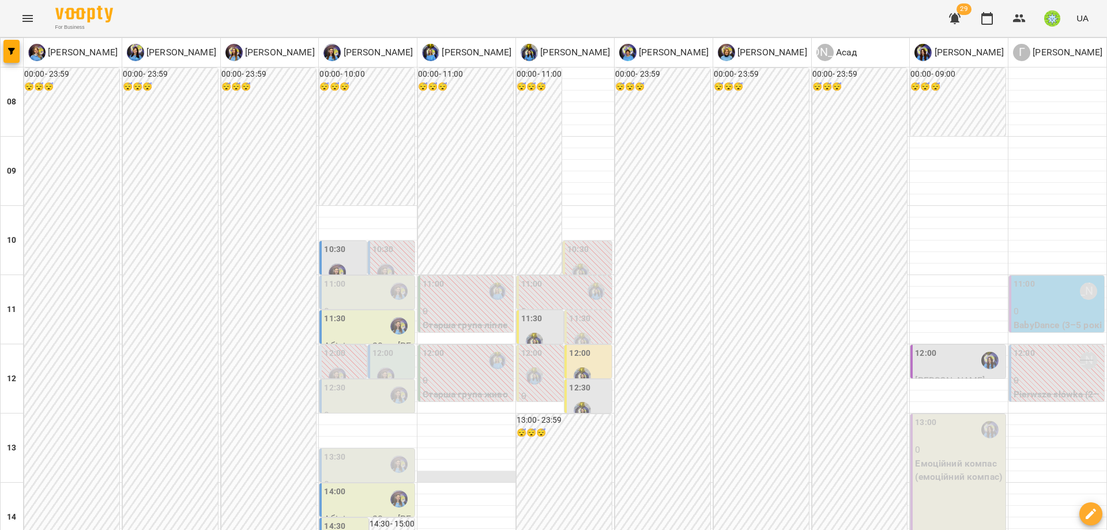
scroll to position [326, 0]
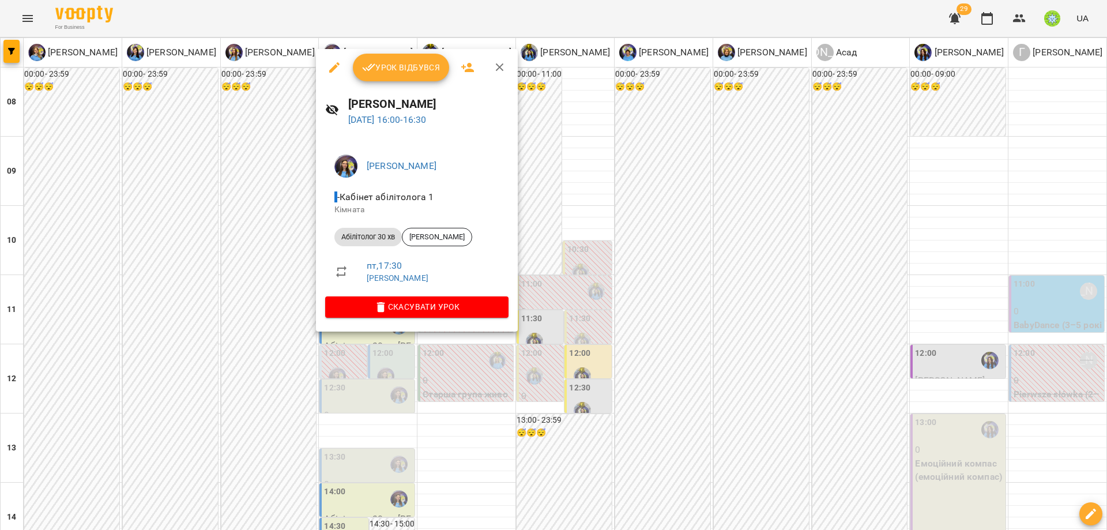
click at [625, 314] on div at bounding box center [553, 265] width 1107 height 530
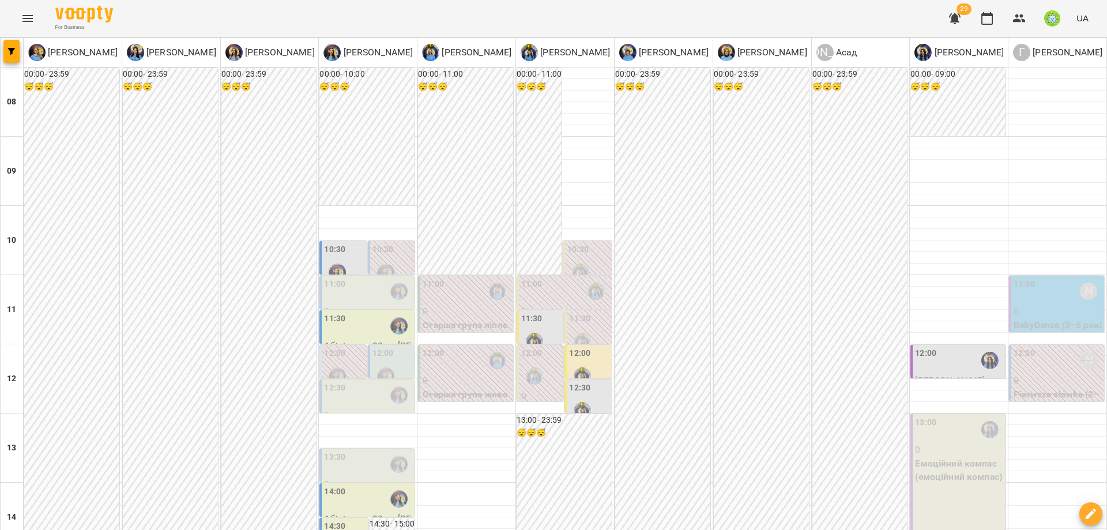
scroll to position [24, 0]
click at [936, 414] on div "13:00 0 Емоційний компас (емоційний компас)" at bounding box center [957, 482] width 95 height 137
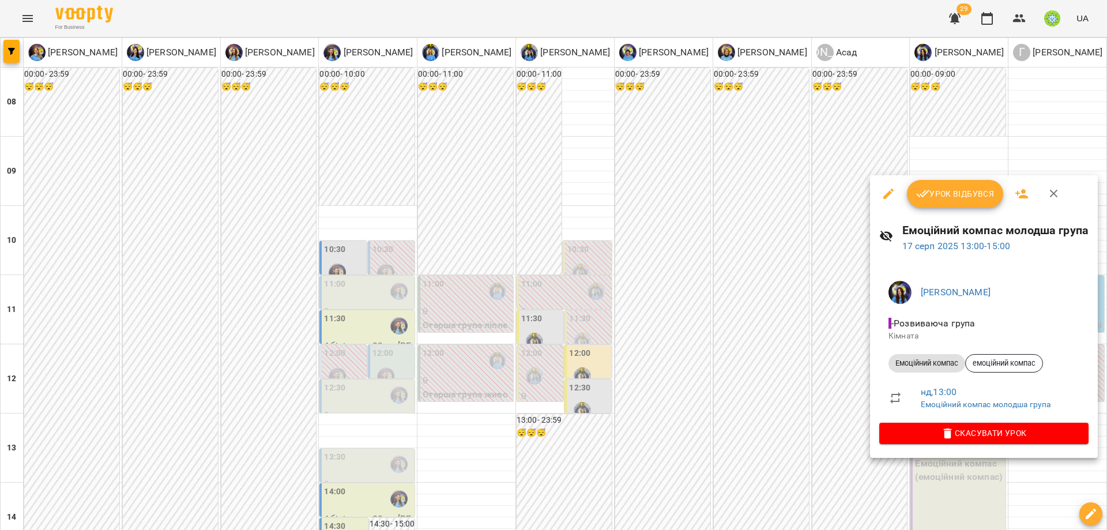
click at [632, 504] on div at bounding box center [553, 265] width 1107 height 530
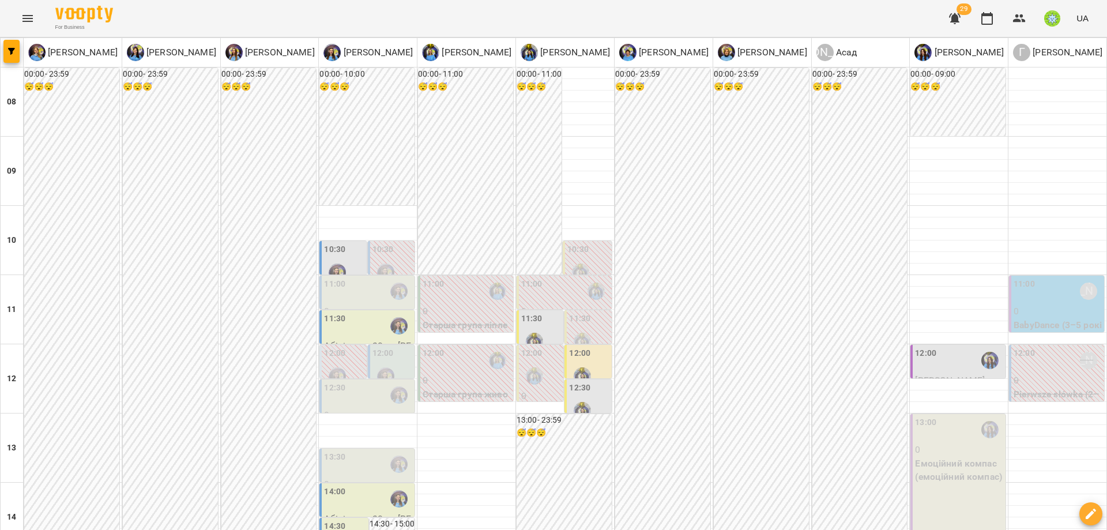
type input "**********"
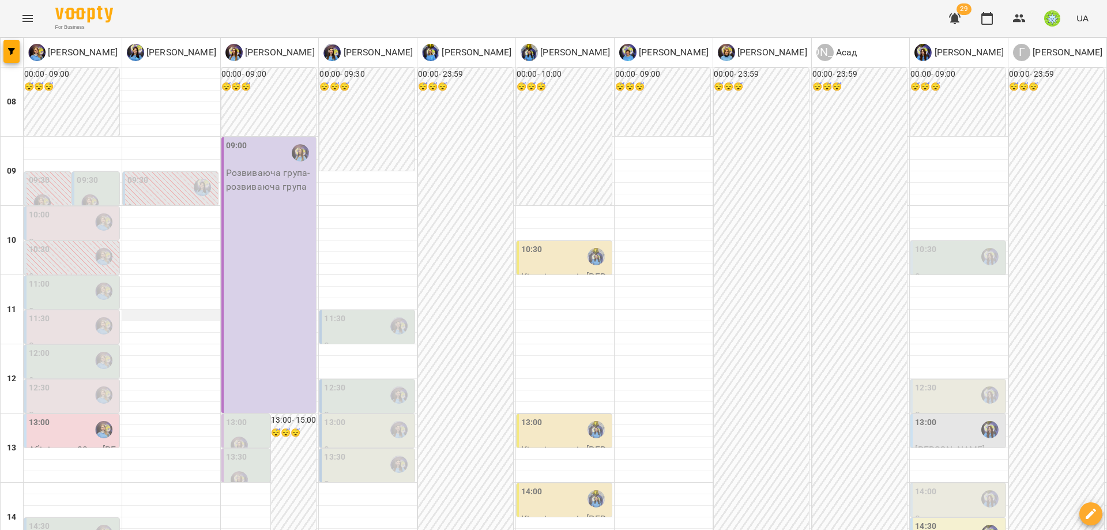
scroll to position [512, 0]
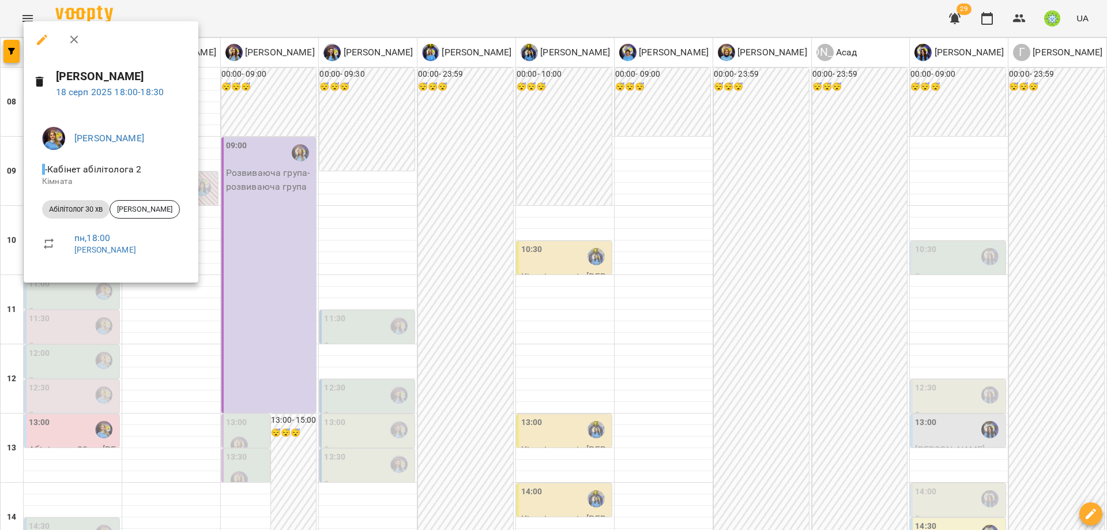
click at [273, 273] on div at bounding box center [553, 265] width 1107 height 530
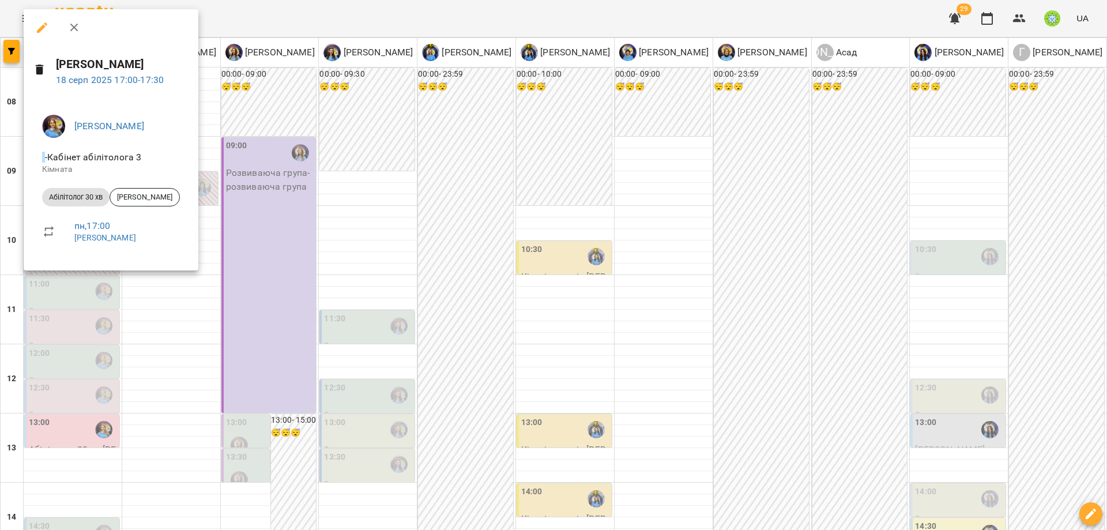
click at [171, 344] on div at bounding box center [553, 265] width 1107 height 530
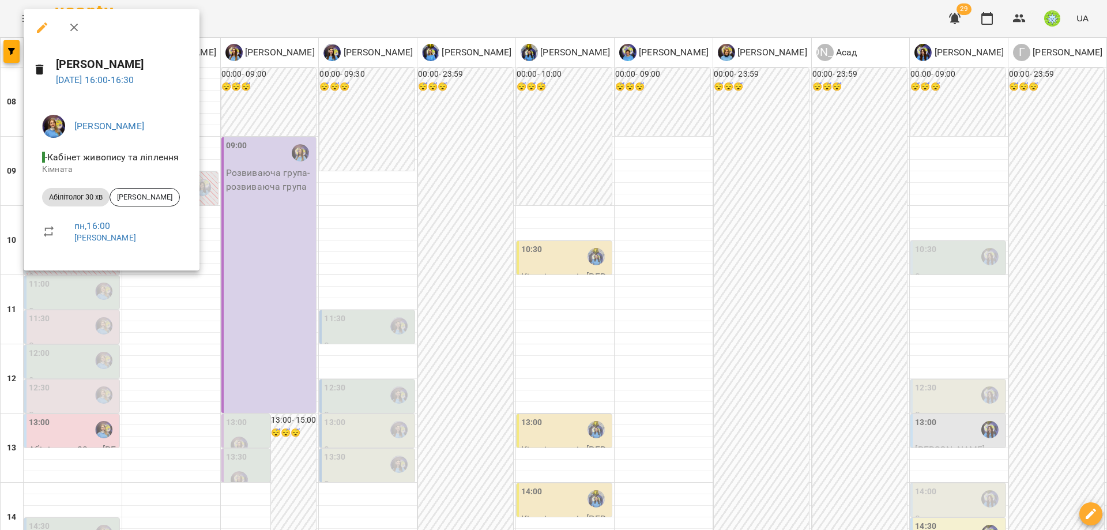
click at [194, 346] on div at bounding box center [553, 265] width 1107 height 530
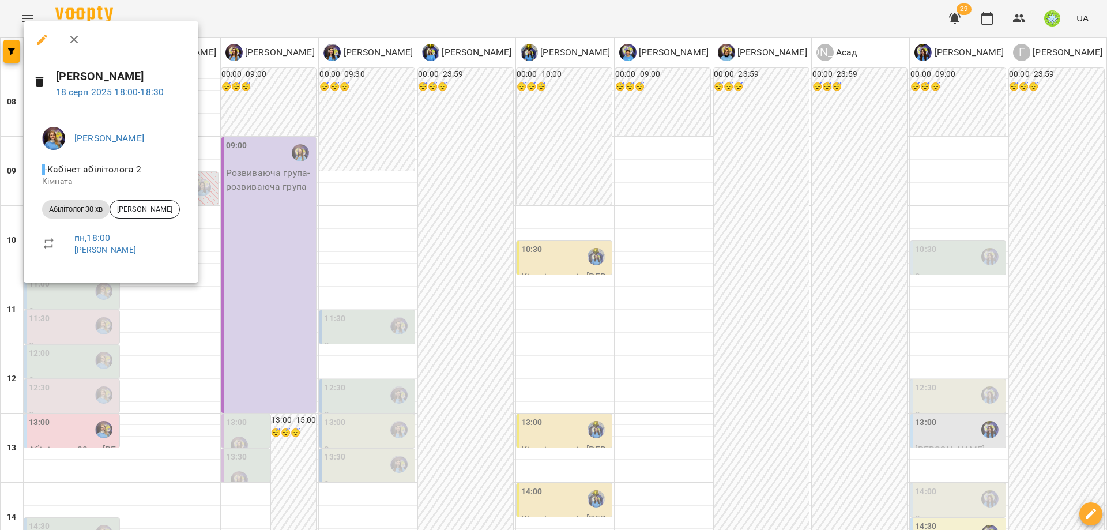
click at [200, 352] on div at bounding box center [553, 265] width 1107 height 530
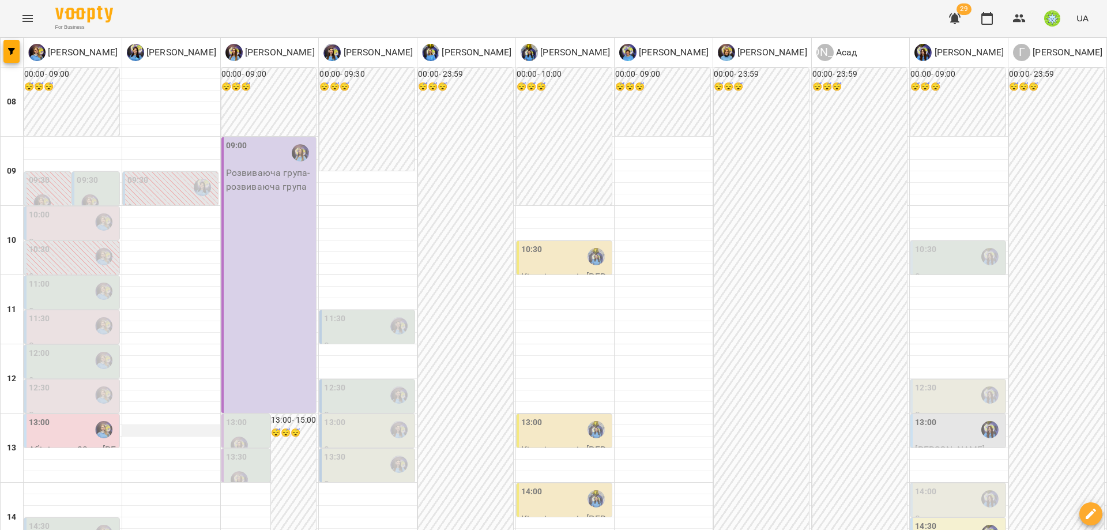
scroll to position [190, 0]
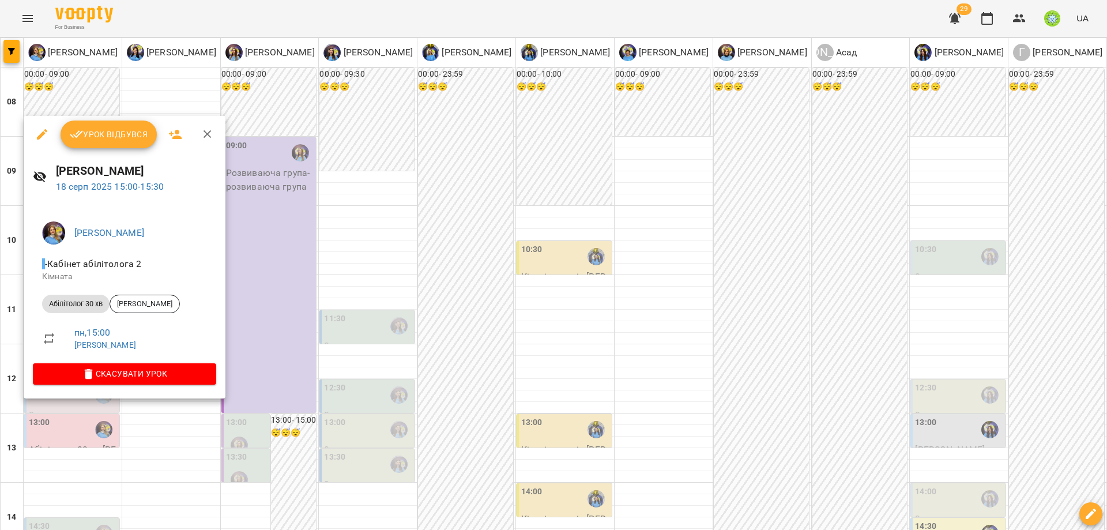
drag, startPoint x: 257, startPoint y: 367, endPoint x: 283, endPoint y: 374, distance: 26.8
click at [257, 368] on div at bounding box center [553, 265] width 1107 height 530
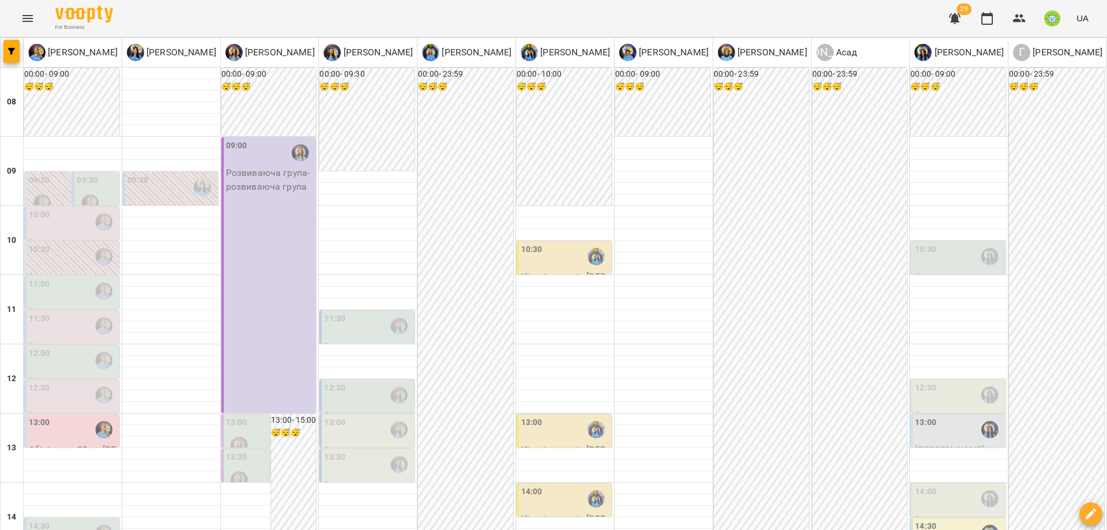
scroll to position [512, 0]
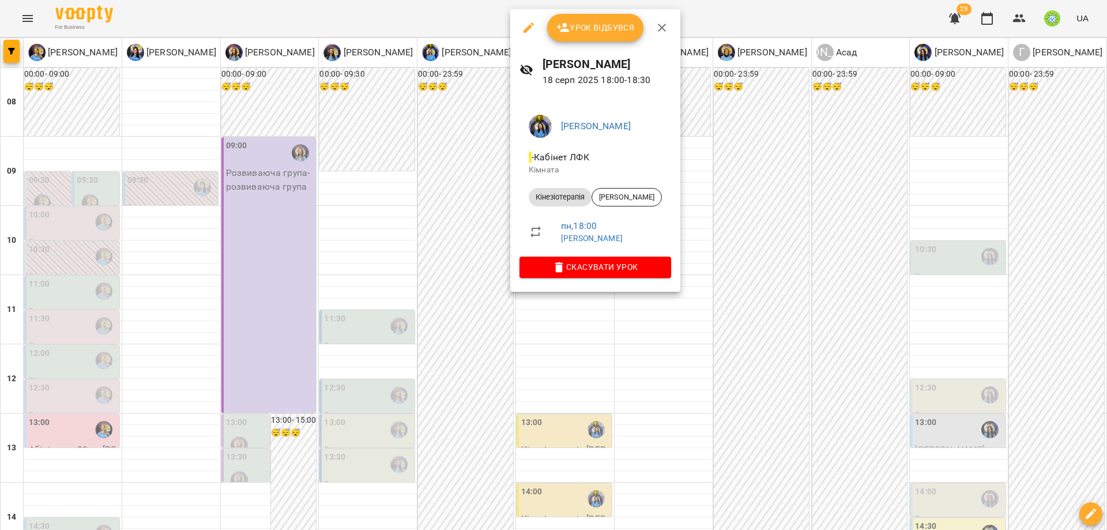
click at [445, 330] on div at bounding box center [553, 265] width 1107 height 530
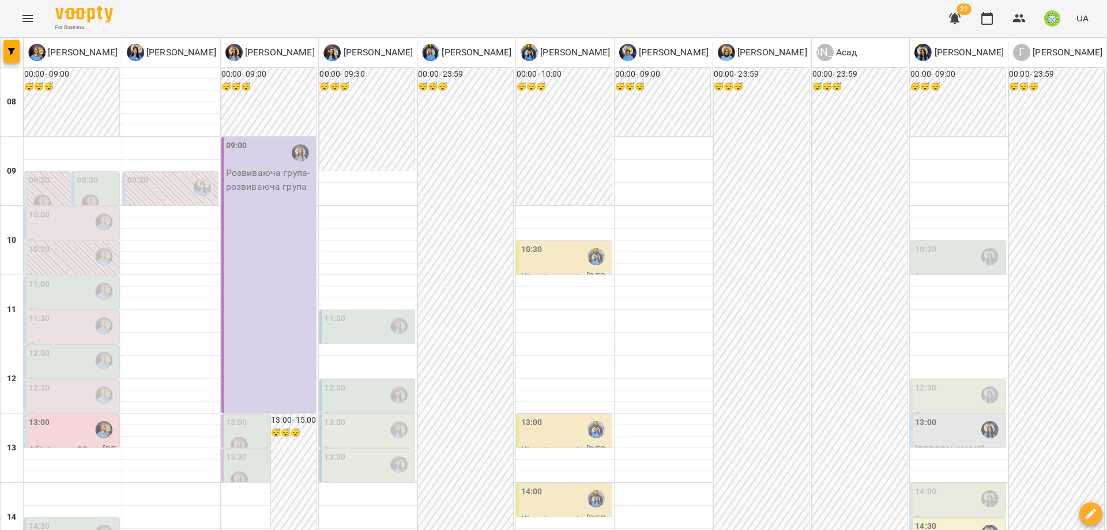
drag, startPoint x: 289, startPoint y: 473, endPoint x: 345, endPoint y: 453, distance: 58.9
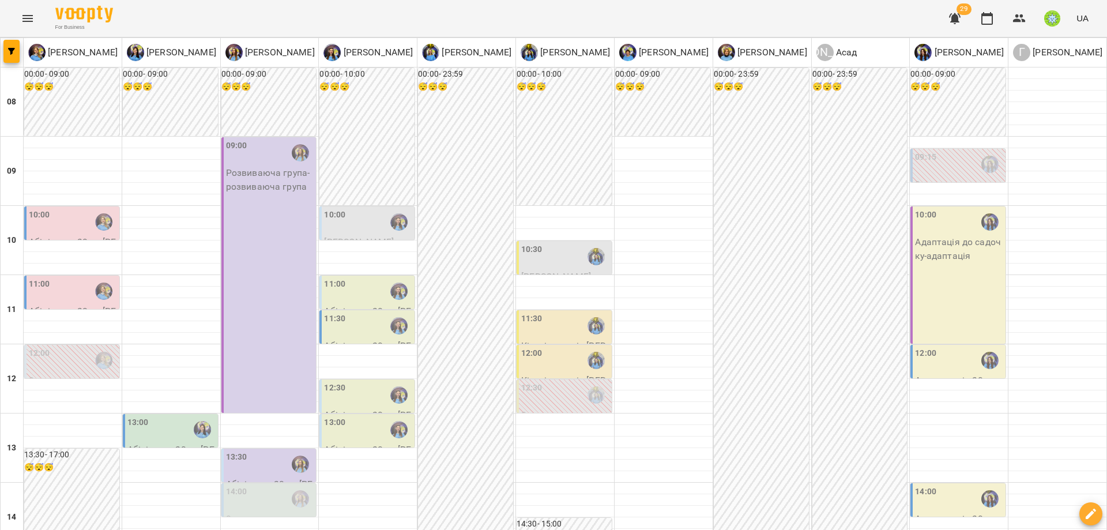
scroll to position [174, 0]
click at [175, 416] on div "13:00" at bounding box center [171, 429] width 88 height 27
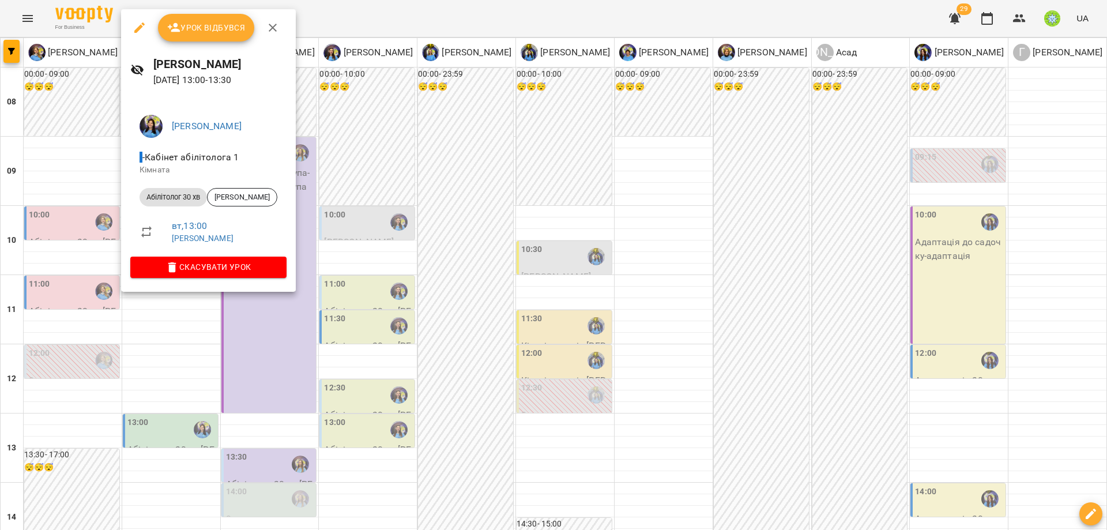
click at [205, 396] on div at bounding box center [553, 265] width 1107 height 530
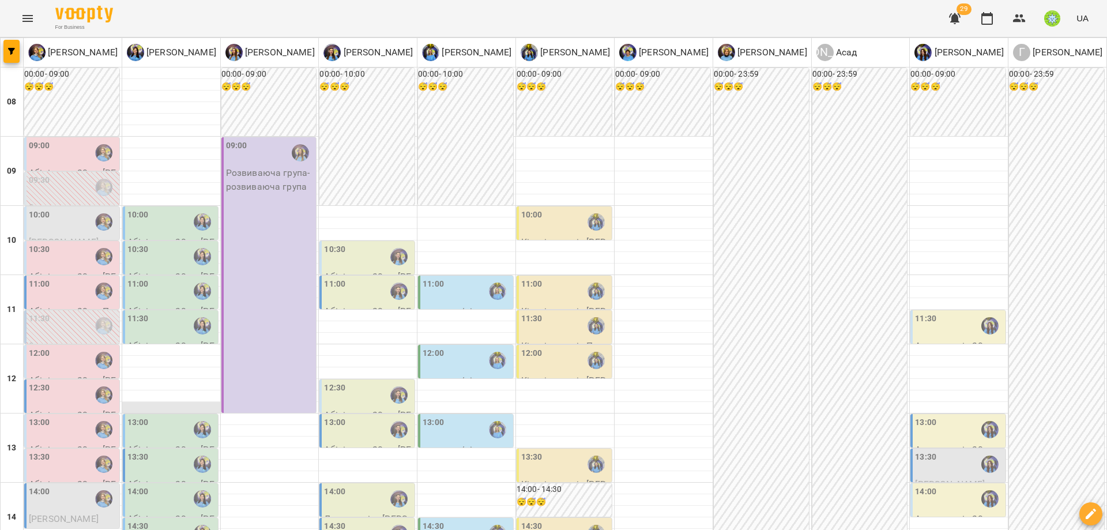
scroll to position [116, 0]
click at [155, 312] on div "11:30" at bounding box center [171, 325] width 88 height 27
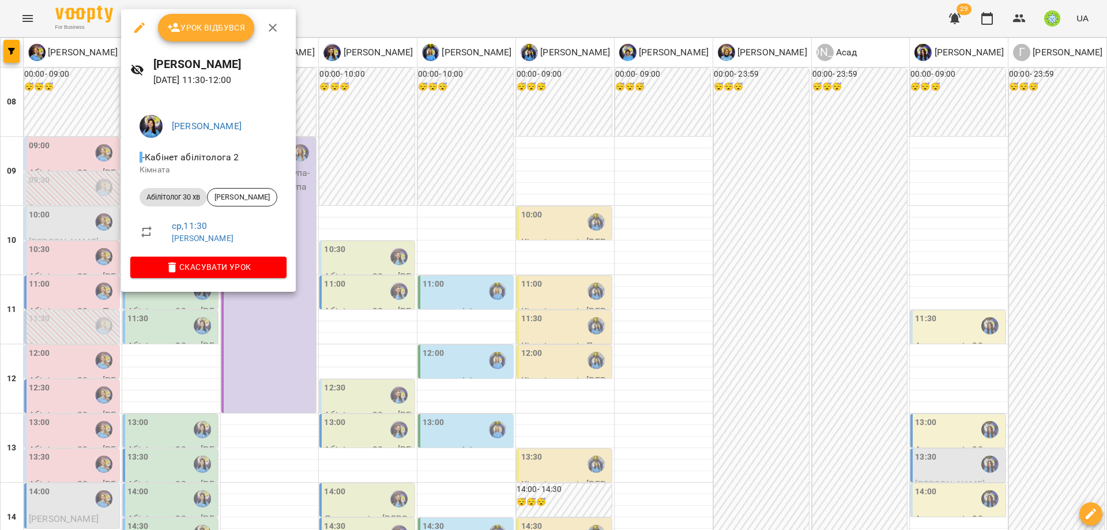
click at [387, 228] on div at bounding box center [553, 265] width 1107 height 530
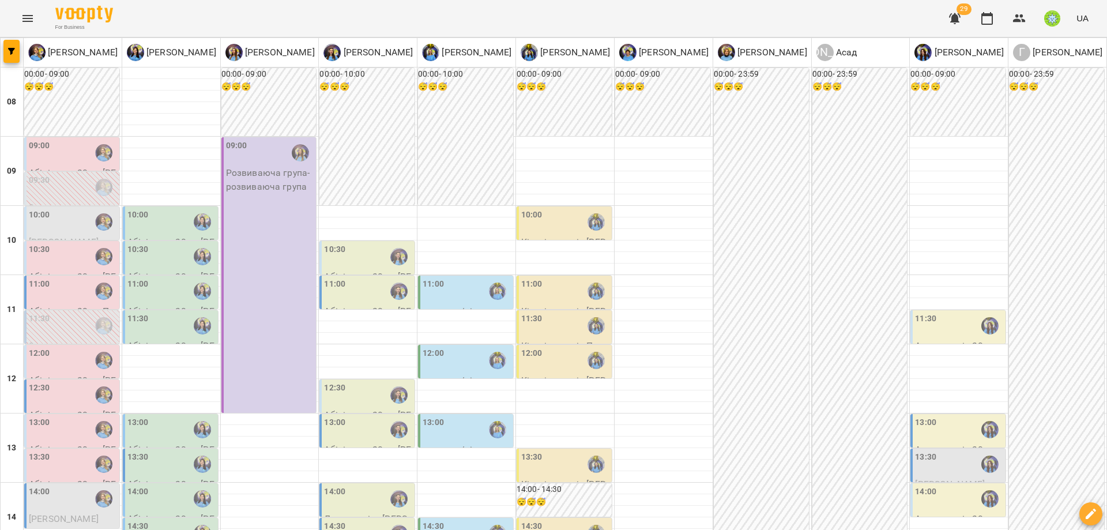
click at [50, 347] on div "12:00" at bounding box center [73, 360] width 88 height 27
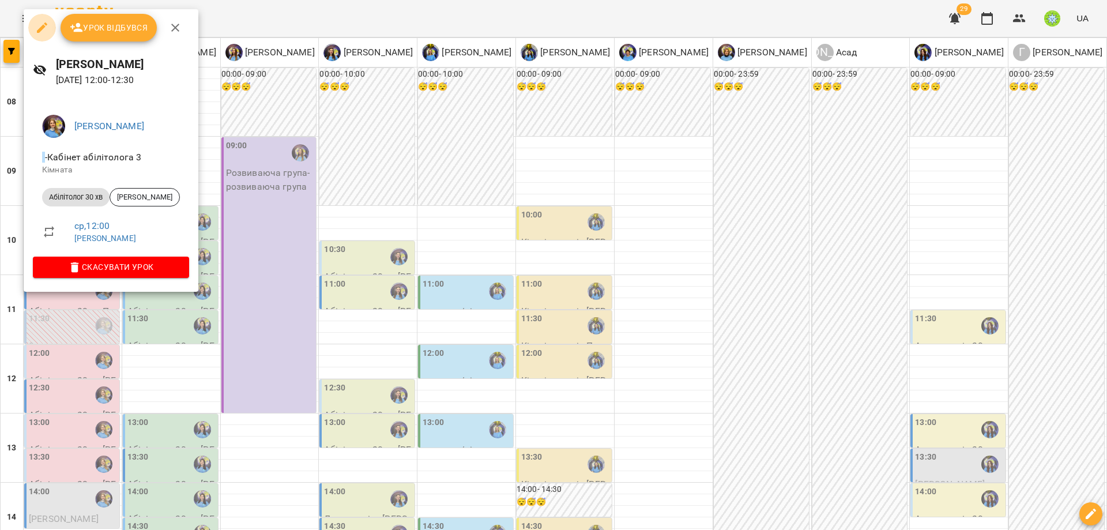
drag, startPoint x: 37, startPoint y: 21, endPoint x: 44, endPoint y: 28, distance: 10.2
click at [37, 21] on icon "button" at bounding box center [42, 28] width 14 height 14
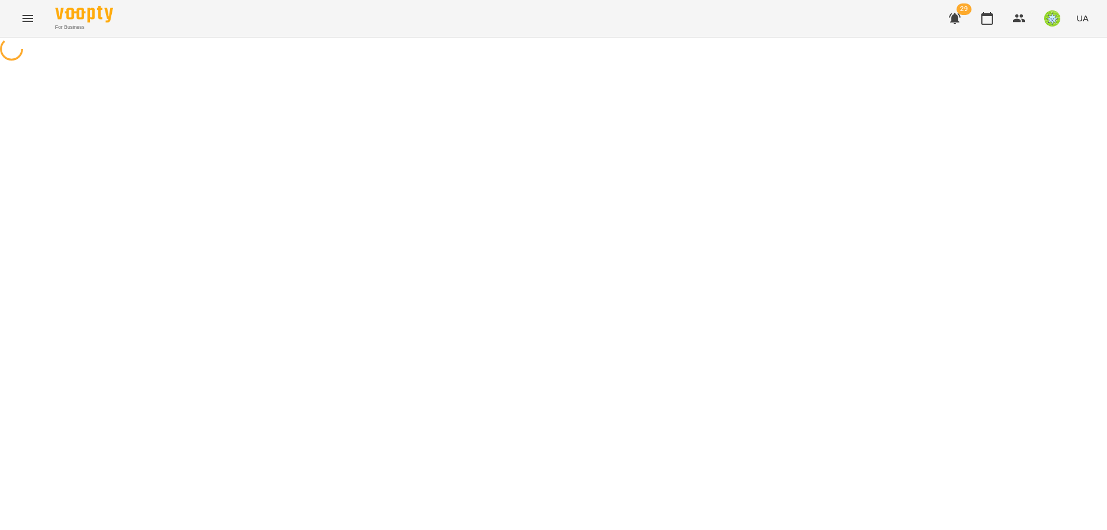
click at [44, 29] on div "For Business 29 UA" at bounding box center [553, 18] width 1107 height 37
select select "**********"
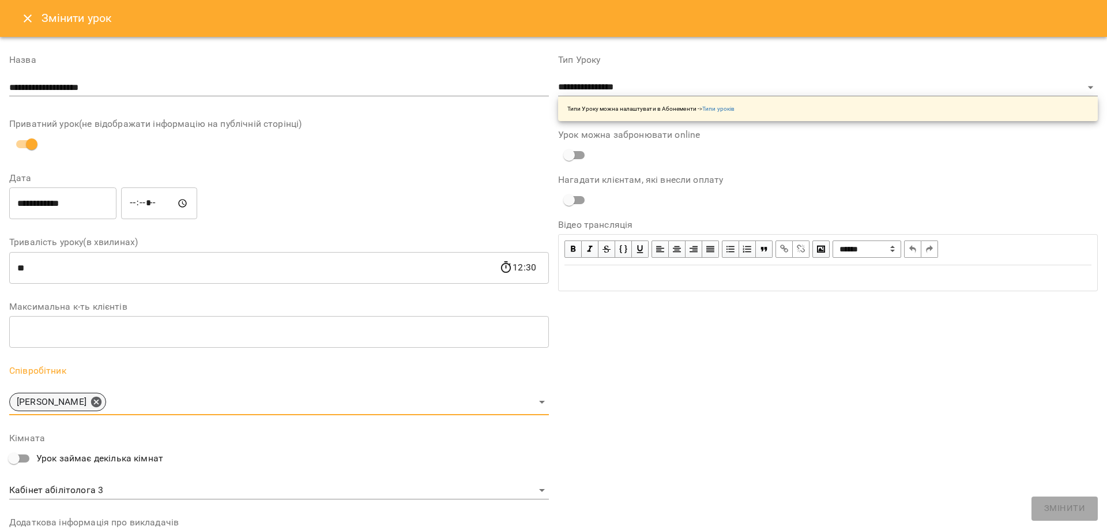
click at [106, 403] on div "Позднякова Анастасія" at bounding box center [57, 401] width 97 height 18
click at [101, 402] on icon at bounding box center [96, 402] width 10 height 10
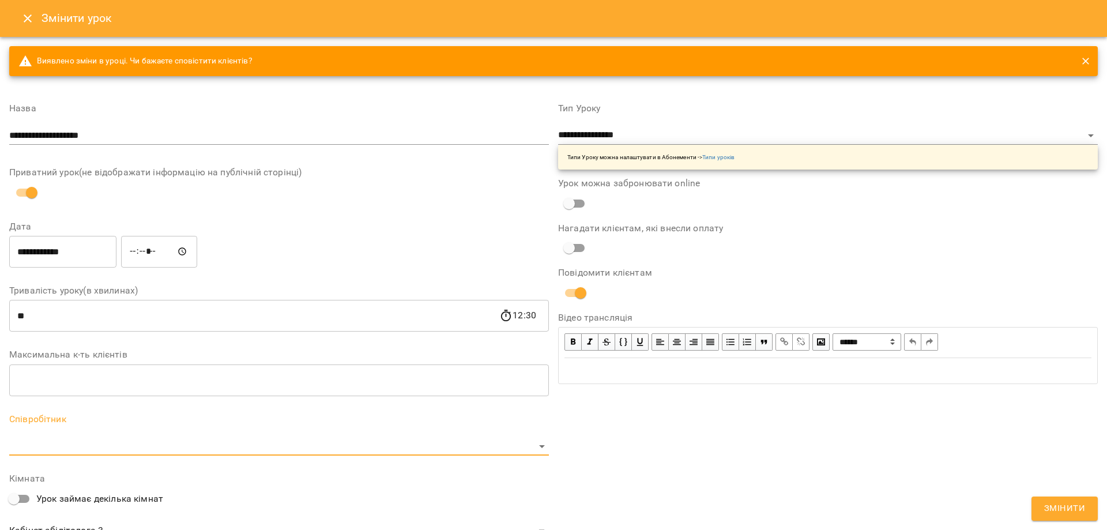
click at [137, 450] on body "For Business 29 UA Журнал відвідувань / Позднякова Анастасія ср, 20 серп 2025 1…" at bounding box center [553, 247] width 1107 height 495
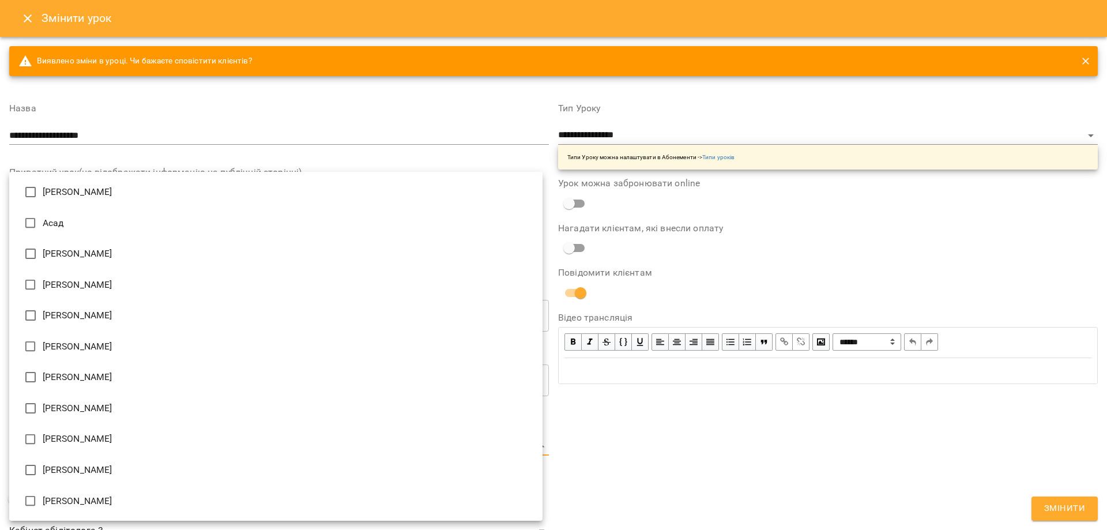
click at [94, 286] on li "Базілєва Катерина" at bounding box center [275, 284] width 533 height 31
type input "**********"
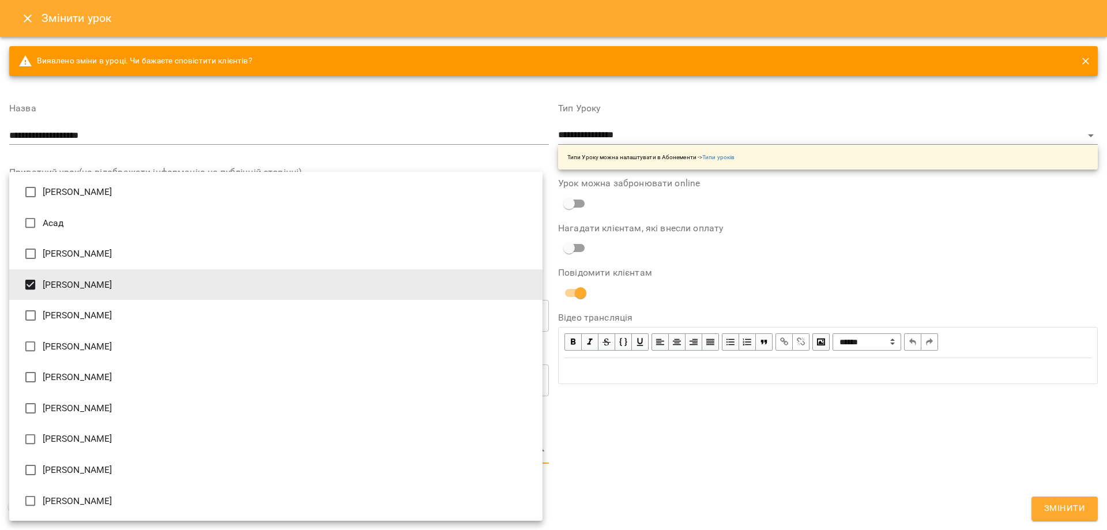
click at [1070, 513] on div at bounding box center [553, 265] width 1107 height 530
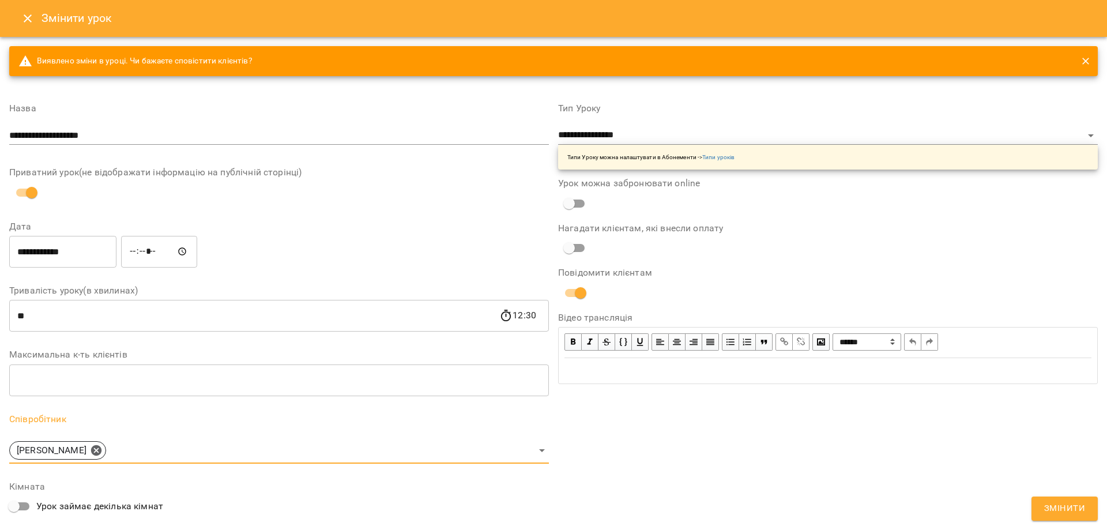
click at [1067, 509] on span "Змінити" at bounding box center [1064, 508] width 41 height 15
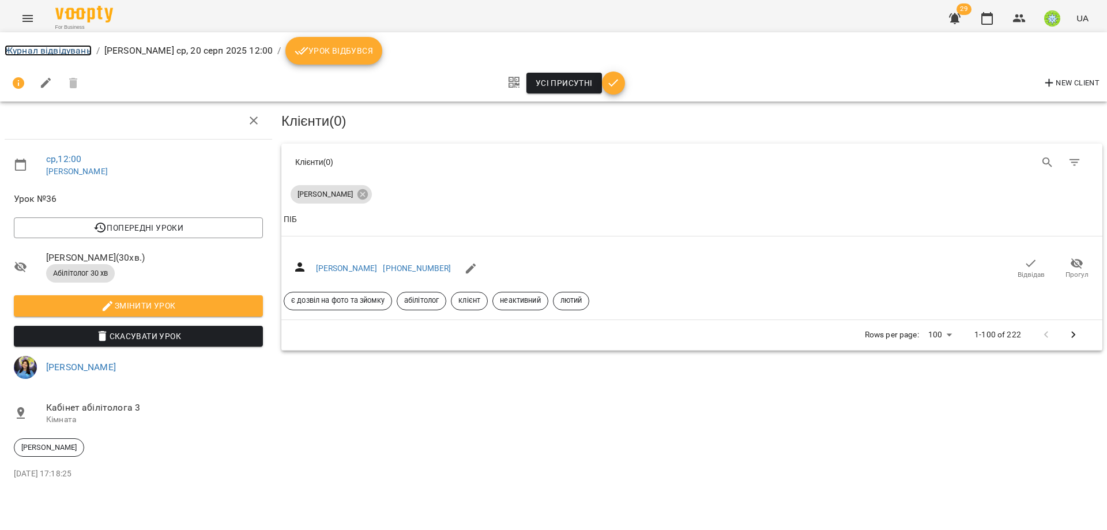
click at [31, 54] on link "Журнал відвідувань" at bounding box center [48, 50] width 87 height 11
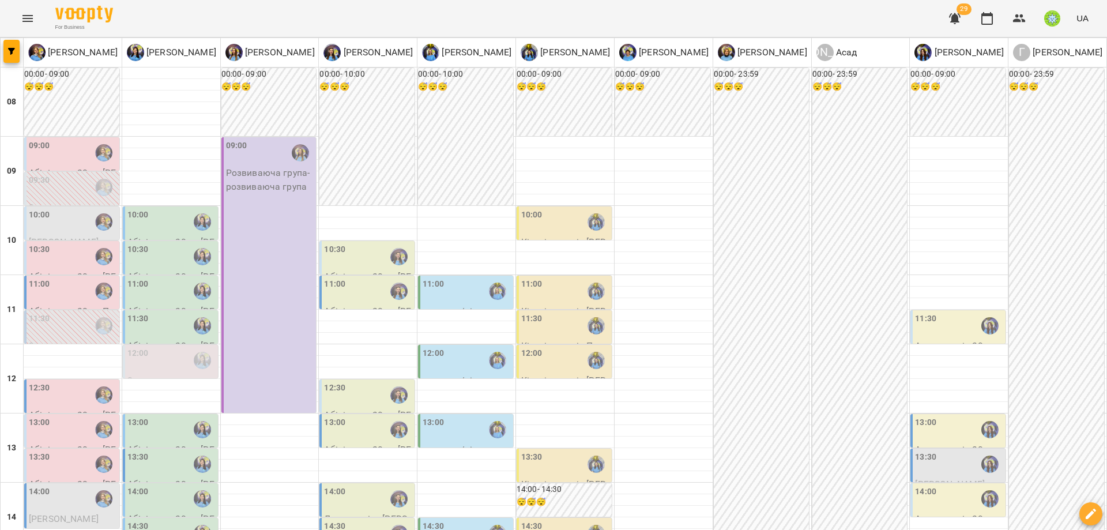
scroll to position [337, 0]
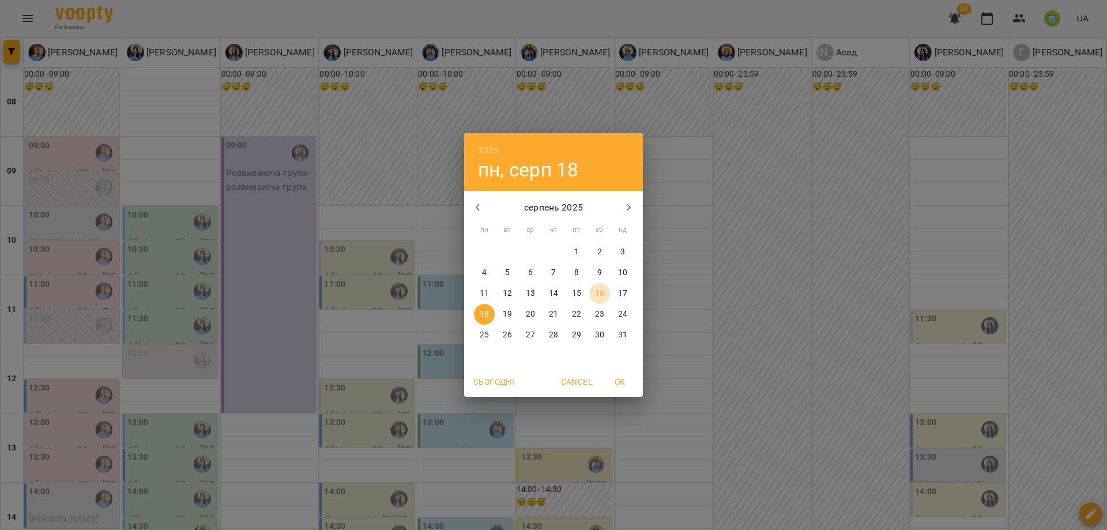
click at [595, 290] on p "16" at bounding box center [599, 294] width 9 height 12
type input "**********"
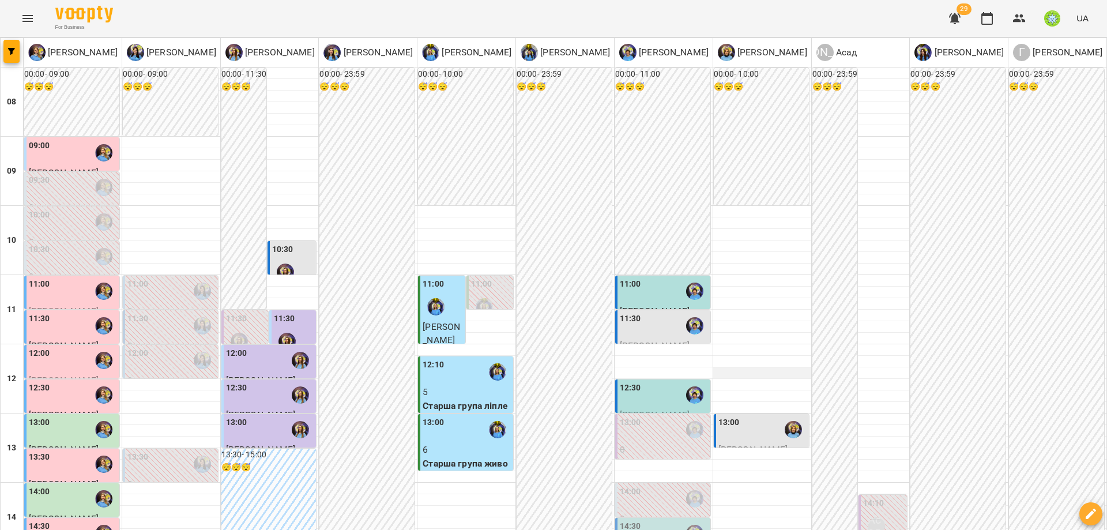
scroll to position [254, 0]
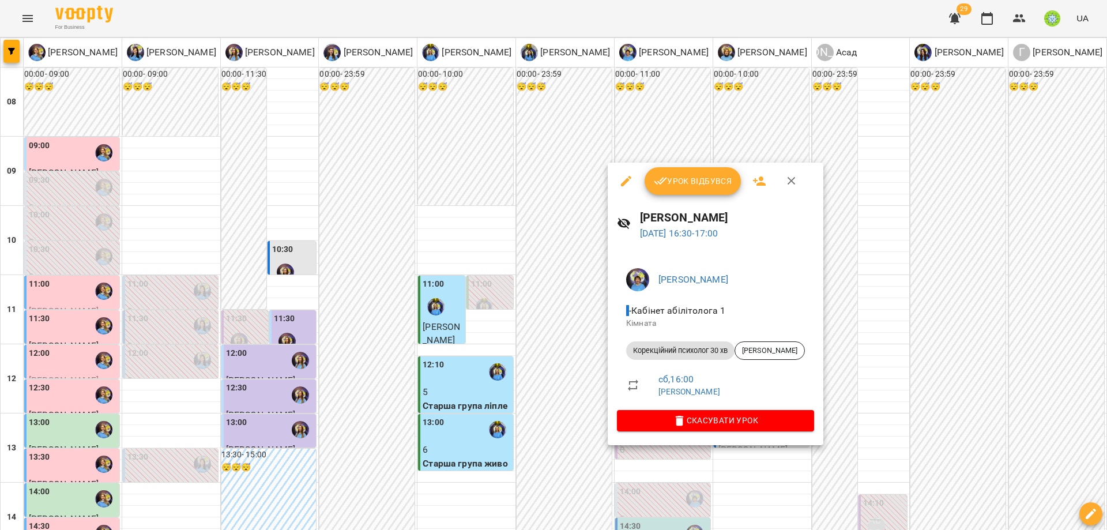
click at [906, 344] on div at bounding box center [553, 265] width 1107 height 530
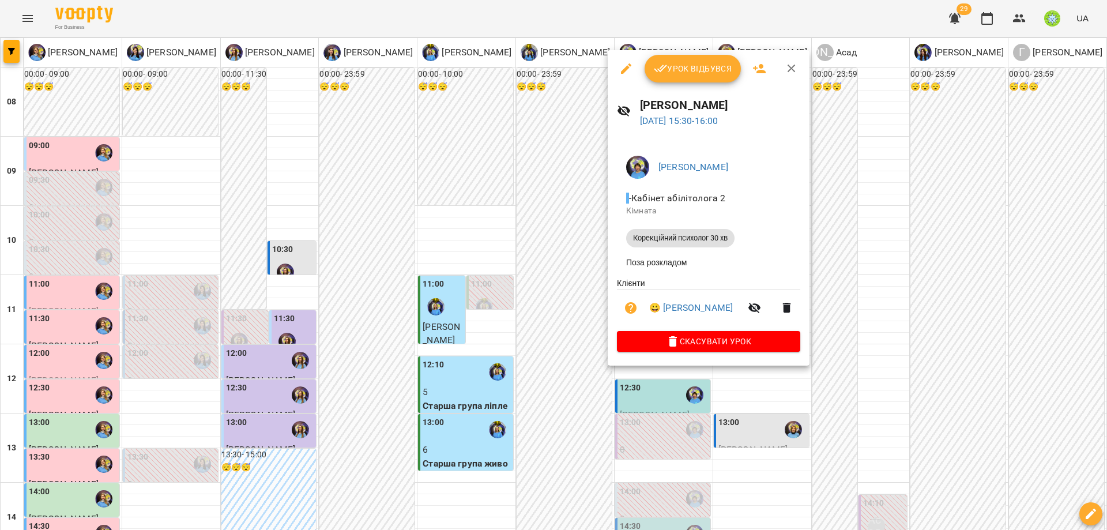
click at [913, 282] on div at bounding box center [553, 265] width 1107 height 530
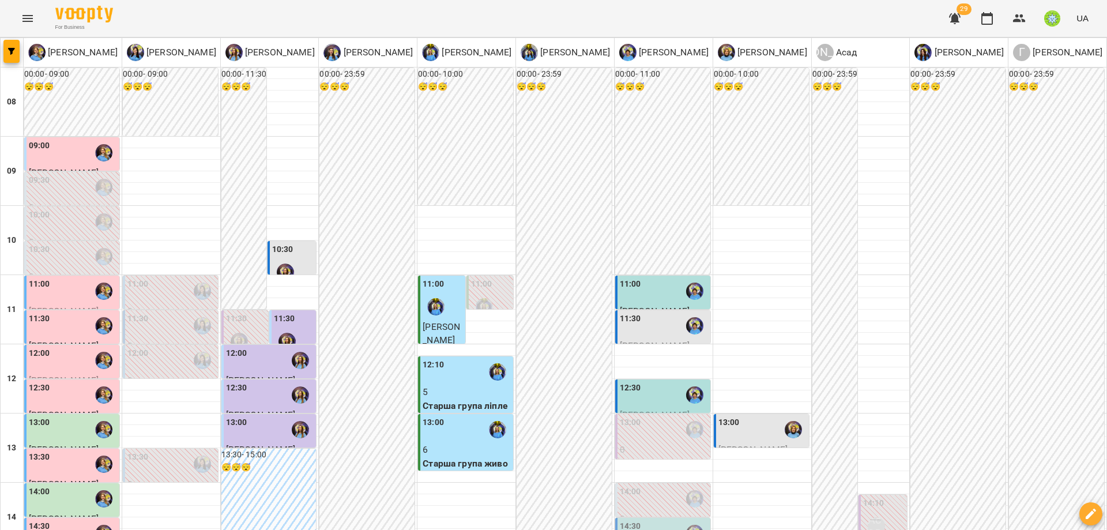
scroll to position [280, 0]
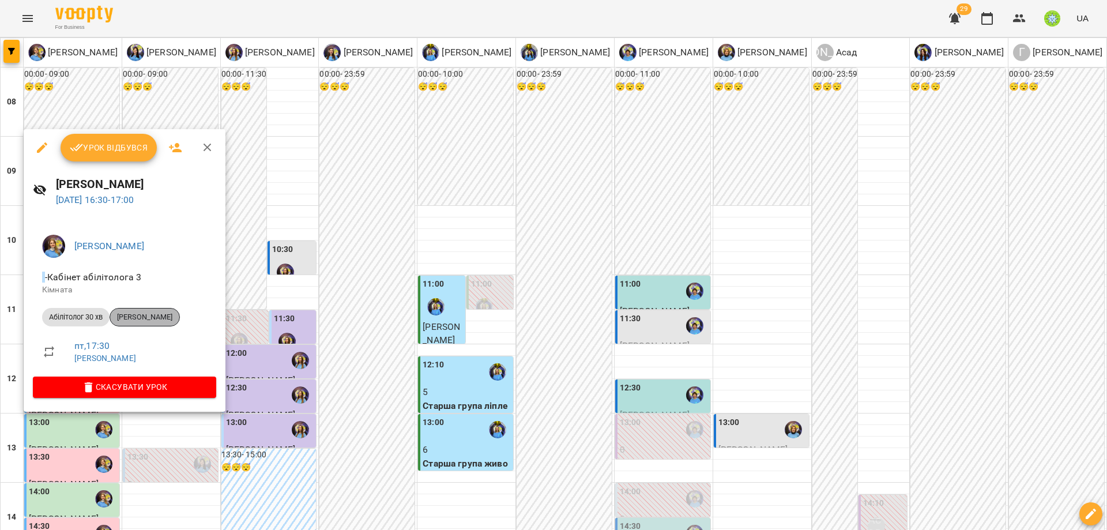
click at [143, 320] on span "Матвєй Коваленко" at bounding box center [144, 317] width 69 height 10
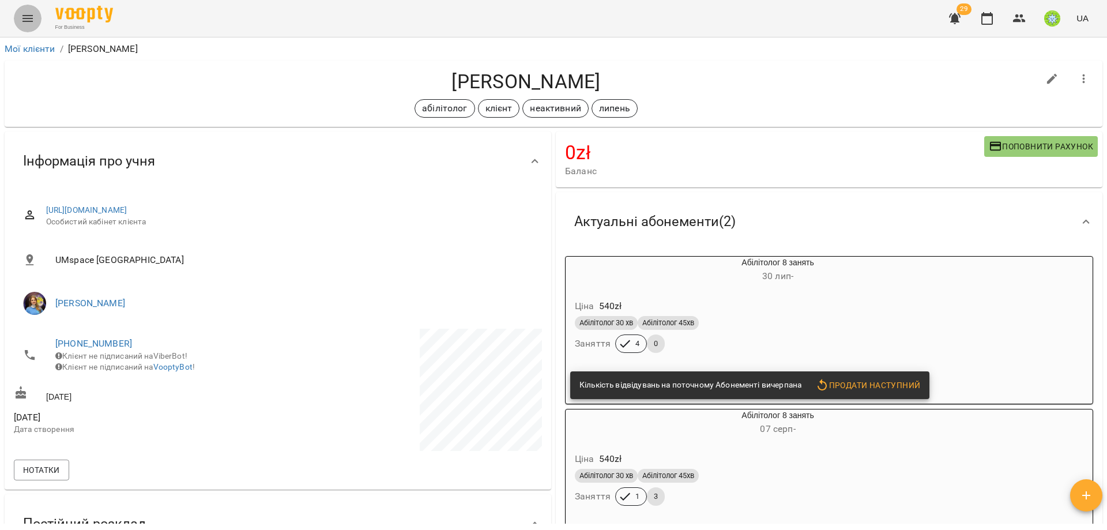
click at [22, 12] on icon "Menu" at bounding box center [28, 19] width 14 height 14
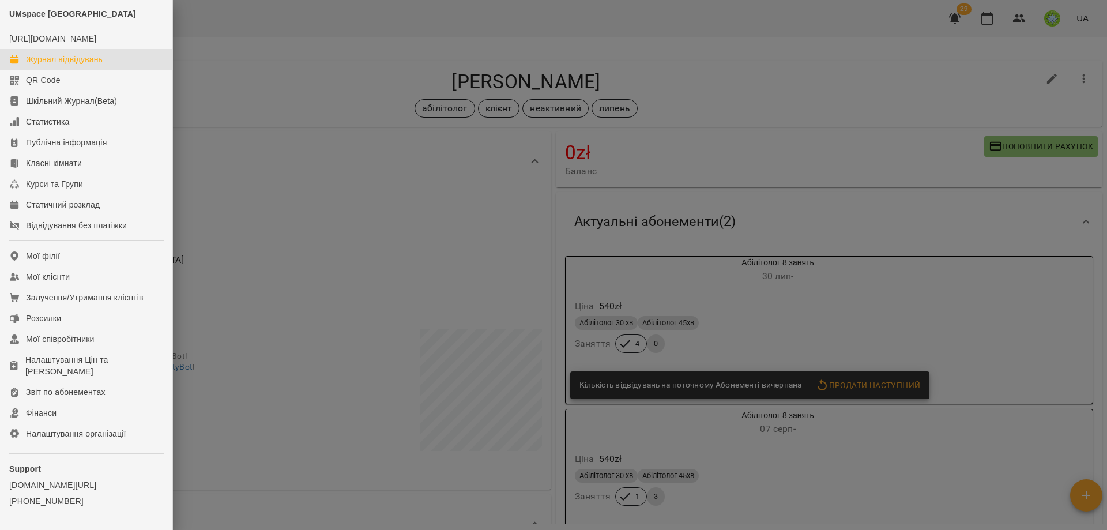
click at [66, 65] on div "Журнал відвідувань" at bounding box center [64, 60] width 77 height 12
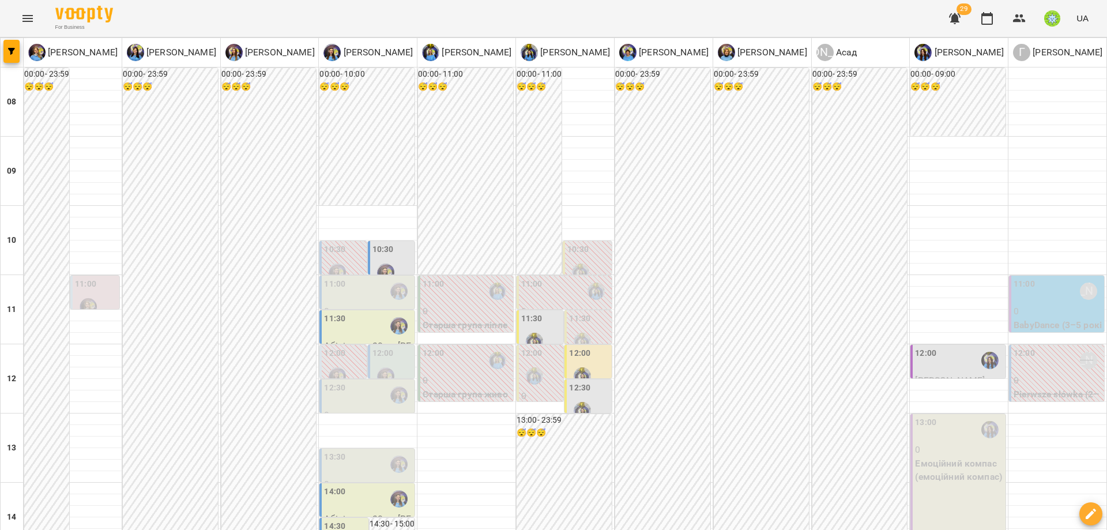
click at [376, 251] on label "10:30" at bounding box center [382, 249] width 21 height 13
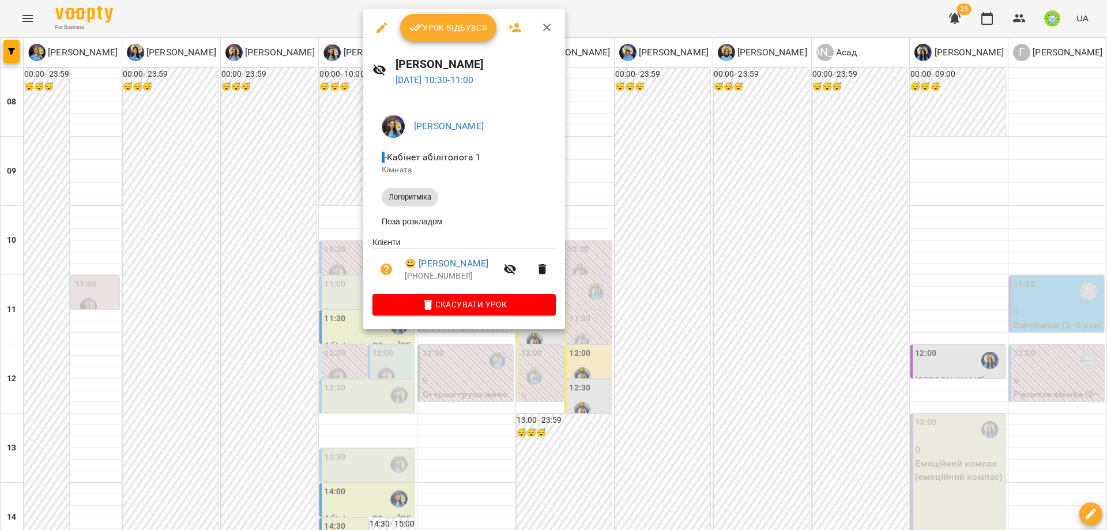
drag, startPoint x: 633, startPoint y: 290, endPoint x: 530, endPoint y: 305, distance: 104.3
click at [632, 290] on div at bounding box center [553, 265] width 1107 height 530
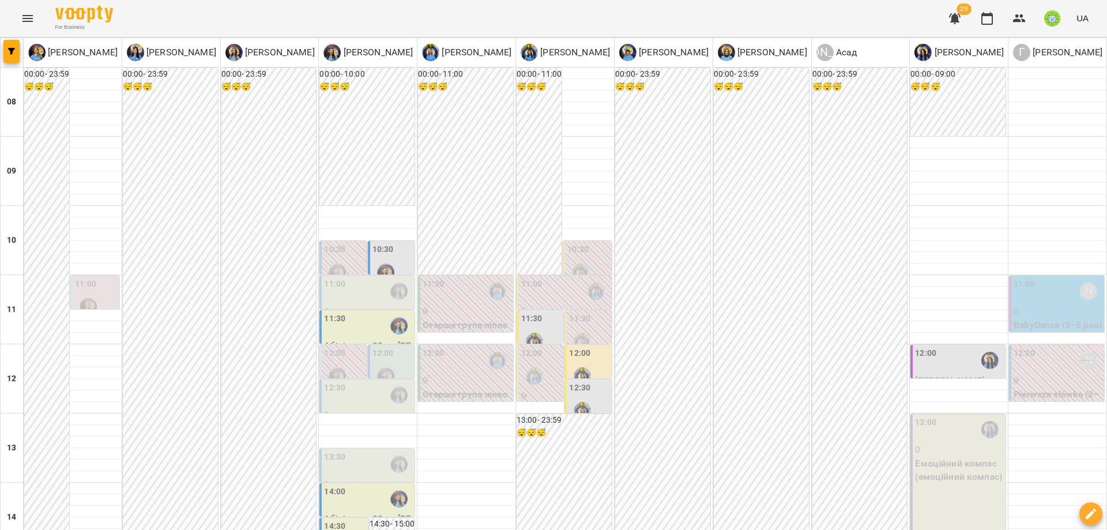
click at [1018, 365] on div "12:00" at bounding box center [1023, 360] width 21 height 27
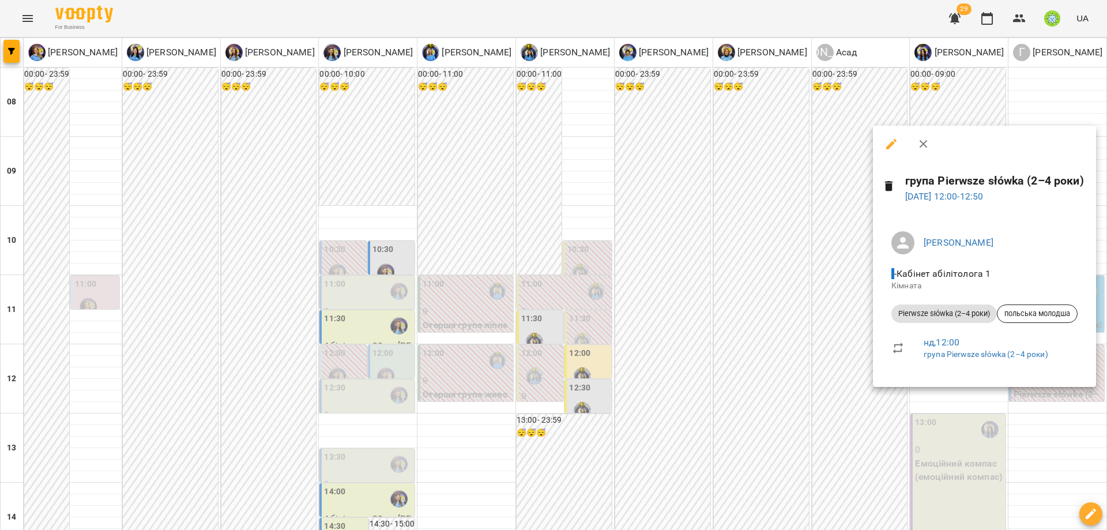
click at [806, 297] on div at bounding box center [553, 265] width 1107 height 530
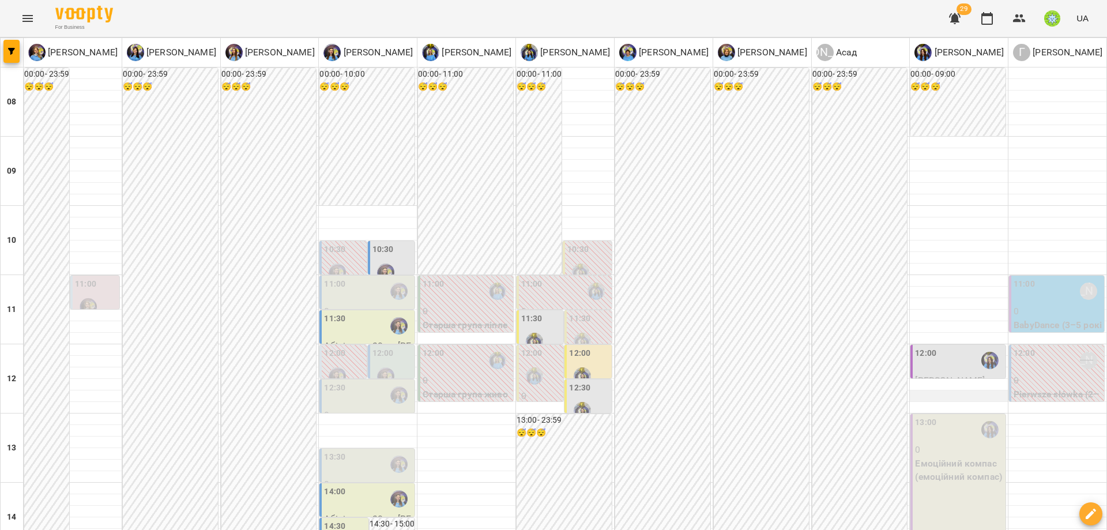
scroll to position [14, 0]
click at [924, 443] on p "0" at bounding box center [959, 450] width 88 height 14
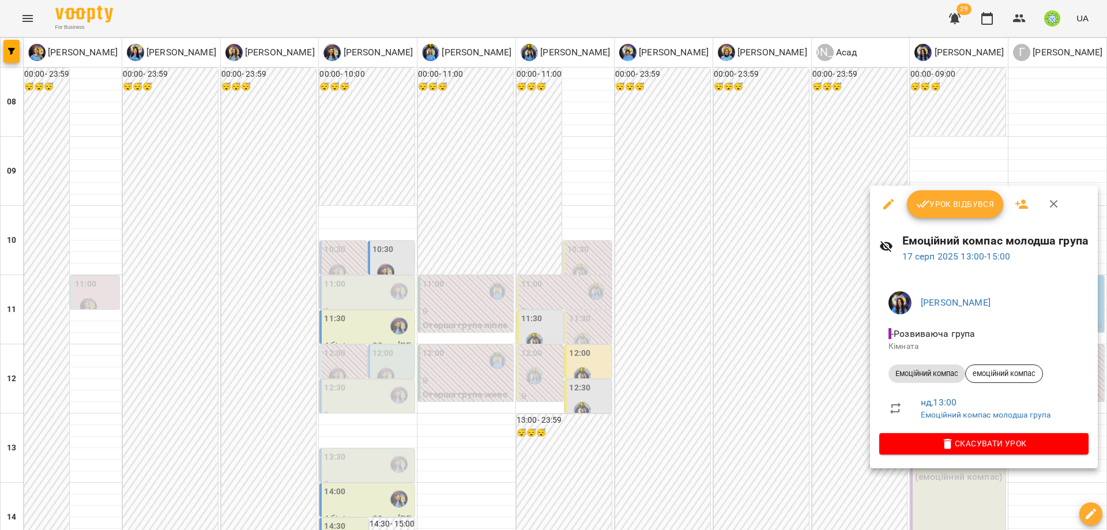
click at [707, 286] on div at bounding box center [553, 265] width 1107 height 530
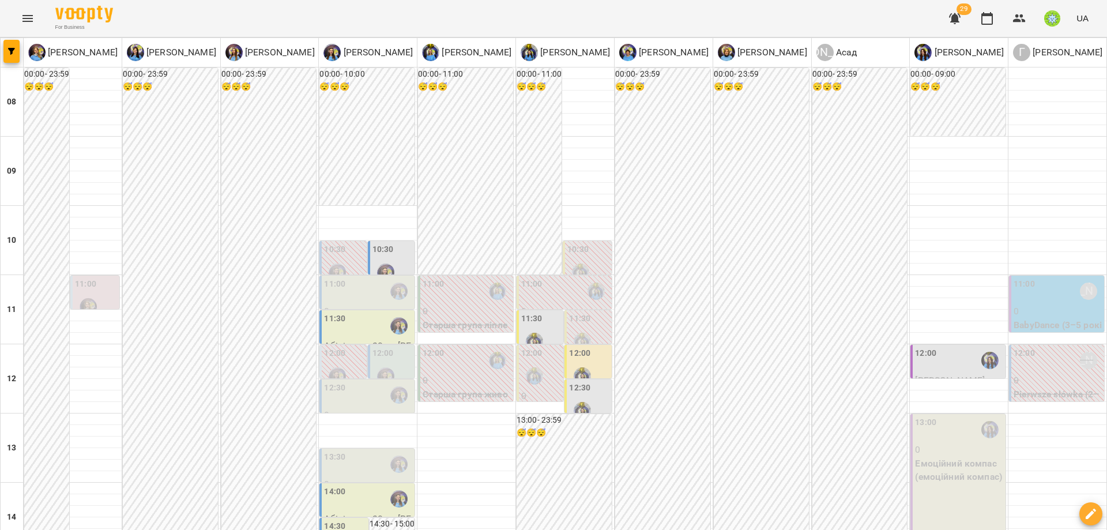
scroll to position [135, 0]
click at [324, 451] on div "13:30" at bounding box center [334, 464] width 21 height 27
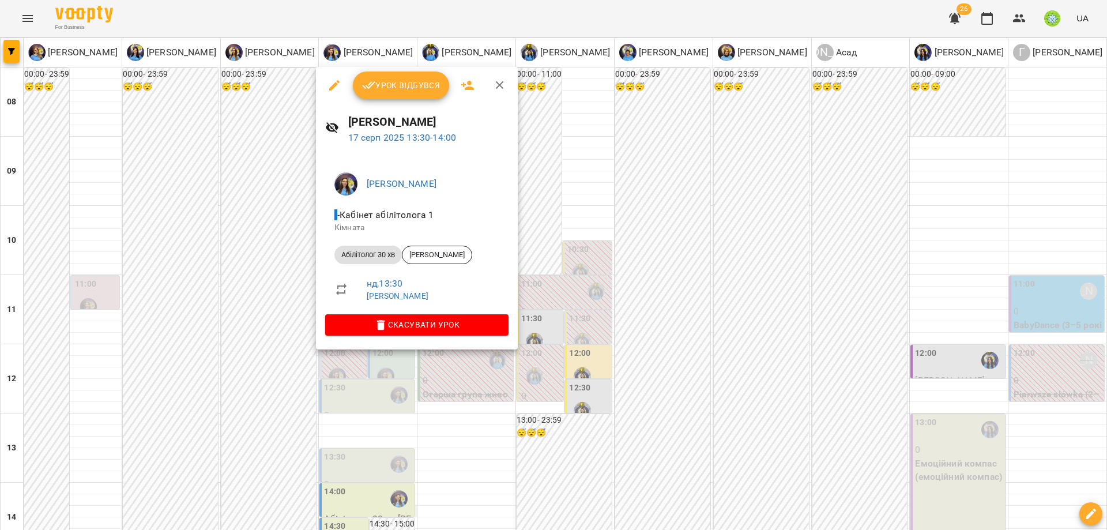
drag, startPoint x: 600, startPoint y: 371, endPoint x: 411, endPoint y: 376, distance: 189.1
click at [593, 371] on div at bounding box center [553, 265] width 1107 height 530
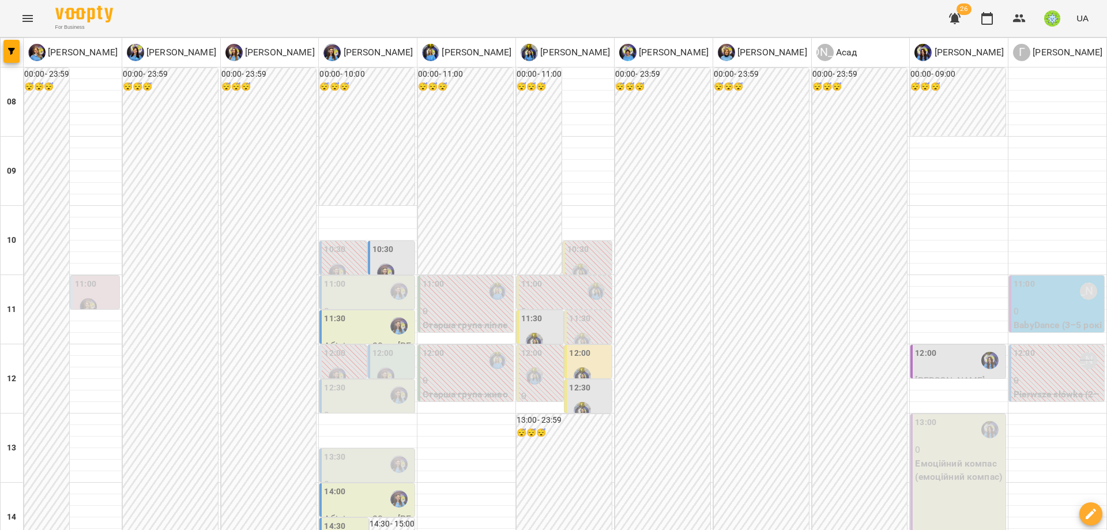
click at [358, 485] on div "14:00" at bounding box center [368, 498] width 88 height 27
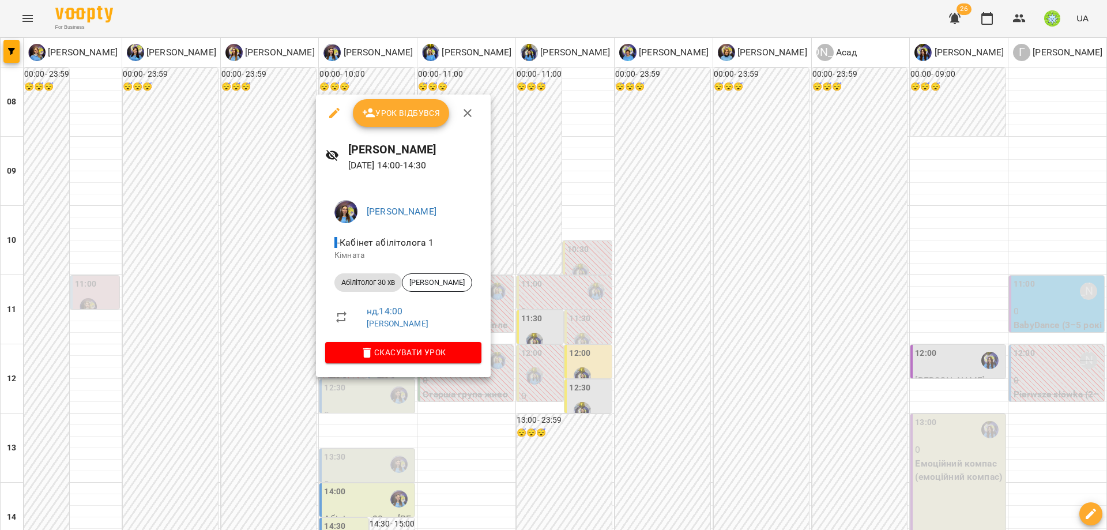
click at [602, 387] on div at bounding box center [553, 265] width 1107 height 530
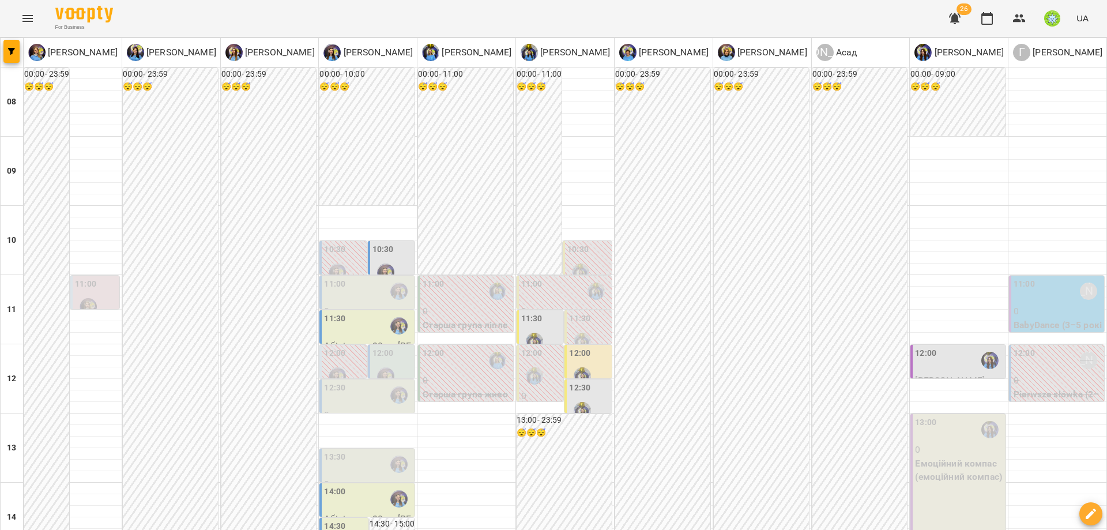
click at [341, 485] on div "14:00" at bounding box center [334, 498] width 21 height 27
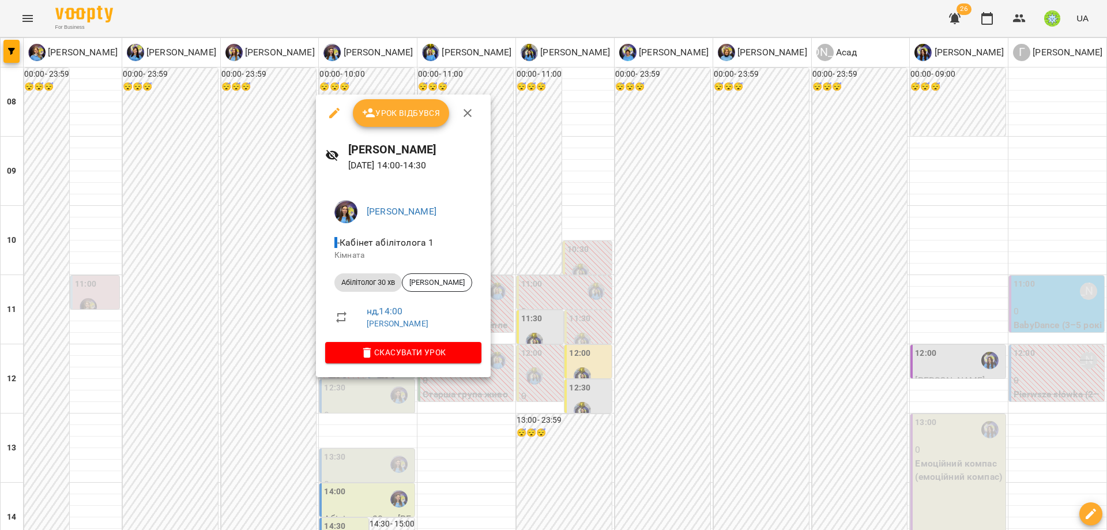
click at [334, 112] on icon "button" at bounding box center [334, 113] width 10 height 10
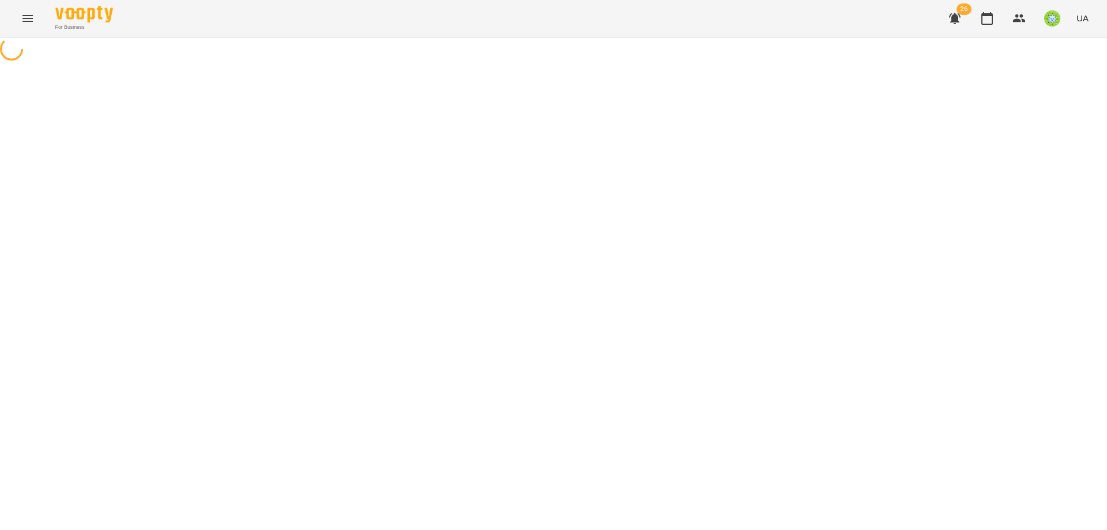
select select "**********"
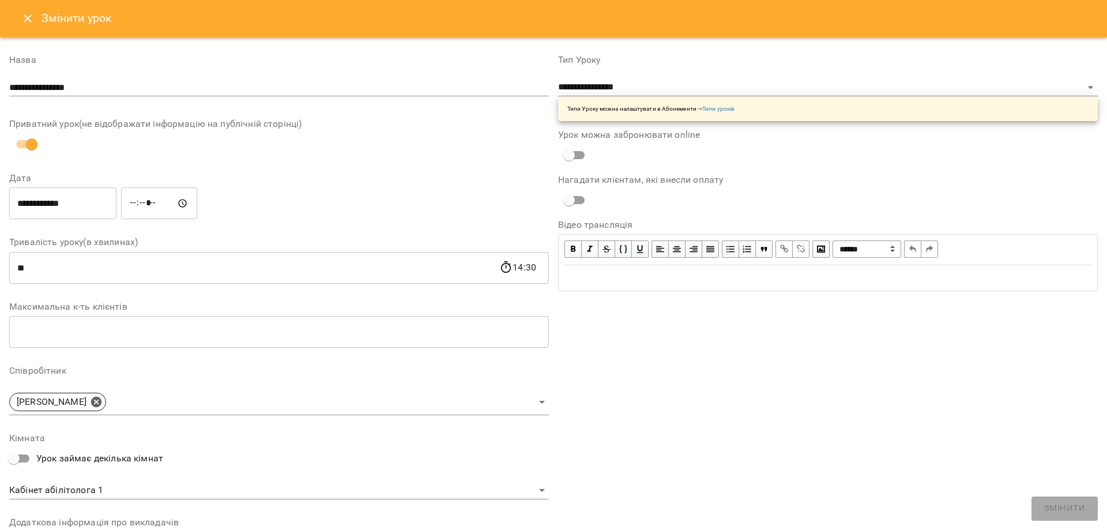
click at [74, 207] on input "**********" at bounding box center [62, 203] width 107 height 32
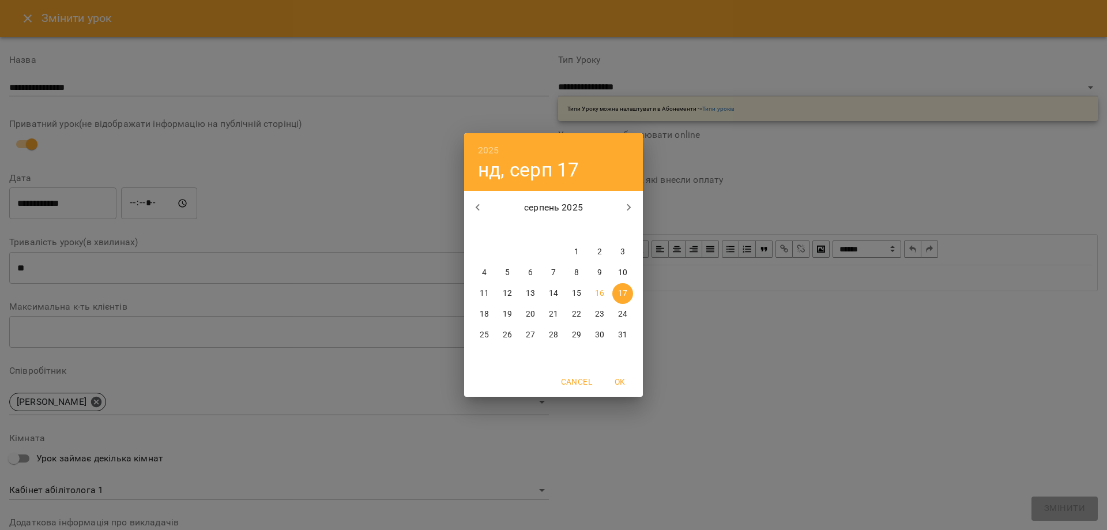
click at [551, 314] on p "21" at bounding box center [553, 314] width 9 height 12
type input "**********"
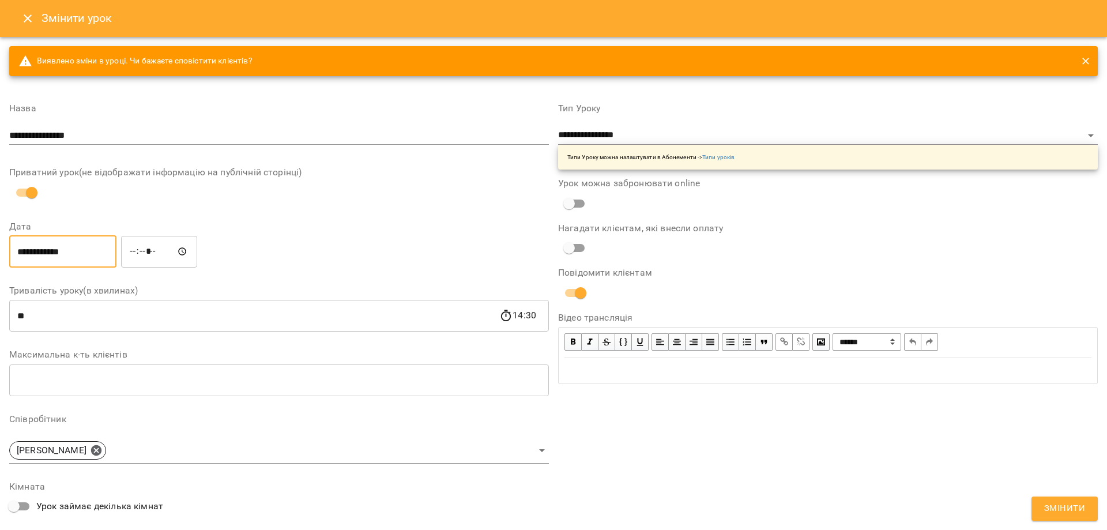
click at [137, 252] on input "*****" at bounding box center [159, 251] width 76 height 32
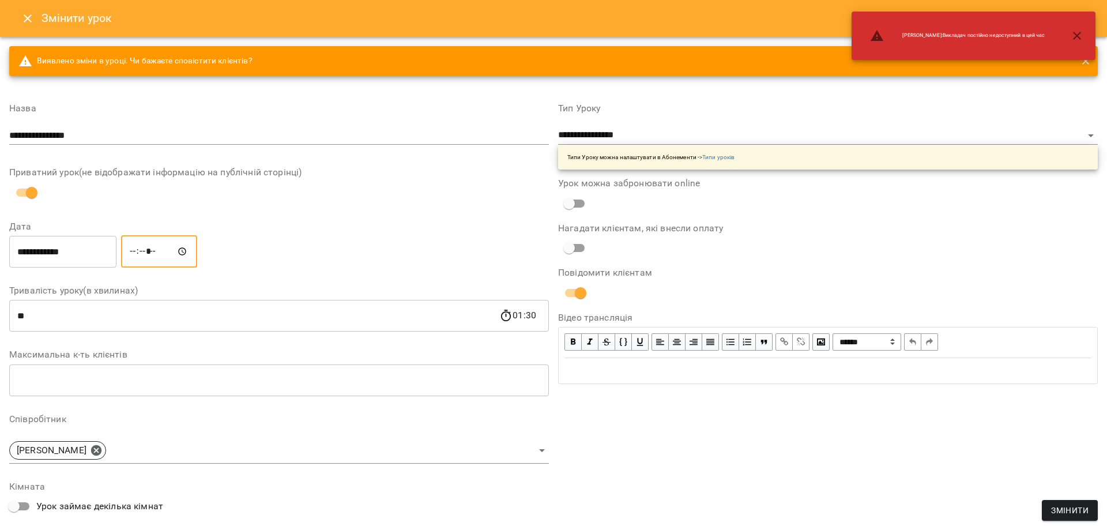
type input "*****"
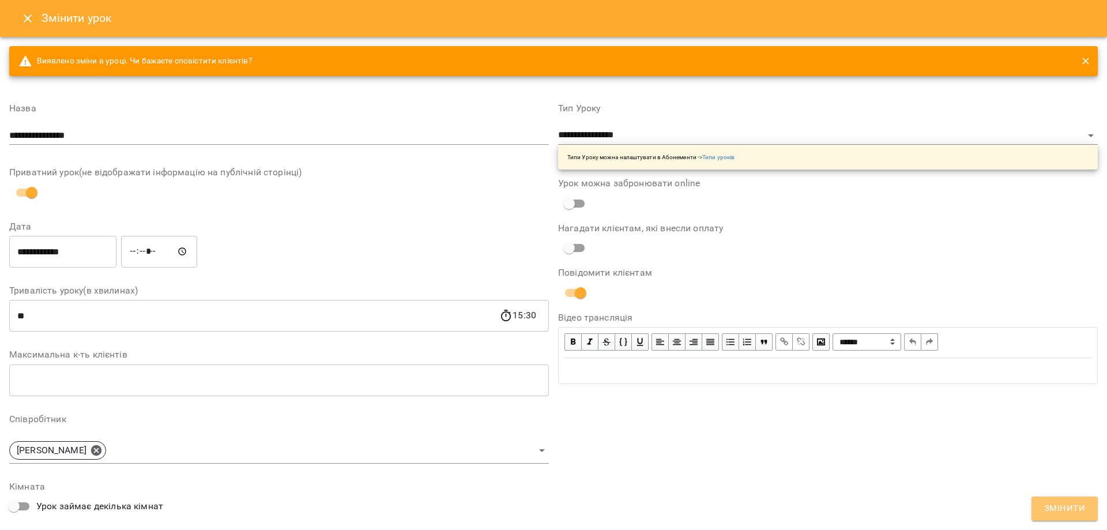
click at [1048, 509] on span "Змінити" at bounding box center [1064, 508] width 41 height 15
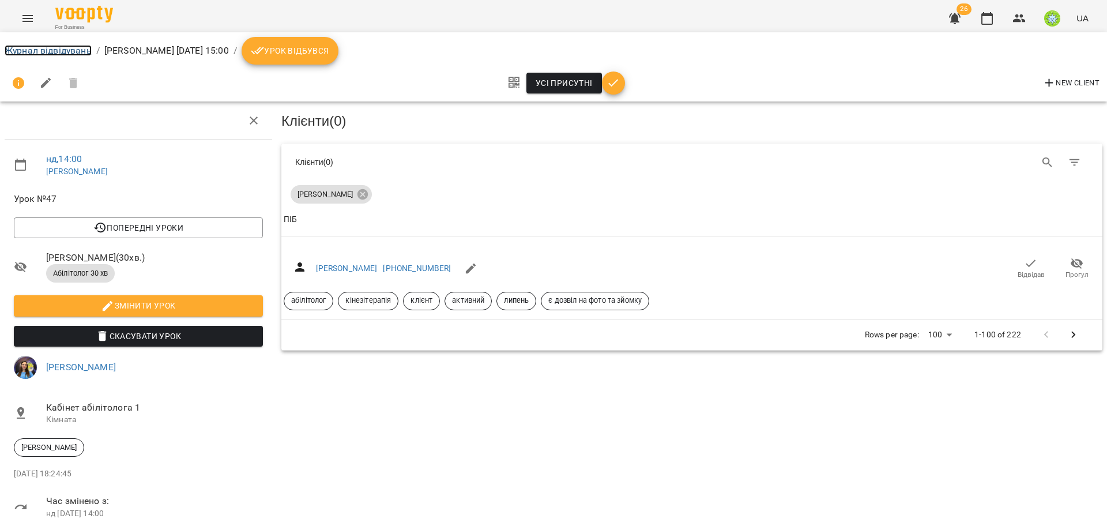
click at [69, 47] on link "Журнал відвідувань" at bounding box center [48, 50] width 87 height 11
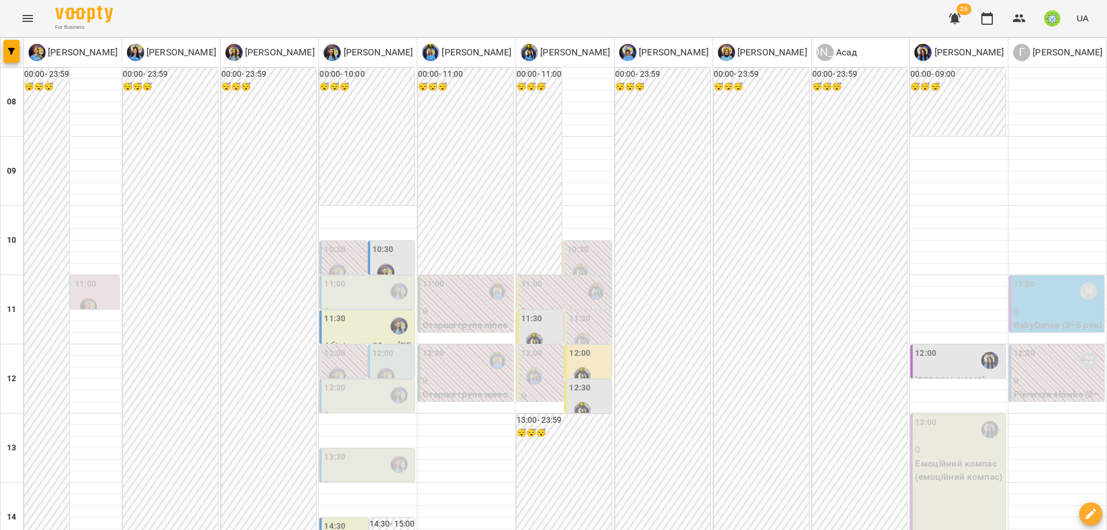
type input "**********"
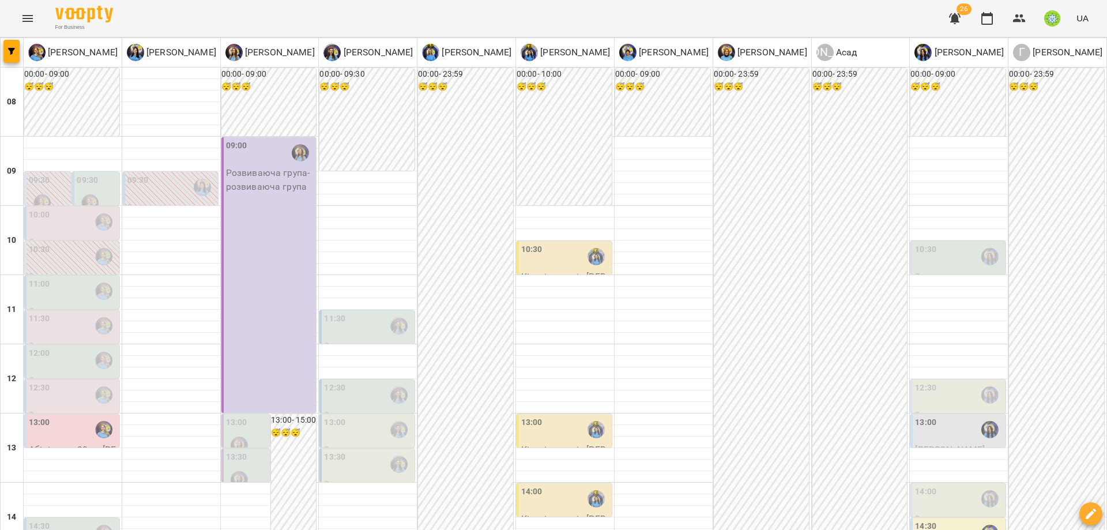
scroll to position [41, 0]
click at [355, 312] on div "11:30" at bounding box center [368, 325] width 88 height 27
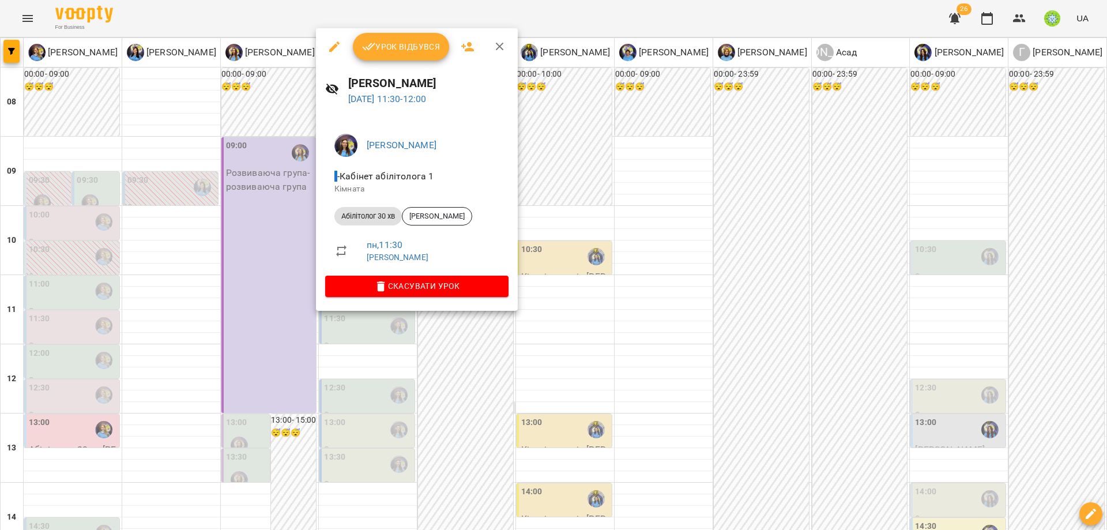
drag, startPoint x: 540, startPoint y: 362, endPoint x: 508, endPoint y: 359, distance: 32.4
click at [540, 361] on div at bounding box center [553, 265] width 1107 height 530
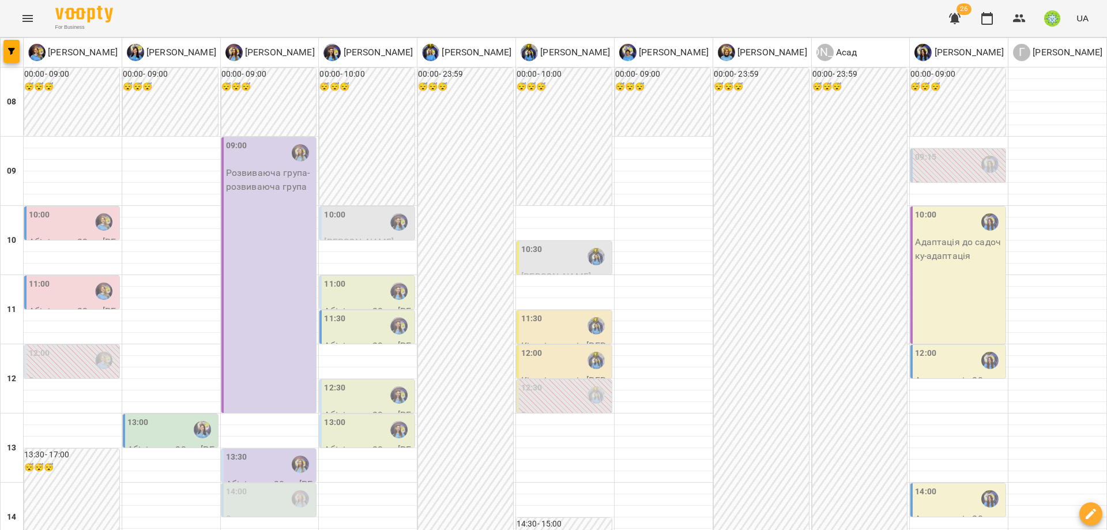
scroll to position [121, 0]
click at [339, 312] on div "11:30" at bounding box center [334, 325] width 21 height 27
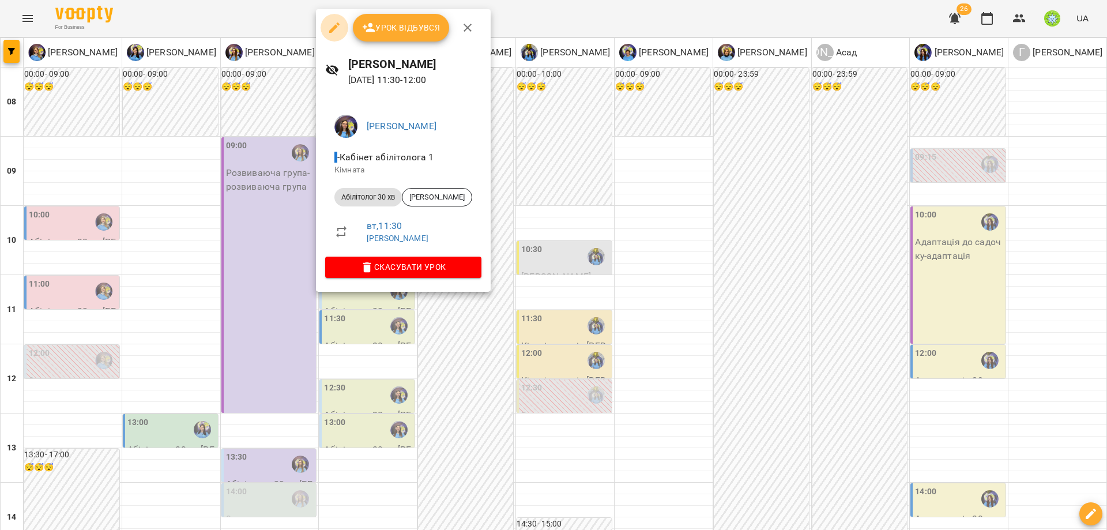
click at [345, 29] on button "button" at bounding box center [334, 28] width 28 height 28
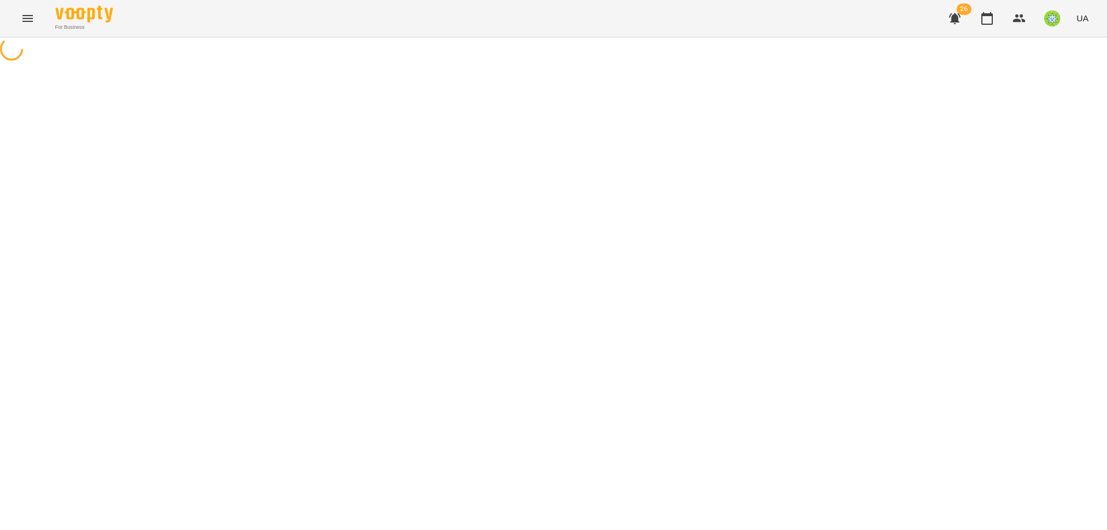
select select "**********"
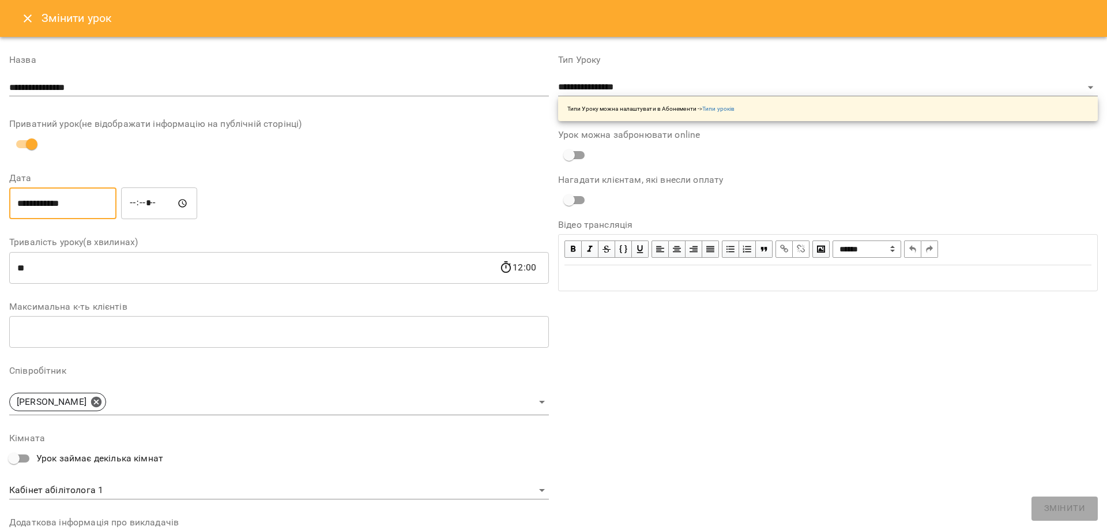
click at [68, 207] on input "**********" at bounding box center [62, 203] width 107 height 32
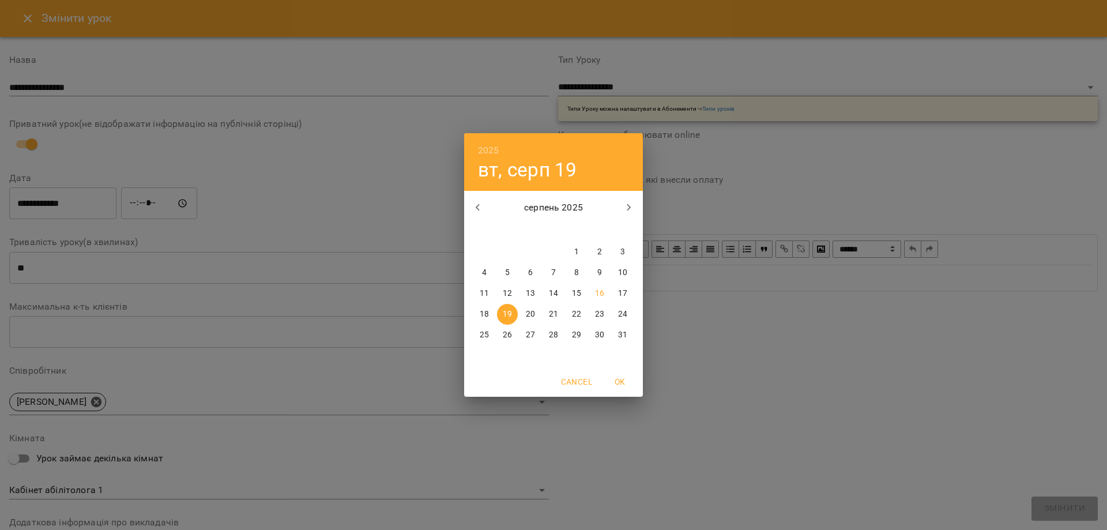
click at [489, 315] on span "18" at bounding box center [484, 314] width 21 height 12
type input "**********"
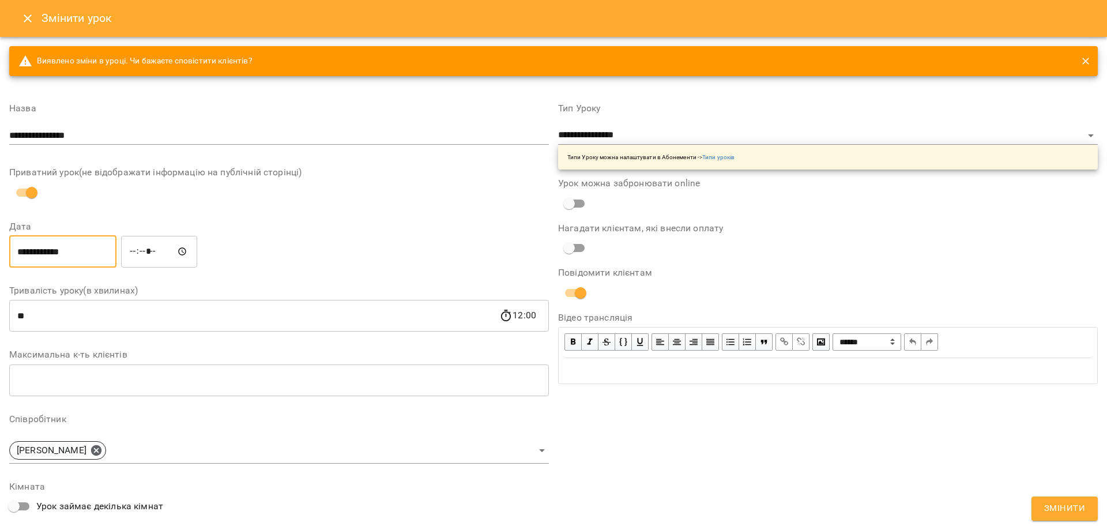
click at [150, 249] on input "*****" at bounding box center [159, 251] width 76 height 32
type input "*****"
click at [1088, 510] on button "Змінити" at bounding box center [1064, 508] width 66 height 24
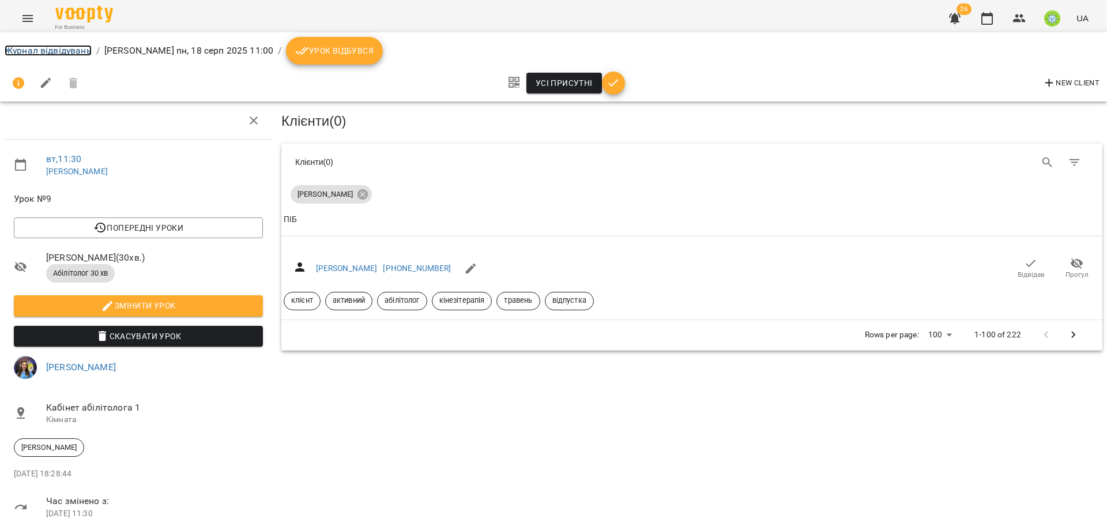
click at [66, 52] on link "Журнал відвідувань" at bounding box center [48, 50] width 87 height 11
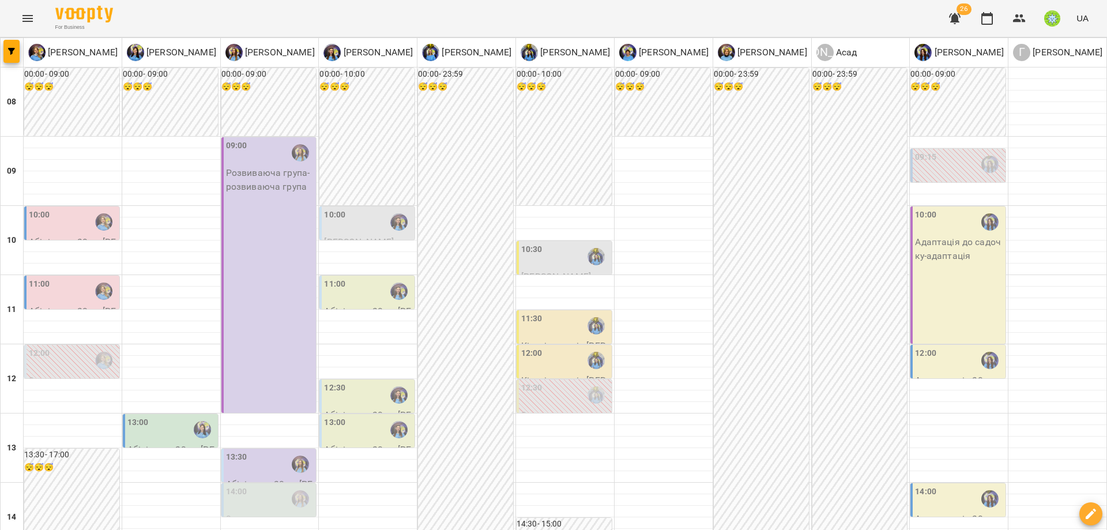
scroll to position [175, 0]
click at [535, 312] on div "11:30" at bounding box center [531, 325] width 21 height 27
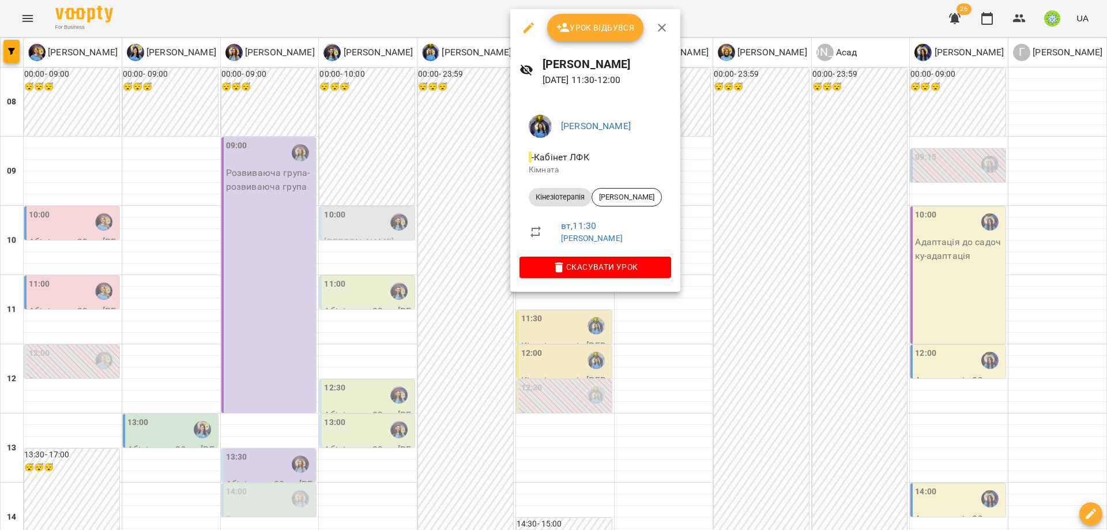
click at [423, 209] on div at bounding box center [553, 265] width 1107 height 530
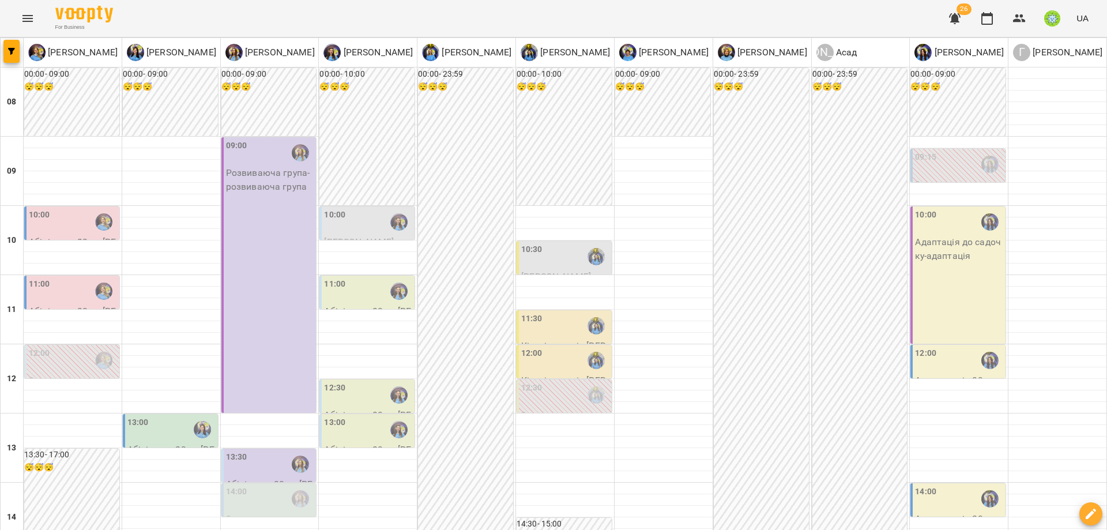
scroll to position [127, 0]
click at [360, 278] on div "11:00" at bounding box center [368, 291] width 88 height 27
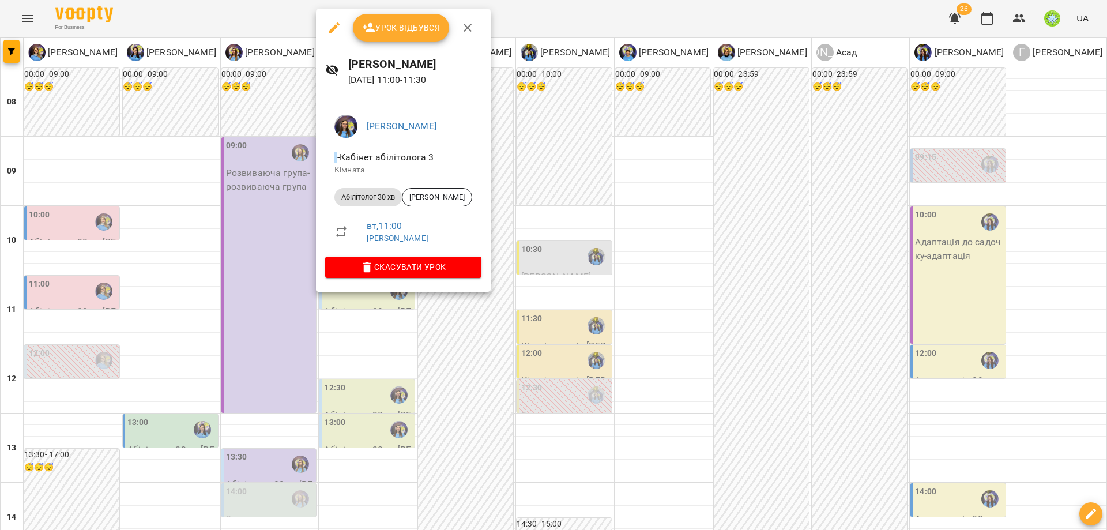
click at [570, 352] on div at bounding box center [553, 265] width 1107 height 530
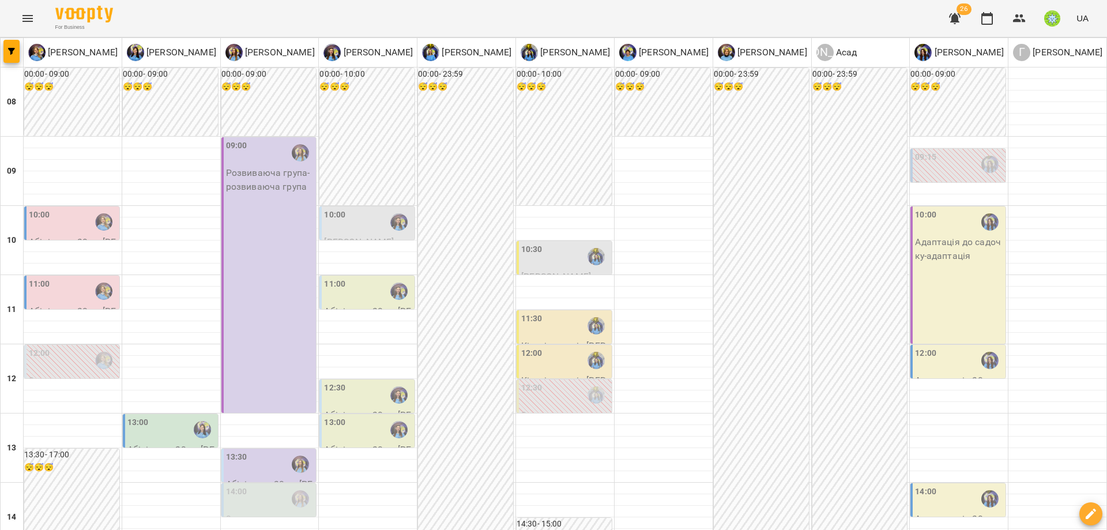
click at [521, 347] on div "12:00" at bounding box center [531, 360] width 21 height 27
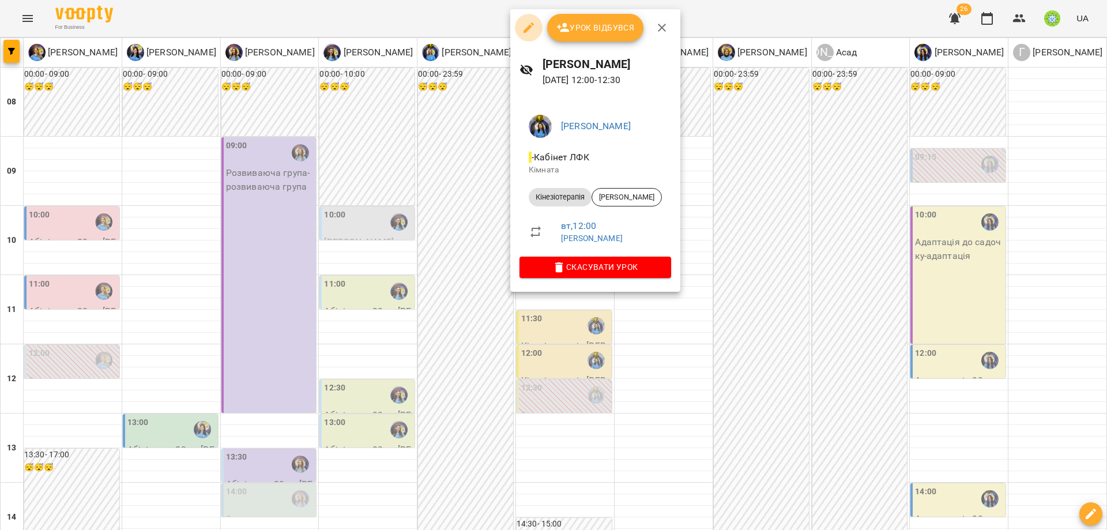
click at [527, 21] on icon "button" at bounding box center [529, 28] width 14 height 14
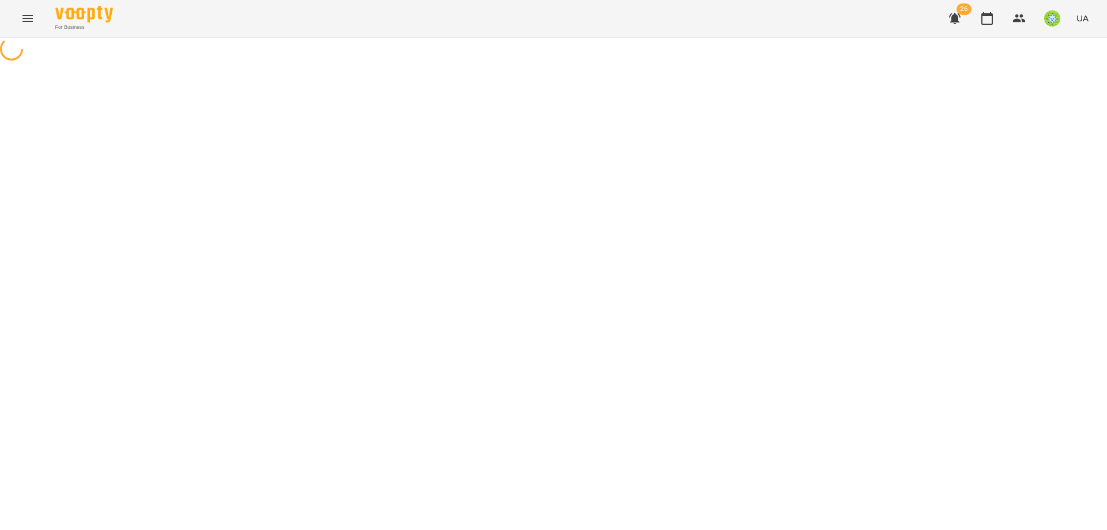
select select "**********"
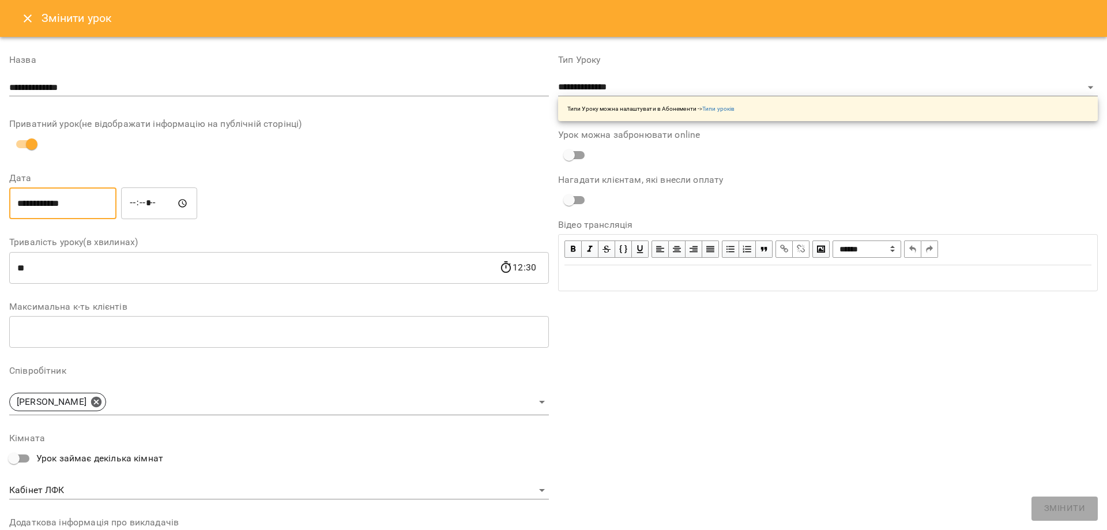
click at [71, 210] on input "**********" at bounding box center [62, 203] width 107 height 32
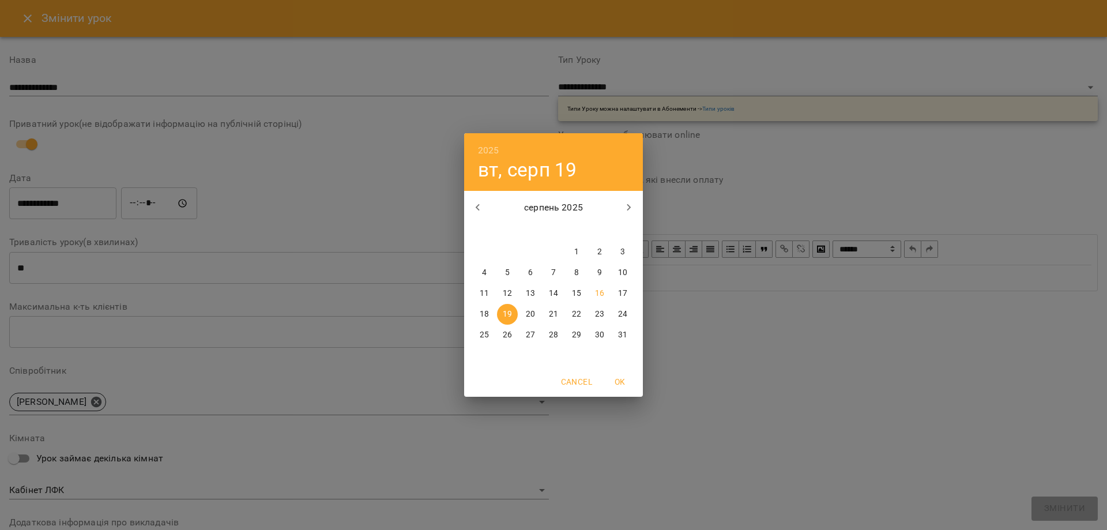
click at [485, 313] on p "18" at bounding box center [484, 314] width 9 height 12
type input "**********"
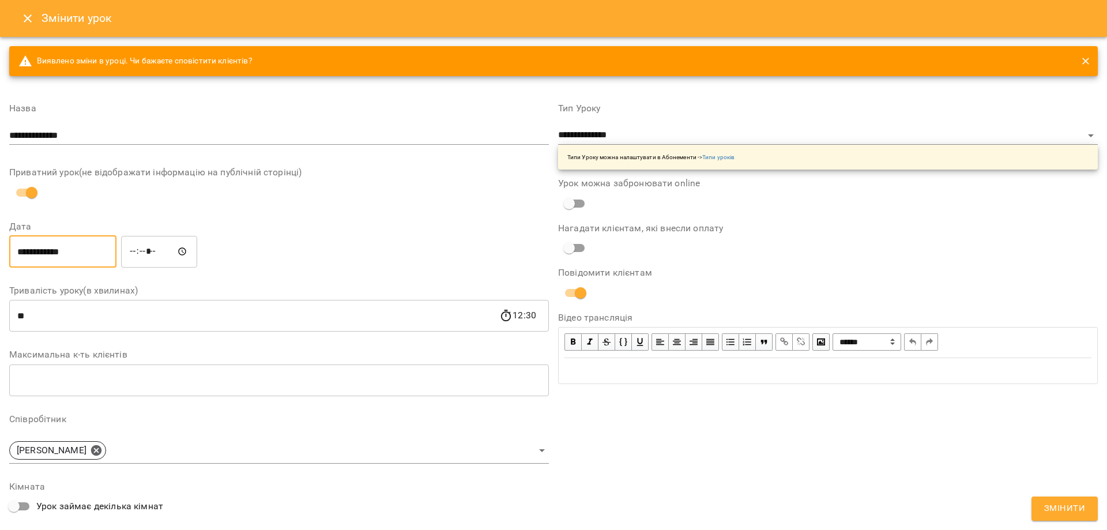
click at [137, 252] on input "*****" at bounding box center [159, 251] width 76 height 32
type input "*****"
click at [1065, 506] on span "Змінити" at bounding box center [1064, 508] width 41 height 15
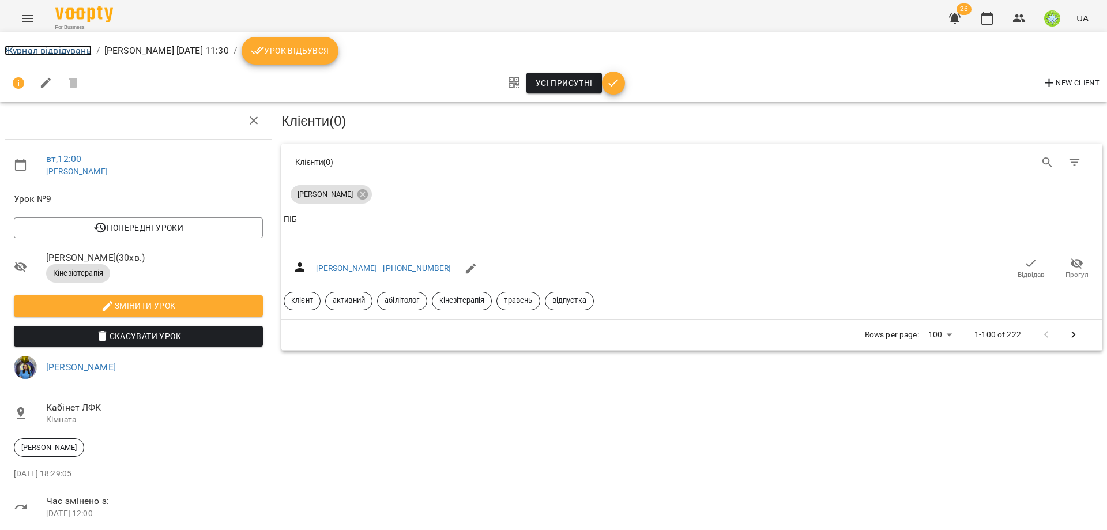
click at [28, 52] on link "Журнал відвідувань" at bounding box center [48, 50] width 87 height 11
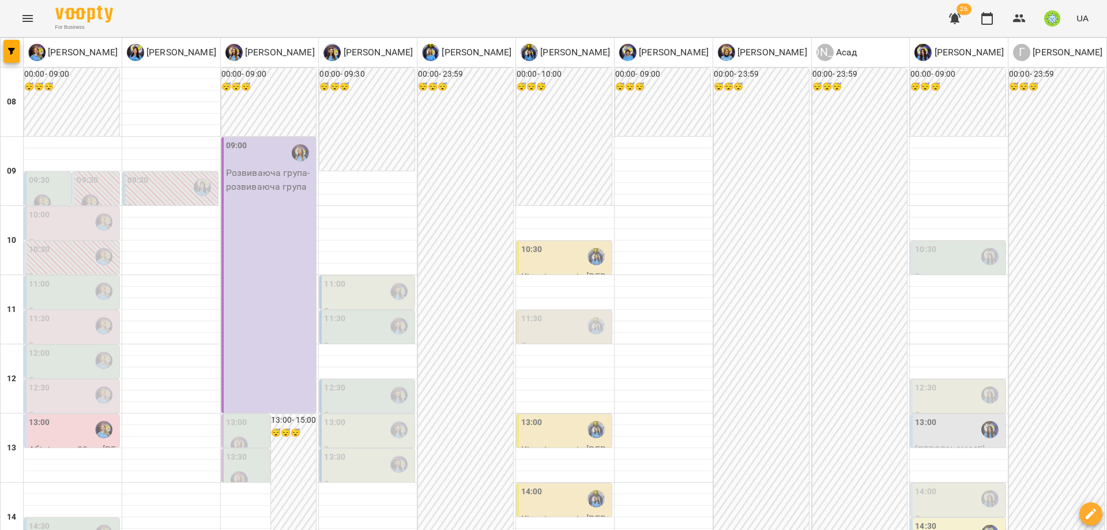
scroll to position [93, 0]
click at [334, 312] on div "11:30" at bounding box center [334, 325] width 21 height 27
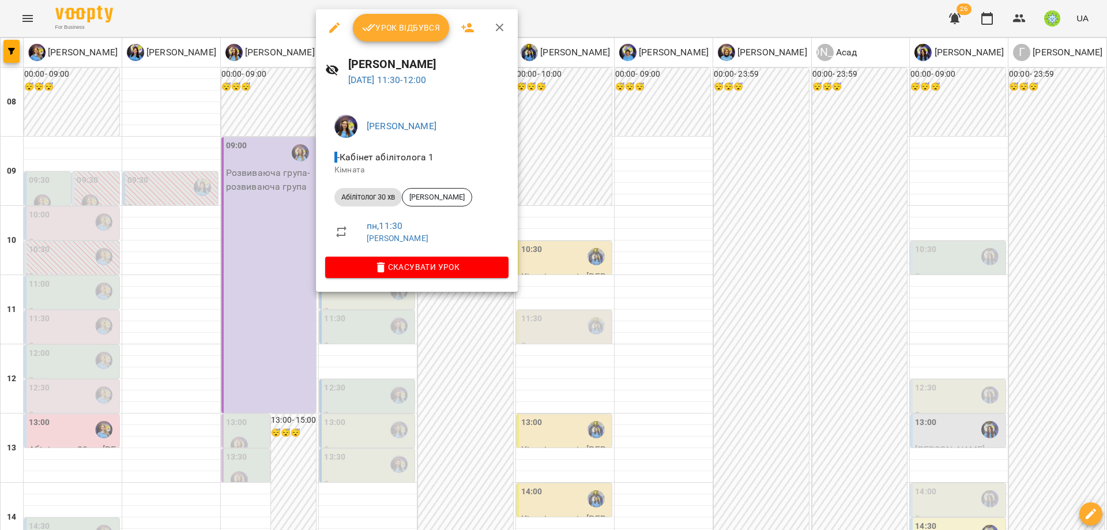
click at [616, 284] on div at bounding box center [553, 265] width 1107 height 530
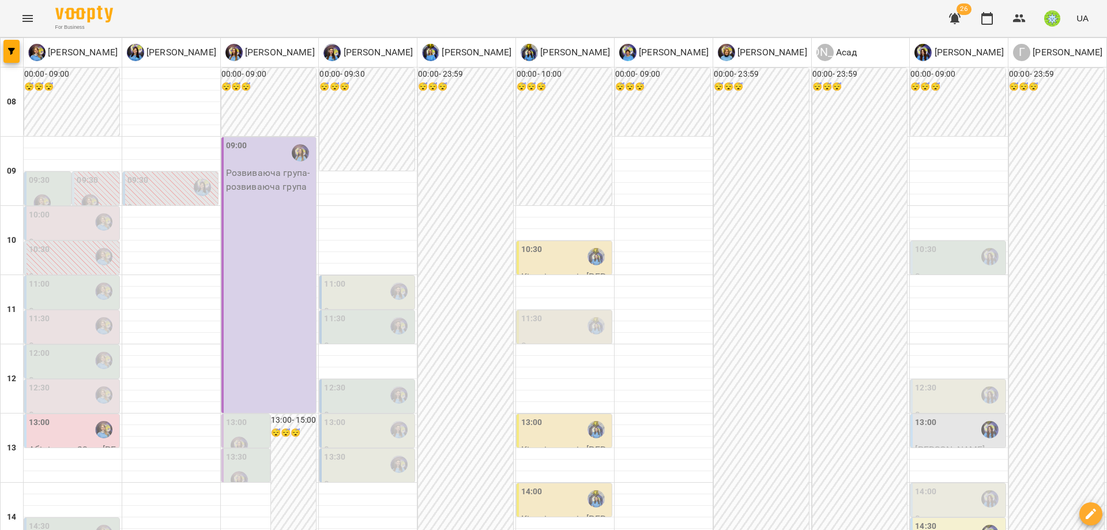
click at [359, 278] on div "11:00" at bounding box center [368, 291] width 88 height 27
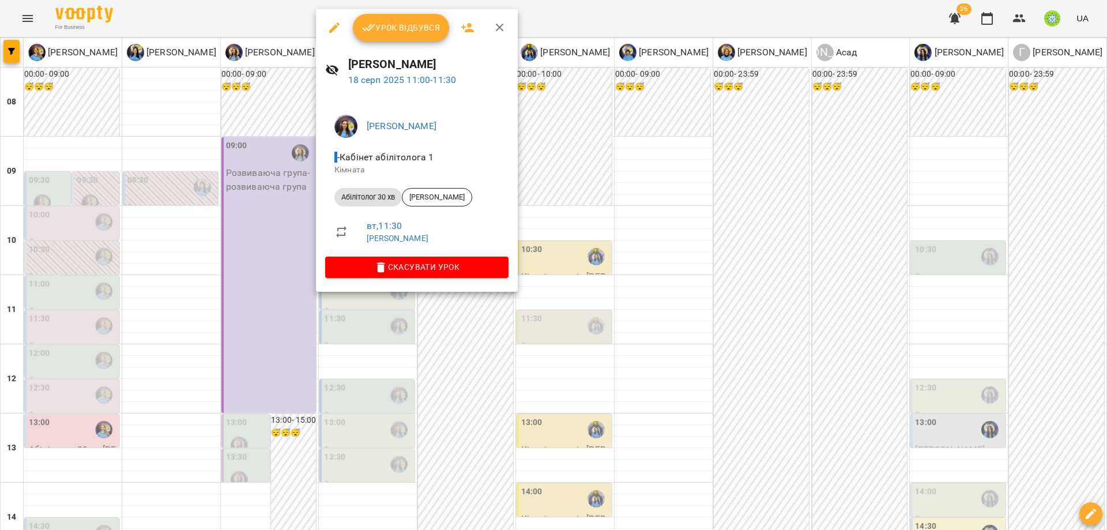
click at [568, 292] on div at bounding box center [553, 265] width 1107 height 530
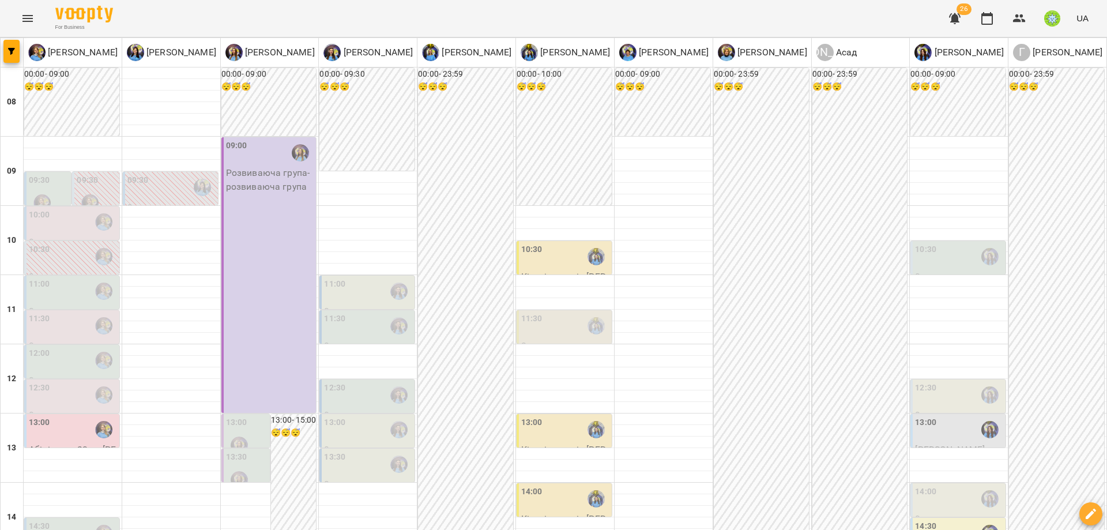
click at [544, 312] on div "11:30" at bounding box center [565, 325] width 88 height 27
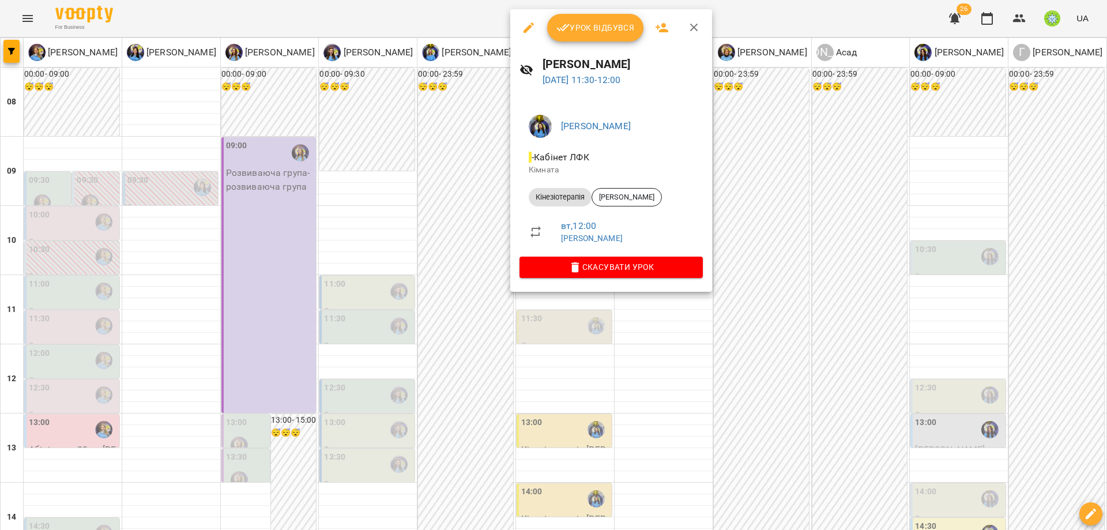
click at [770, 307] on div at bounding box center [553, 265] width 1107 height 530
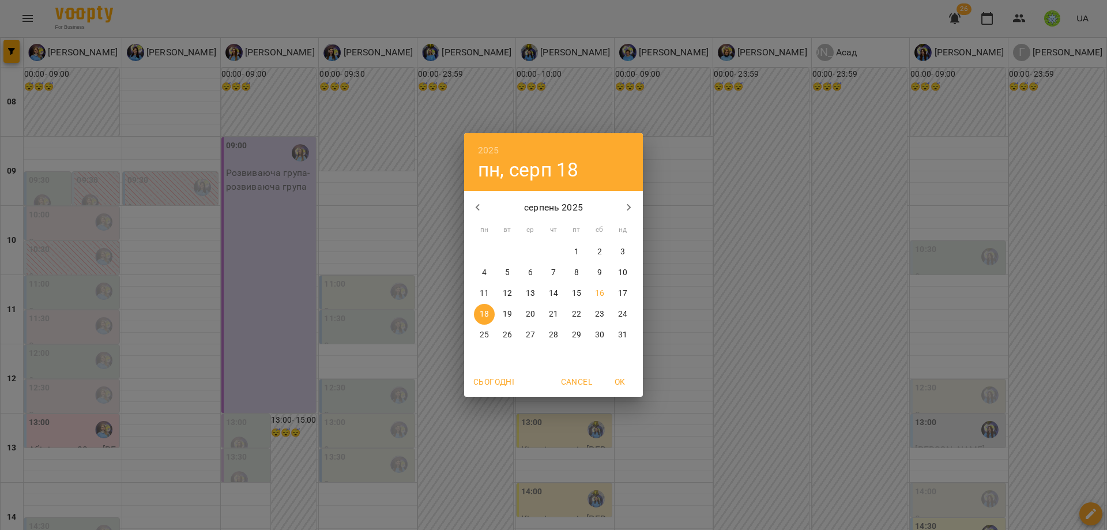
click at [625, 292] on p "17" at bounding box center [622, 294] width 9 height 12
type input "**********"
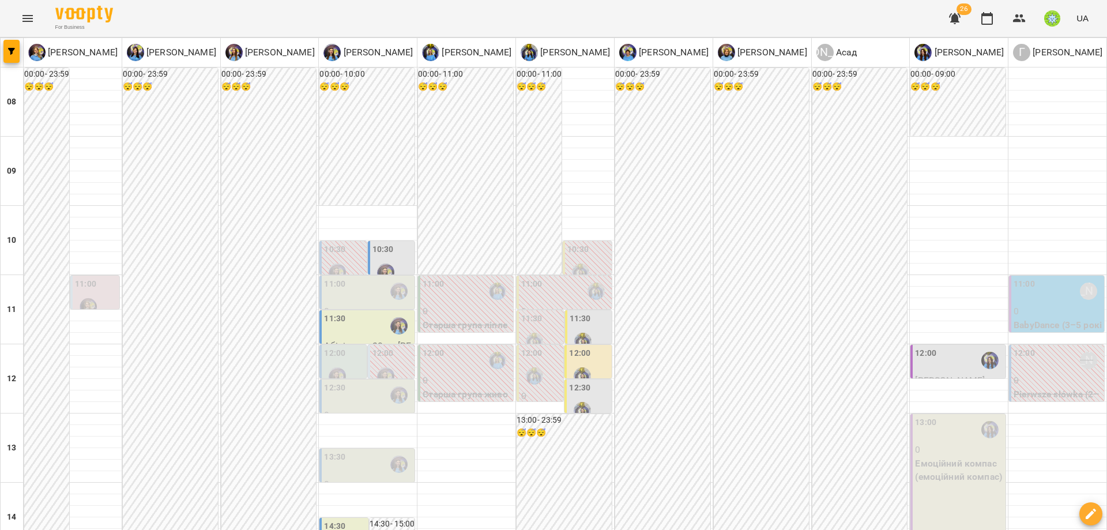
click at [382, 322] on div "11:30" at bounding box center [368, 325] width 88 height 27
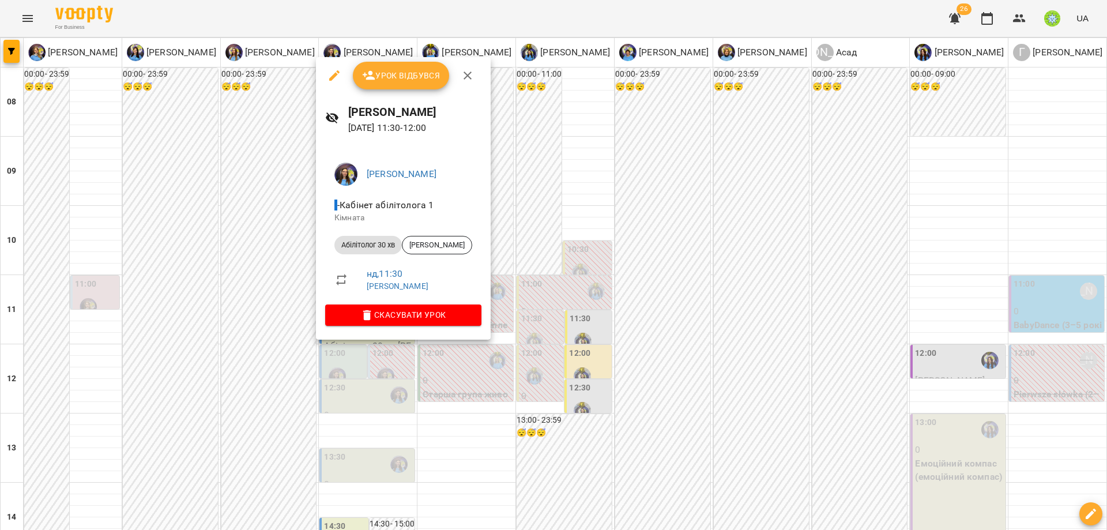
click at [786, 350] on div at bounding box center [553, 265] width 1107 height 530
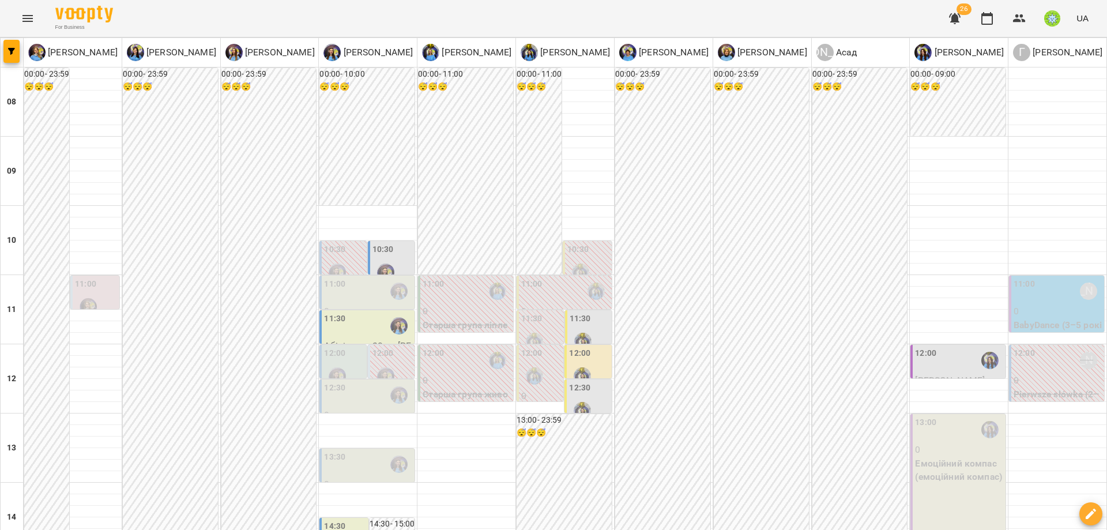
click at [569, 320] on label "11:30" at bounding box center [579, 318] width 21 height 13
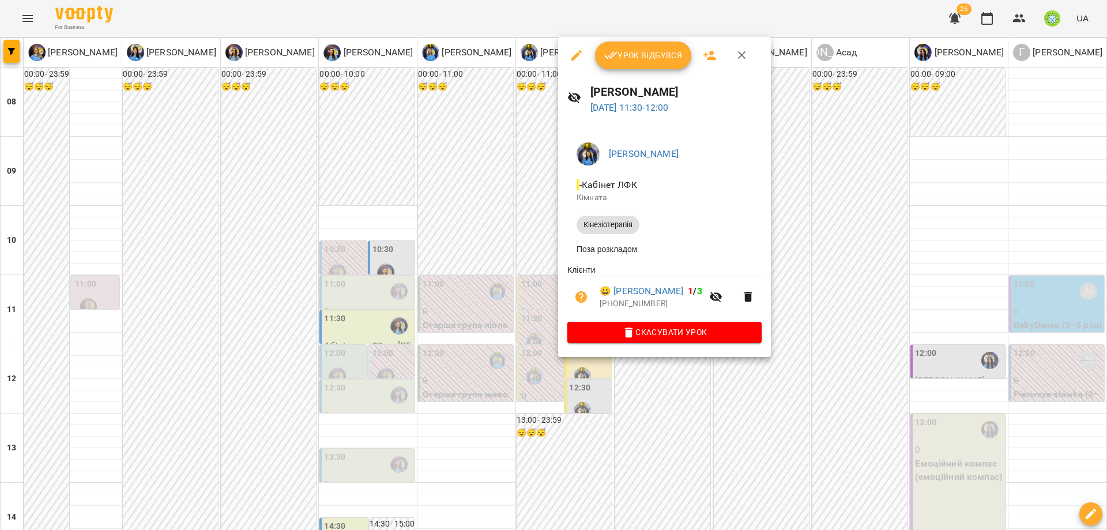
drag, startPoint x: 735, startPoint y: 376, endPoint x: 609, endPoint y: 380, distance: 126.9
click at [730, 375] on div at bounding box center [553, 265] width 1107 height 530
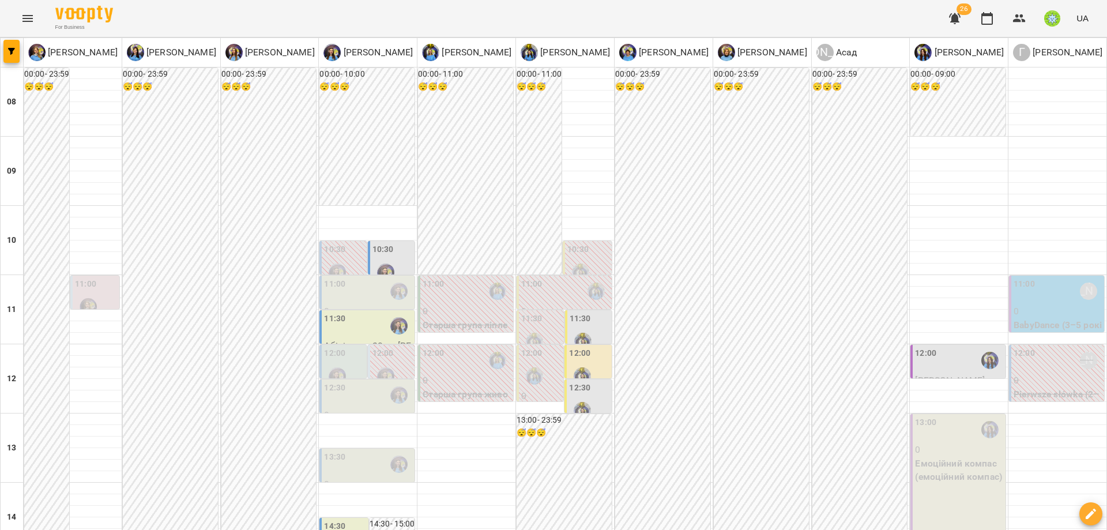
click at [586, 389] on div "12:30" at bounding box center [589, 403] width 40 height 42
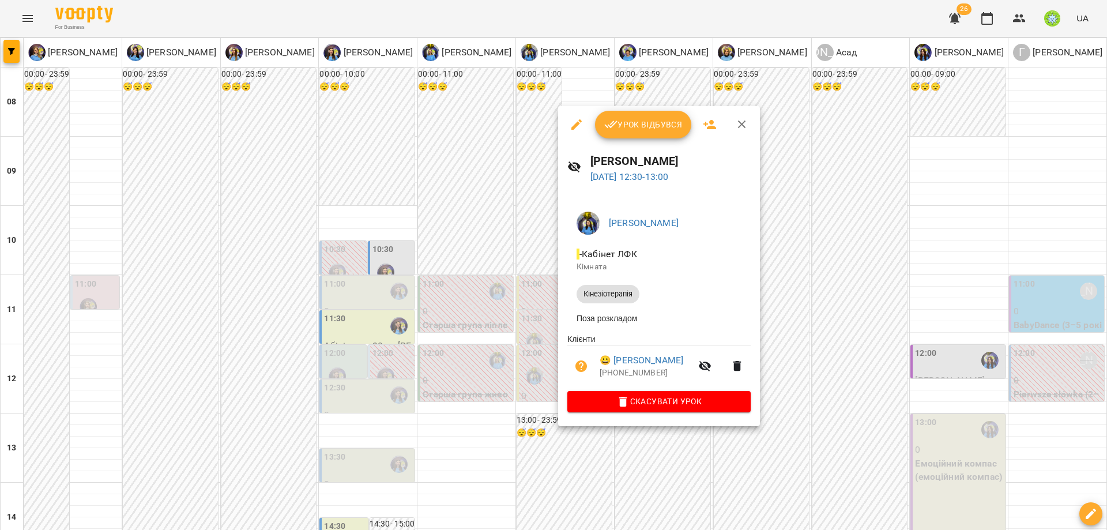
click at [850, 386] on div at bounding box center [553, 265] width 1107 height 530
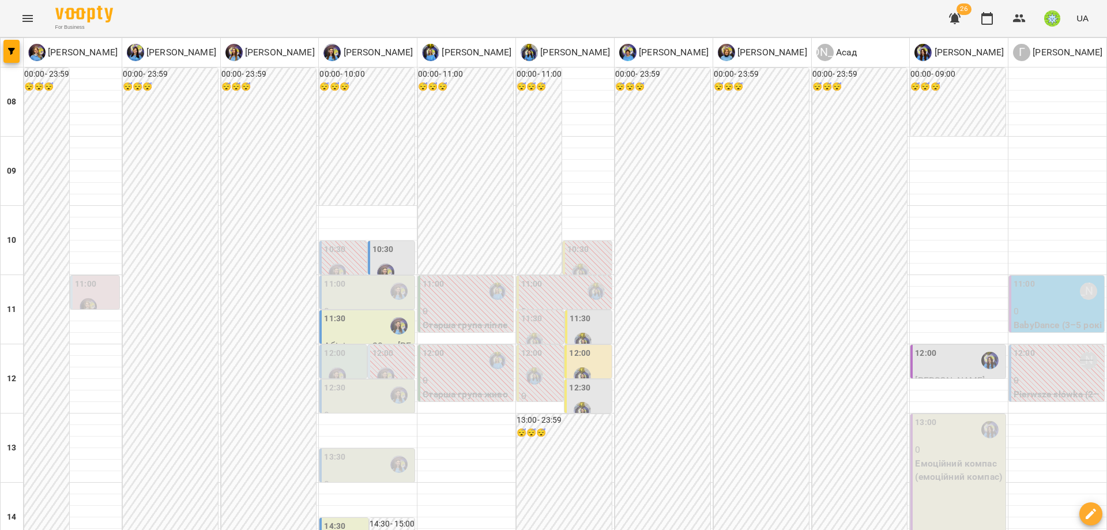
click at [597, 358] on div "12:00" at bounding box center [589, 368] width 40 height 42
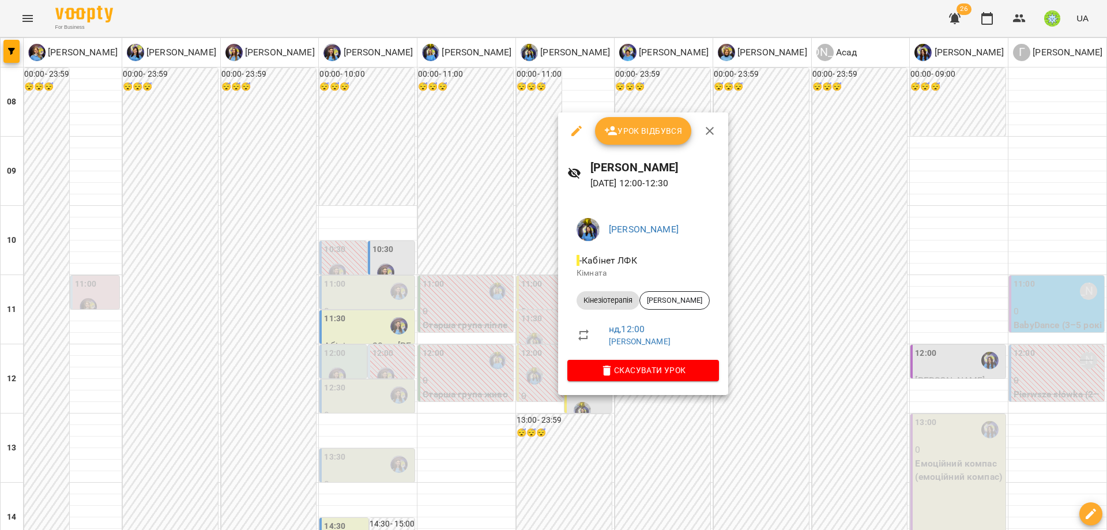
click at [823, 321] on div at bounding box center [553, 265] width 1107 height 530
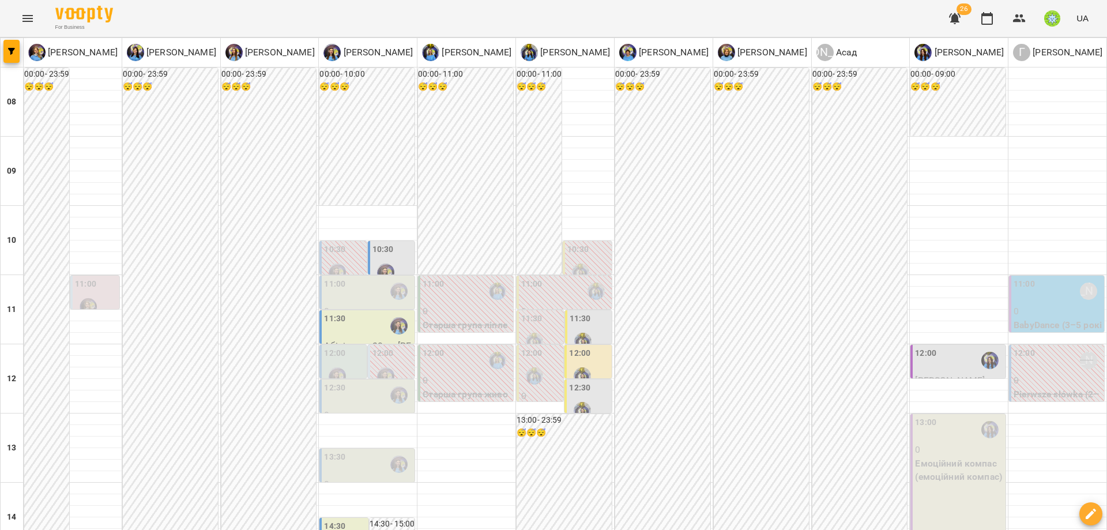
click at [359, 283] on div "11:00" at bounding box center [368, 291] width 88 height 27
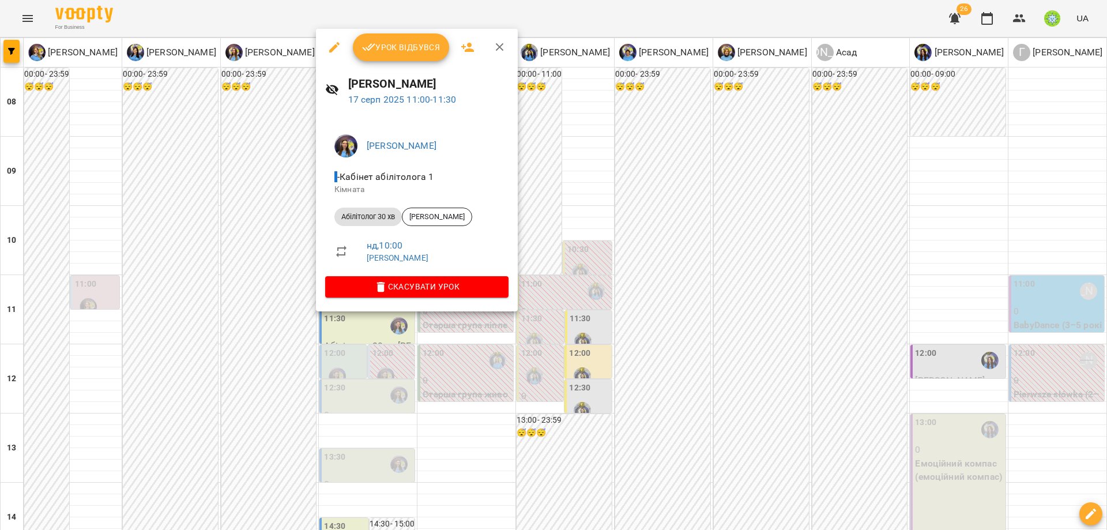
drag, startPoint x: 734, startPoint y: 320, endPoint x: 685, endPoint y: 329, distance: 49.2
click at [732, 320] on div at bounding box center [553, 265] width 1107 height 530
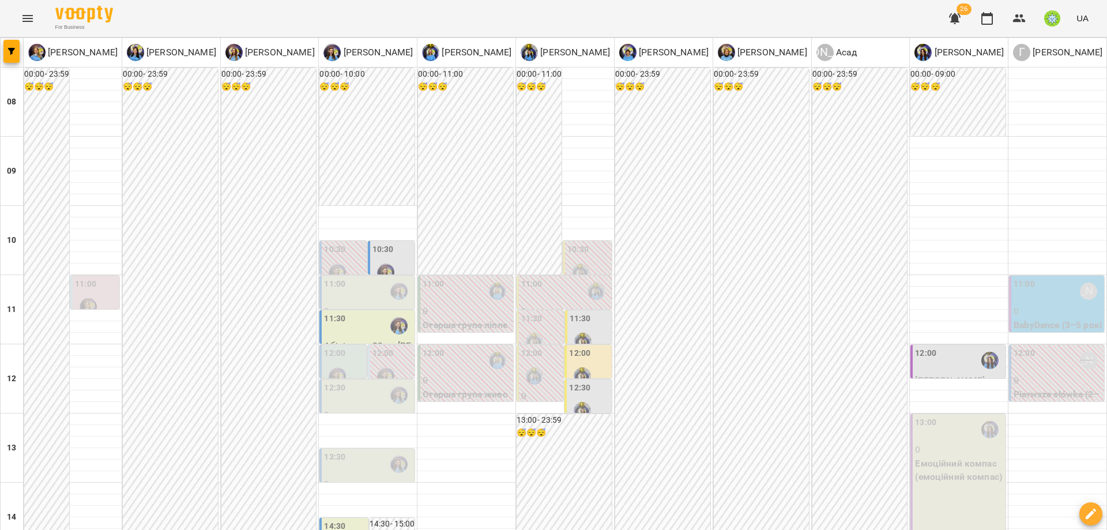
click at [333, 356] on label "12:00" at bounding box center [334, 353] width 21 height 13
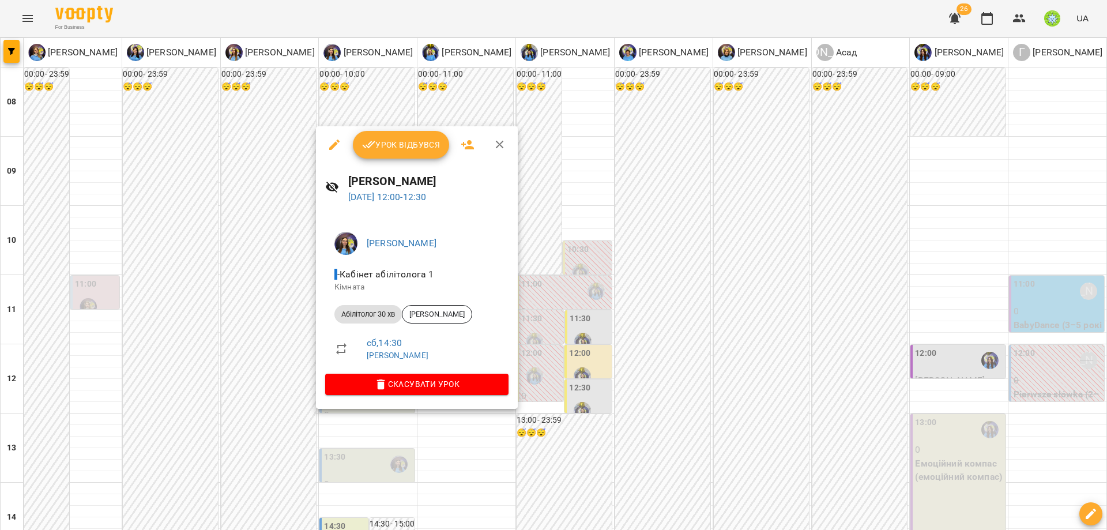
drag, startPoint x: 655, startPoint y: 341, endPoint x: 594, endPoint y: 342, distance: 61.1
click at [654, 341] on div at bounding box center [553, 265] width 1107 height 530
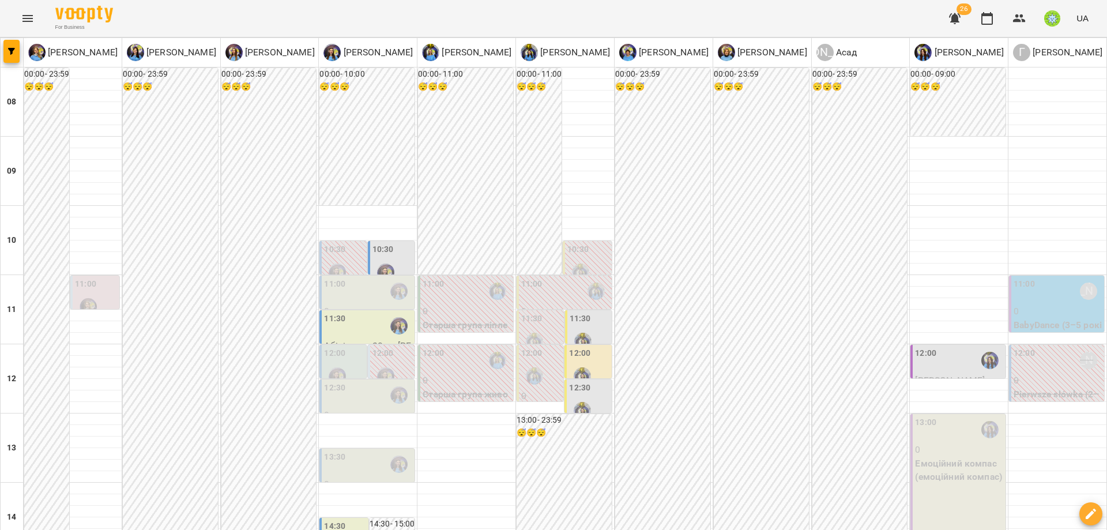
click at [360, 406] on div "12:30" at bounding box center [368, 395] width 88 height 27
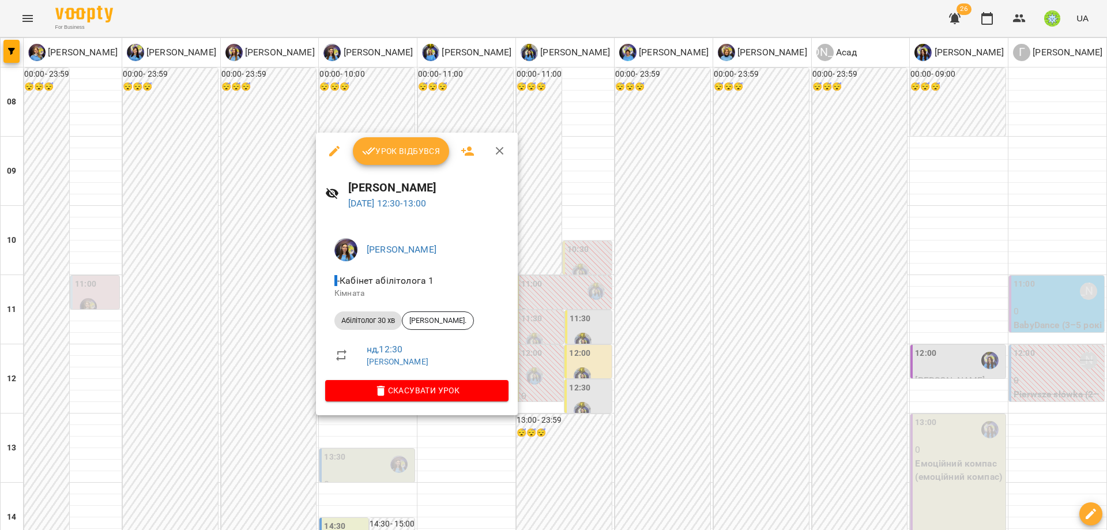
click at [628, 386] on div at bounding box center [553, 265] width 1107 height 530
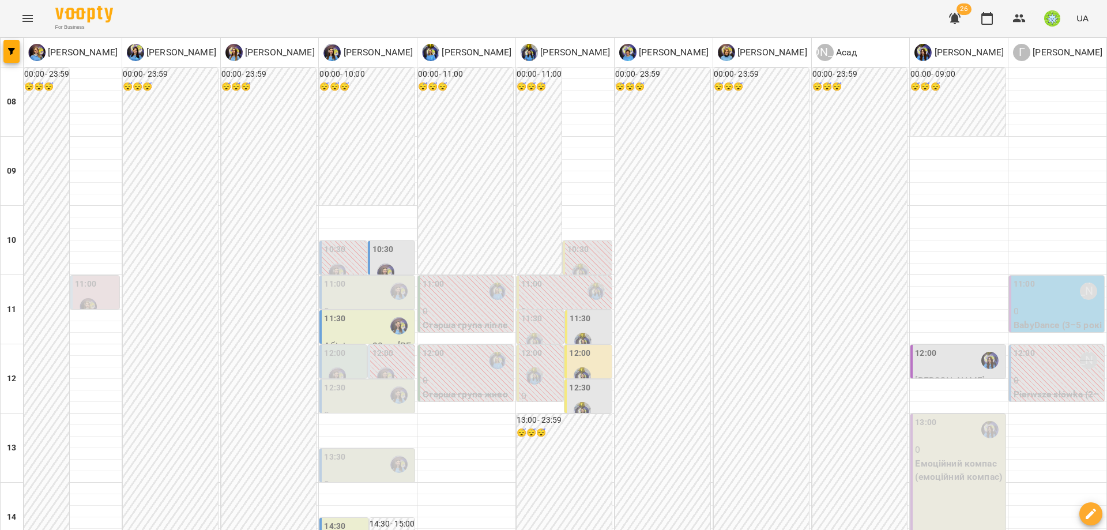
click at [378, 256] on div "10:30" at bounding box center [382, 251] width 21 height 16
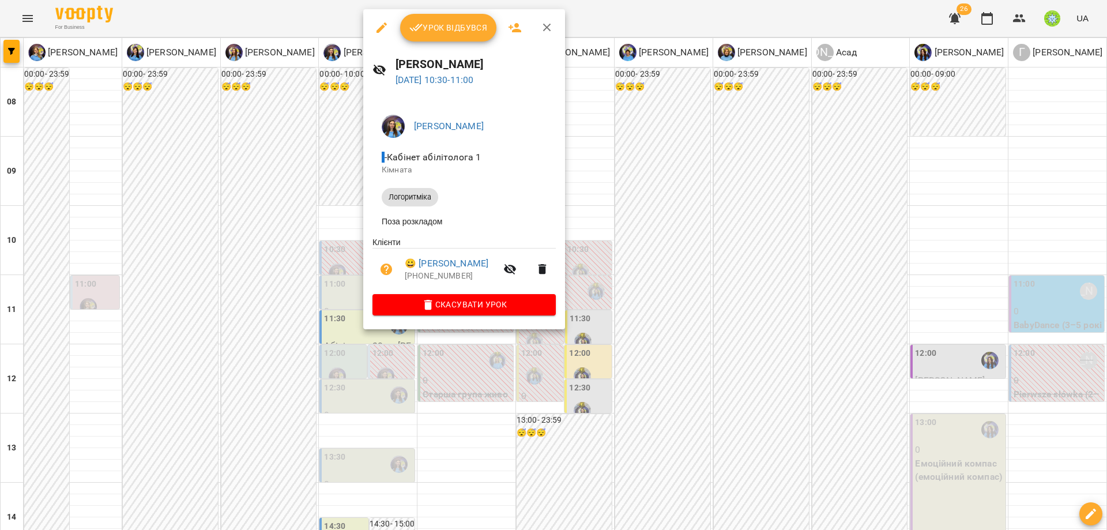
drag, startPoint x: 767, startPoint y: 204, endPoint x: 396, endPoint y: 378, distance: 409.7
click at [767, 204] on div at bounding box center [553, 265] width 1107 height 530
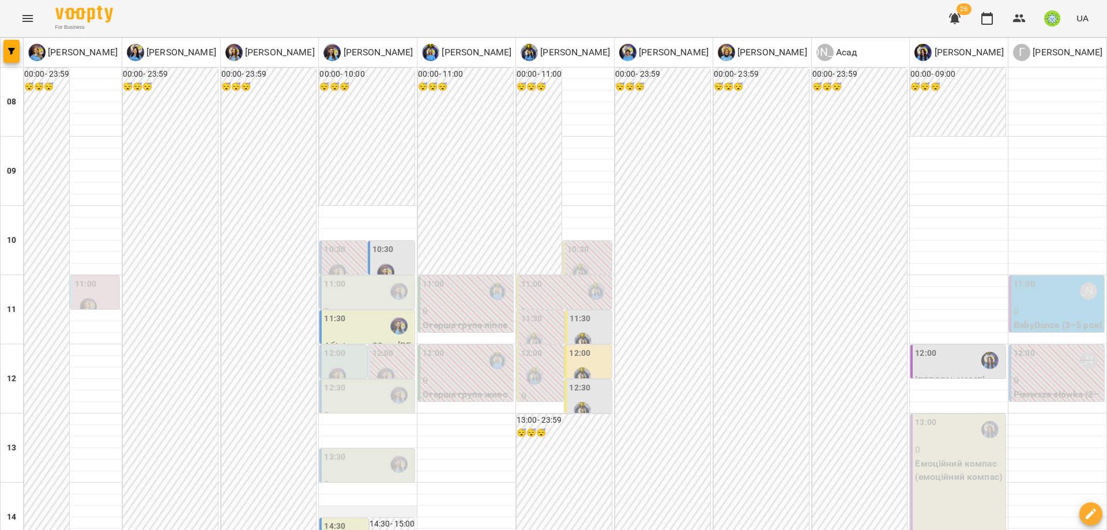
scroll to position [142, 0]
click at [349, 477] on p "0" at bounding box center [368, 484] width 88 height 14
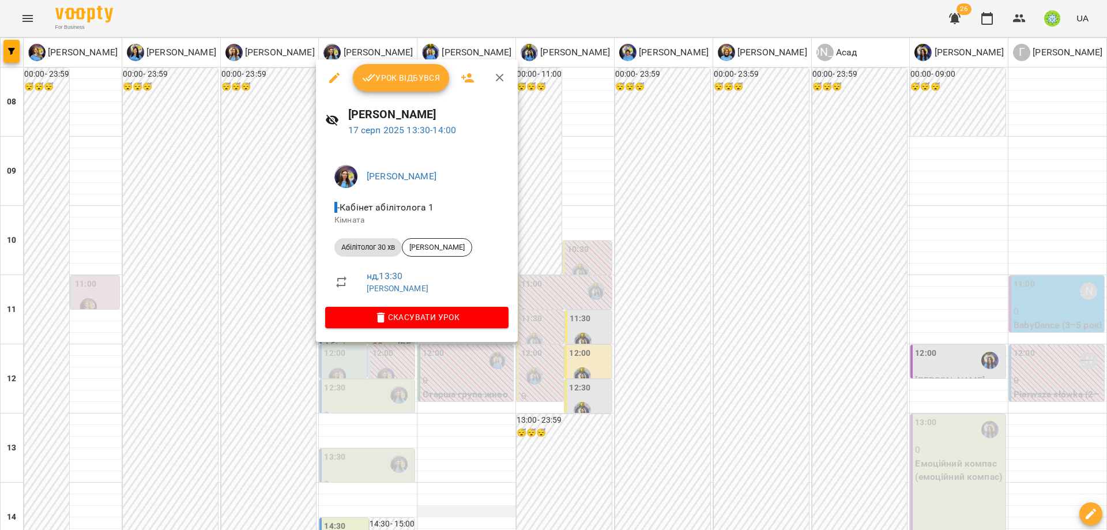
drag, startPoint x: 733, startPoint y: 323, endPoint x: 435, endPoint y: 366, distance: 301.0
click at [731, 323] on div at bounding box center [553, 265] width 1107 height 530
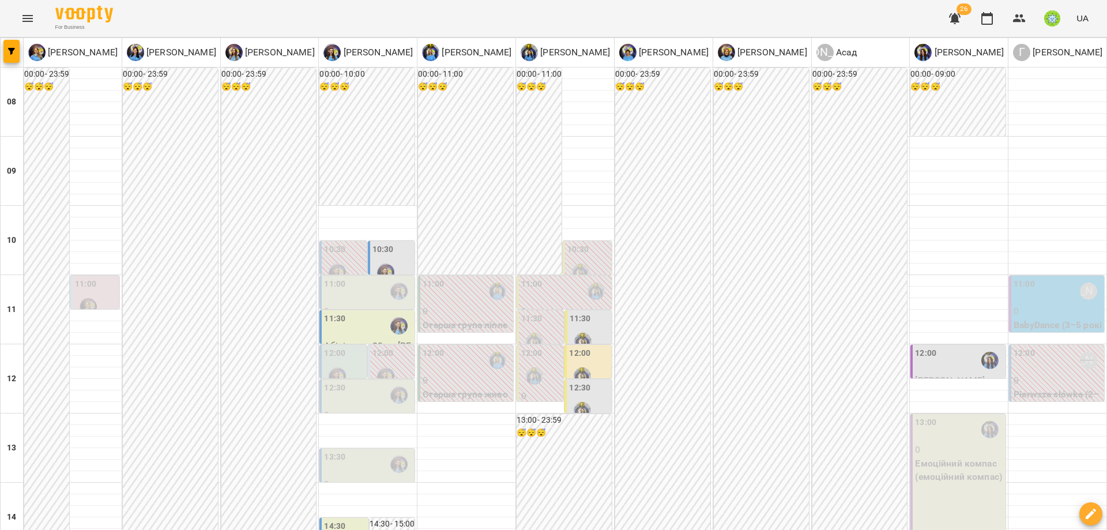
click at [334, 520] on div "14:30" at bounding box center [334, 528] width 21 height 16
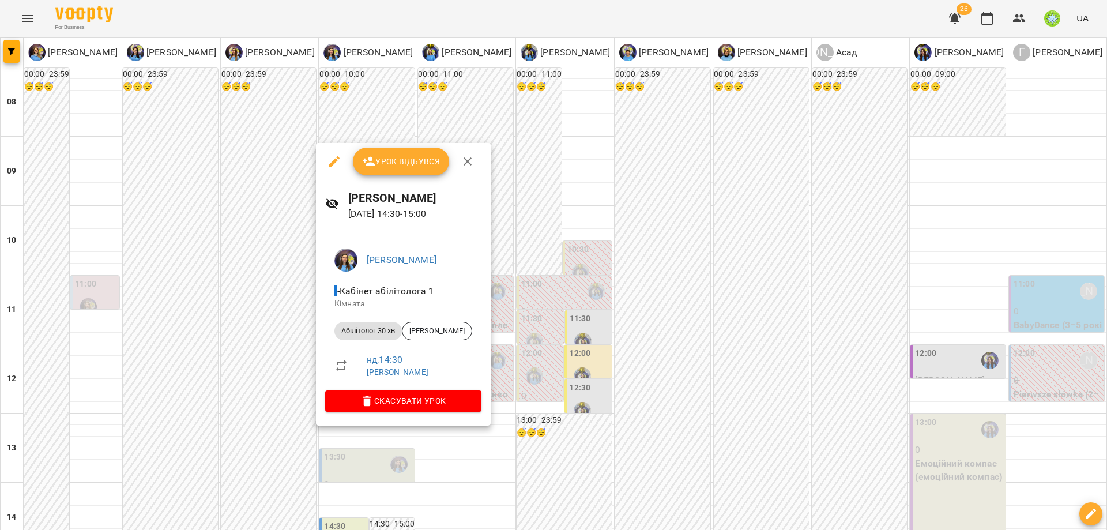
click at [711, 311] on div at bounding box center [553, 265] width 1107 height 530
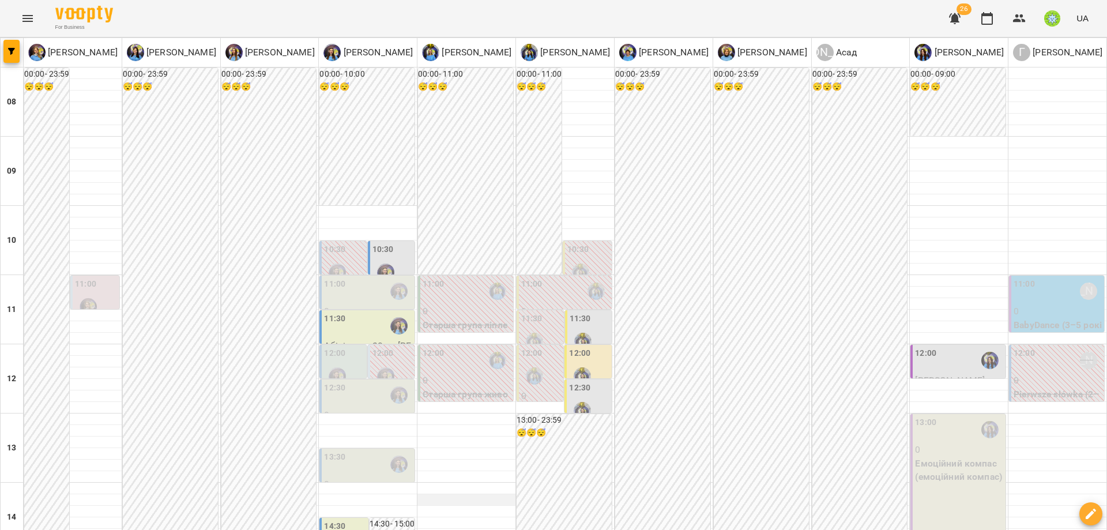
scroll to position [150, 0]
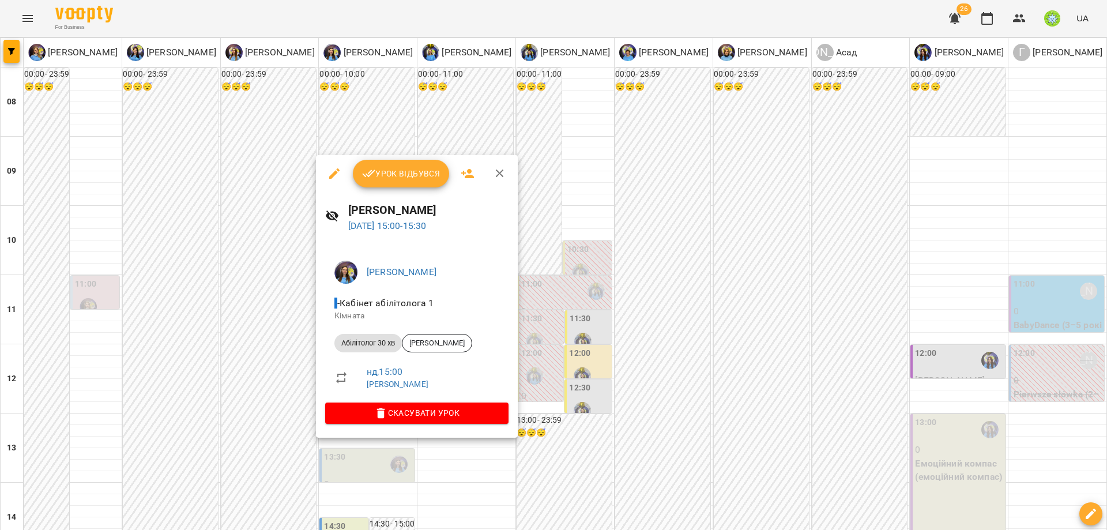
click at [710, 323] on div at bounding box center [553, 265] width 1107 height 530
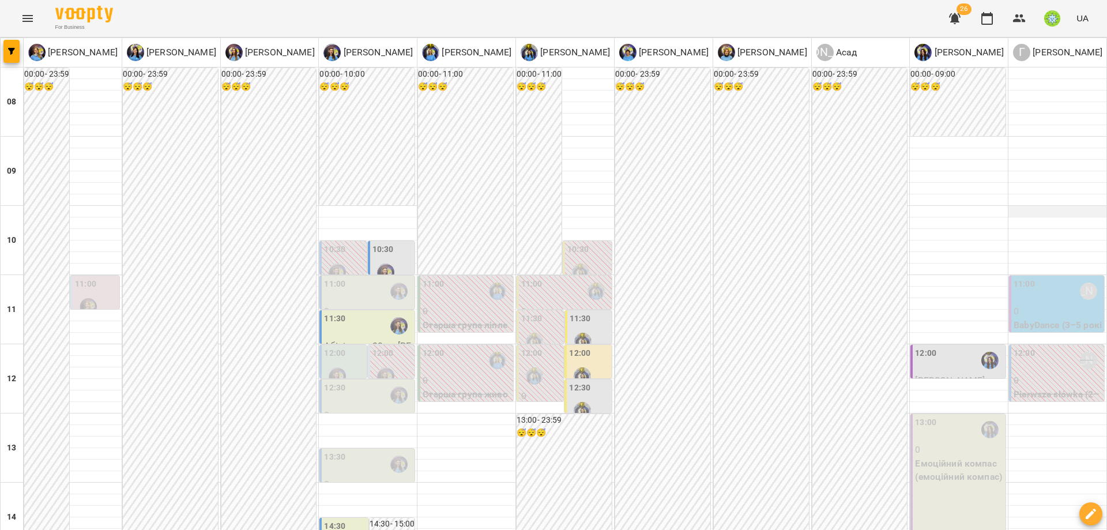
scroll to position [98, 0]
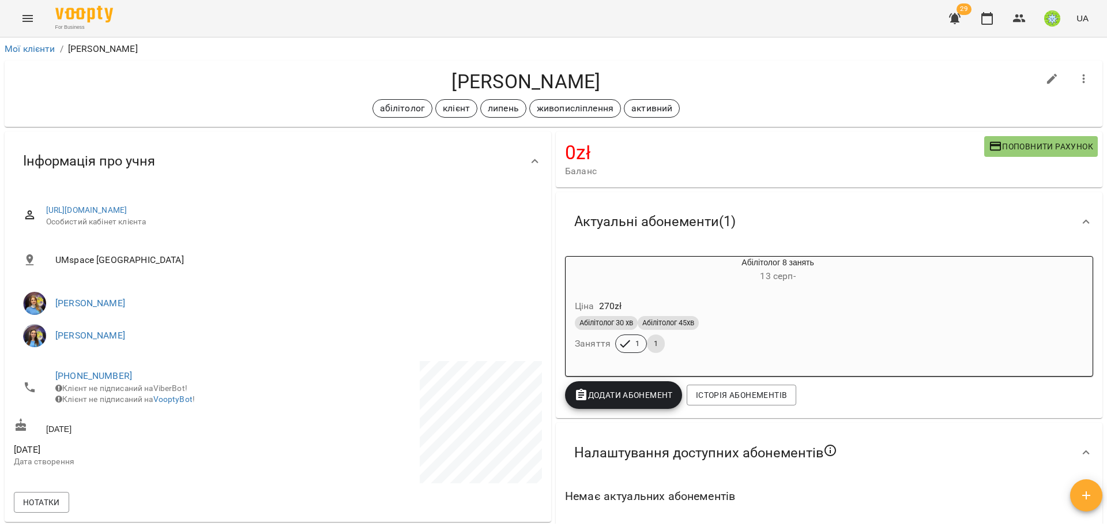
scroll to position [143, 0]
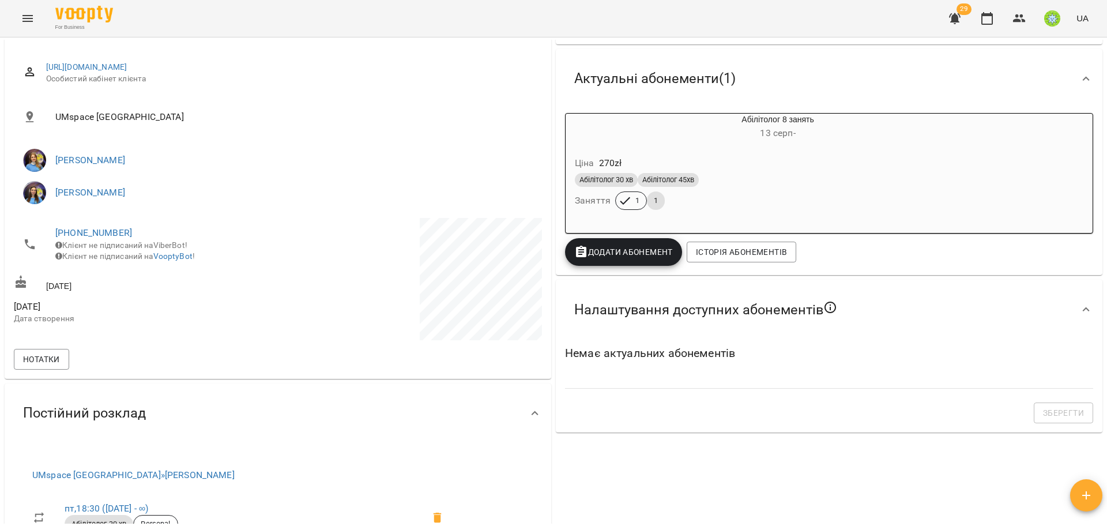
click at [613, 255] on span "Додати Абонемент" at bounding box center [623, 252] width 99 height 14
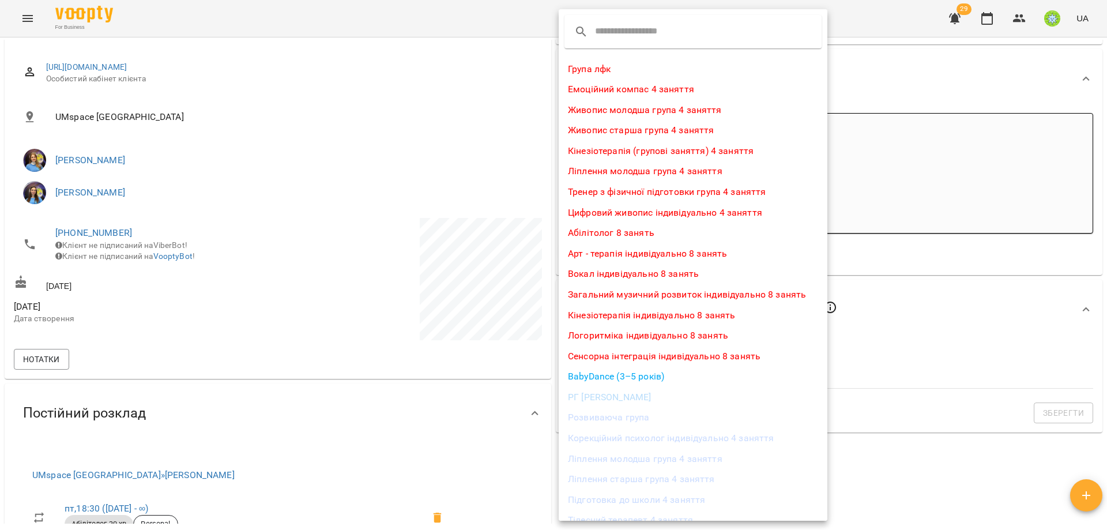
click at [602, 232] on li "Абілітолог 8 занять" at bounding box center [692, 232] width 269 height 21
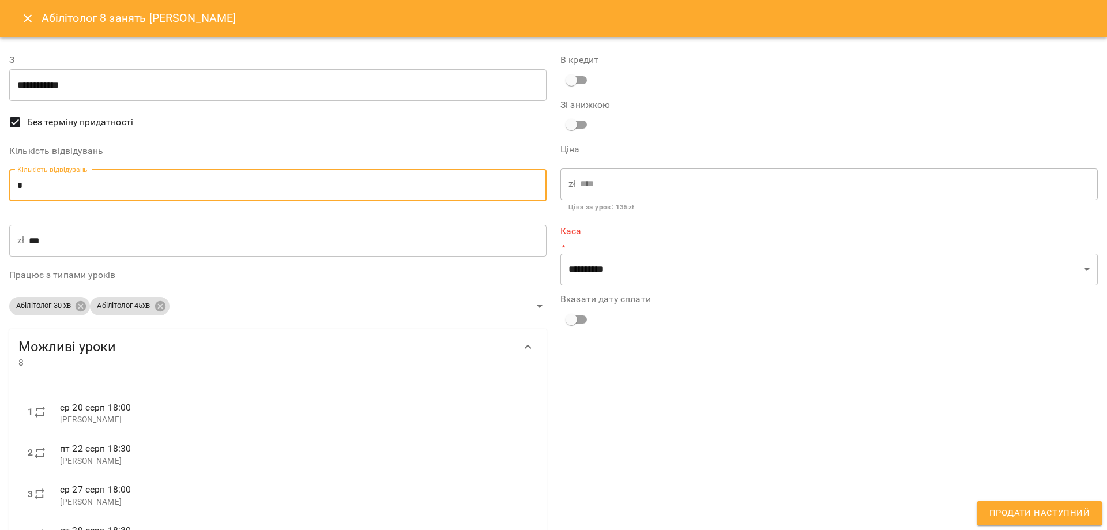
click at [28, 188] on input "*" at bounding box center [277, 185] width 537 height 32
type input "*"
type input "***"
type input "*"
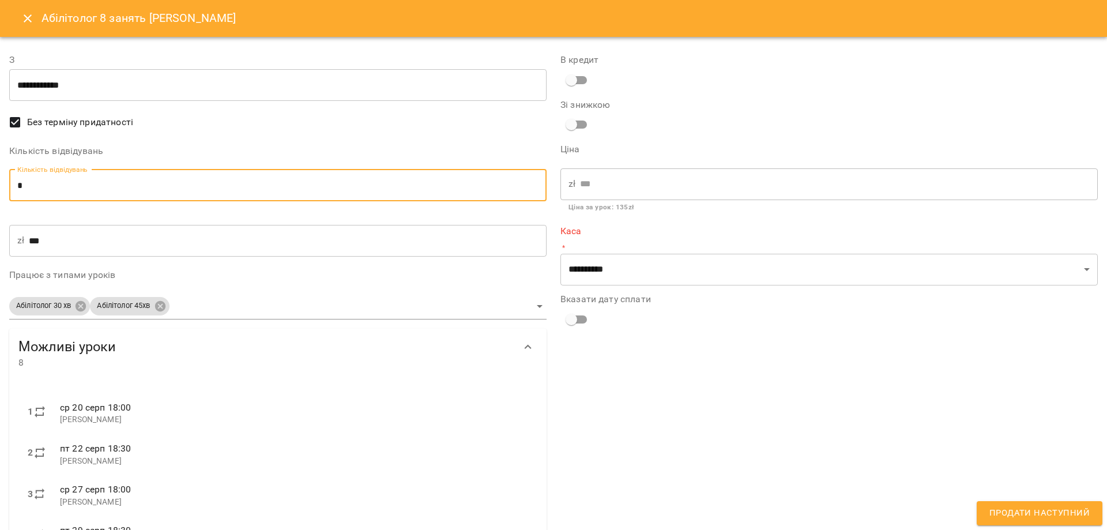
click at [783, 364] on div "**********" at bounding box center [828, 392] width 551 height 707
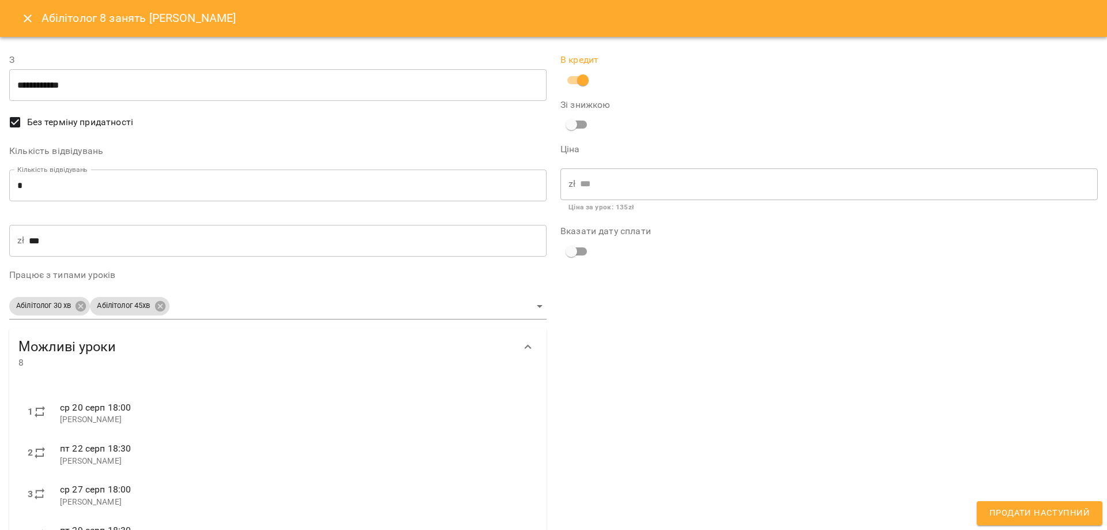
click at [1041, 516] on span "Продати наступний" at bounding box center [1039, 512] width 100 height 15
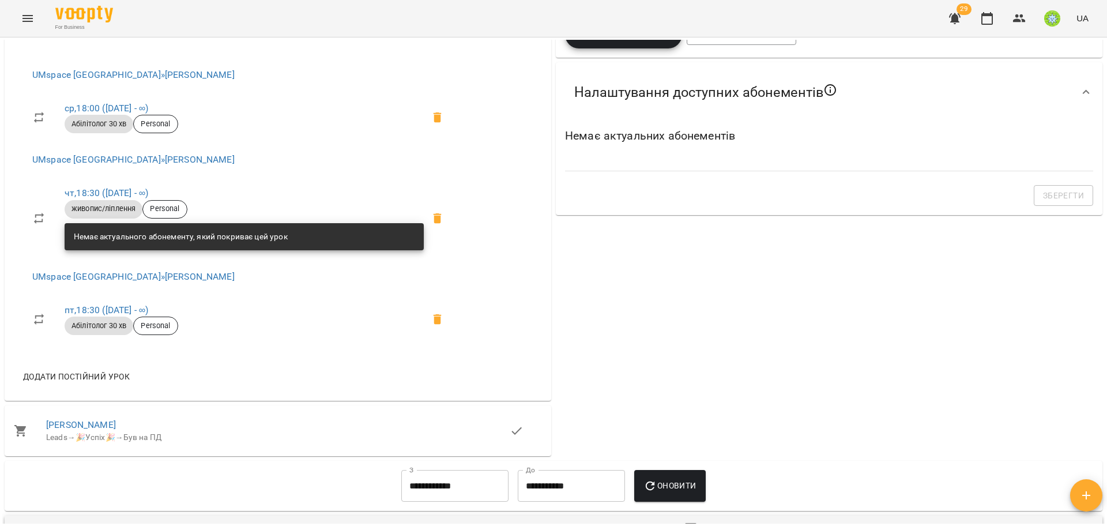
scroll to position [394, 0]
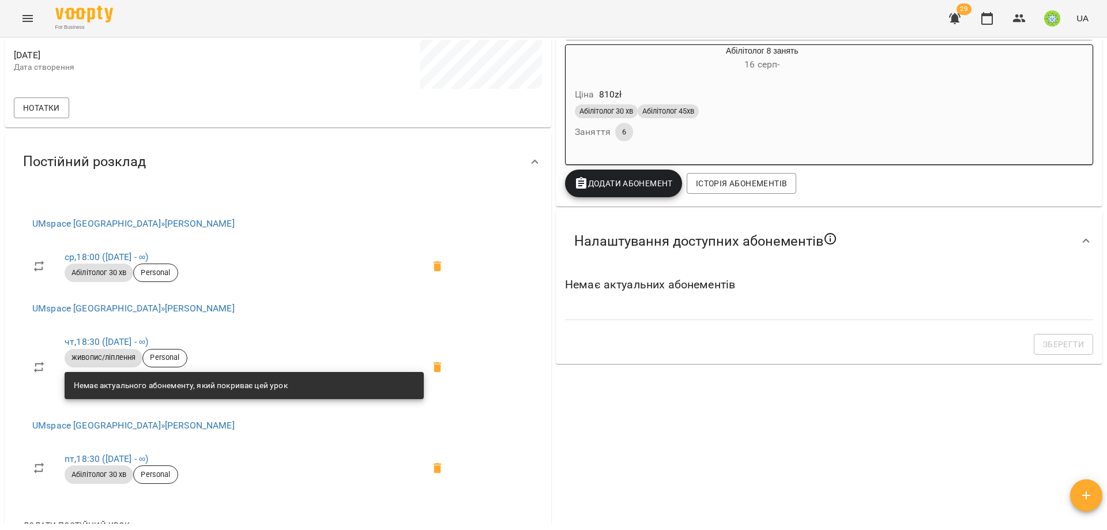
click at [623, 190] on span "Додати Абонемент" at bounding box center [623, 183] width 99 height 14
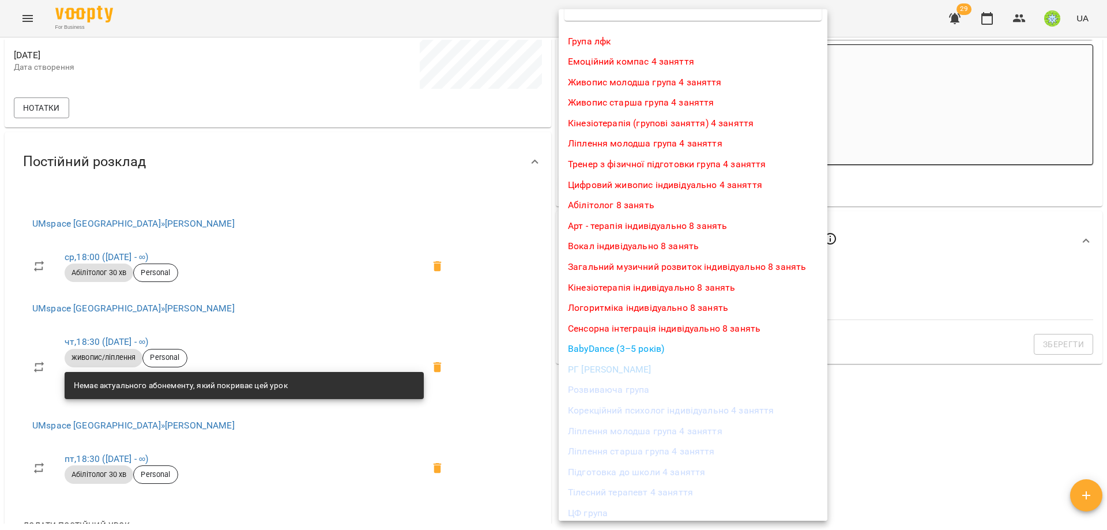
scroll to position [137, 0]
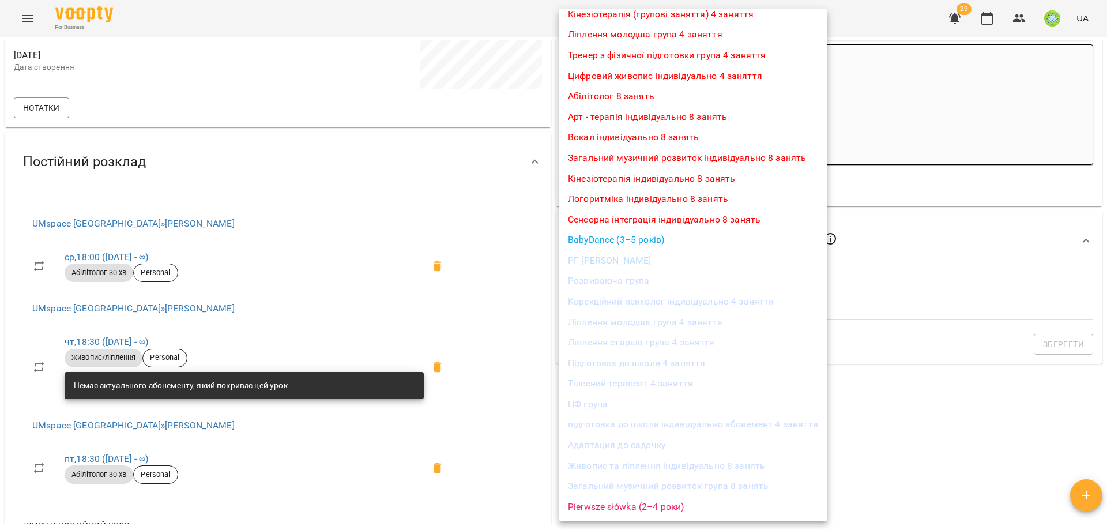
click at [448, 218] on div at bounding box center [553, 265] width 1107 height 530
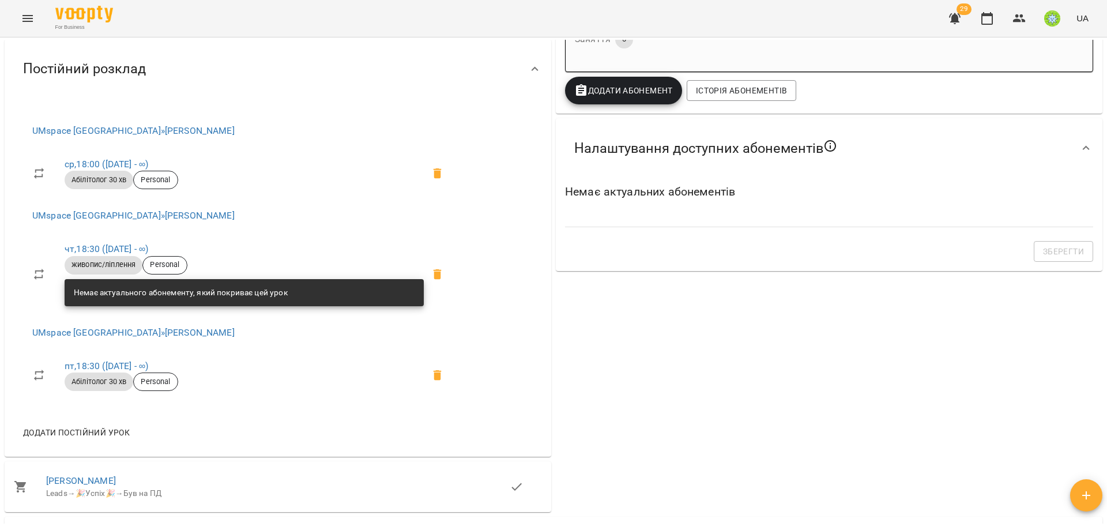
scroll to position [486, 0]
click at [617, 91] on span "Додати Абонемент" at bounding box center [623, 91] width 99 height 14
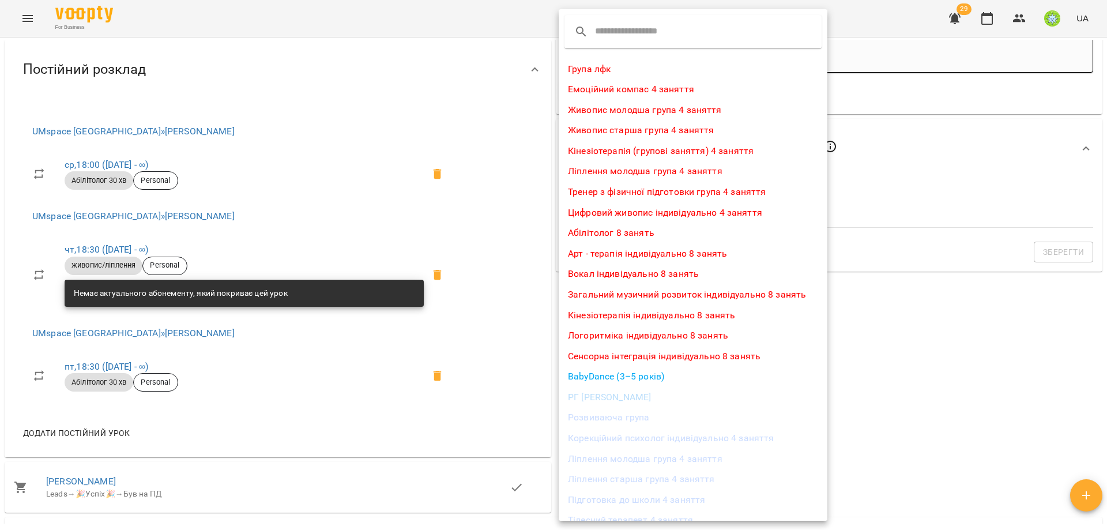
drag, startPoint x: 988, startPoint y: 238, endPoint x: 1035, endPoint y: 132, distance: 115.9
click at [990, 235] on div at bounding box center [553, 265] width 1107 height 530
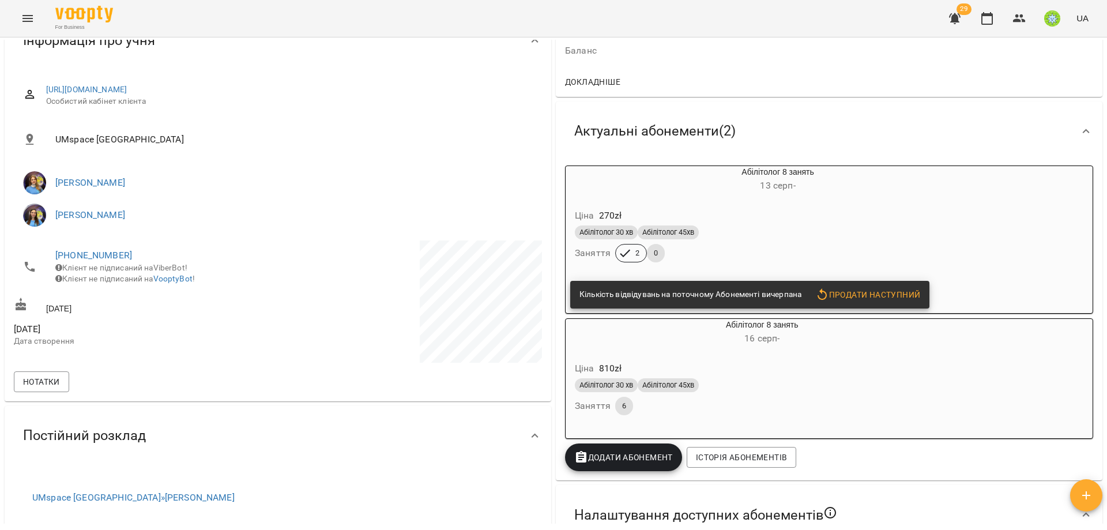
scroll to position [0, 0]
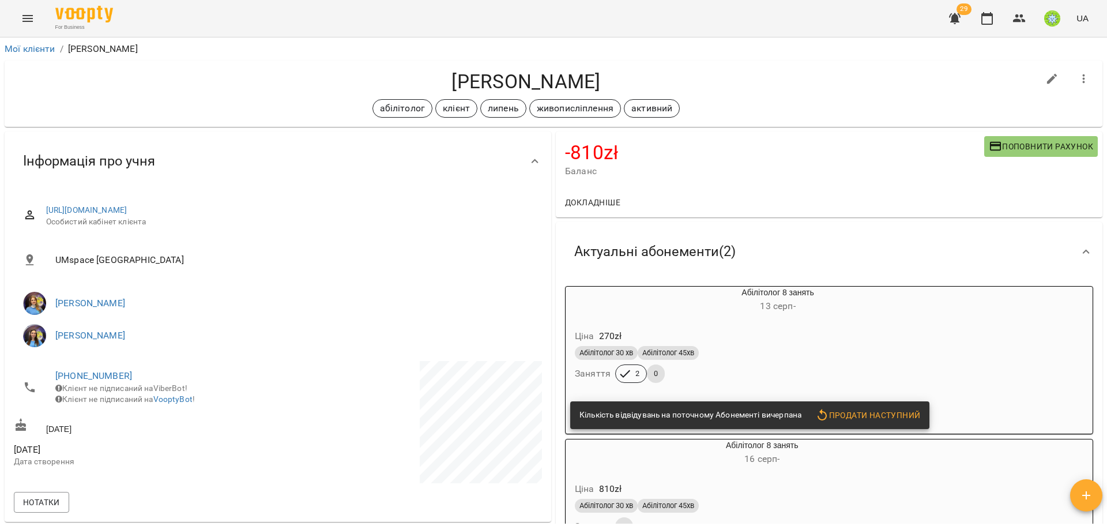
click at [1003, 138] on button "Поповнити рахунок" at bounding box center [1041, 146] width 114 height 21
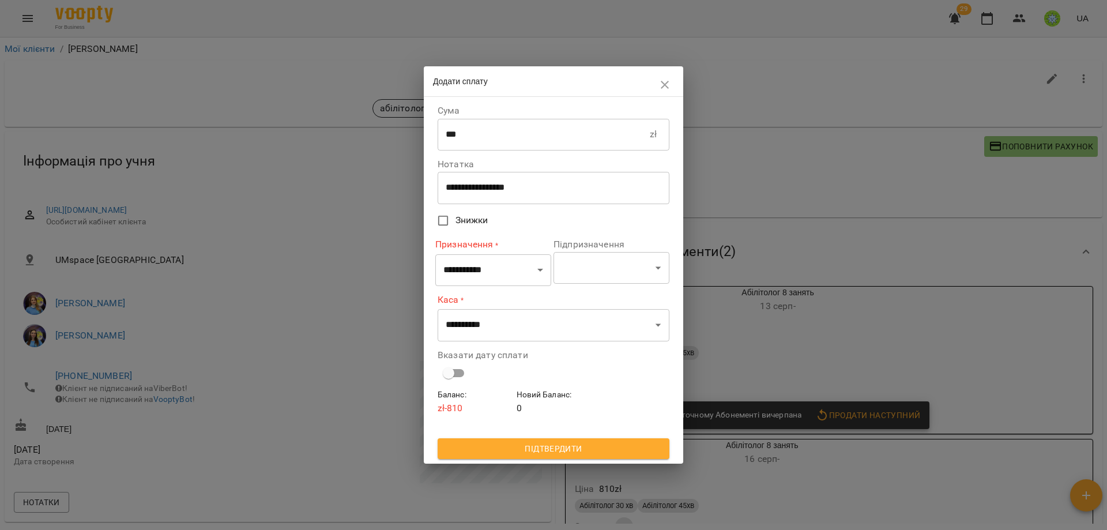
click at [486, 148] on input "***" at bounding box center [543, 134] width 212 height 32
type input "****"
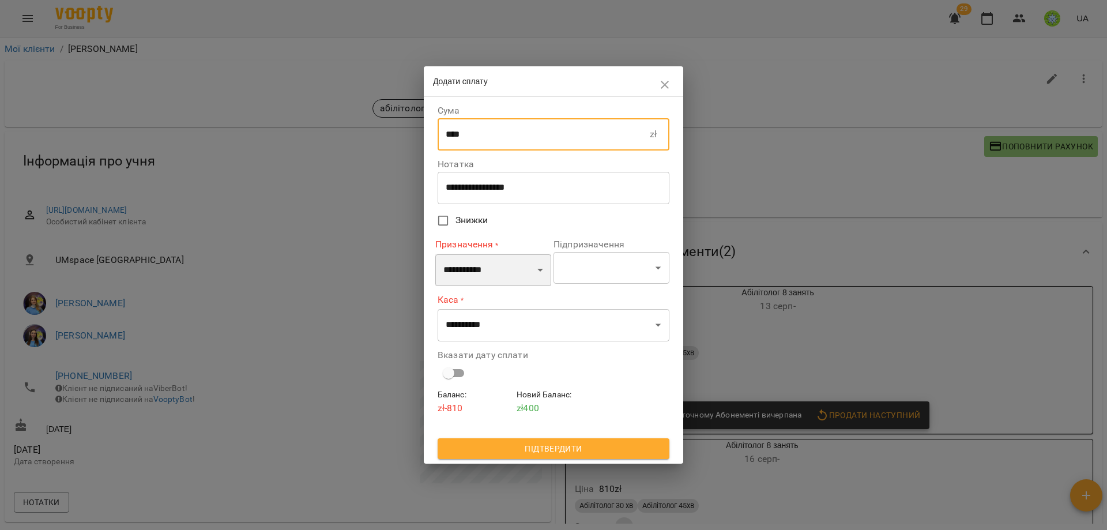
click at [482, 277] on select "**********" at bounding box center [493, 270] width 116 height 32
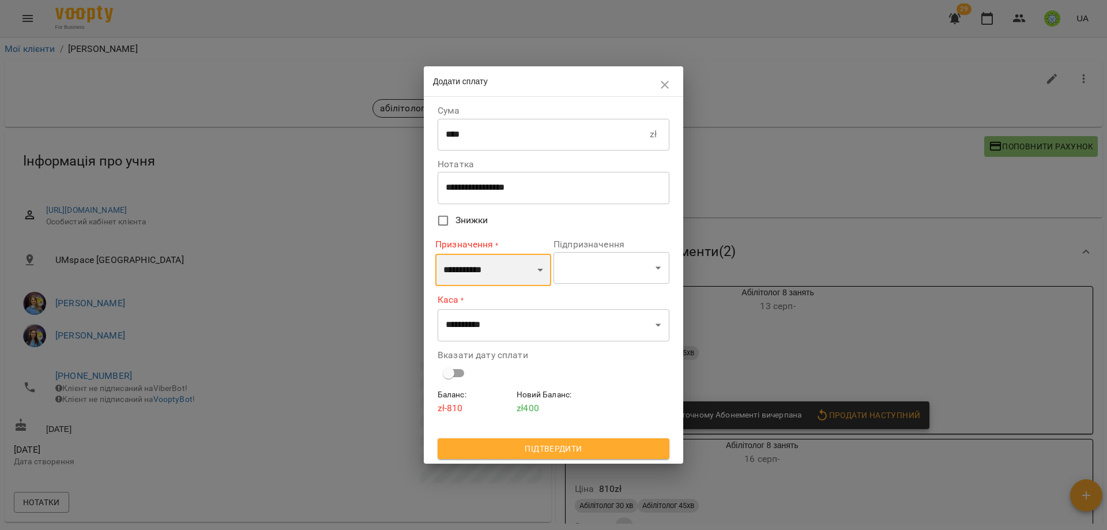
select select "*********"
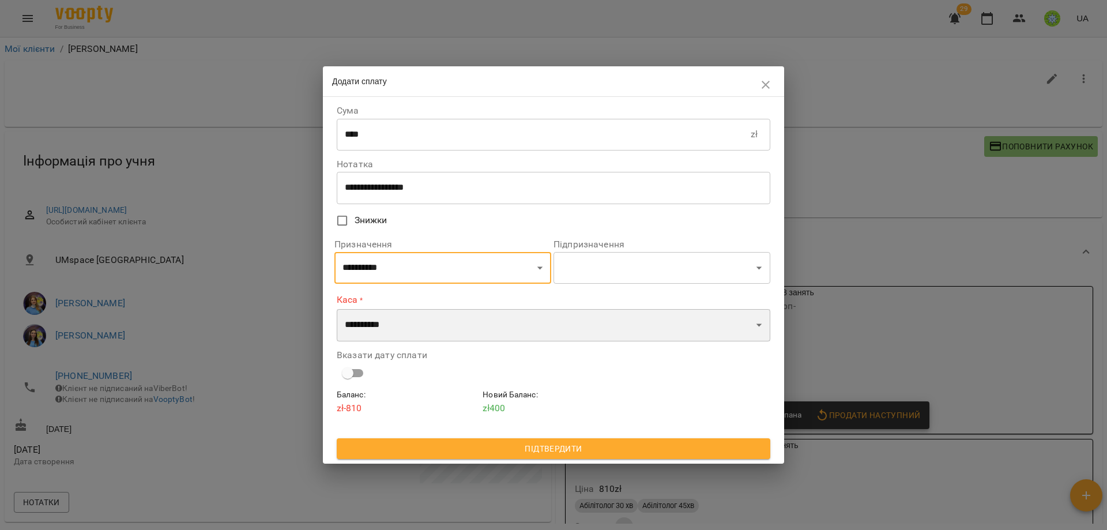
click at [412, 322] on select "**********" at bounding box center [553, 325] width 433 height 32
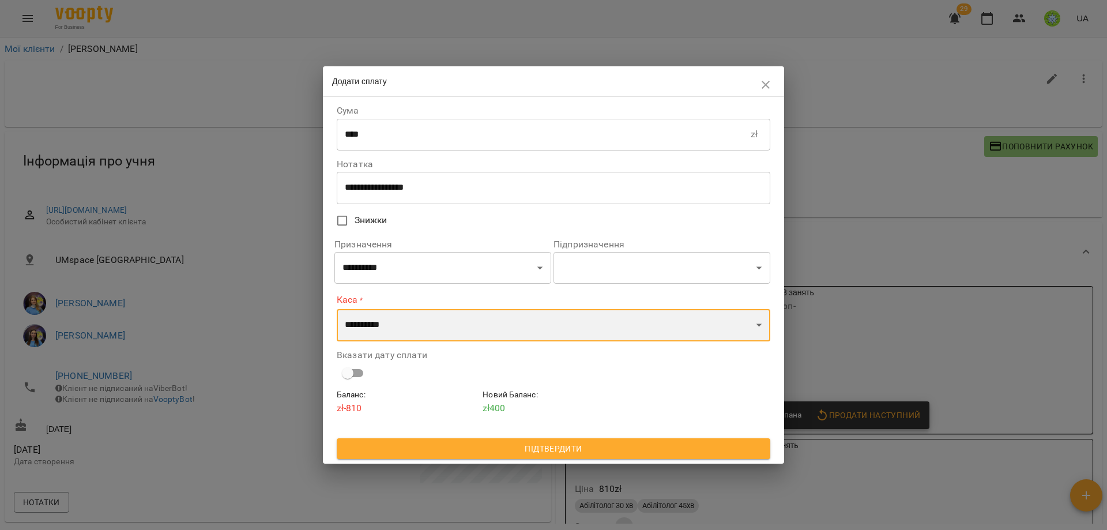
select select "****"
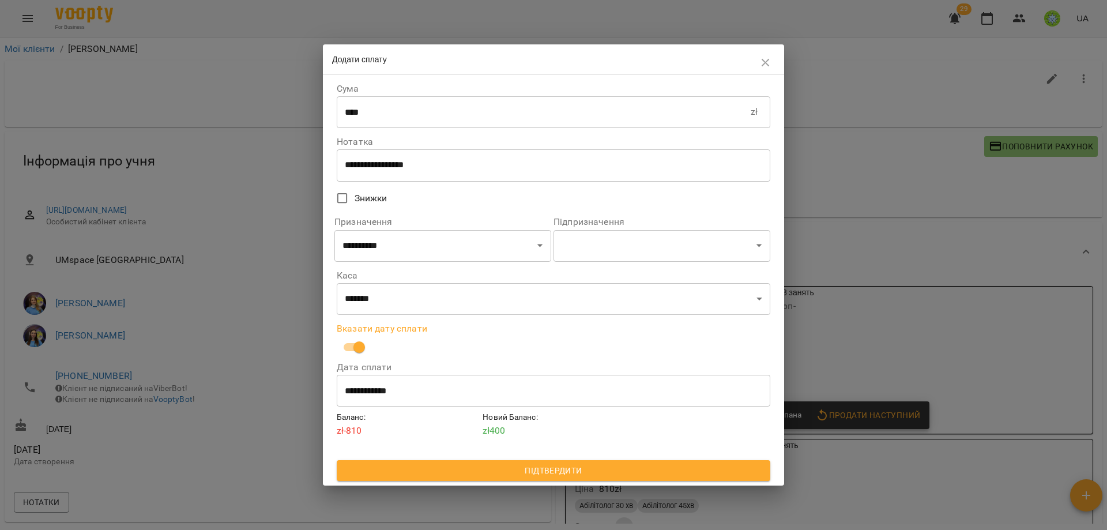
drag, startPoint x: 511, startPoint y: 467, endPoint x: 507, endPoint y: 462, distance: 6.6
click at [511, 467] on span "Підтвердити" at bounding box center [553, 470] width 415 height 14
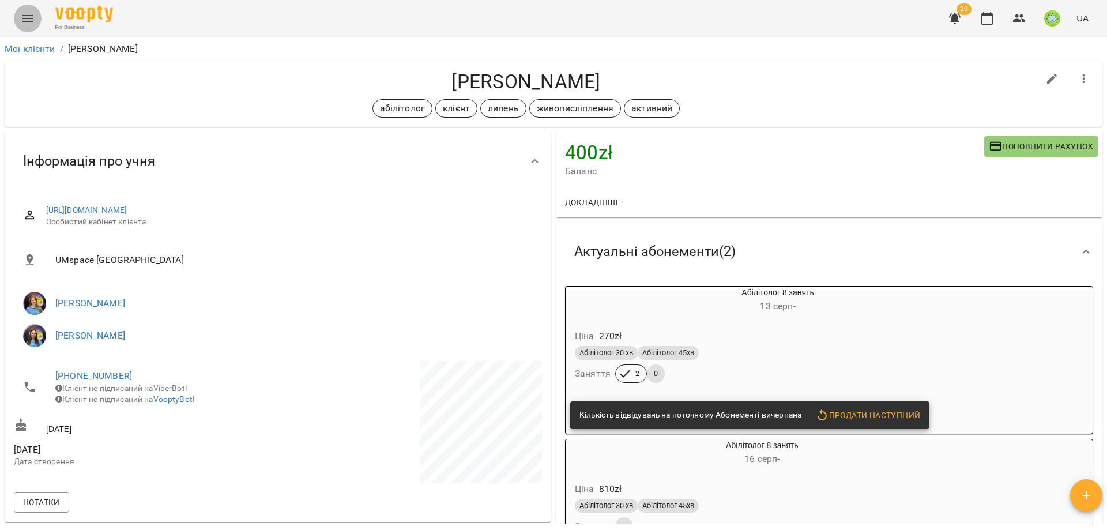
click at [24, 21] on icon "Menu" at bounding box center [27, 18] width 10 height 7
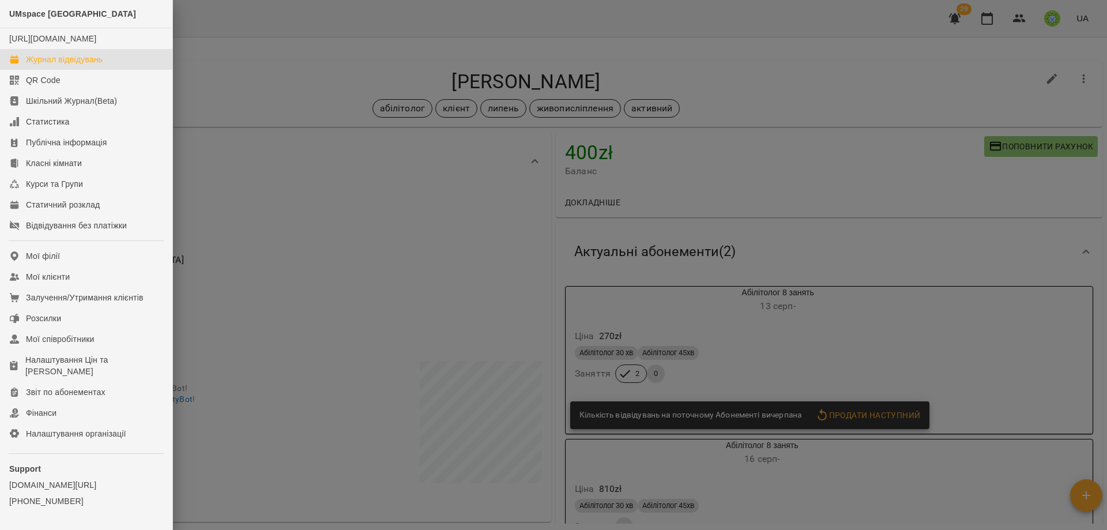
click at [63, 65] on div "Журнал відвідувань" at bounding box center [64, 60] width 77 height 12
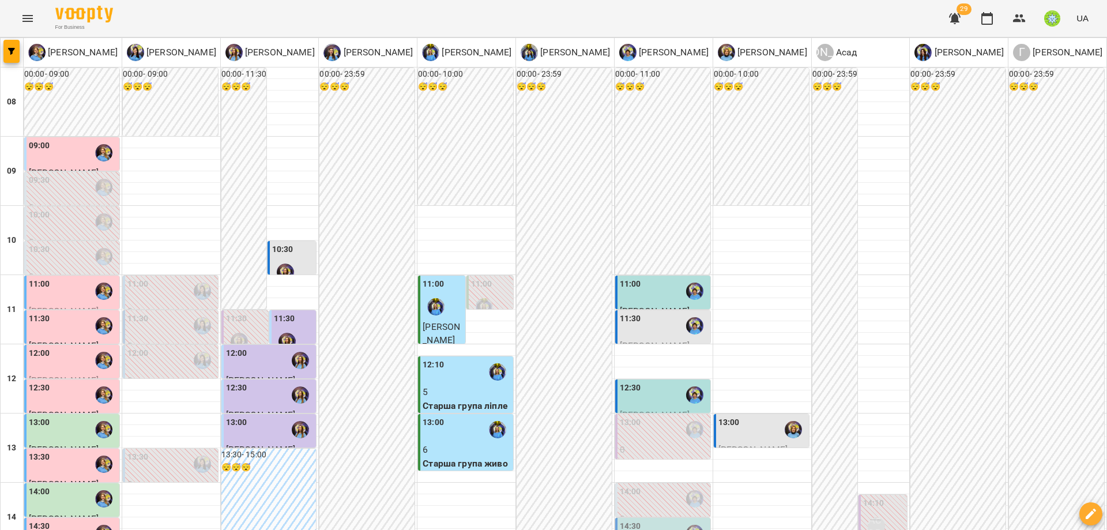
drag, startPoint x: 621, startPoint y: 503, endPoint x: 635, endPoint y: 505, distance: 13.5
type input "**********"
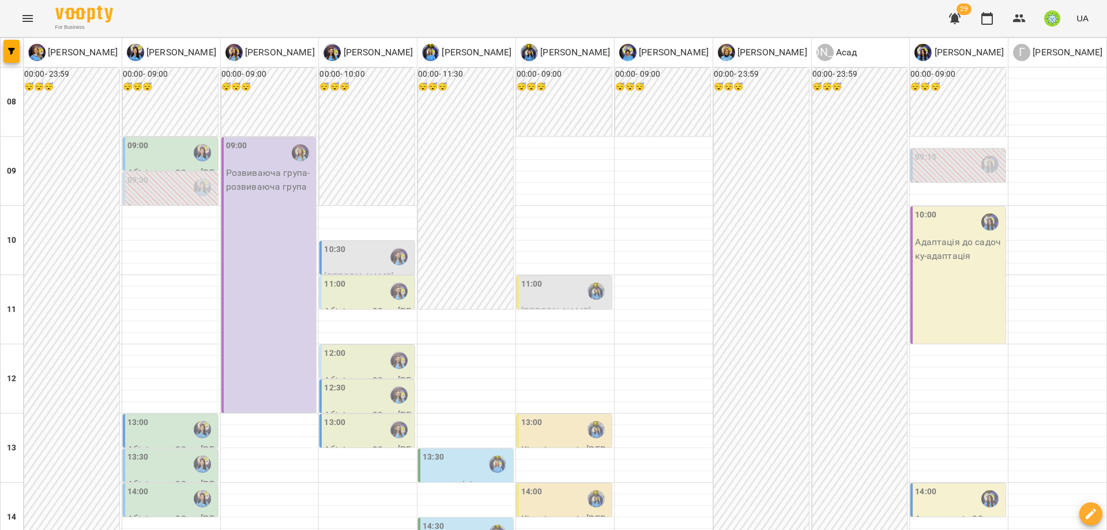
scroll to position [337, 0]
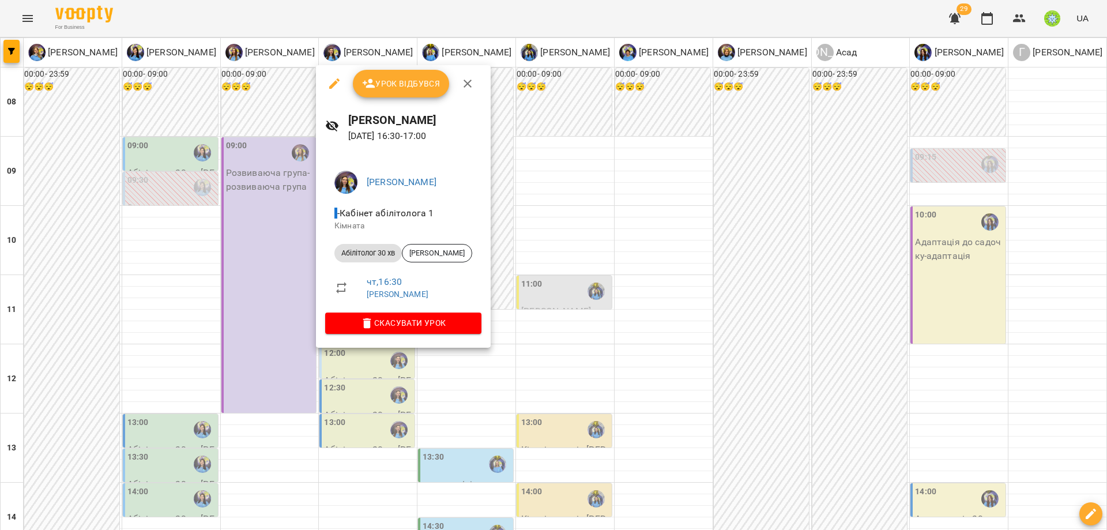
click at [564, 356] on div at bounding box center [553, 265] width 1107 height 530
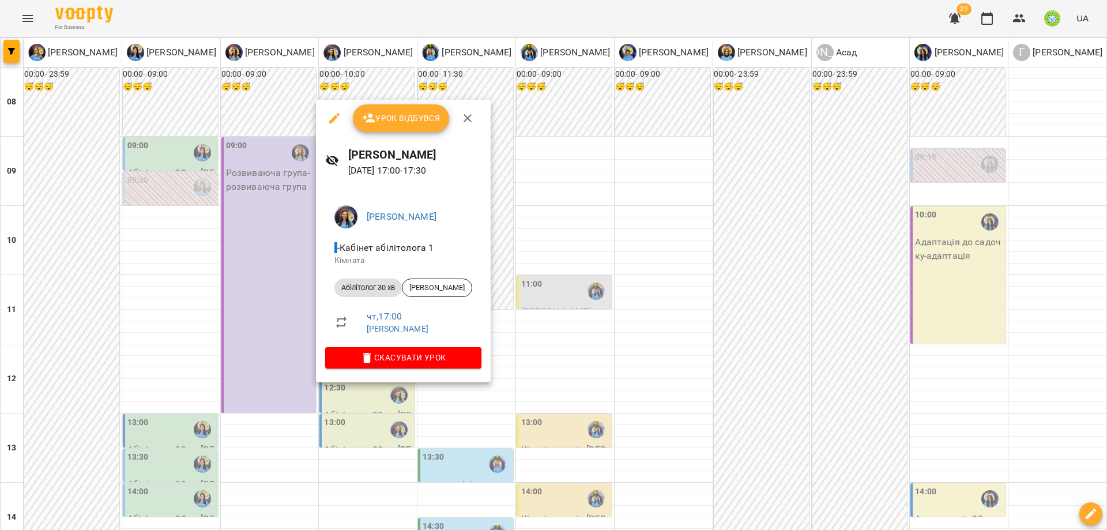
drag, startPoint x: 558, startPoint y: 382, endPoint x: 492, endPoint y: 375, distance: 67.2
click at [558, 382] on div at bounding box center [553, 265] width 1107 height 530
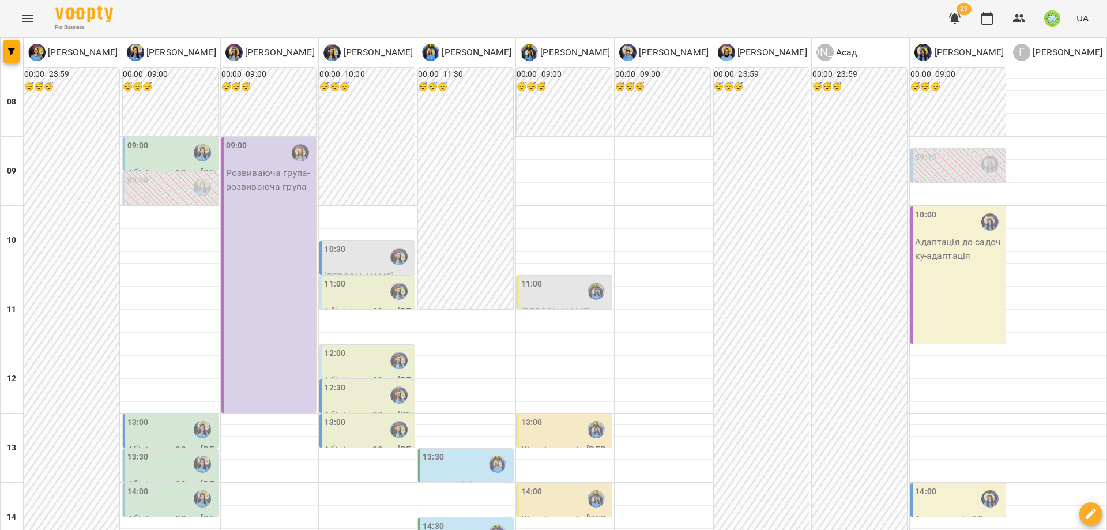
scroll to position [282, 0]
click at [346, 416] on div "13:00" at bounding box center [368, 429] width 88 height 27
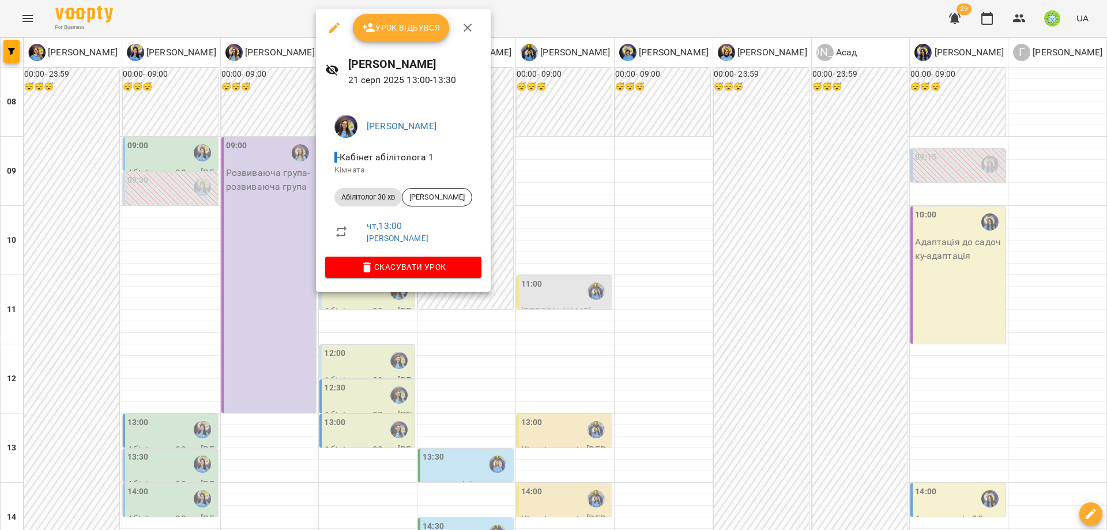
click at [554, 320] on div at bounding box center [553, 265] width 1107 height 530
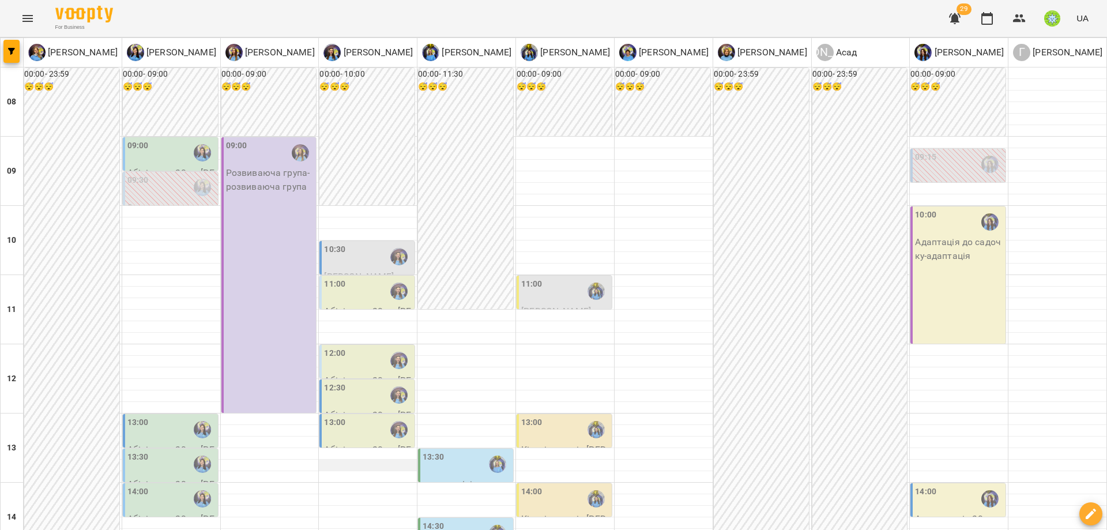
scroll to position [318, 0]
type input "**********"
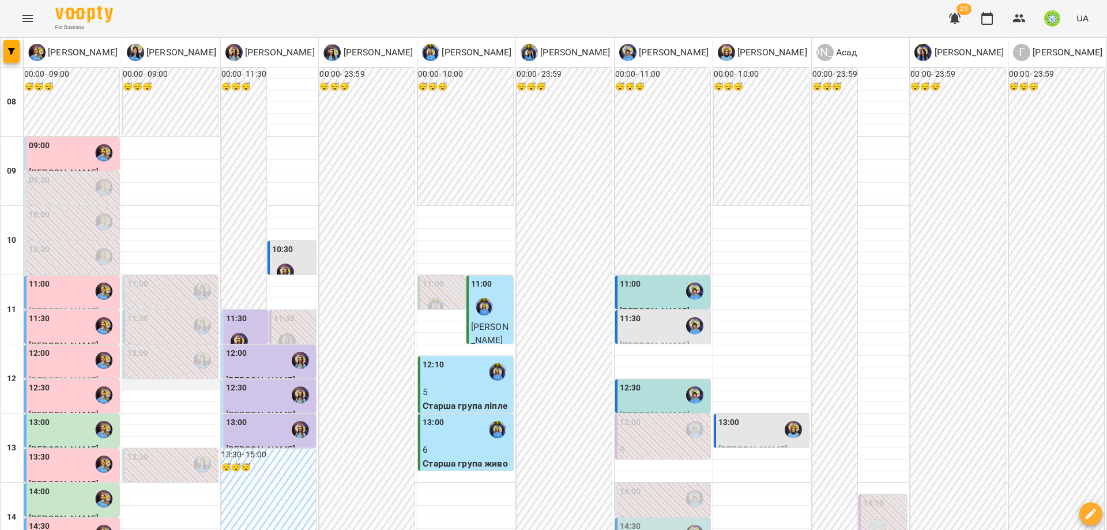
scroll to position [327, 0]
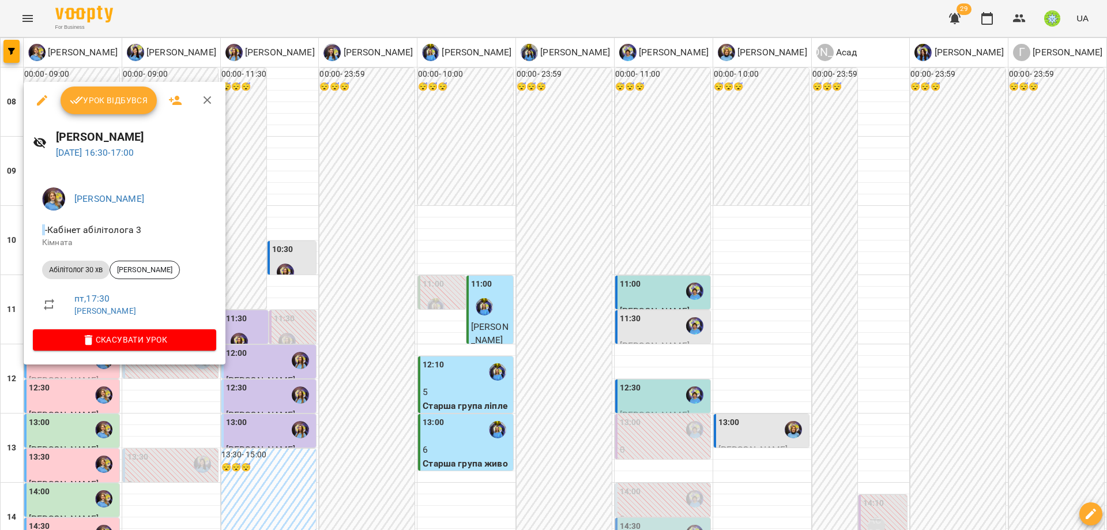
click at [44, 99] on icon "button" at bounding box center [42, 100] width 10 height 10
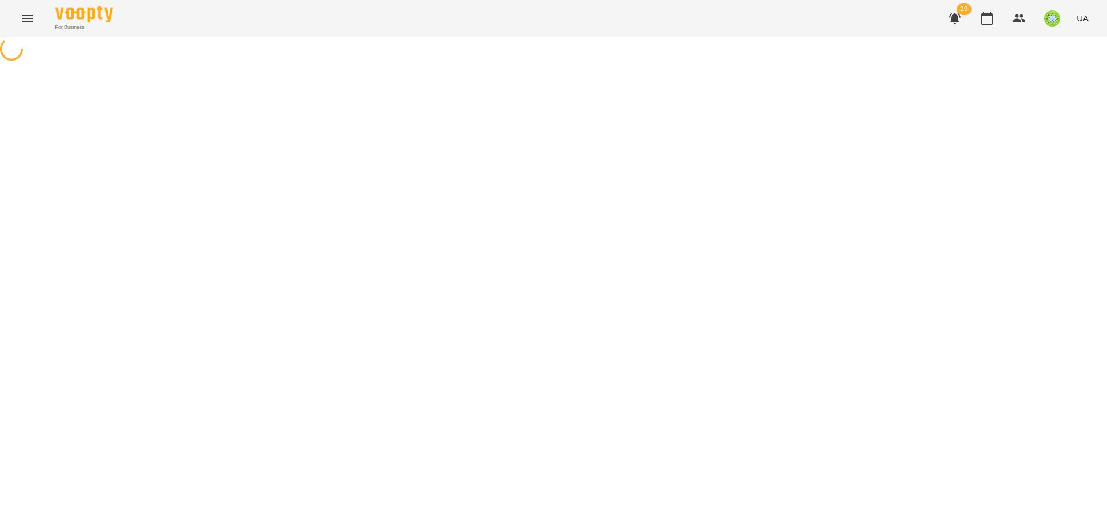
select select "**********"
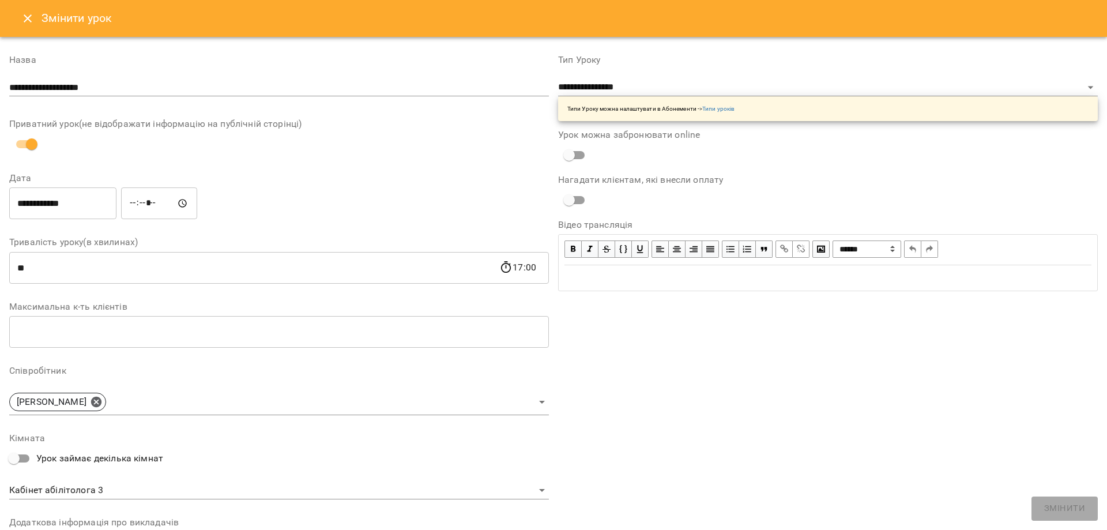
click at [58, 207] on input "**********" at bounding box center [62, 203] width 107 height 32
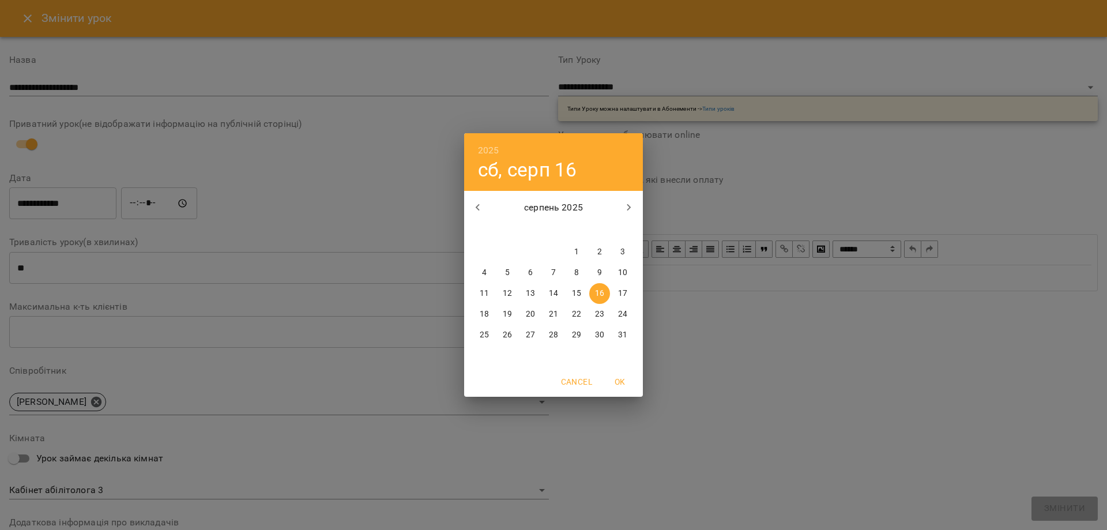
click at [615, 295] on span "17" at bounding box center [622, 294] width 21 height 12
type input "**********"
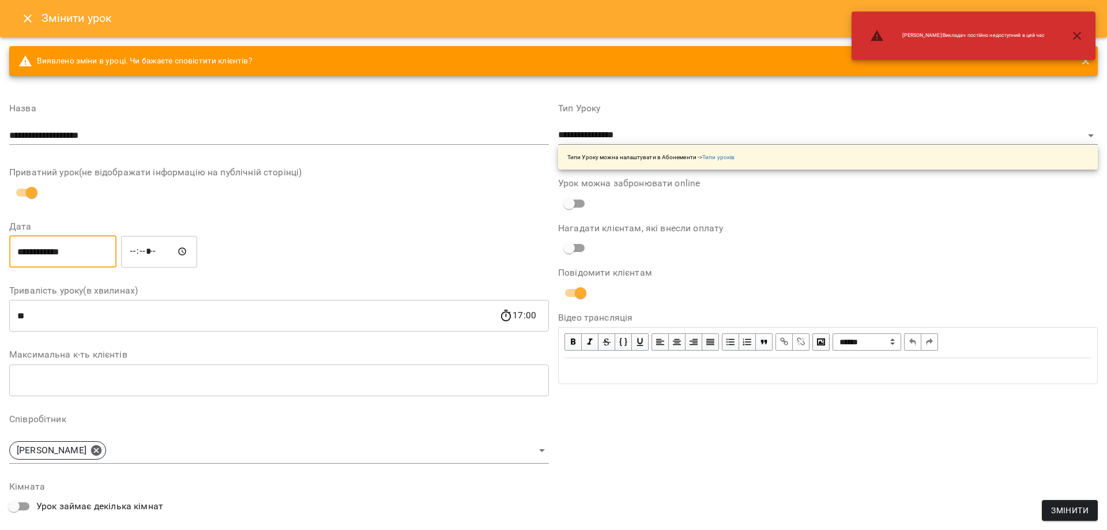
click at [131, 252] on input "*****" at bounding box center [159, 251] width 76 height 32
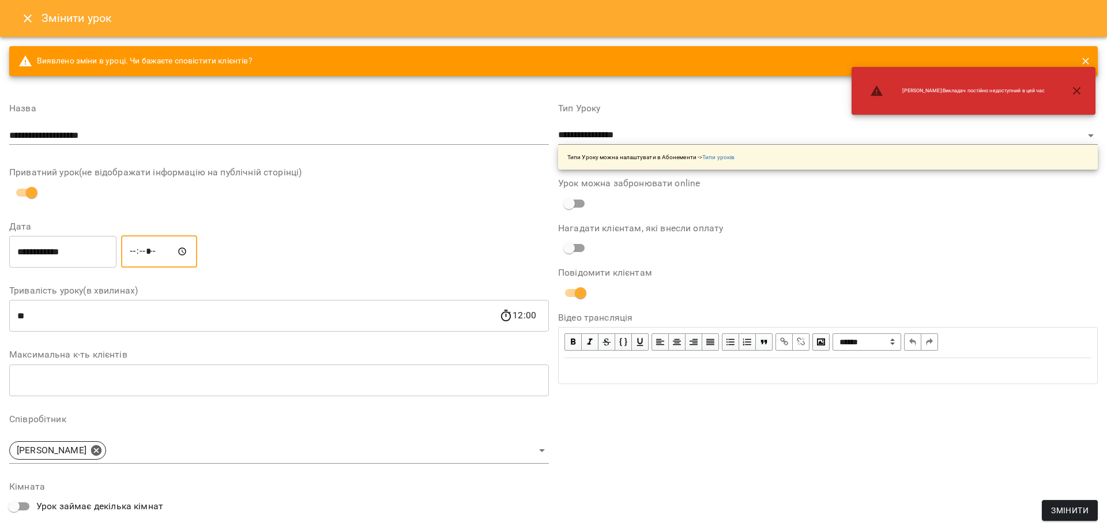
type input "*****"
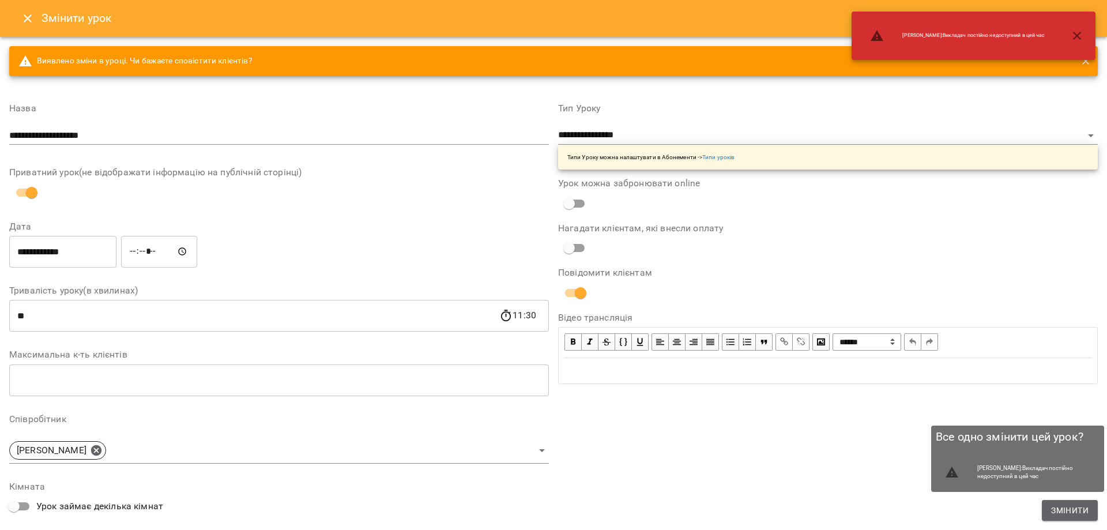
click at [1069, 509] on span "Змінити" at bounding box center [1069, 510] width 37 height 14
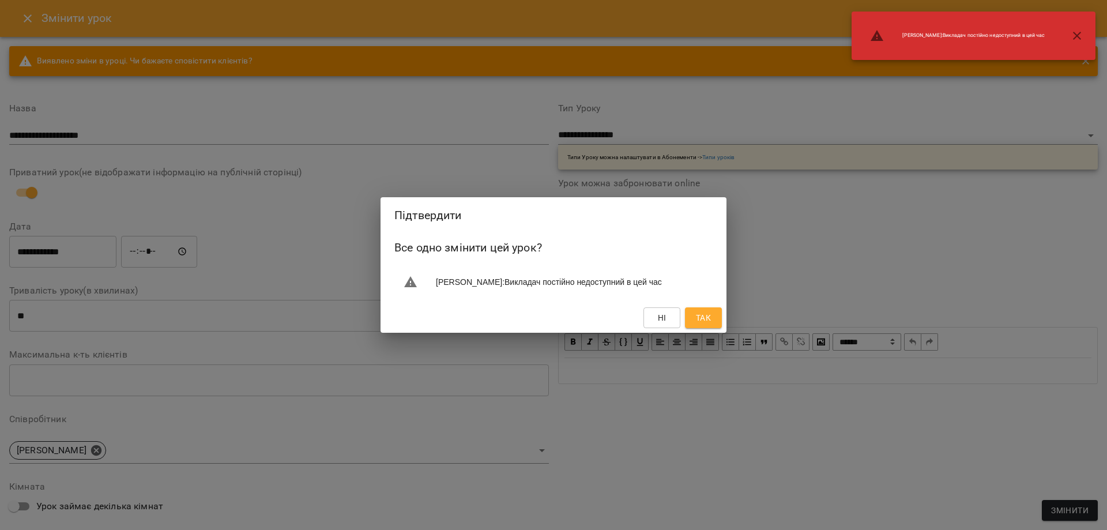
click at [705, 323] on span "Так" at bounding box center [703, 318] width 15 height 14
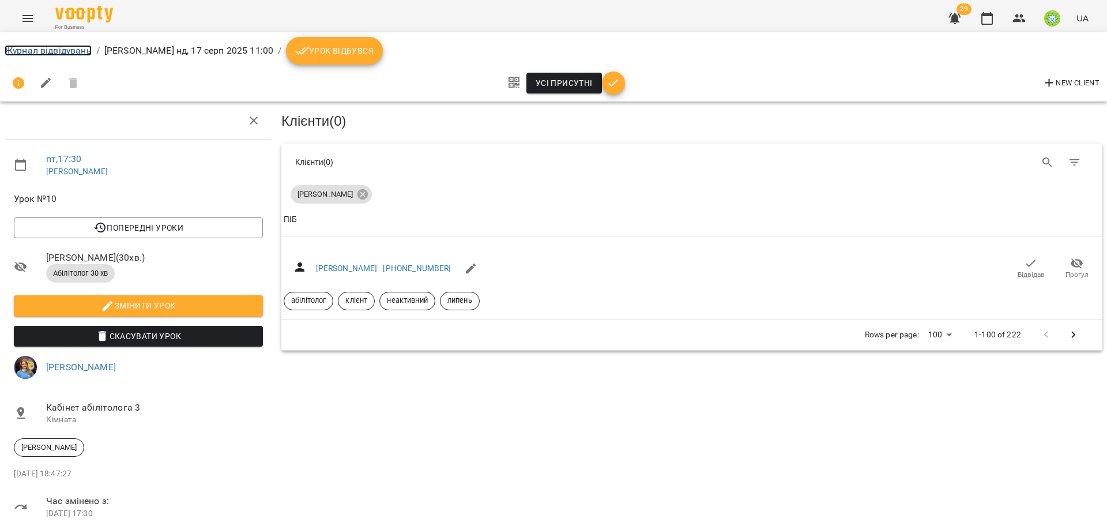
click at [42, 55] on link "Журнал відвідувань" at bounding box center [48, 50] width 87 height 11
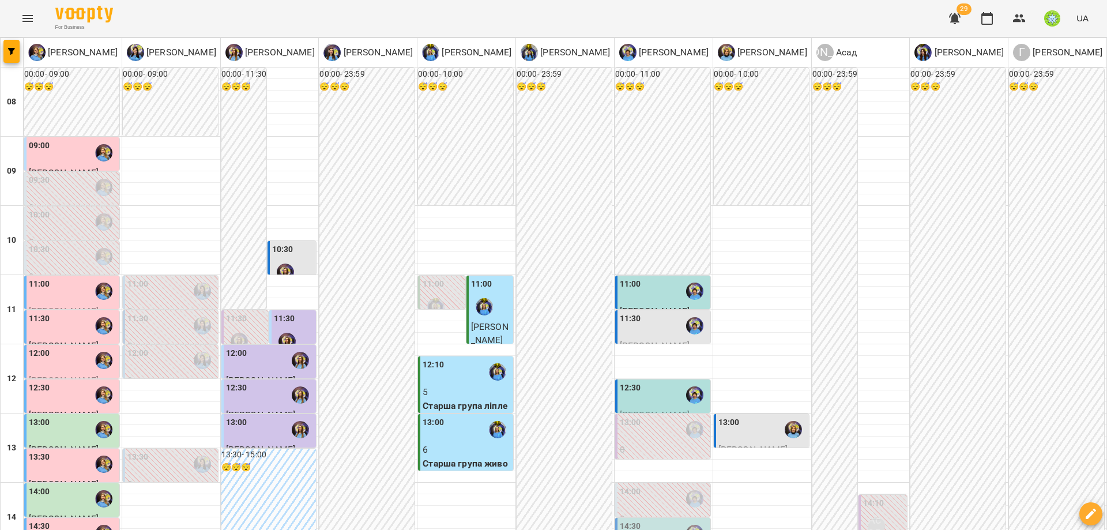
scroll to position [413, 0]
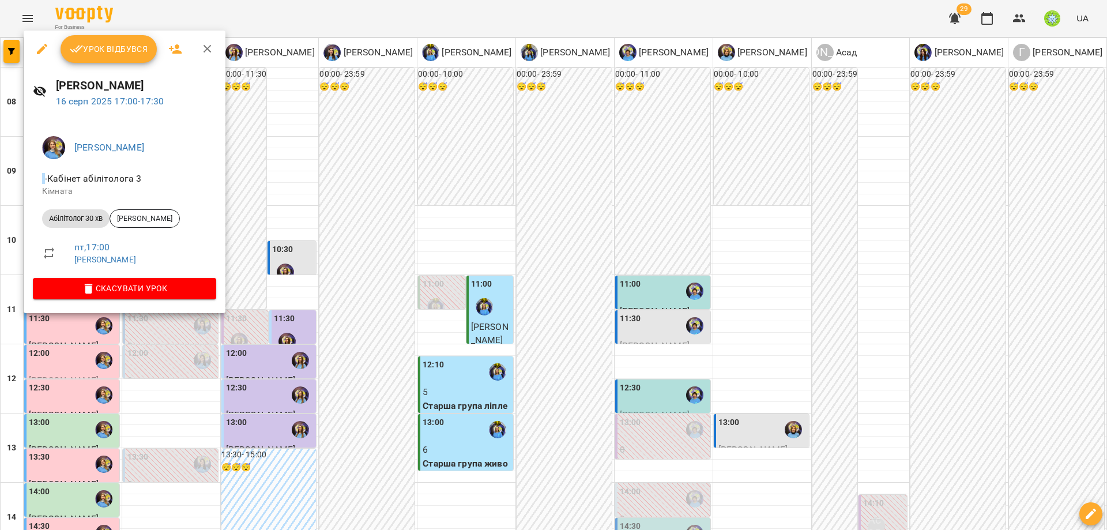
drag, startPoint x: 743, startPoint y: 308, endPoint x: 723, endPoint y: 327, distance: 27.7
click at [745, 308] on div at bounding box center [553, 265] width 1107 height 530
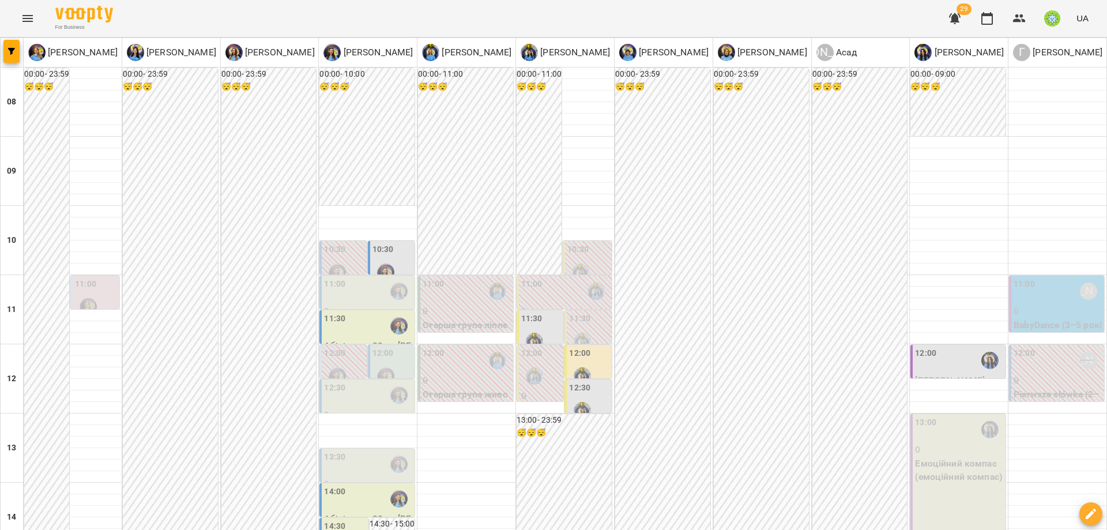
scroll to position [0, 0]
click at [1020, 16] on icon "button" at bounding box center [1019, 18] width 13 height 8
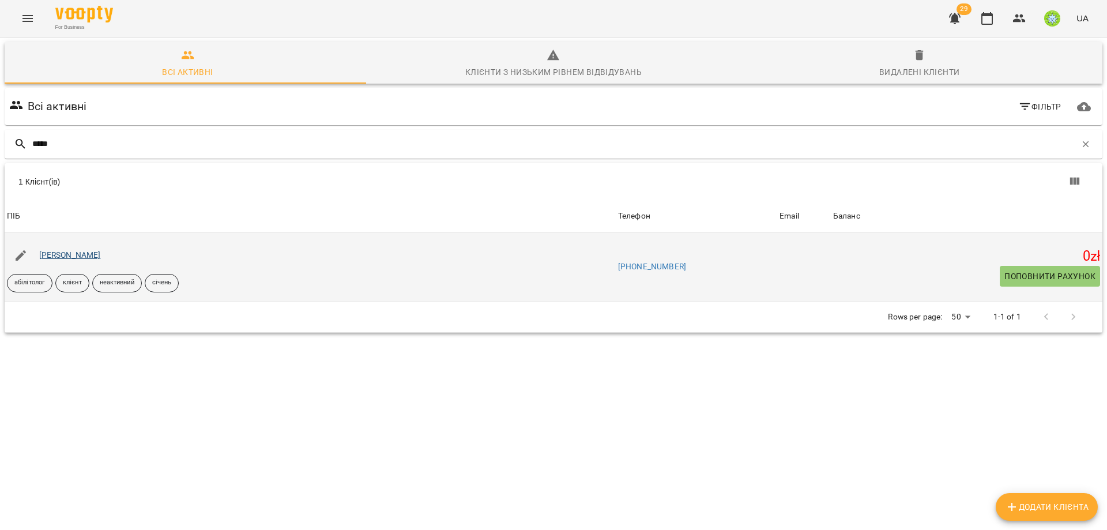
type input "*****"
click at [88, 253] on link "[PERSON_NAME]" at bounding box center [70, 254] width 62 height 9
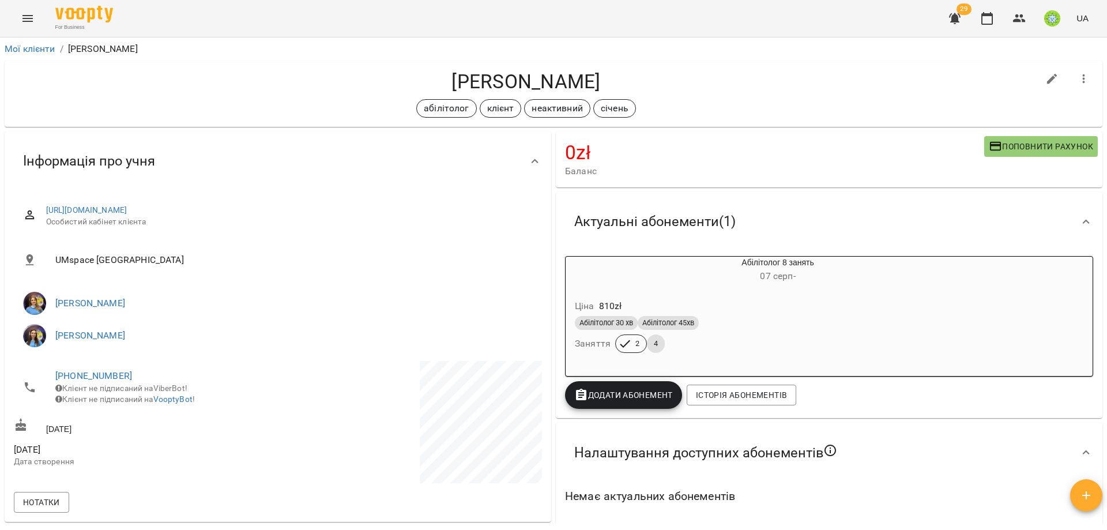
click at [556, 180] on div "0 zł Баланс Поповнити рахунок" at bounding box center [829, 159] width 546 height 56
click at [955, 12] on icon "button" at bounding box center [955, 19] width 14 height 14
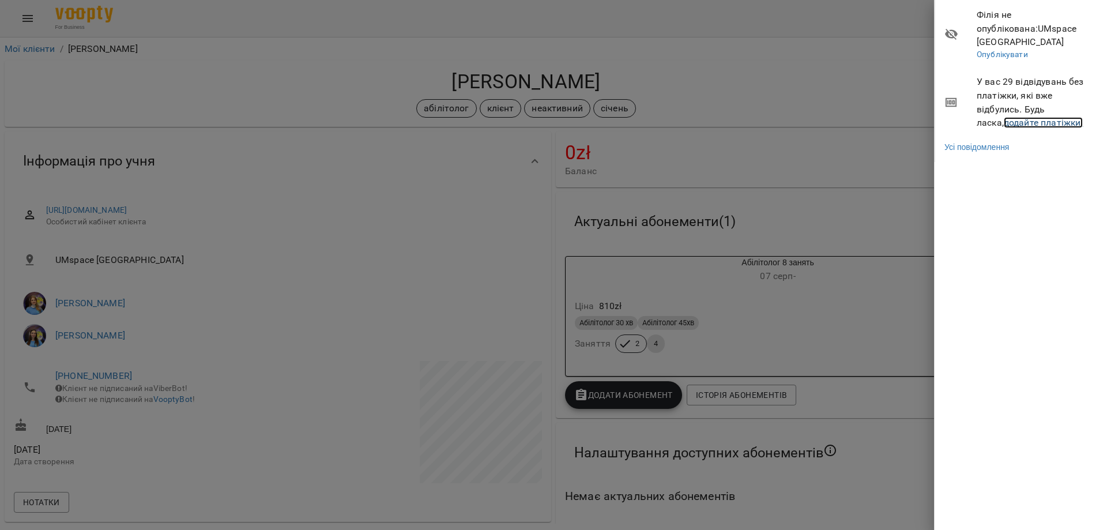
click at [1017, 117] on link "додайте платіжки!" at bounding box center [1043, 122] width 80 height 11
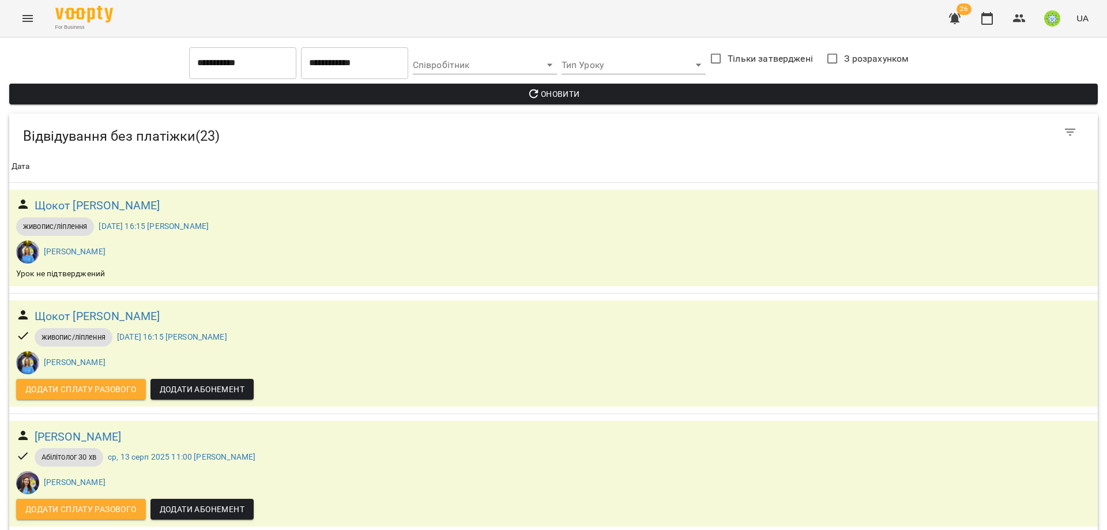
scroll to position [825, 0]
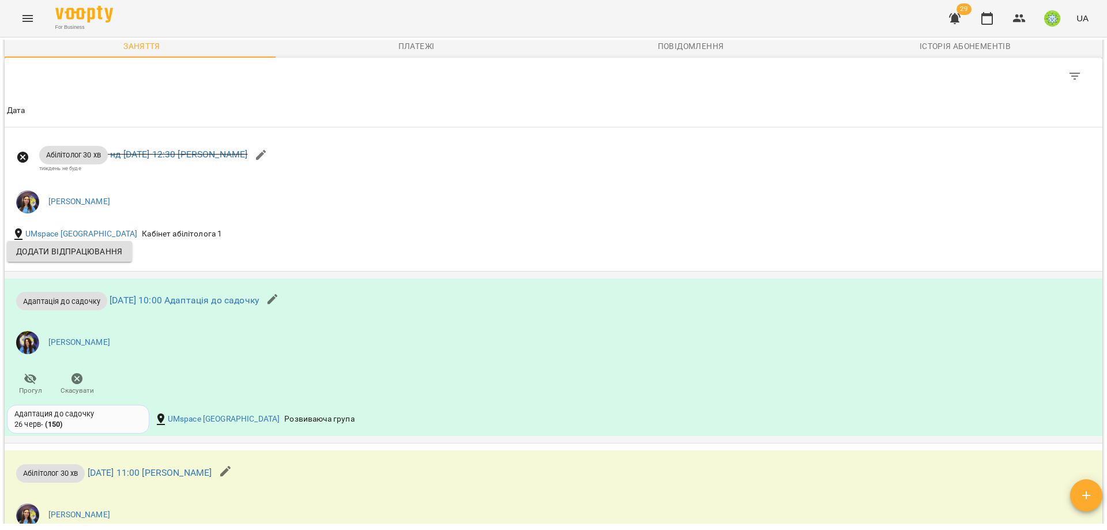
scroll to position [1387, 0]
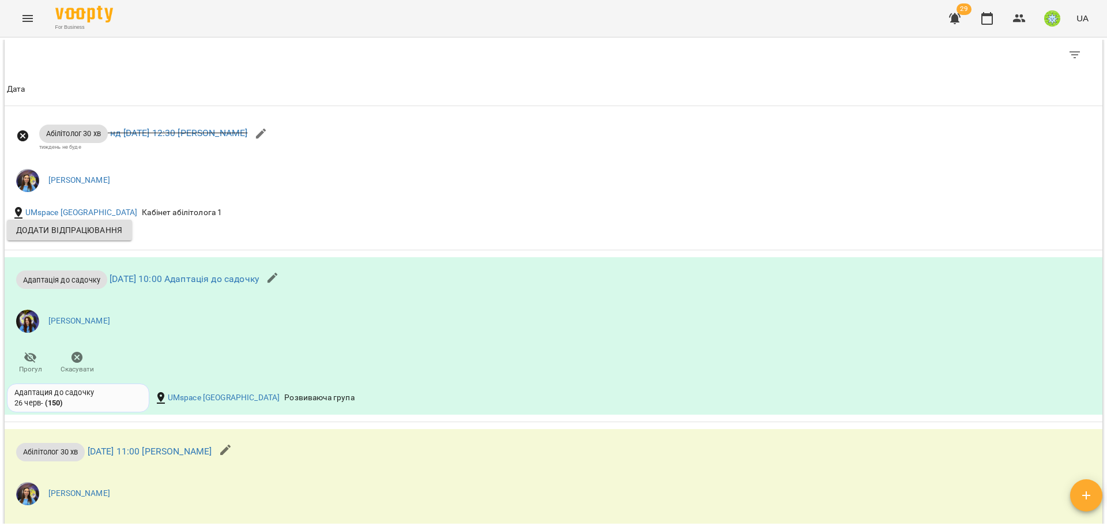
drag, startPoint x: 1017, startPoint y: 19, endPoint x: 782, endPoint y: 36, distance: 235.7
click at [1016, 19] on icon "button" at bounding box center [1019, 19] width 14 height 14
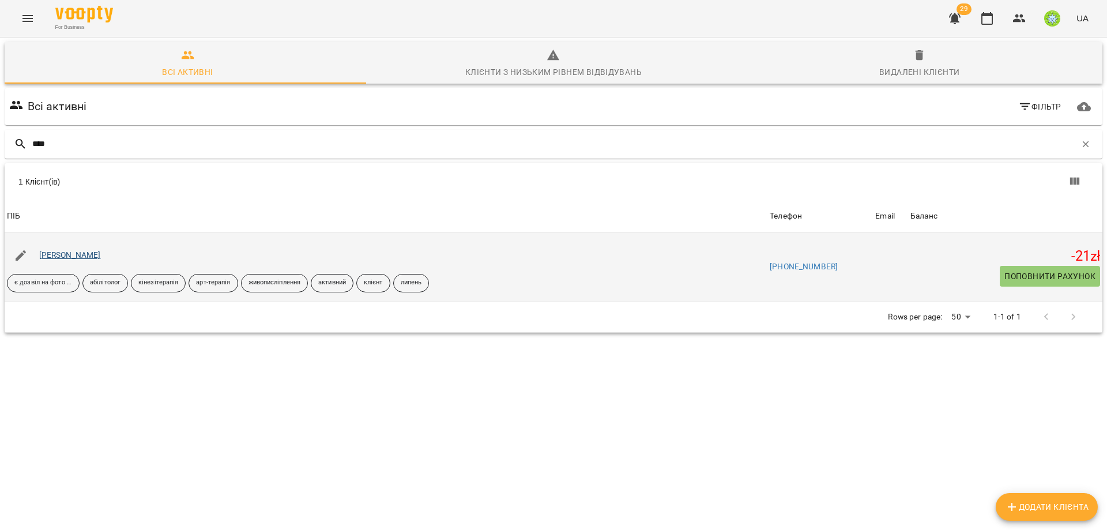
type input "****"
click at [62, 259] on link "[PERSON_NAME]" at bounding box center [70, 254] width 62 height 9
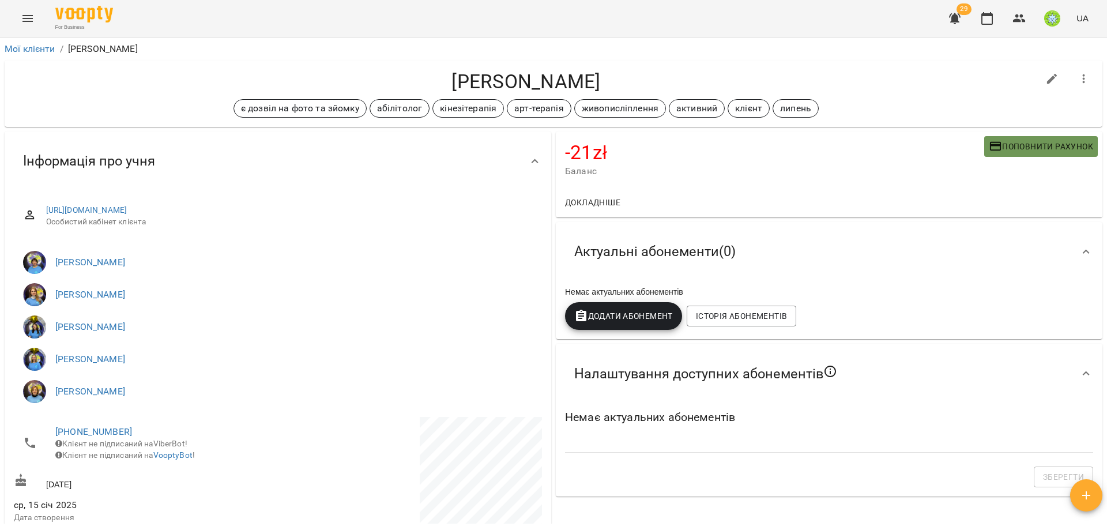
click at [1031, 144] on span "Поповнити рахунок" at bounding box center [1040, 146] width 104 height 14
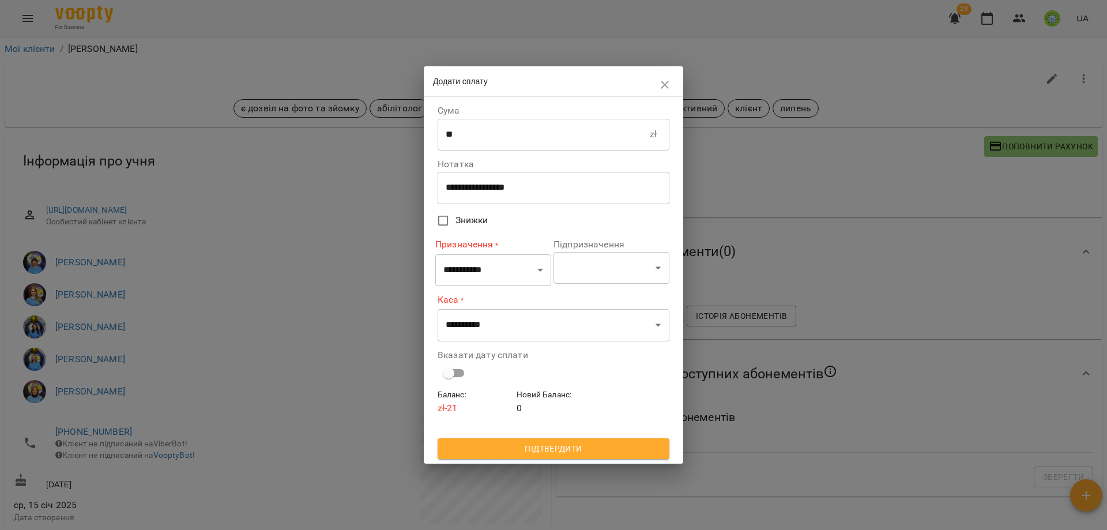
click at [478, 145] on input "**" at bounding box center [543, 134] width 212 height 32
type input "***"
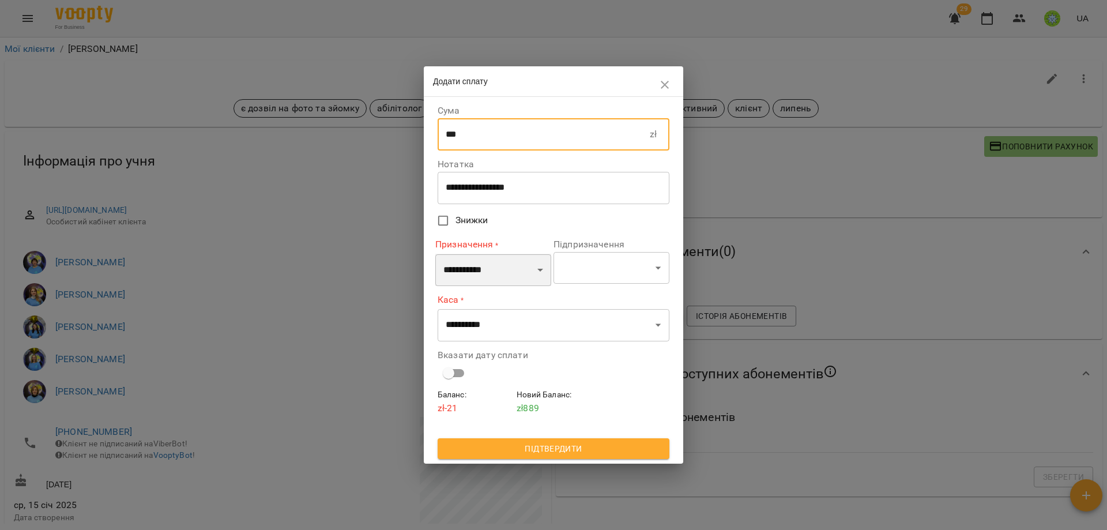
click at [478, 270] on select "**********" at bounding box center [493, 270] width 116 height 32
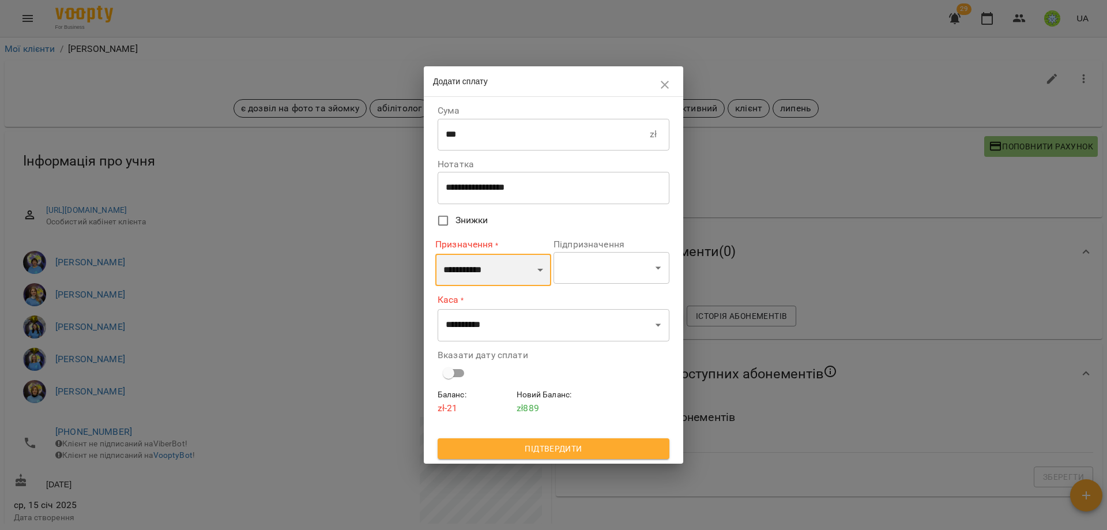
select select "**********"
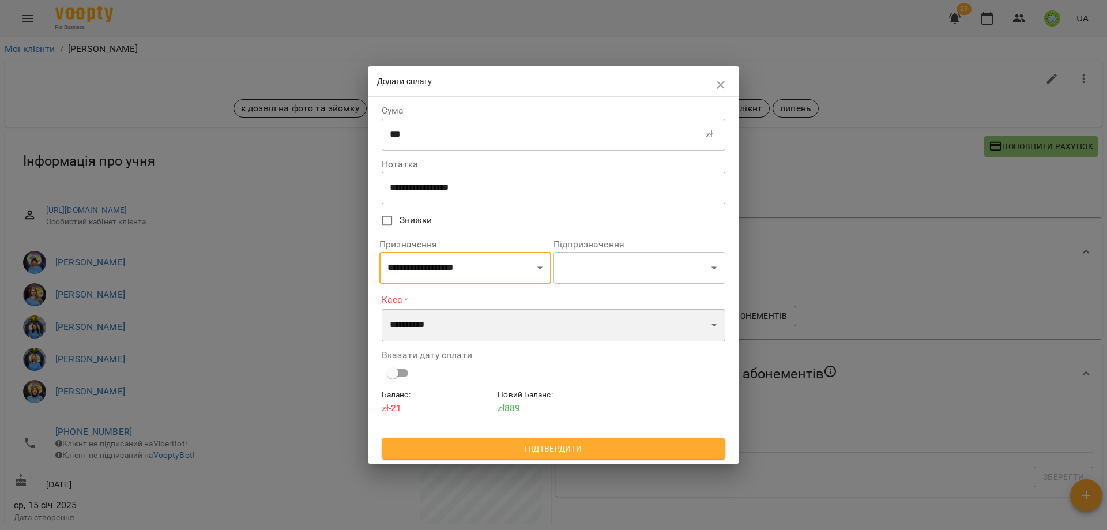
click at [444, 327] on select "**********" at bounding box center [554, 325] width 344 height 32
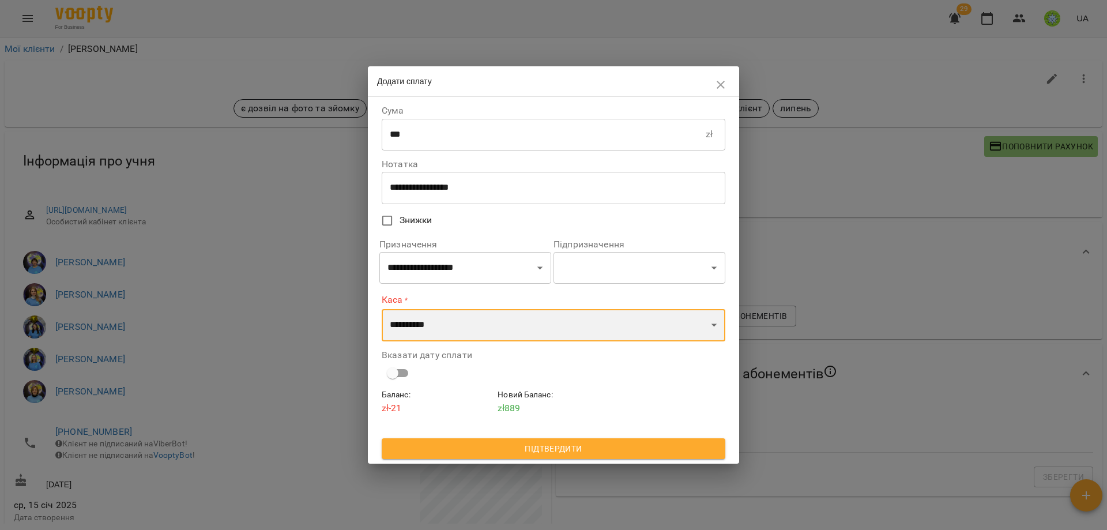
select select "****"
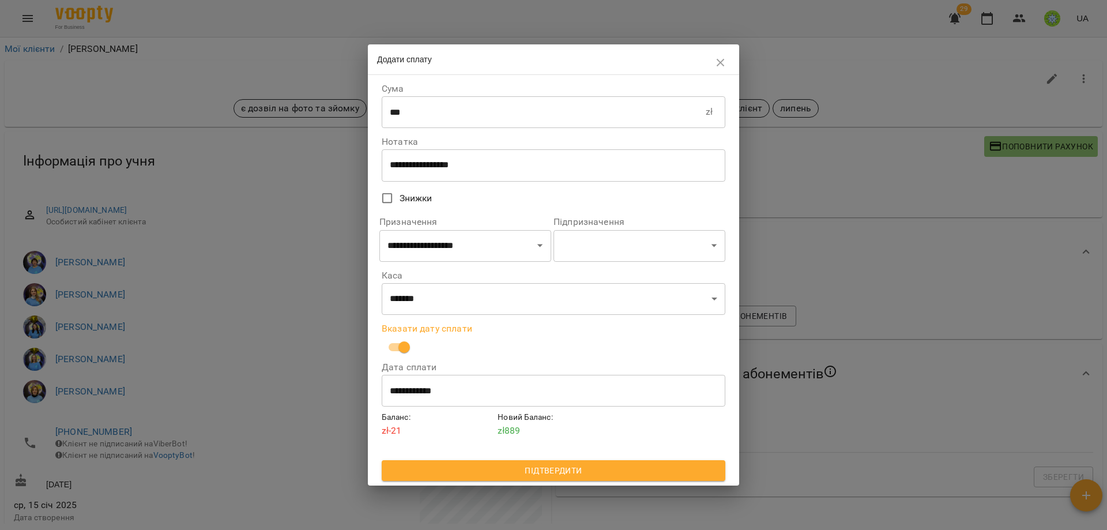
click at [535, 466] on span "Підтвердити" at bounding box center [553, 470] width 325 height 14
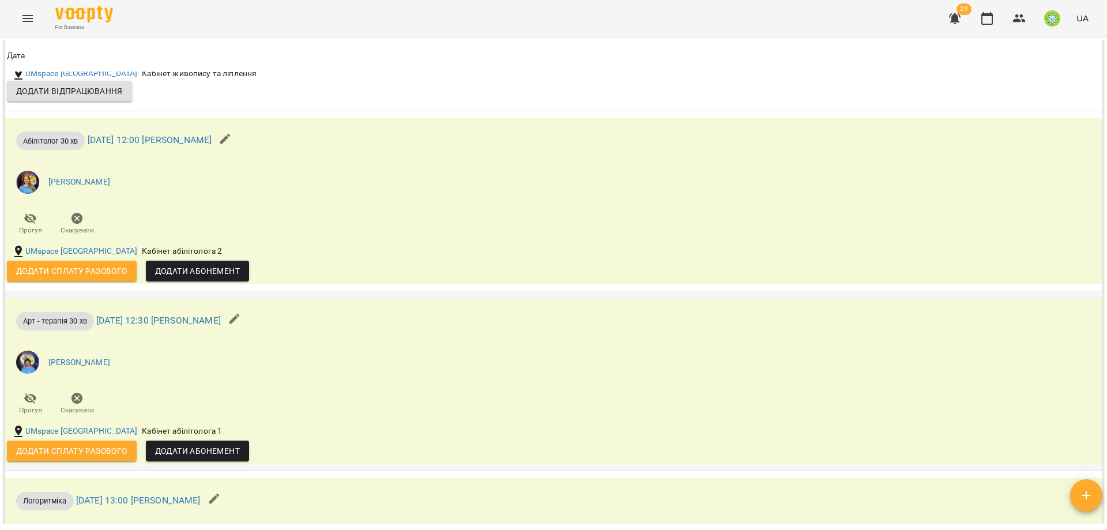
scroll to position [2217, 0]
click at [71, 252] on link "UMspace [GEOGRAPHIC_DATA]" at bounding box center [81, 251] width 112 height 12
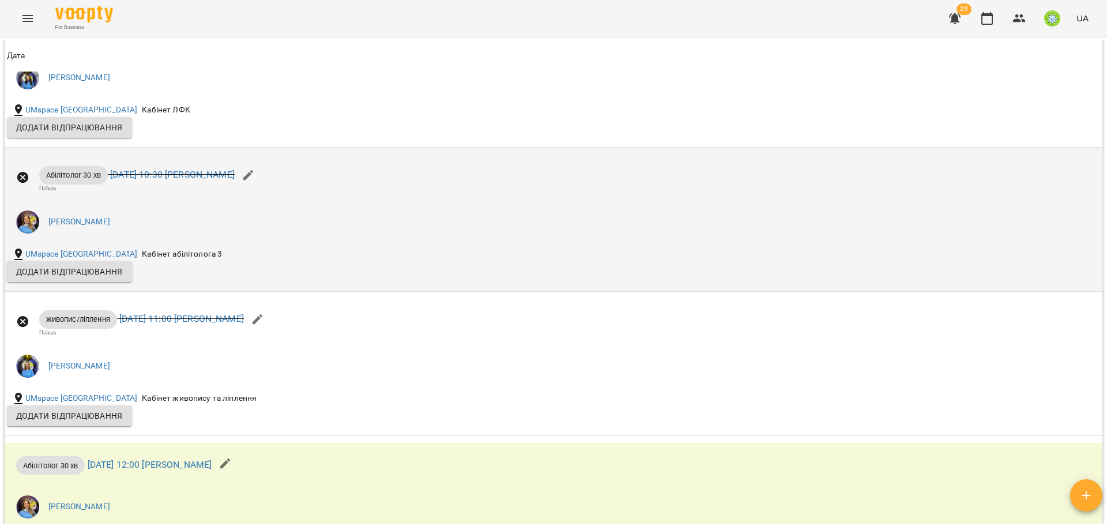
scroll to position [2284, 0]
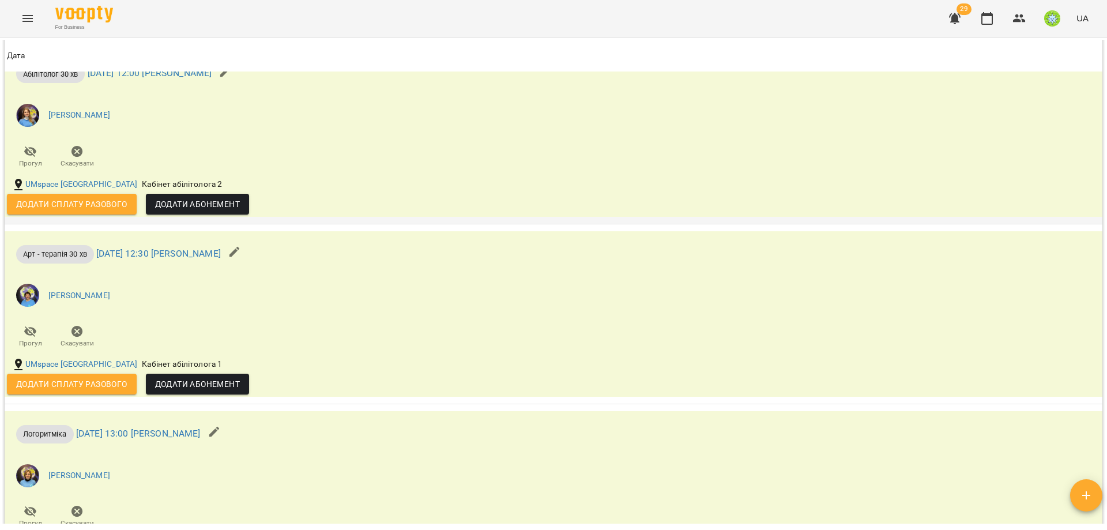
click span "Додати сплату разового"
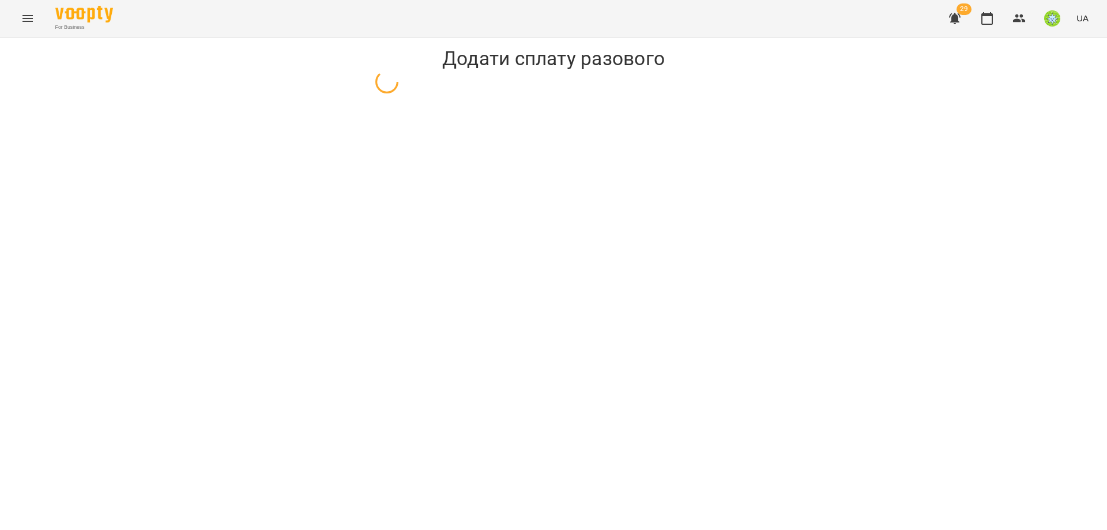
select select "**********"
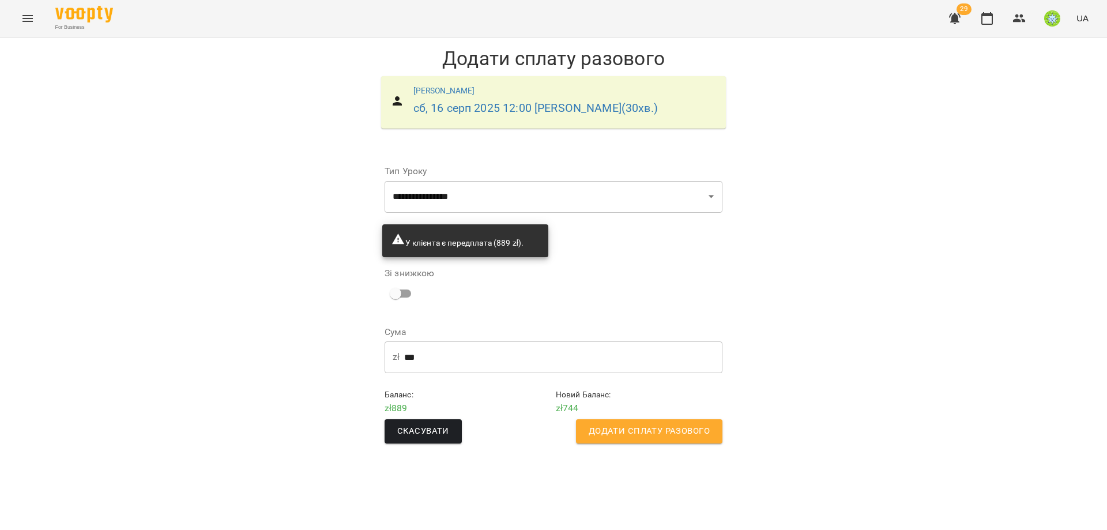
click span "Додати сплату разового"
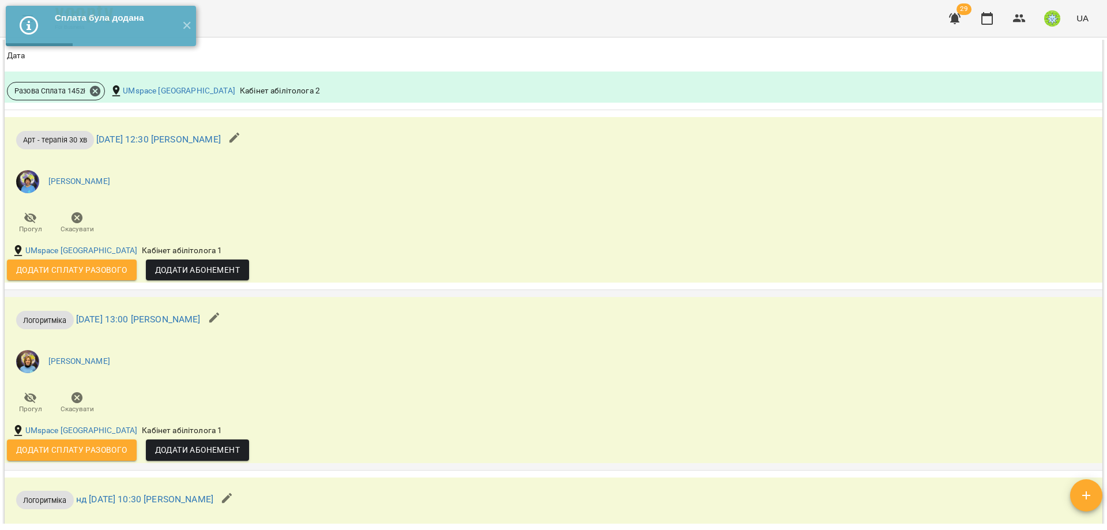
scroll to position [2394, 0]
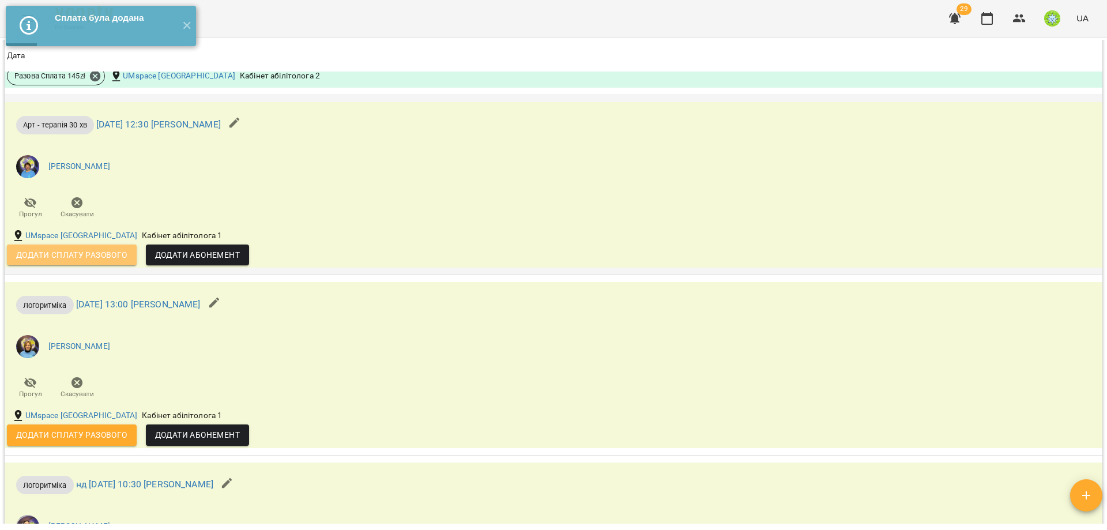
click span "Додати сплату разового"
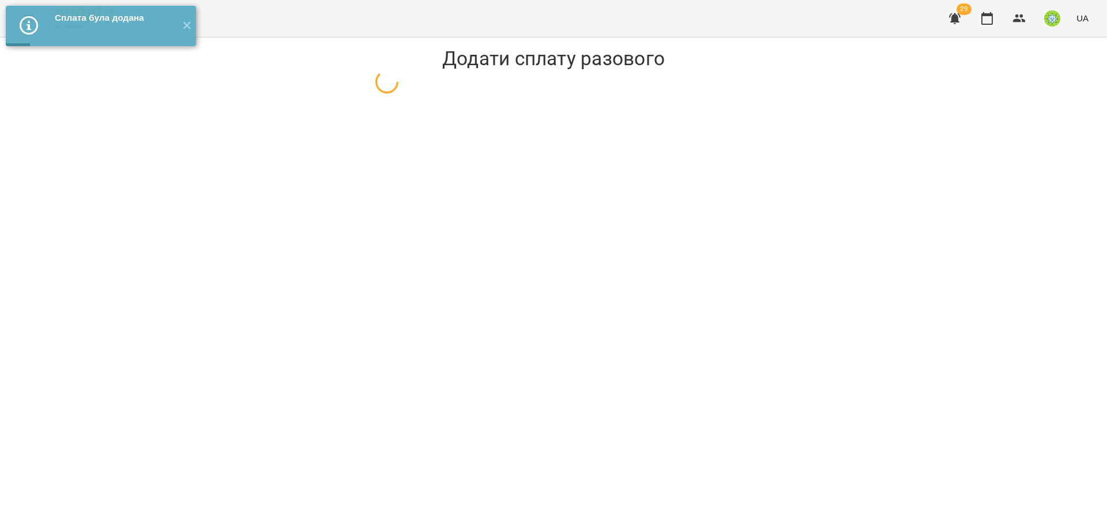
select select "**********"
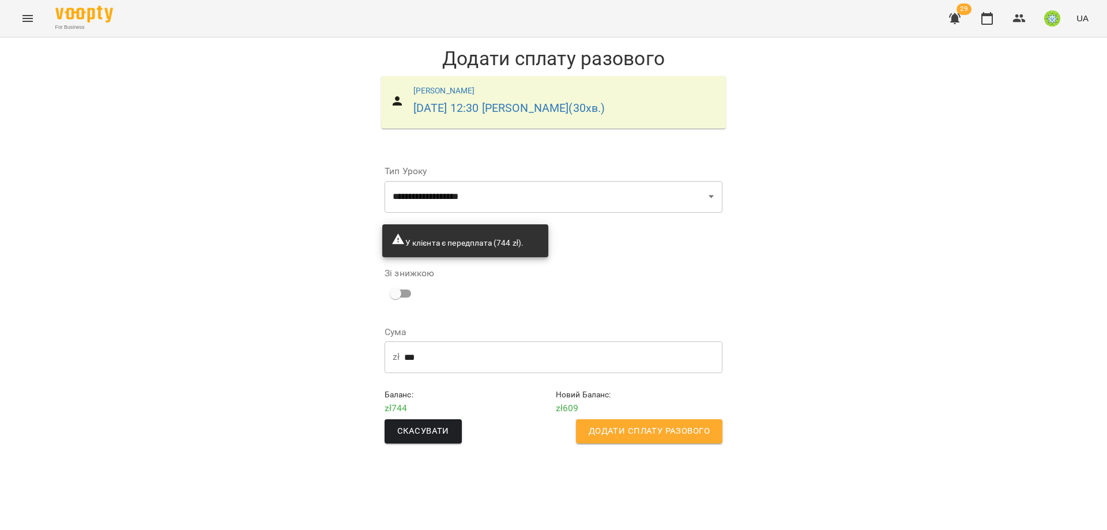
click span "Додати сплату разового"
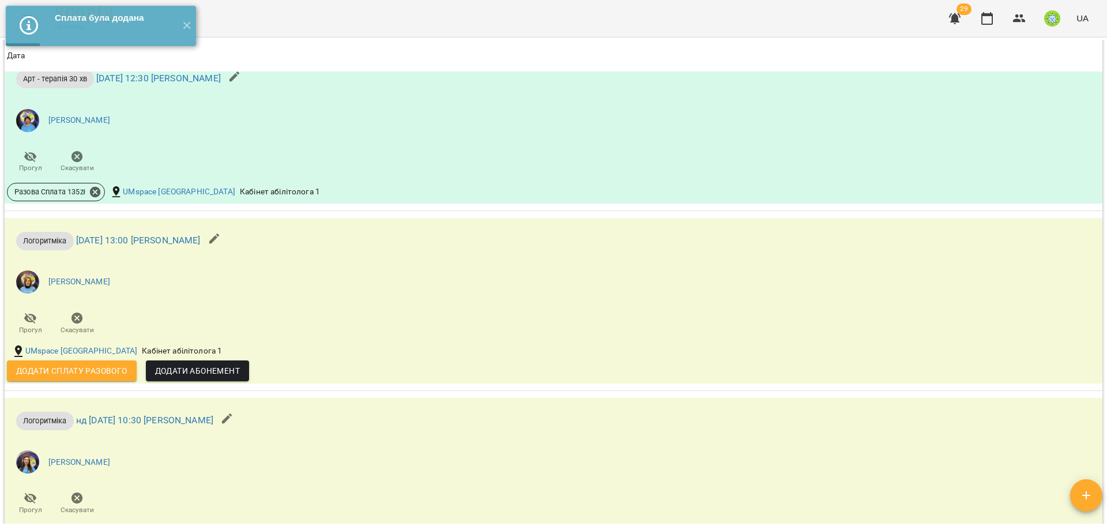
scroll to position [2582, 0]
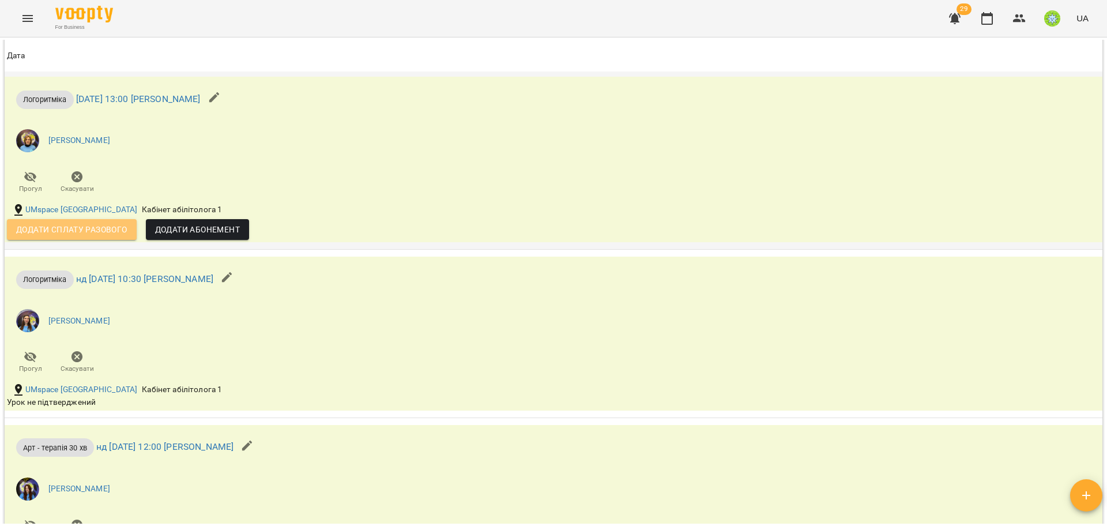
click span "Додати сплату разового"
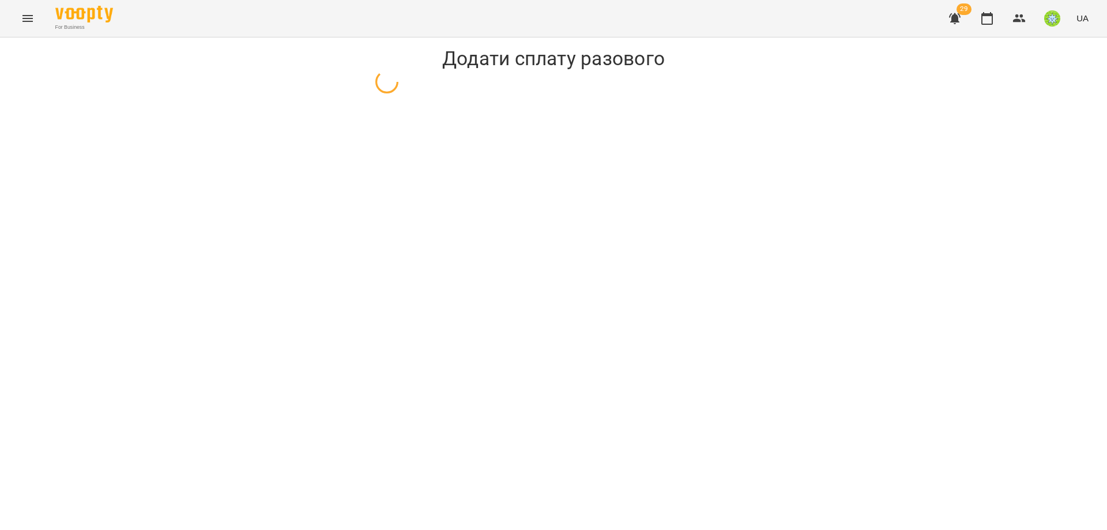
select select "**********"
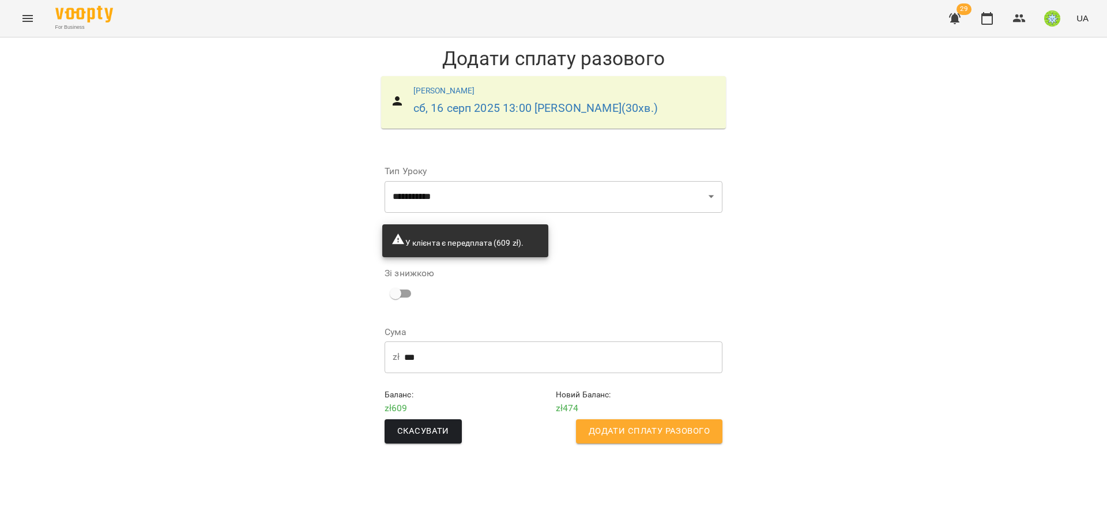
click span "Додати сплату разового"
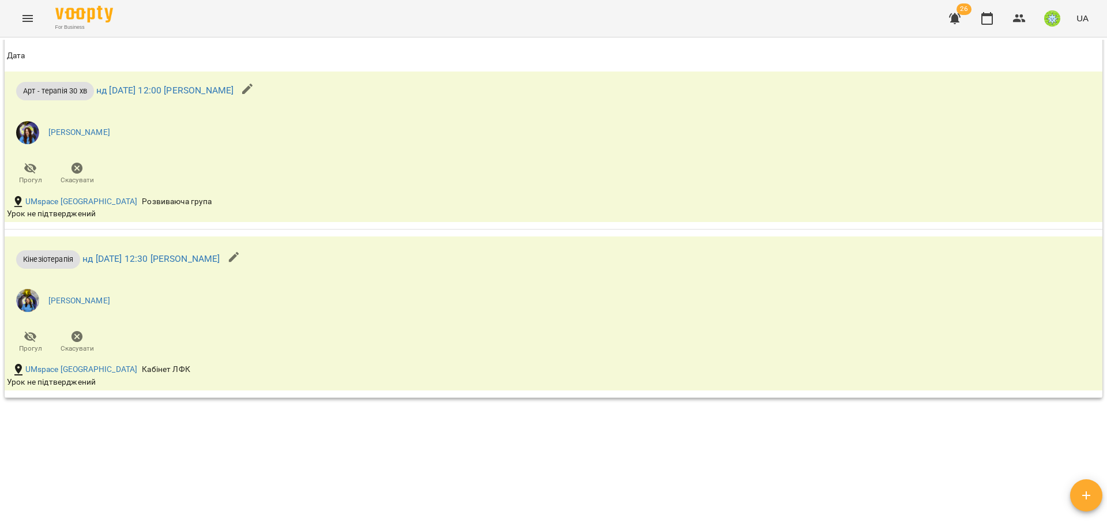
scroll to position [2903, 0]
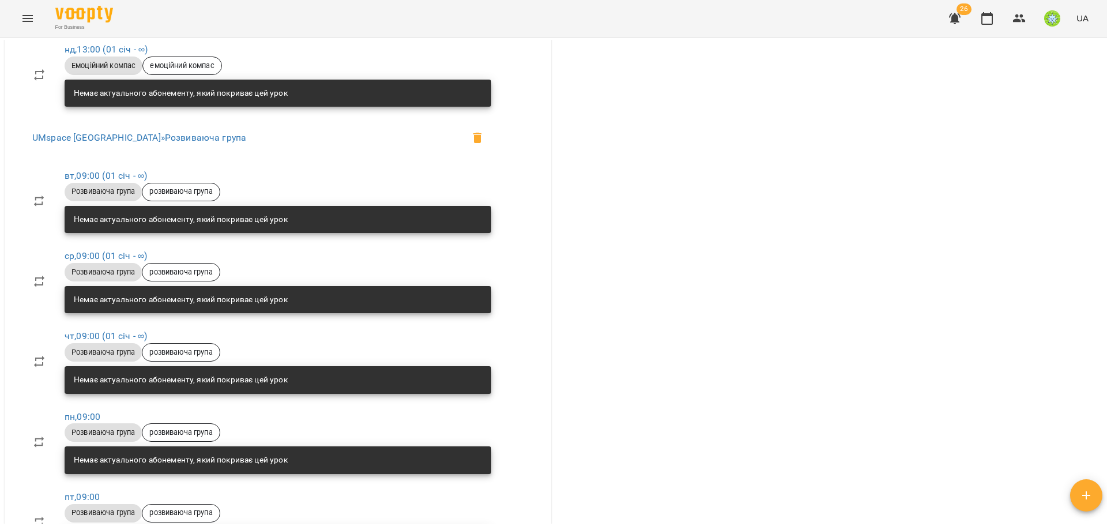
scroll to position [814, 0]
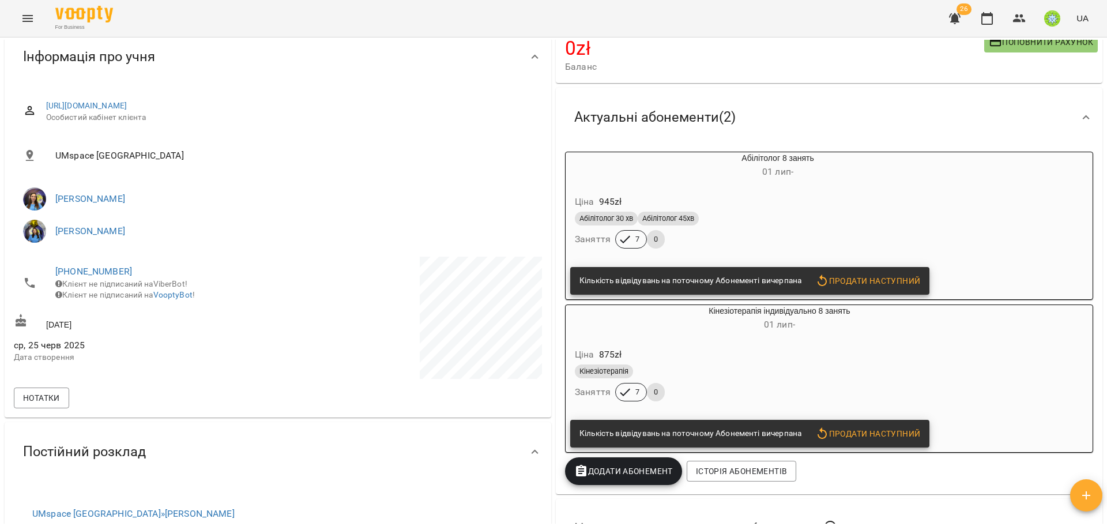
scroll to position [286, 0]
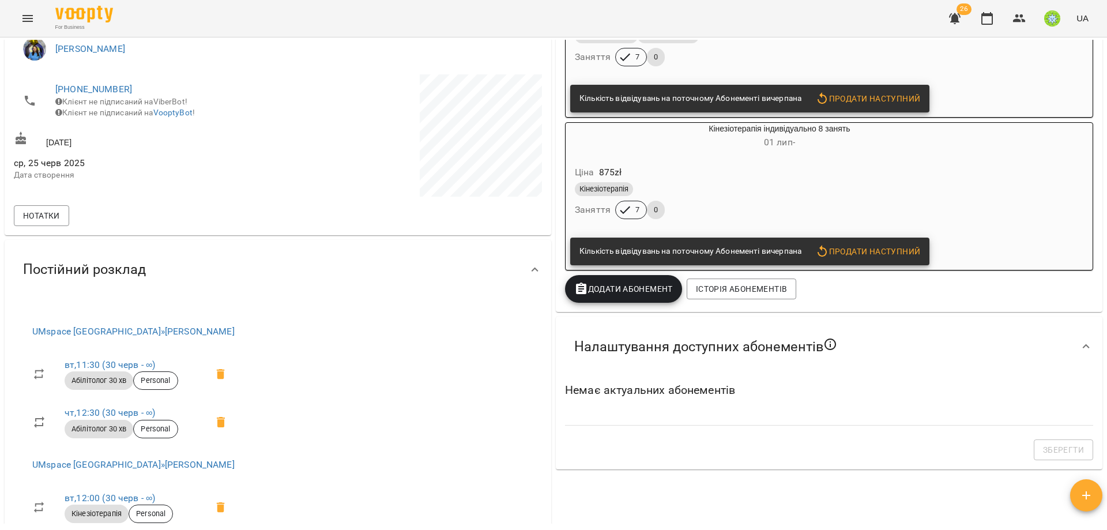
click at [726, 72] on div "Ціна 945 zł Абілітолог 30 хв Абілітолог 45хв Заняття 7 0" at bounding box center [749, 41] width 369 height 78
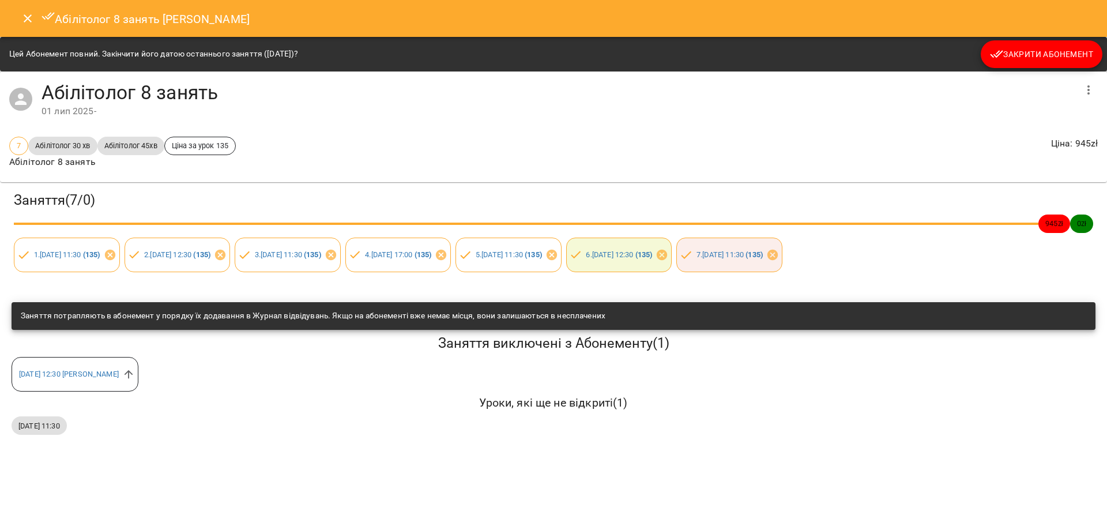
click at [1024, 45] on button "Закрити Абонемент" at bounding box center [1041, 54] width 122 height 28
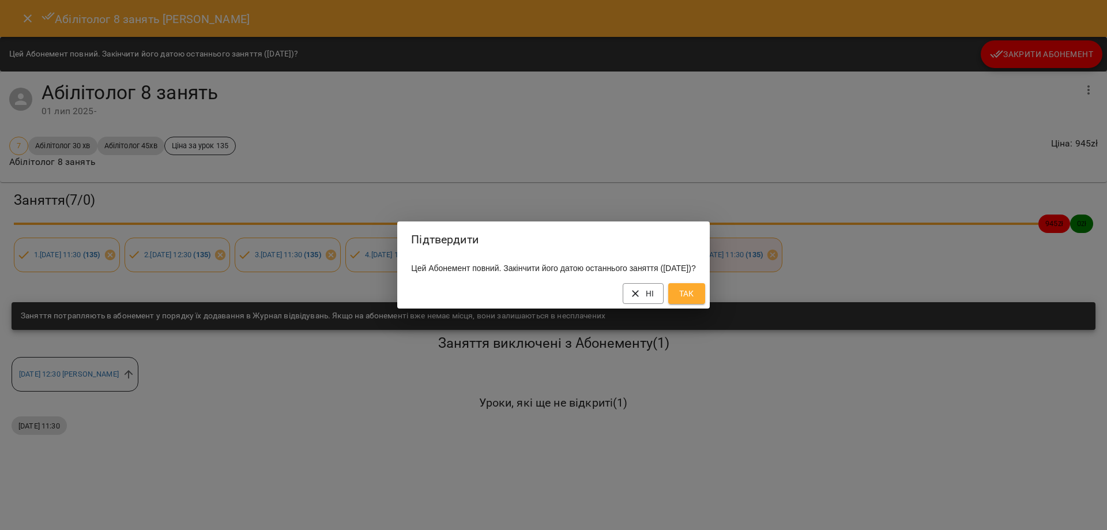
click at [696, 300] on span "Так" at bounding box center [686, 293] width 18 height 14
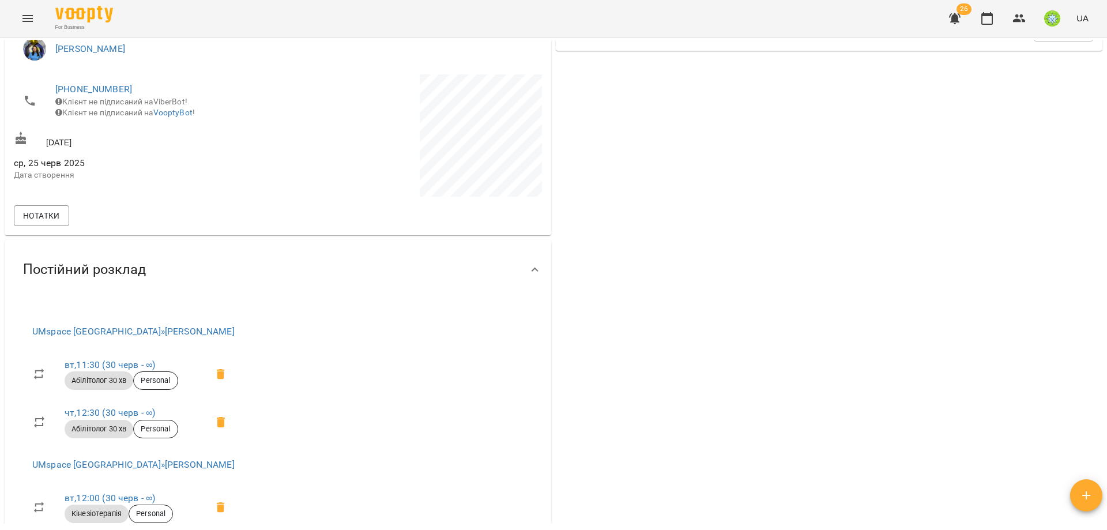
scroll to position [0, 0]
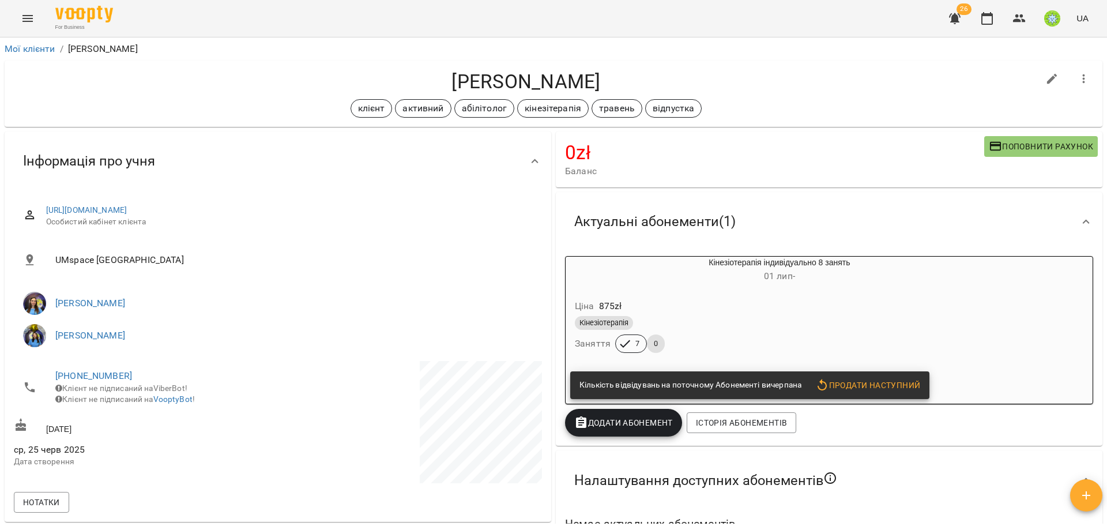
drag, startPoint x: 731, startPoint y: 271, endPoint x: 862, endPoint y: 255, distance: 131.9
click at [732, 271] on h6 "[DATE] -" at bounding box center [779, 276] width 317 height 16
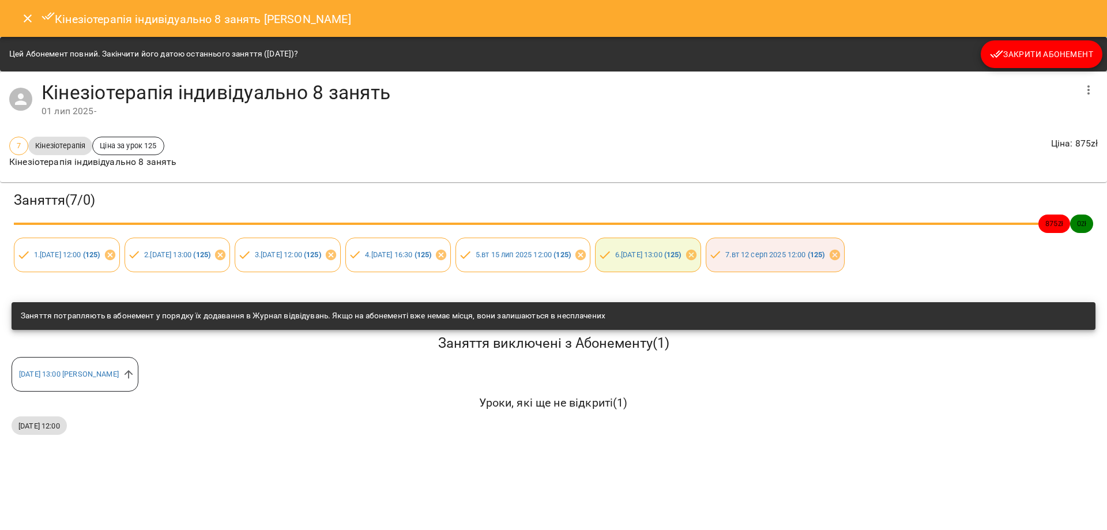
click at [1031, 55] on span "Закрити Абонемент" at bounding box center [1041, 54] width 103 height 14
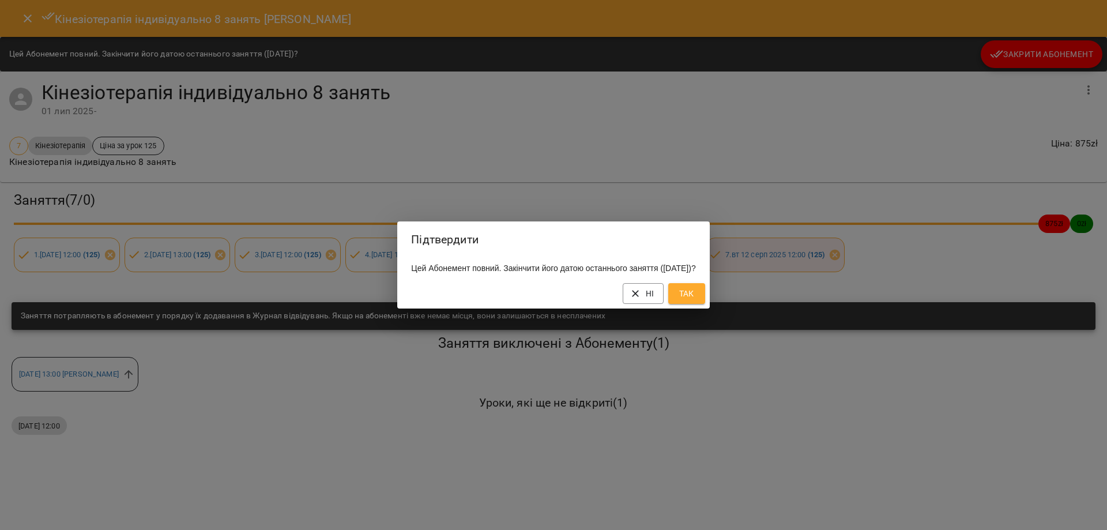
click at [696, 300] on span "Так" at bounding box center [686, 293] width 18 height 14
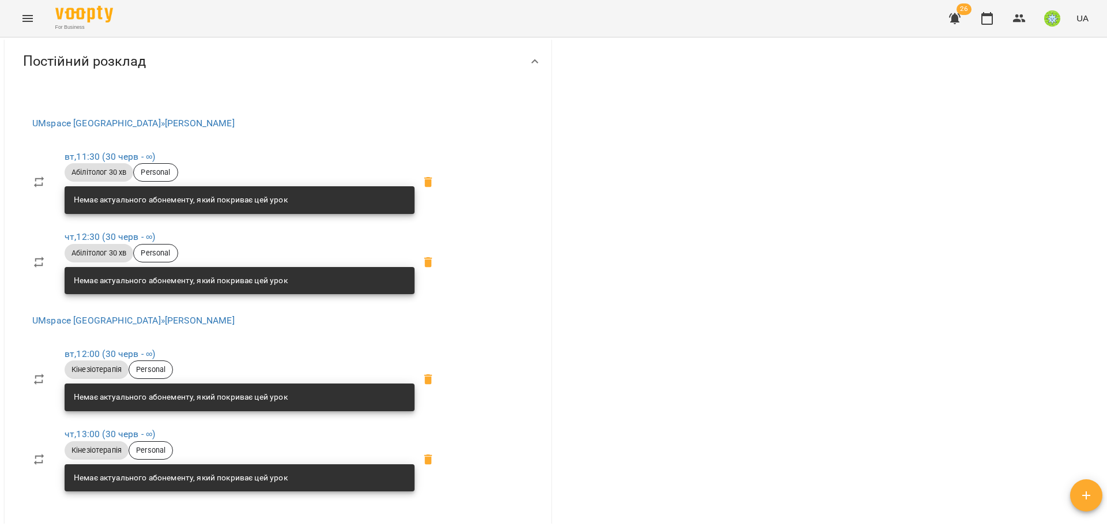
scroll to position [512, 0]
